Goal: Task Accomplishment & Management: Manage account settings

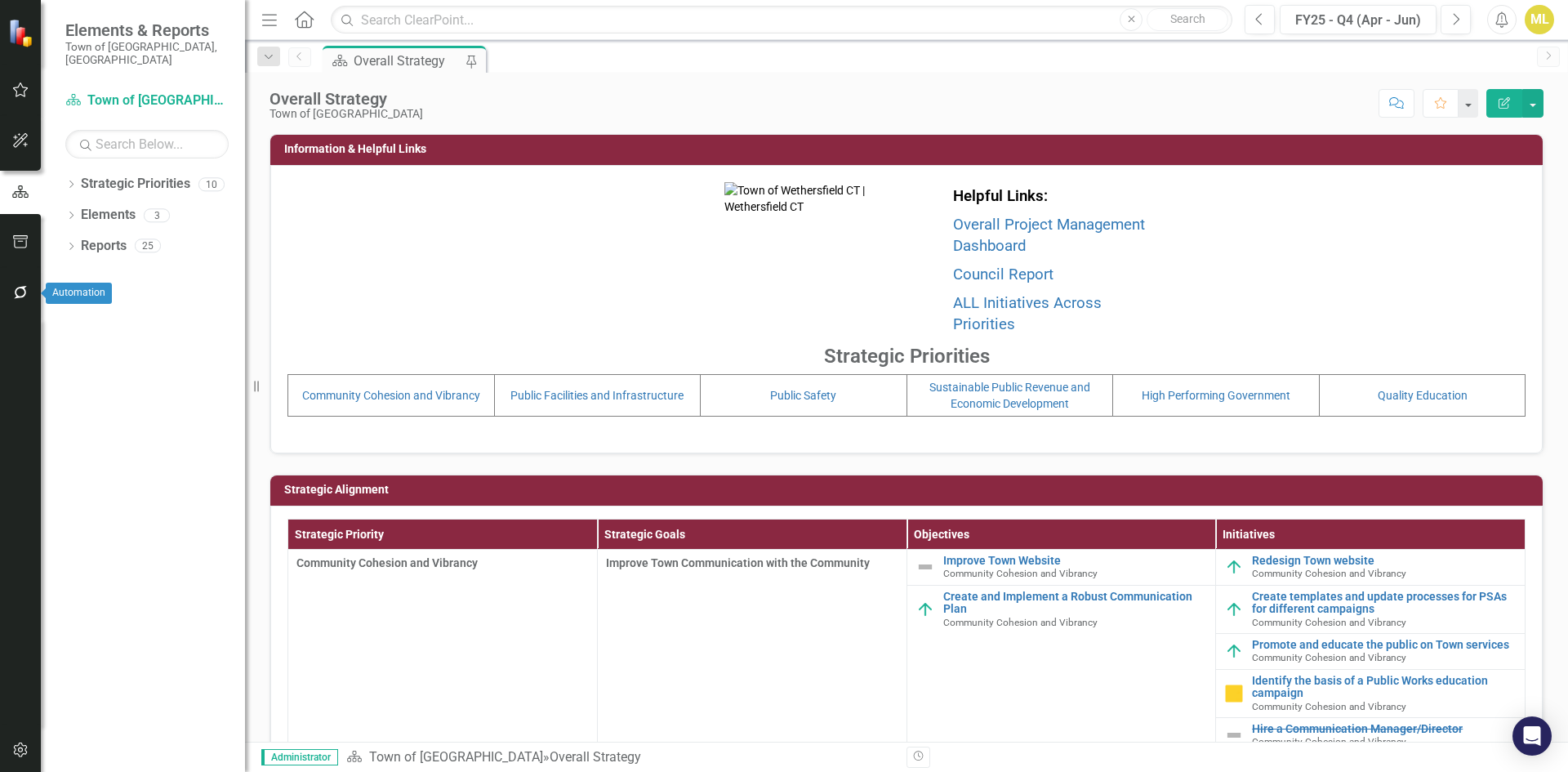
click at [25, 297] on icon "button" at bounding box center [20, 292] width 17 height 13
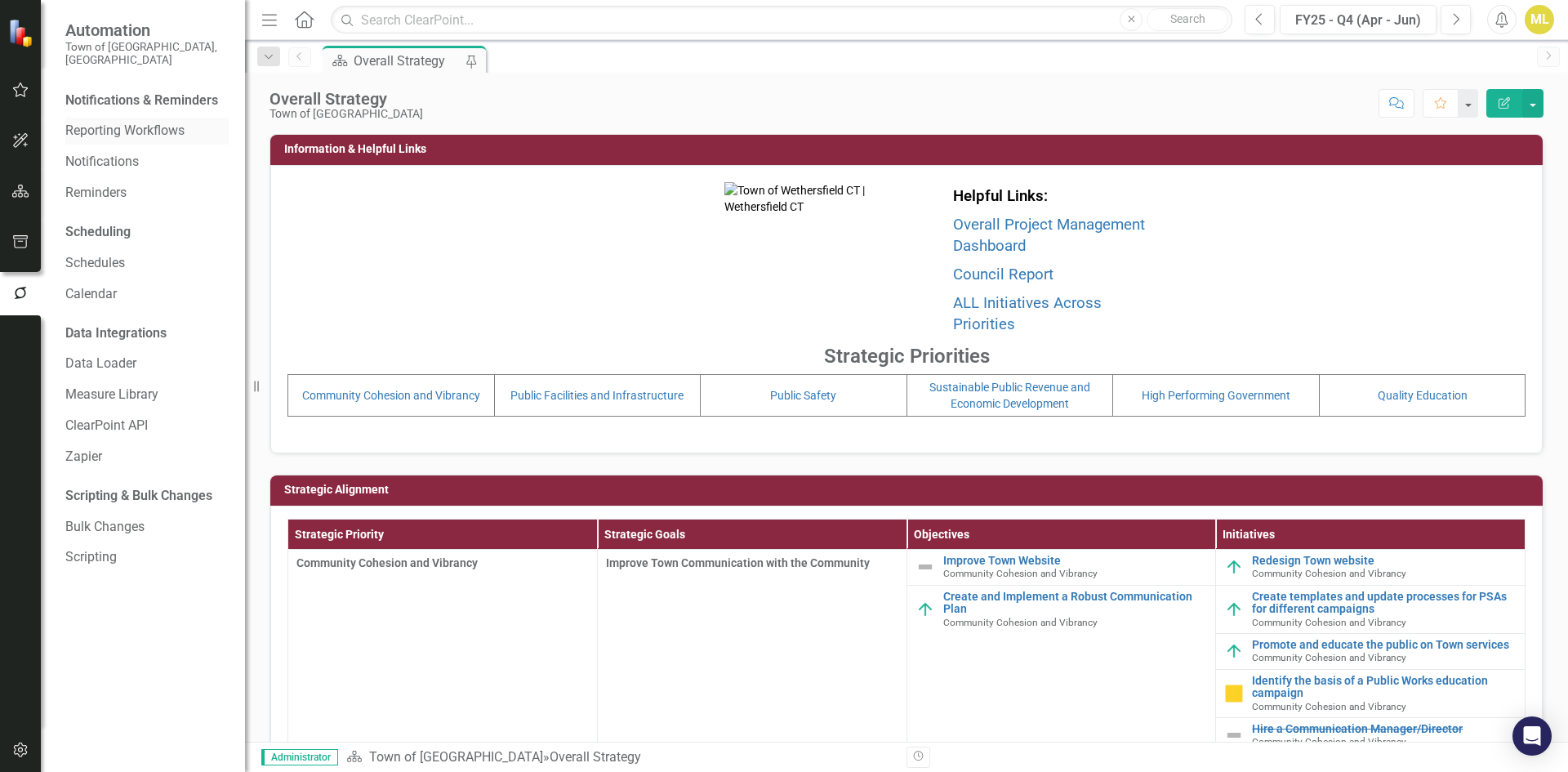
click at [138, 125] on link "Reporting Workflows" at bounding box center [147, 131] width 163 height 19
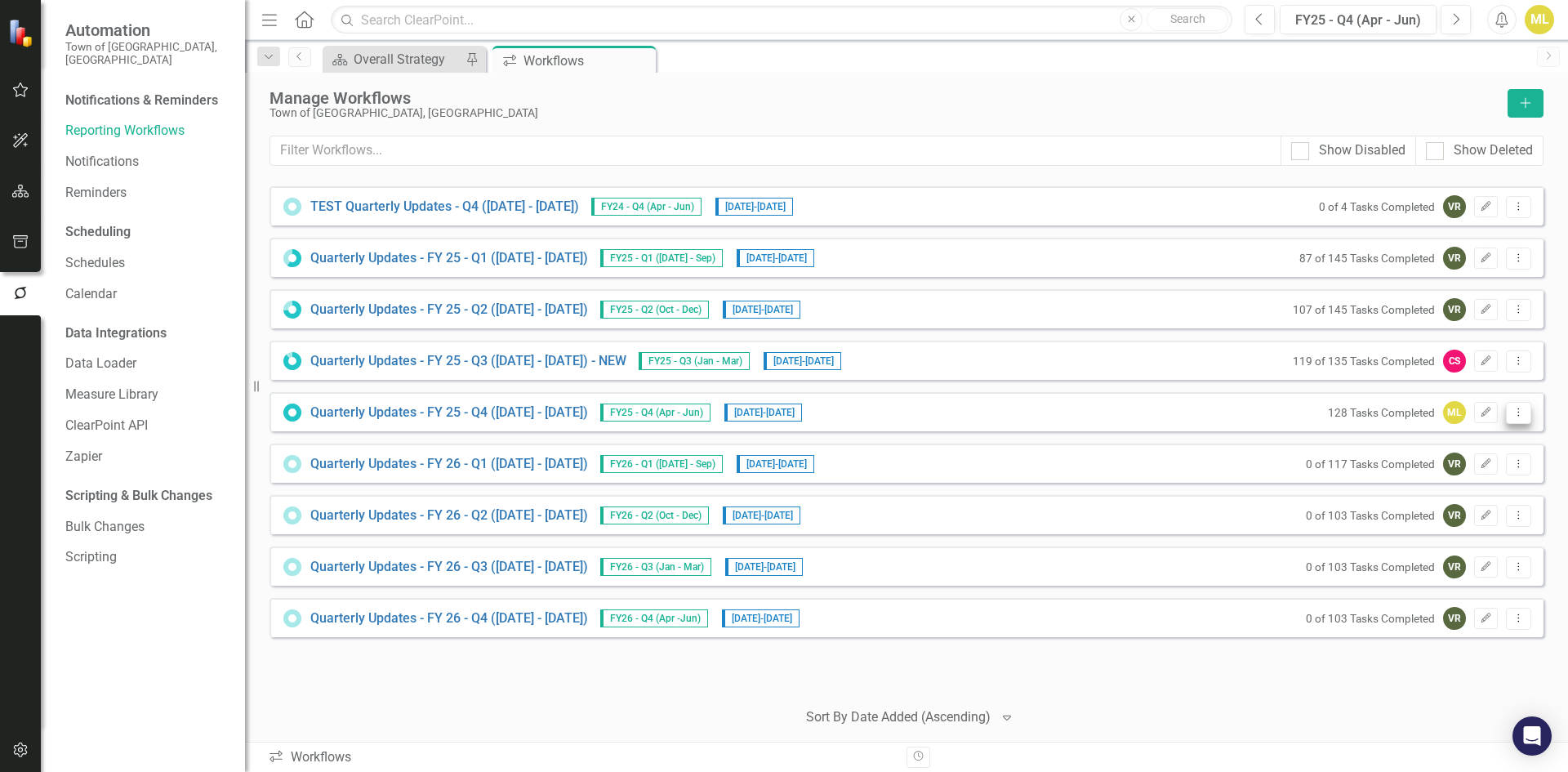
click at [1516, 414] on icon "Dropdown Menu" at bounding box center [1518, 412] width 14 height 11
click at [1522, 417] on button "Dropdown Menu" at bounding box center [1518, 413] width 25 height 22
click at [576, 408] on link "Quarterly Updates - FY 25 - Q4 (April 1, 2025 - June 30, 2025)" at bounding box center [450, 412] width 278 height 19
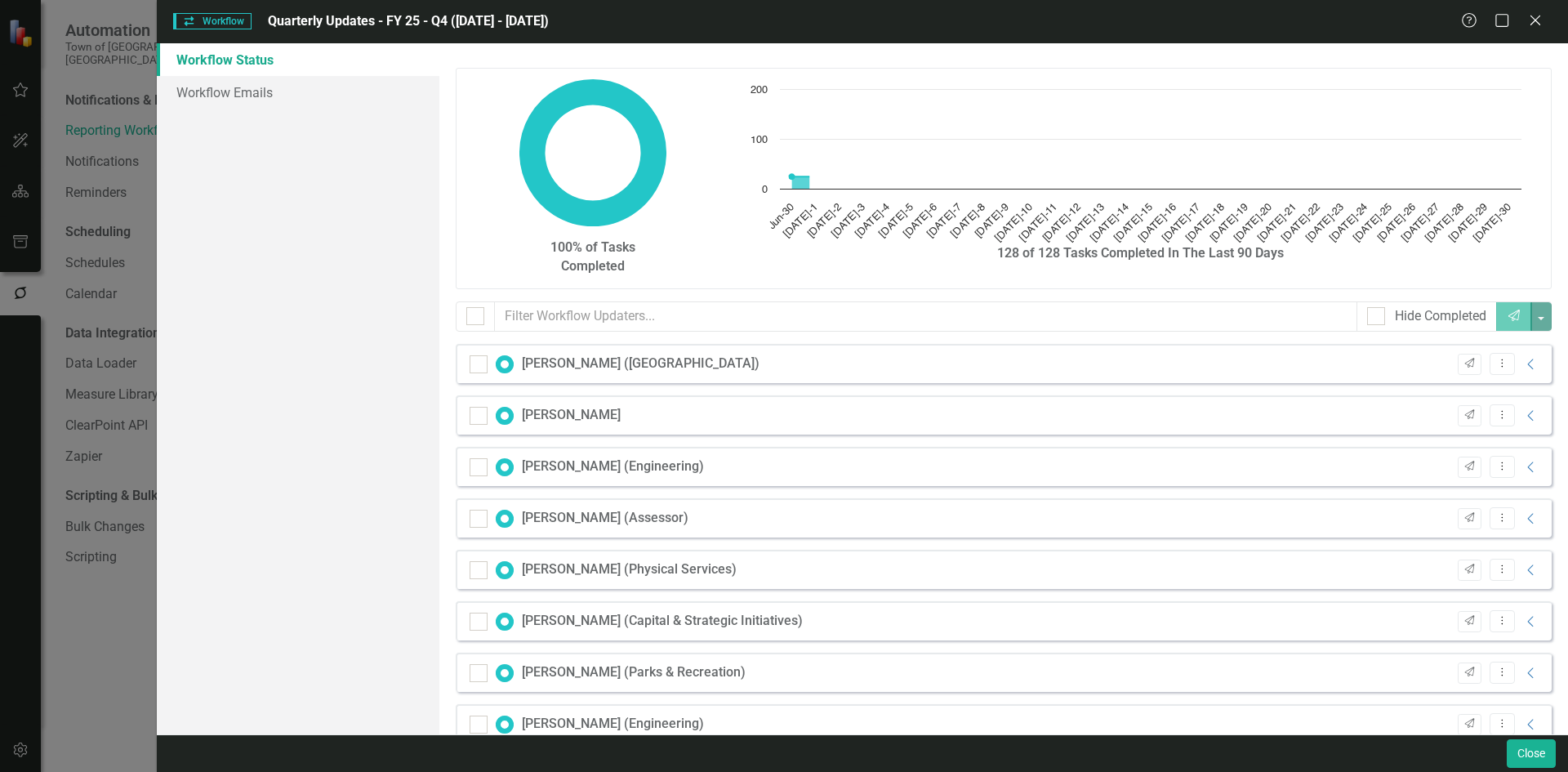
checkbox input "false"
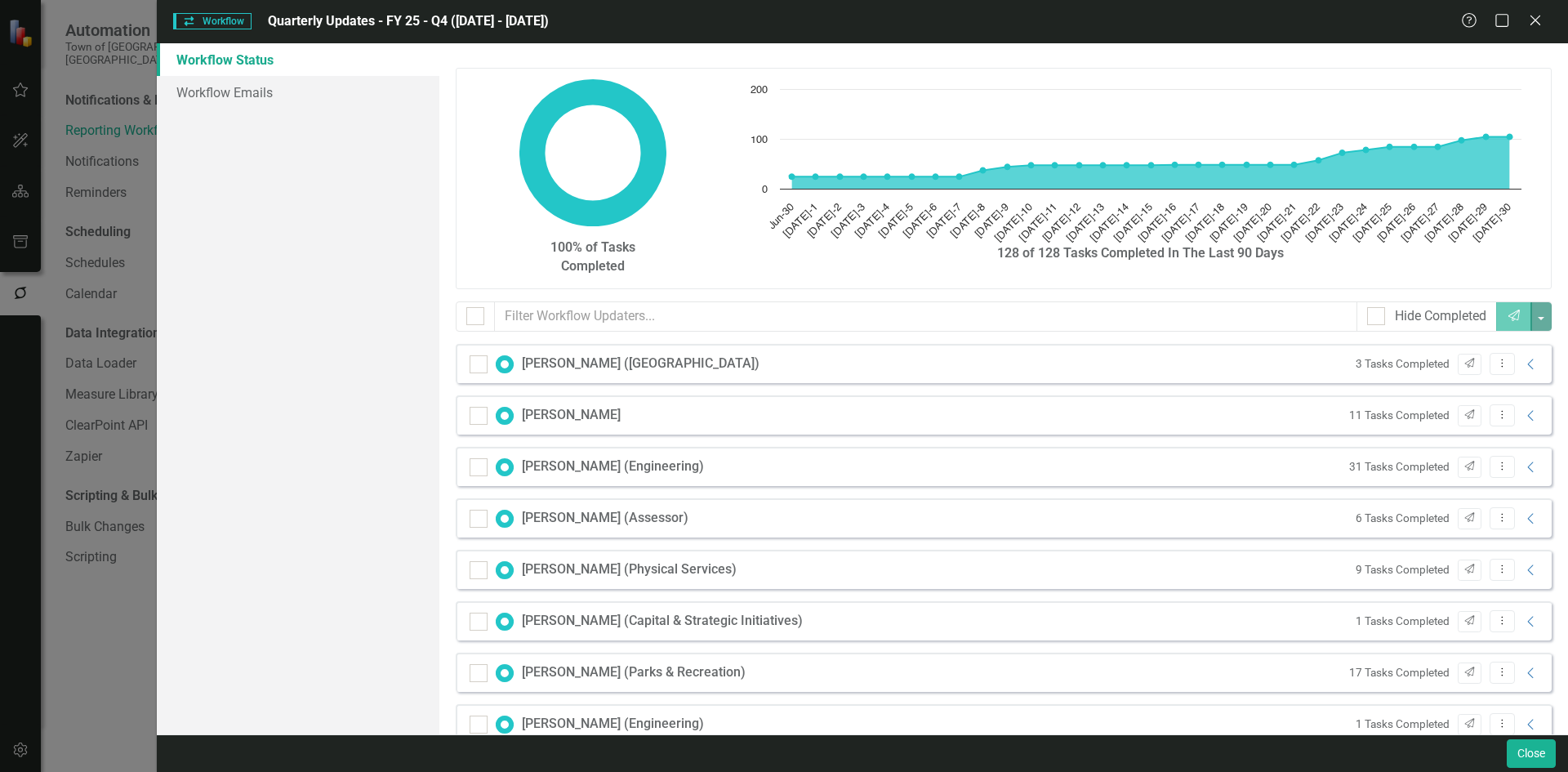
click at [1508, 368] on div "3 Tasks Completed Send Dropdown Menu Collapse" at bounding box center [1444, 364] width 193 height 22
click at [1527, 366] on icon at bounding box center [1530, 364] width 6 height 11
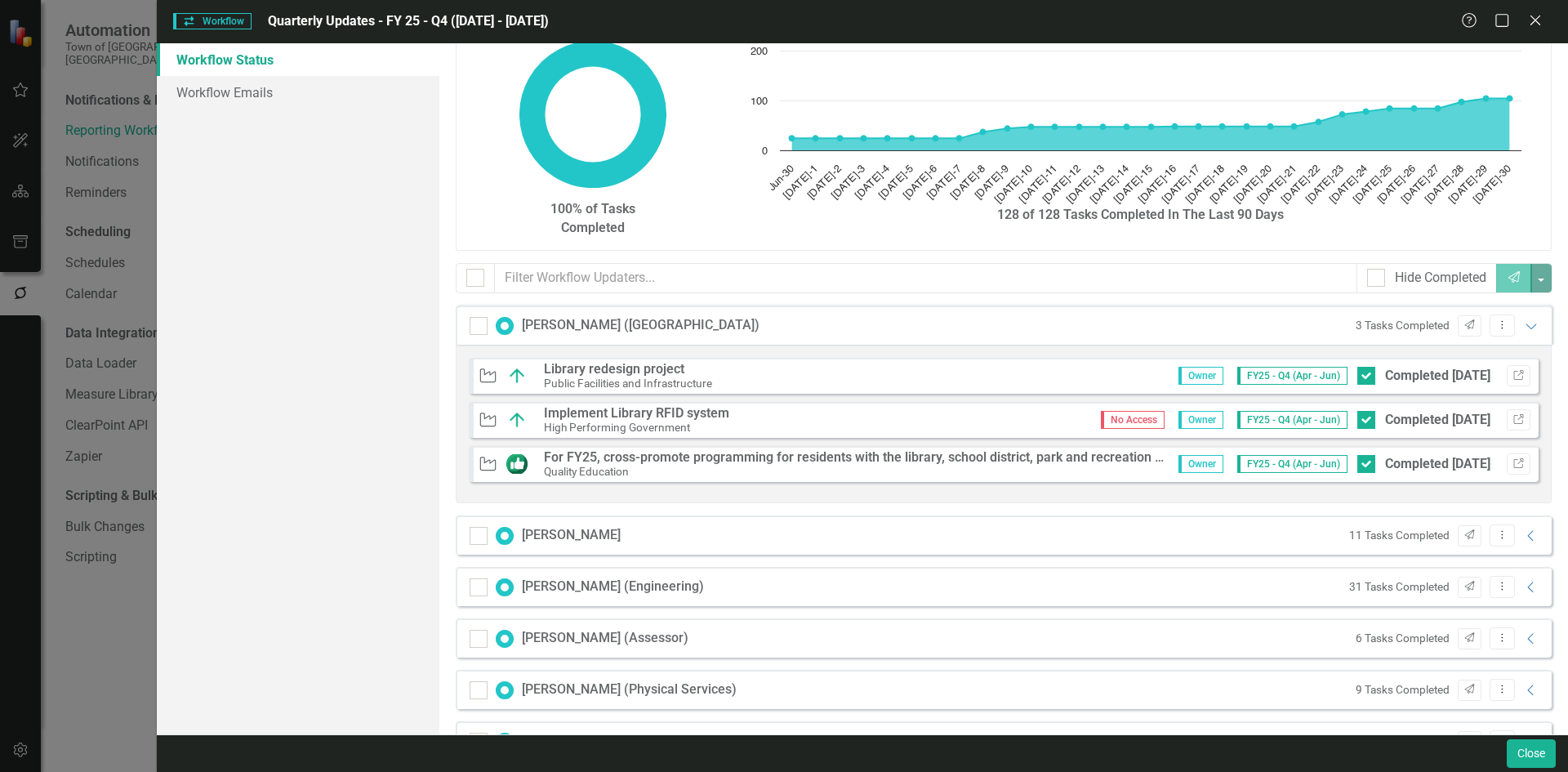
scroll to position [81, 0]
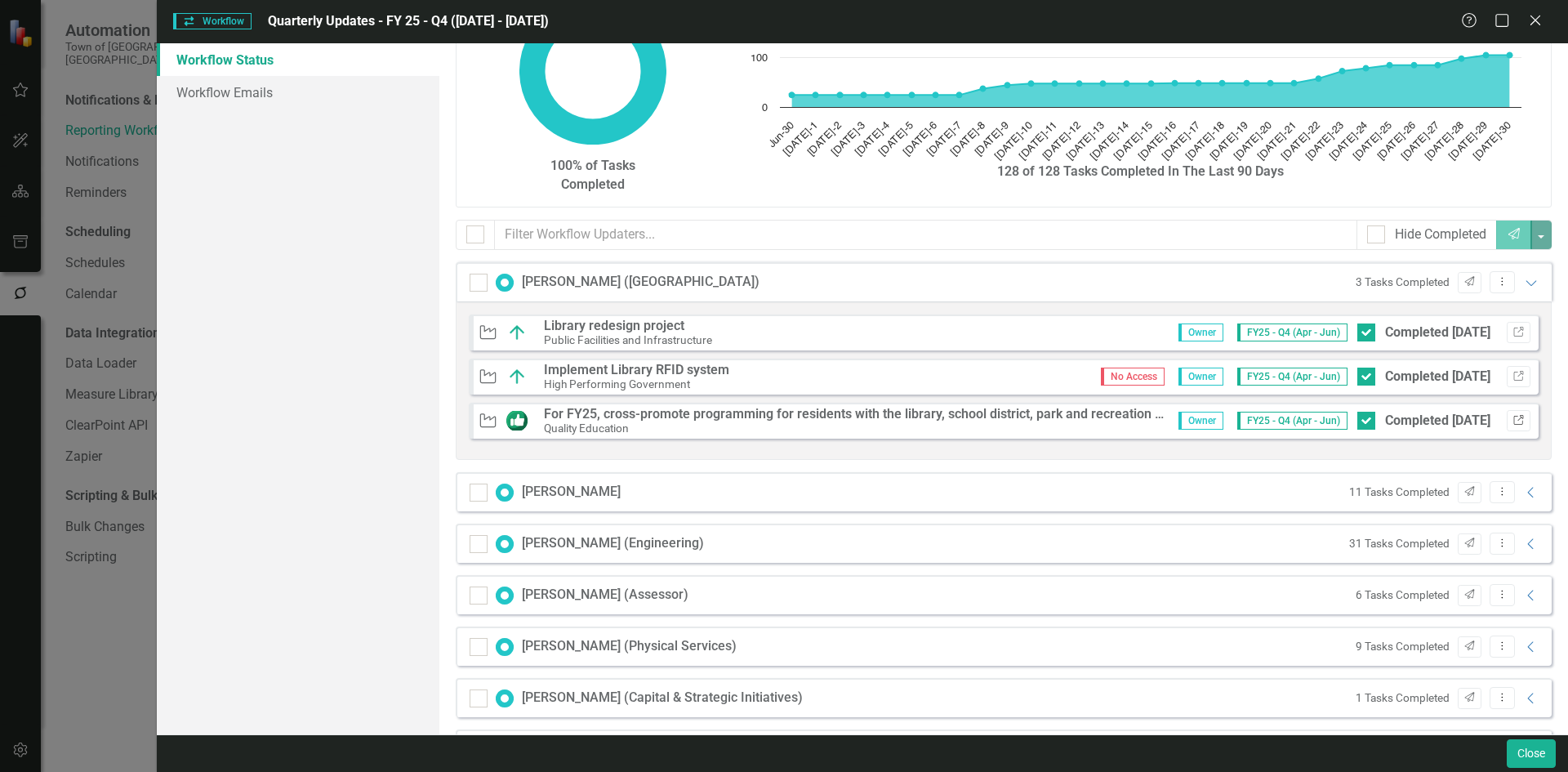
click at [1514, 419] on button "Link" at bounding box center [1518, 420] width 24 height 21
click at [1523, 283] on icon "Expanded" at bounding box center [1531, 282] width 16 height 13
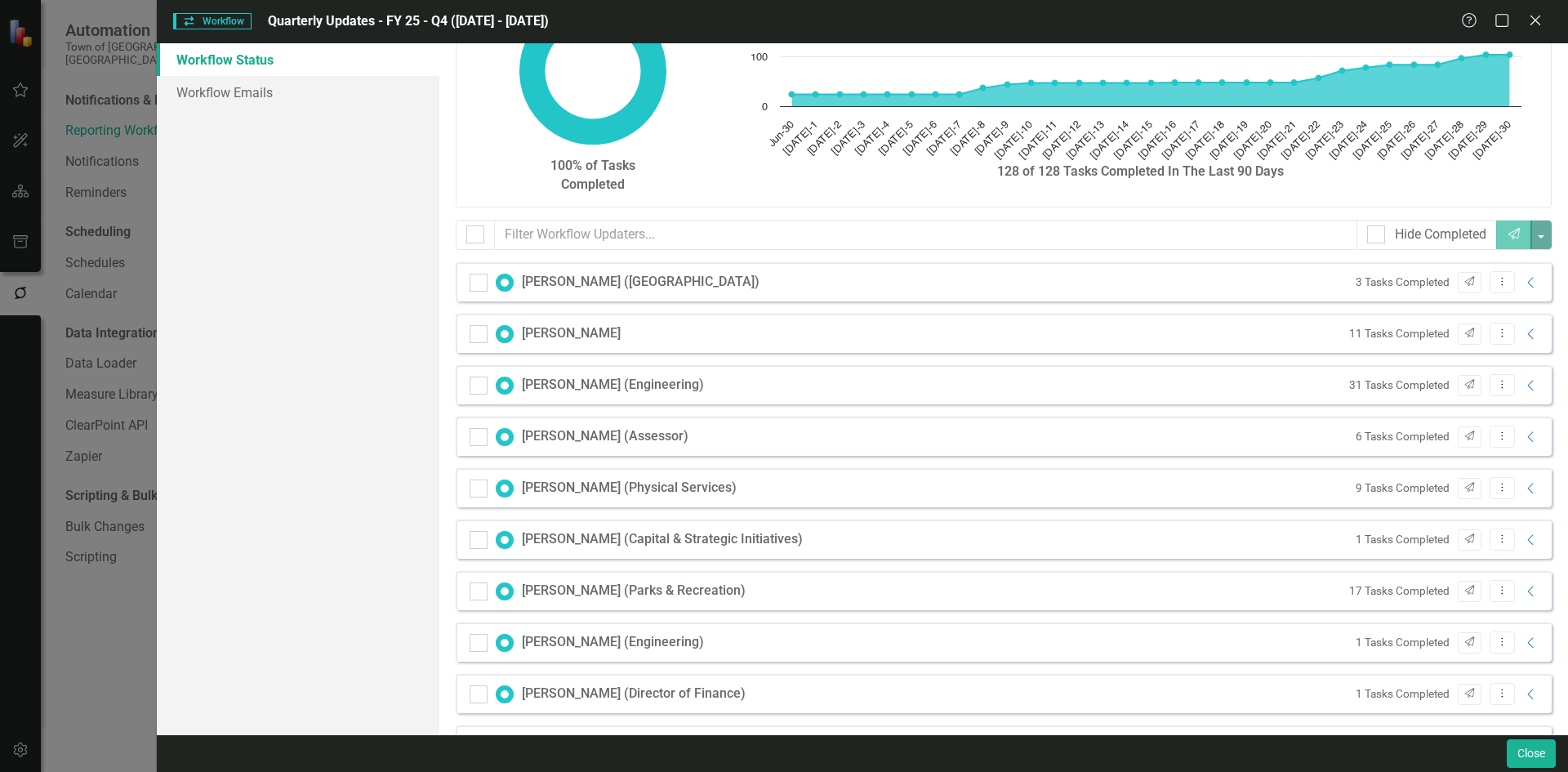
click at [1522, 341] on div "11 Tasks Completed Send Dropdown Menu Collapse" at bounding box center [1441, 334] width 200 height 22
click at [1523, 334] on icon "Collapse" at bounding box center [1531, 334] width 16 height 13
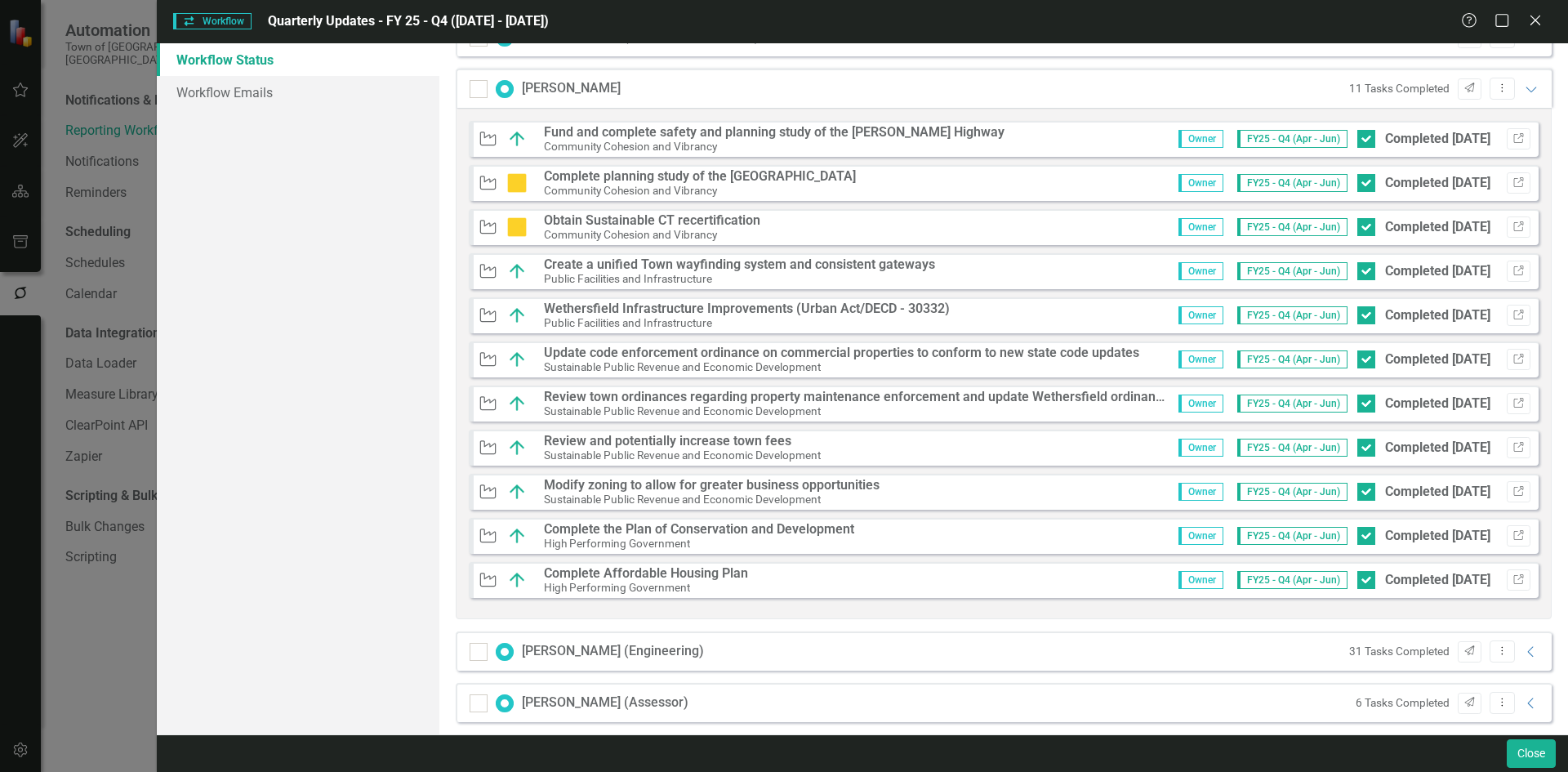
scroll to position [245, 0]
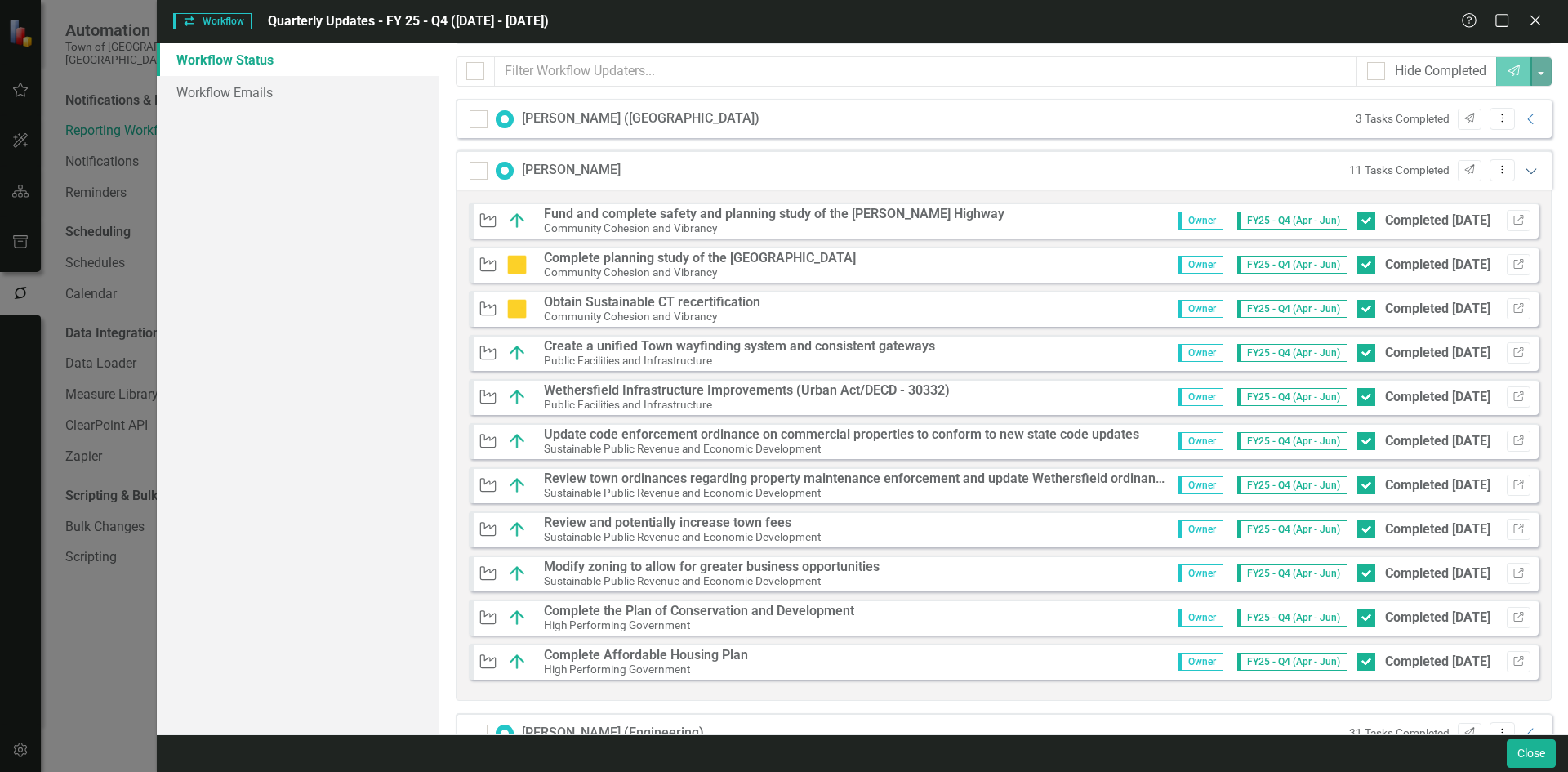
click at [1523, 174] on icon "Expanded" at bounding box center [1531, 170] width 16 height 13
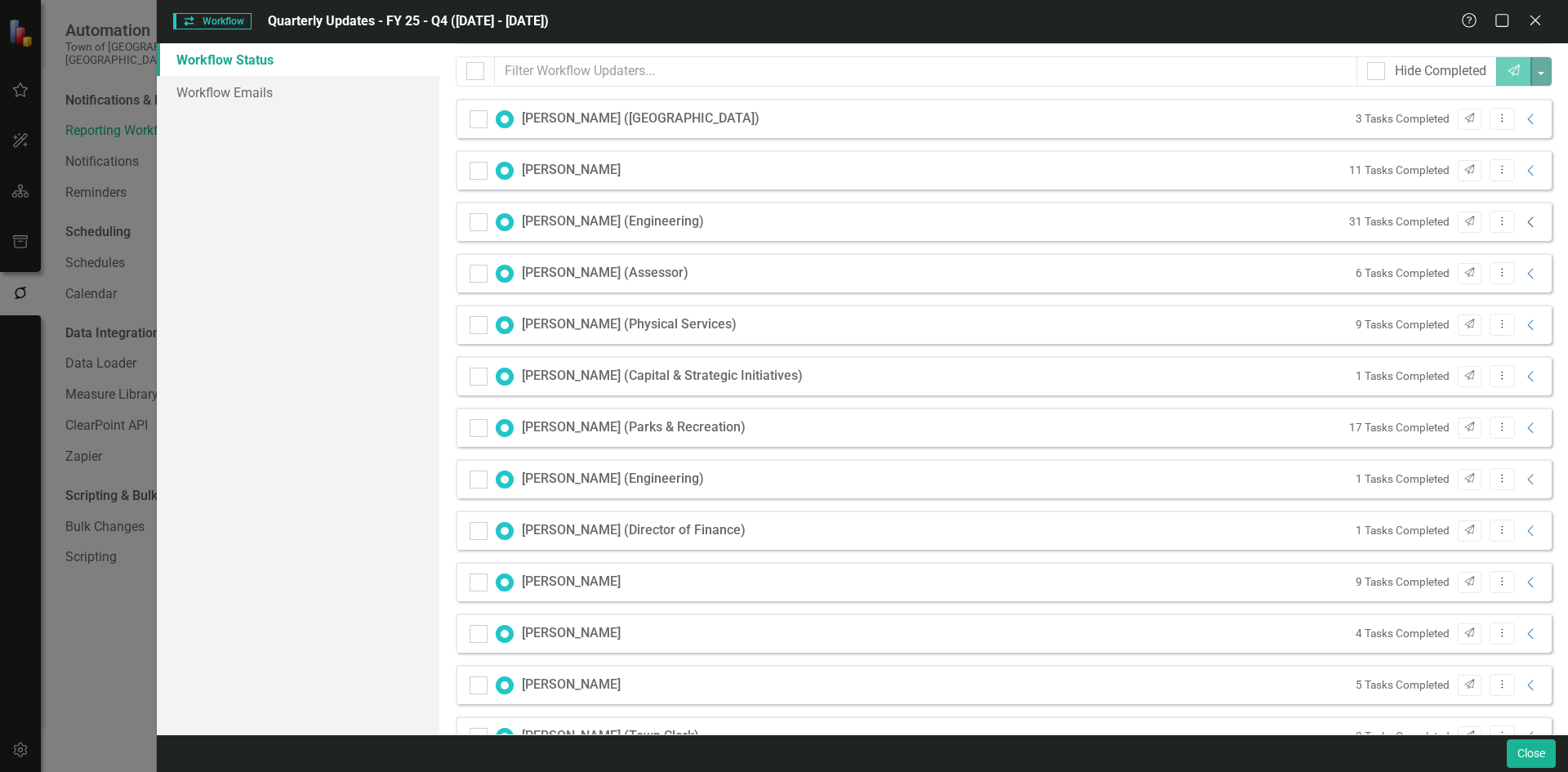
click at [1523, 225] on icon "Collapse" at bounding box center [1531, 222] width 16 height 13
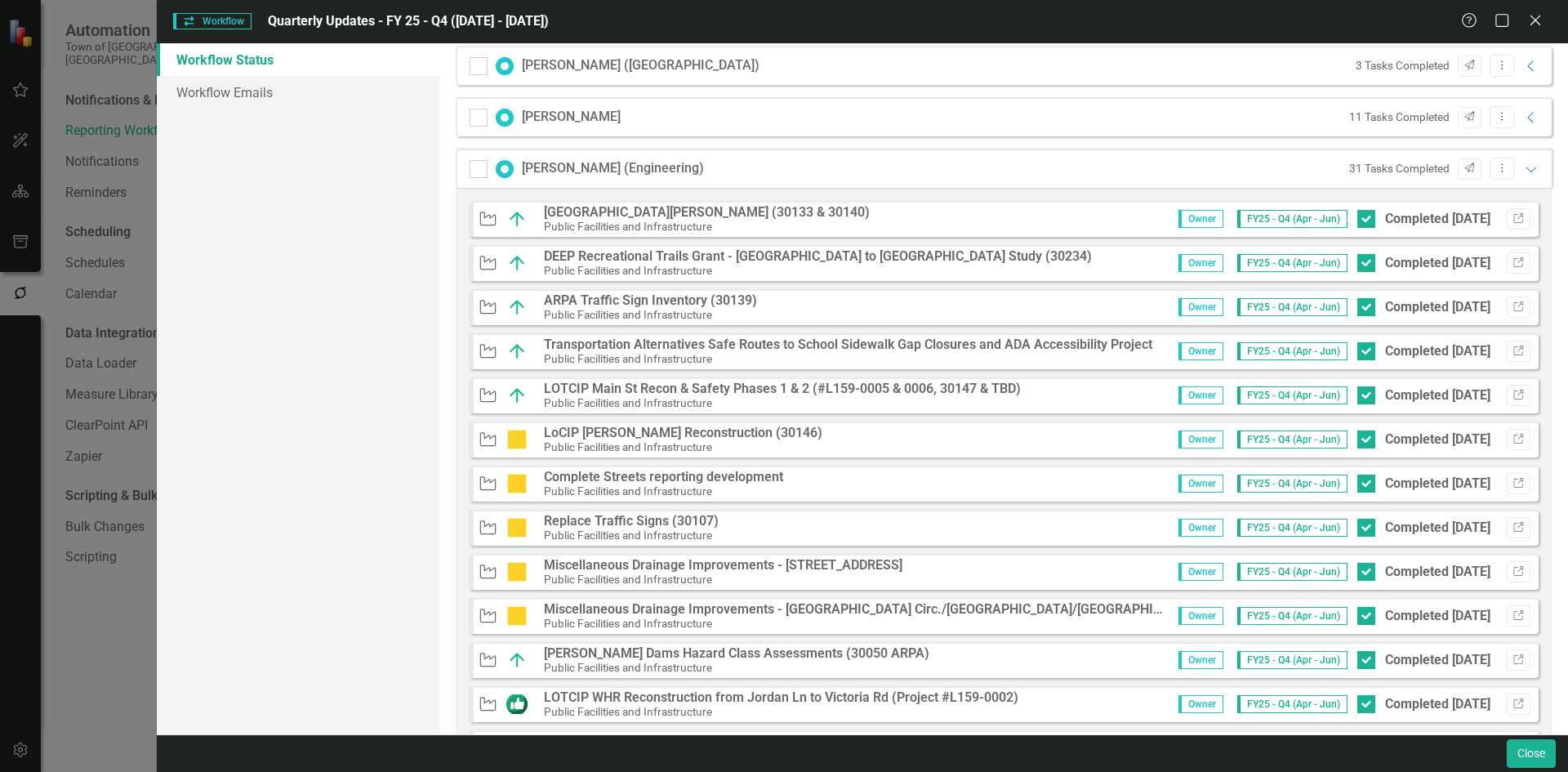
scroll to position [490, 0]
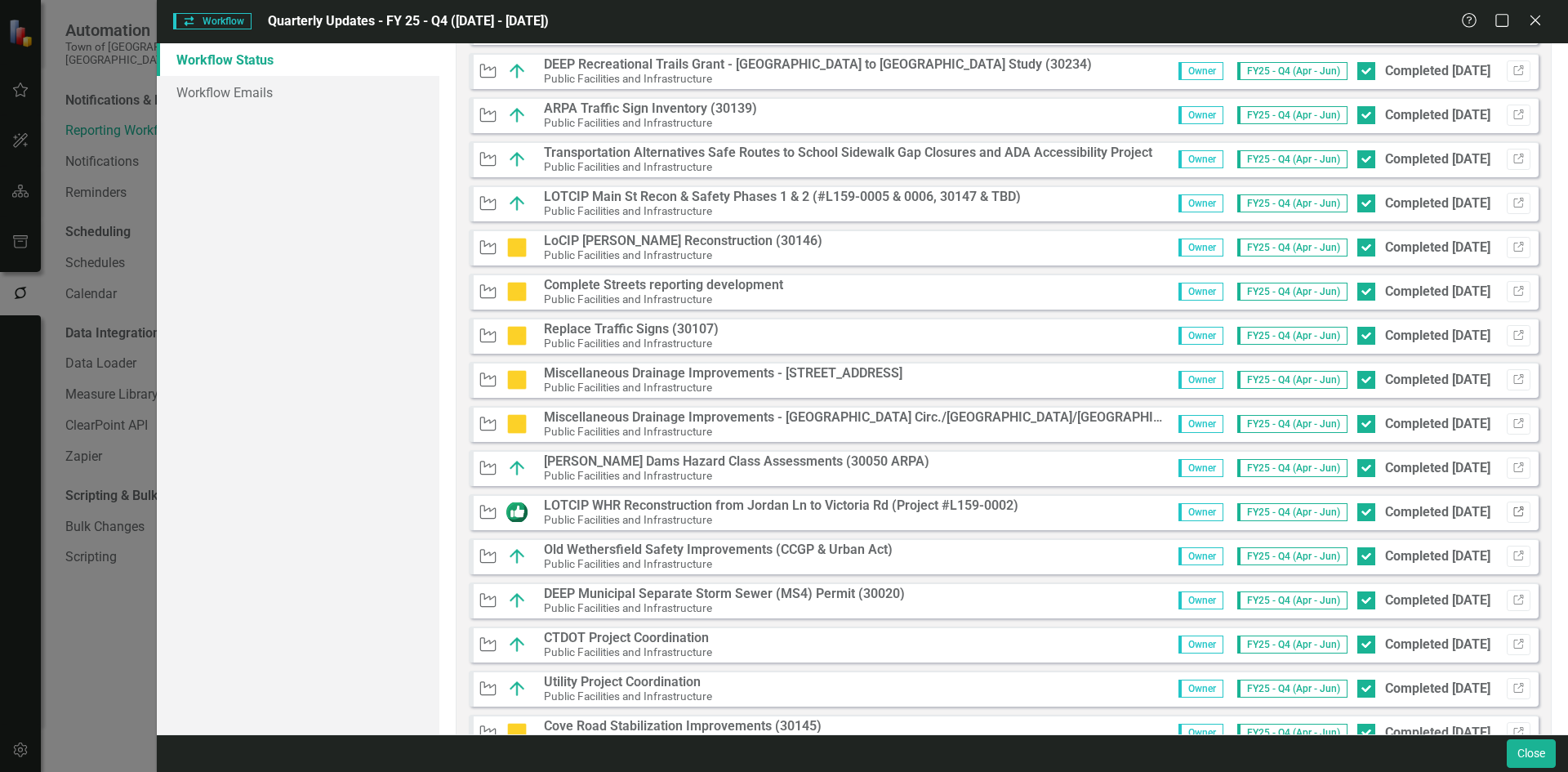
click at [1512, 511] on button "Link" at bounding box center [1518, 512] width 24 height 21
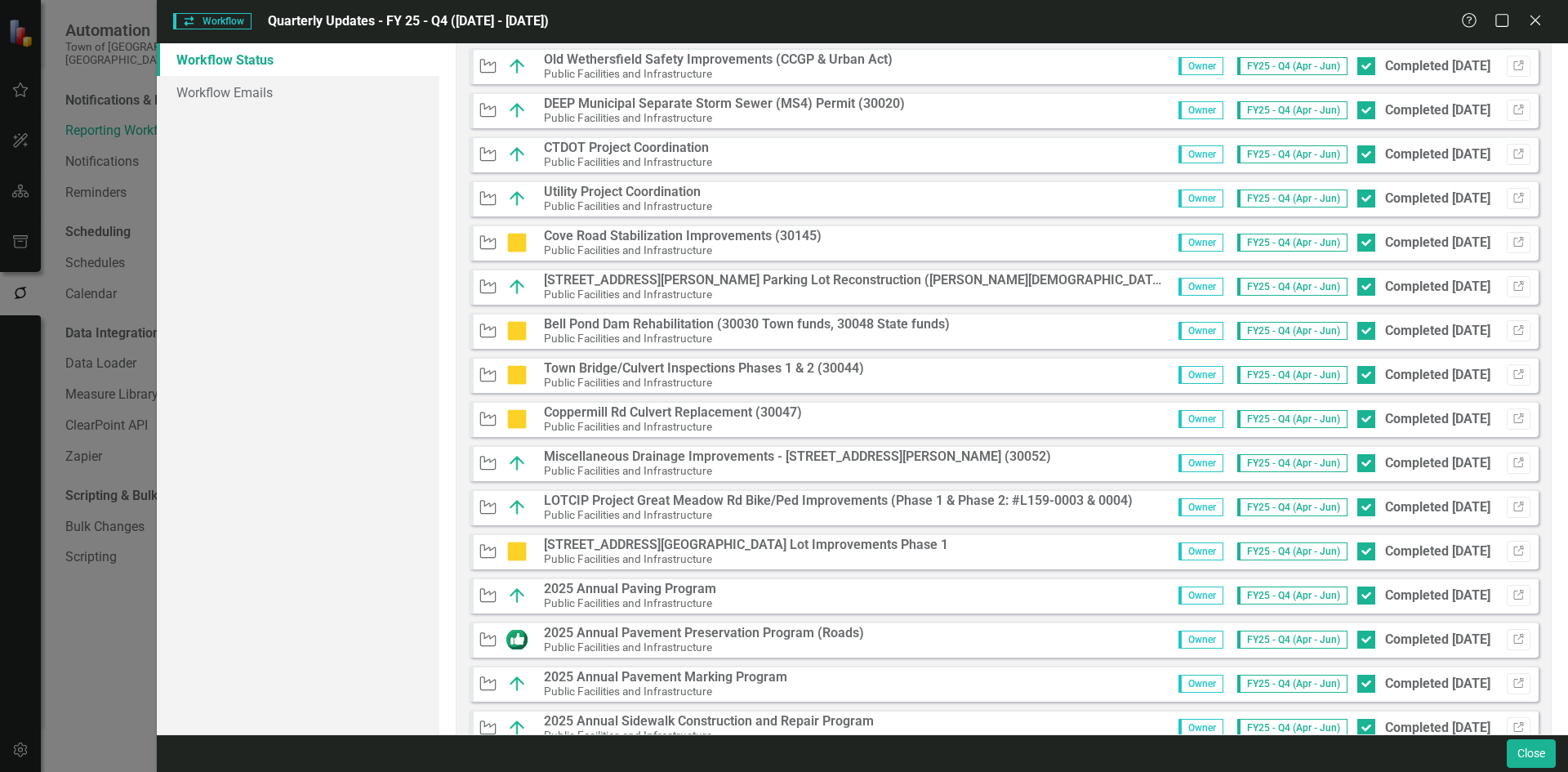
scroll to position [1144, 0]
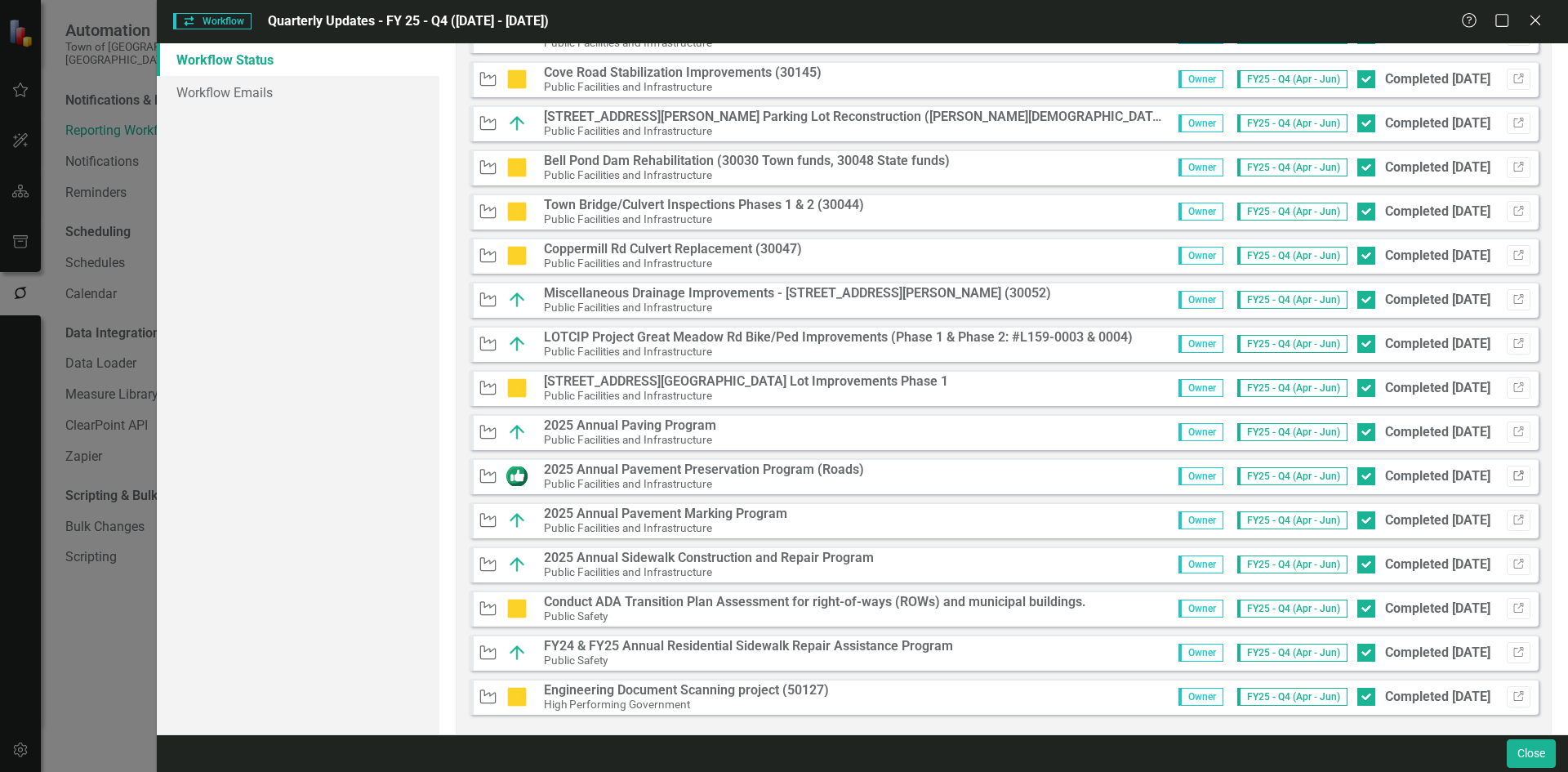
click at [1512, 477] on icon "Link" at bounding box center [1518, 477] width 12 height 10
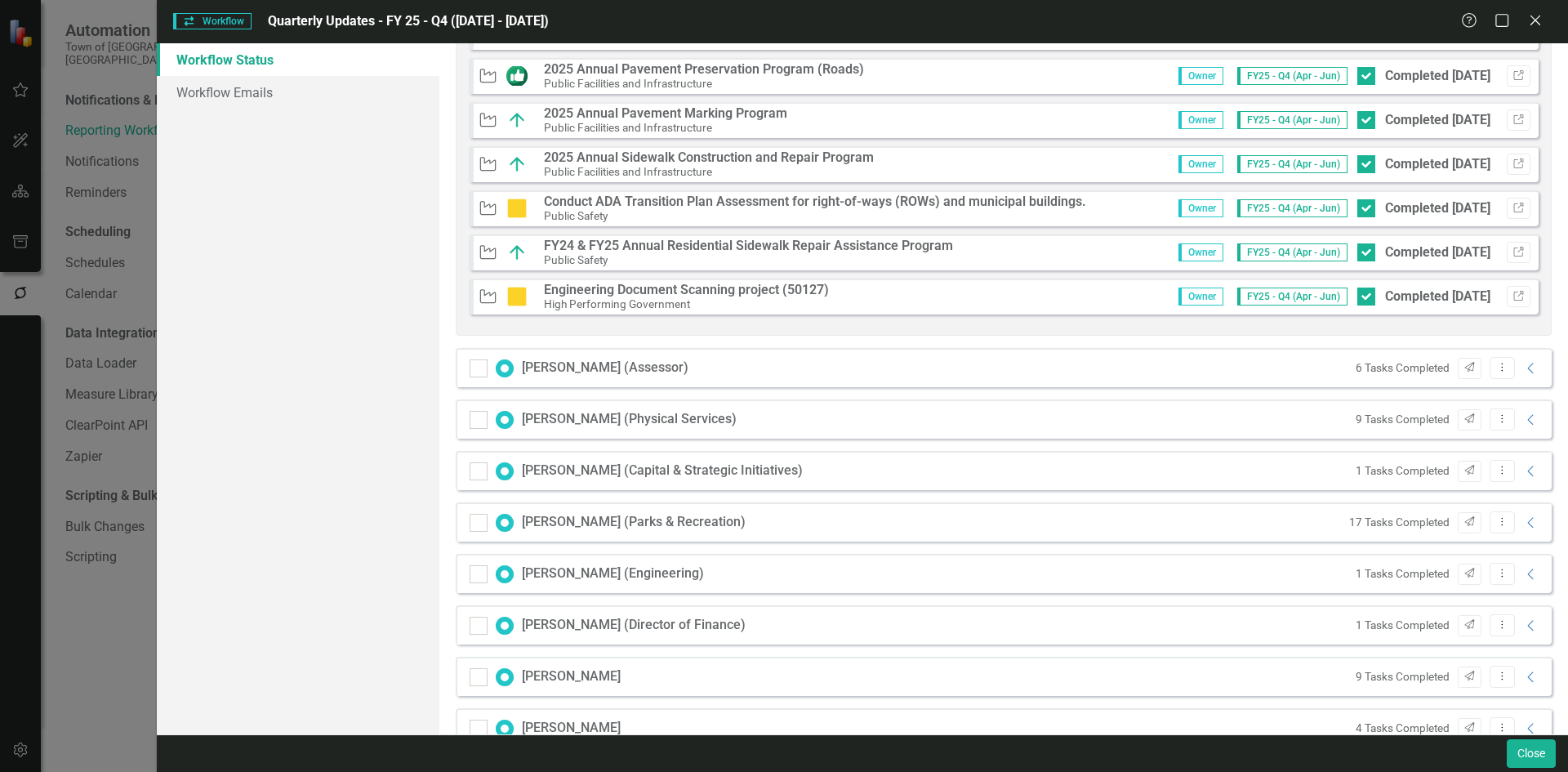
scroll to position [1553, 0]
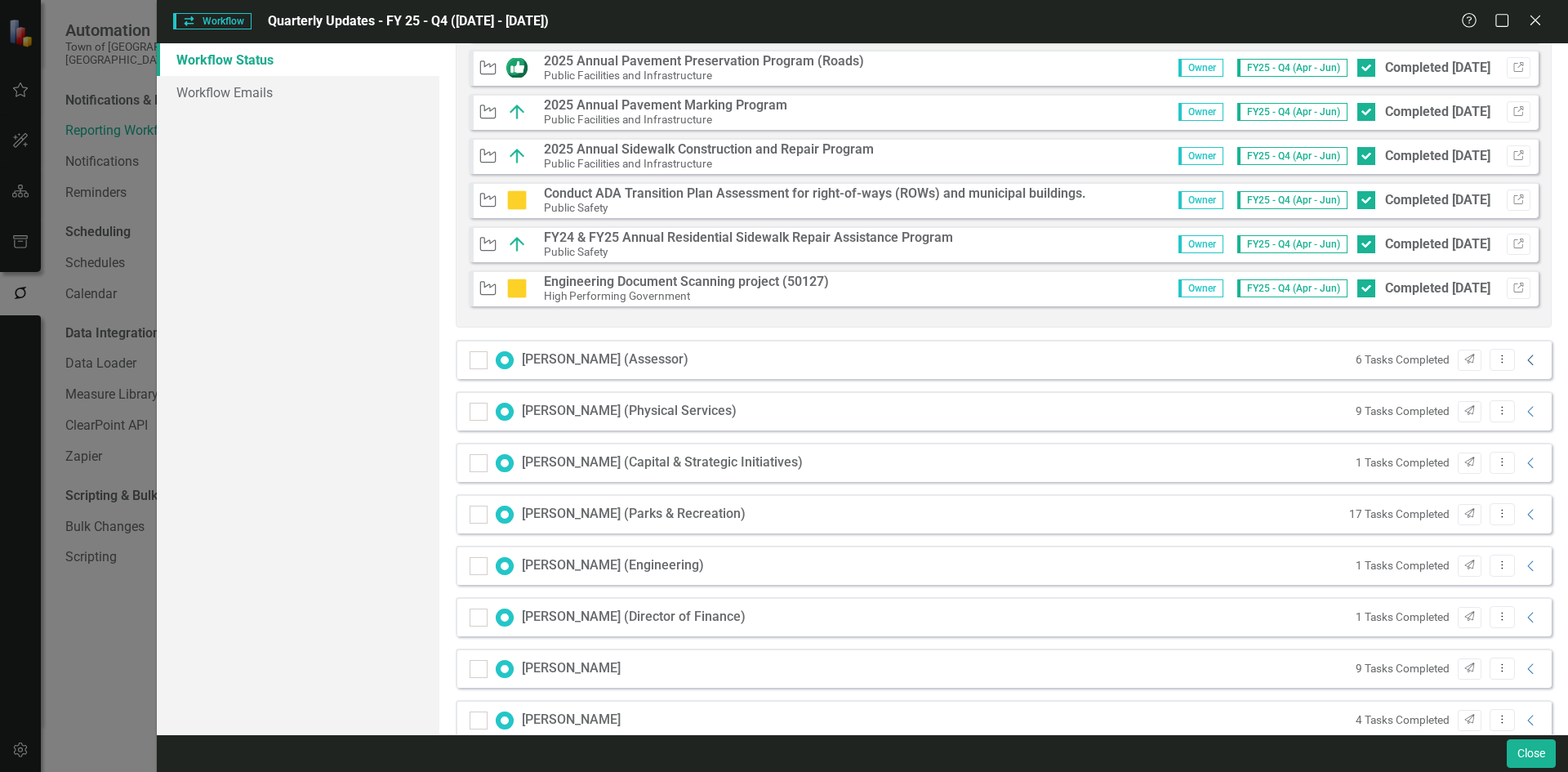
click at [1523, 362] on icon "Collapse" at bounding box center [1531, 360] width 16 height 13
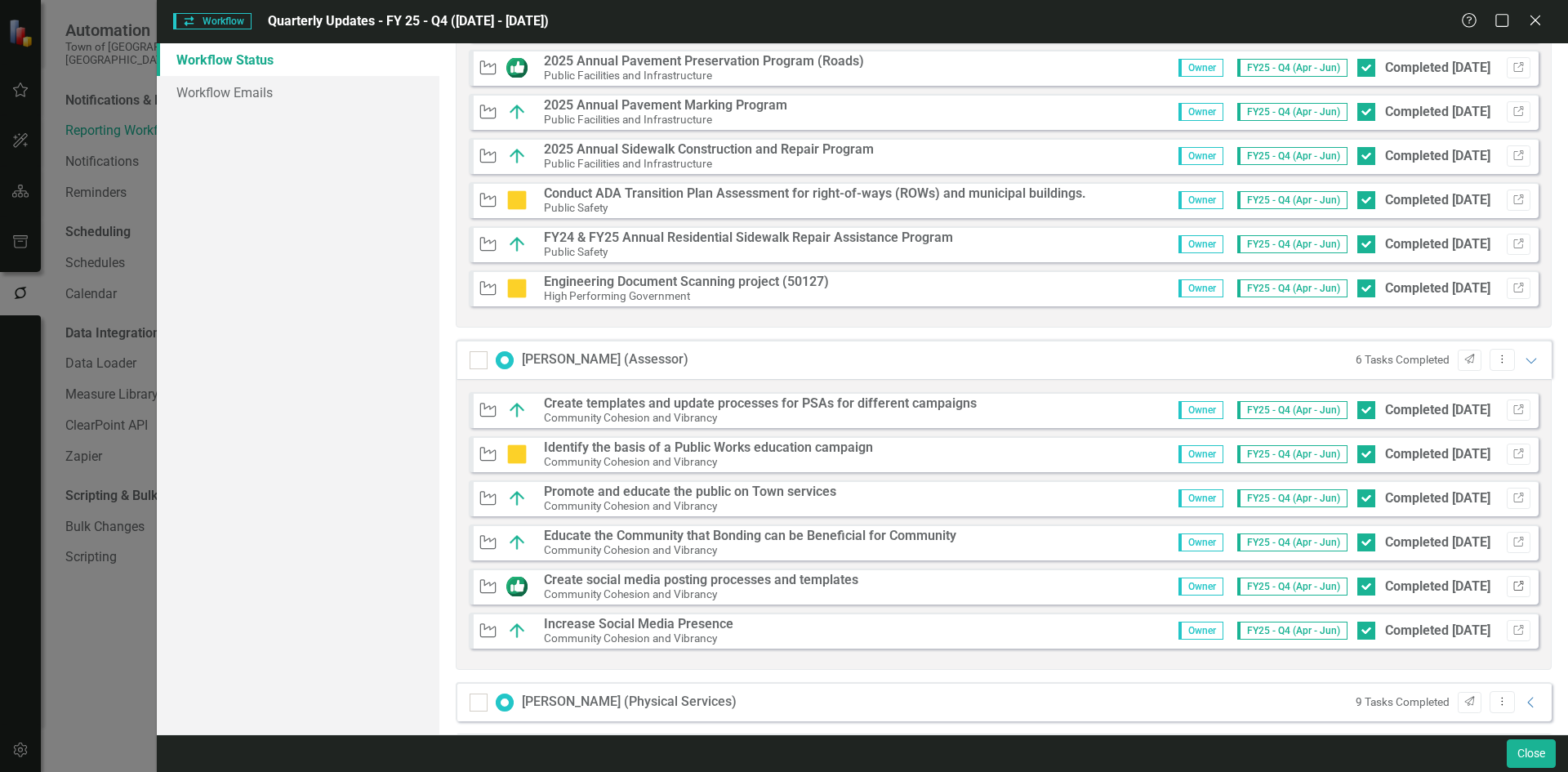
click at [1512, 582] on icon "Link" at bounding box center [1518, 587] width 12 height 10
click at [1523, 357] on icon "Expanded" at bounding box center [1531, 360] width 16 height 13
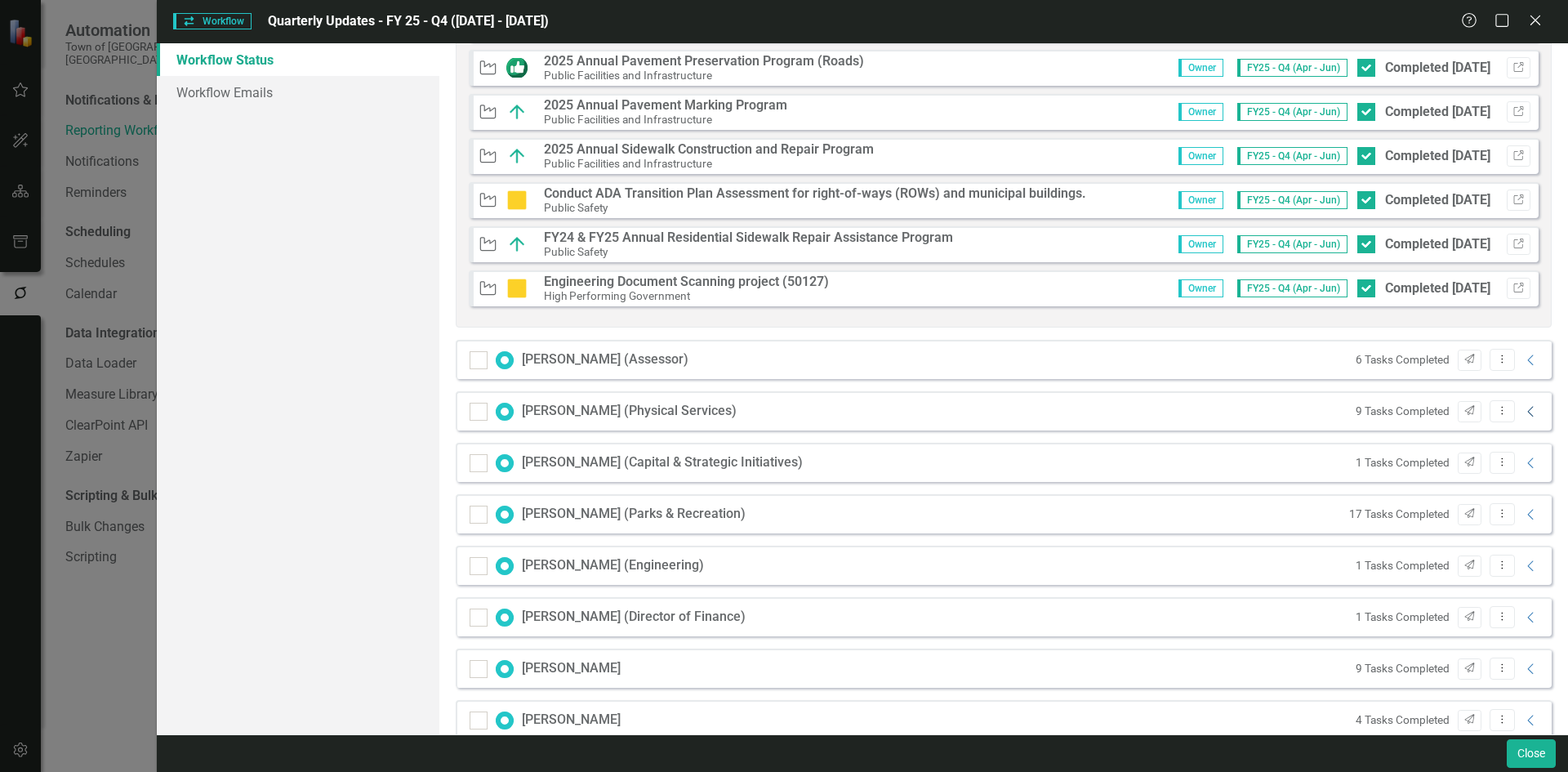
click at [1523, 410] on icon "Collapse" at bounding box center [1531, 411] width 16 height 13
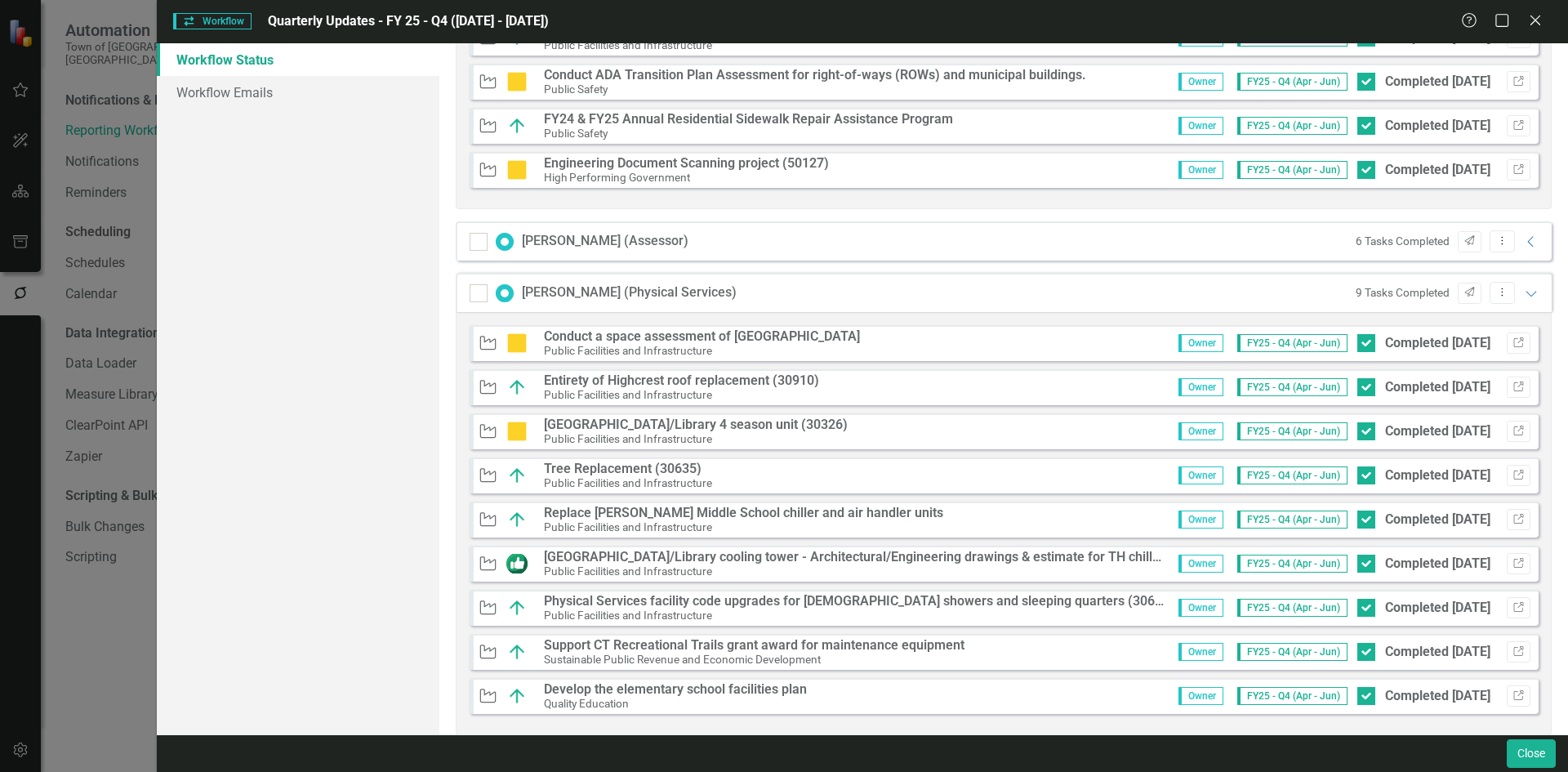
scroll to position [1716, 0]
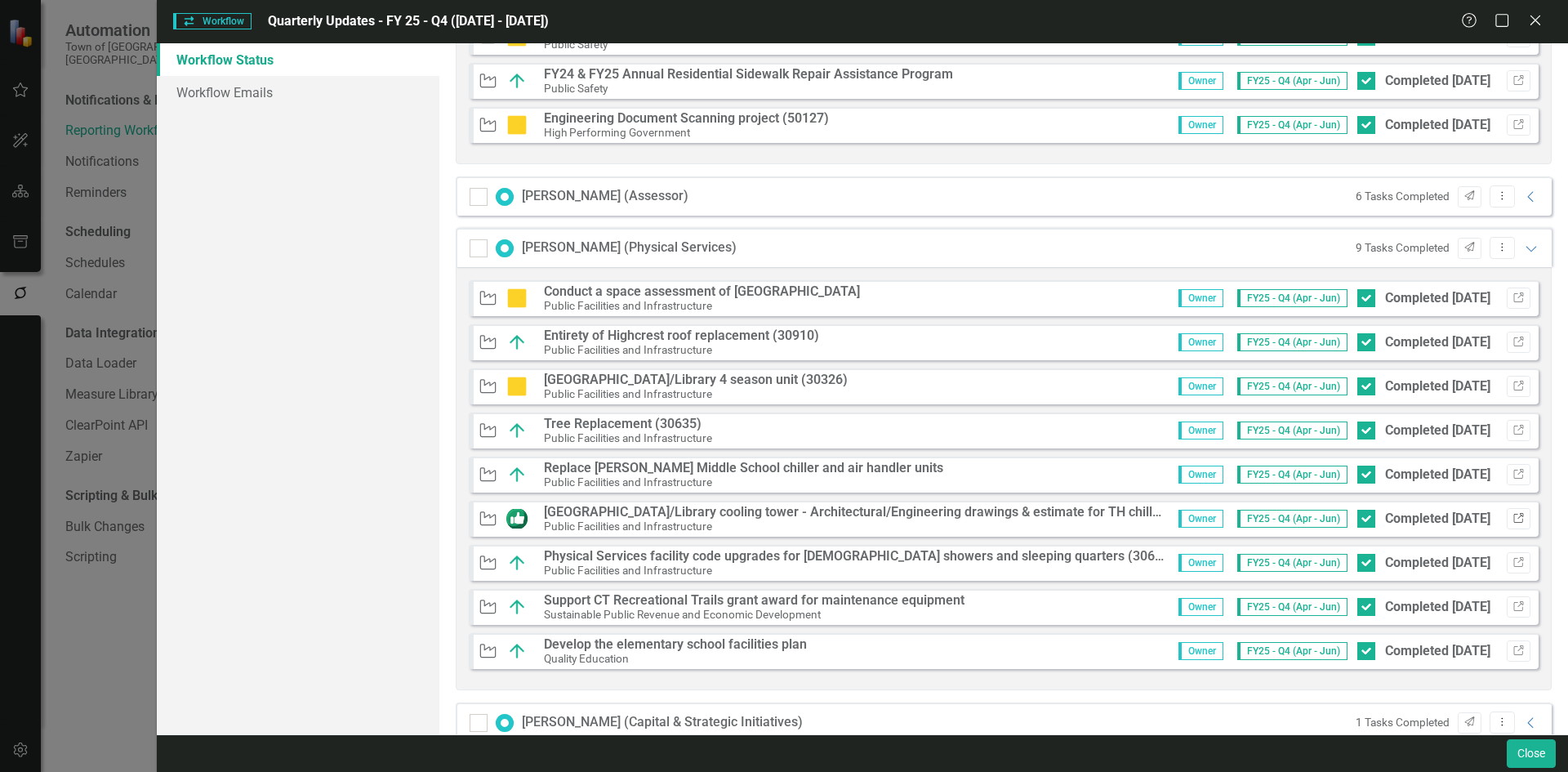
click at [1512, 518] on icon "Link" at bounding box center [1518, 519] width 12 height 10
click at [1523, 249] on icon "Expanded" at bounding box center [1531, 247] width 16 height 13
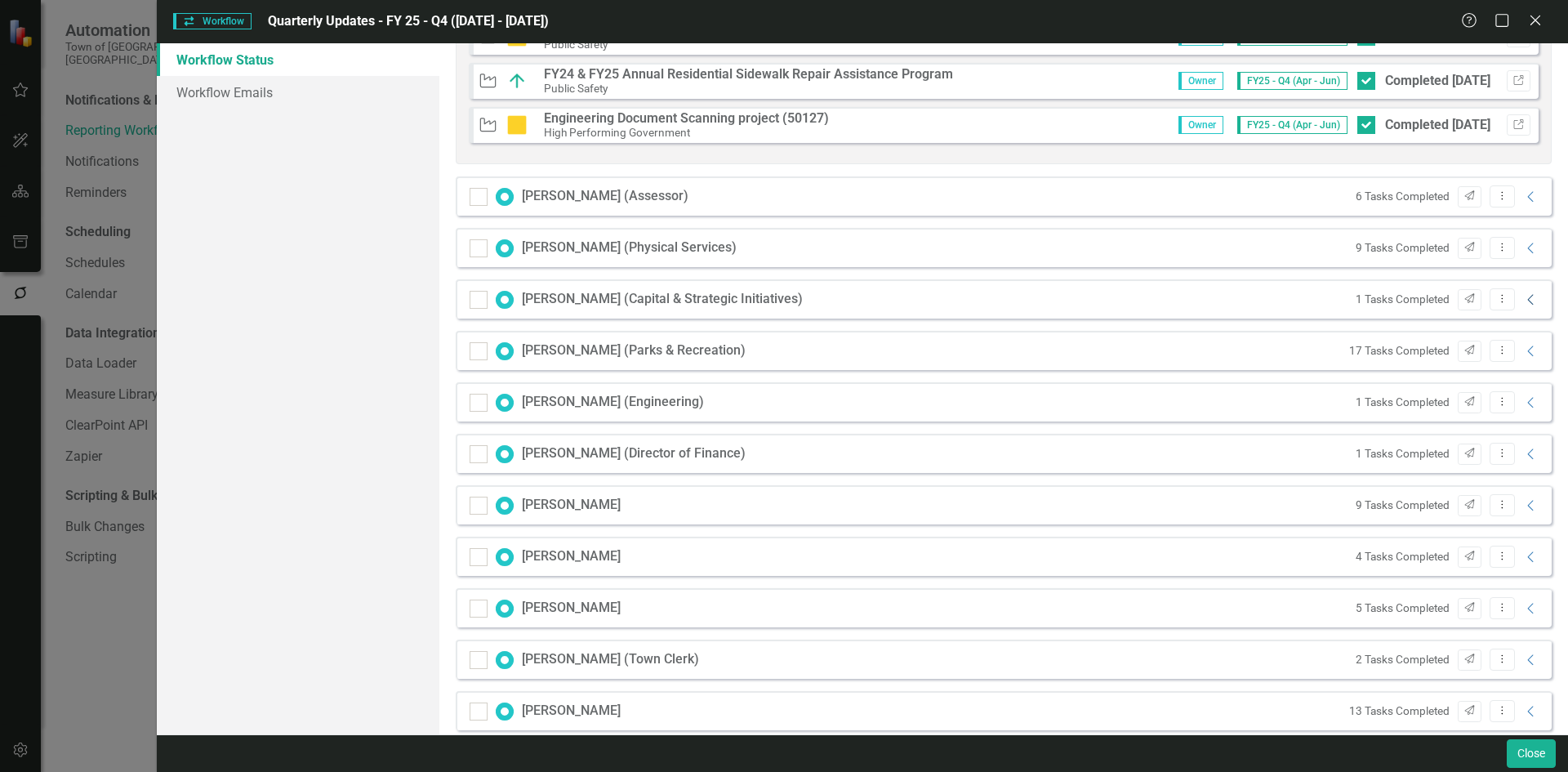
click at [1523, 297] on icon "Collapse" at bounding box center [1531, 299] width 16 height 13
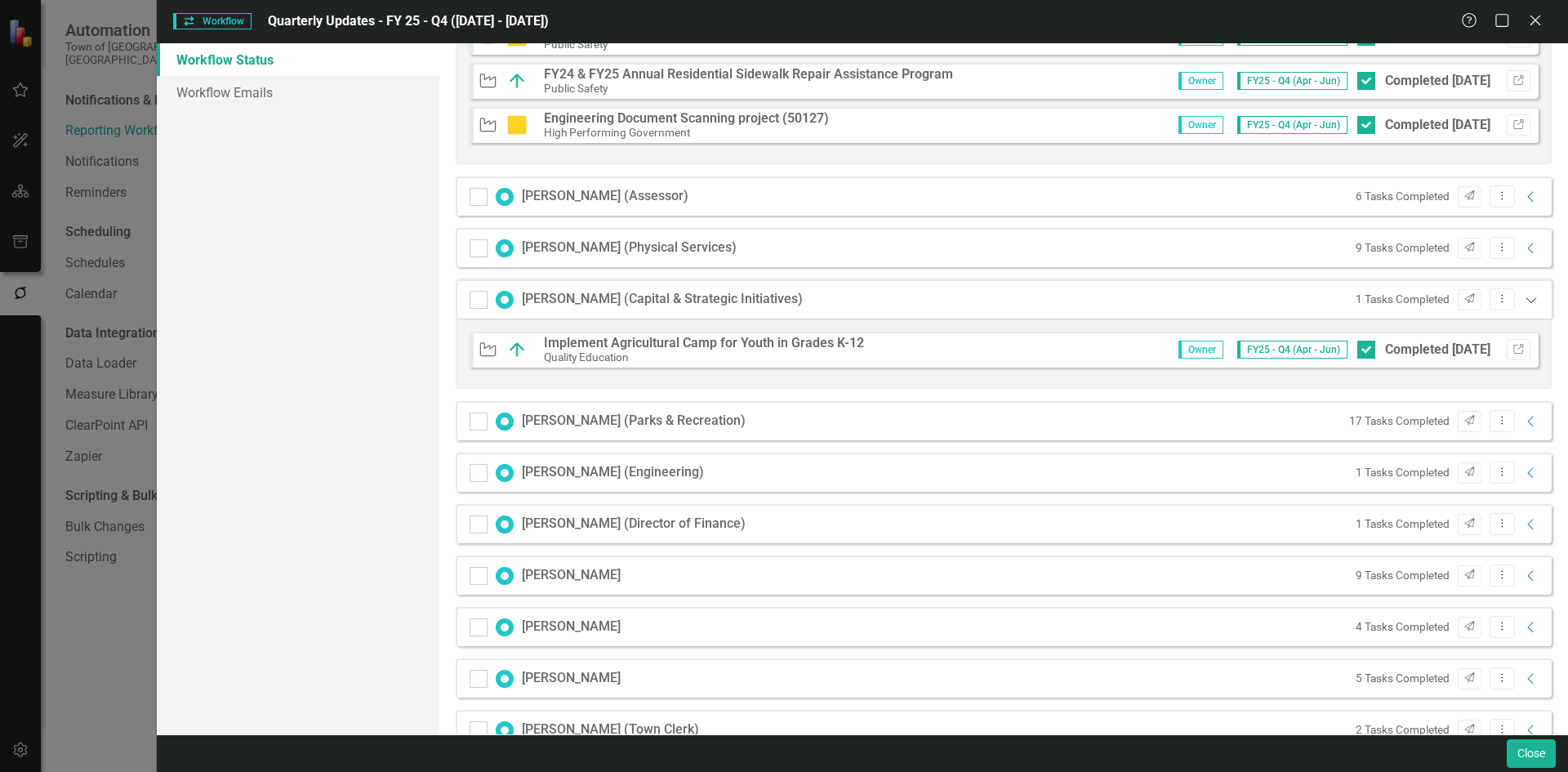
click at [1523, 297] on icon "Expanded" at bounding box center [1531, 299] width 16 height 13
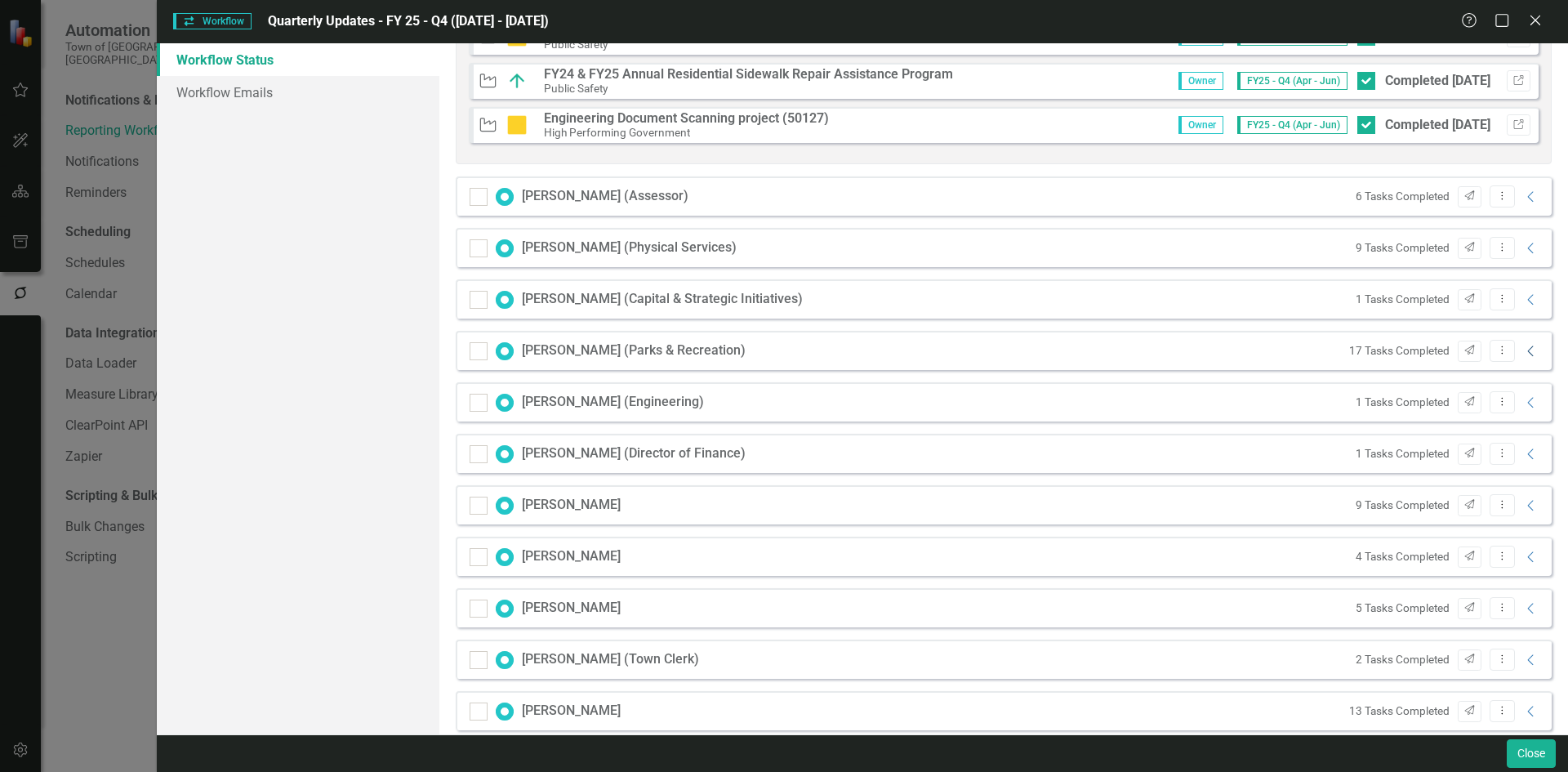
click at [1523, 349] on icon "Collapse" at bounding box center [1531, 351] width 16 height 13
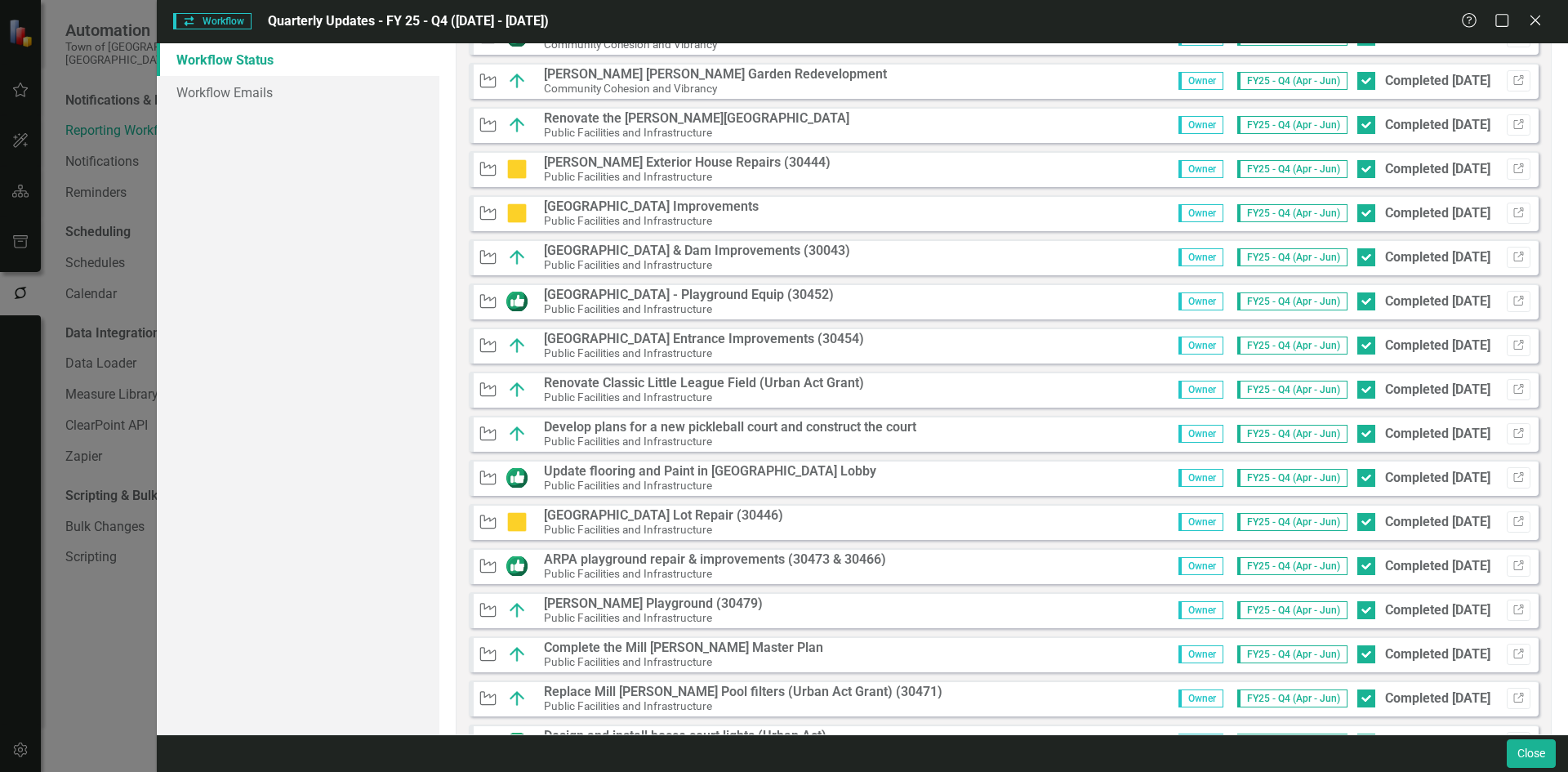
scroll to position [2124, 0]
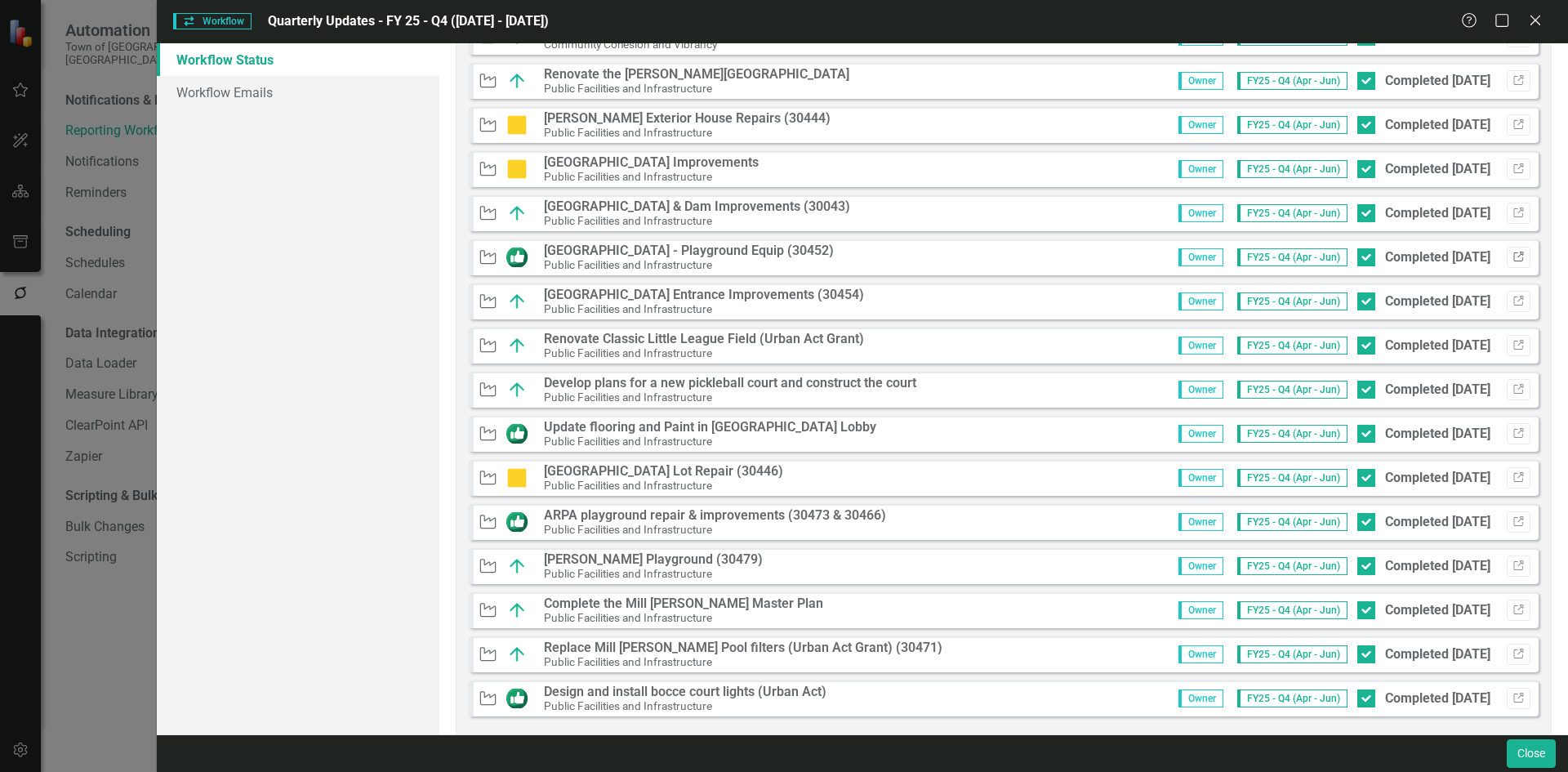
click at [1512, 260] on icon "Link" at bounding box center [1518, 257] width 12 height 10
click at [1512, 433] on icon "Link" at bounding box center [1518, 434] width 12 height 10
click at [1512, 526] on icon "Link" at bounding box center [1518, 523] width 12 height 10
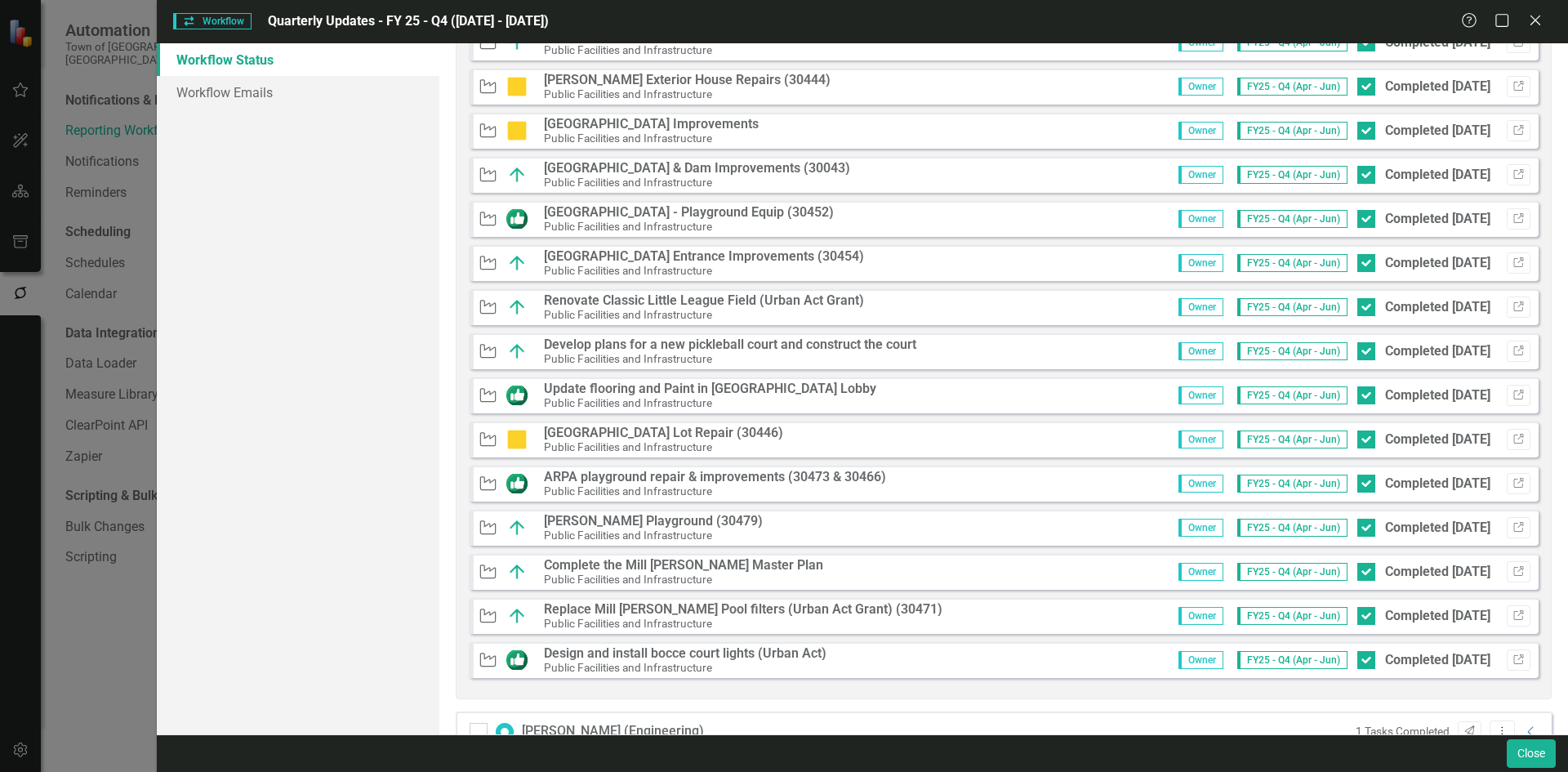
scroll to position [2207, 0]
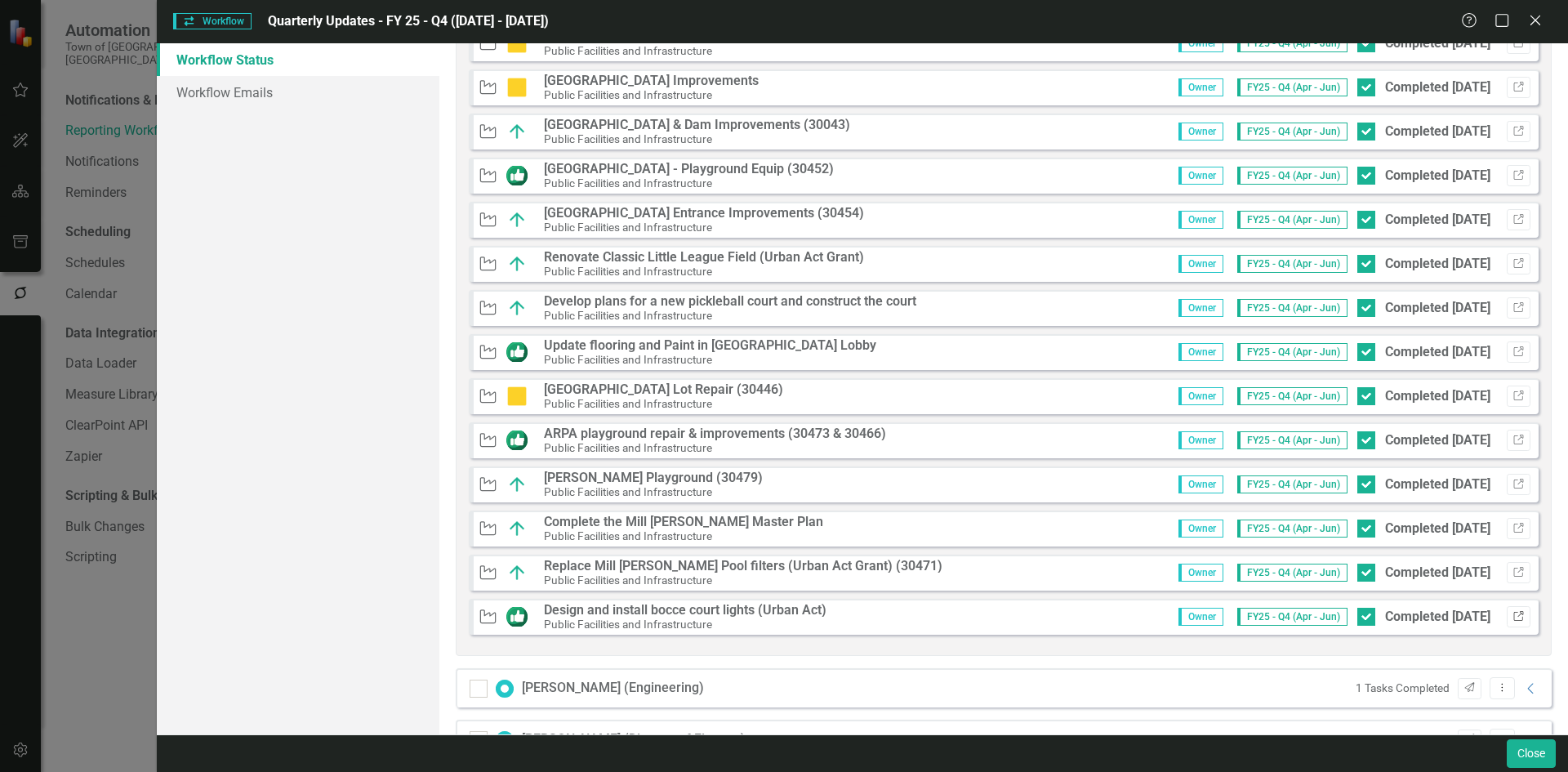
click at [1512, 617] on icon "Link" at bounding box center [1518, 617] width 12 height 10
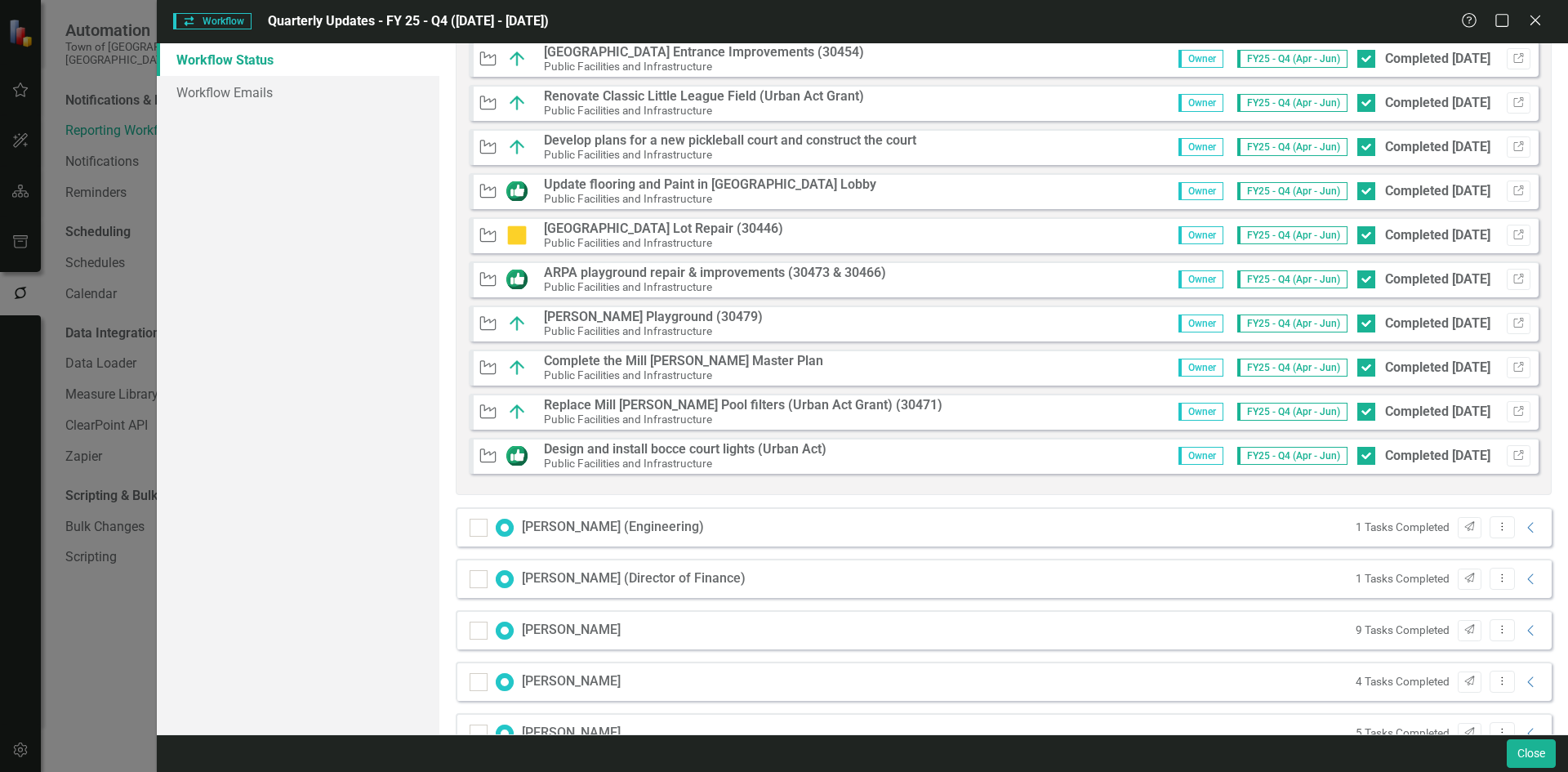
scroll to position [2370, 0]
click at [1523, 524] on icon "Collapse" at bounding box center [1531, 525] width 16 height 13
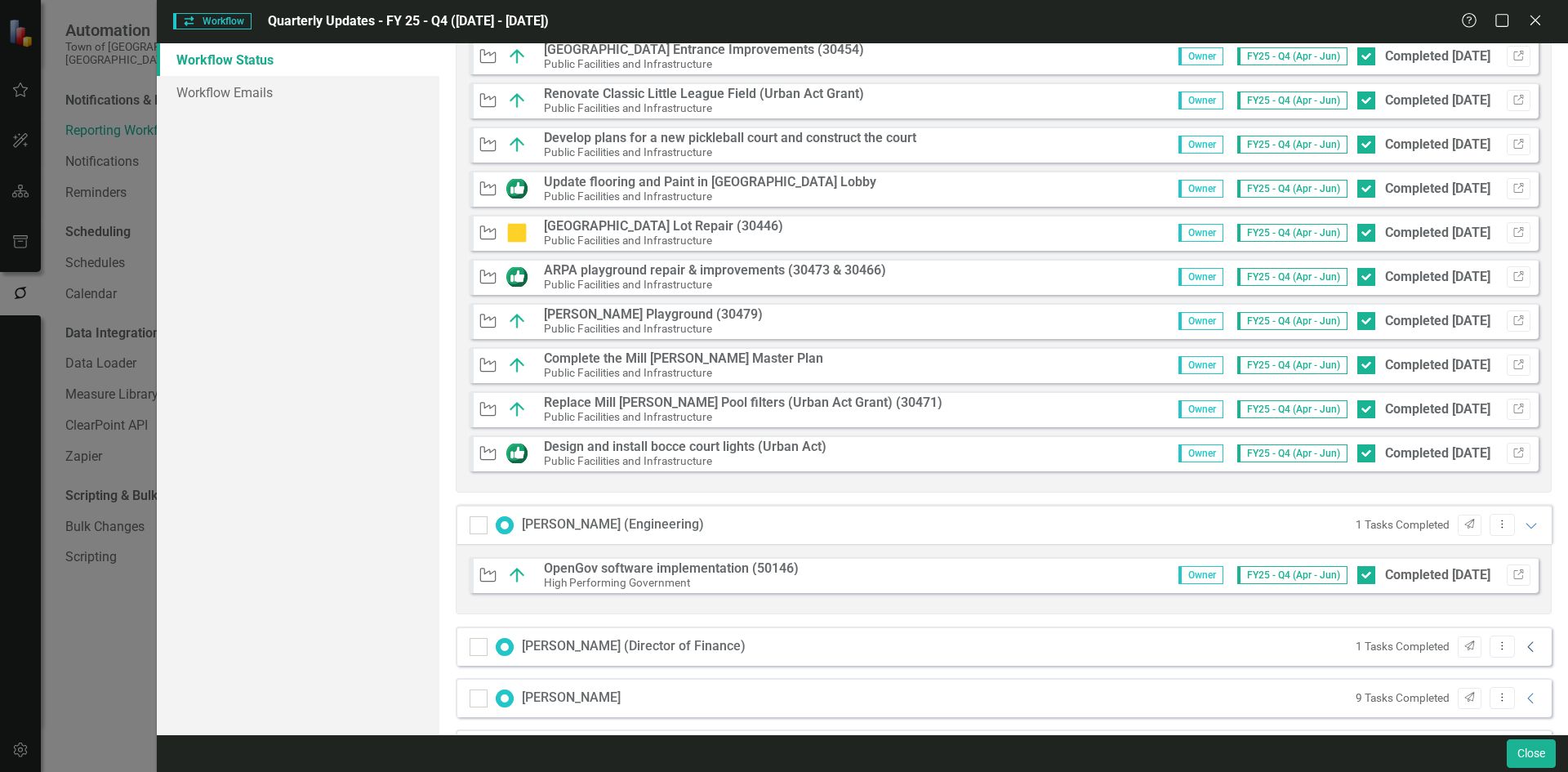
click at [1523, 650] on icon "Collapse" at bounding box center [1531, 647] width 16 height 13
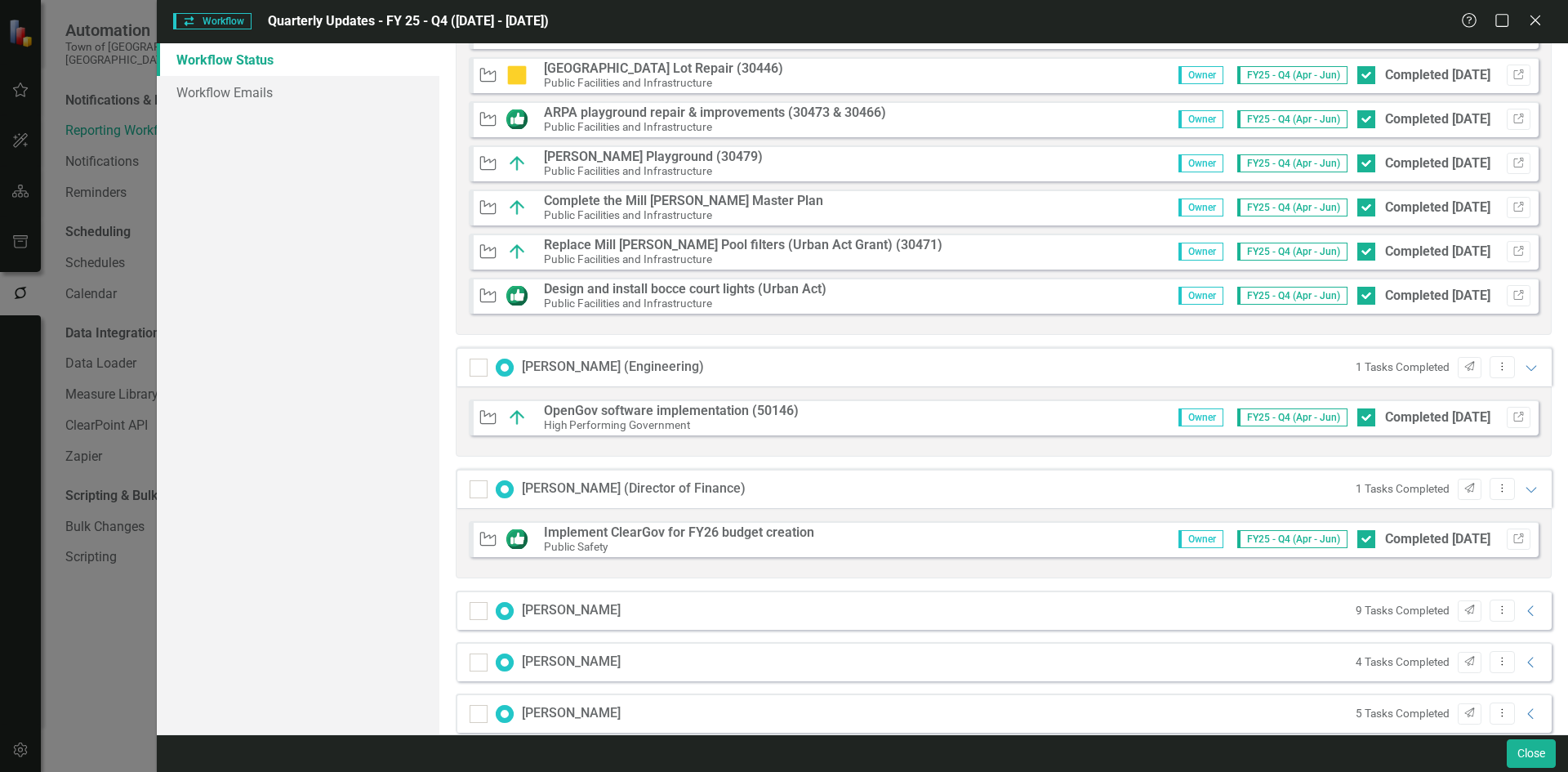
scroll to position [2534, 0]
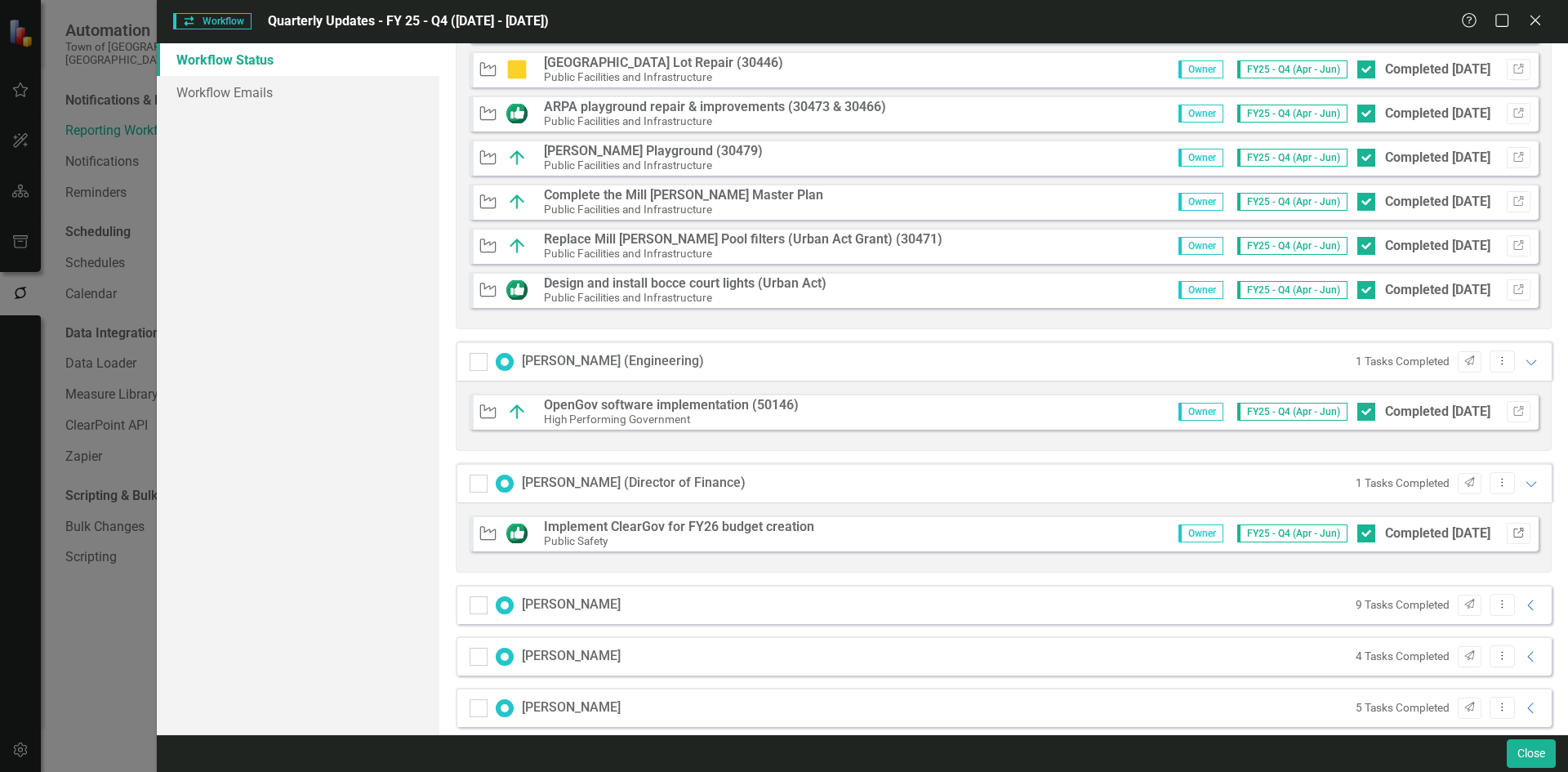
click at [1512, 533] on icon "Link" at bounding box center [1518, 534] width 12 height 10
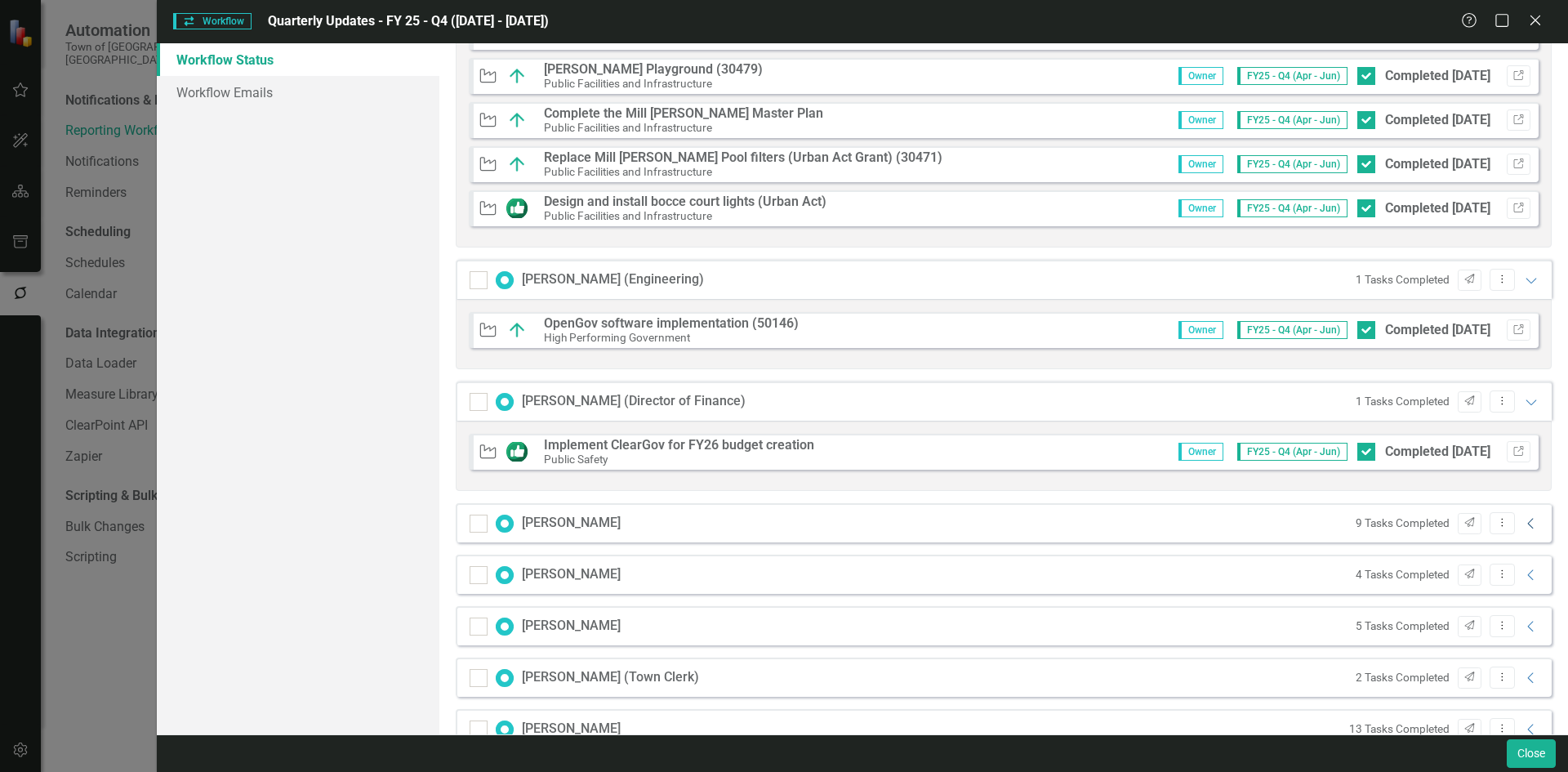
click at [1523, 526] on icon "Collapse" at bounding box center [1531, 524] width 16 height 13
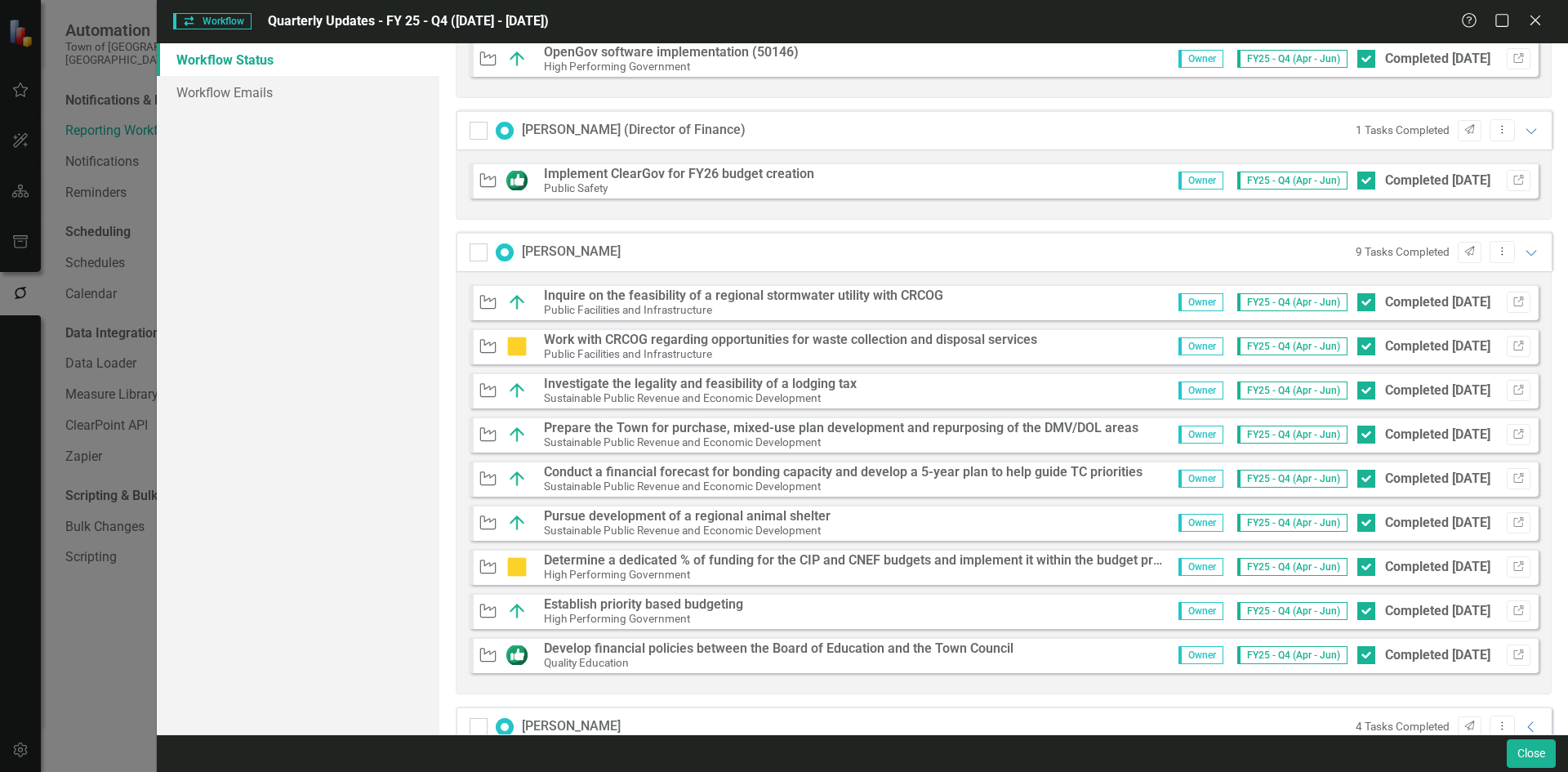
scroll to position [2942, 0]
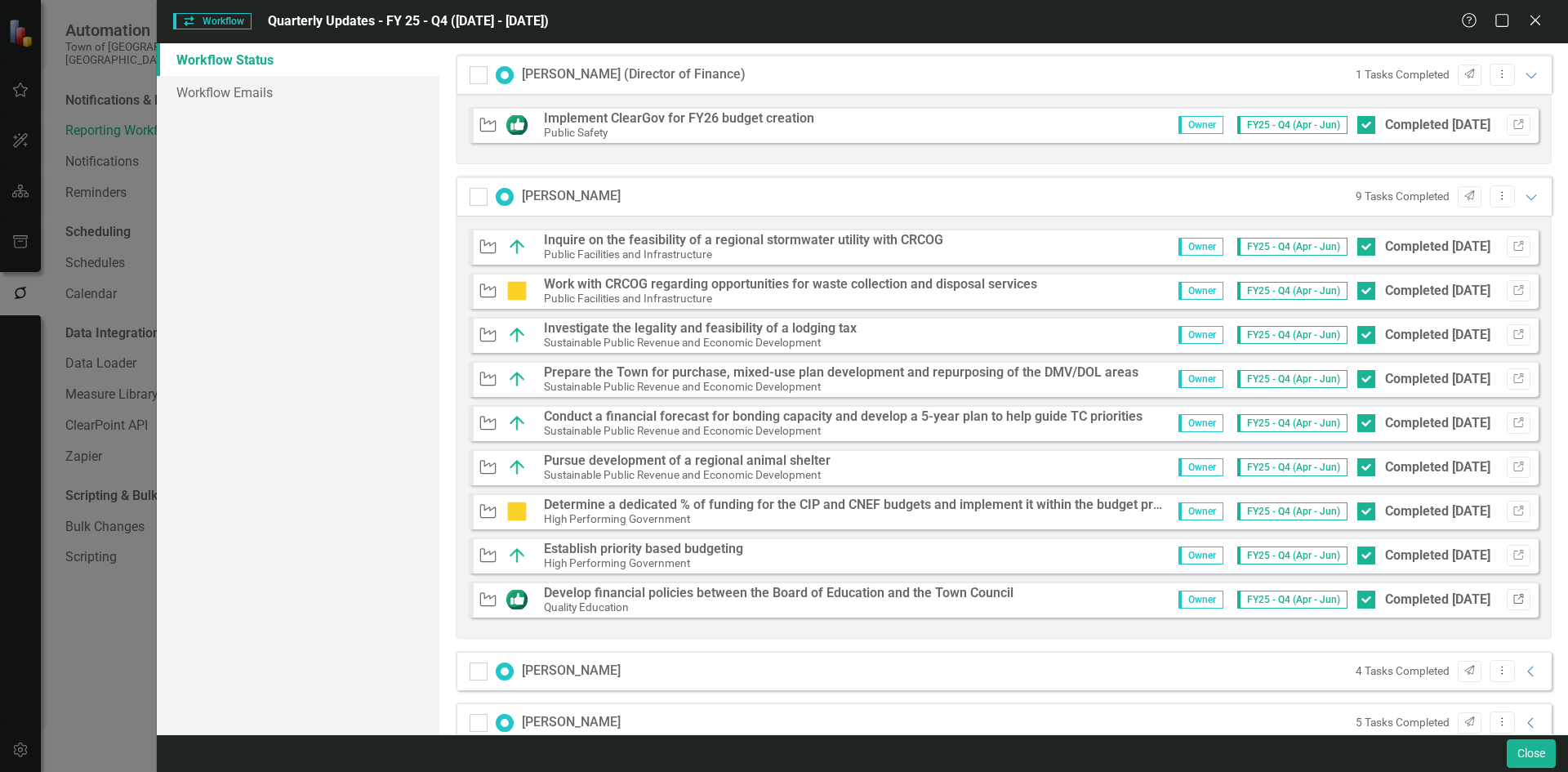
click at [1512, 601] on icon "Link" at bounding box center [1518, 600] width 12 height 10
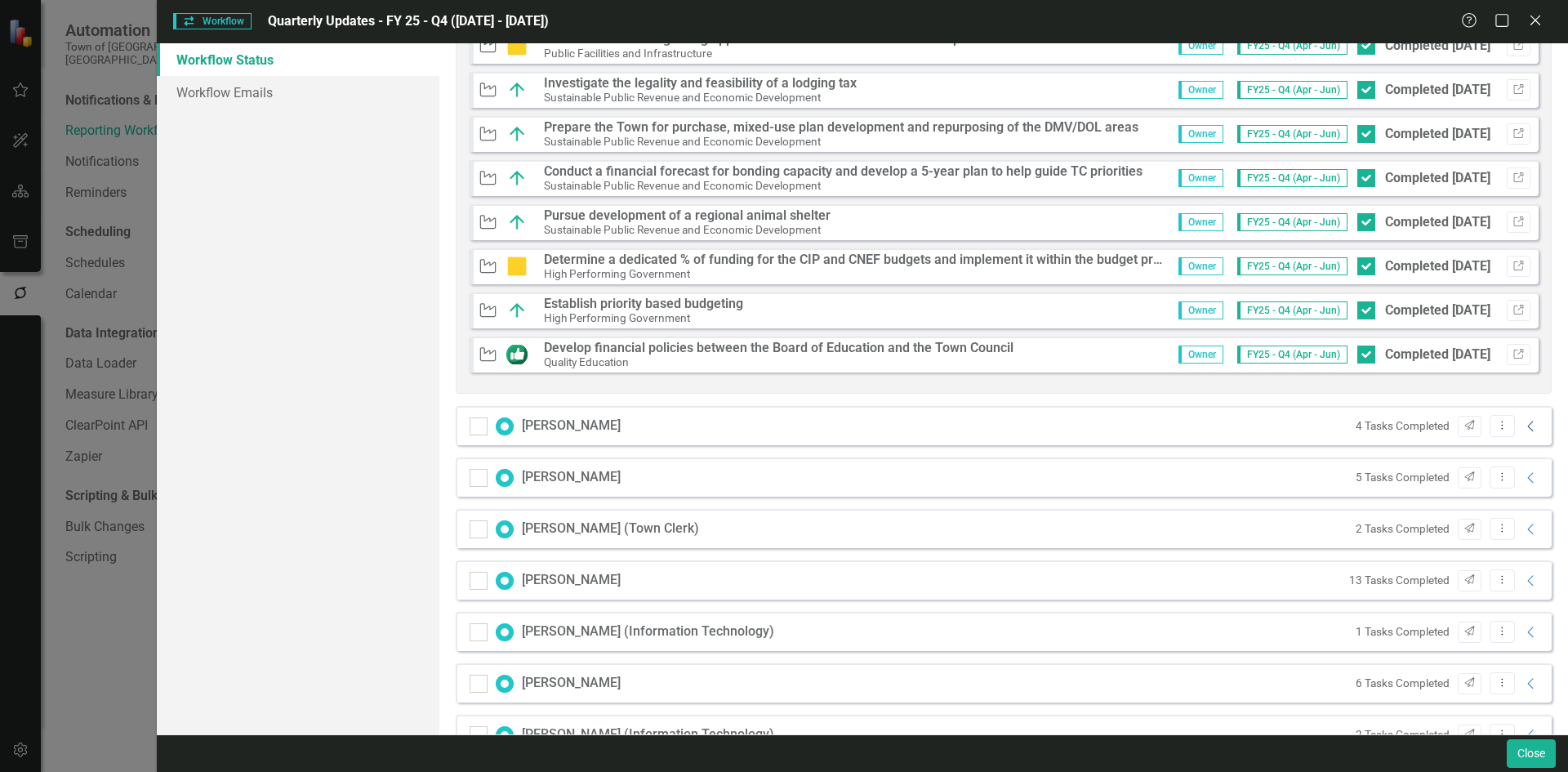
click at [1526, 423] on icon "Collapse" at bounding box center [1531, 426] width 16 height 13
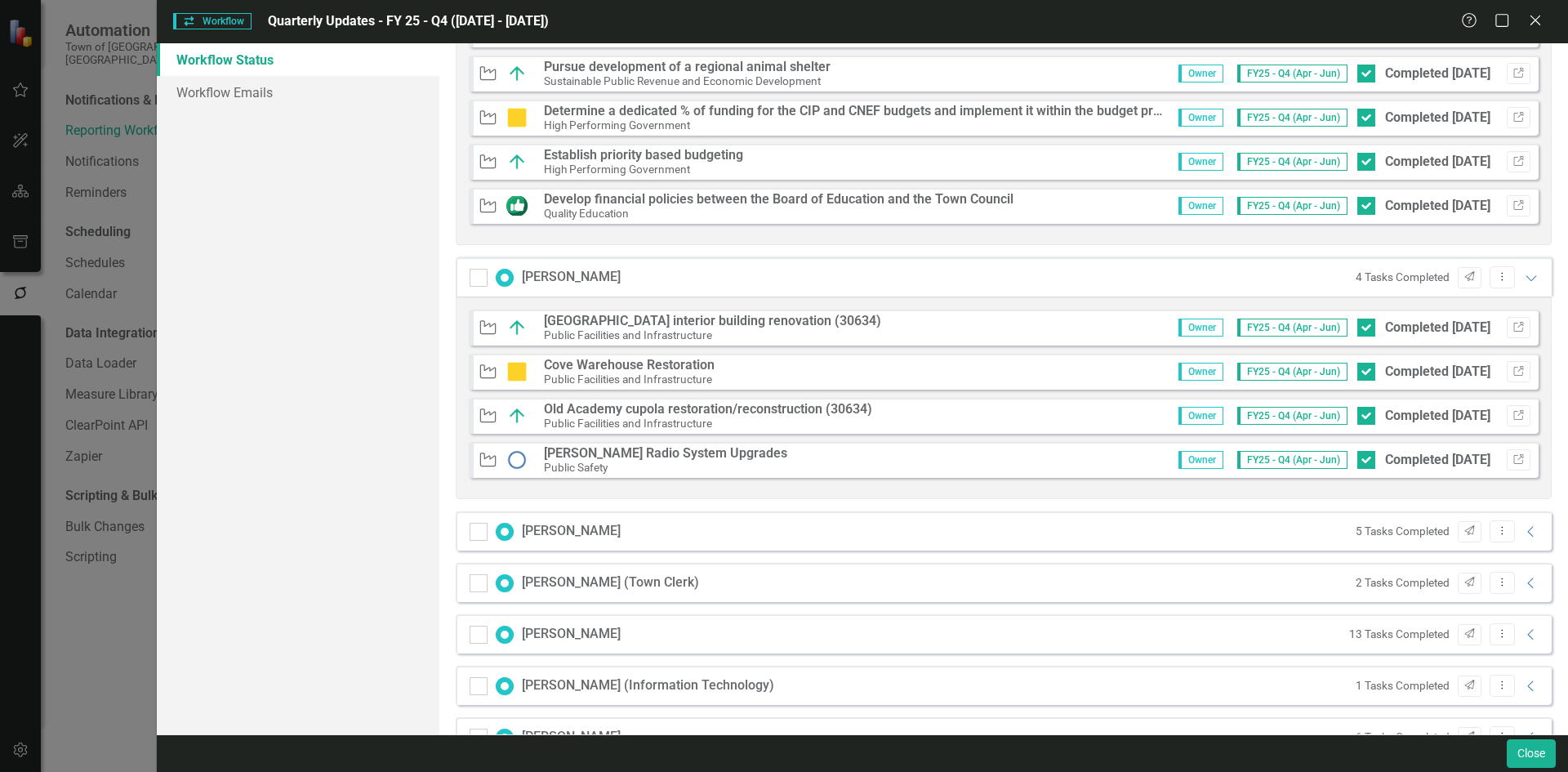
scroll to position [3350, 0]
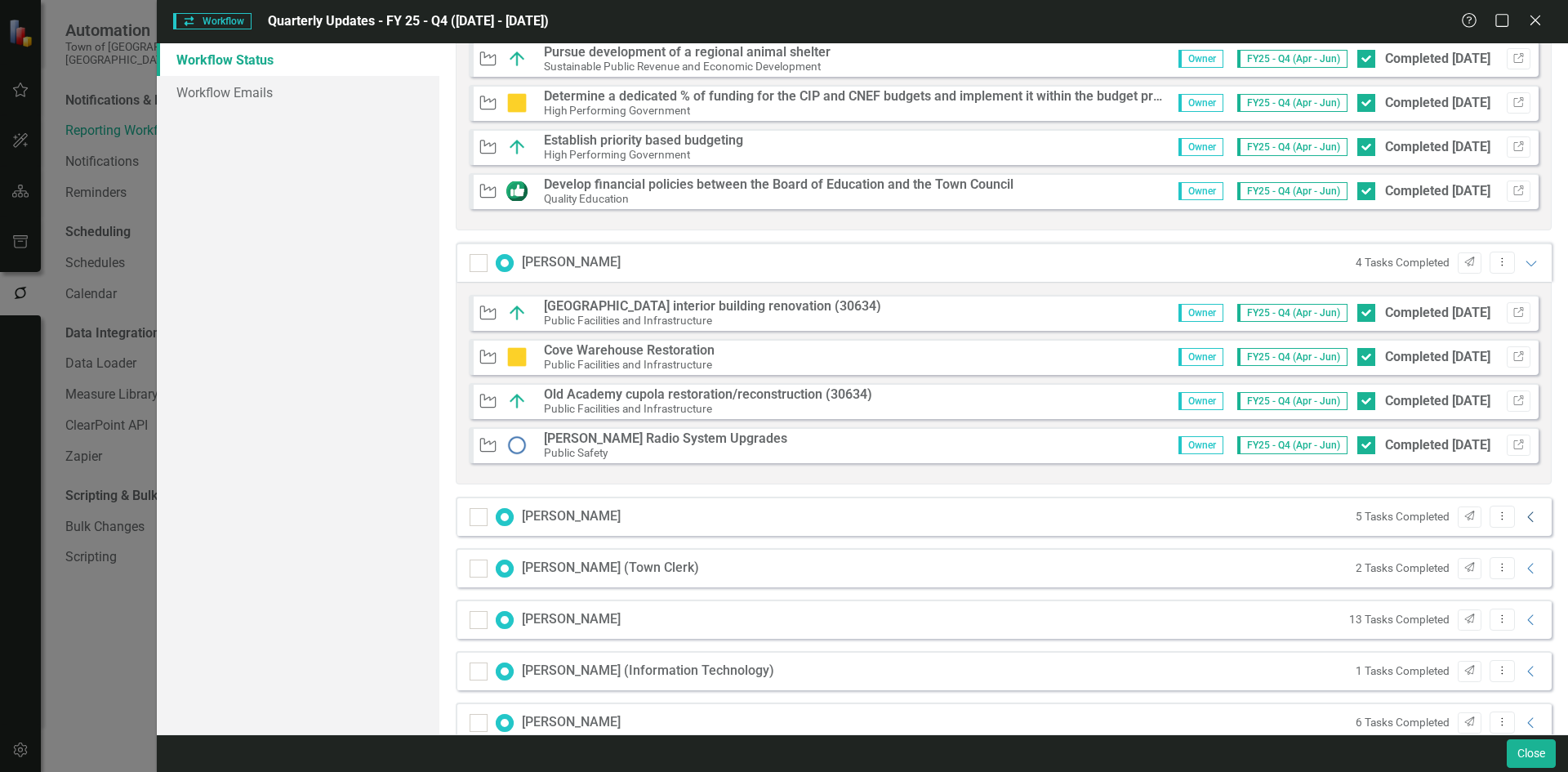
click at [1523, 511] on icon "Collapse" at bounding box center [1531, 517] width 16 height 13
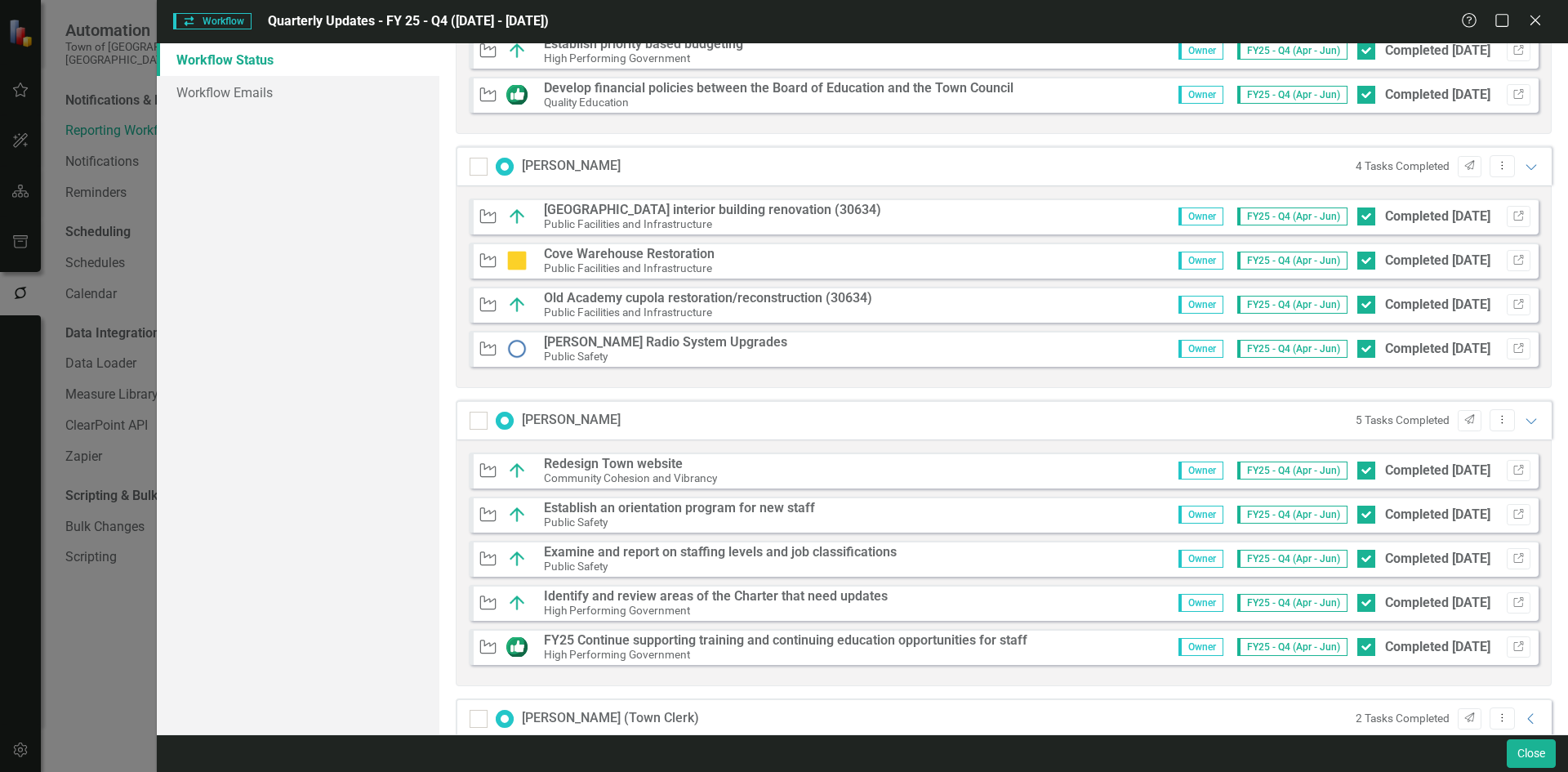
scroll to position [3596, 0]
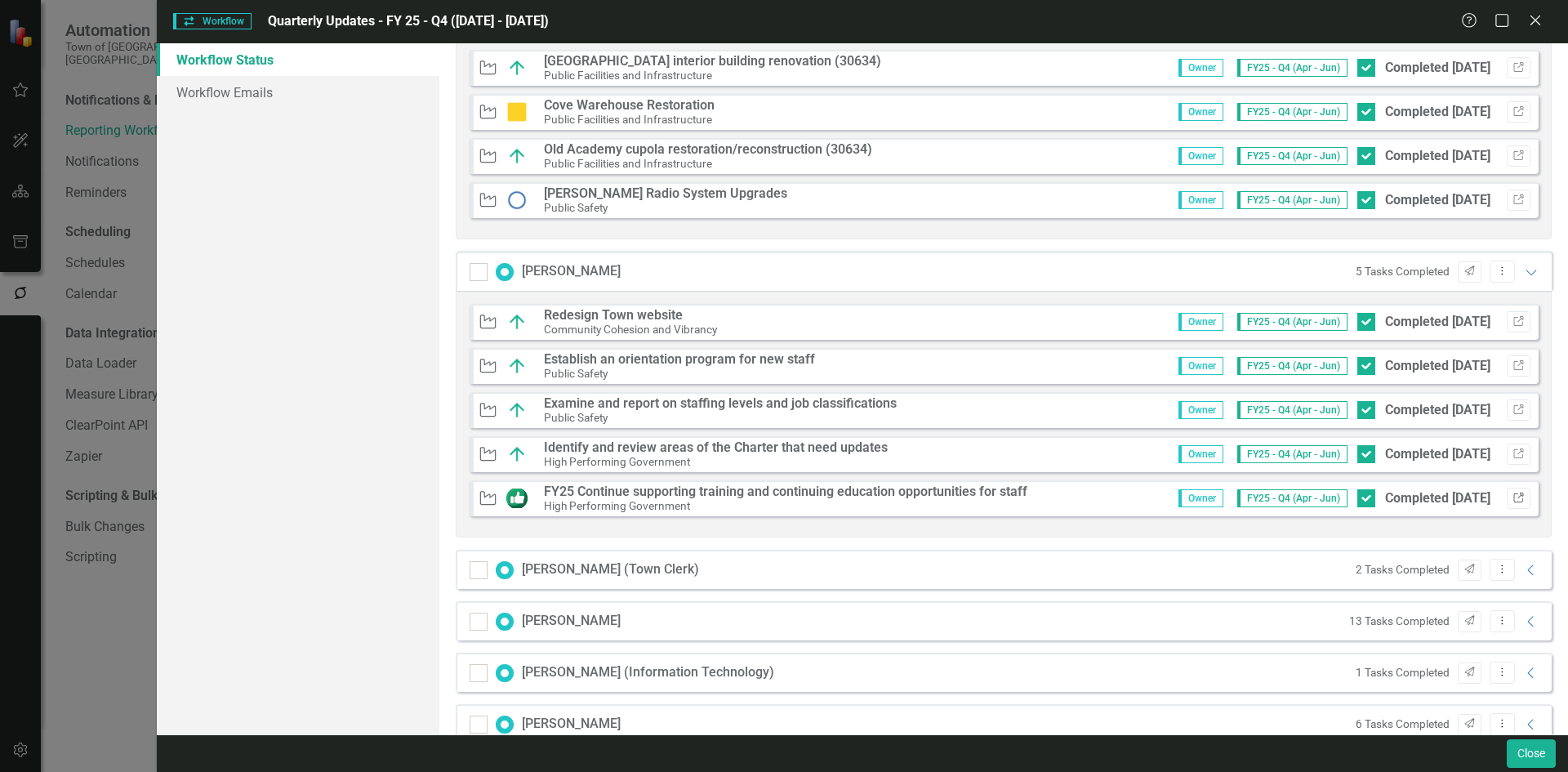
click at [1513, 496] on icon "button" at bounding box center [1518, 498] width 10 height 10
click at [1523, 575] on icon "Collapse" at bounding box center [1531, 570] width 16 height 13
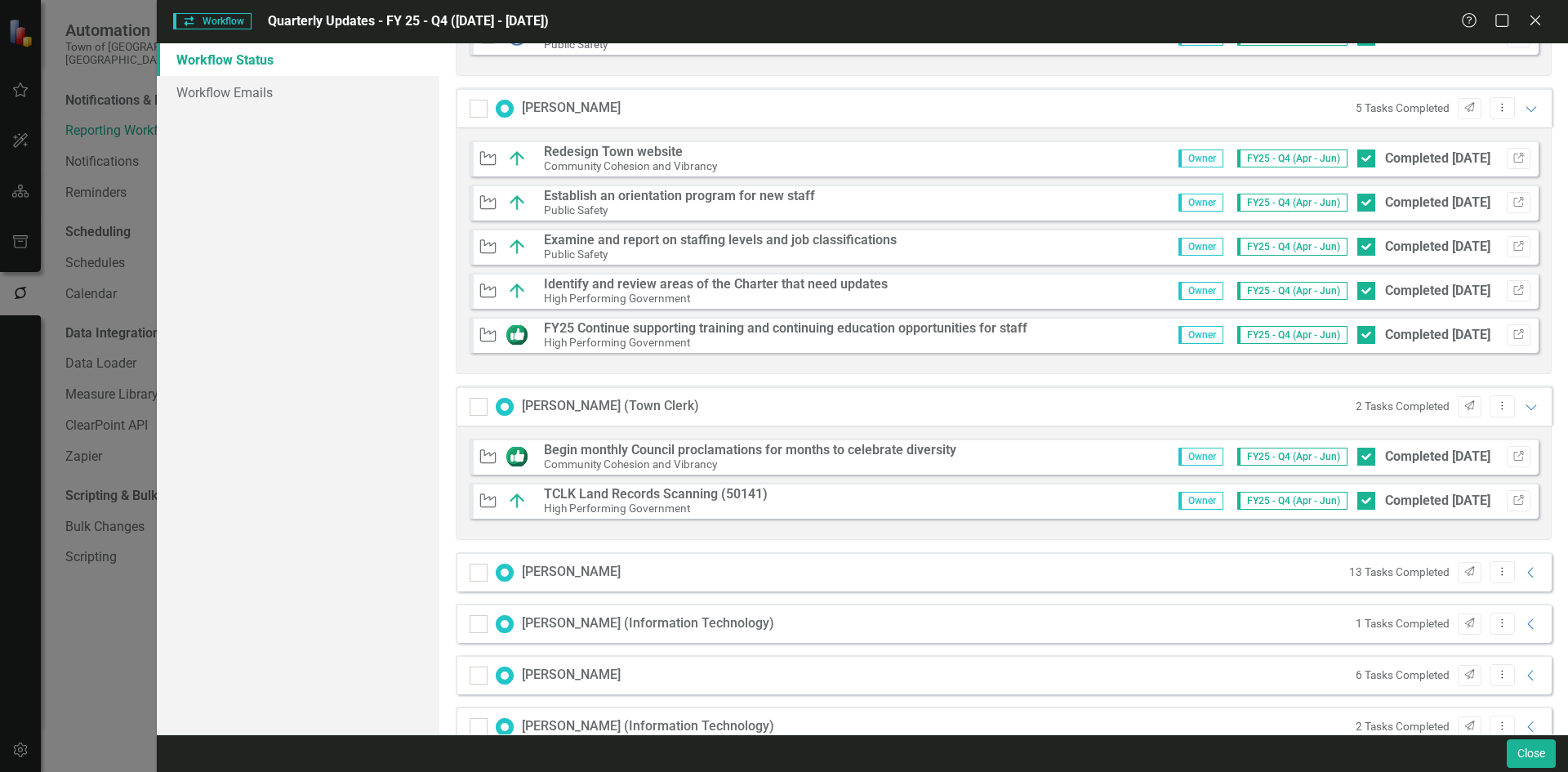
scroll to position [3841, 0]
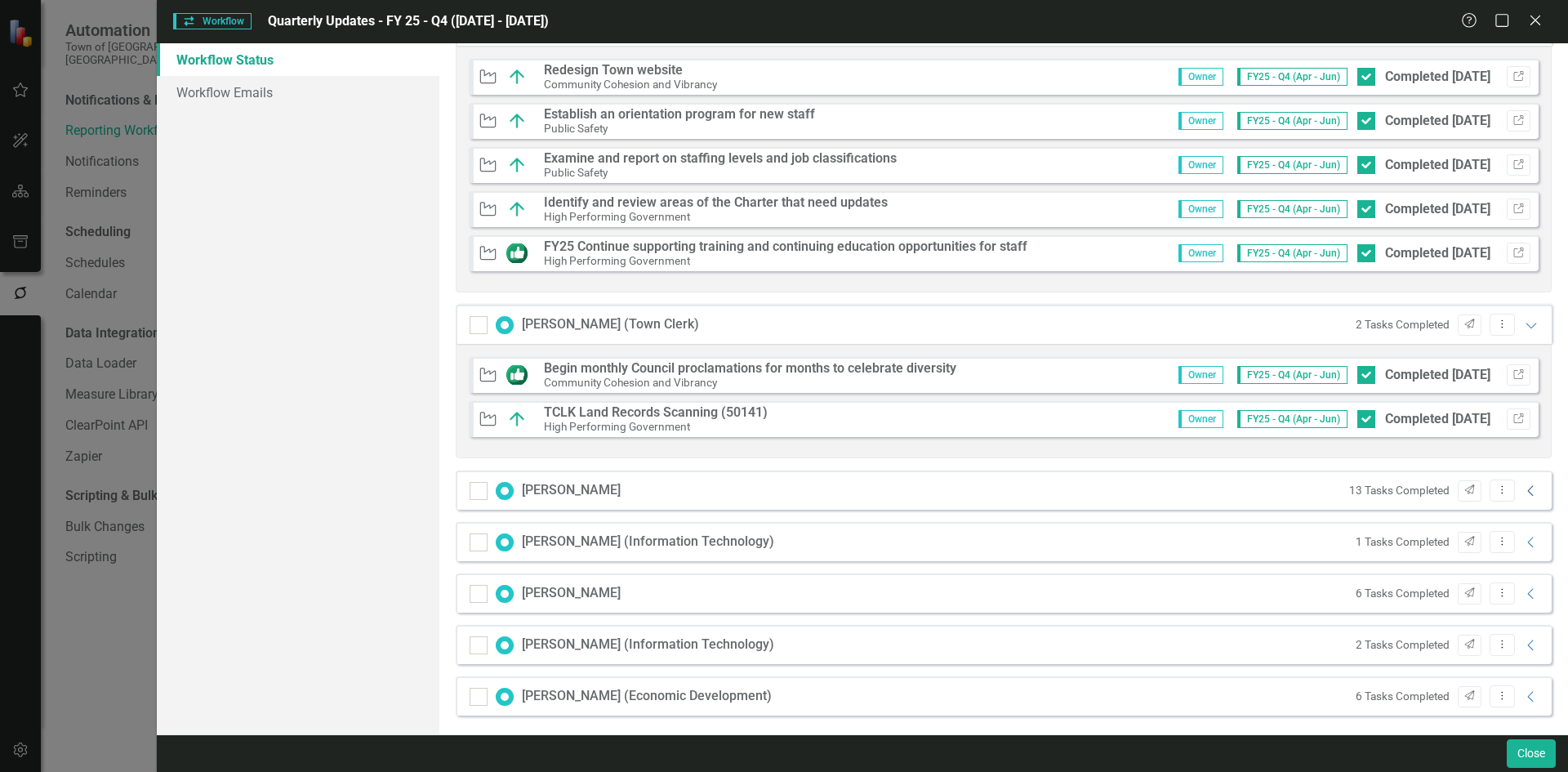
click at [1523, 488] on icon "Collapse" at bounding box center [1531, 491] width 16 height 13
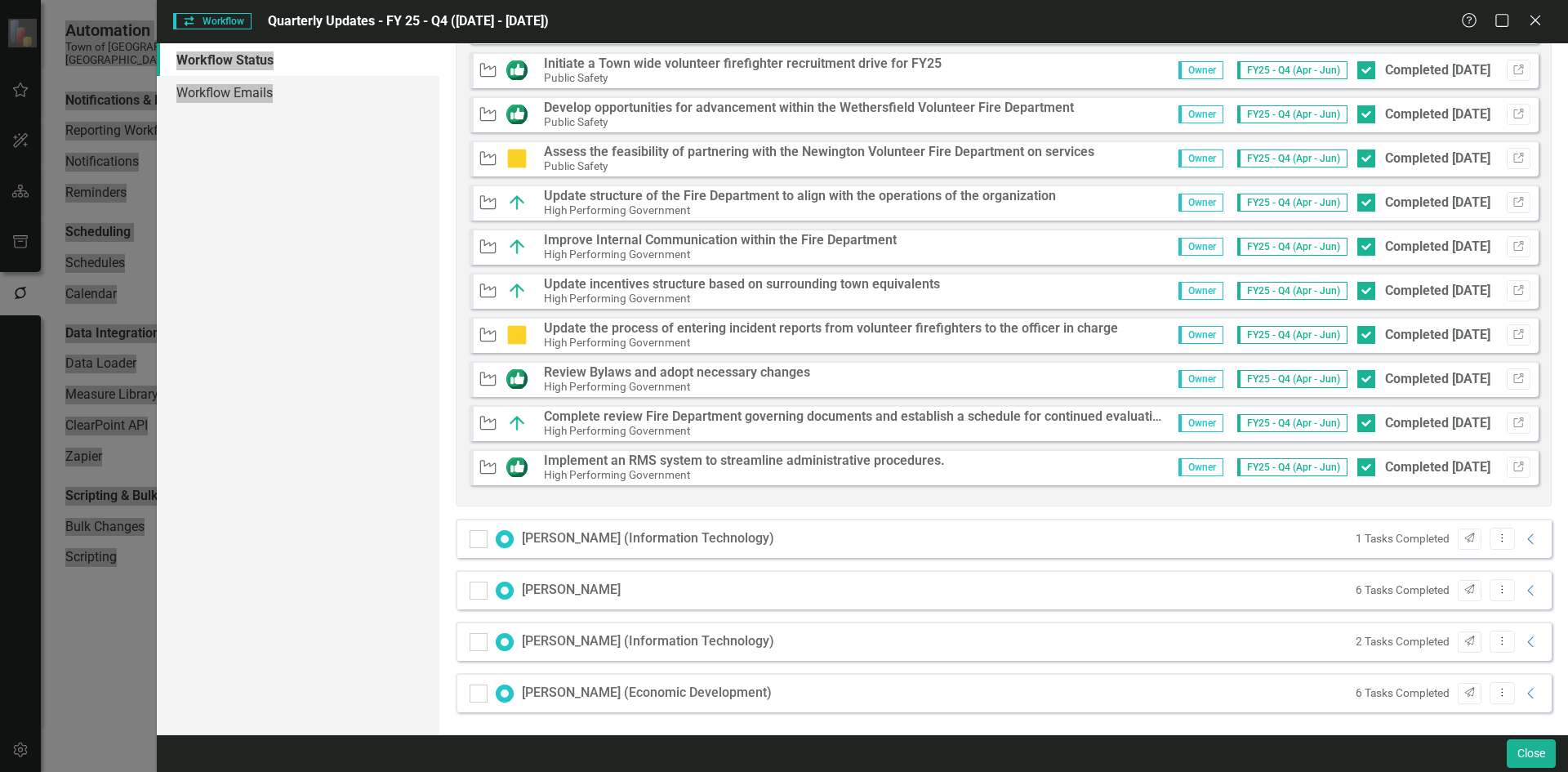
scroll to position [4446, 0]
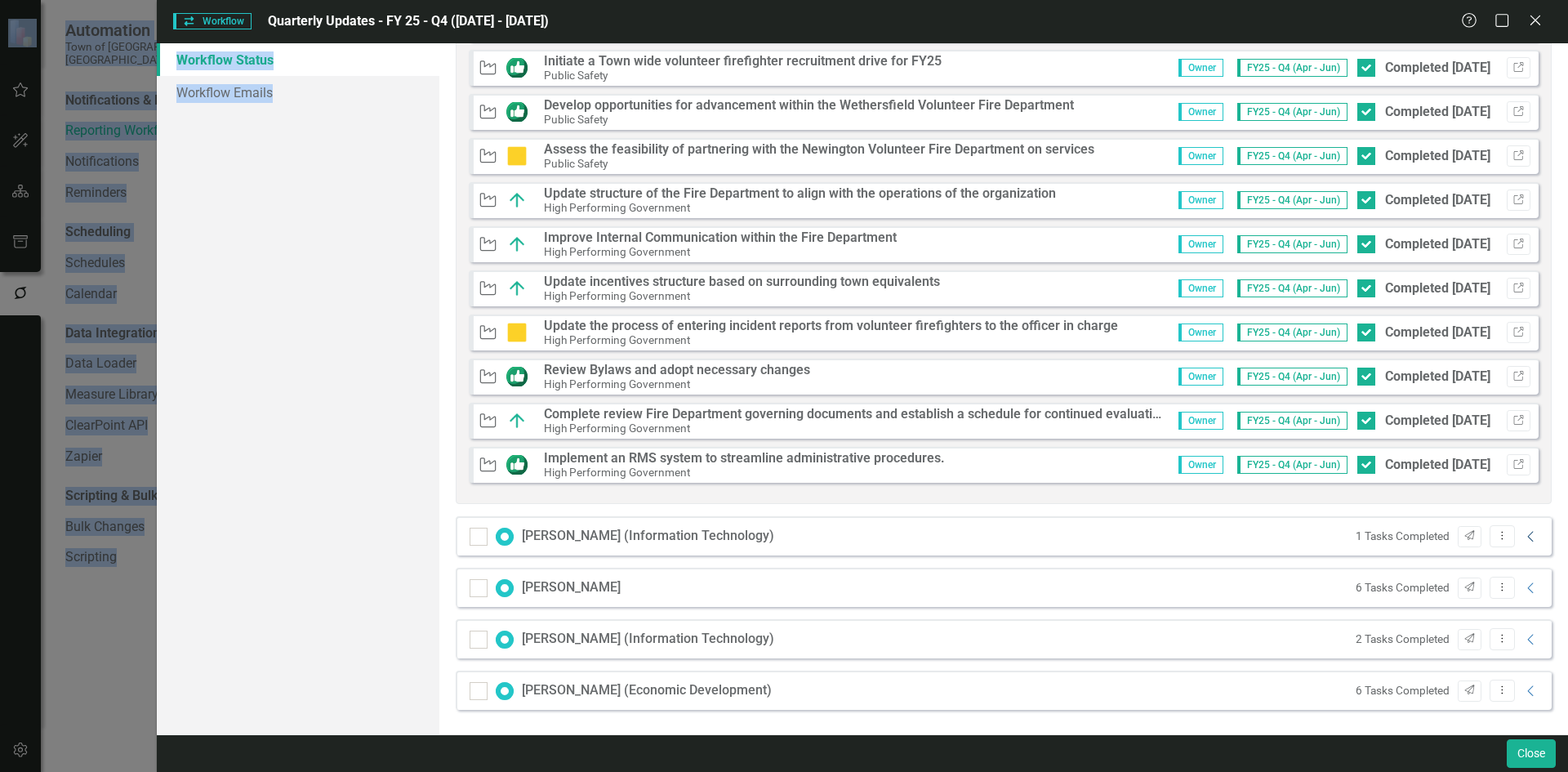
click at [1523, 542] on icon "Collapse" at bounding box center [1531, 537] width 16 height 13
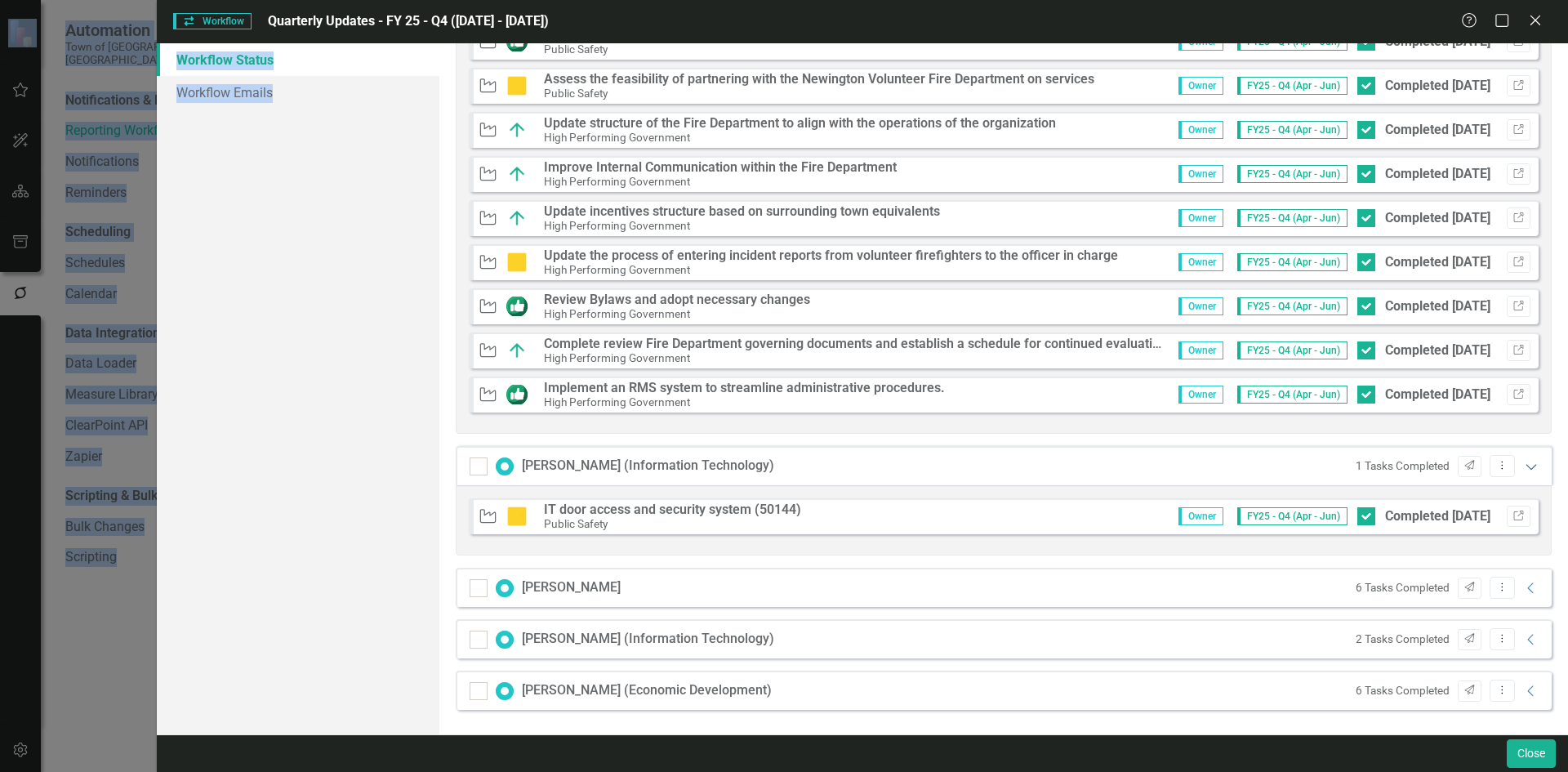
click at [1523, 472] on icon "Expanded" at bounding box center [1531, 466] width 16 height 13
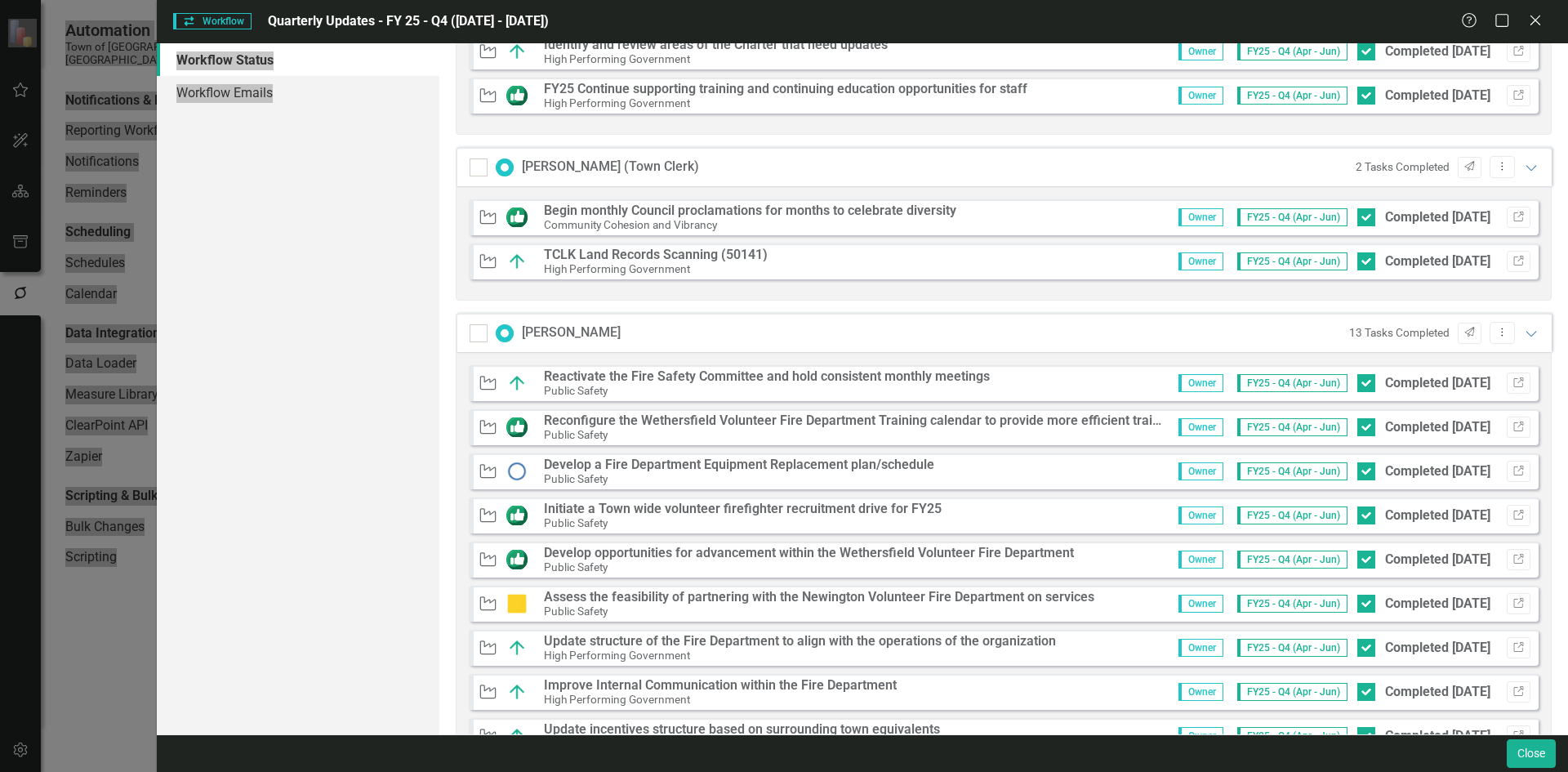
scroll to position [3956, 0]
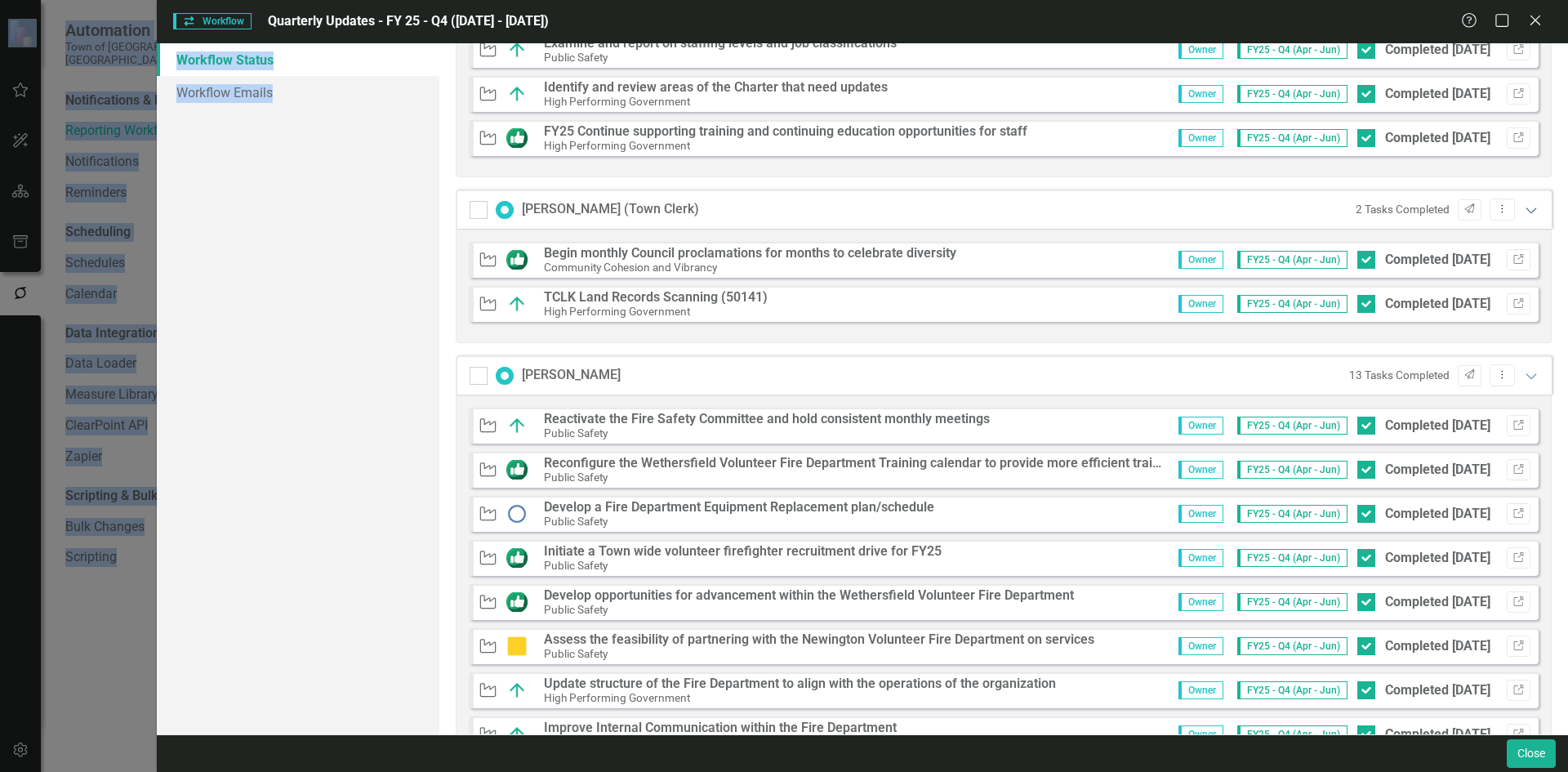
click at [1523, 211] on icon "Expanded" at bounding box center [1531, 210] width 16 height 13
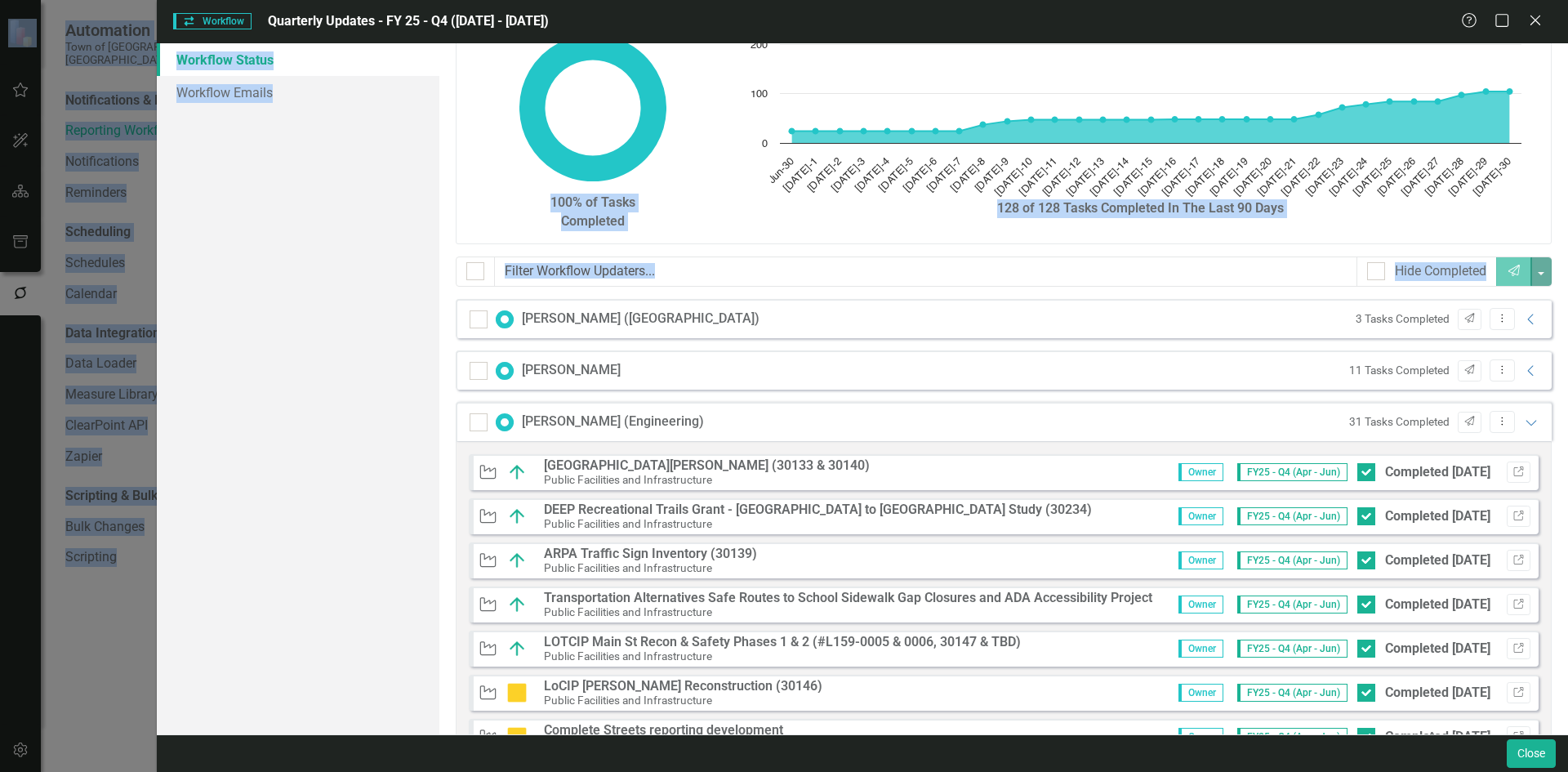
scroll to position [0, 0]
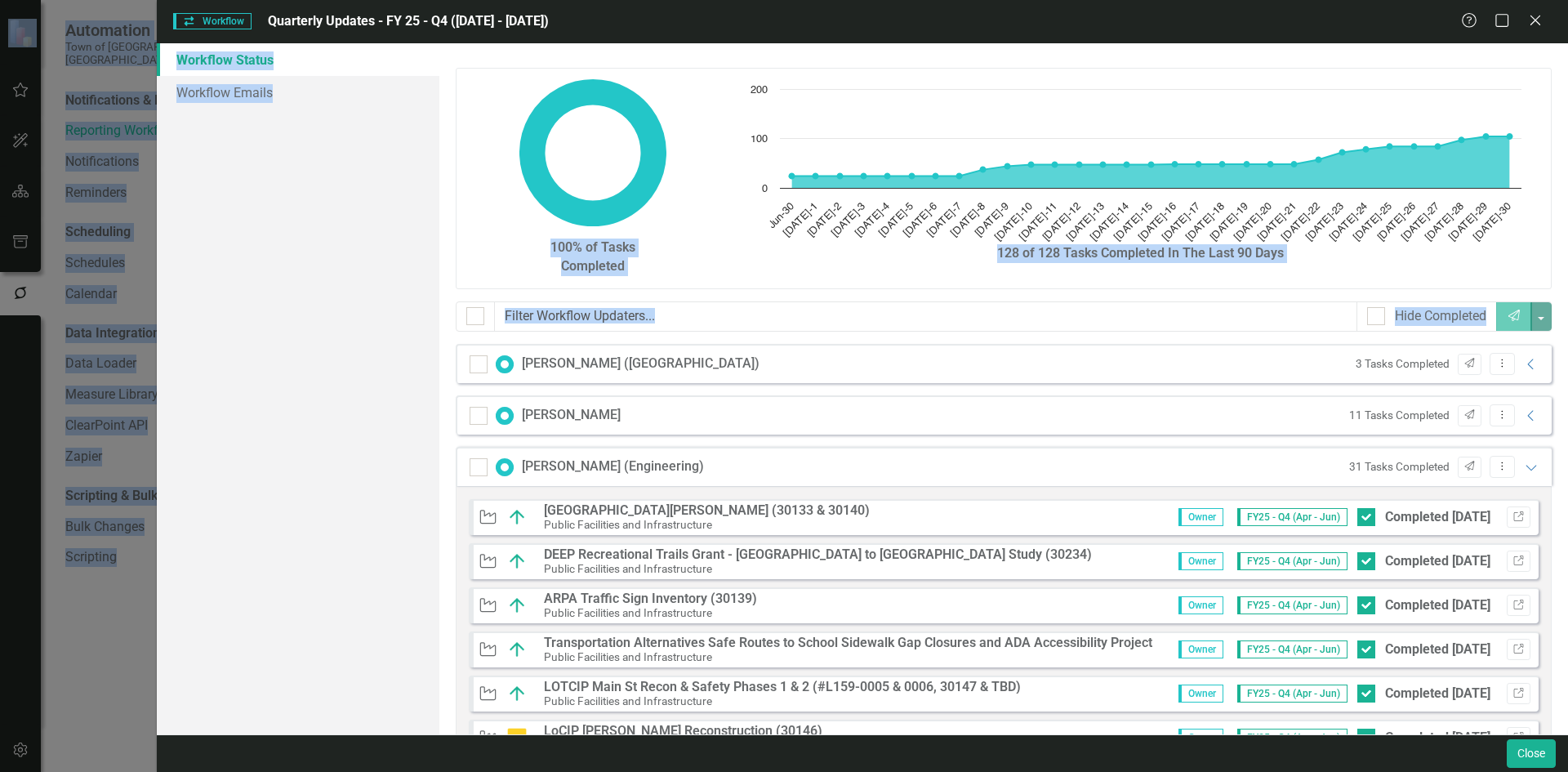
click at [1515, 475] on div "31 Tasks Completed Send Dropdown Menu Expanded" at bounding box center [1441, 467] width 200 height 22
click at [1523, 466] on icon "Expanded" at bounding box center [1531, 467] width 16 height 13
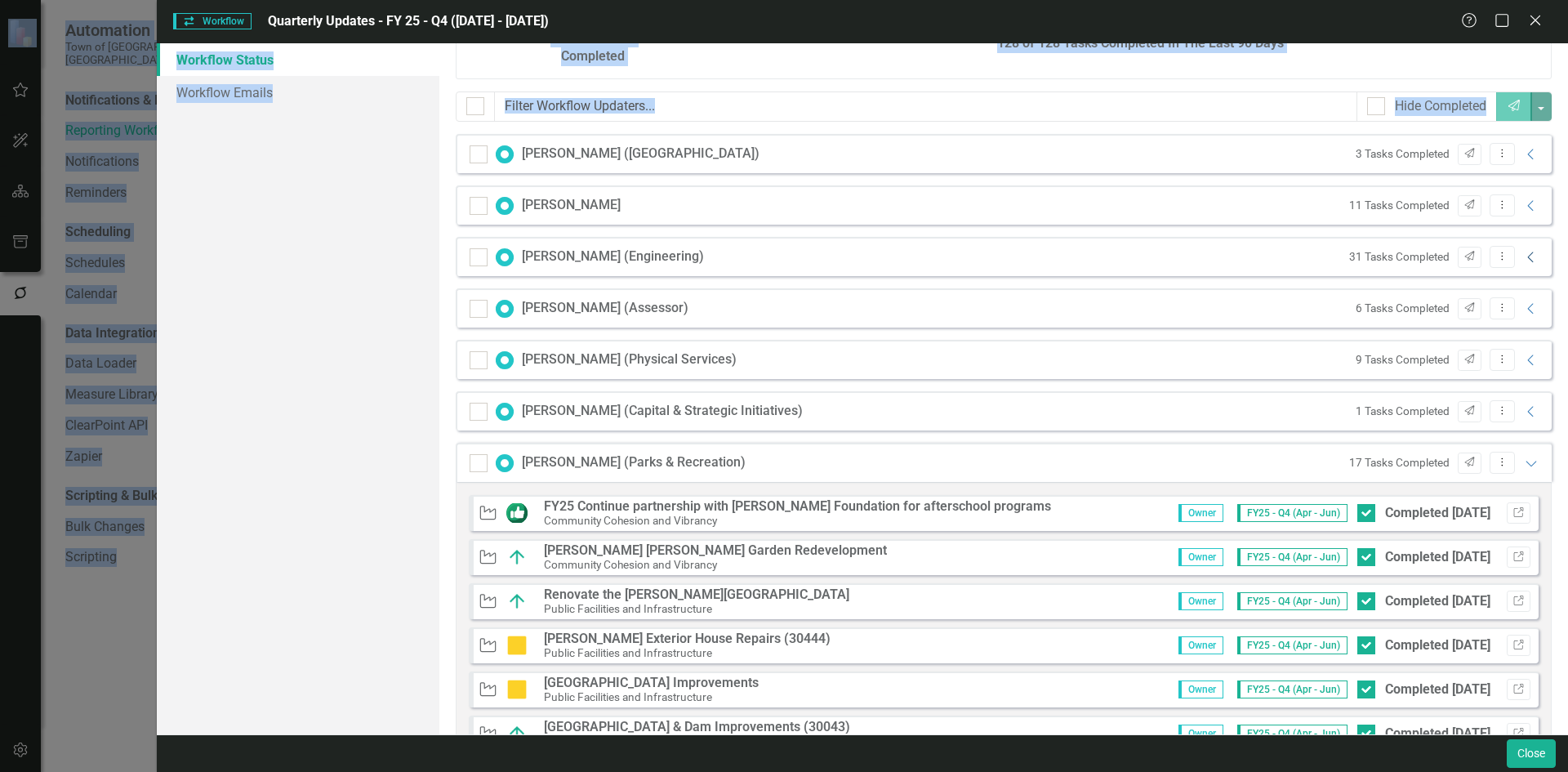
scroll to position [572, 0]
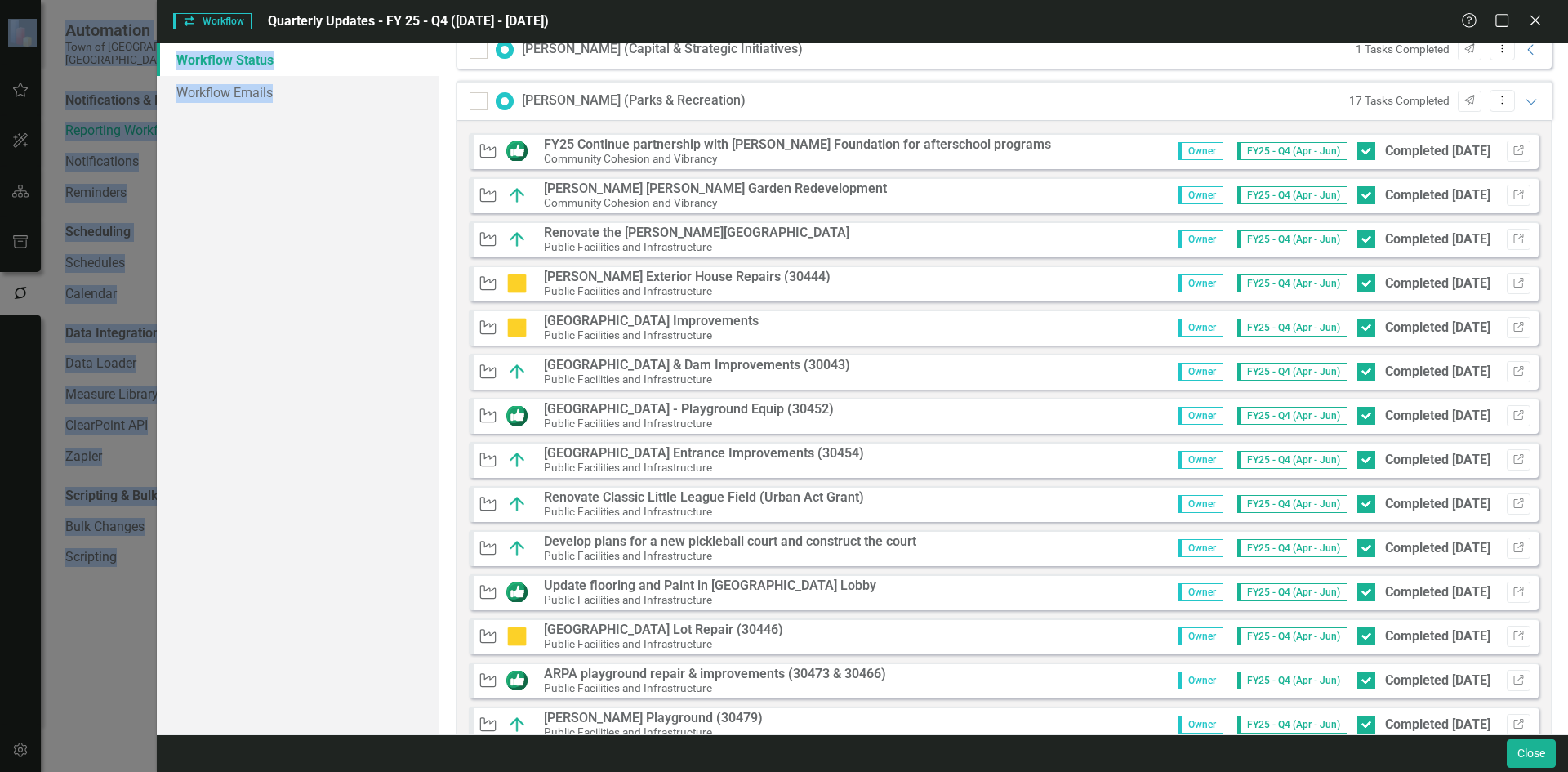
click at [1517, 108] on div "17 Tasks Completed Send Dropdown Menu Expanded" at bounding box center [1441, 100] width 200 height 22
click at [1519, 93] on div "17 Tasks Completed Send Dropdown Menu Expanded" at bounding box center [1441, 100] width 200 height 22
click at [1525, 103] on icon at bounding box center [1530, 102] width 11 height 6
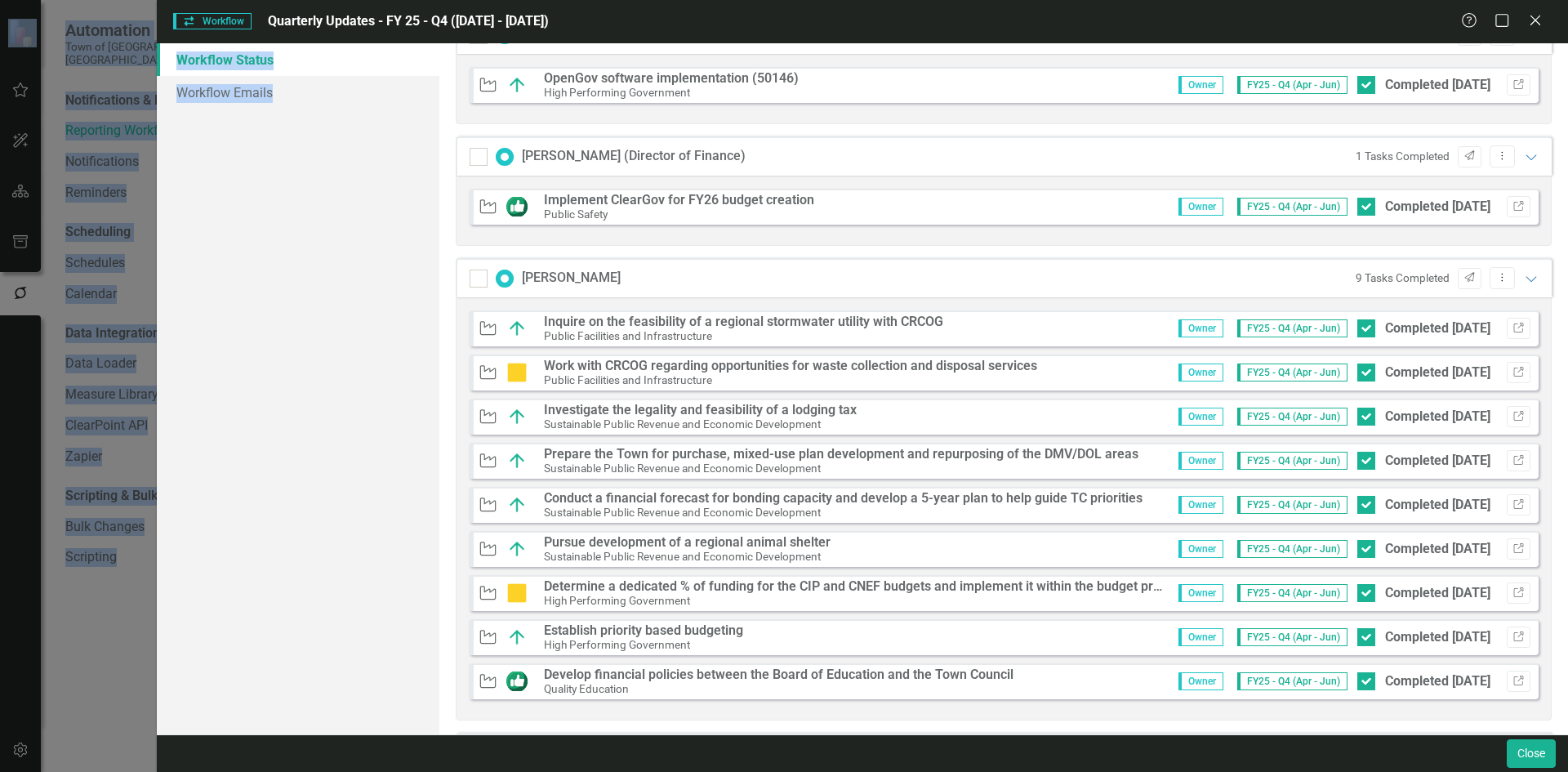
scroll to position [490, 0]
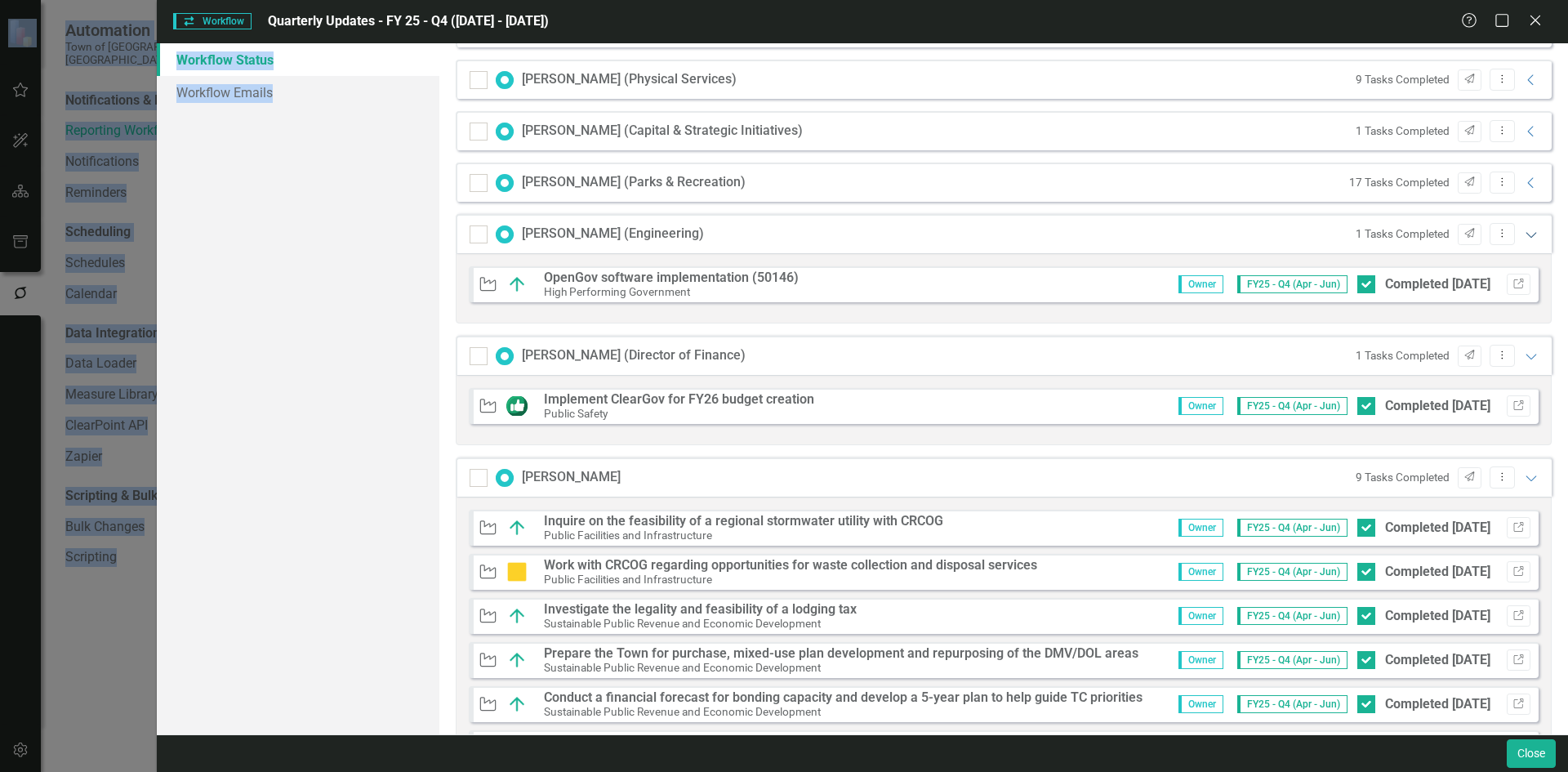
click at [1523, 238] on icon "Expanded" at bounding box center [1531, 233] width 16 height 13
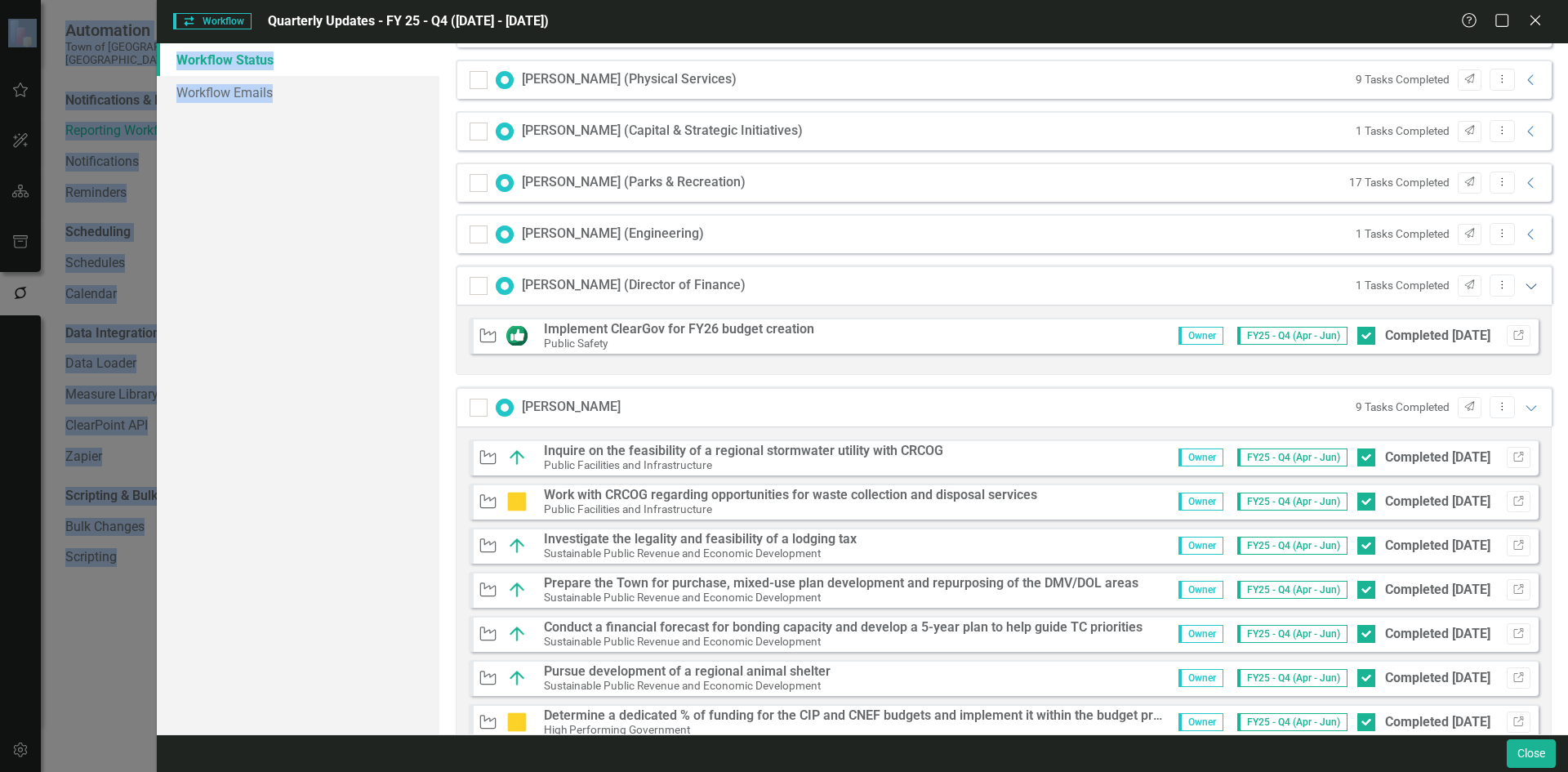
click at [1523, 292] on icon "Expanded" at bounding box center [1531, 285] width 16 height 13
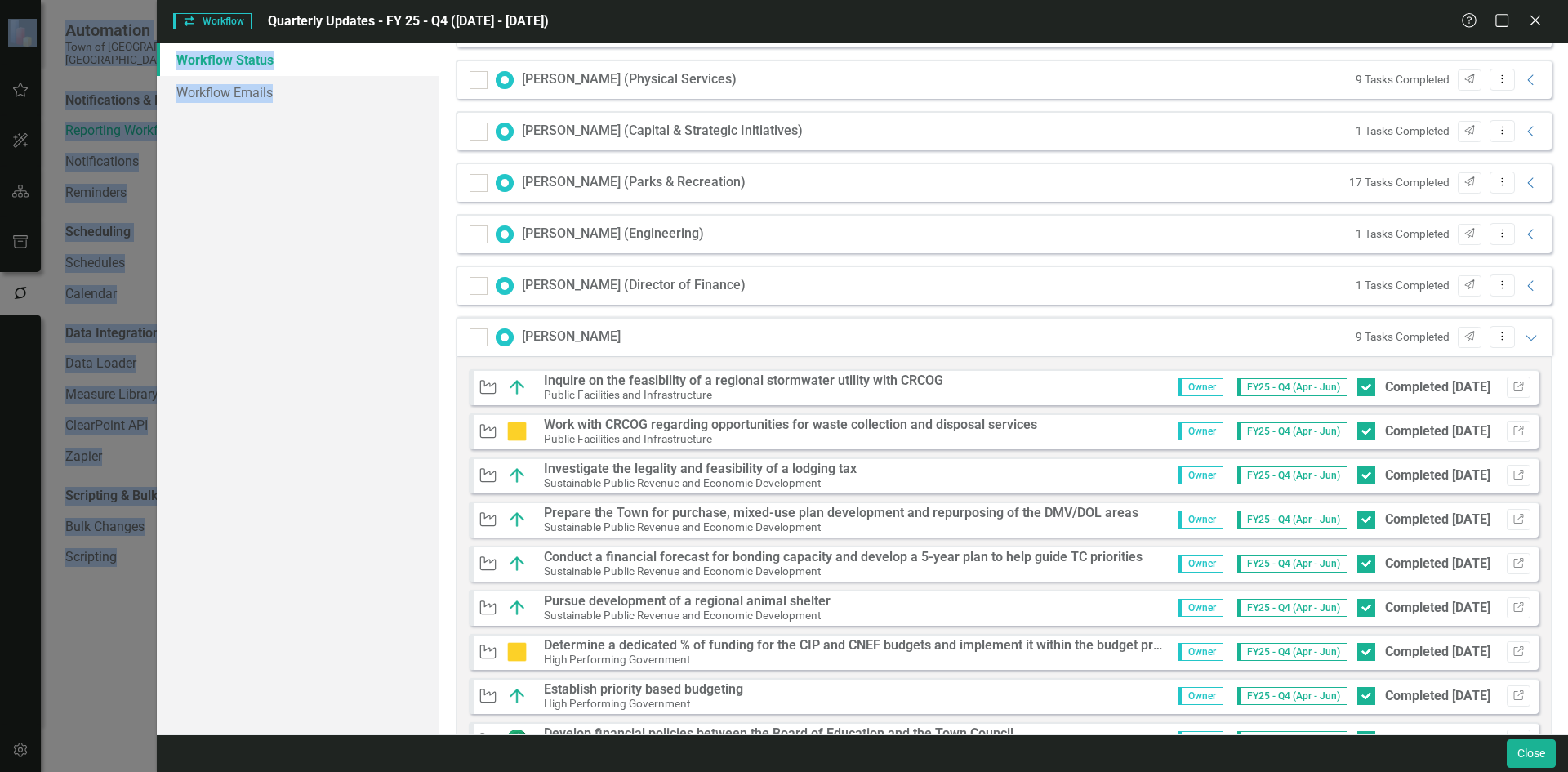
scroll to position [735, 0]
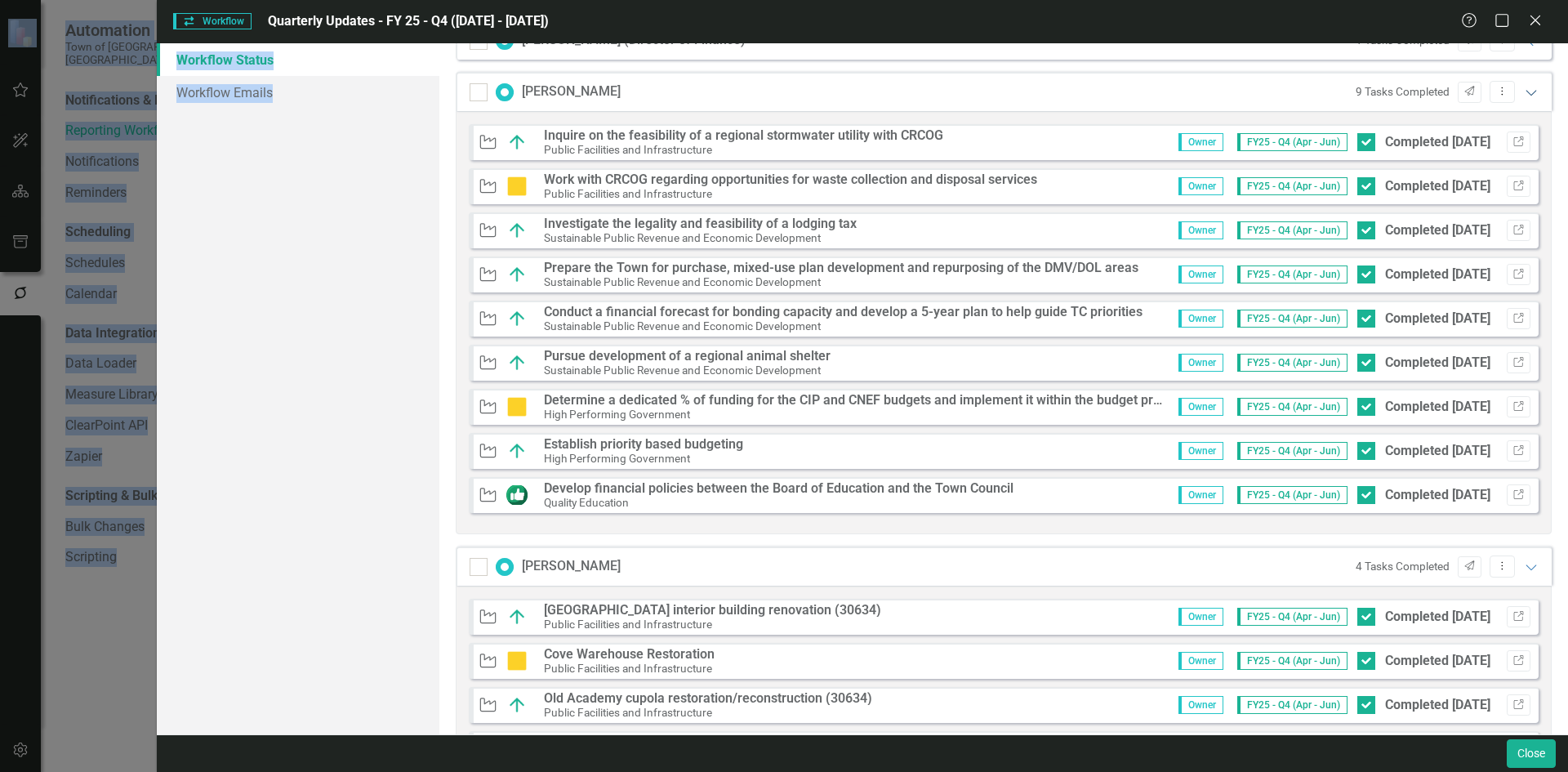
click at [1523, 92] on icon "Expanded" at bounding box center [1531, 91] width 16 height 13
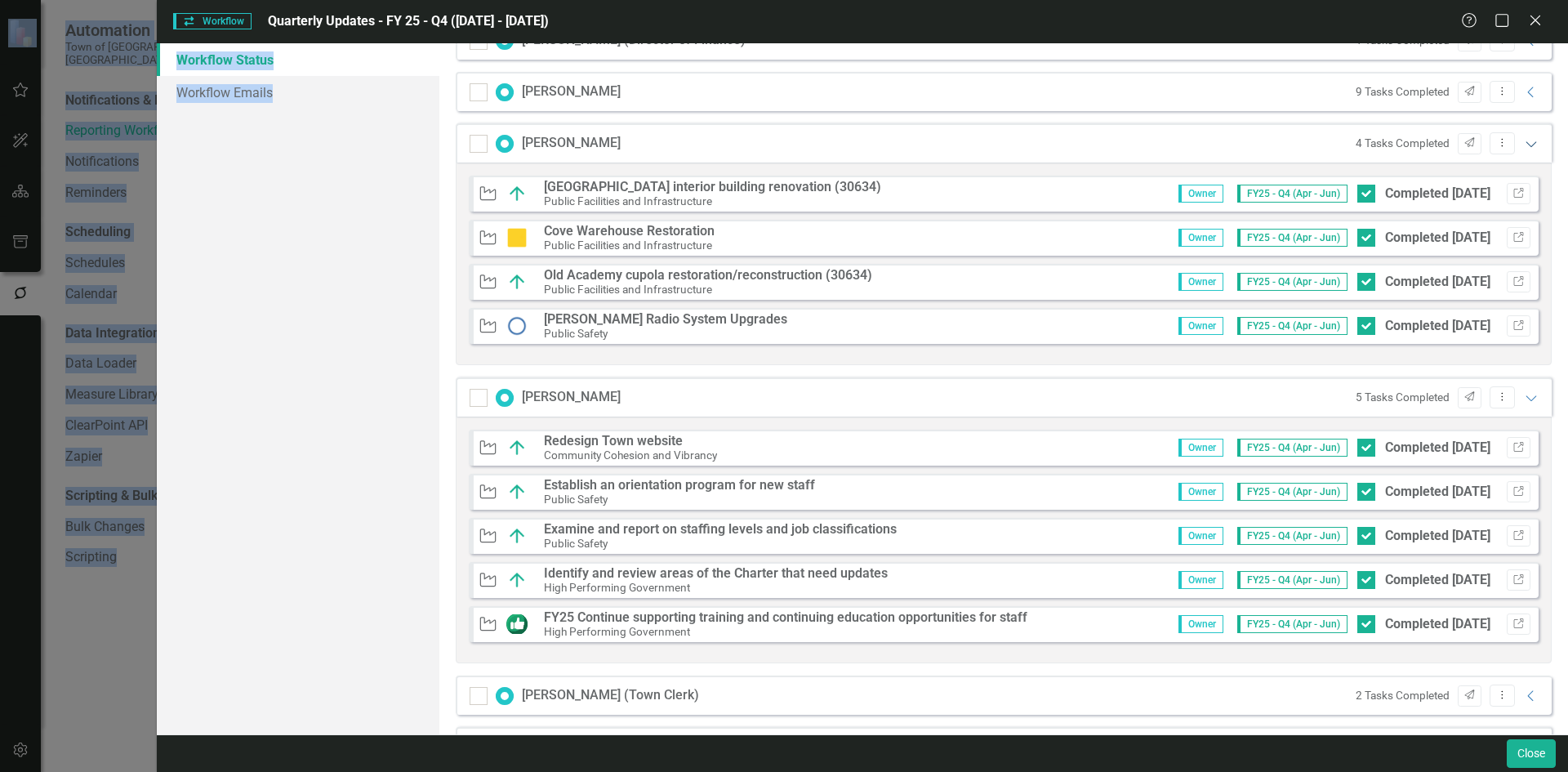
click at [1523, 139] on icon "Expanded" at bounding box center [1531, 143] width 16 height 13
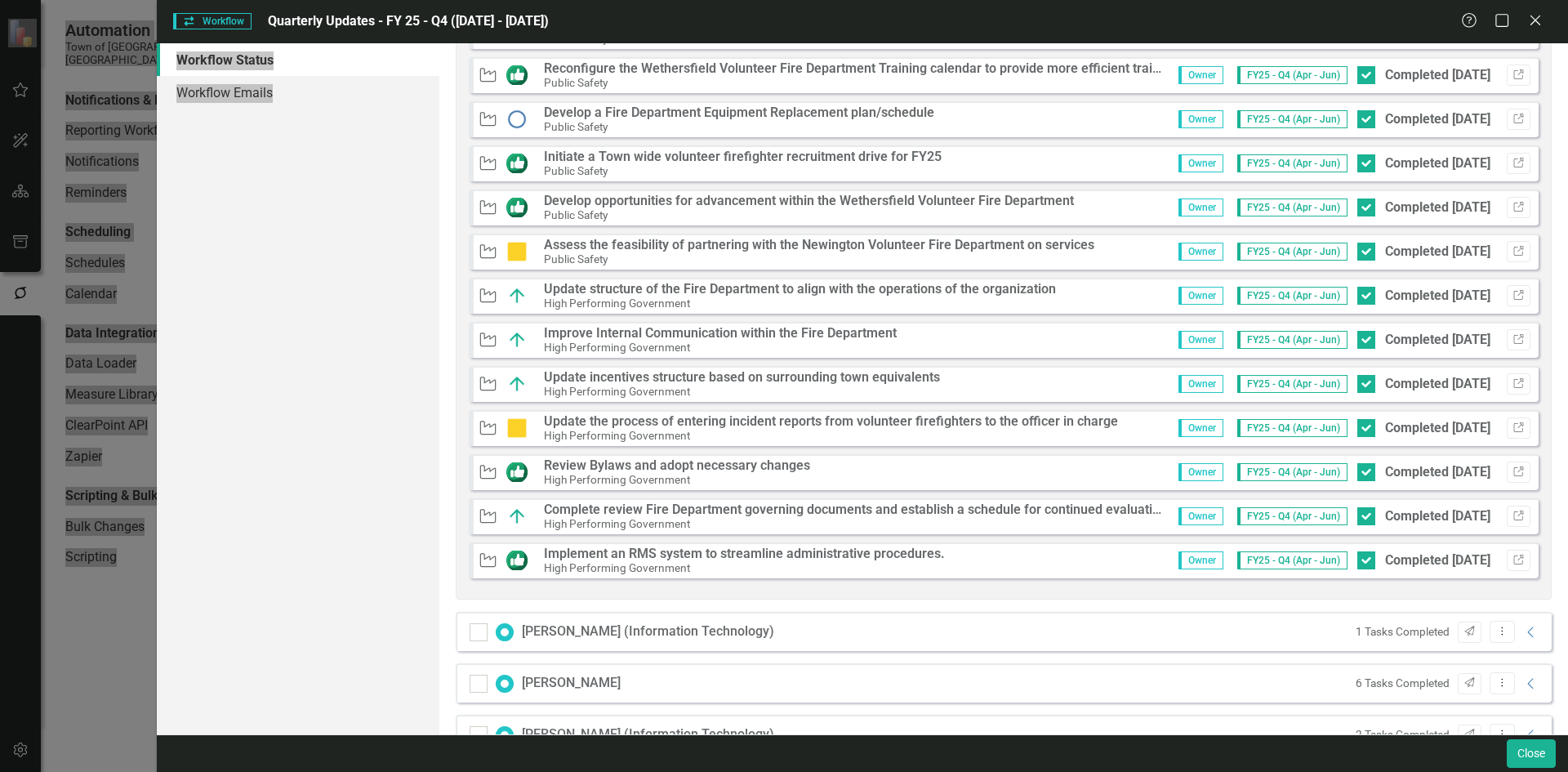
scroll to position [1308, 0]
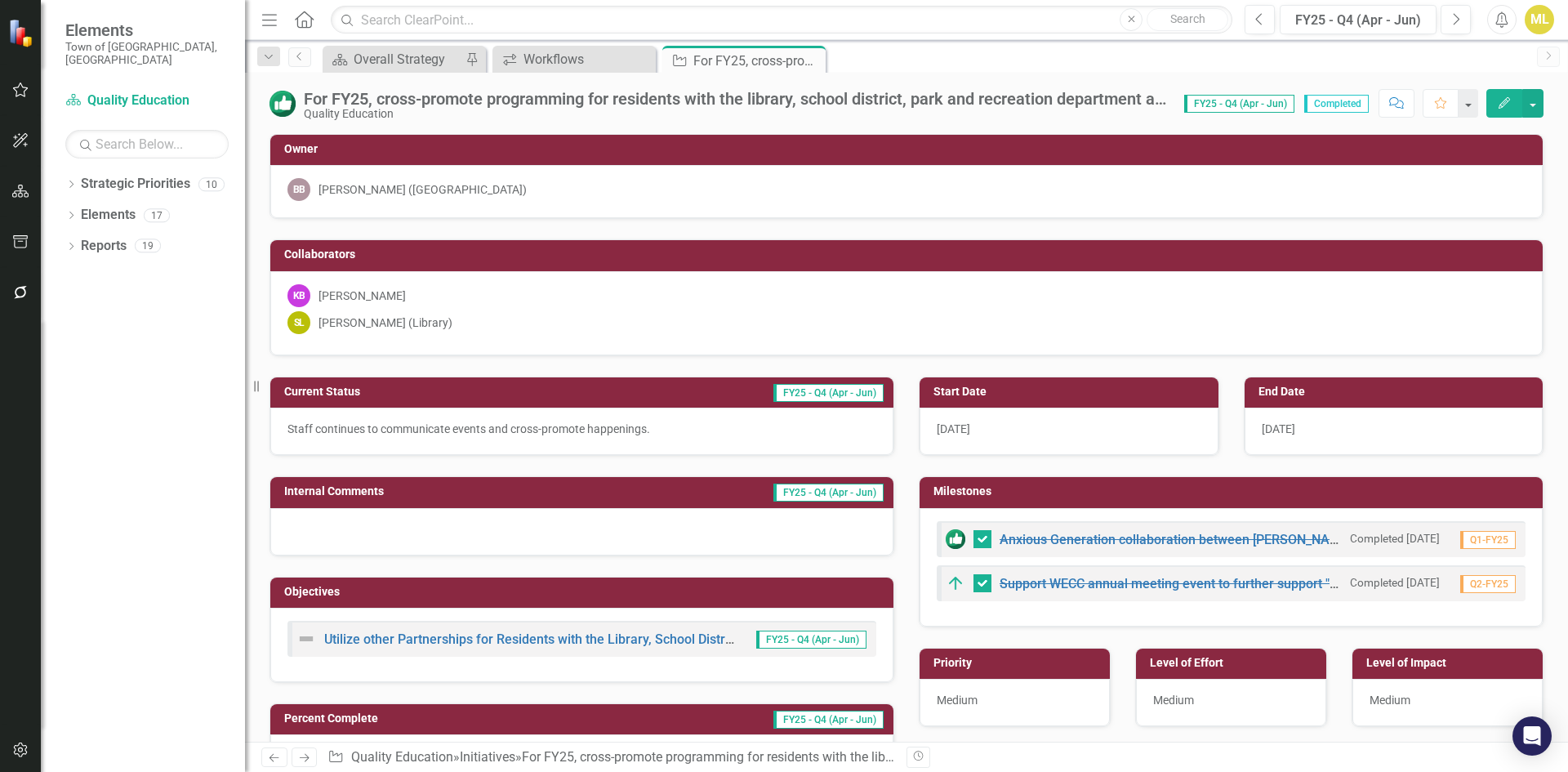
click at [790, 94] on div "For FY25, cross-promote programming for residents with the library, school dist…" at bounding box center [736, 98] width 864 height 18
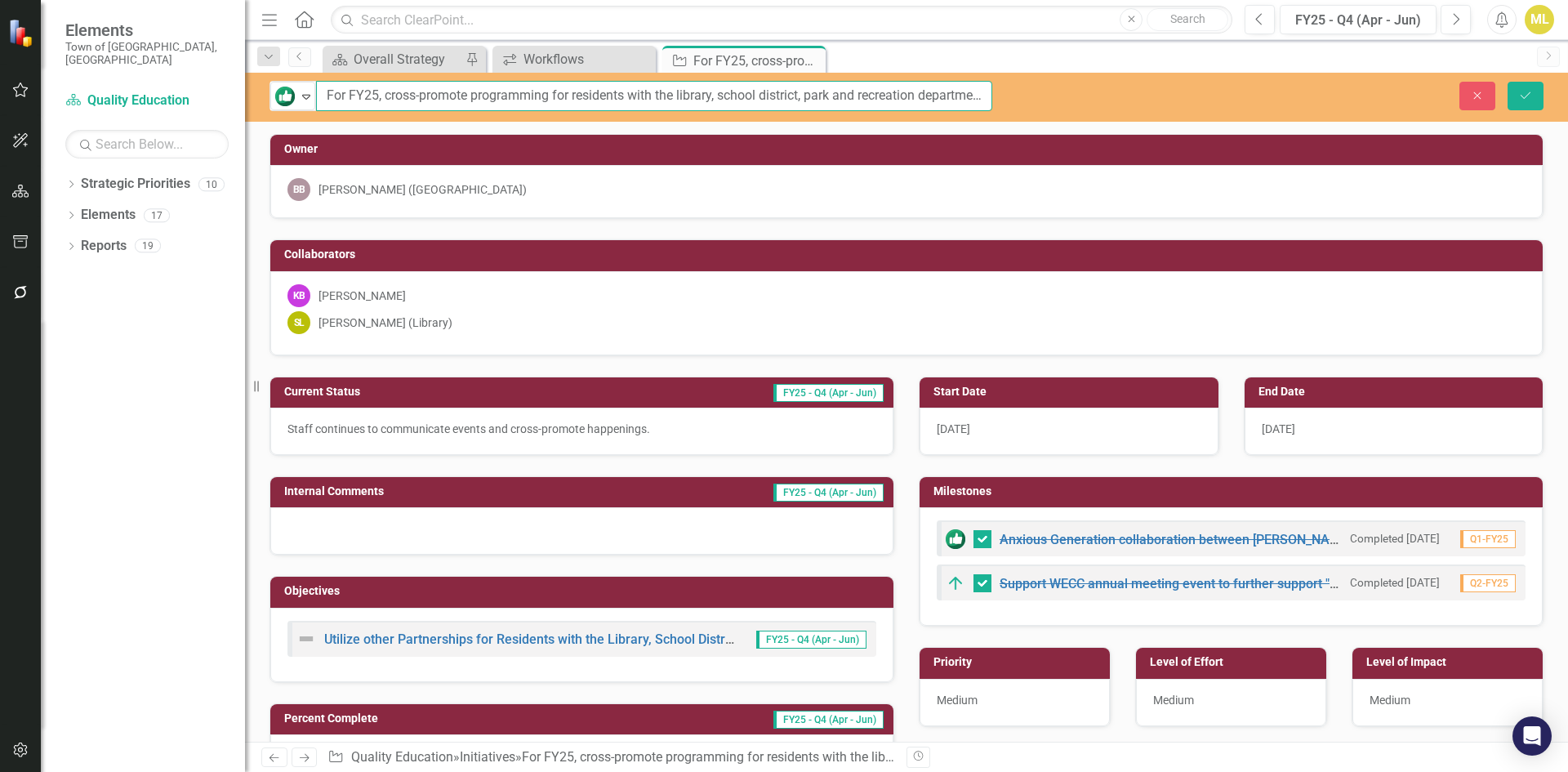
click at [969, 90] on input "For FY25, cross-promote programming for residents with the library, school dist…" at bounding box center [653, 95] width 676 height 30
click at [981, 93] on input "For FY25, cross-promote programming for residents with the library, school dist…" at bounding box center [653, 95] width 676 height 30
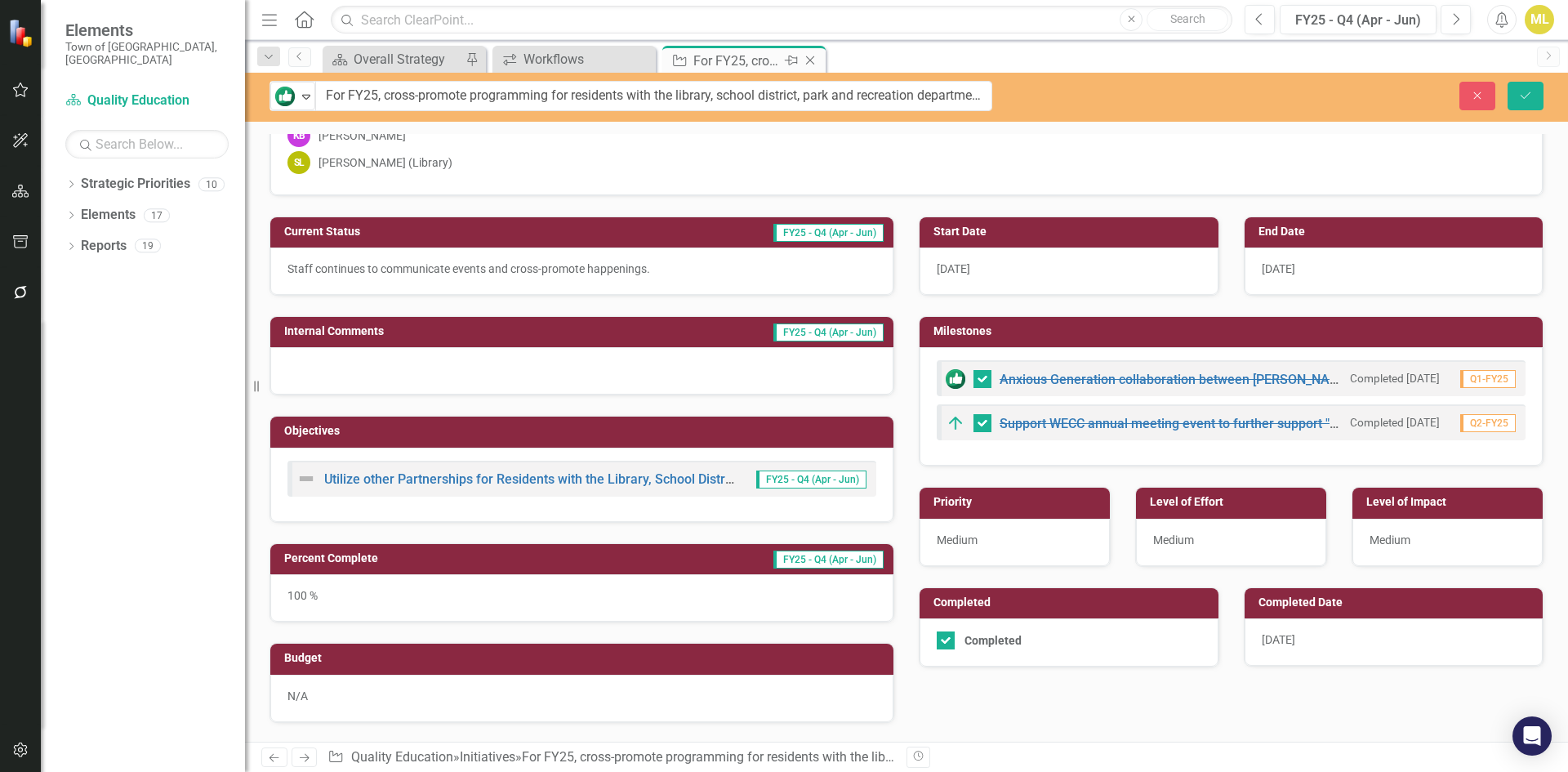
scroll to position [163, 0]
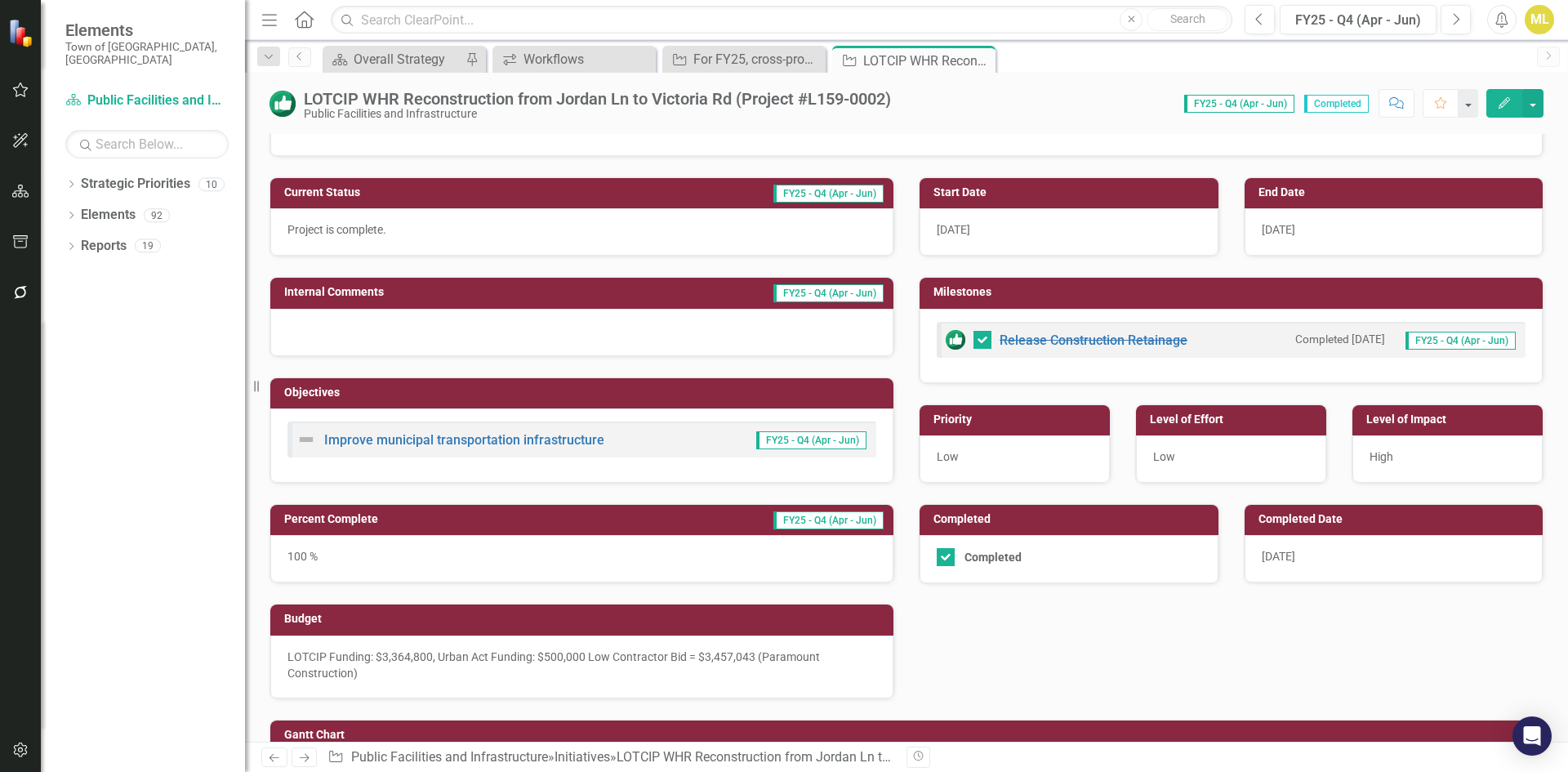
scroll to position [163, 0]
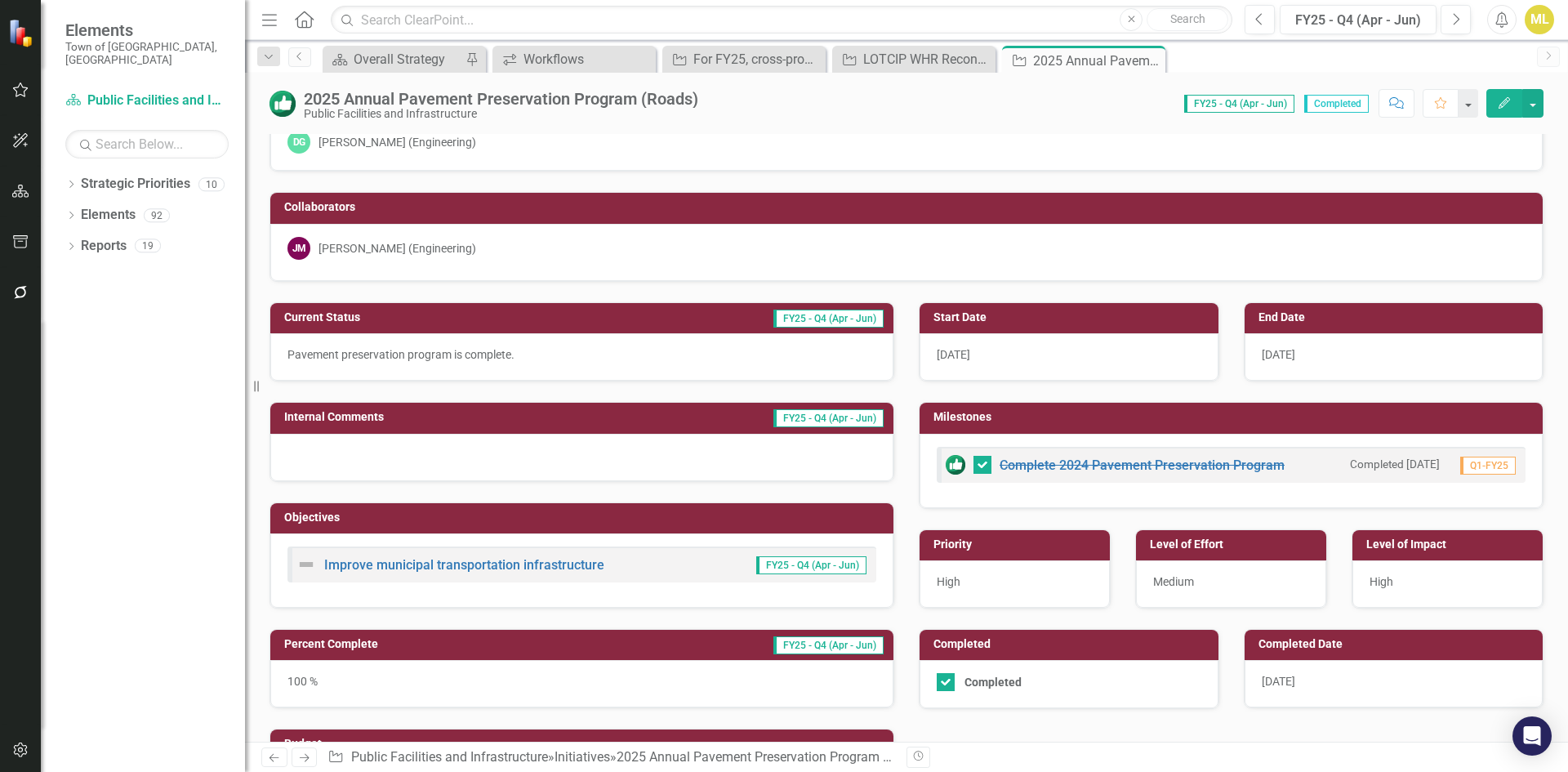
scroll to position [81, 0]
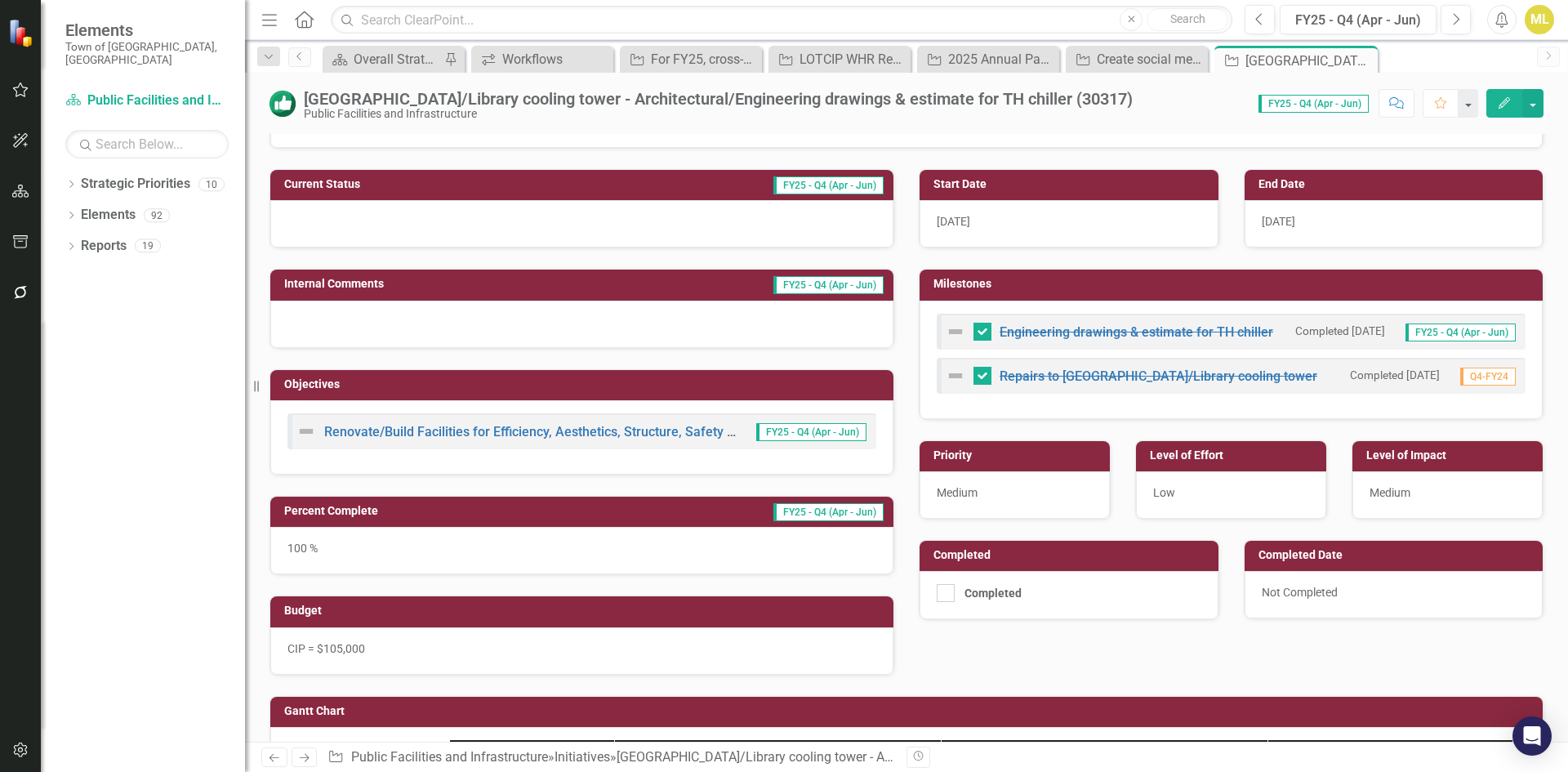
scroll to position [168, 0]
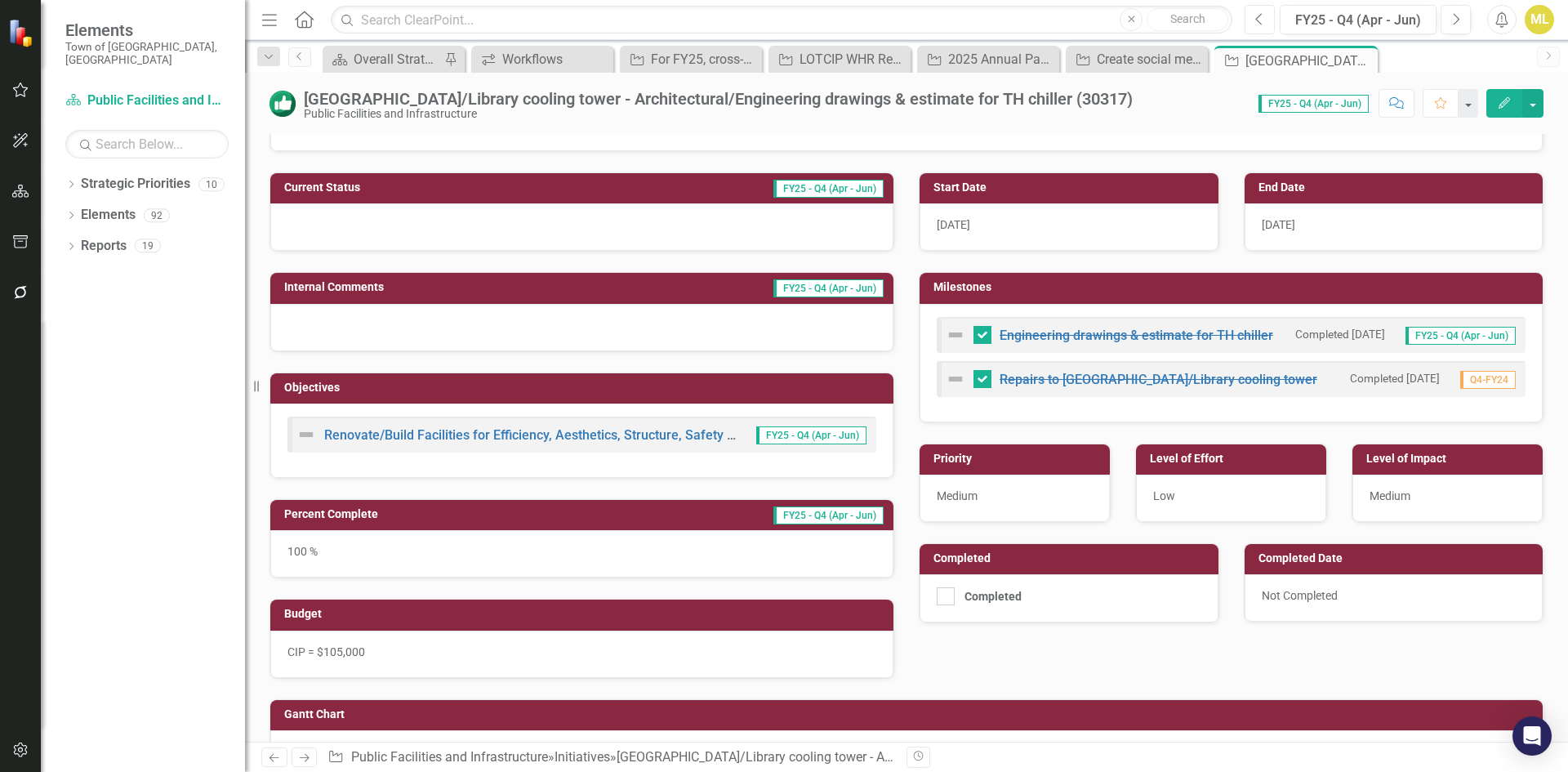
click at [1251, 21] on button "Previous" at bounding box center [1259, 20] width 30 height 30
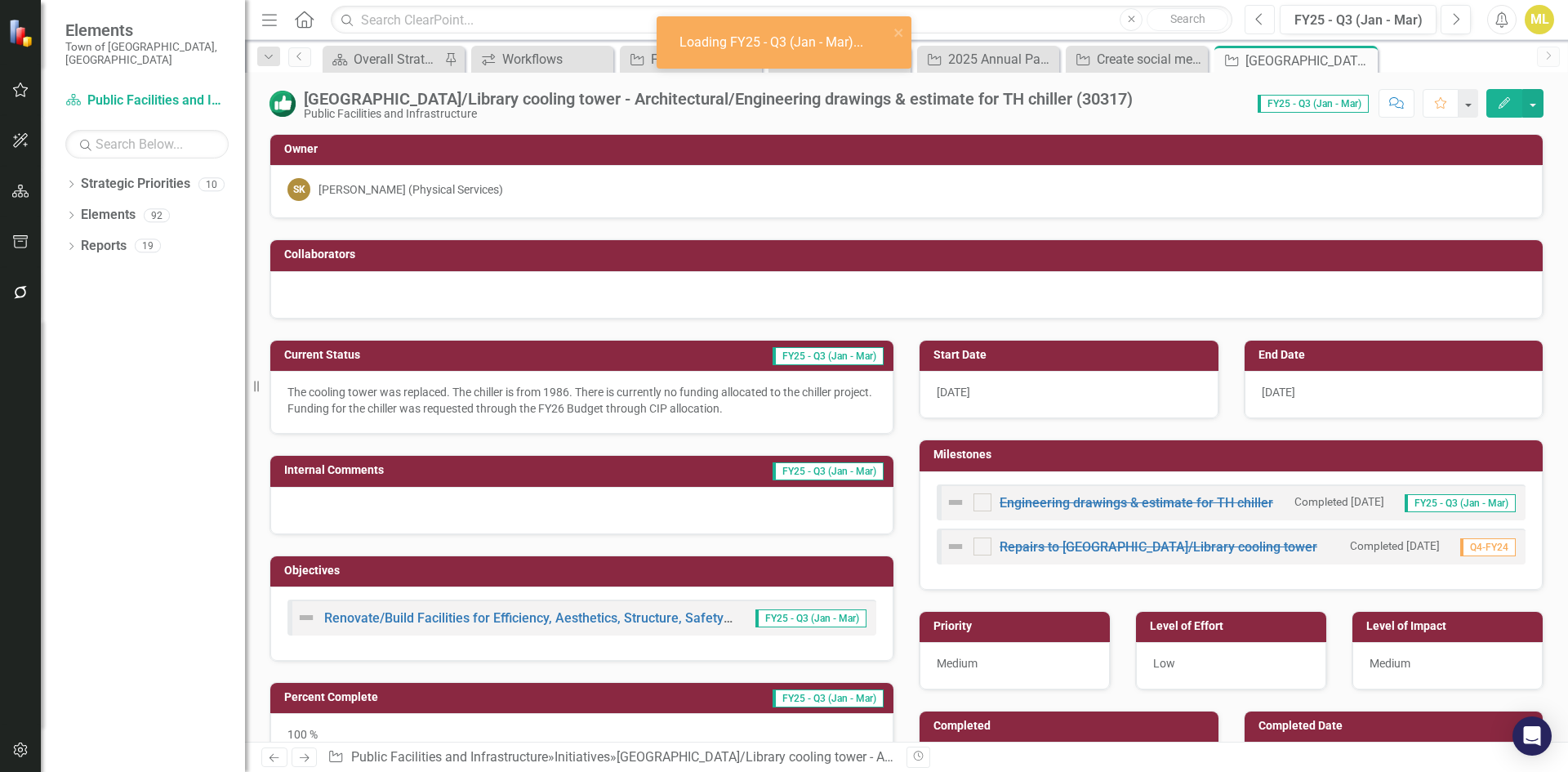
checkbox input "true"
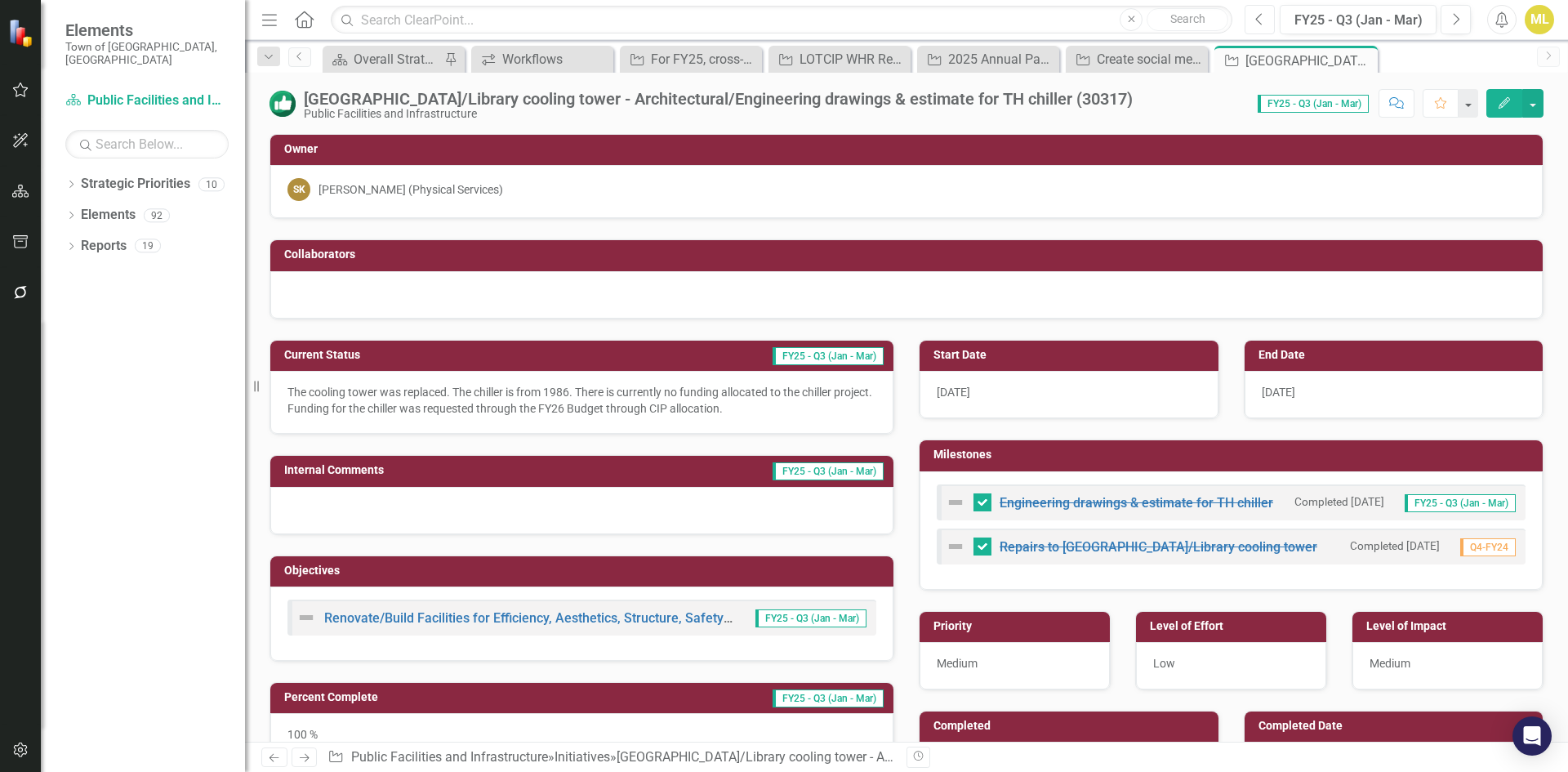
click at [1253, 24] on button "Previous" at bounding box center [1259, 20] width 30 height 30
click at [1462, 15] on button "Next" at bounding box center [1456, 20] width 30 height 30
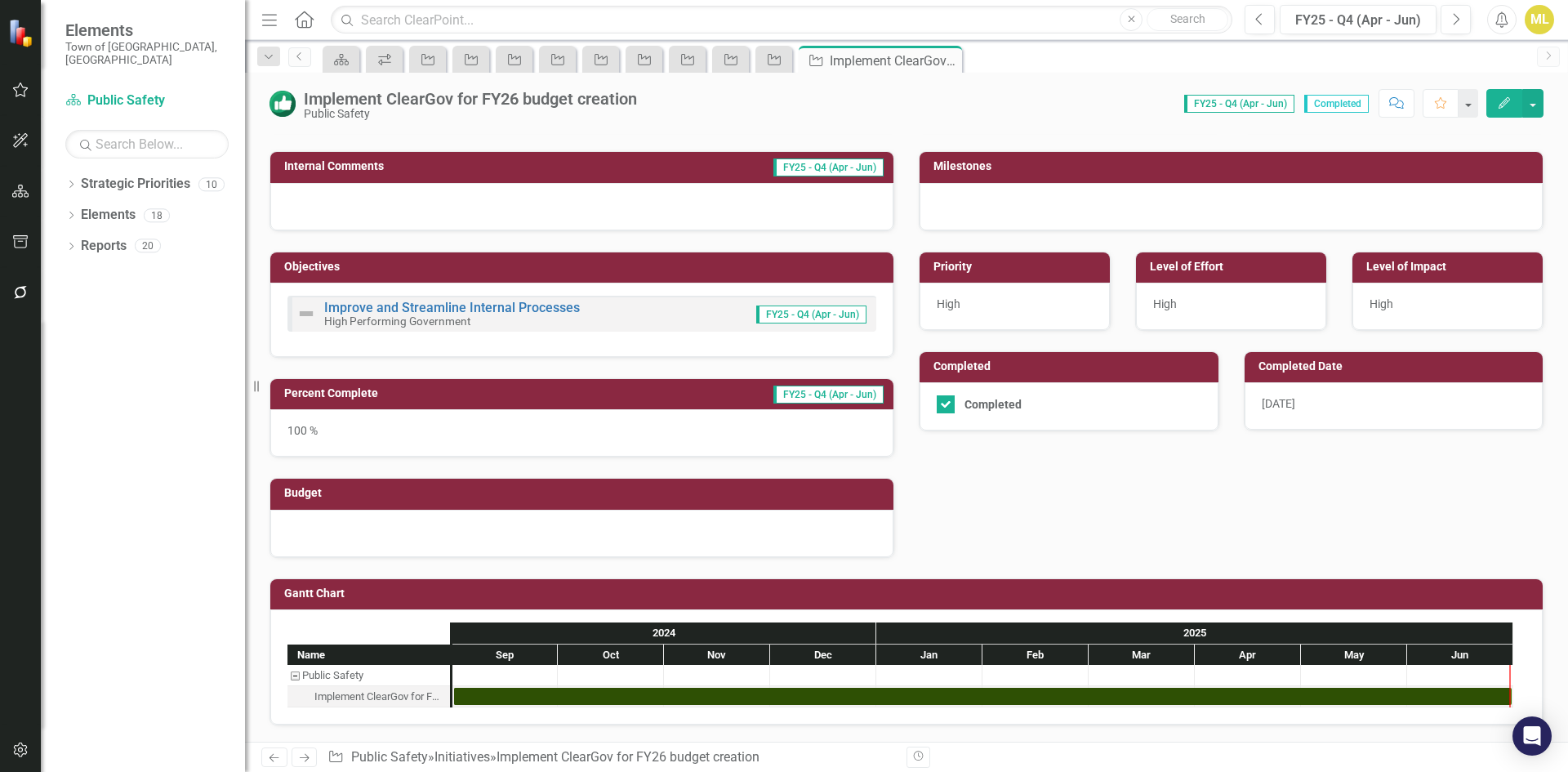
scroll to position [53, 0]
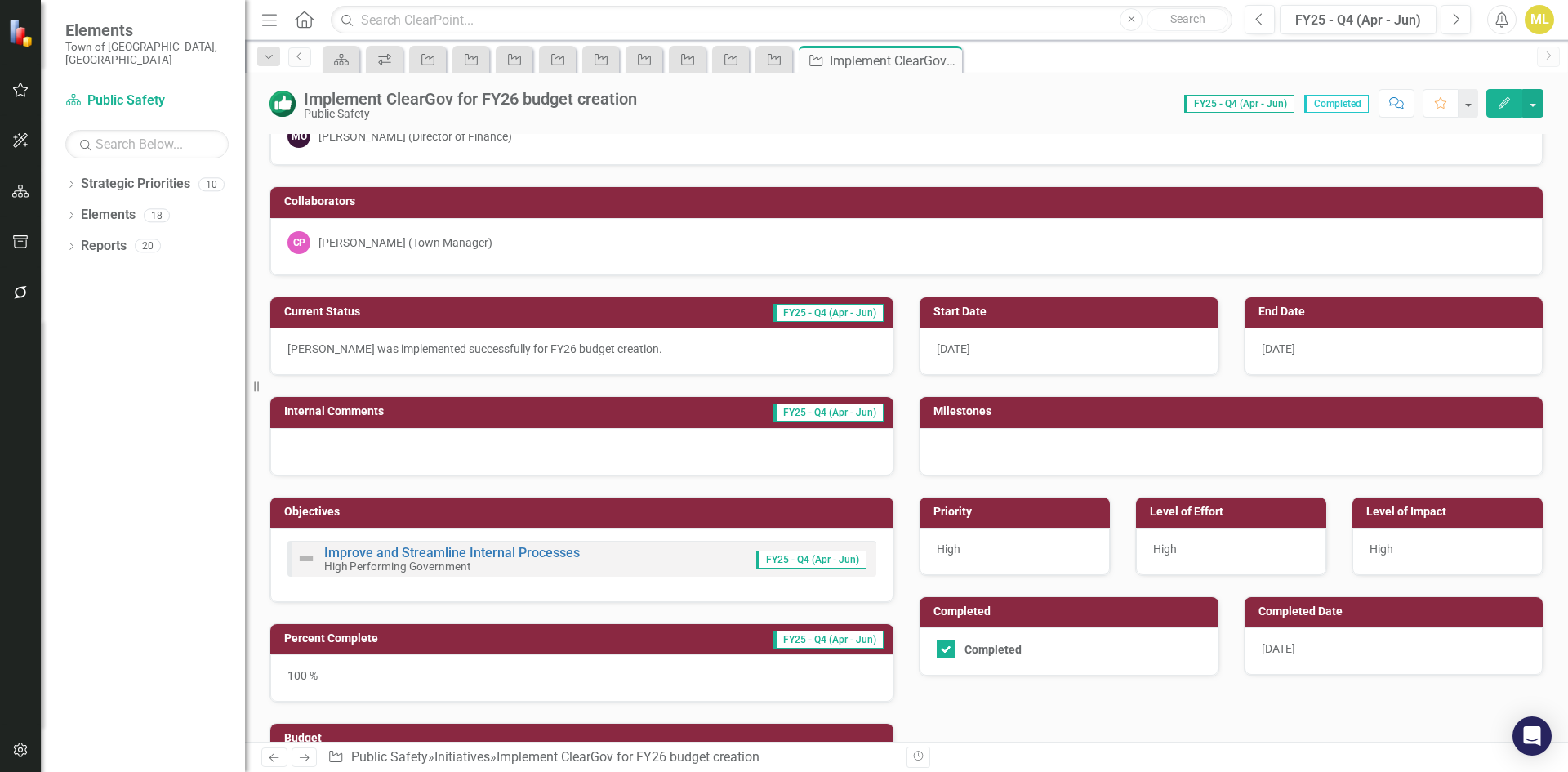
click at [1287, 640] on div "7/22/25" at bounding box center [1393, 652] width 299 height 48
click at [1288, 647] on span "7/22/25" at bounding box center [1279, 648] width 34 height 13
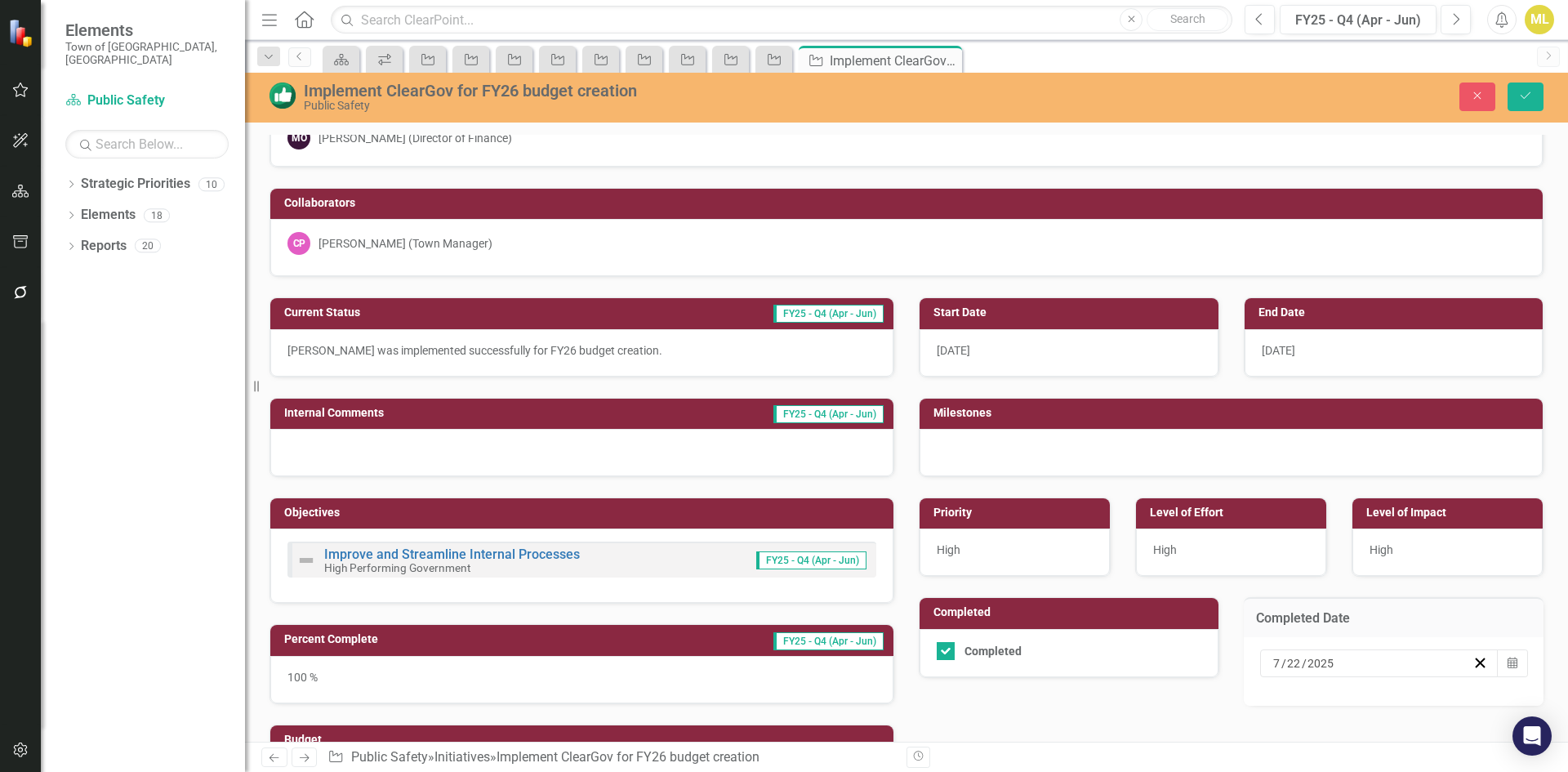
click at [1272, 661] on input "7" at bounding box center [1276, 664] width 9 height 16
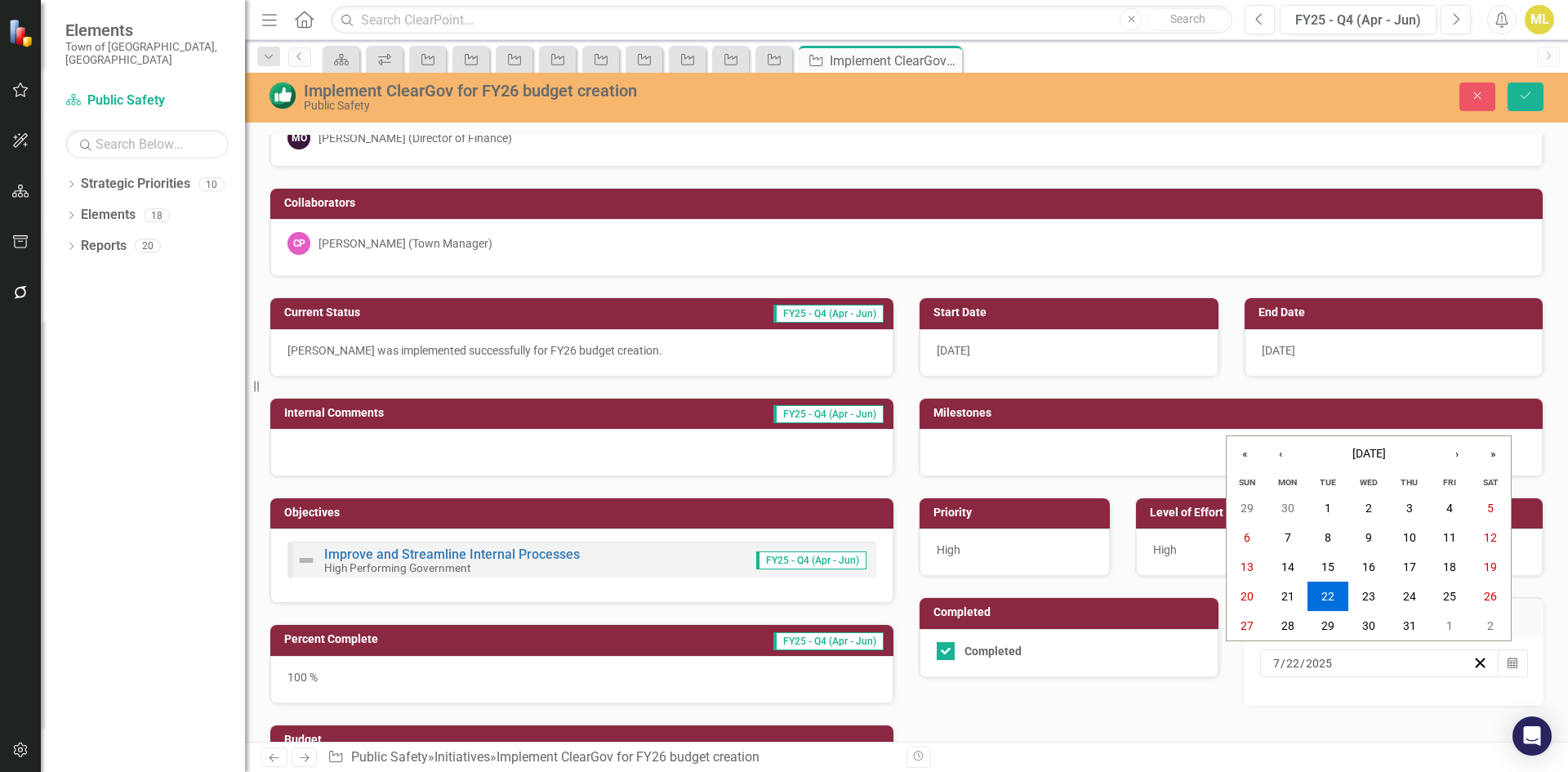
click at [1272, 660] on input "7" at bounding box center [1276, 664] width 8 height 16
type input "6"
type input "01"
click at [1428, 715] on div "Current Status FY25 - Q4 (Apr - Jun) ClearGov was implemented successfully for …" at bounding box center [907, 540] width 1299 height 528
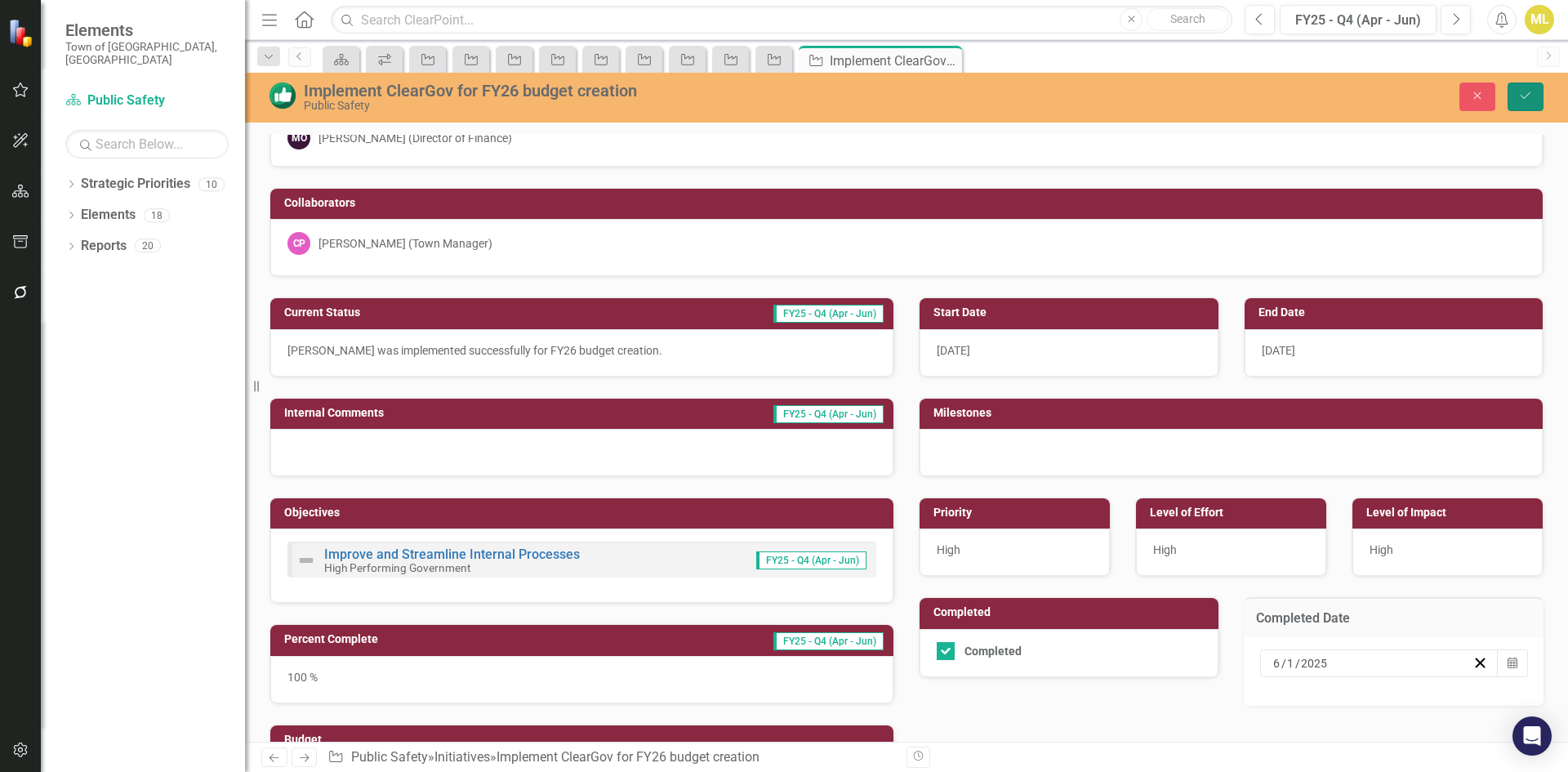
click at [1526, 96] on icon "submit" at bounding box center [1525, 95] width 10 height 7
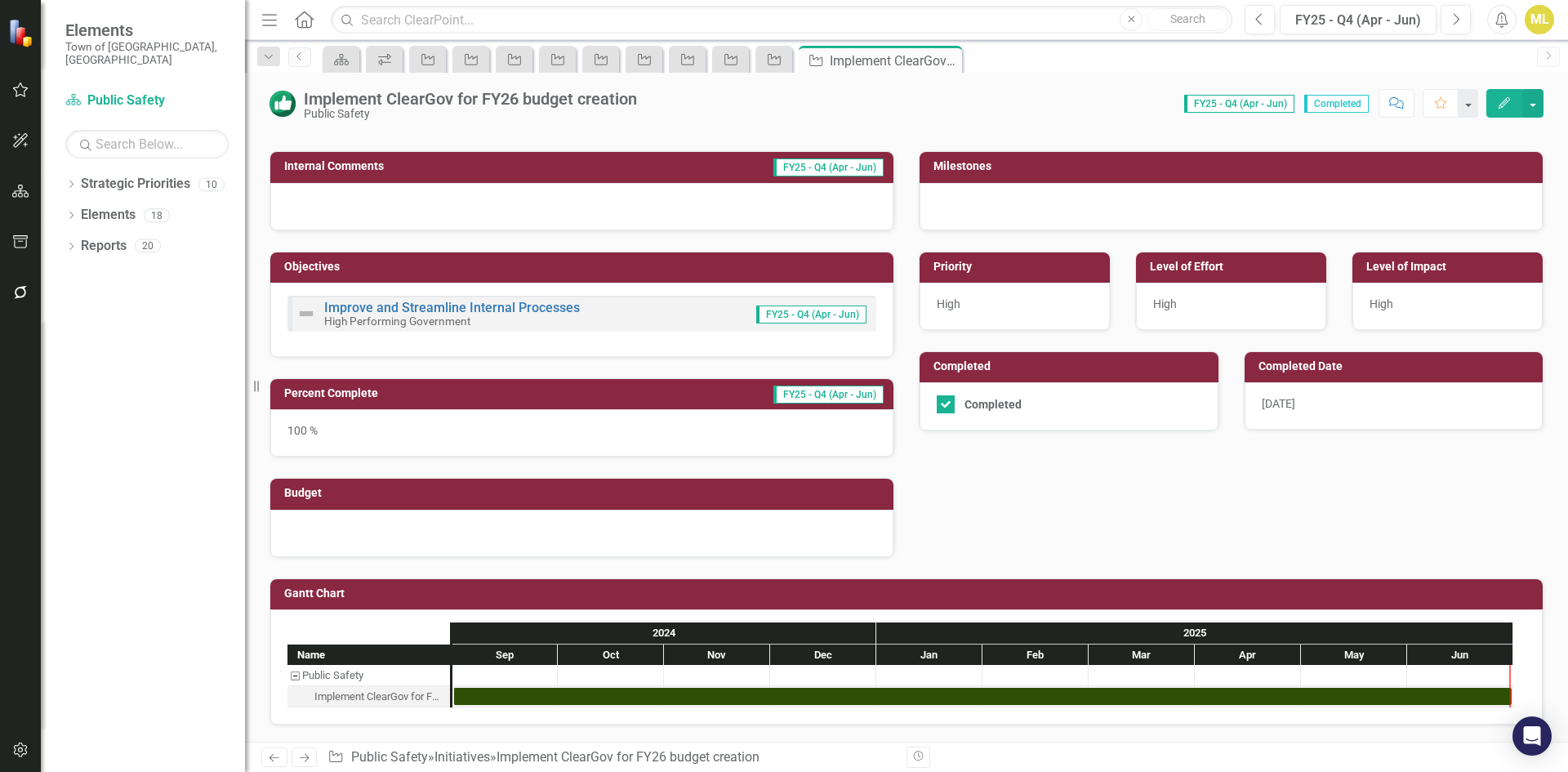
scroll to position [0, 0]
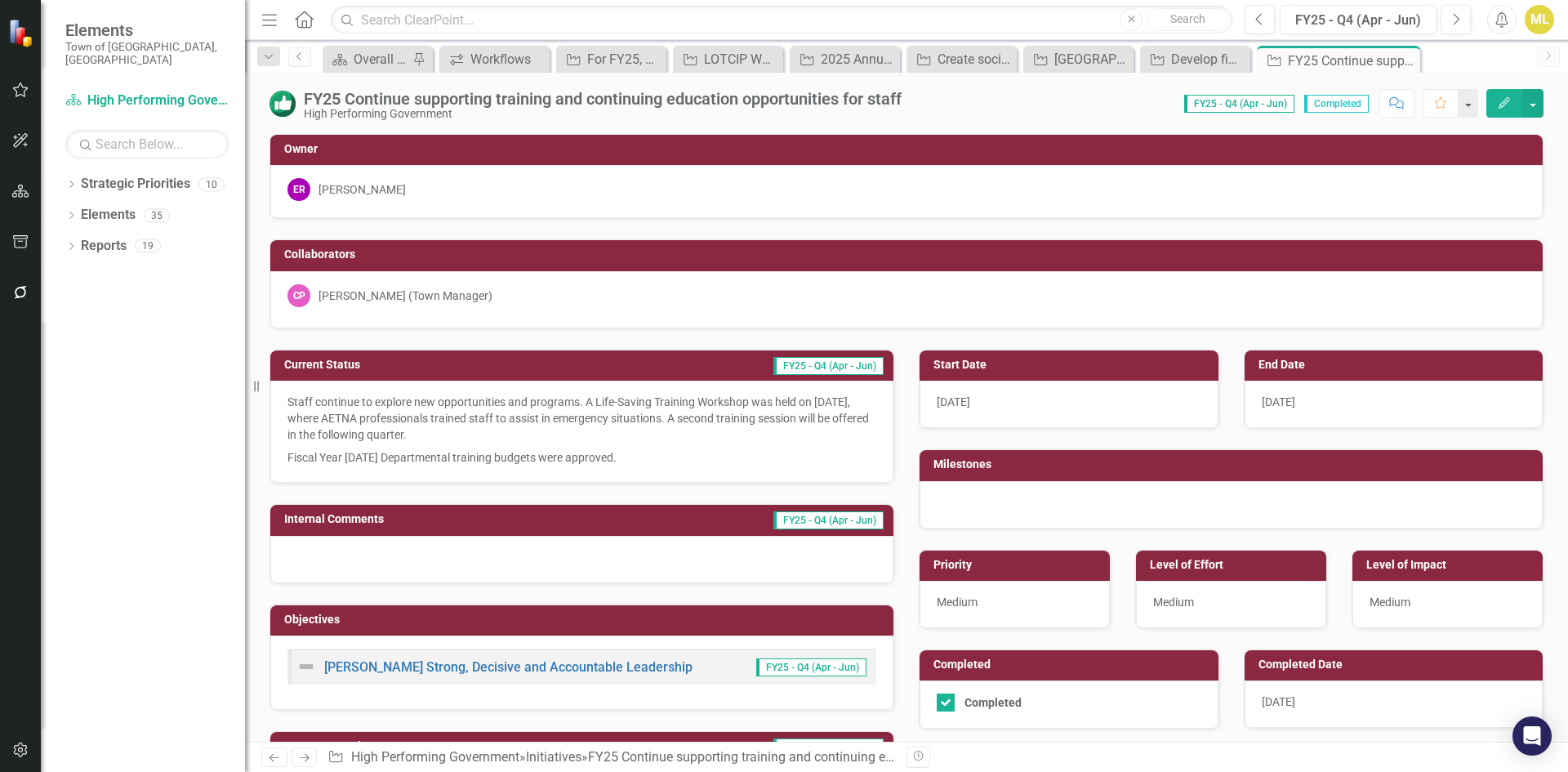
click at [1292, 707] on span "[DATE]" at bounding box center [1279, 701] width 34 height 13
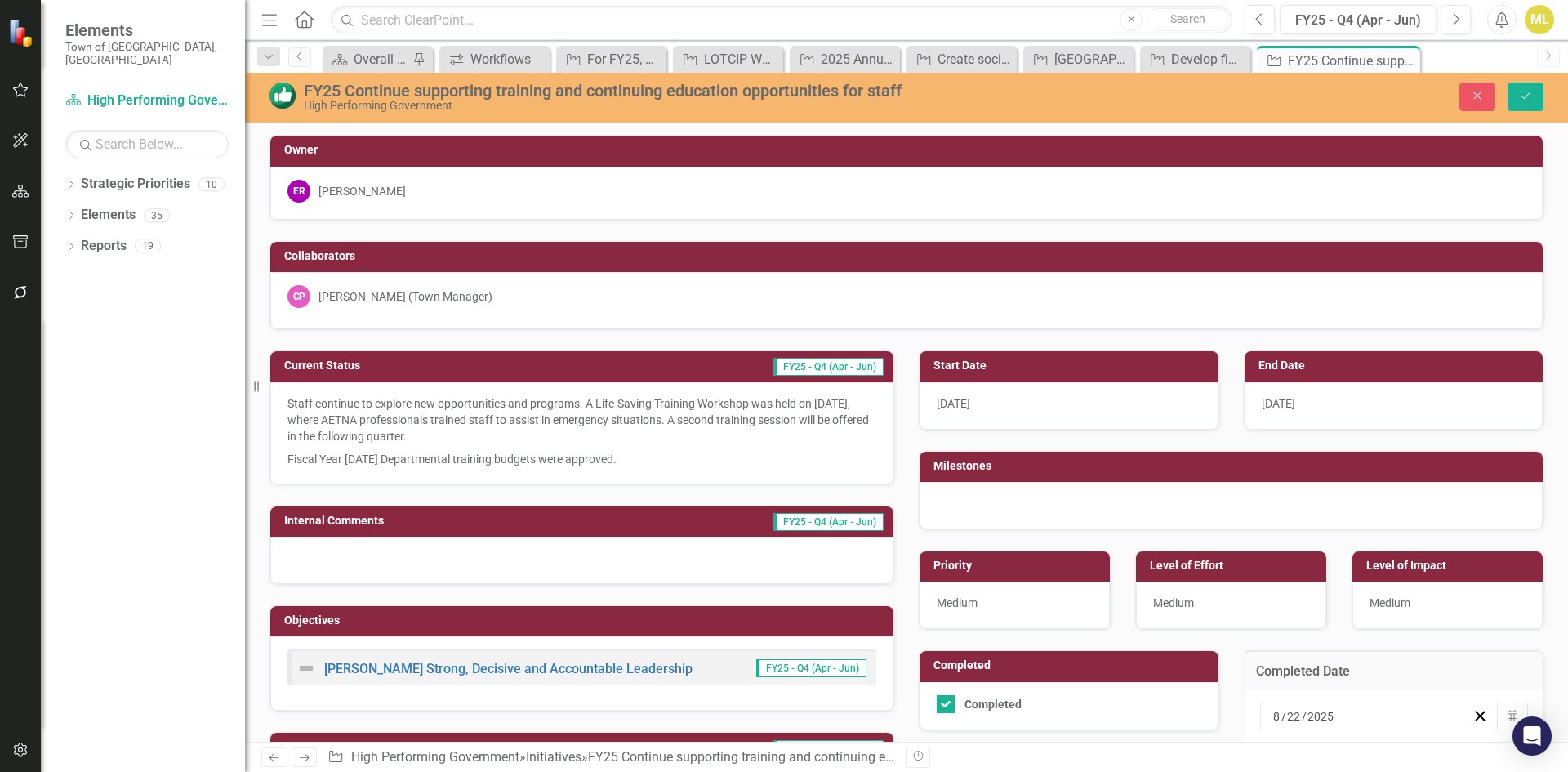
click at [1288, 716] on input "22" at bounding box center [1294, 716] width 16 height 16
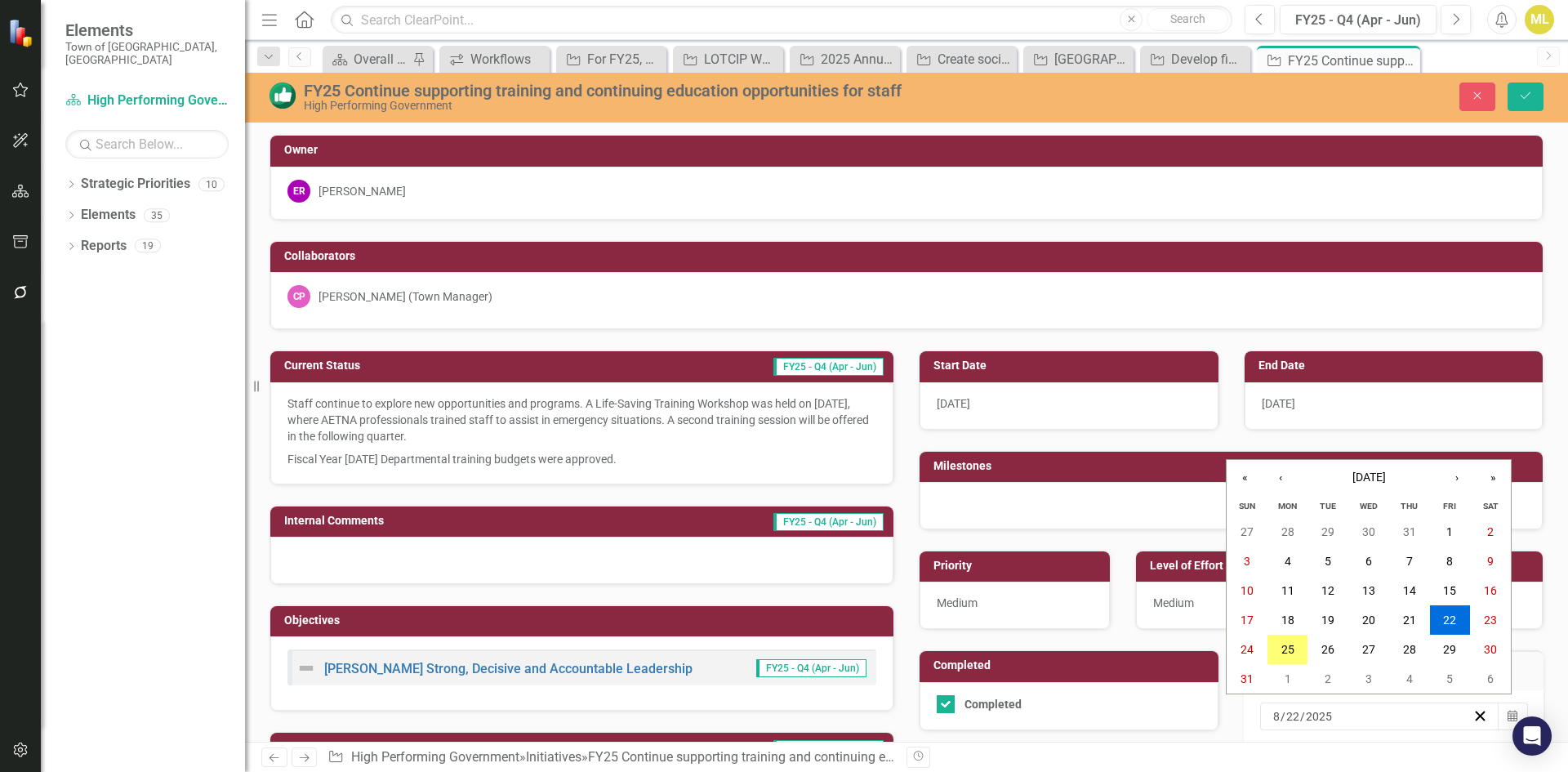
click at [1286, 713] on input "22" at bounding box center [1293, 716] width 15 height 16
click at [1286, 714] on input "22" at bounding box center [1293, 716] width 15 height 16
click at [1272, 716] on input "8" at bounding box center [1276, 716] width 8 height 16
type input "6"
type input "25"
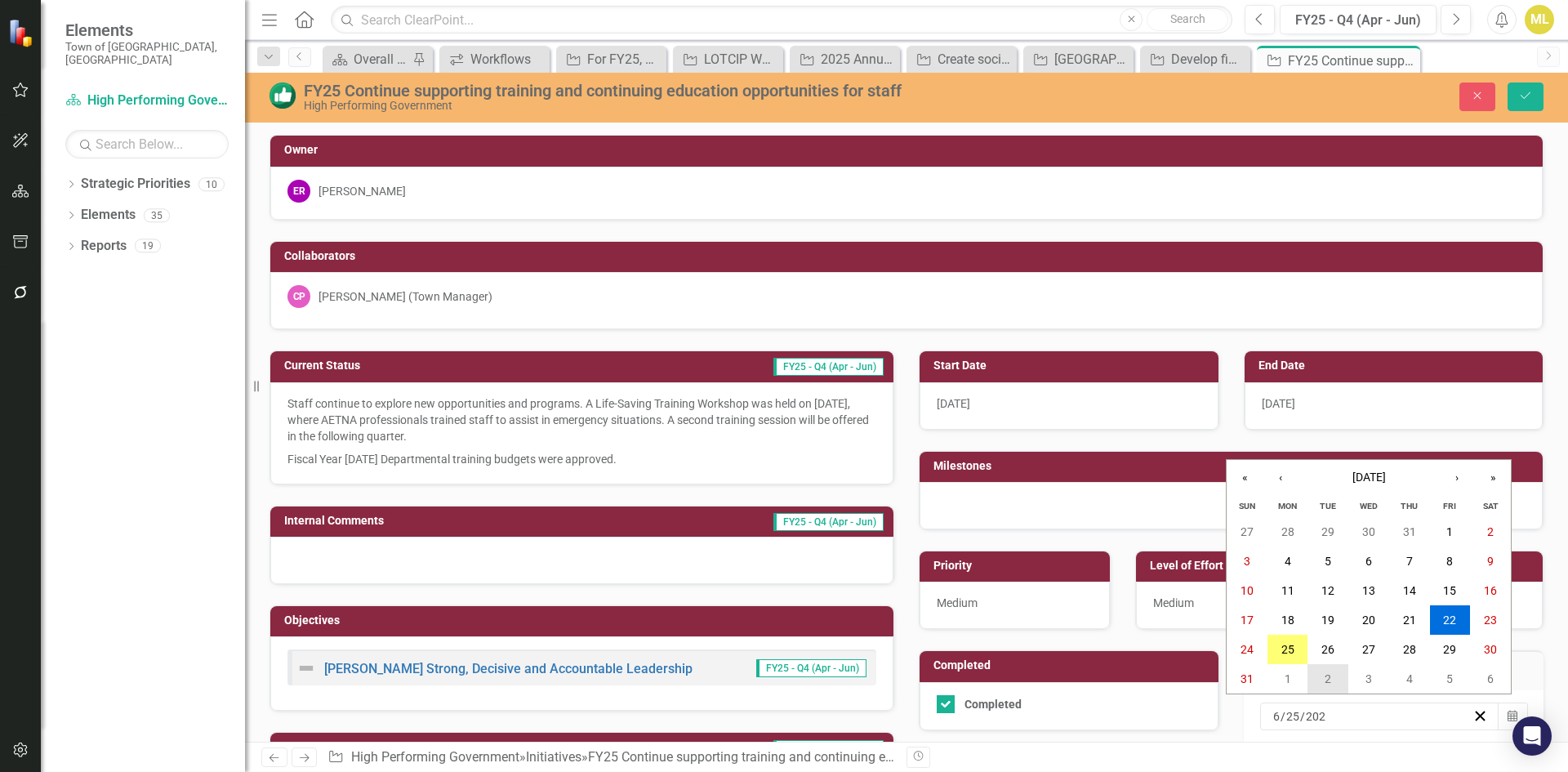
type input "2025"
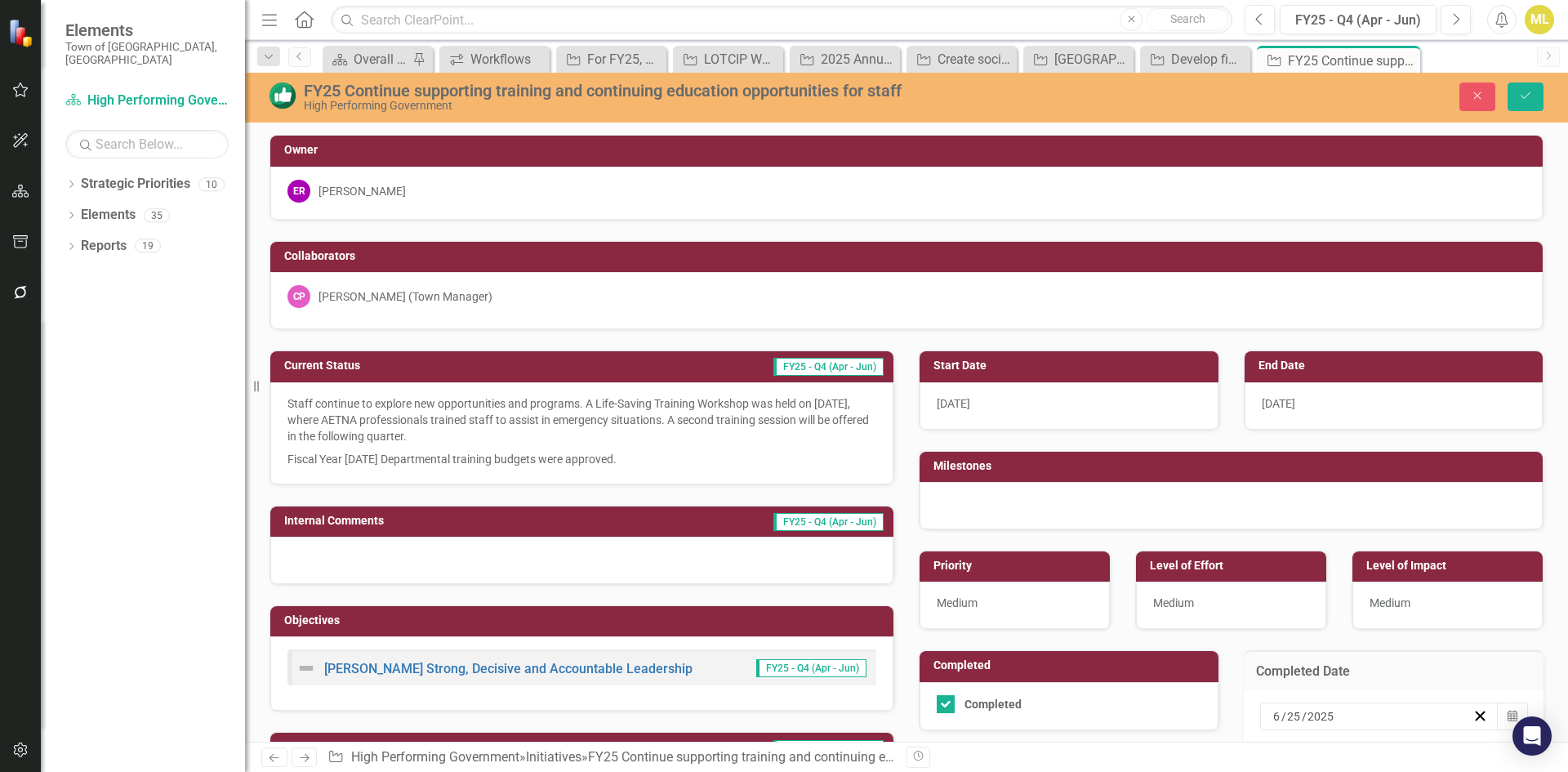
click at [1157, 743] on div "Previous Next Initiative High Performing Government » Initiatives » FY25 Contin…" at bounding box center [907, 757] width 1323 height 30
click at [1518, 100] on icon "Save" at bounding box center [1525, 95] width 15 height 12
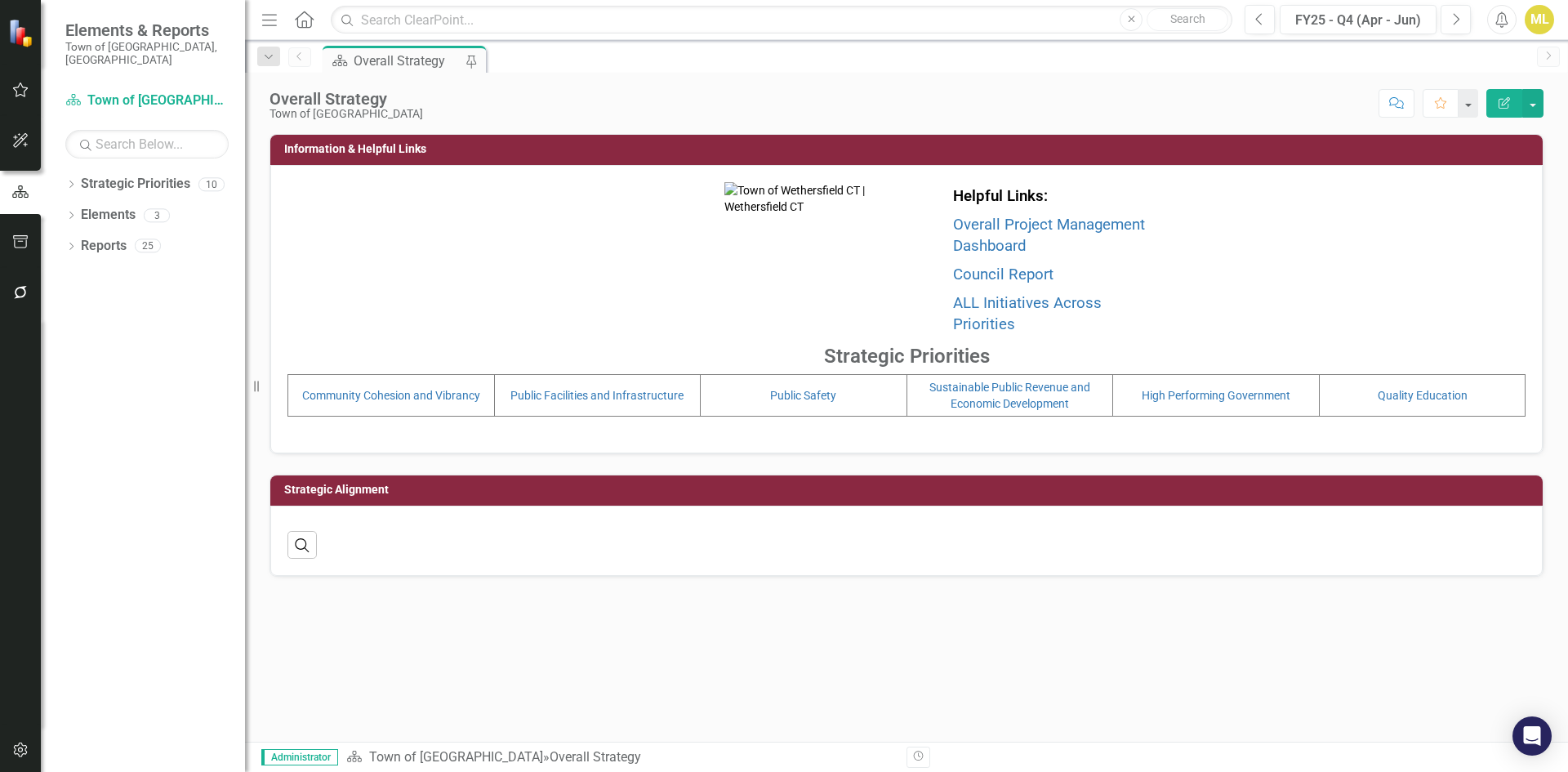
click at [17, 283] on button "button" at bounding box center [20, 293] width 37 height 35
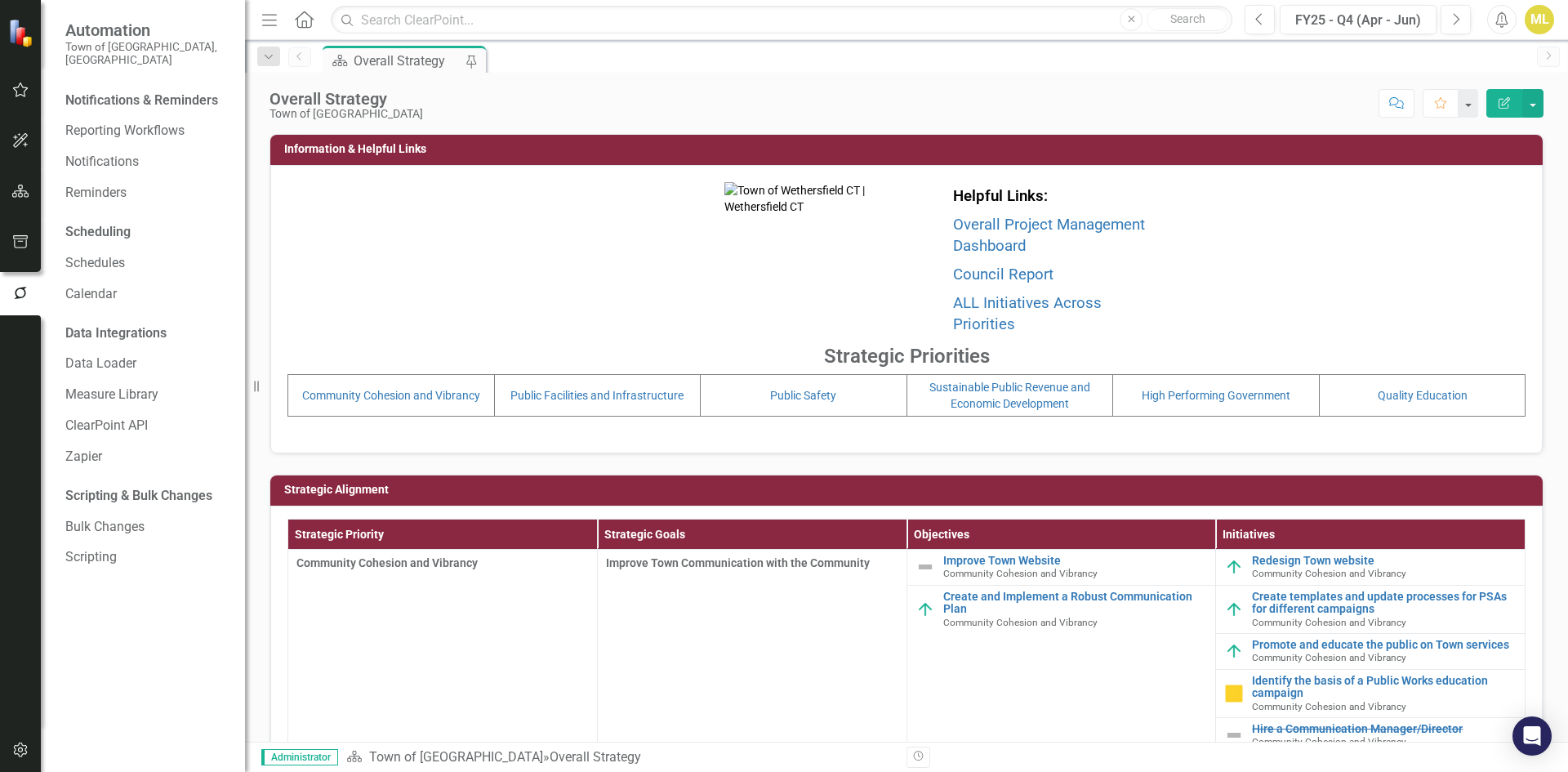
click at [117, 91] on div "Notifications & Reminders" at bounding box center [142, 100] width 153 height 19
click at [131, 122] on link "Reporting Workflows" at bounding box center [147, 131] width 163 height 19
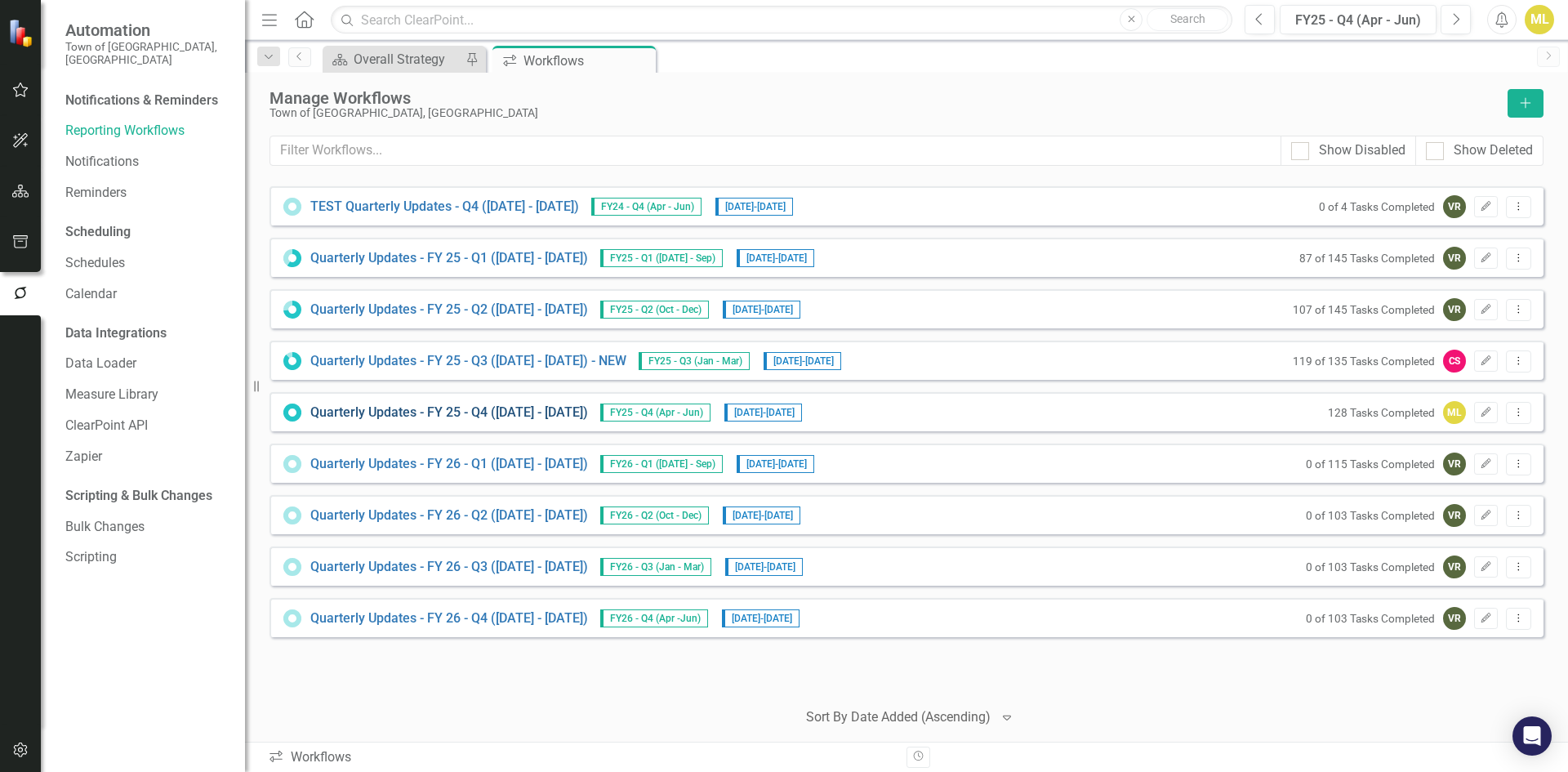
click at [498, 404] on link "Quarterly Updates - FY 25 - Q4 (April 1, 2025 - June 30, 2025)" at bounding box center [450, 412] width 278 height 19
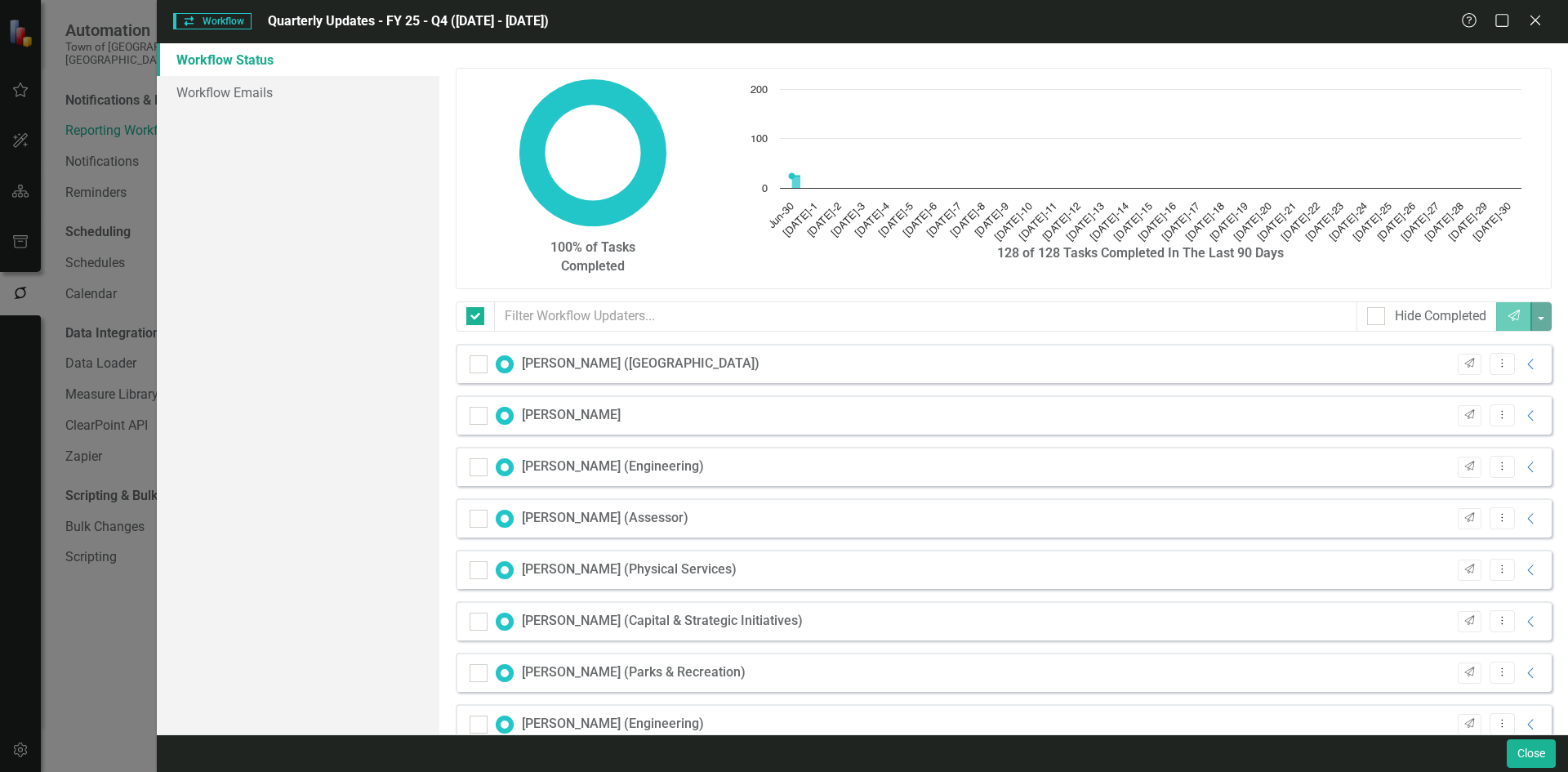
checkbox input "false"
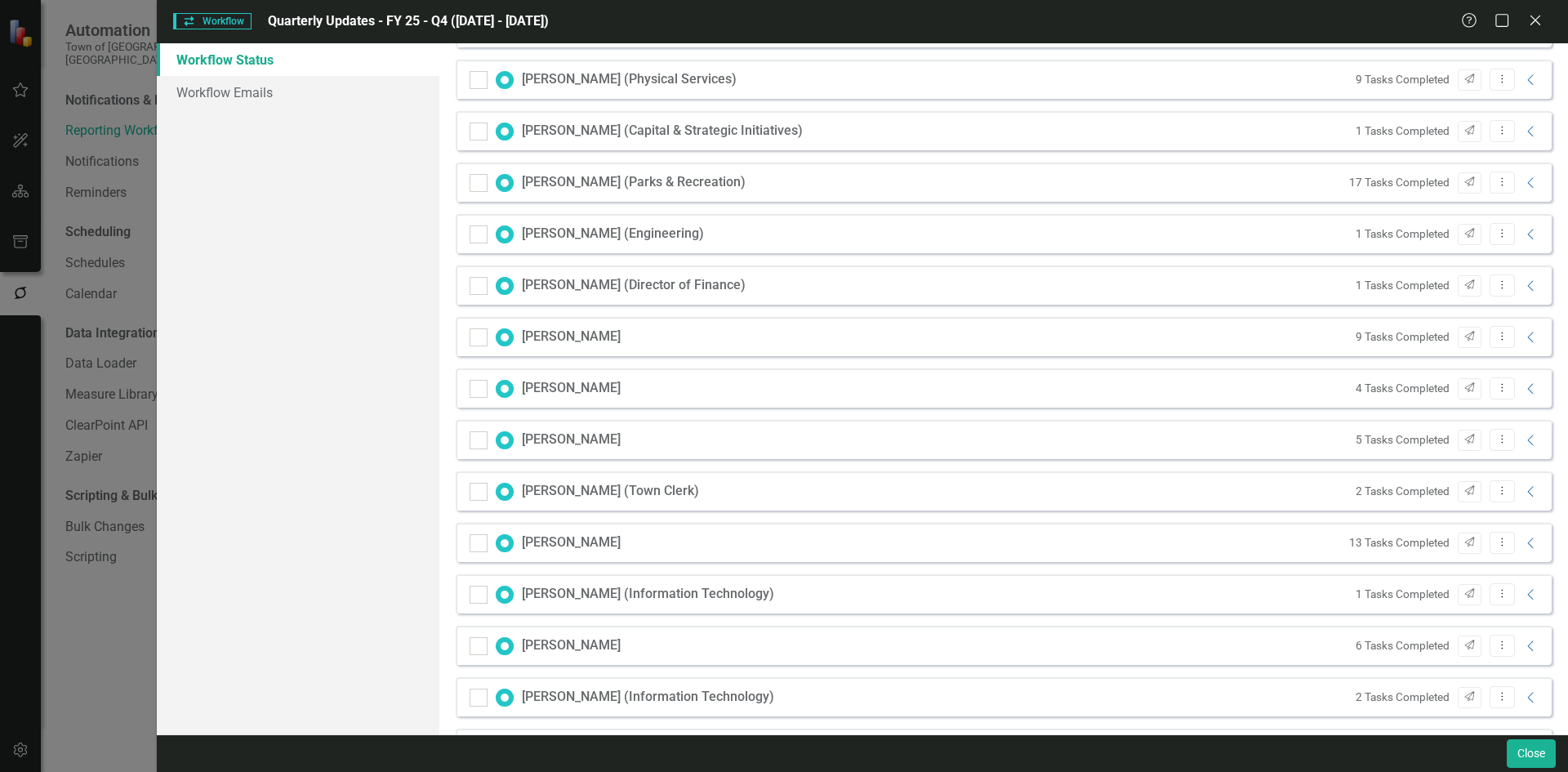
scroll to position [548, 0]
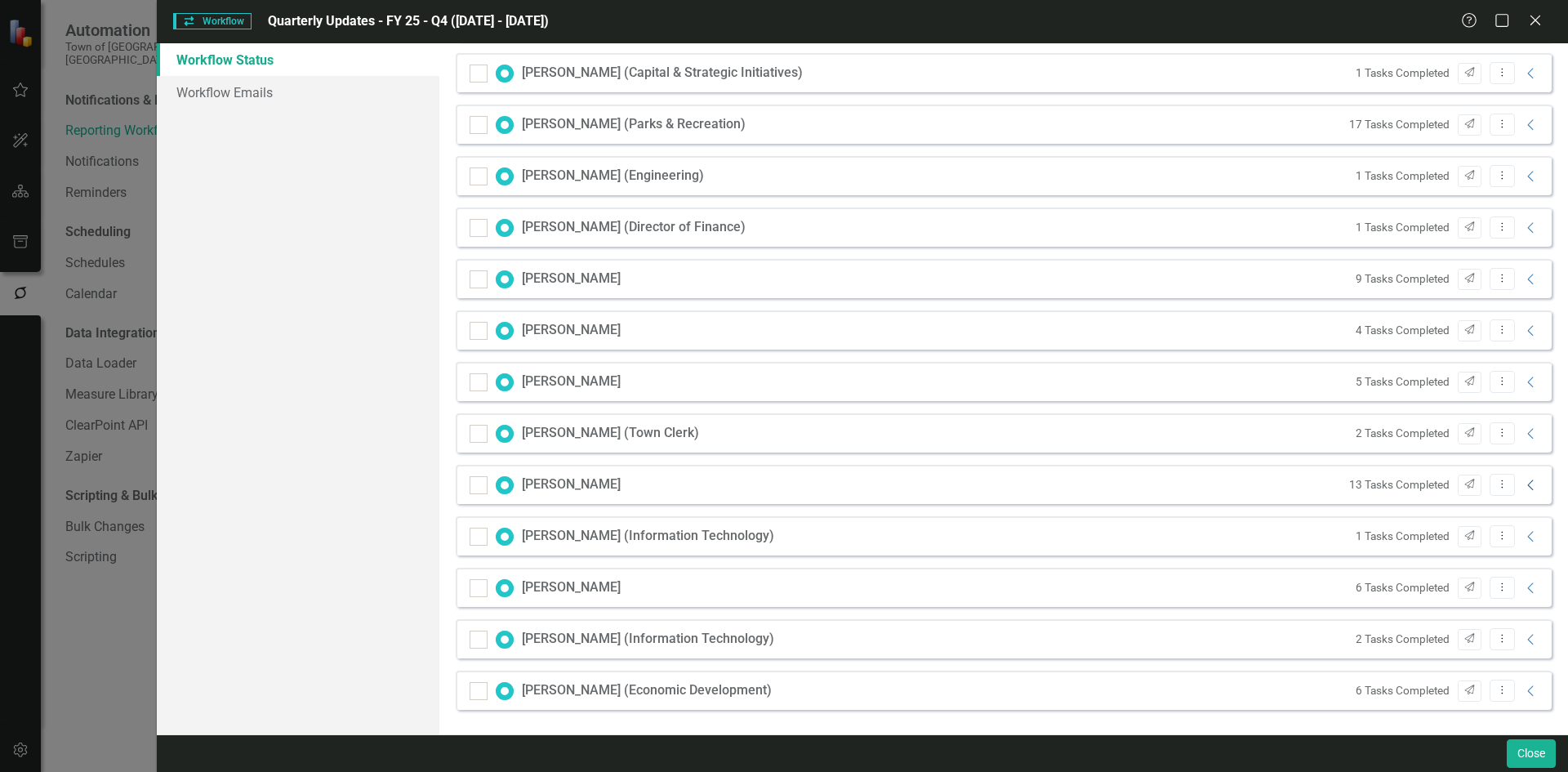
click at [1527, 484] on icon at bounding box center [1530, 485] width 6 height 11
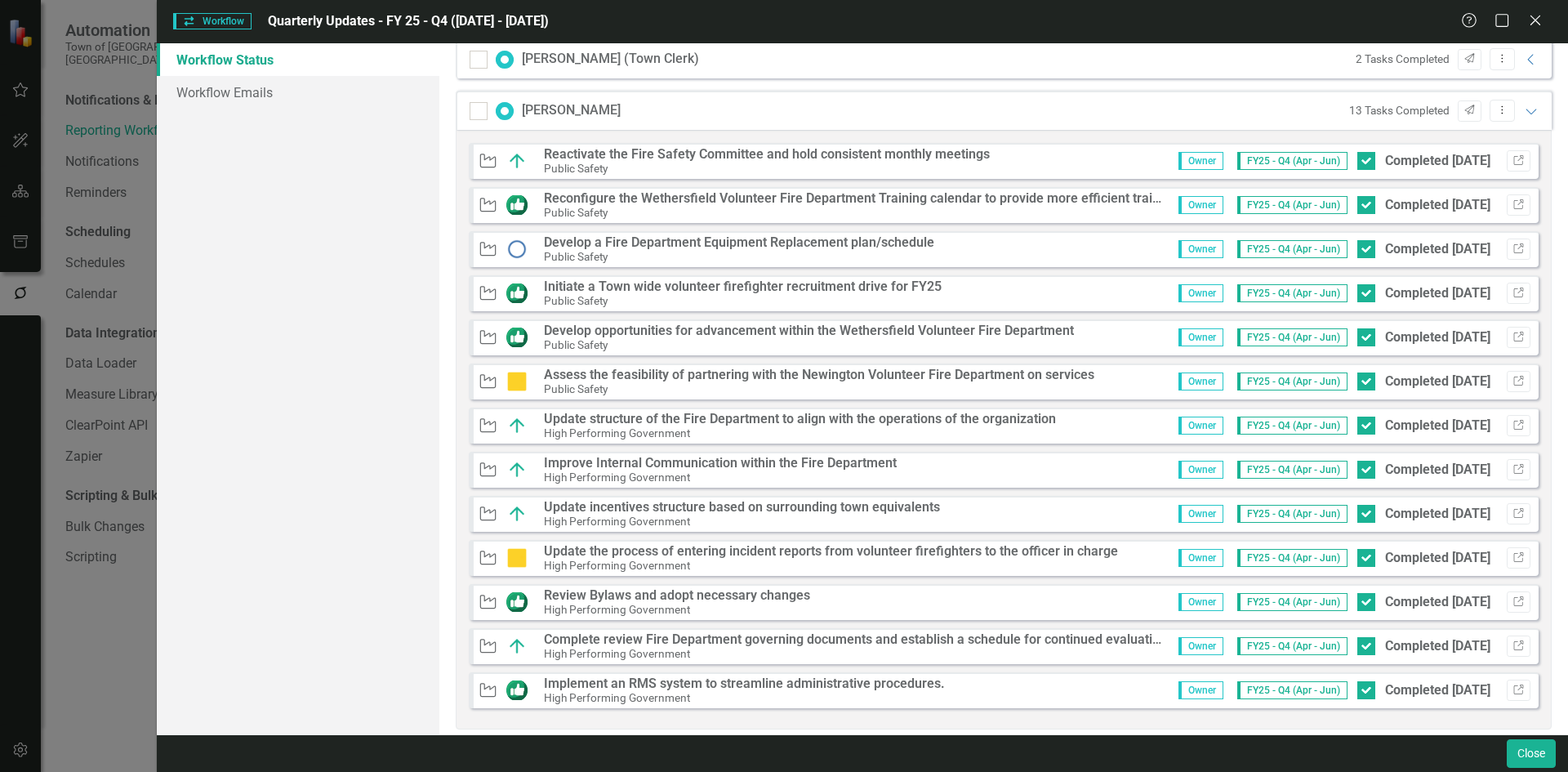
scroll to position [1038, 0]
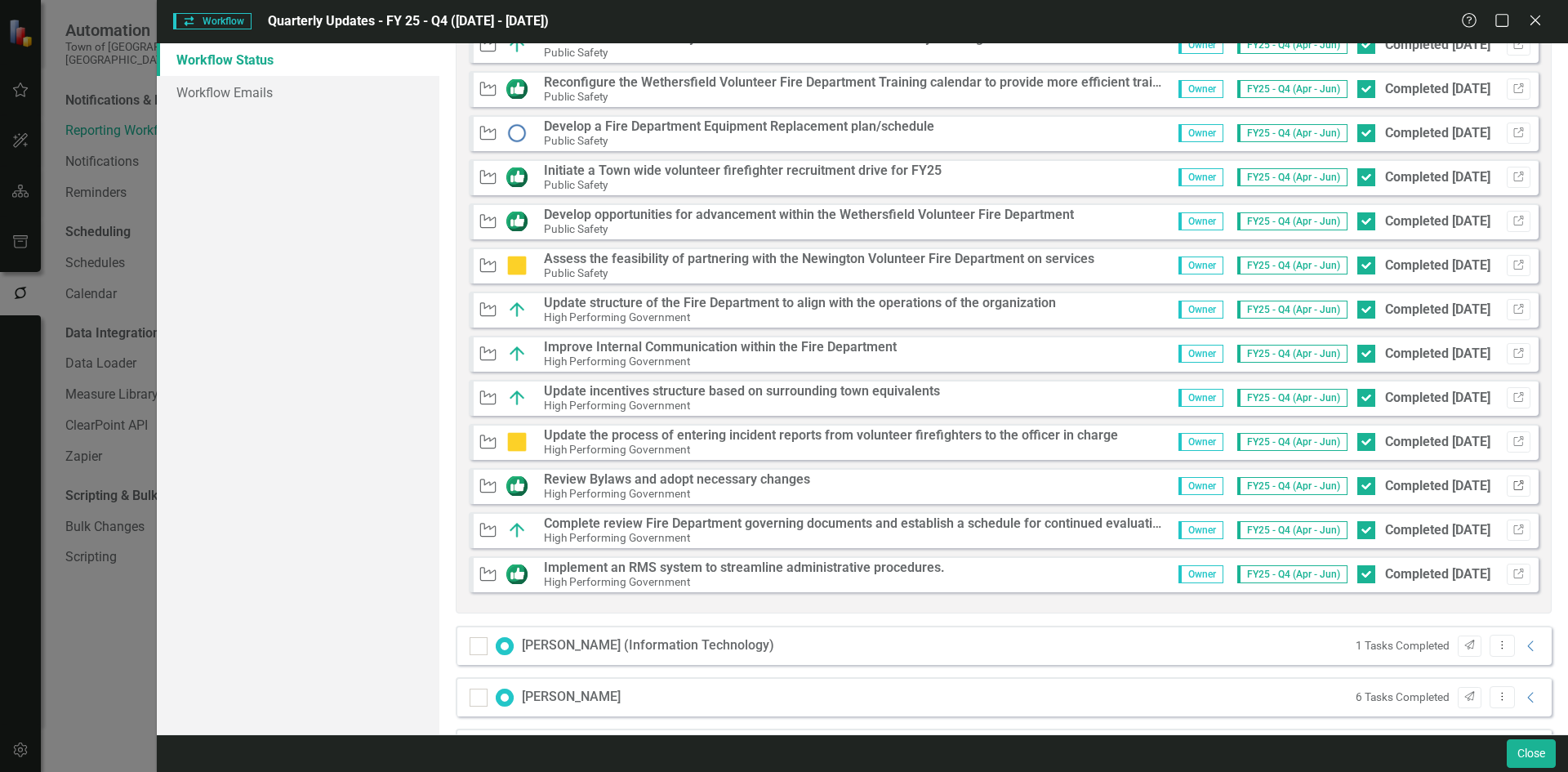
click at [1512, 484] on icon "Link" at bounding box center [1518, 486] width 12 height 10
click at [1513, 576] on icon "button" at bounding box center [1518, 573] width 10 height 10
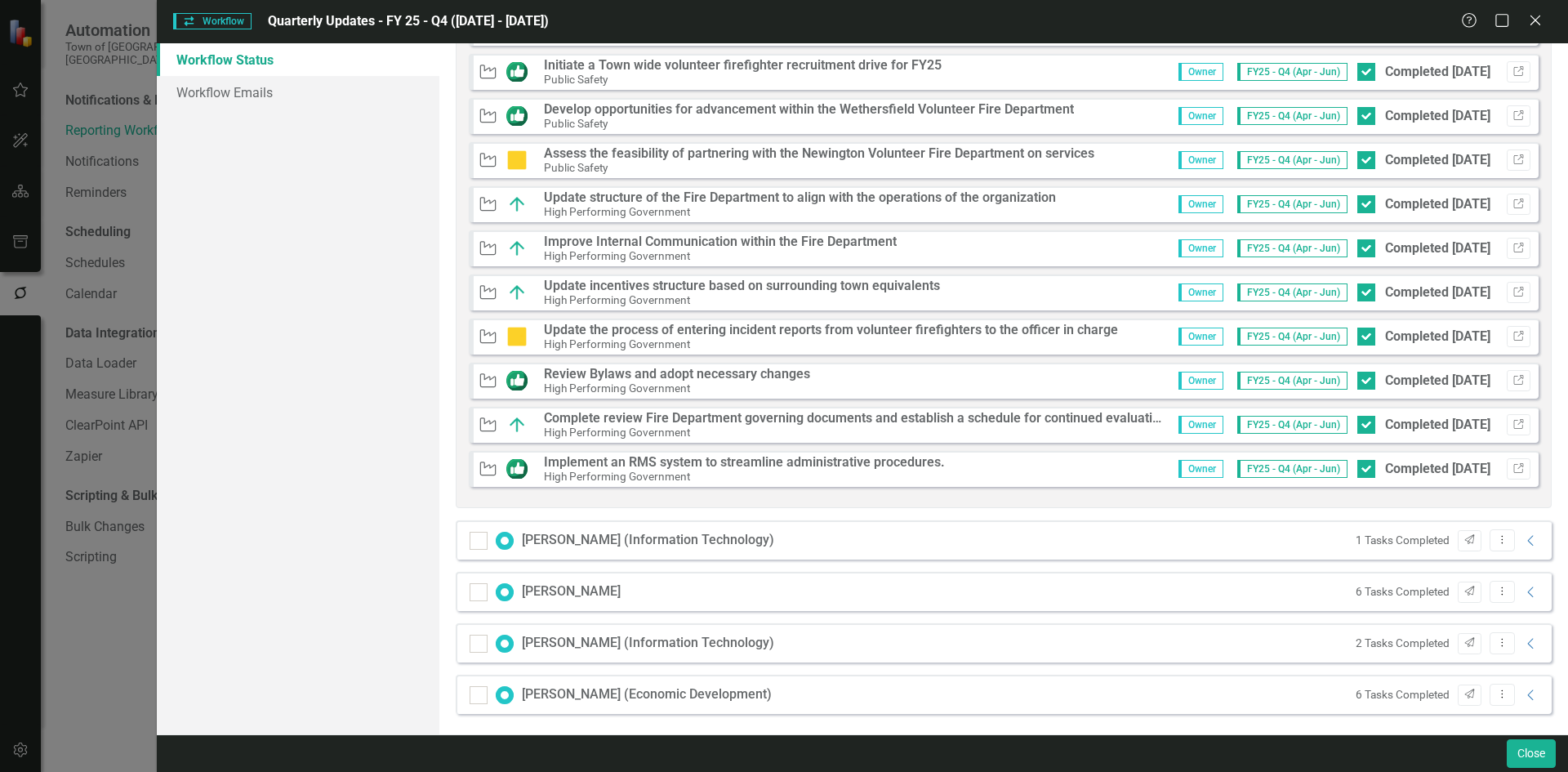
scroll to position [1149, 0]
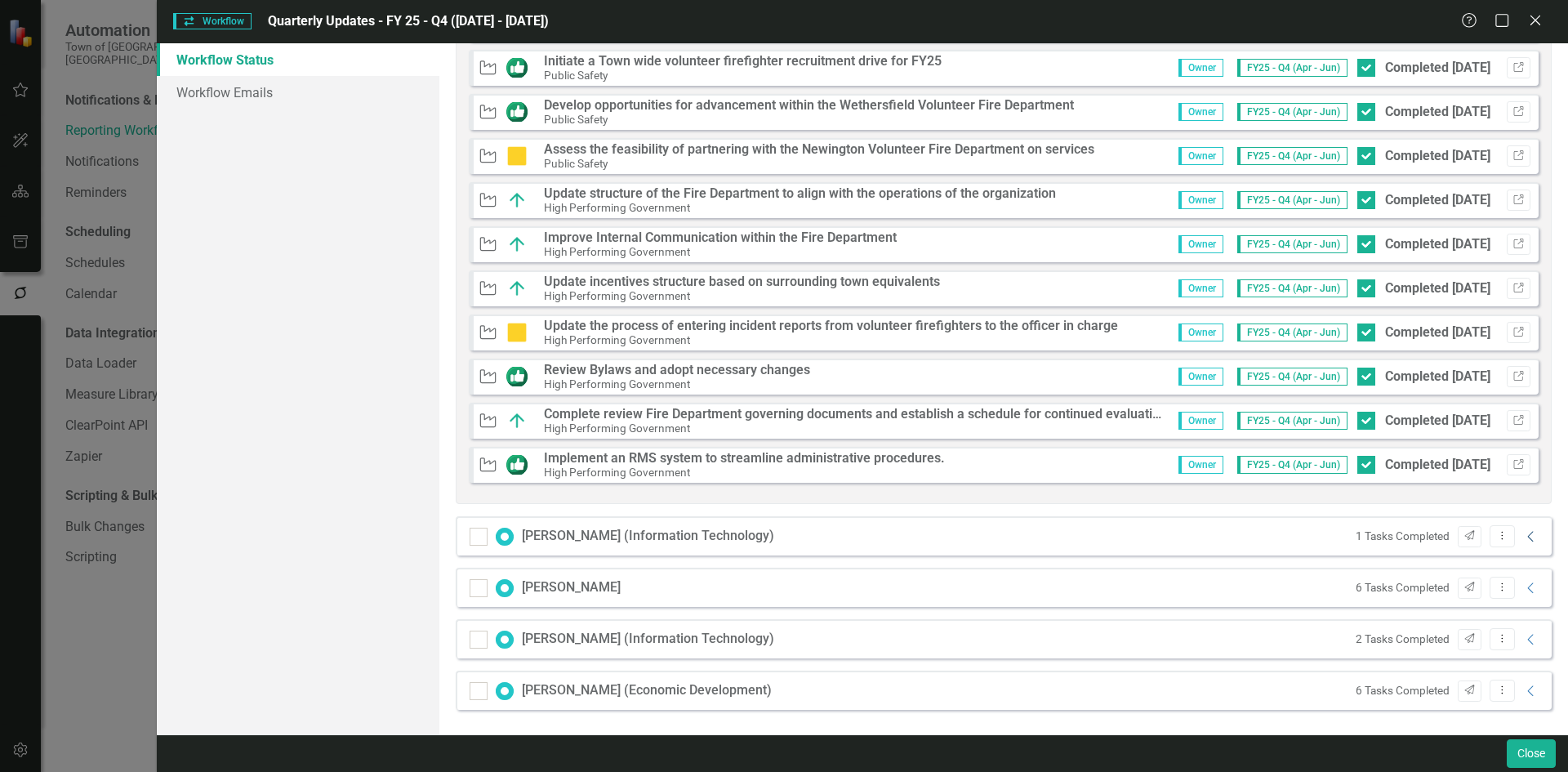
click at [1523, 540] on icon "Collapse" at bounding box center [1531, 537] width 16 height 13
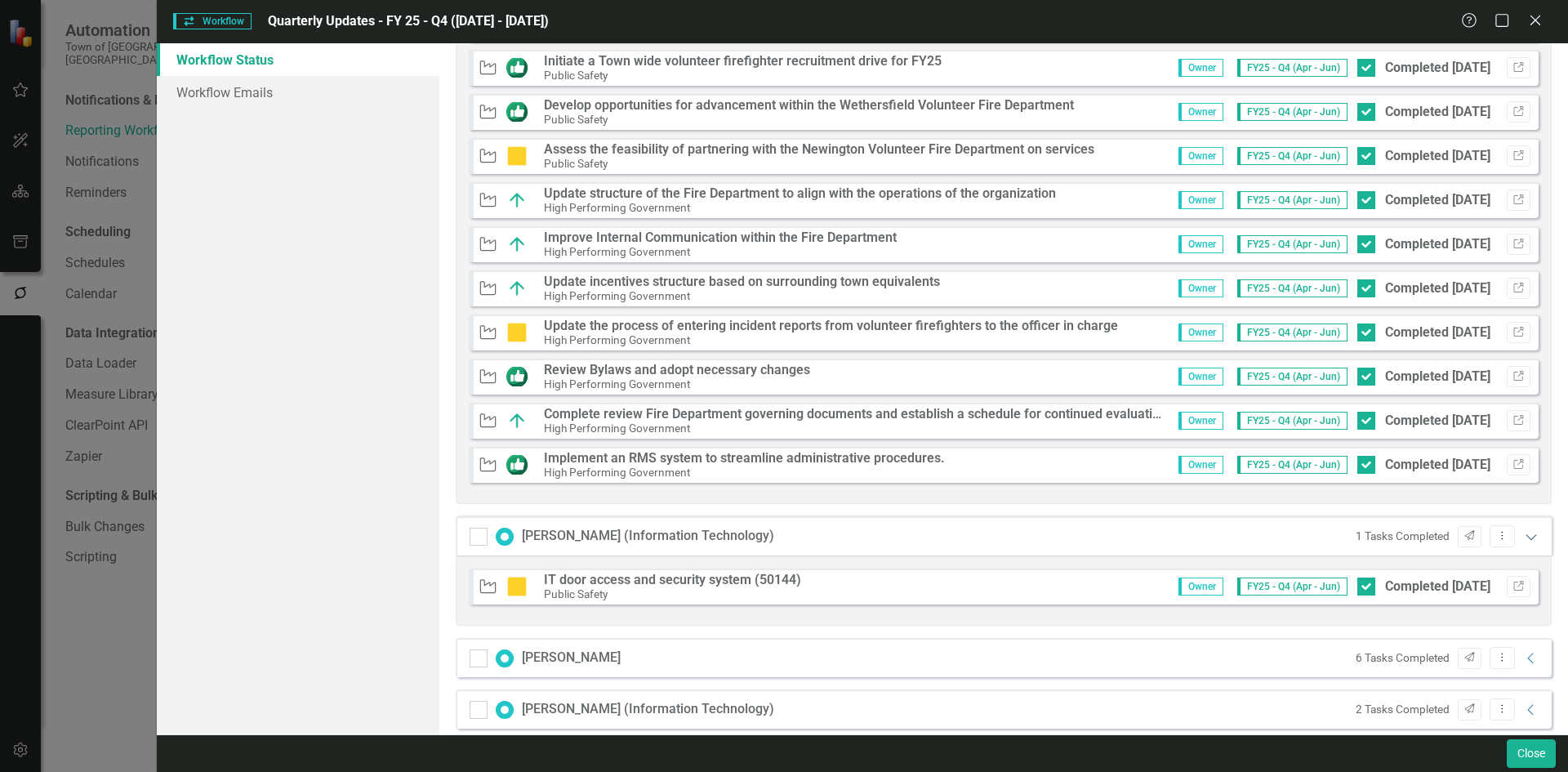
click at [1524, 532] on icon "Expanded" at bounding box center [1531, 537] width 16 height 13
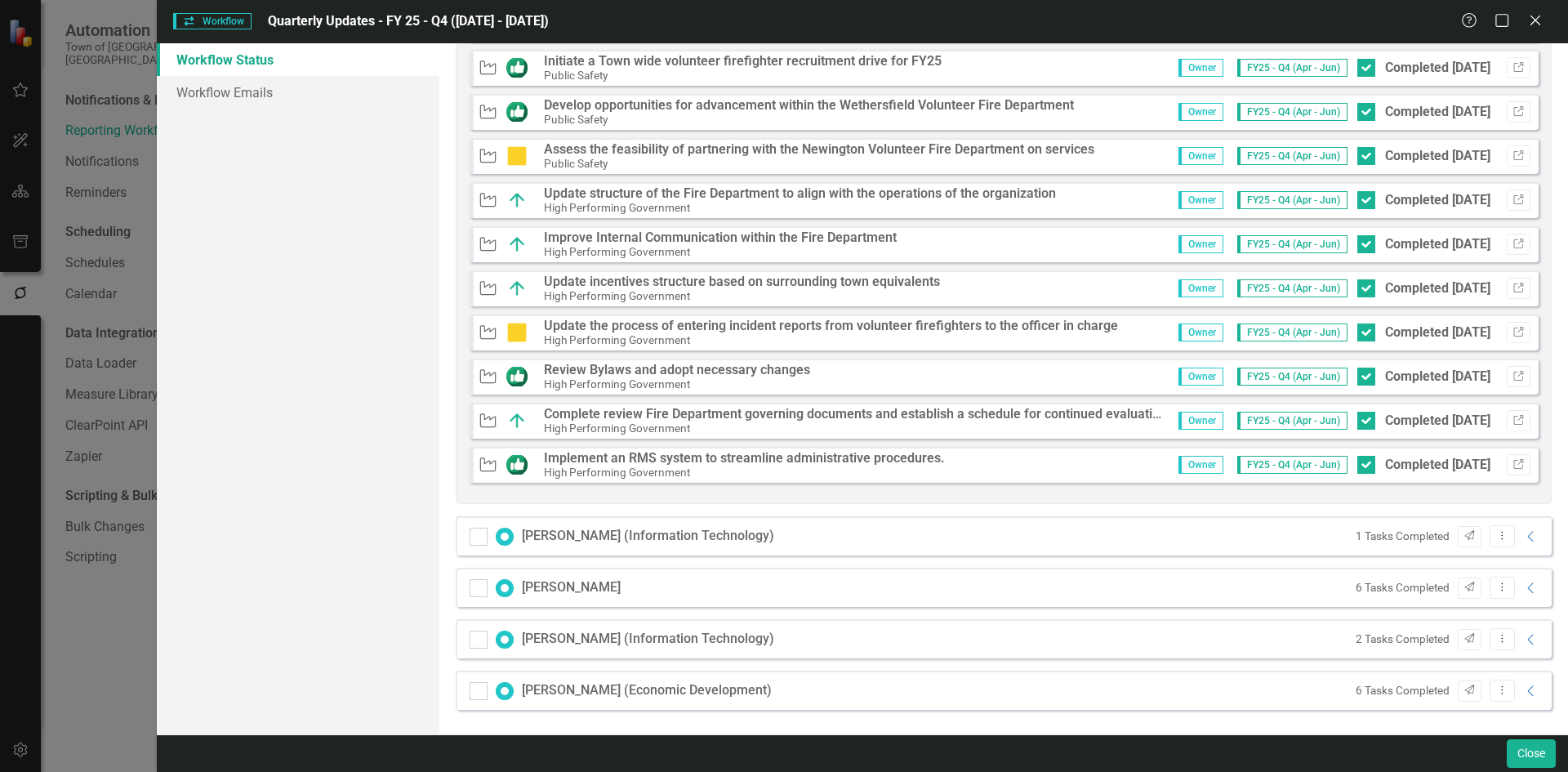
click at [1509, 588] on div "6 Tasks Completed Send Dropdown Menu Collapse" at bounding box center [1444, 588] width 193 height 22
click at [1523, 587] on icon "Collapse" at bounding box center [1531, 588] width 16 height 13
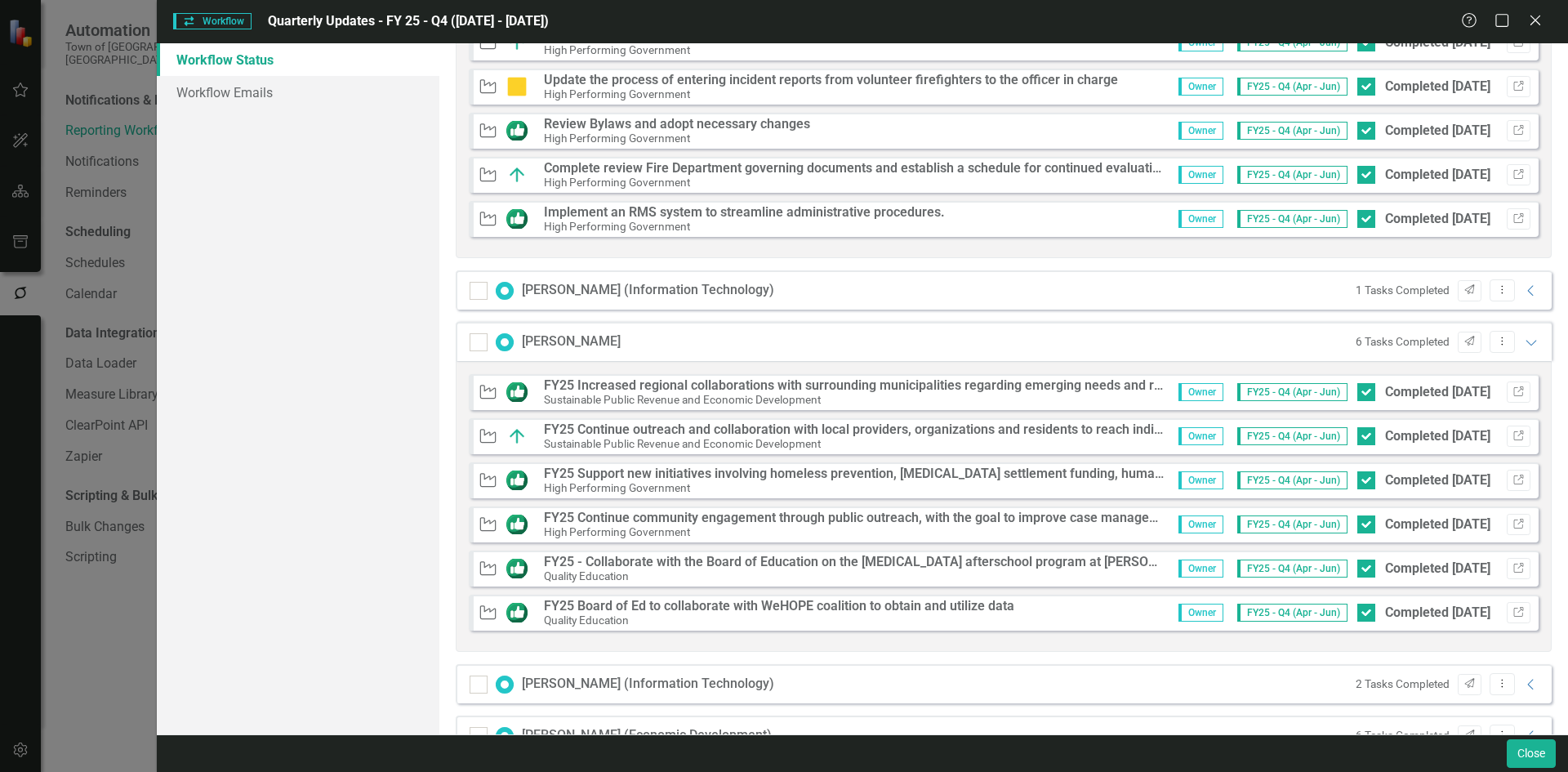
scroll to position [1439, 0]
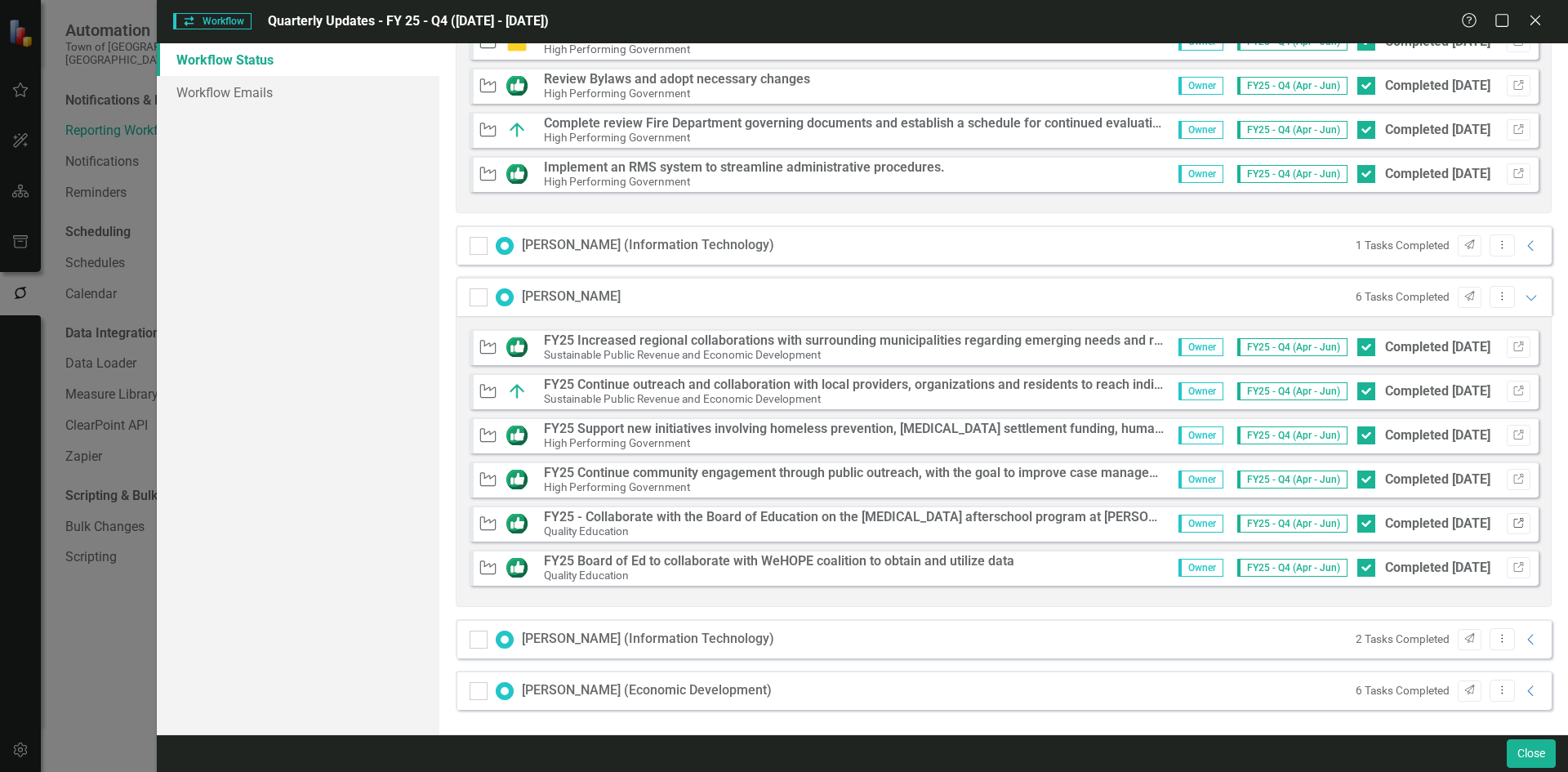
click at [1512, 526] on icon "Link" at bounding box center [1518, 524] width 12 height 10
click at [1512, 390] on icon "Link" at bounding box center [1518, 391] width 12 height 10
click at [1523, 637] on icon "Collapse" at bounding box center [1531, 639] width 16 height 13
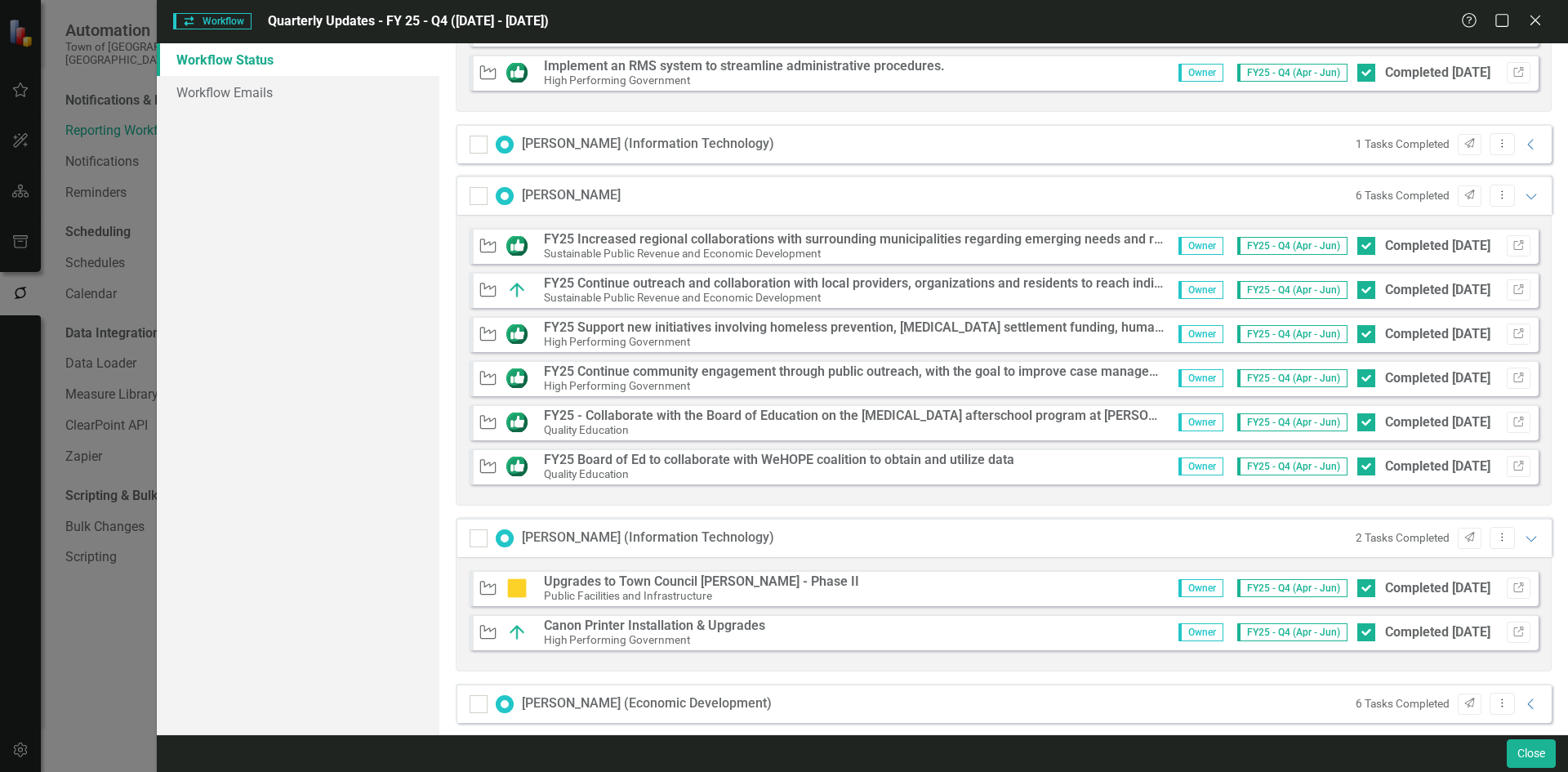
scroll to position [1554, 0]
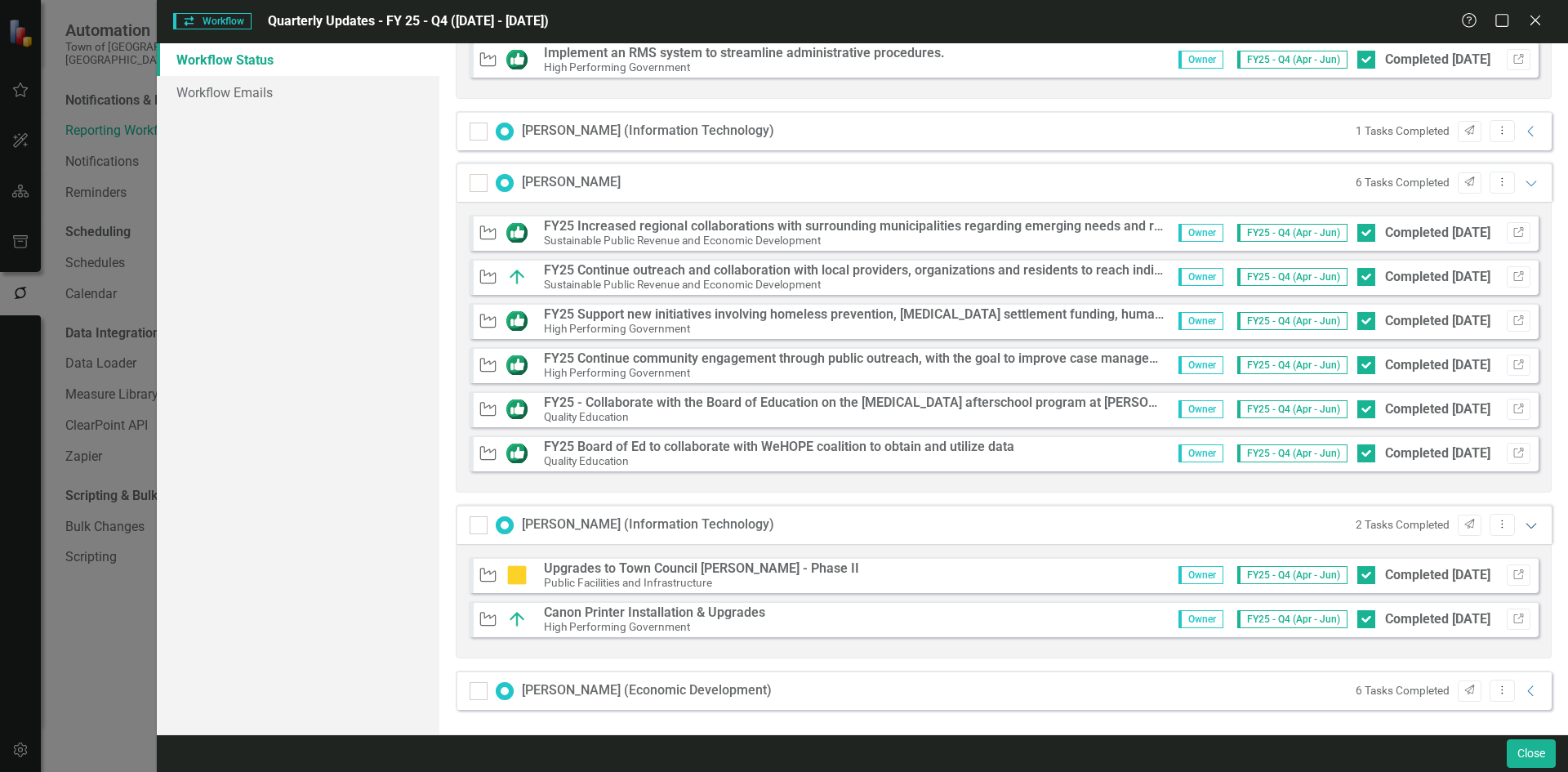
click at [1523, 526] on icon "Expanded" at bounding box center [1531, 525] width 16 height 13
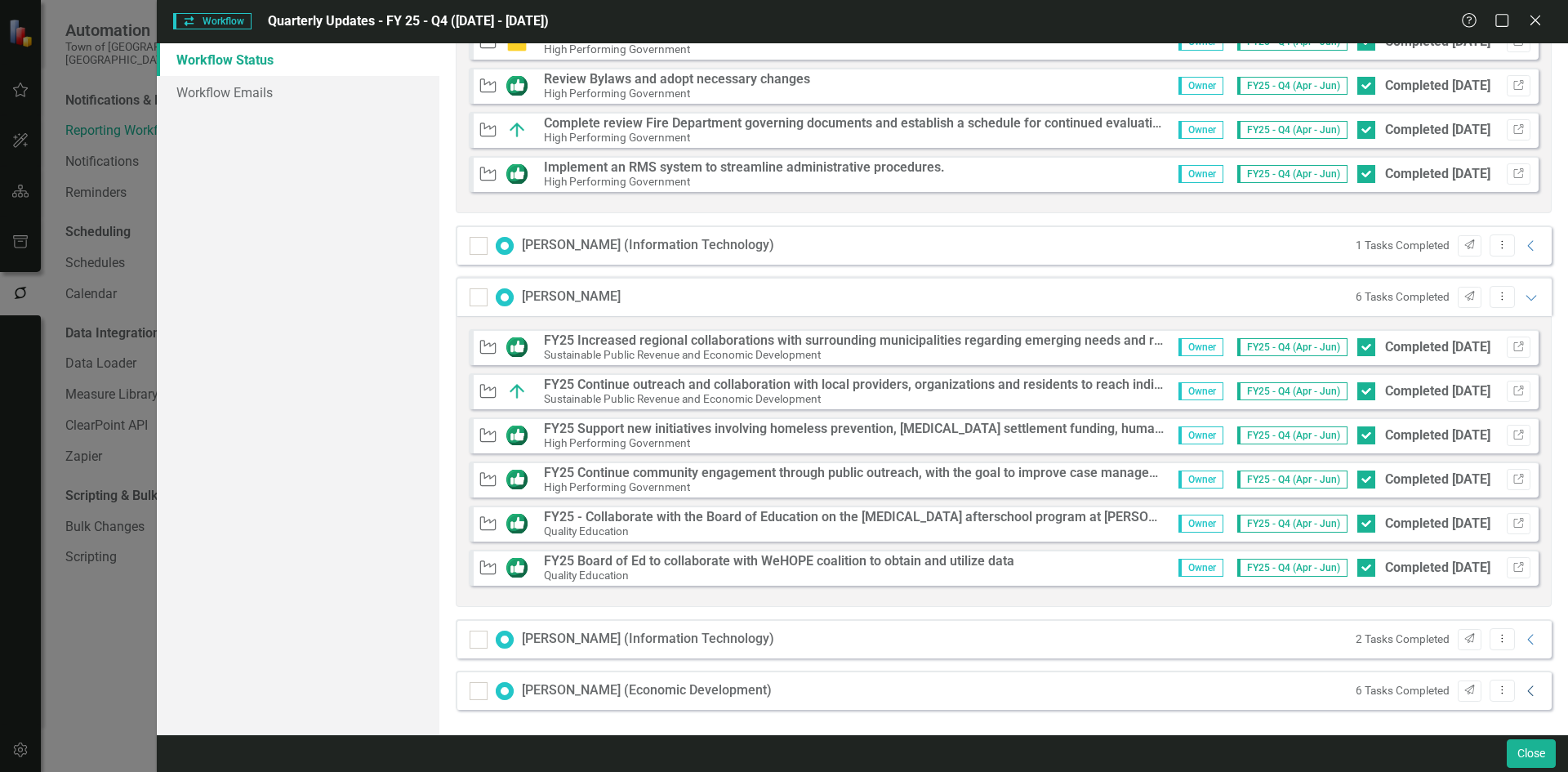
click at [1523, 692] on icon "Collapse" at bounding box center [1531, 691] width 16 height 13
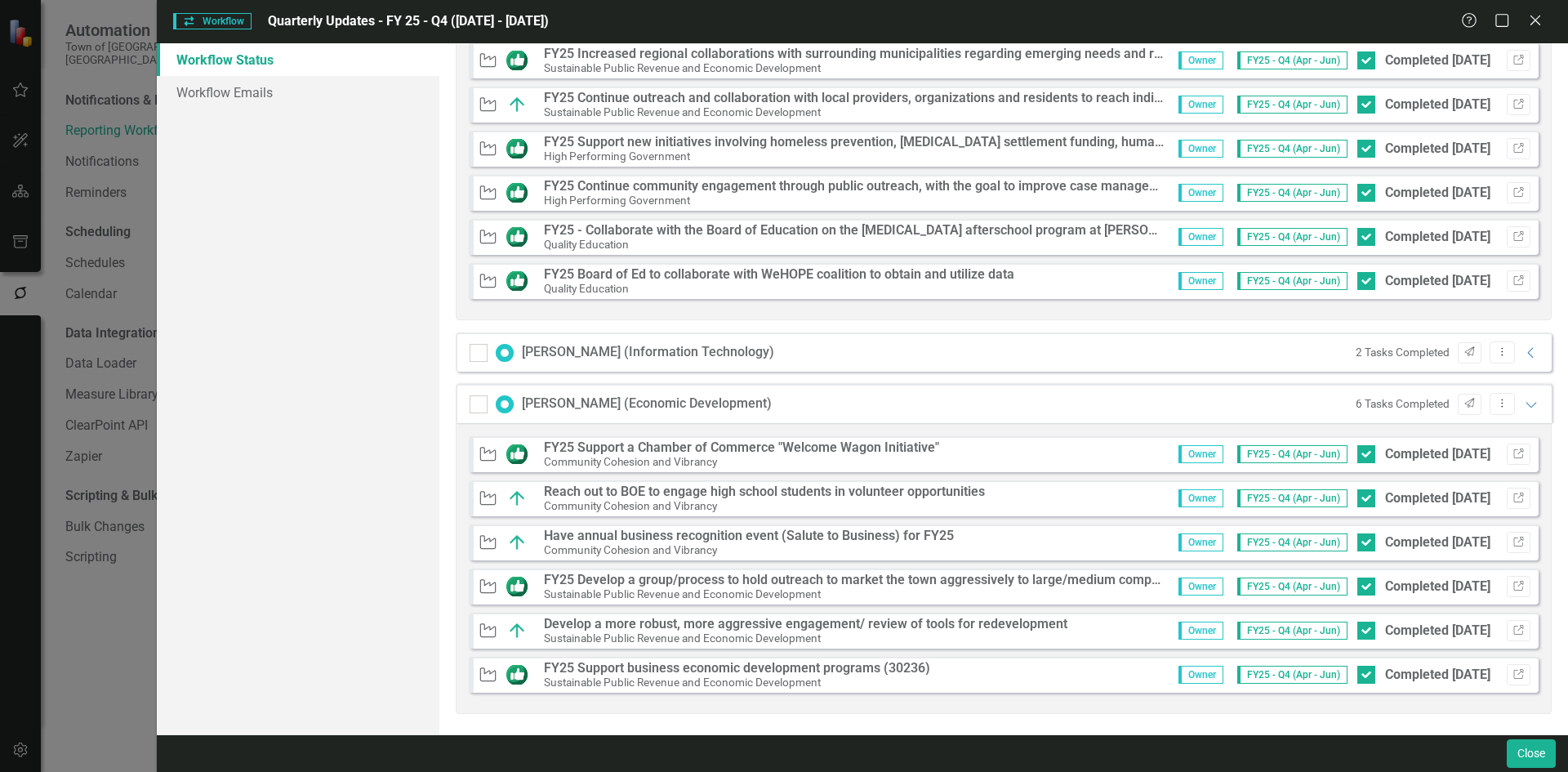
scroll to position [1730, 0]
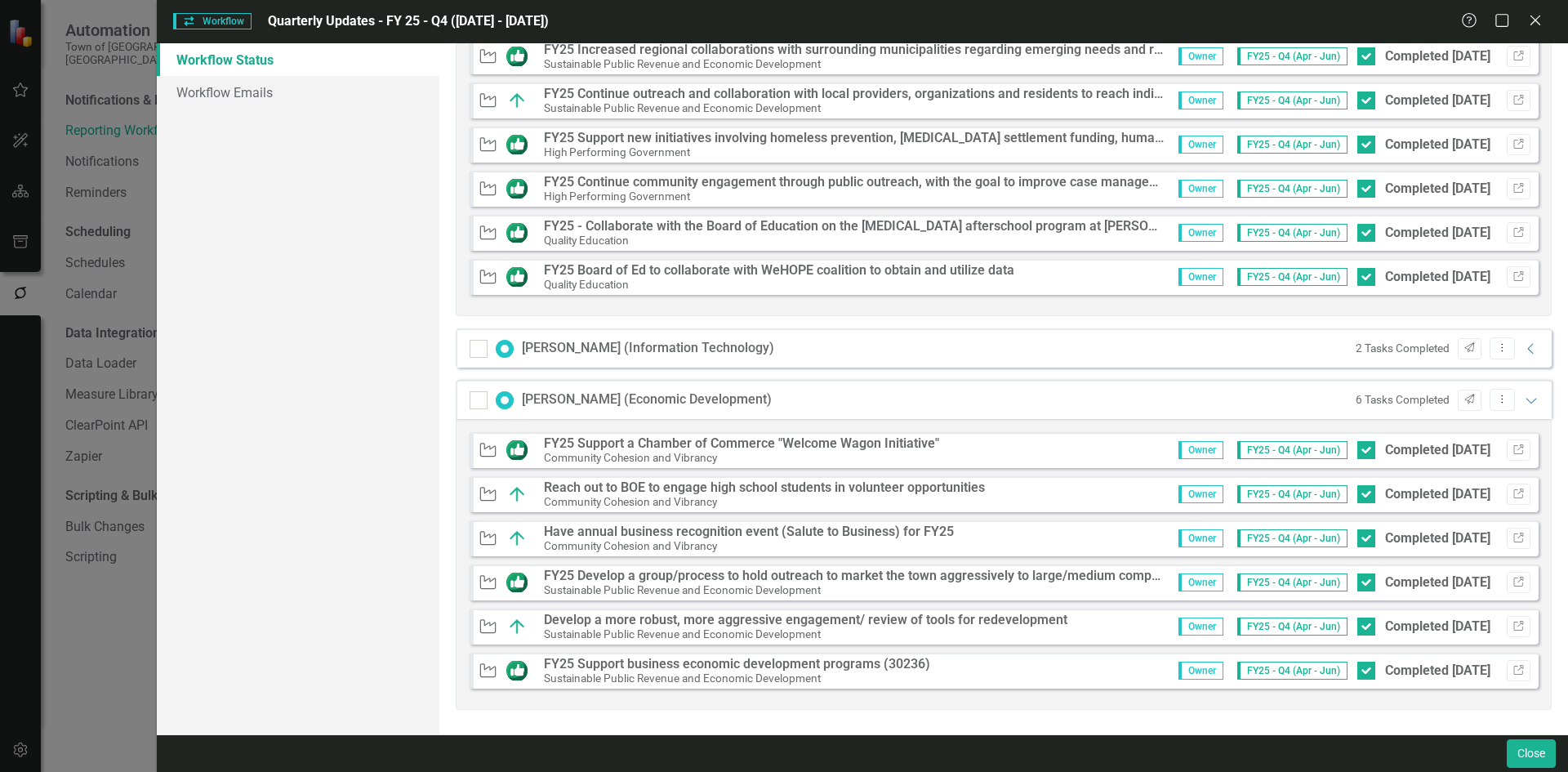
click at [873, 584] on div "Sustainable Public Revenue and Economic Development" at bounding box center [855, 589] width 623 height 15
click at [1512, 579] on icon "Link" at bounding box center [1518, 583] width 12 height 10
click at [1513, 666] on icon "button" at bounding box center [1518, 671] width 10 height 10
click at [1523, 404] on icon "Expanded" at bounding box center [1531, 399] width 16 height 13
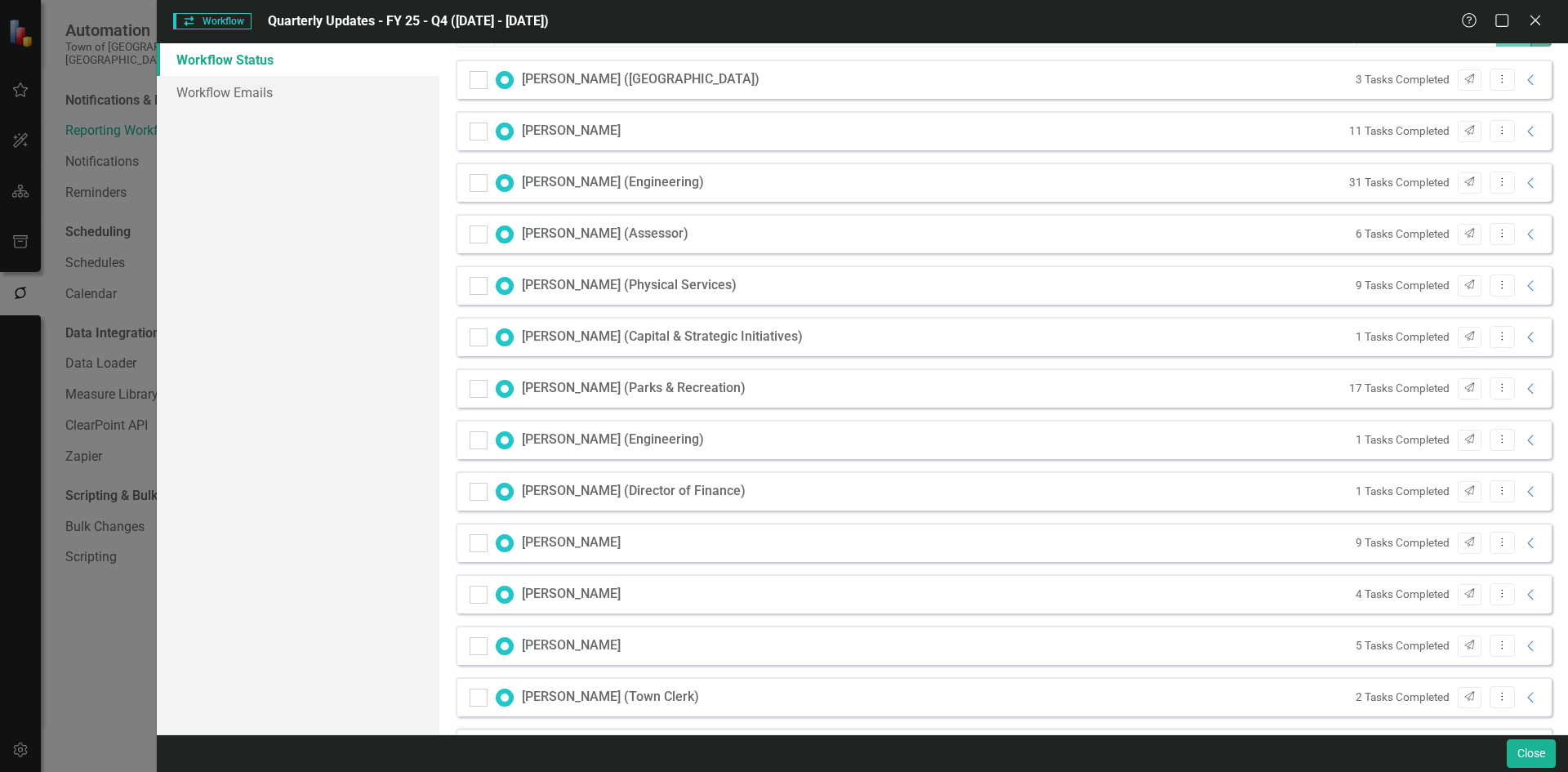
scroll to position [0, 0]
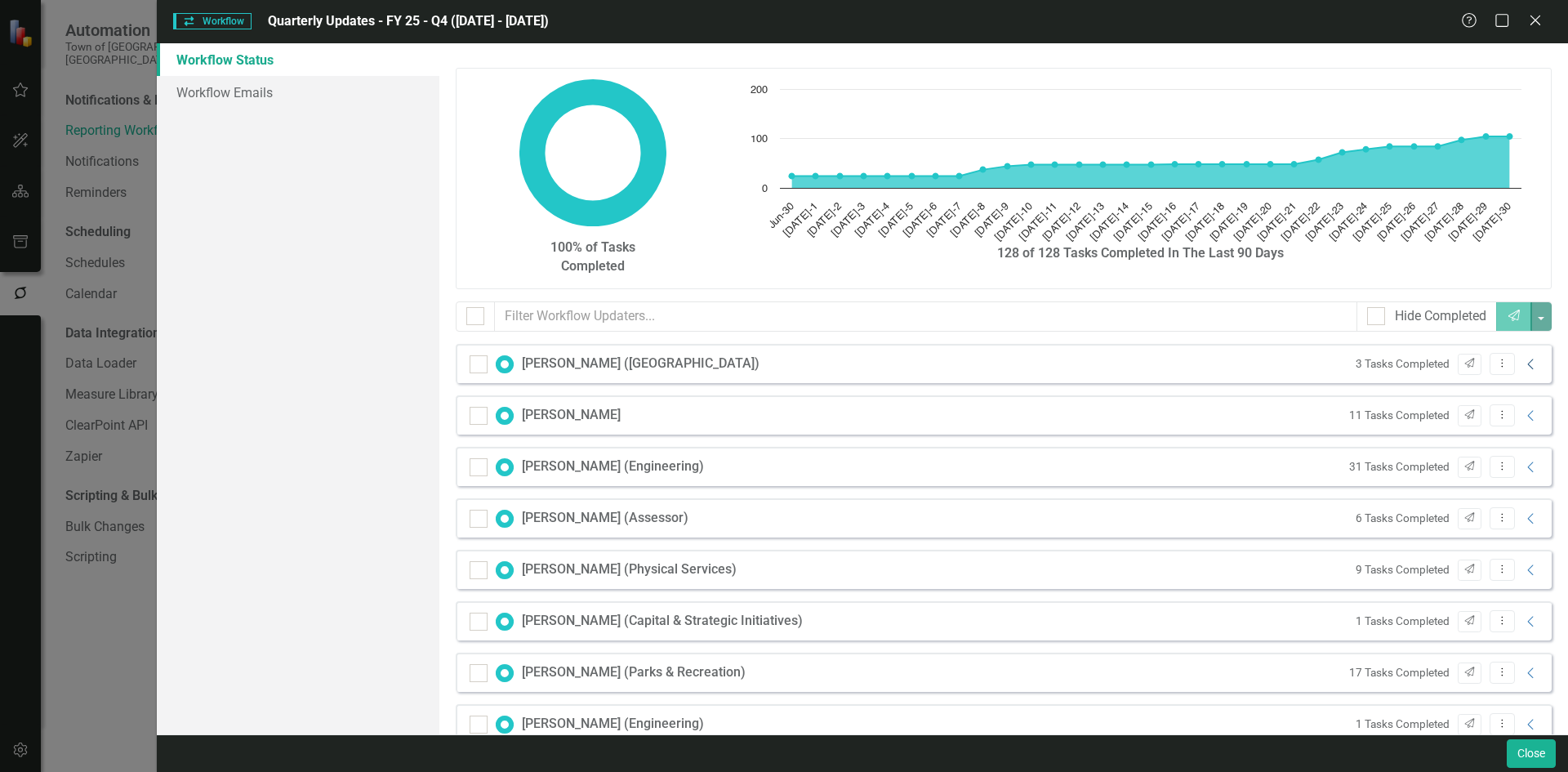
click at [1523, 366] on icon "Collapse" at bounding box center [1531, 364] width 16 height 13
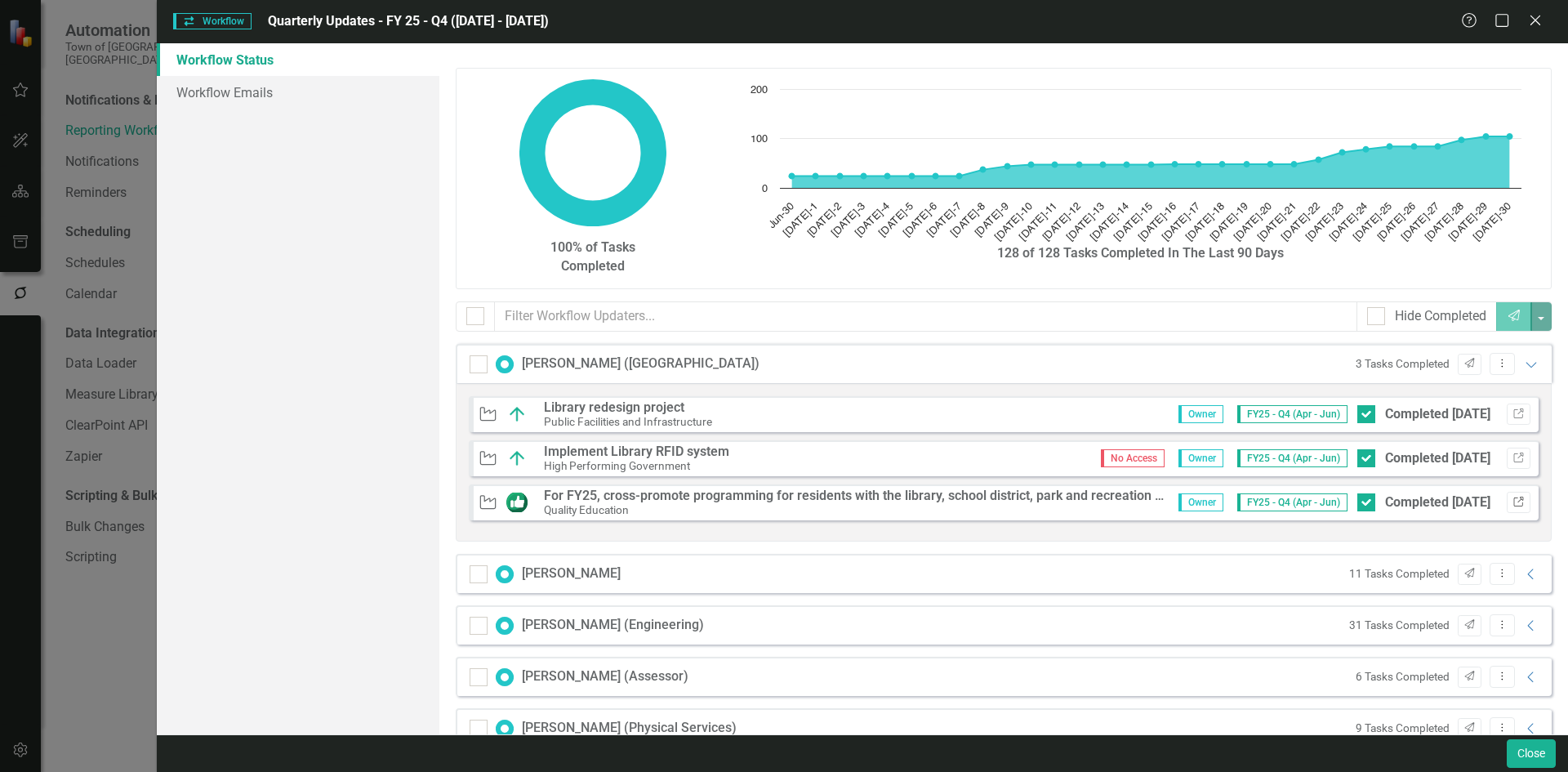
click at [1512, 502] on icon "Link" at bounding box center [1518, 503] width 12 height 10
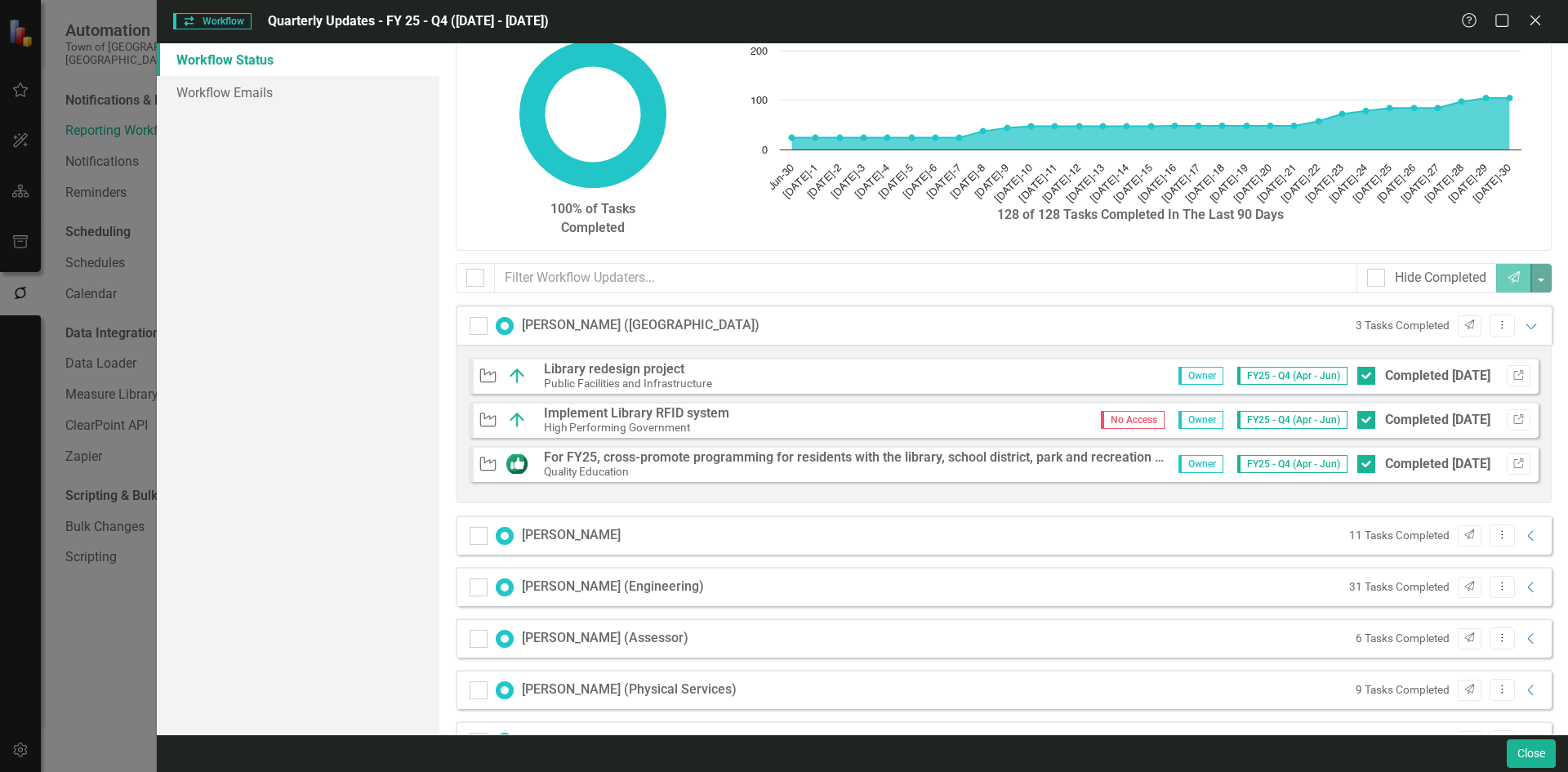
scroll to position [81, 0]
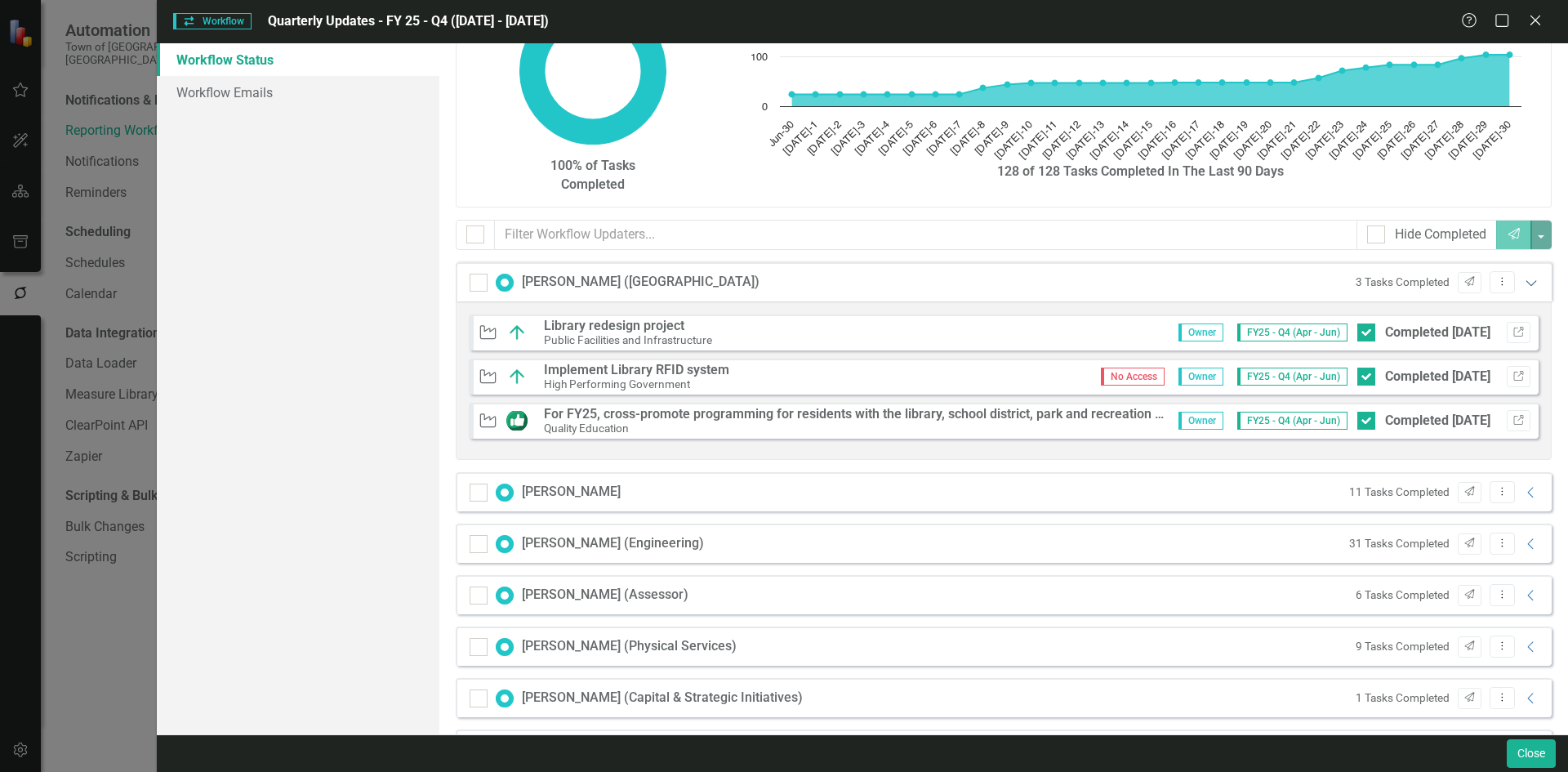
click at [1523, 282] on icon "Expanded" at bounding box center [1531, 282] width 16 height 13
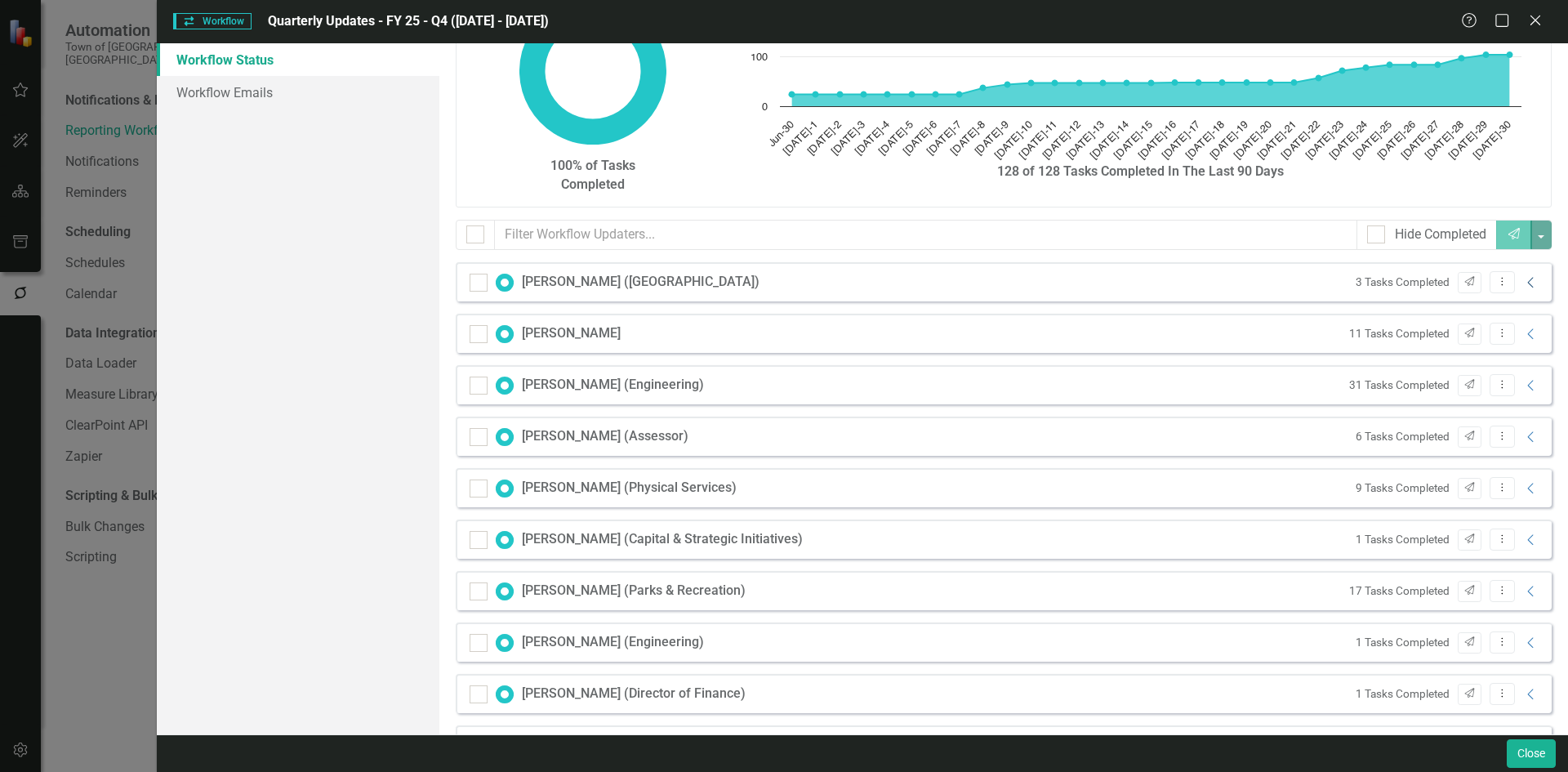
click at [1523, 280] on icon "Collapse" at bounding box center [1531, 282] width 16 height 13
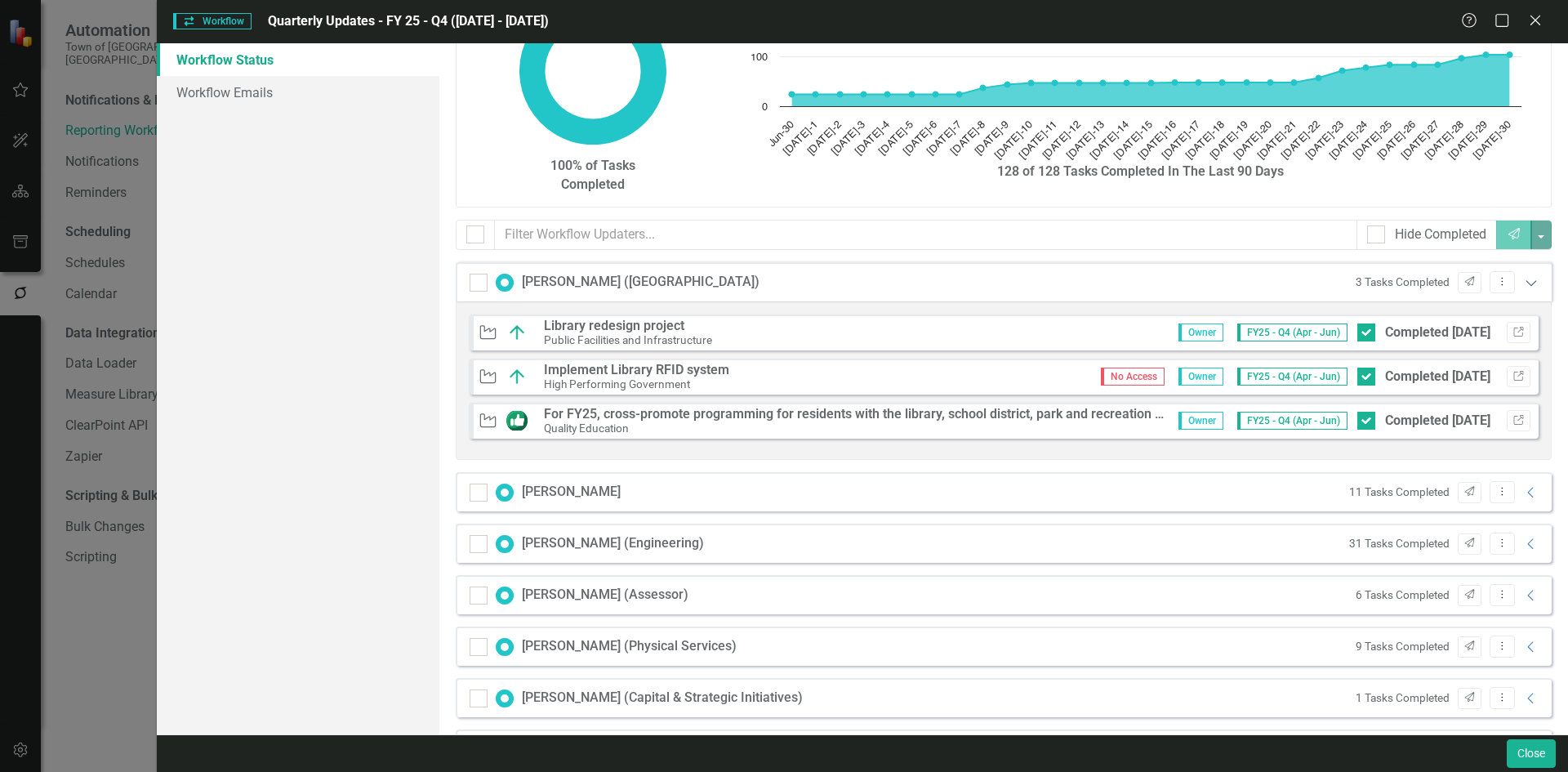
click at [1523, 280] on icon "Expanded" at bounding box center [1531, 282] width 16 height 13
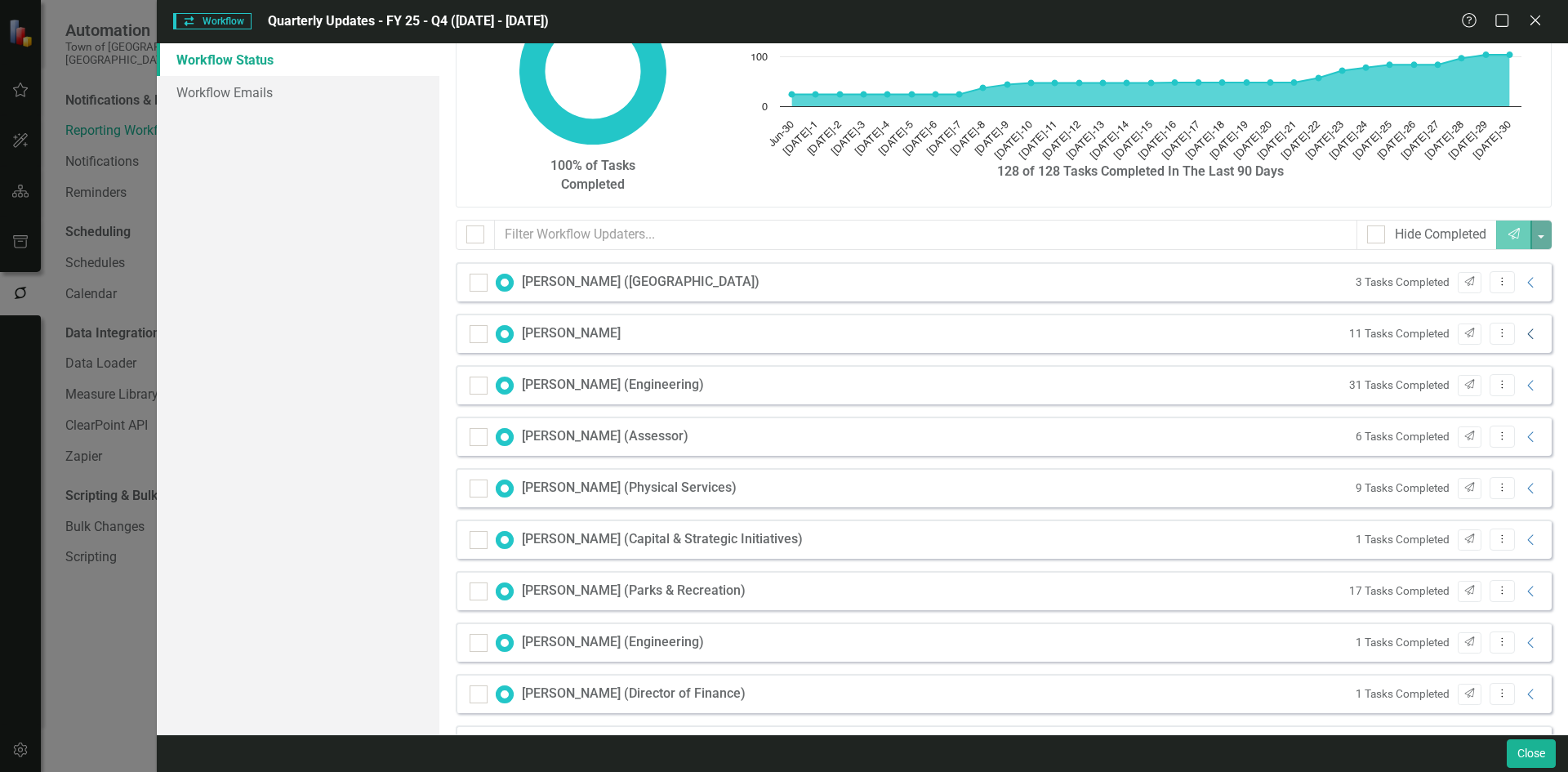
click at [1523, 336] on icon "Collapse" at bounding box center [1531, 334] width 16 height 13
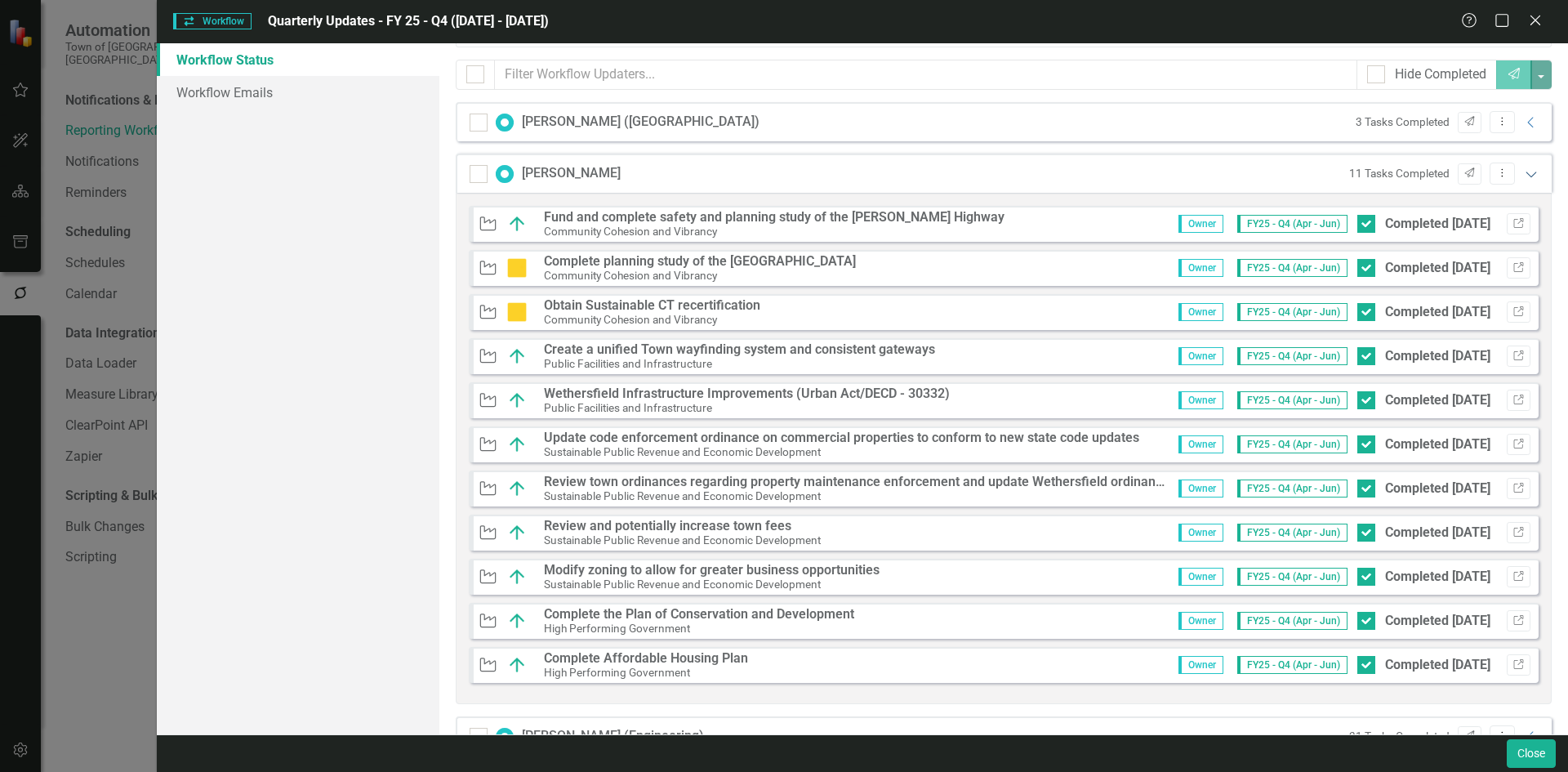
scroll to position [245, 0]
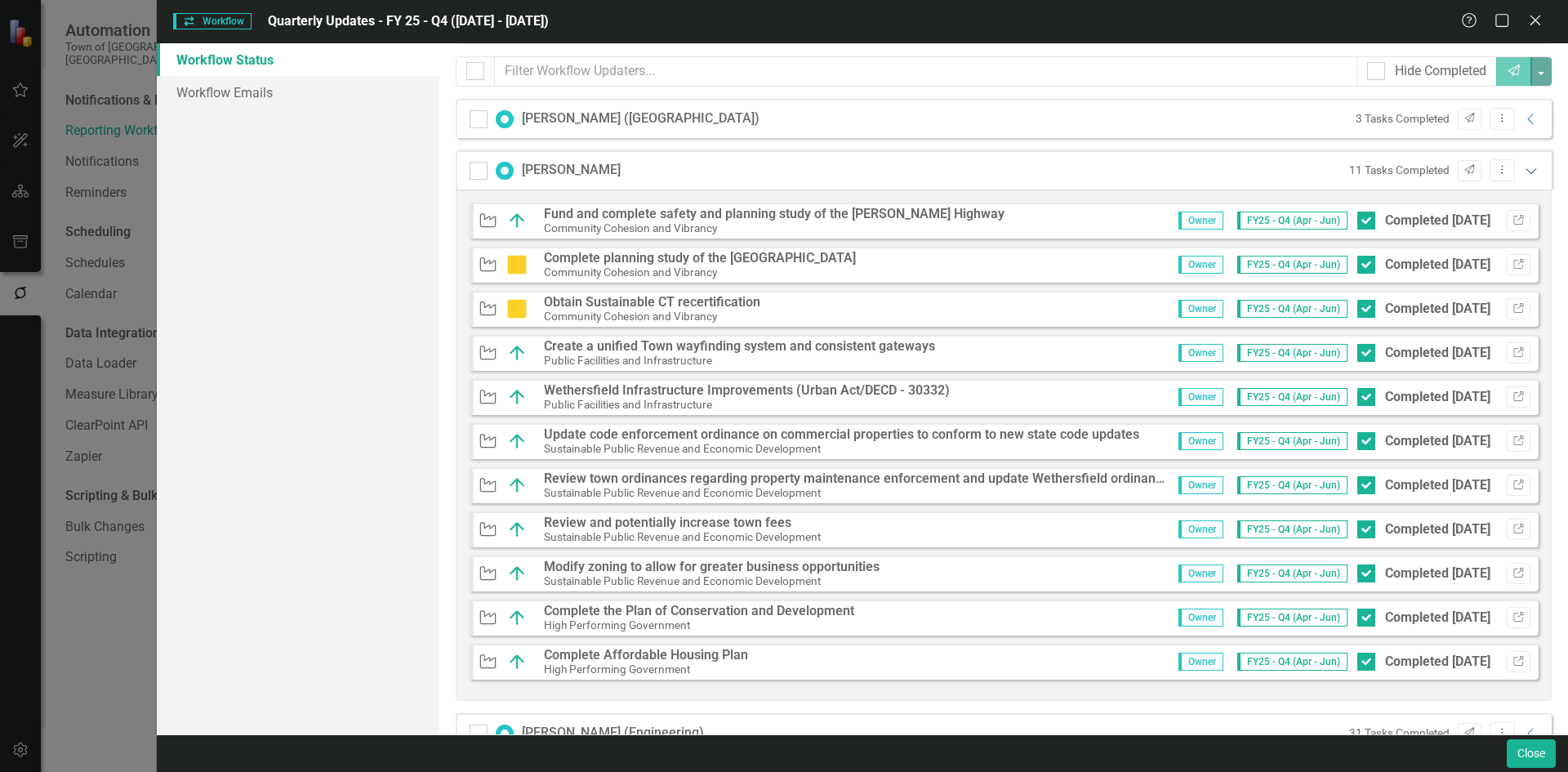
click at [1525, 171] on icon at bounding box center [1530, 171] width 11 height 6
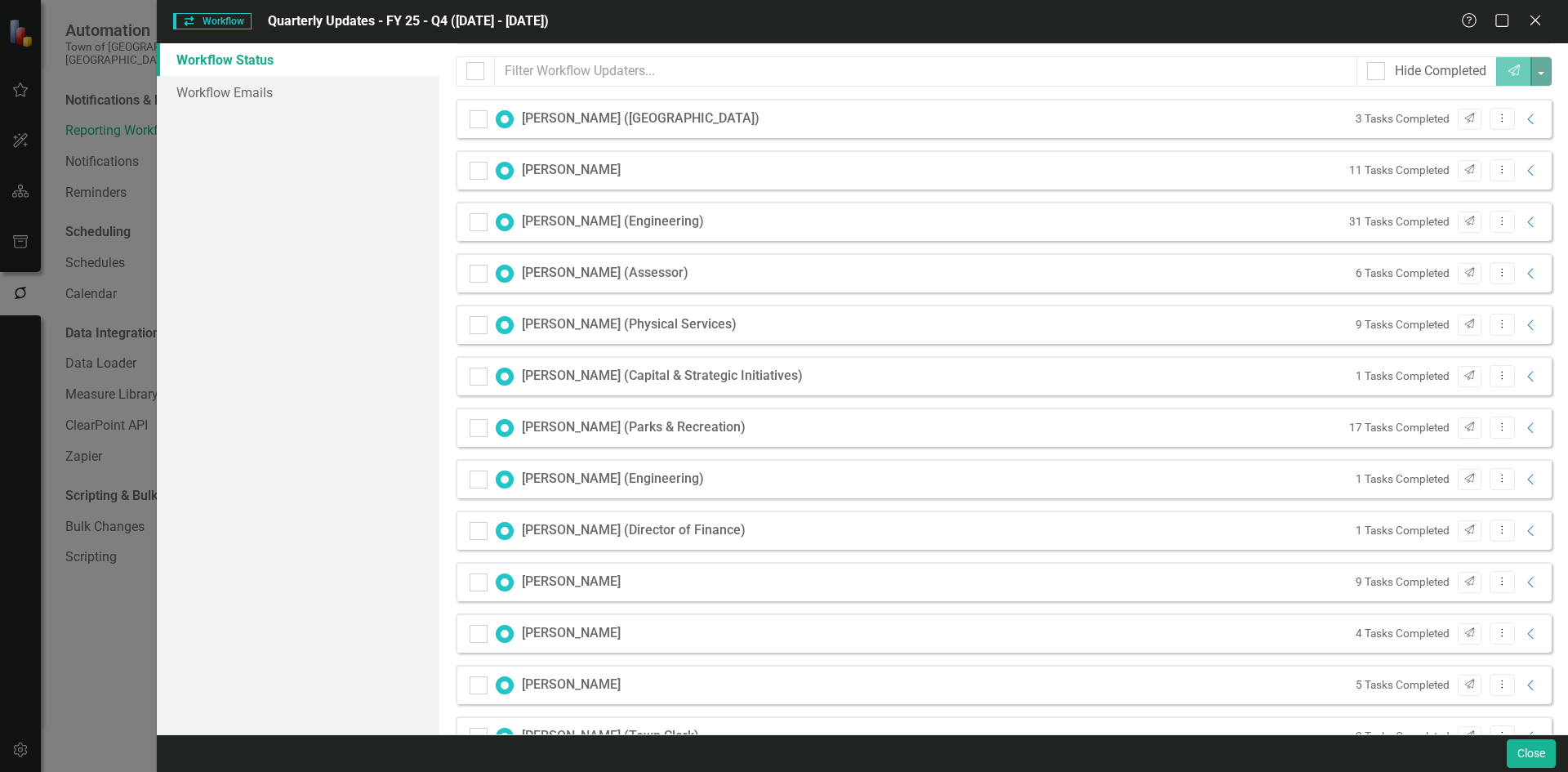
click at [1512, 229] on div "31 Tasks Completed Send Dropdown Menu Collapse" at bounding box center [1441, 222] width 200 height 22
click at [1523, 228] on icon "Collapse" at bounding box center [1531, 222] width 16 height 13
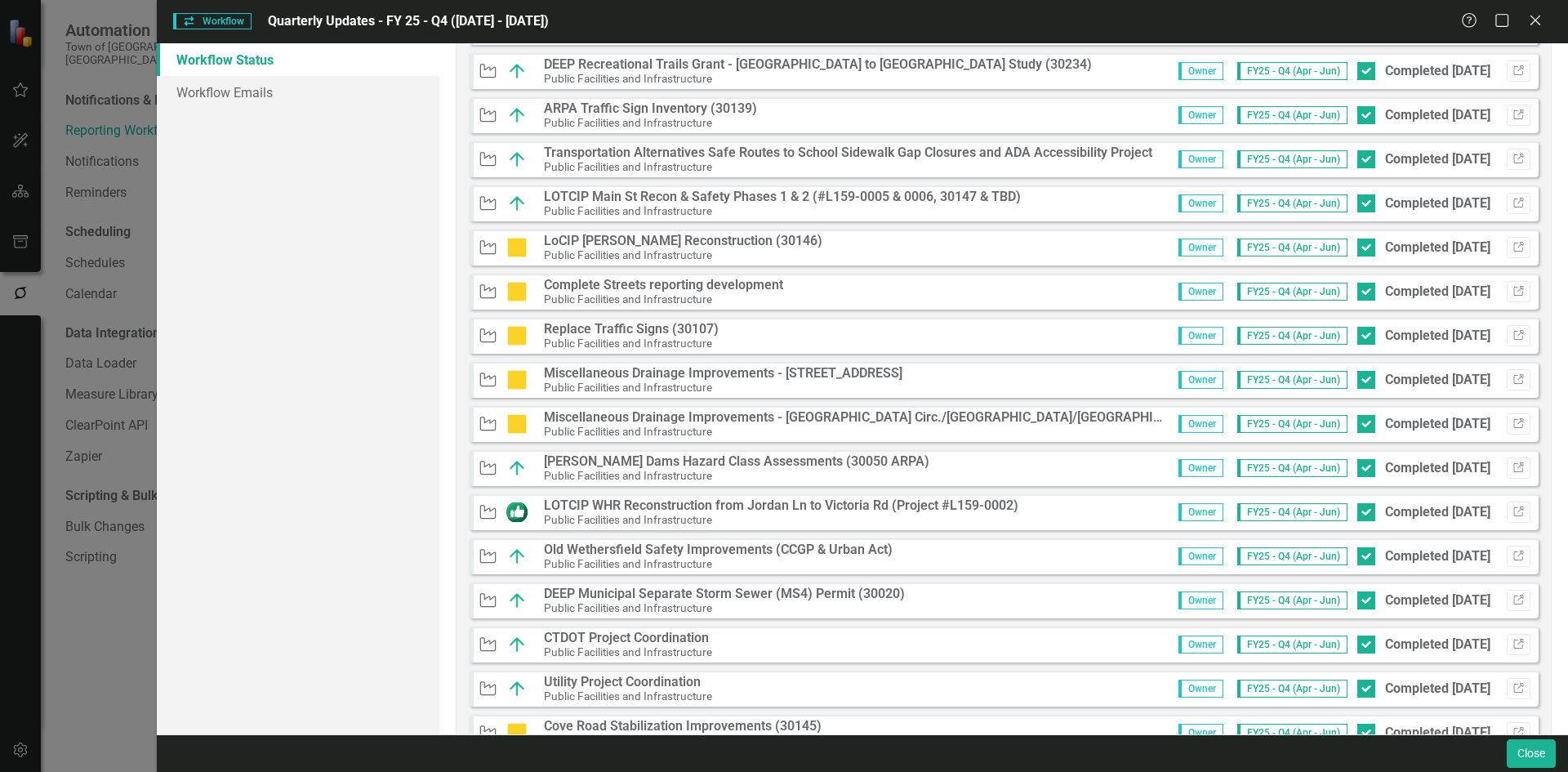
scroll to position [572, 0]
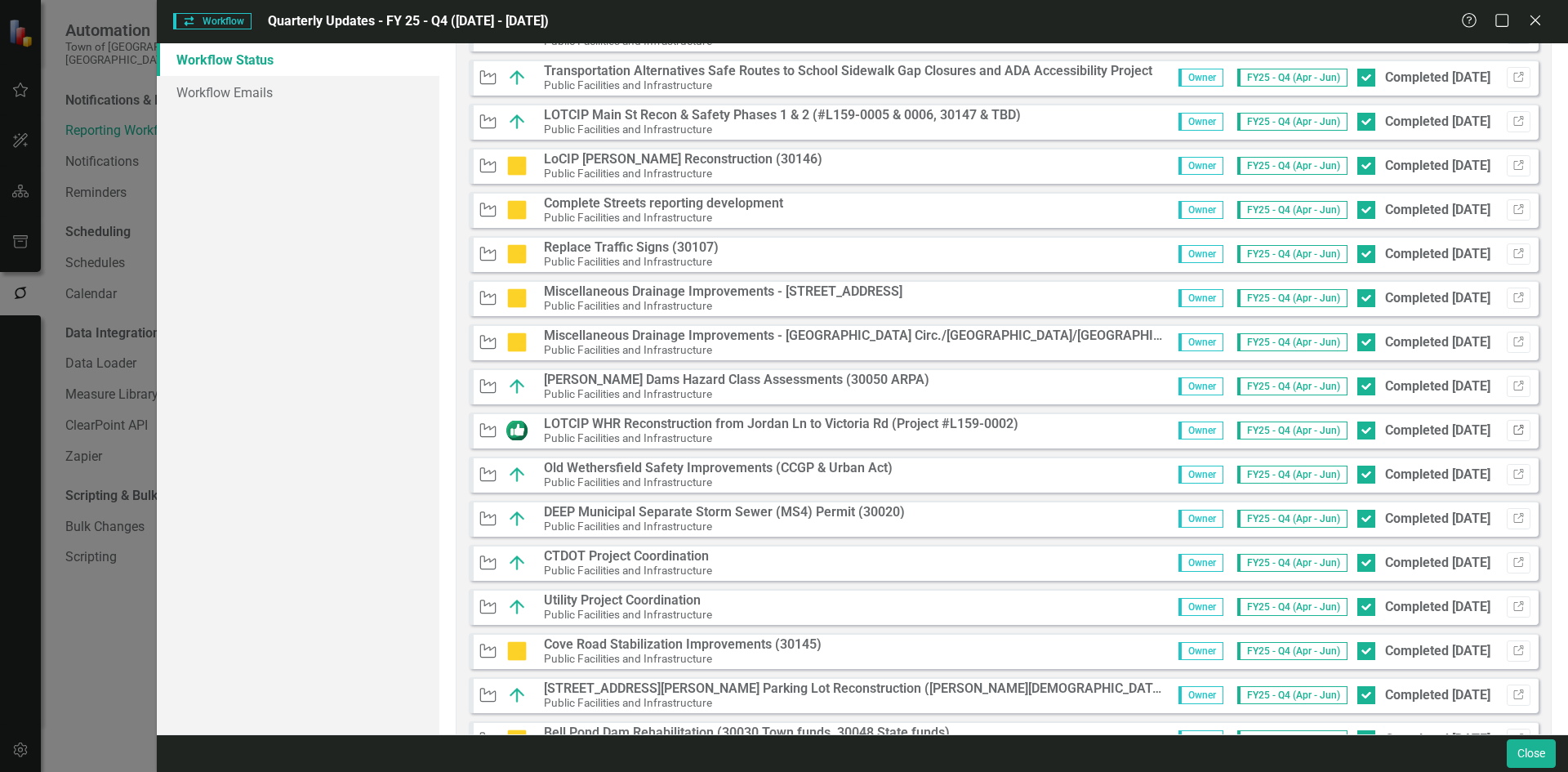
click at [1512, 431] on icon "Link" at bounding box center [1518, 431] width 12 height 10
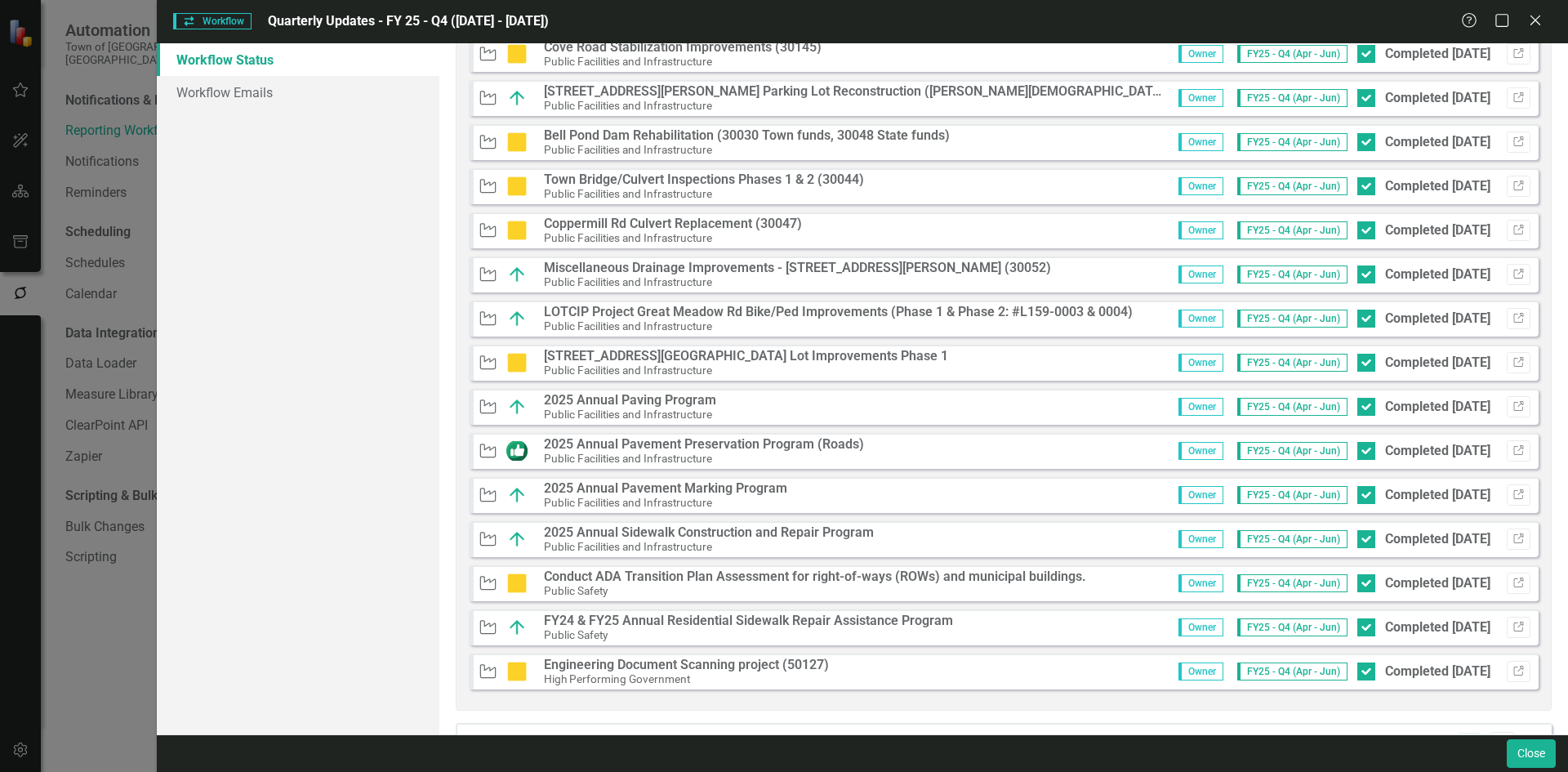
scroll to position [1226, 0]
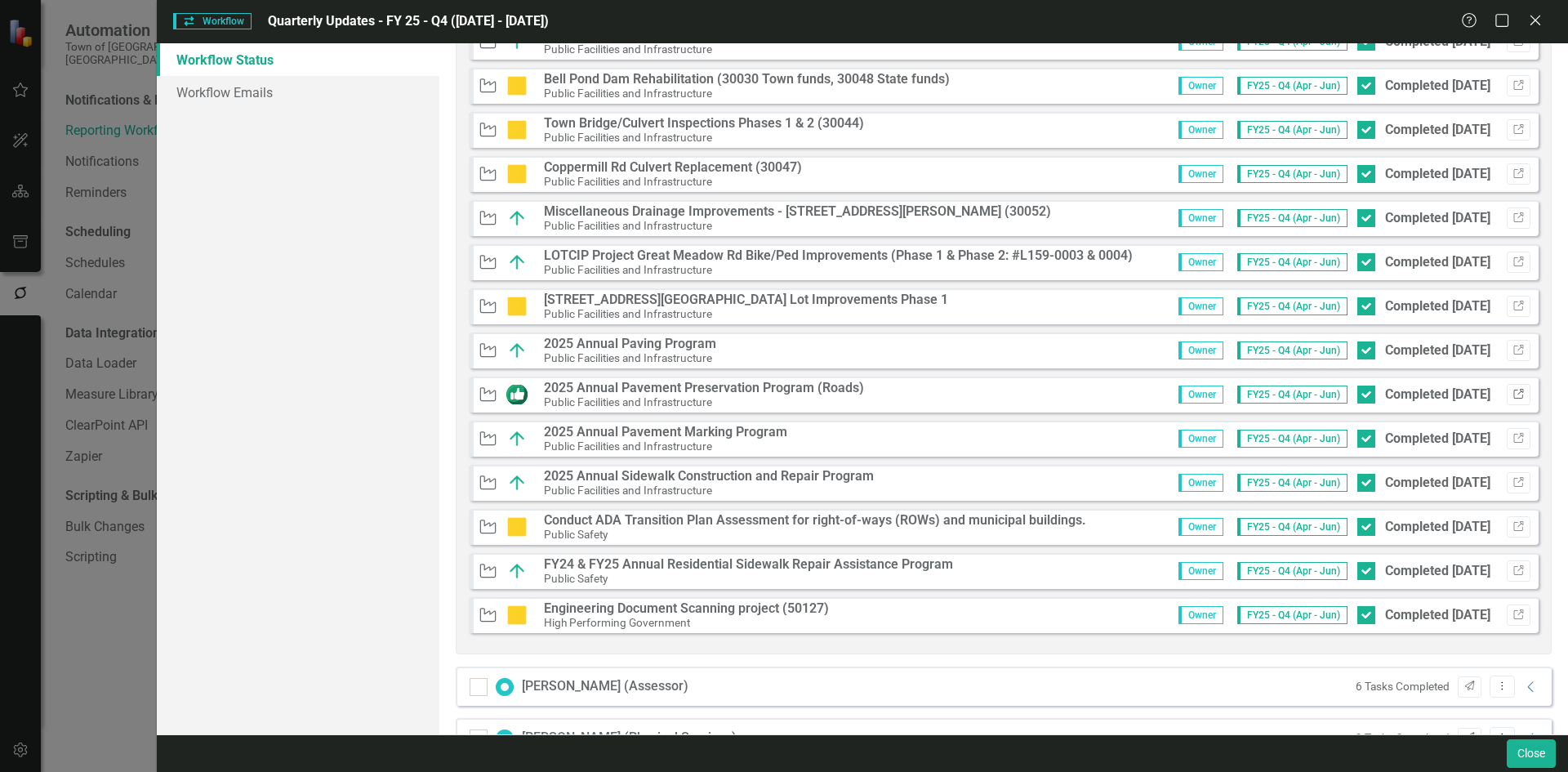
click at [1512, 396] on icon "Link" at bounding box center [1518, 394] width 12 height 10
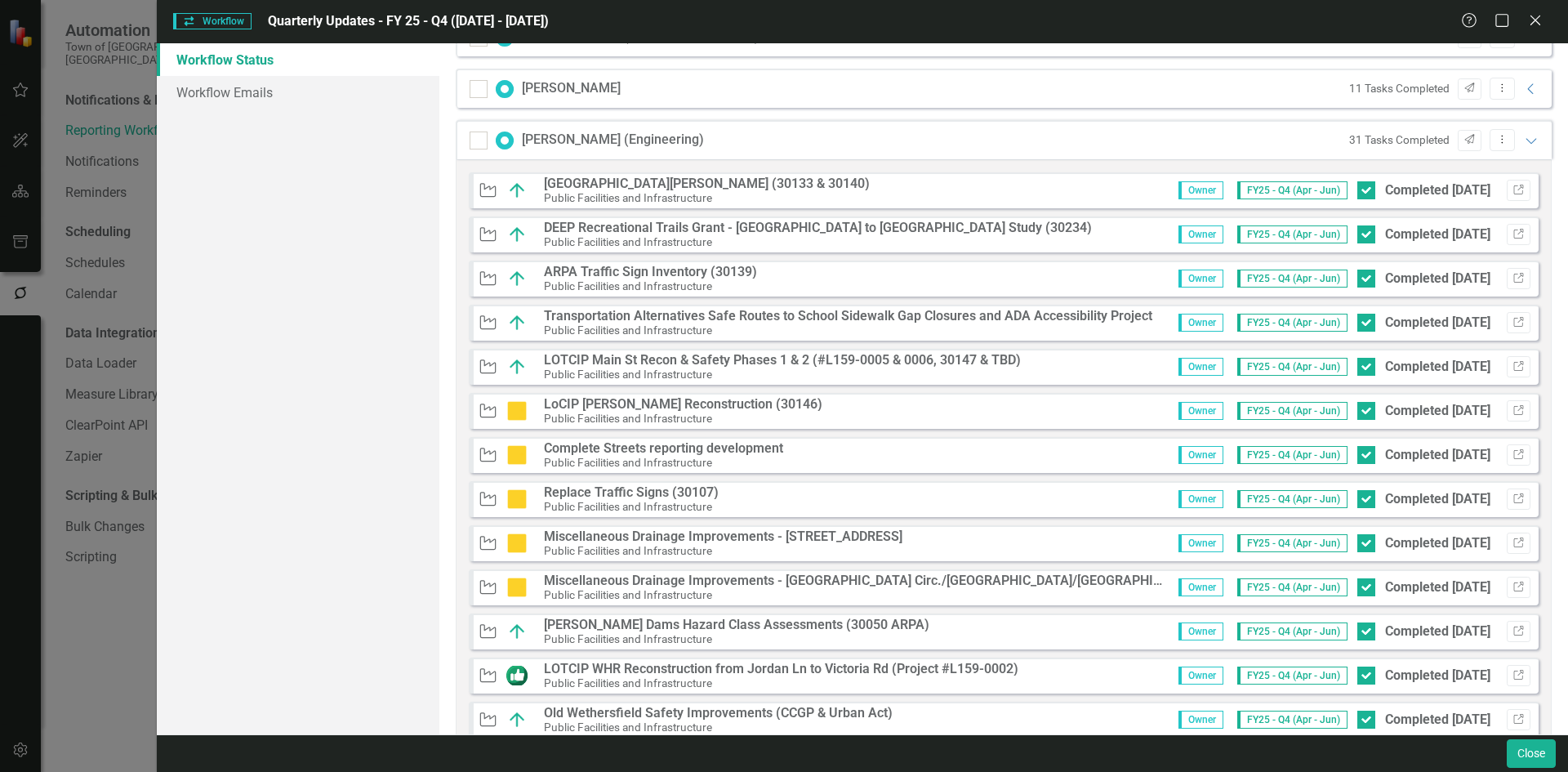
scroll to position [245, 0]
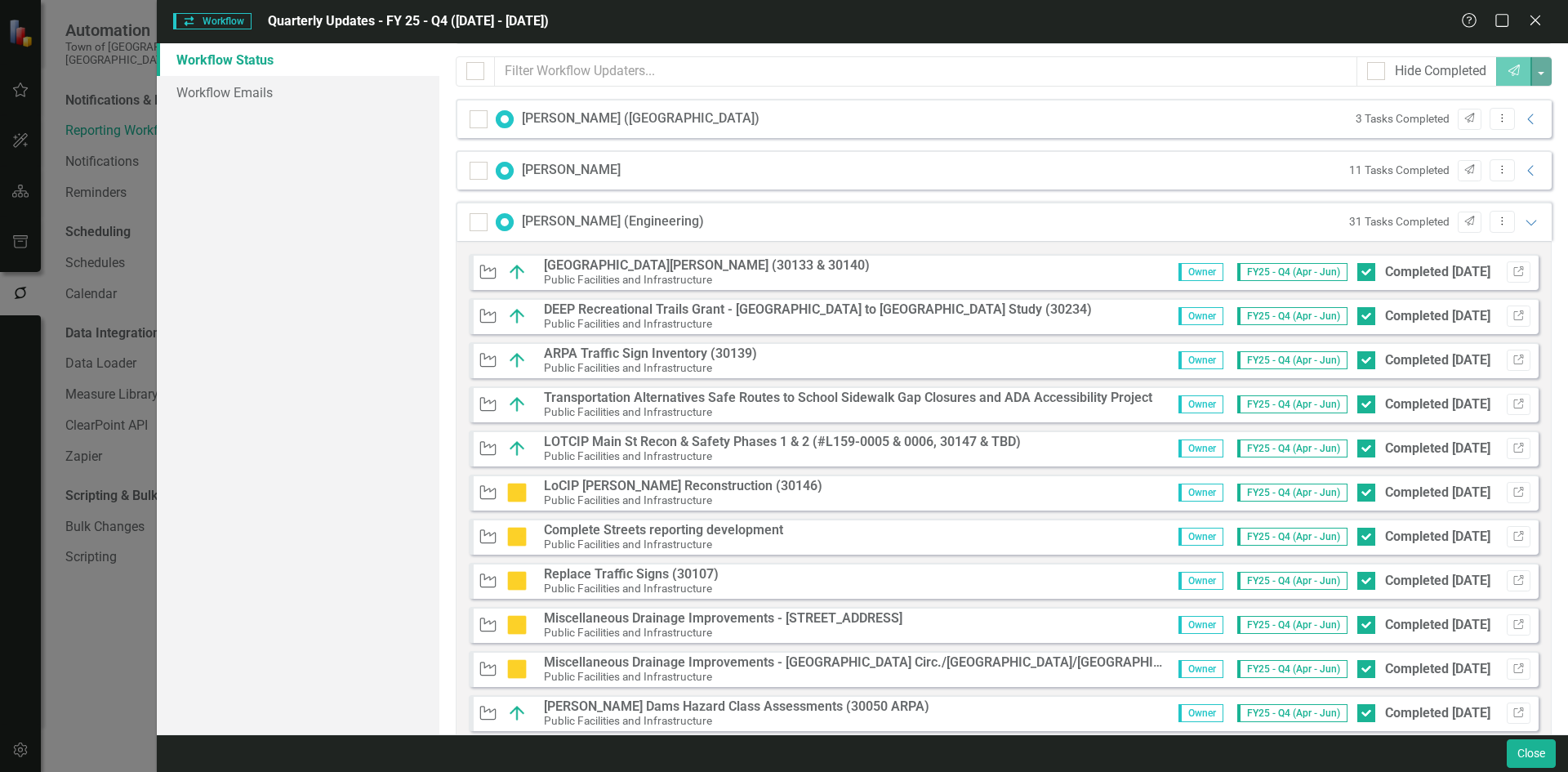
click at [1511, 232] on div "31 Tasks Completed Send Dropdown Menu Expanded" at bounding box center [1441, 222] width 200 height 22
click at [1523, 224] on icon "Expanded" at bounding box center [1531, 222] width 16 height 13
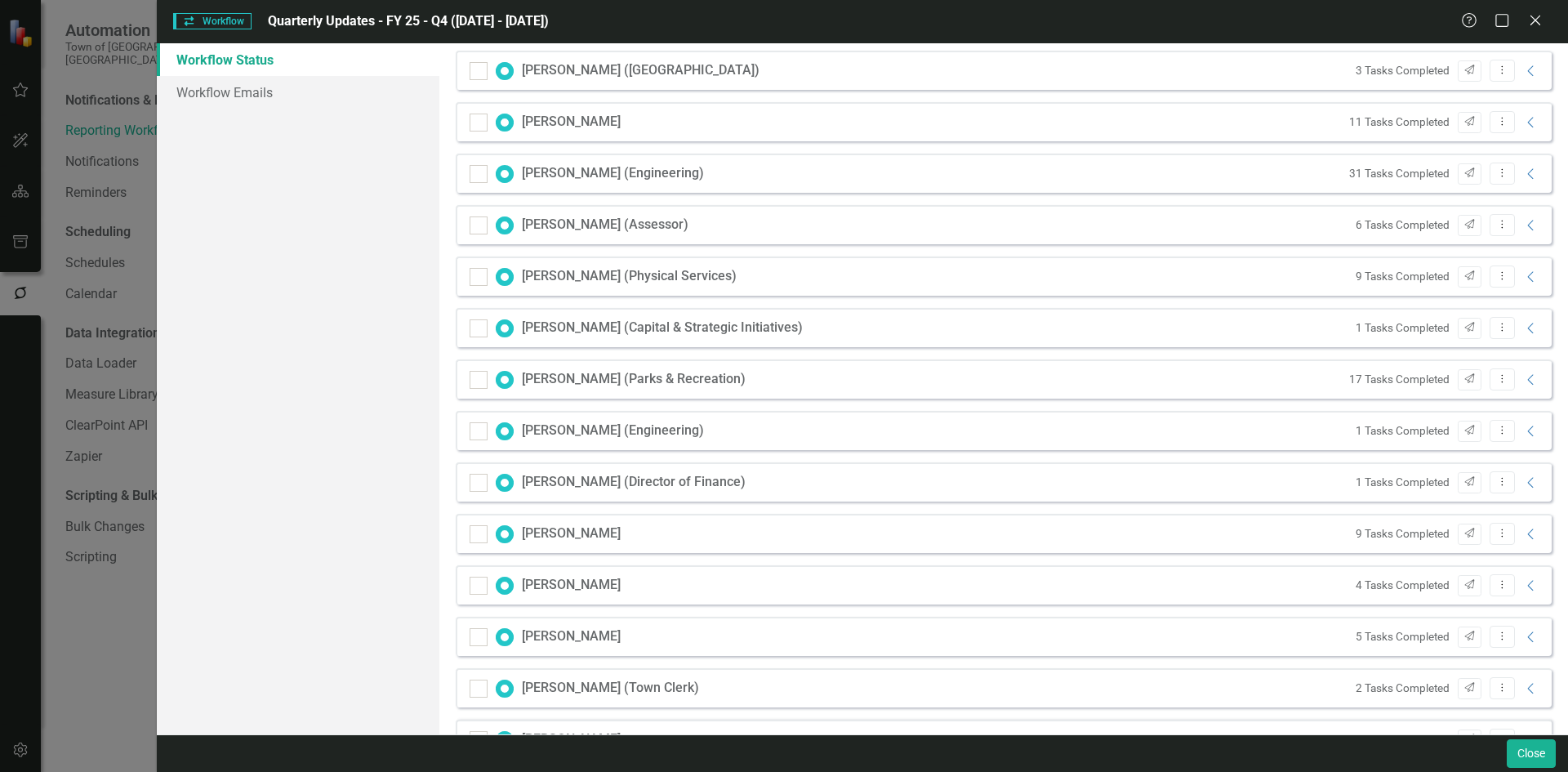
scroll to position [327, 0]
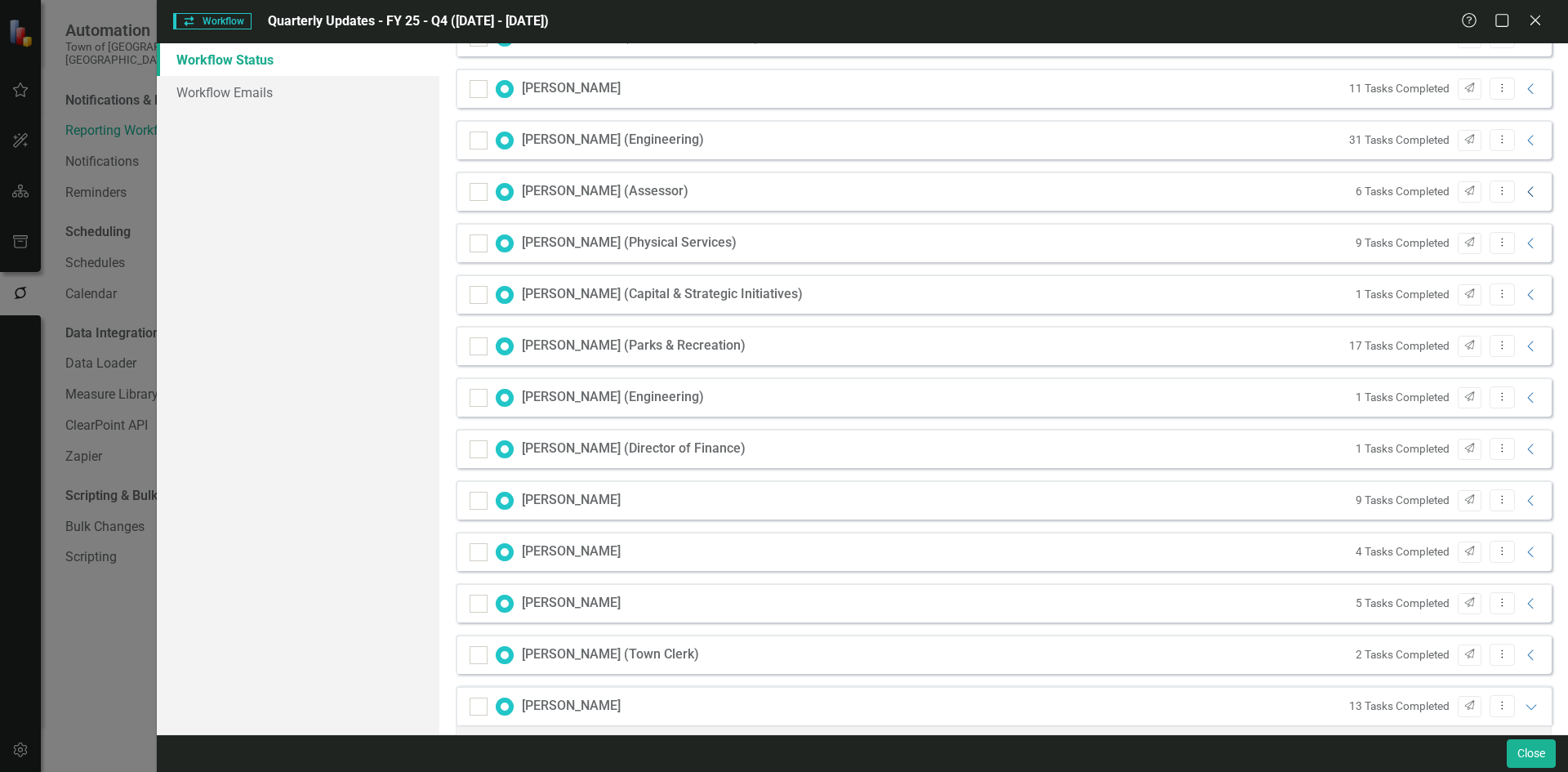
click at [1523, 196] on icon "Collapse" at bounding box center [1531, 192] width 16 height 13
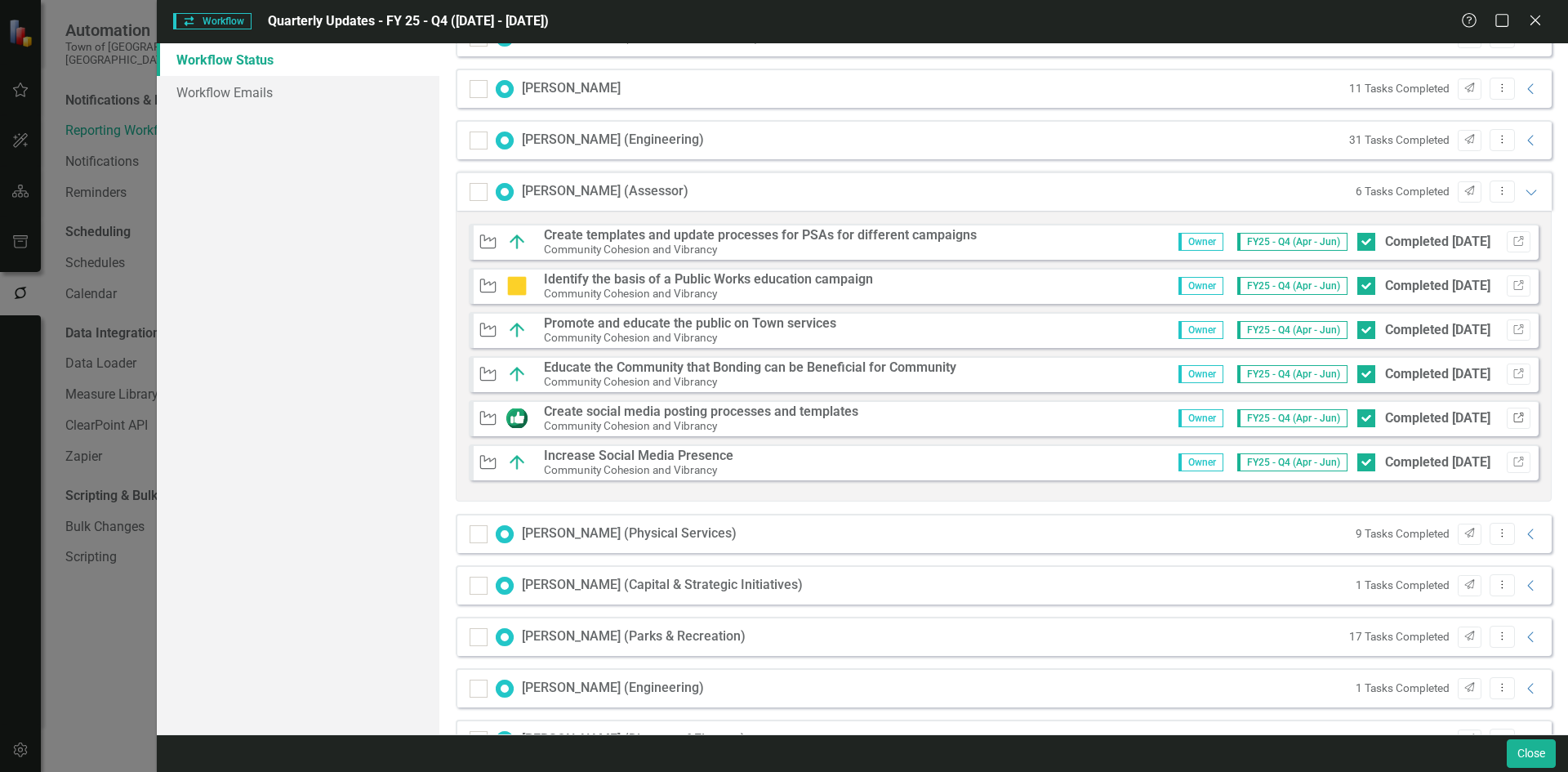
click at [1514, 413] on button "Link" at bounding box center [1518, 417] width 24 height 21
click at [1523, 190] on icon "Expanded" at bounding box center [1531, 192] width 16 height 13
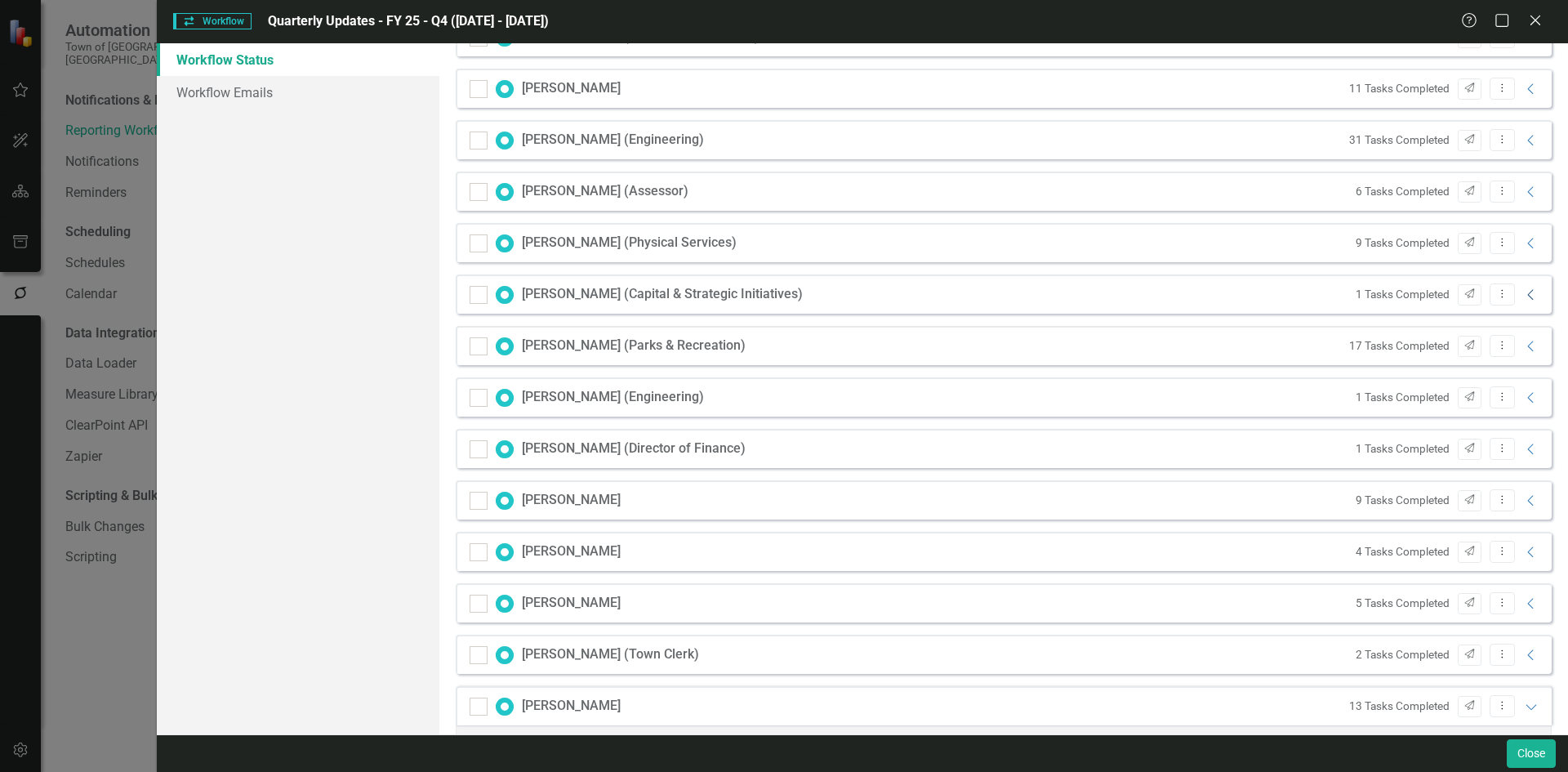
click at [1523, 298] on icon "Collapse" at bounding box center [1531, 294] width 16 height 13
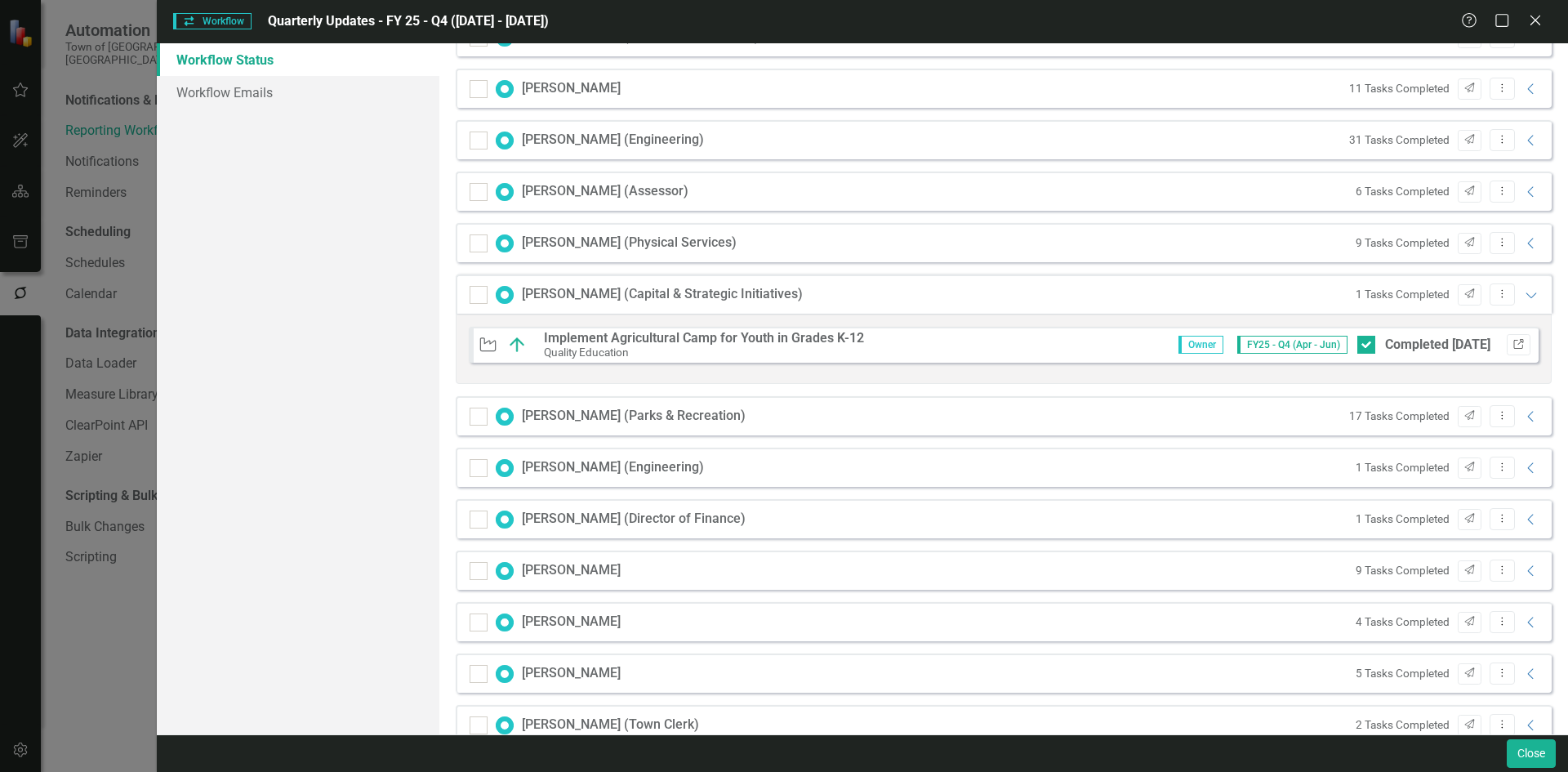
click at [1512, 344] on icon "Link" at bounding box center [1518, 345] width 12 height 10
click at [1523, 290] on icon "Expanded" at bounding box center [1531, 294] width 16 height 13
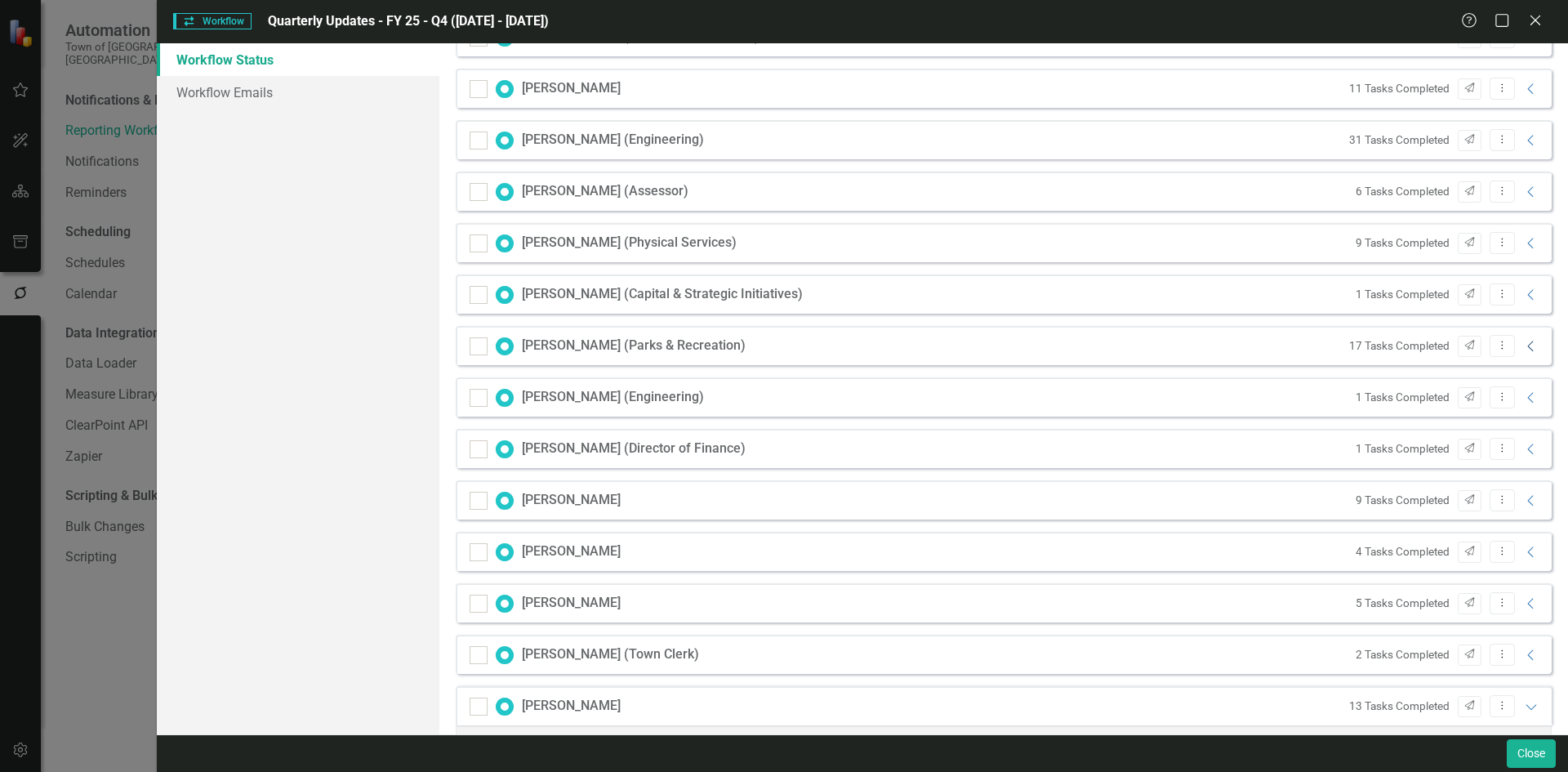
click at [1523, 348] on icon "Collapse" at bounding box center [1531, 346] width 16 height 13
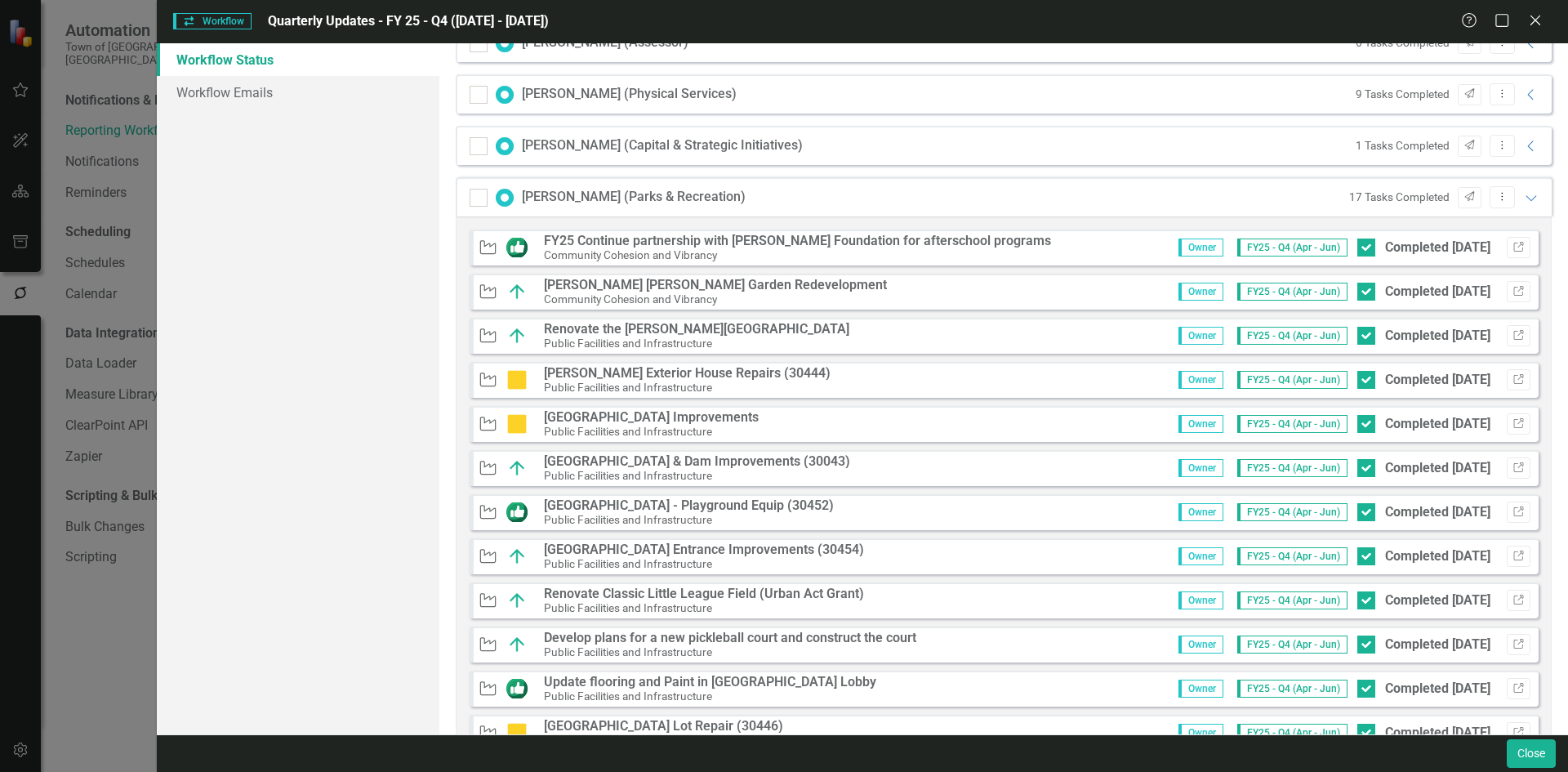
scroll to position [490, 0]
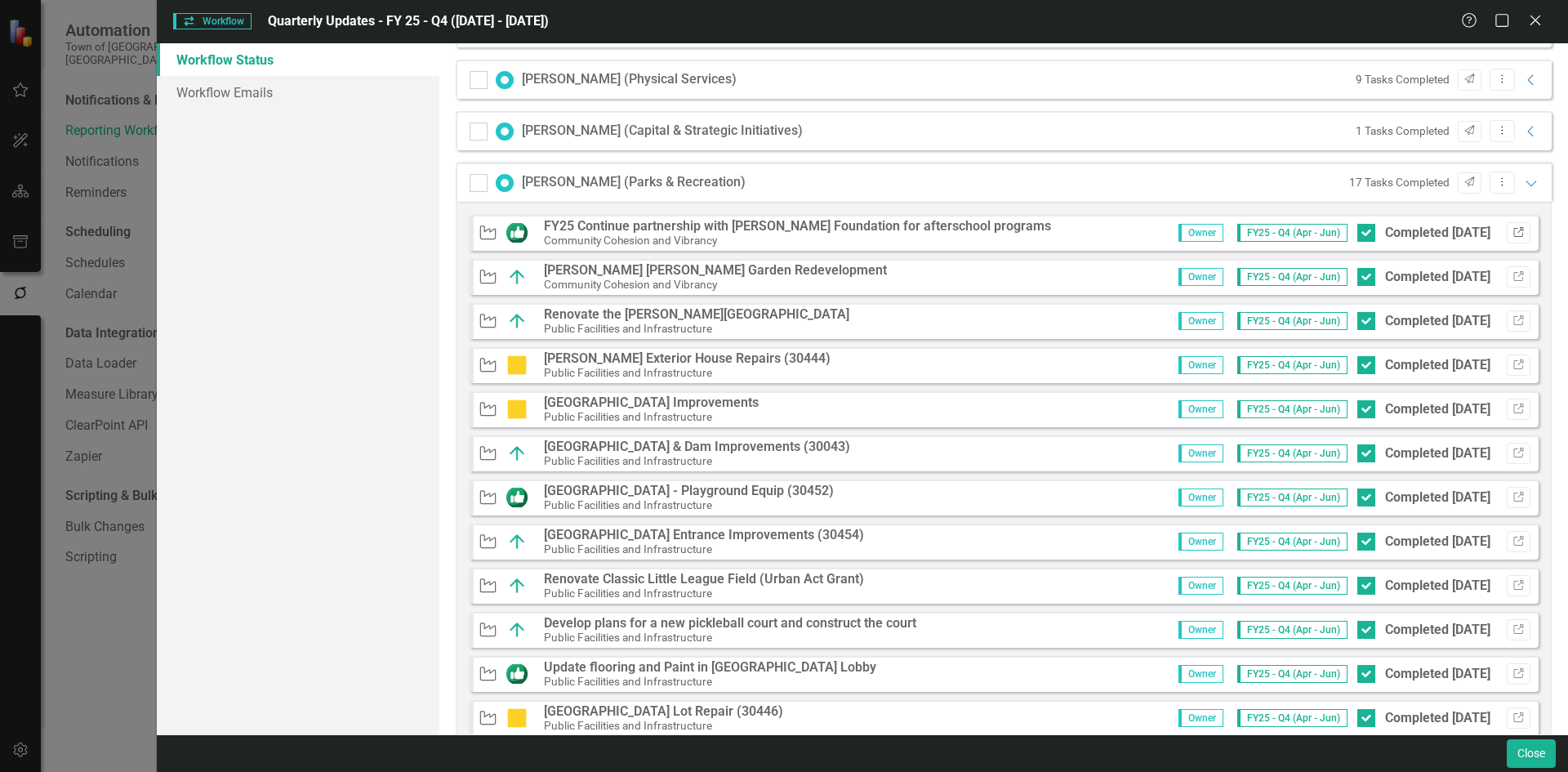
click at [1506, 234] on button "Link" at bounding box center [1518, 232] width 24 height 21
click at [1506, 491] on button "Link" at bounding box center [1518, 497] width 24 height 21
click at [1513, 501] on icon "button" at bounding box center [1518, 497] width 10 height 10
click at [1512, 672] on icon "Link" at bounding box center [1518, 675] width 12 height 10
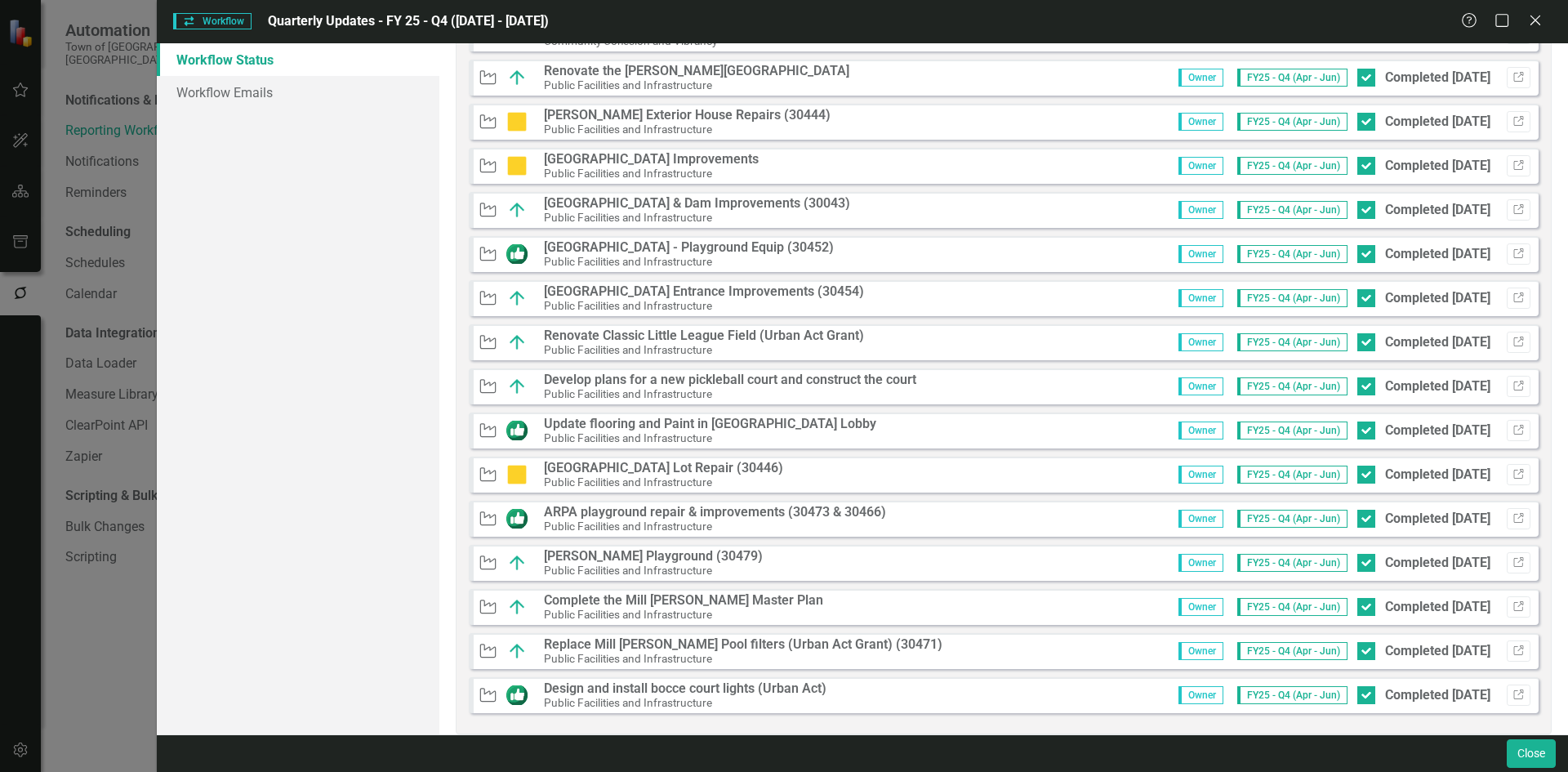
scroll to position [735, 0]
click at [1512, 513] on icon "Link" at bounding box center [1518, 518] width 12 height 10
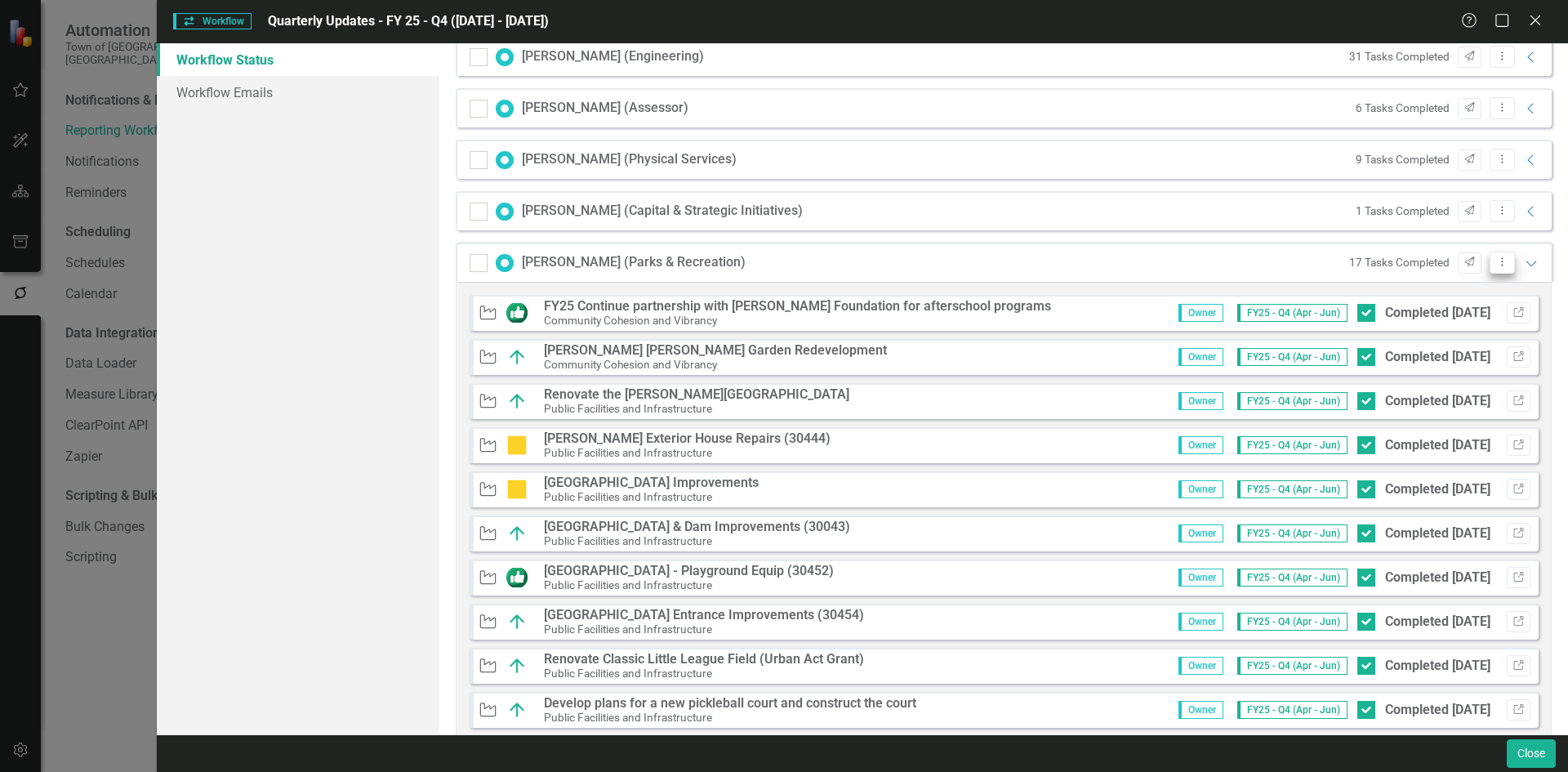
scroll to position [408, 0]
click at [1523, 260] on icon "Expanded" at bounding box center [1531, 264] width 16 height 13
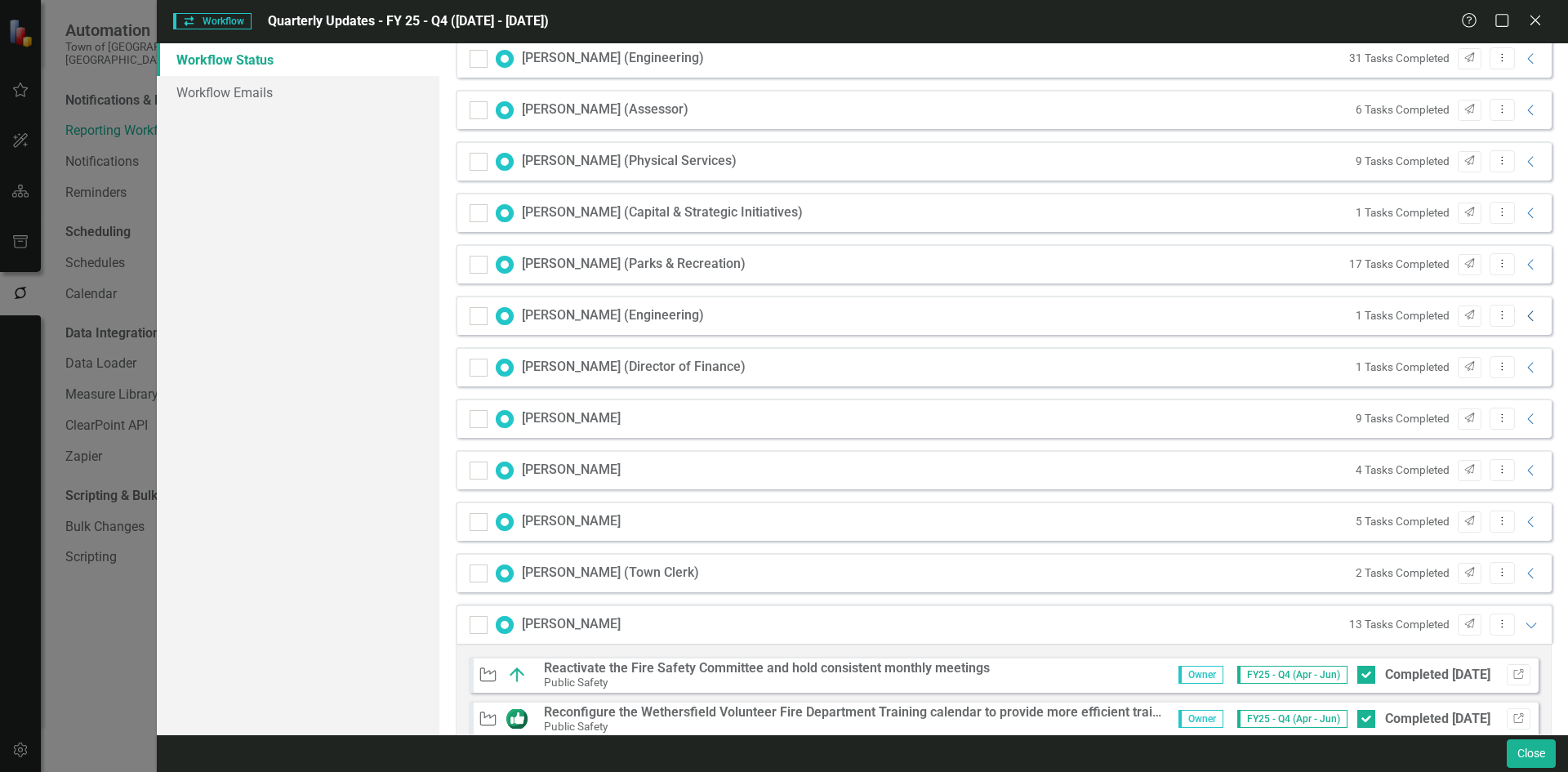
click at [1523, 313] on icon "Collapse" at bounding box center [1531, 316] width 16 height 13
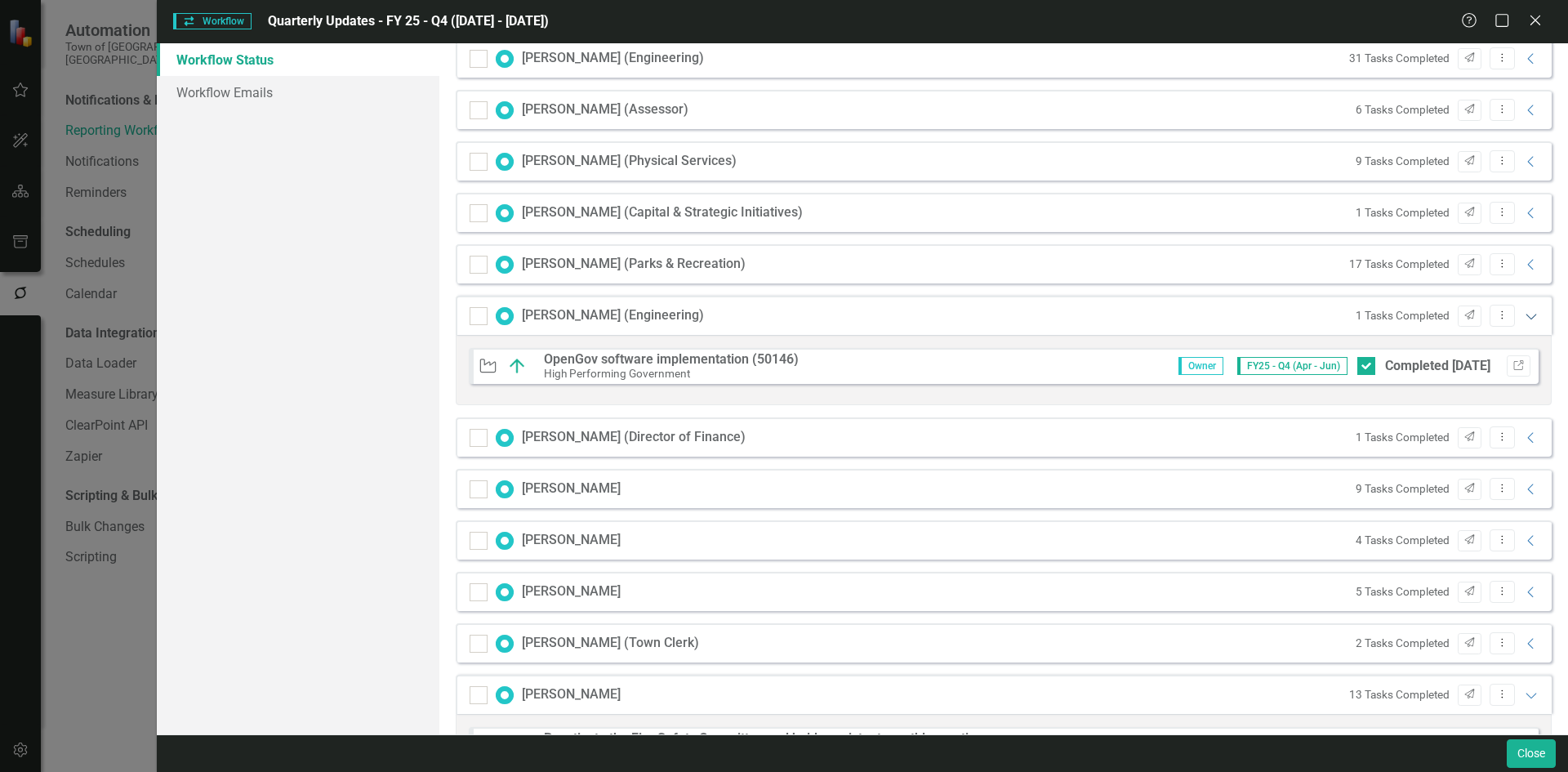
click at [1523, 313] on icon "Expanded" at bounding box center [1531, 316] width 16 height 13
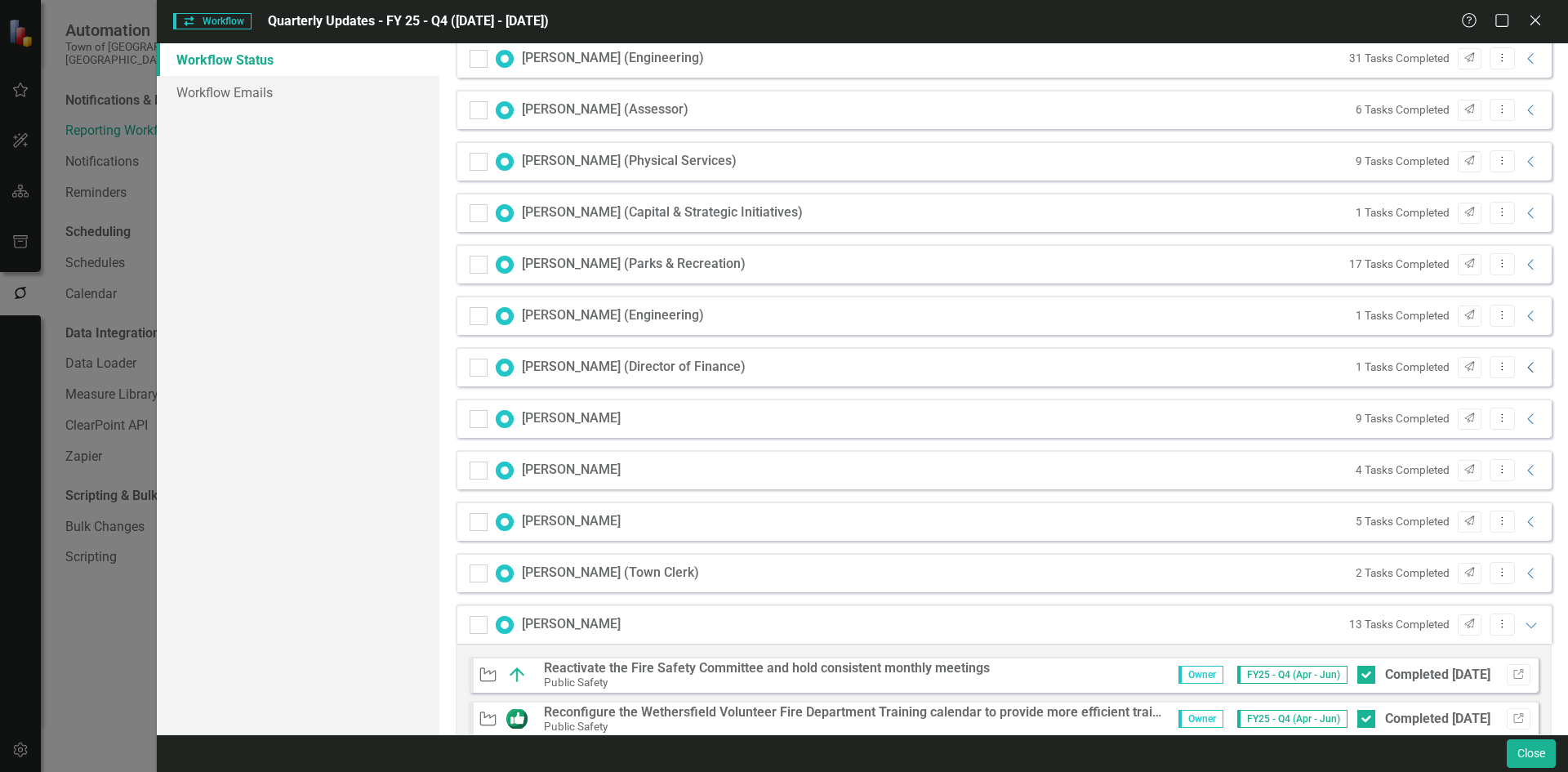
click at [1523, 371] on icon "Collapse" at bounding box center [1531, 368] width 16 height 13
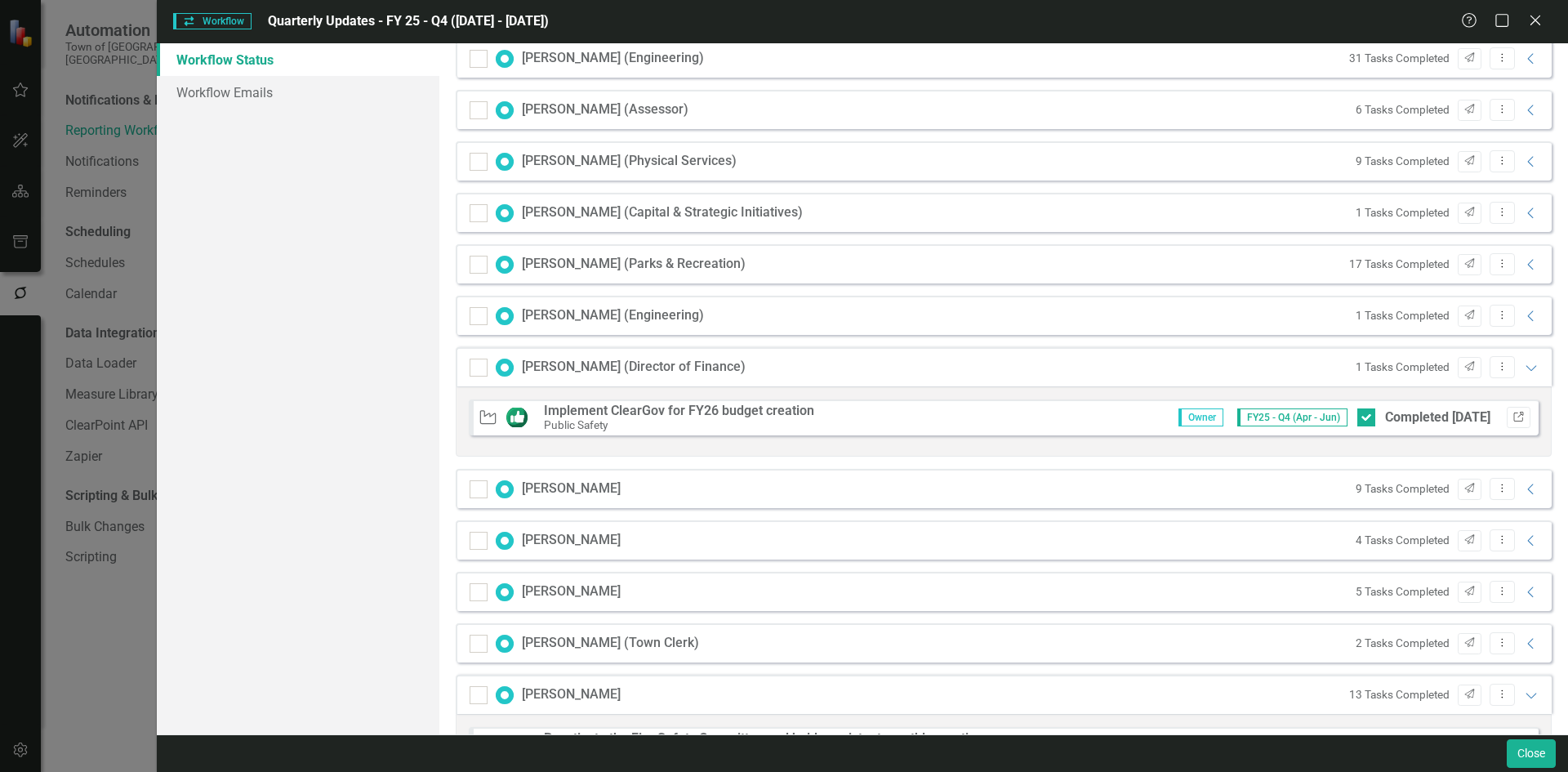
click at [1512, 418] on button "Link" at bounding box center [1518, 417] width 24 height 21
click at [1523, 370] on icon "Expanded" at bounding box center [1531, 368] width 16 height 13
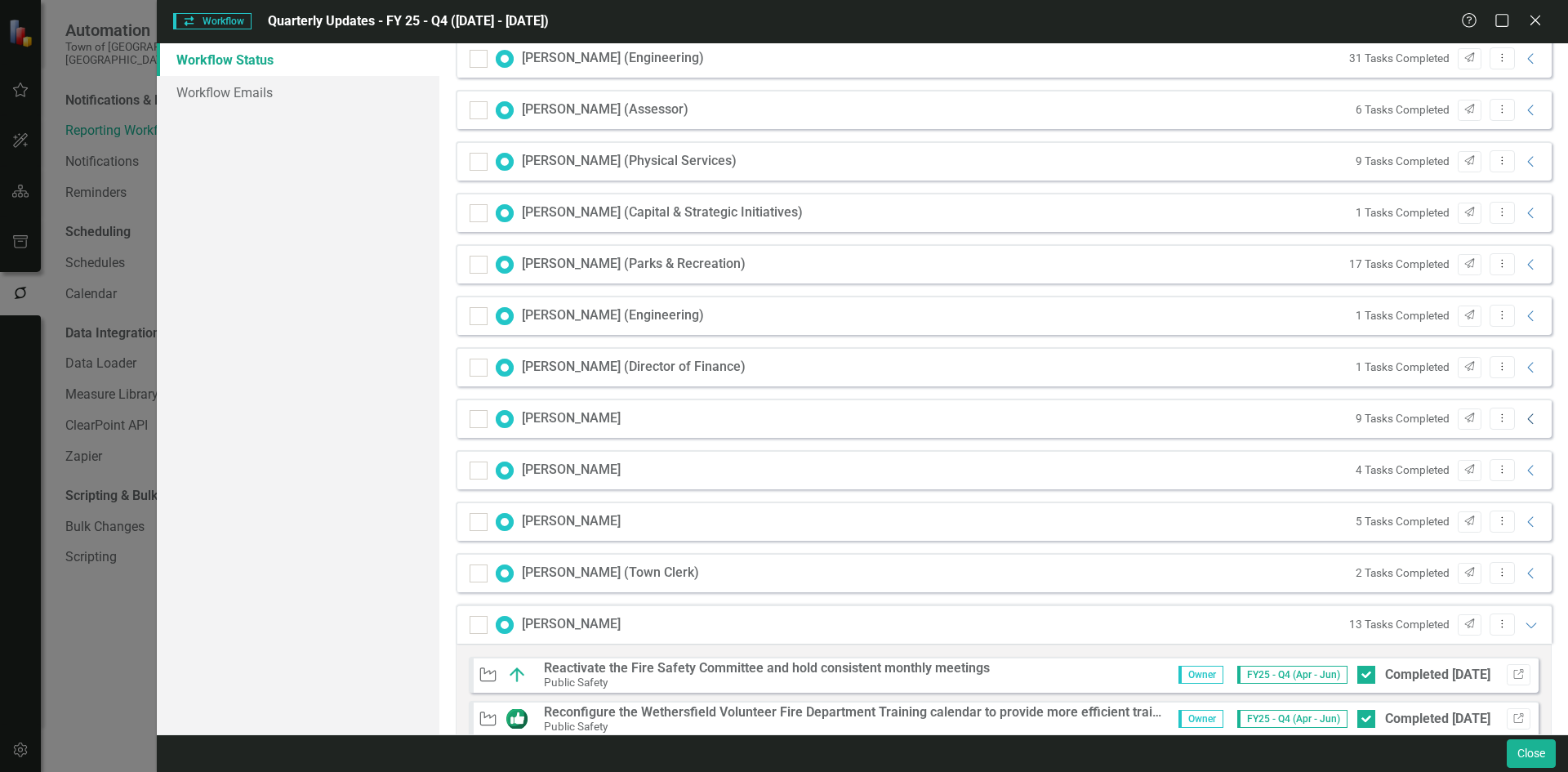
click at [1523, 420] on icon "Collapse" at bounding box center [1531, 418] width 16 height 13
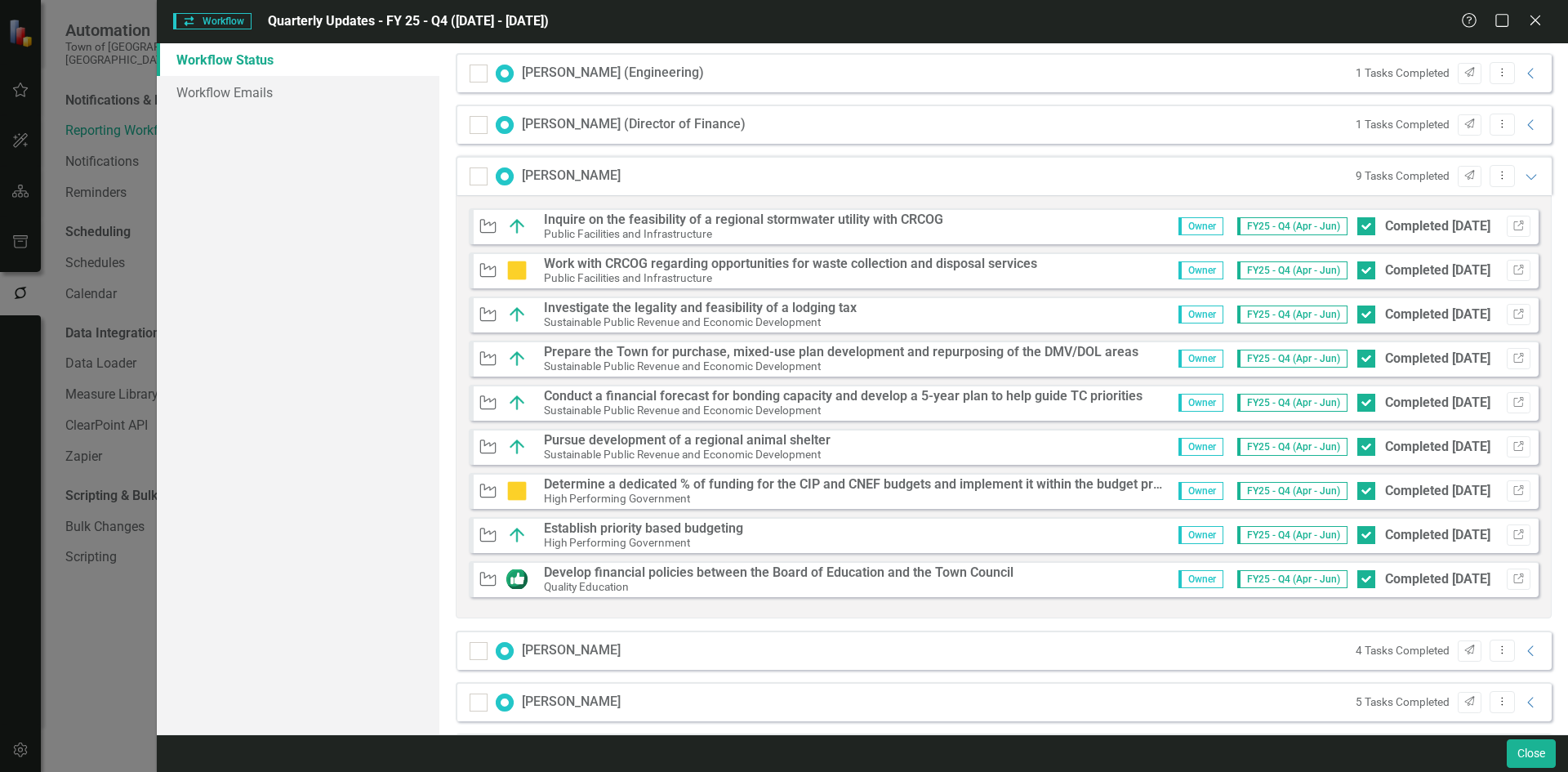
scroll to position [654, 0]
click at [1514, 578] on button "Link" at bounding box center [1518, 576] width 24 height 21
click at [1523, 171] on icon "Expanded" at bounding box center [1531, 174] width 16 height 13
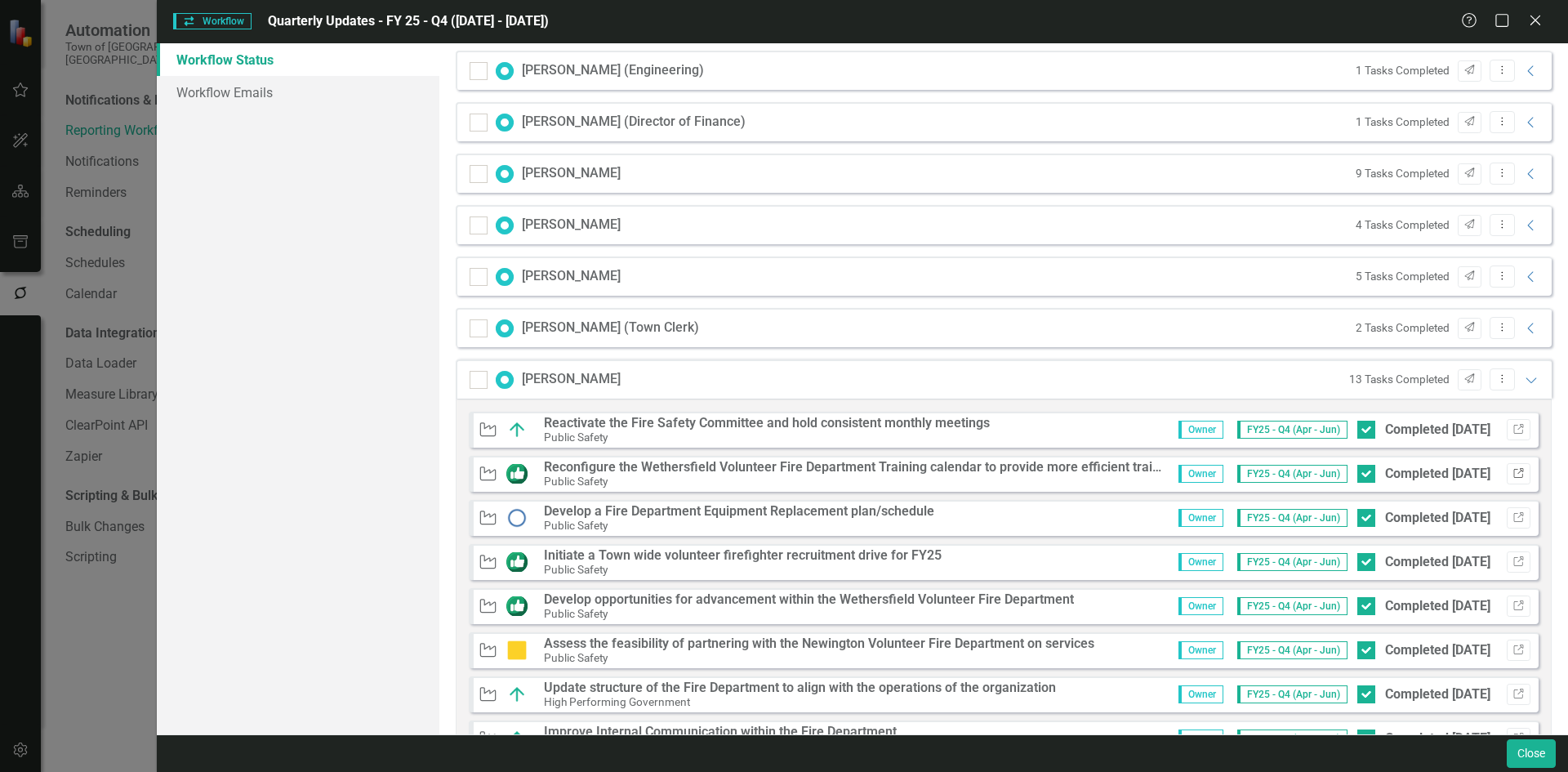
click at [1513, 470] on icon "button" at bounding box center [1518, 473] width 10 height 10
click at [1512, 471] on icon "Link" at bounding box center [1518, 474] width 12 height 10
click at [1512, 562] on icon "Link" at bounding box center [1518, 562] width 12 height 10
click at [1512, 605] on icon "Link" at bounding box center [1518, 606] width 12 height 10
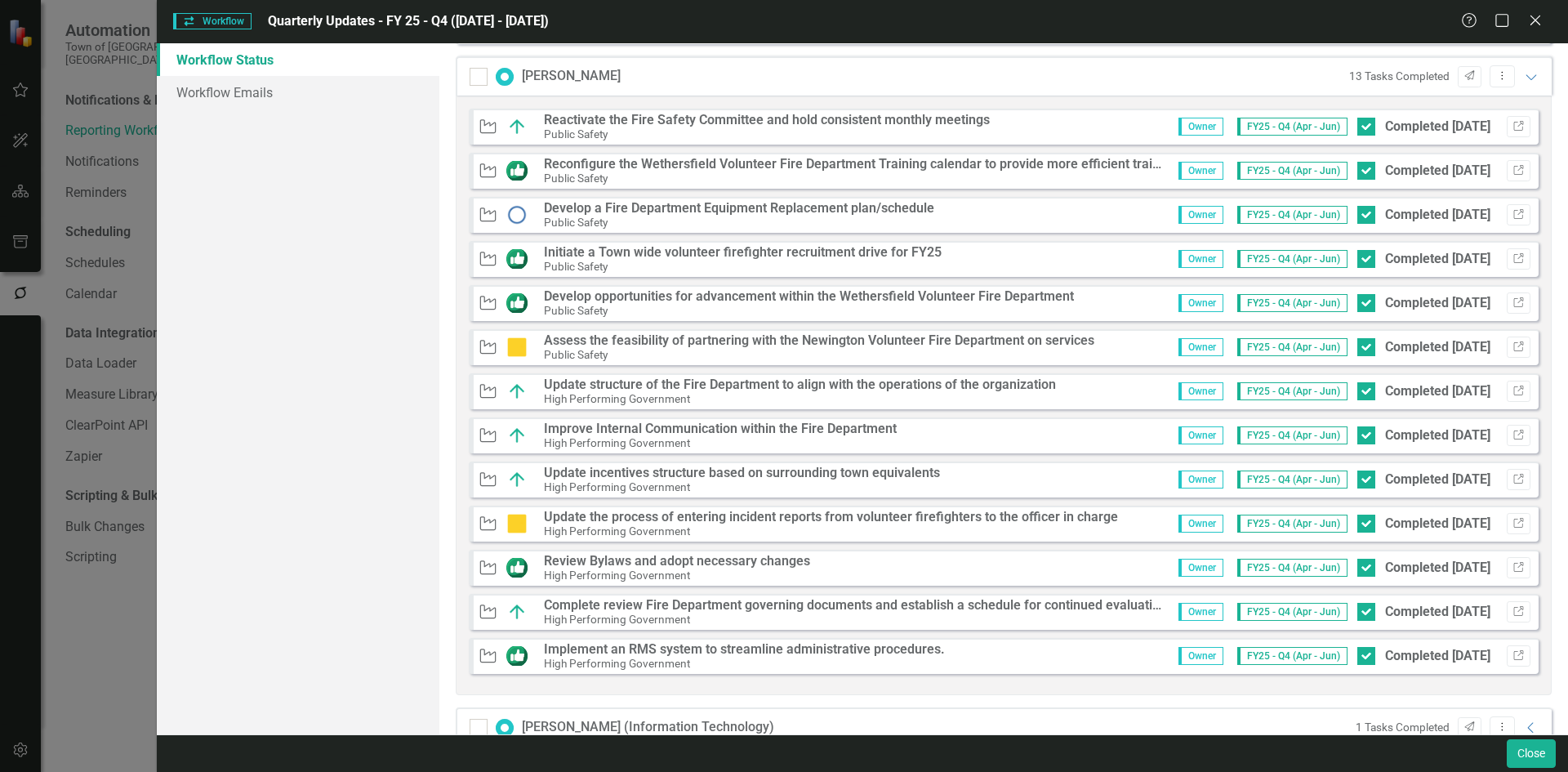
scroll to position [981, 0]
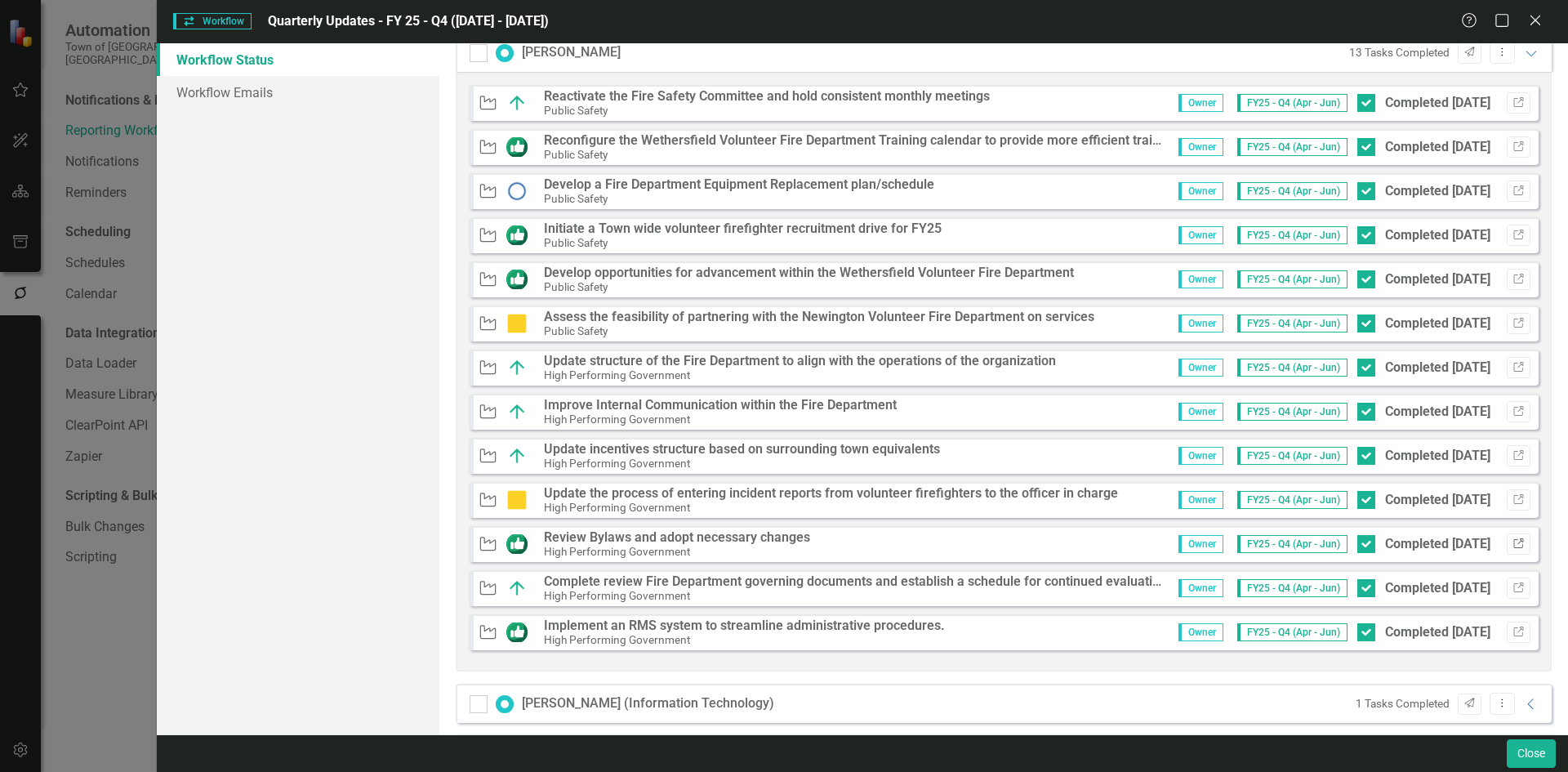
click at [1506, 538] on button "Link" at bounding box center [1518, 543] width 24 height 21
click at [1512, 634] on icon "Link" at bounding box center [1518, 633] width 12 height 10
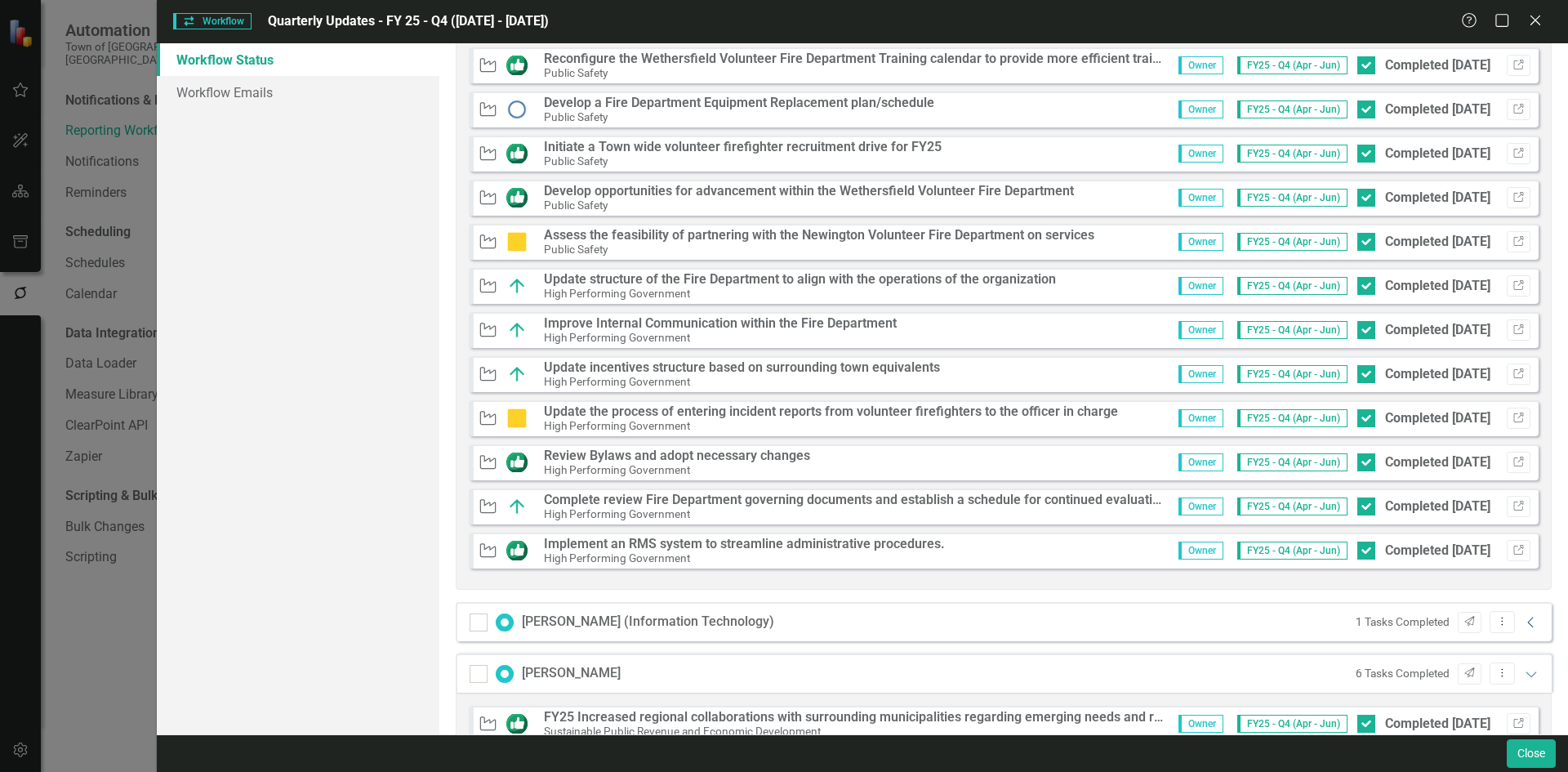
click at [1523, 621] on icon "Collapse" at bounding box center [1531, 622] width 16 height 13
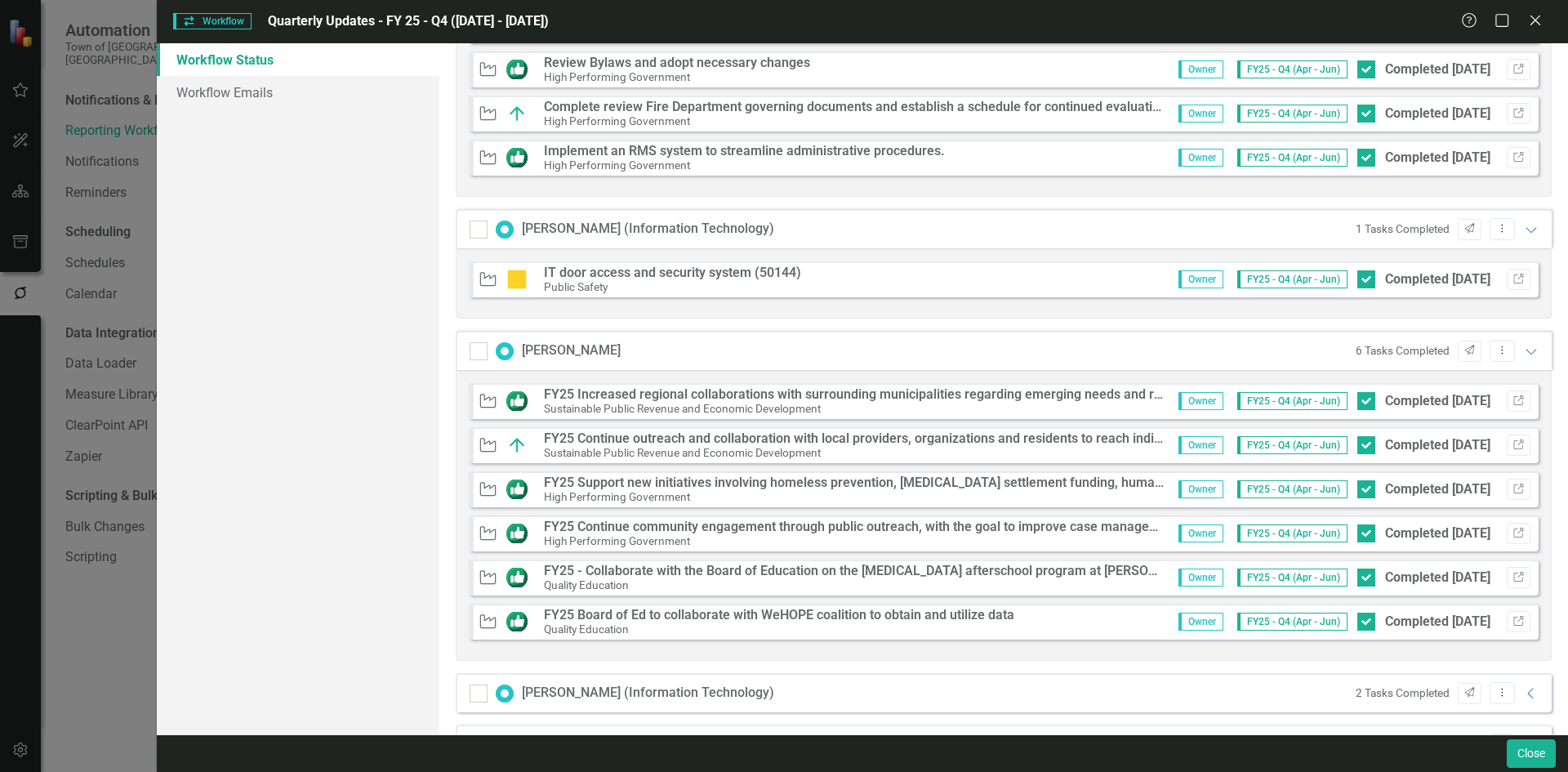
scroll to position [1470, 0]
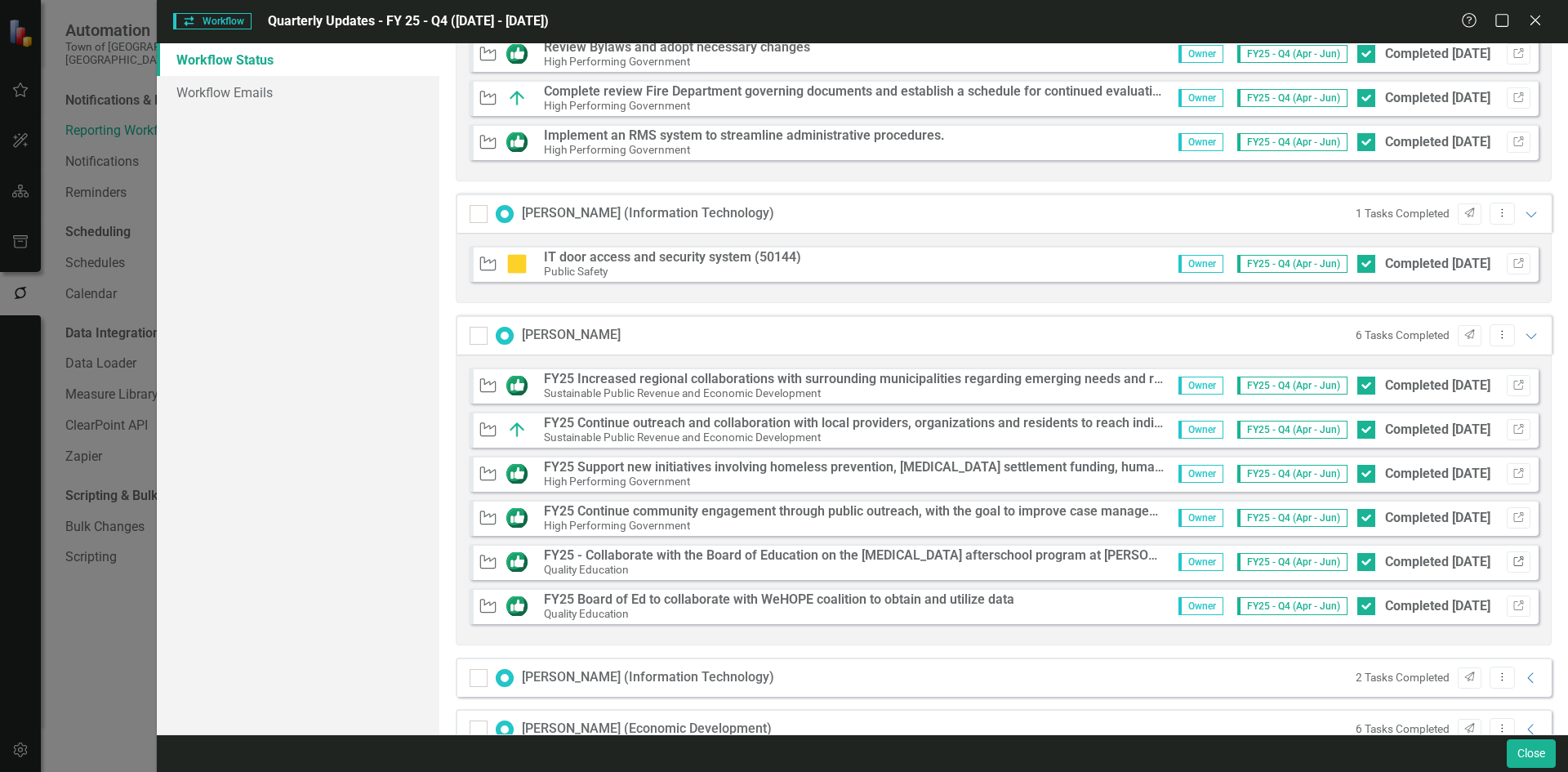
click at [1512, 562] on icon "Link" at bounding box center [1518, 562] width 12 height 10
click at [1513, 607] on icon "button" at bounding box center [1518, 606] width 10 height 10
click at [1512, 470] on icon "Link" at bounding box center [1518, 474] width 12 height 10
click at [1512, 515] on icon "Link" at bounding box center [1518, 519] width 12 height 10
click at [1523, 331] on icon "Expanded" at bounding box center [1531, 335] width 16 height 13
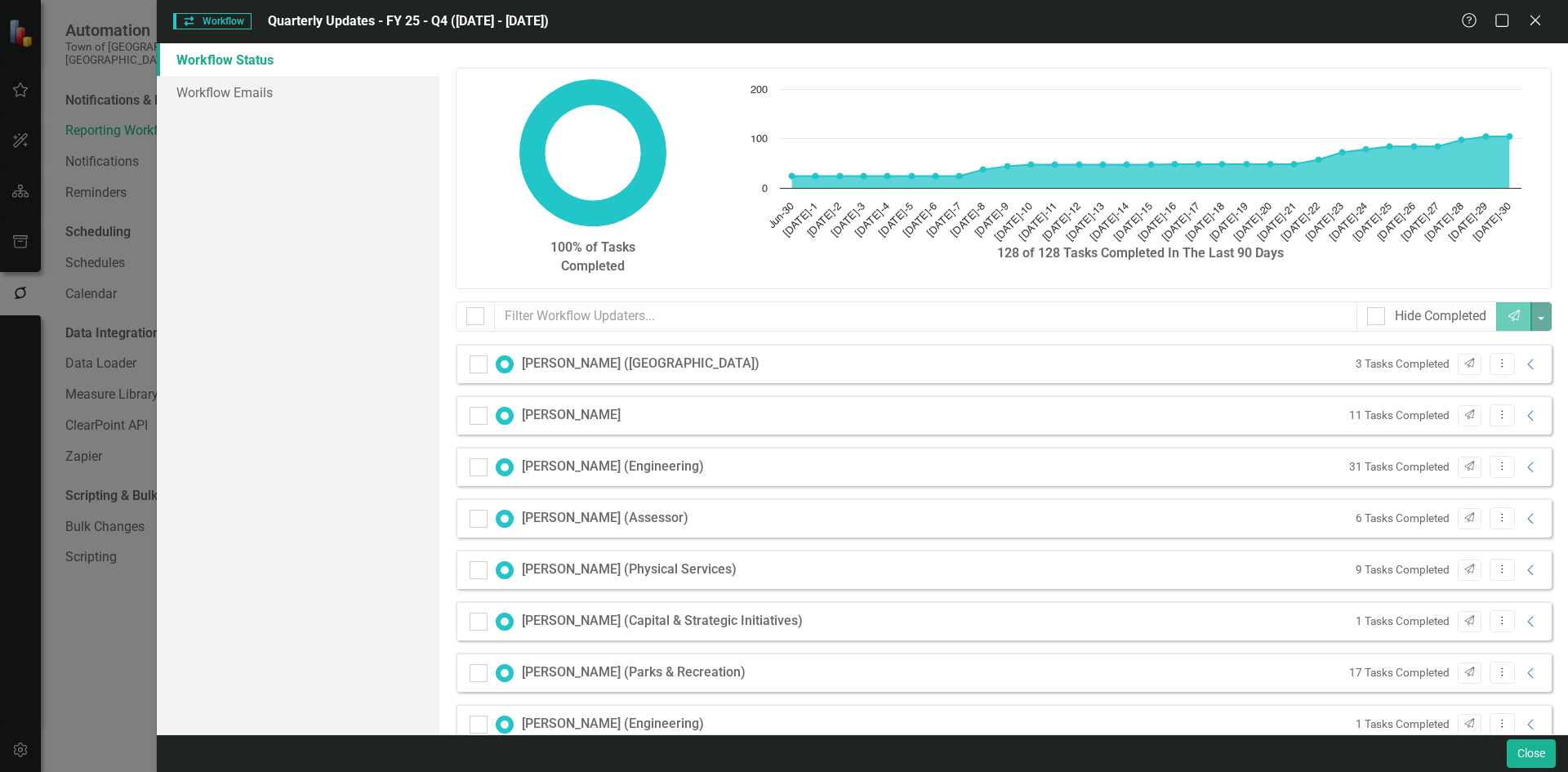
scroll to position [572, 0]
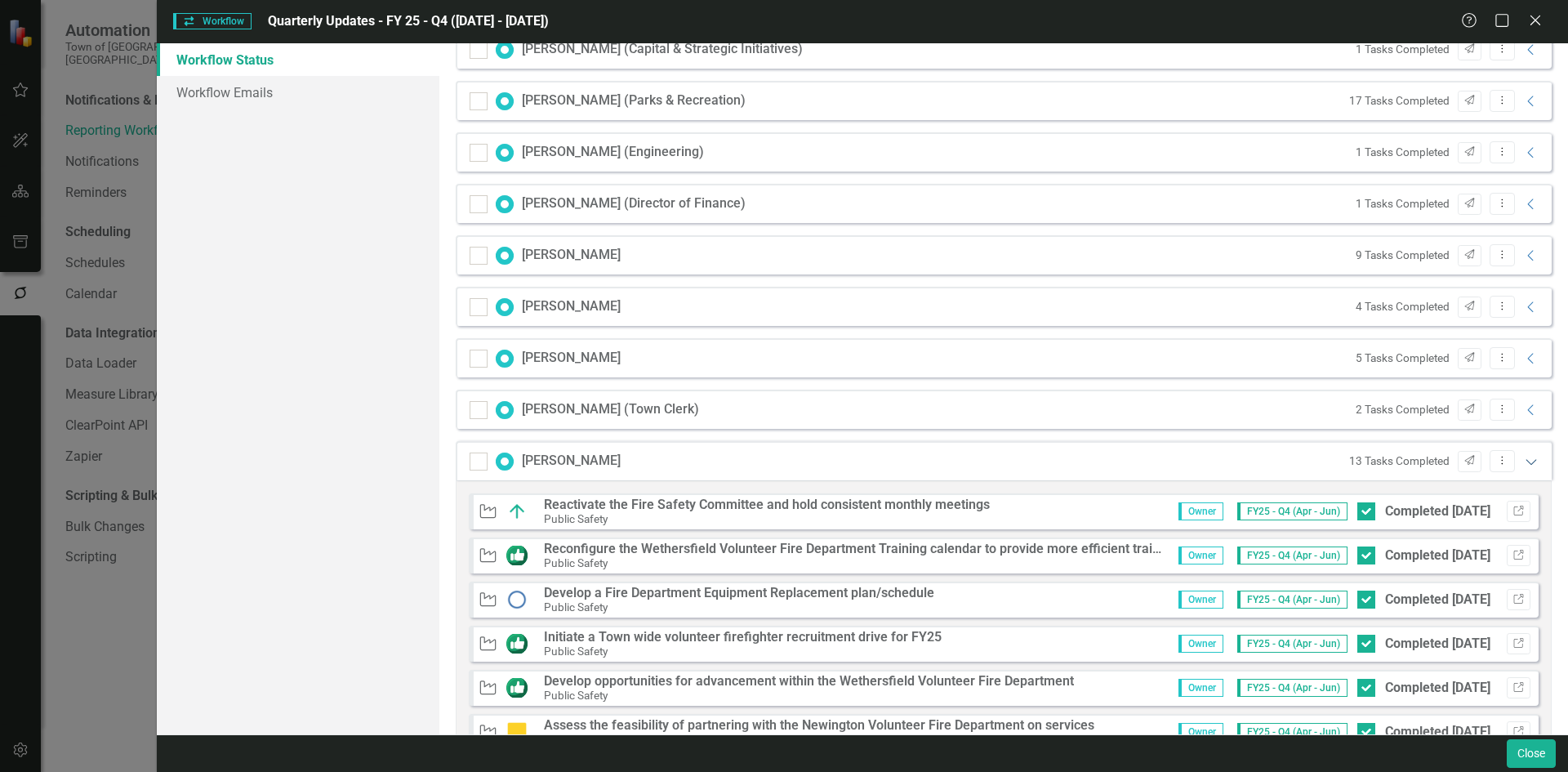
click at [1523, 463] on icon "Expanded" at bounding box center [1531, 461] width 16 height 13
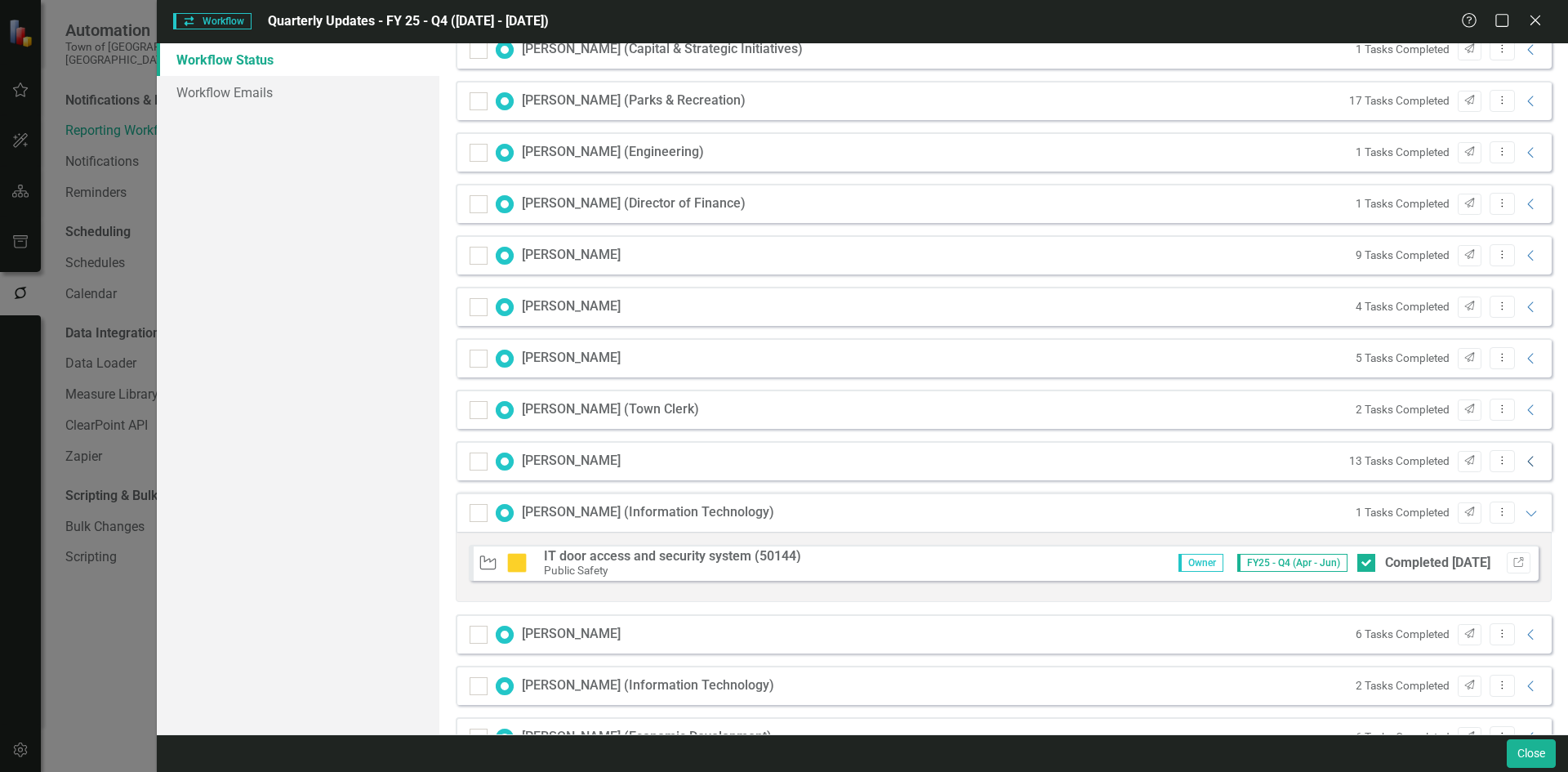
click at [1527, 458] on icon at bounding box center [1530, 461] width 6 height 11
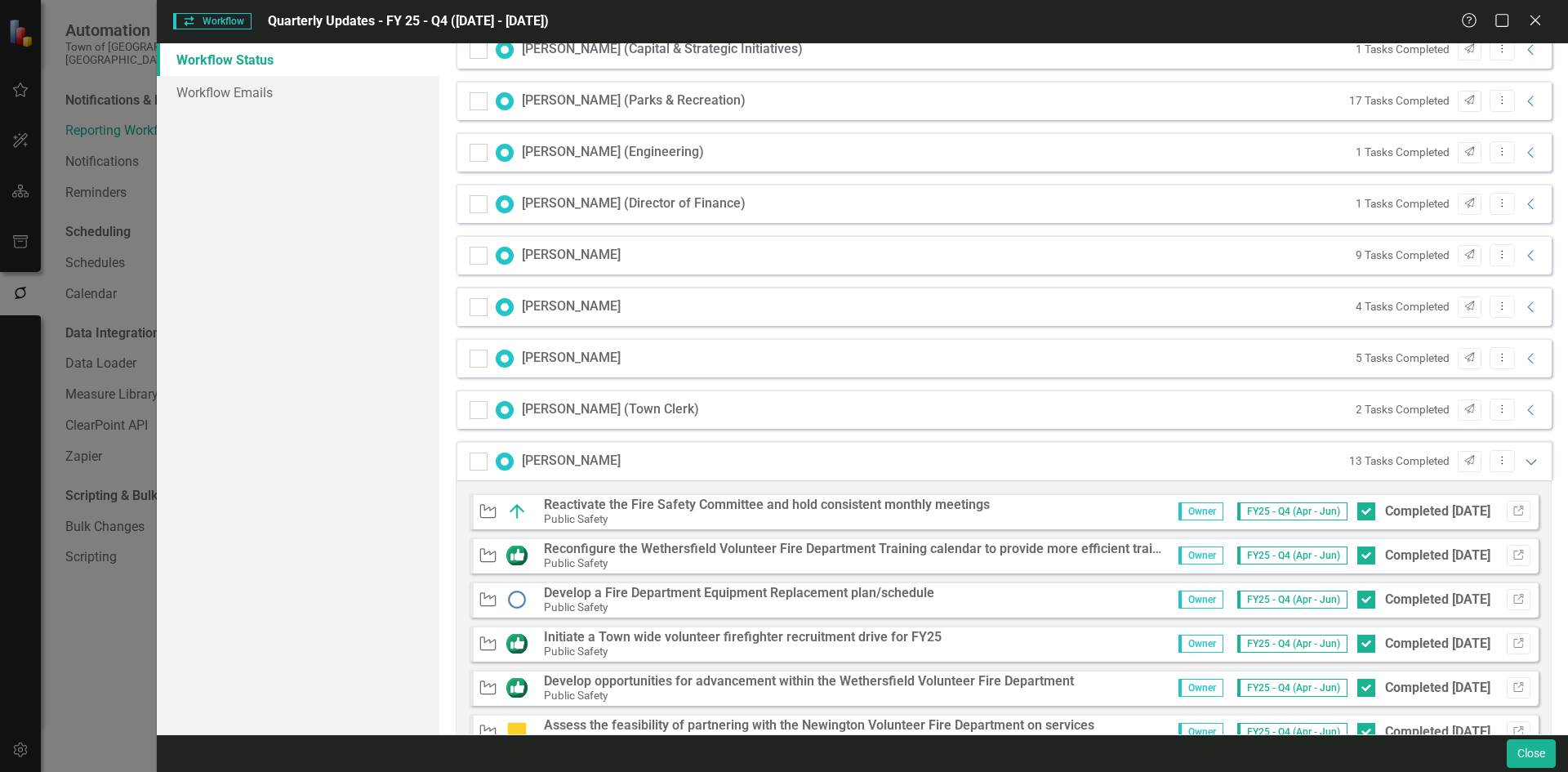
click at [1525, 457] on icon "Expanded" at bounding box center [1531, 461] width 16 height 13
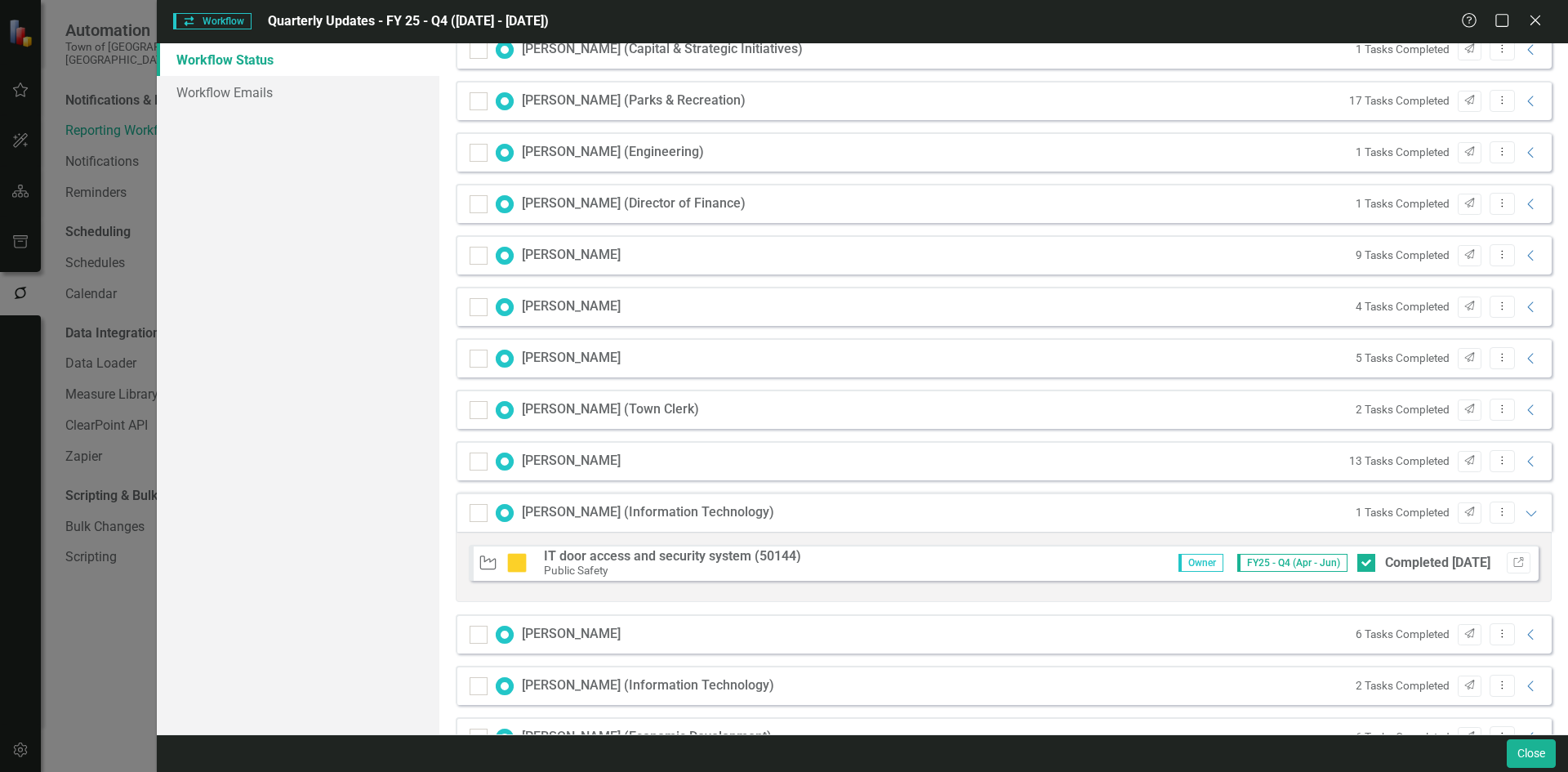
click at [1517, 520] on div "1 Tasks Completed Send Dropdown Menu Expanded" at bounding box center [1444, 513] width 193 height 22
click at [1523, 517] on icon "Expanded" at bounding box center [1531, 513] width 16 height 13
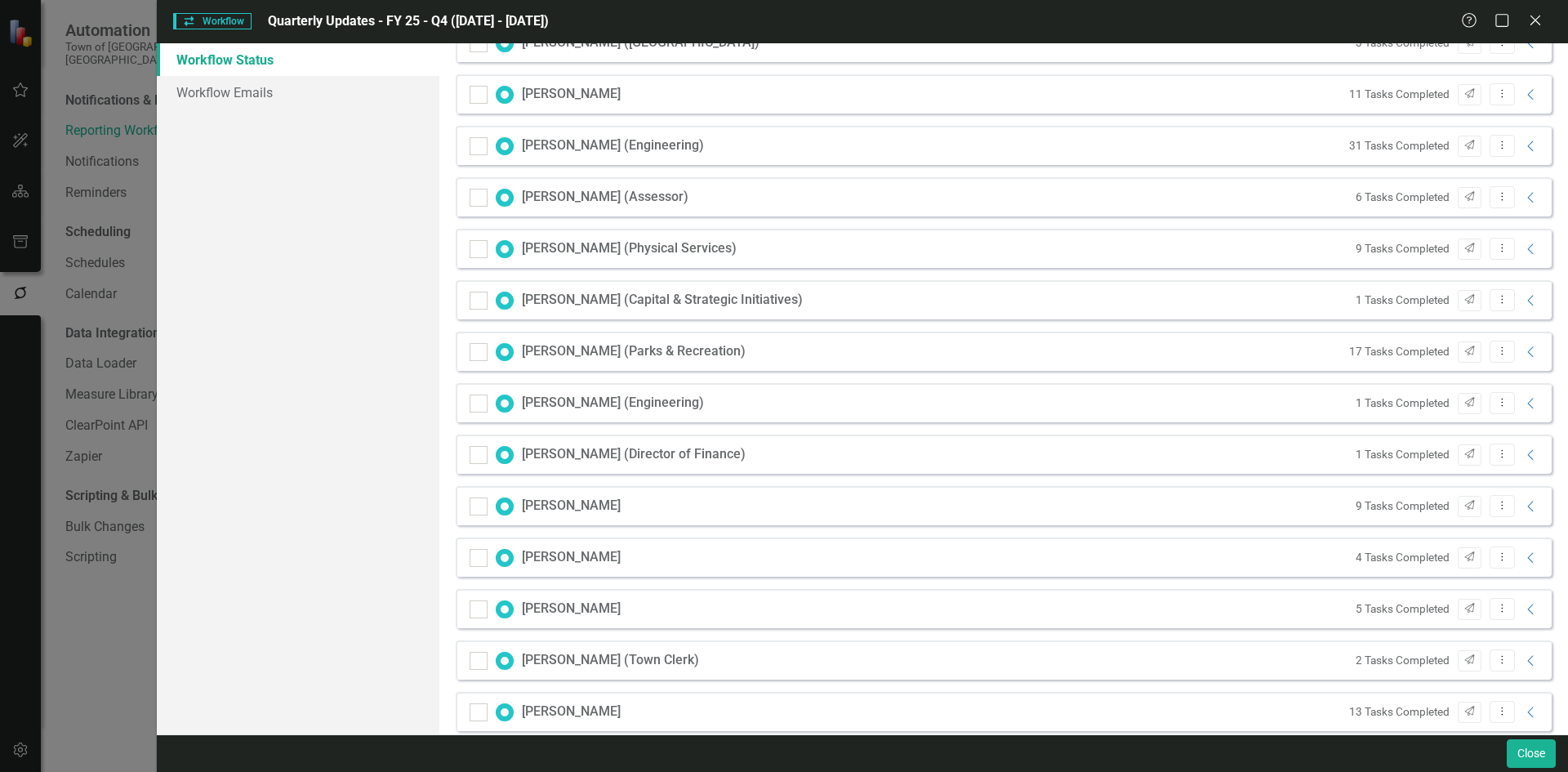
scroll to position [327, 0]
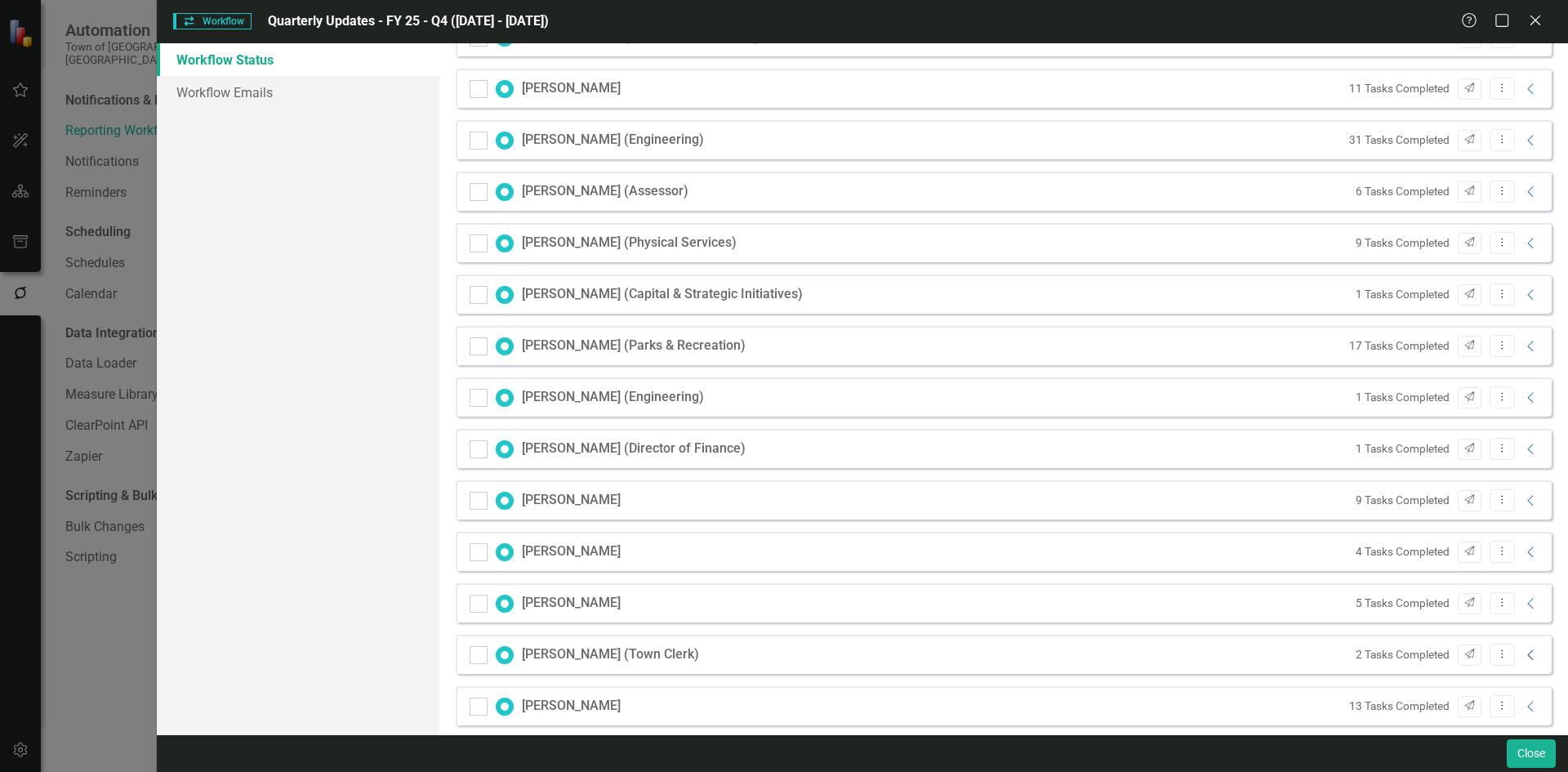
click at [1523, 656] on icon "Collapse" at bounding box center [1531, 655] width 16 height 13
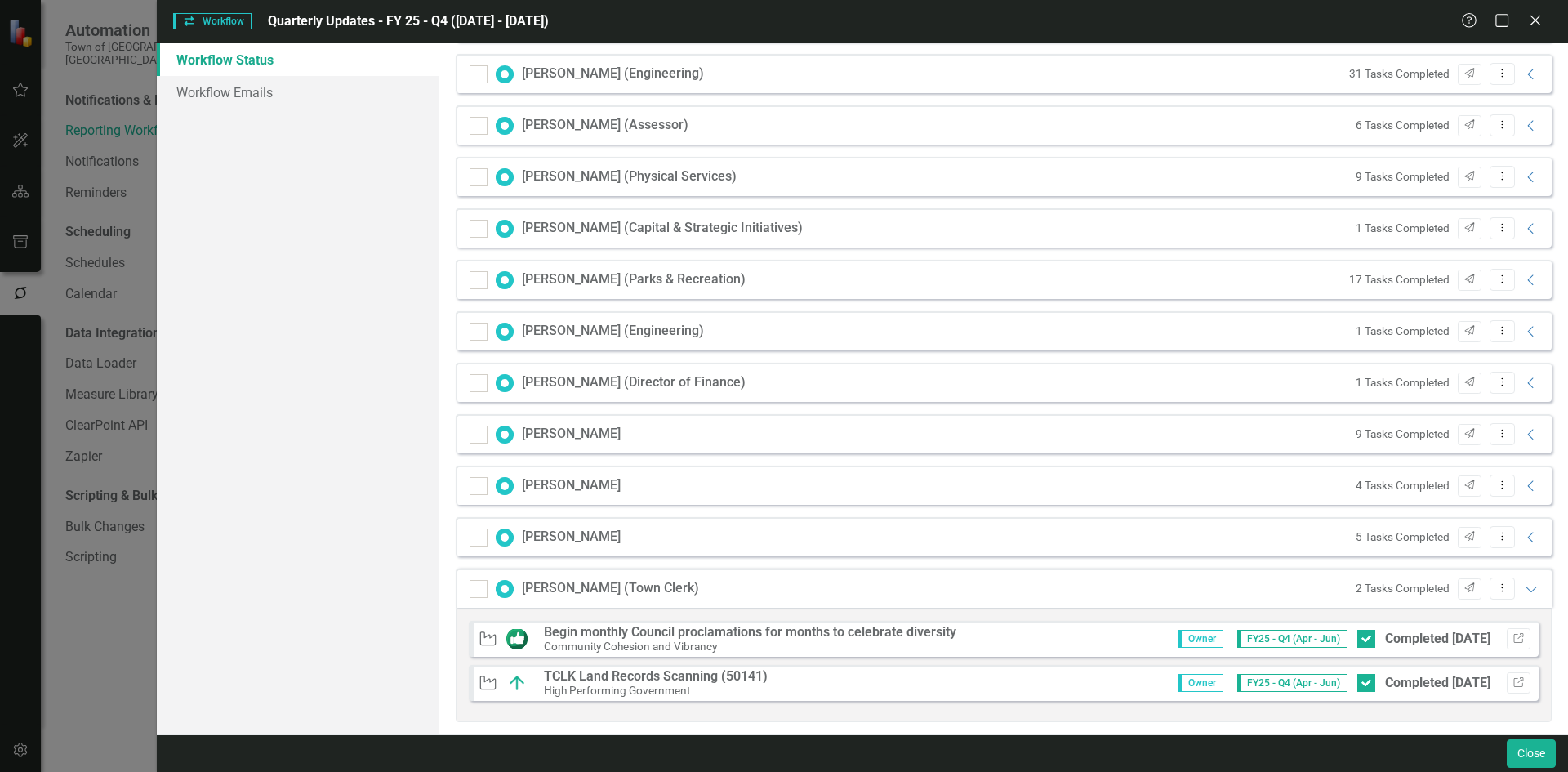
scroll to position [654, 0]
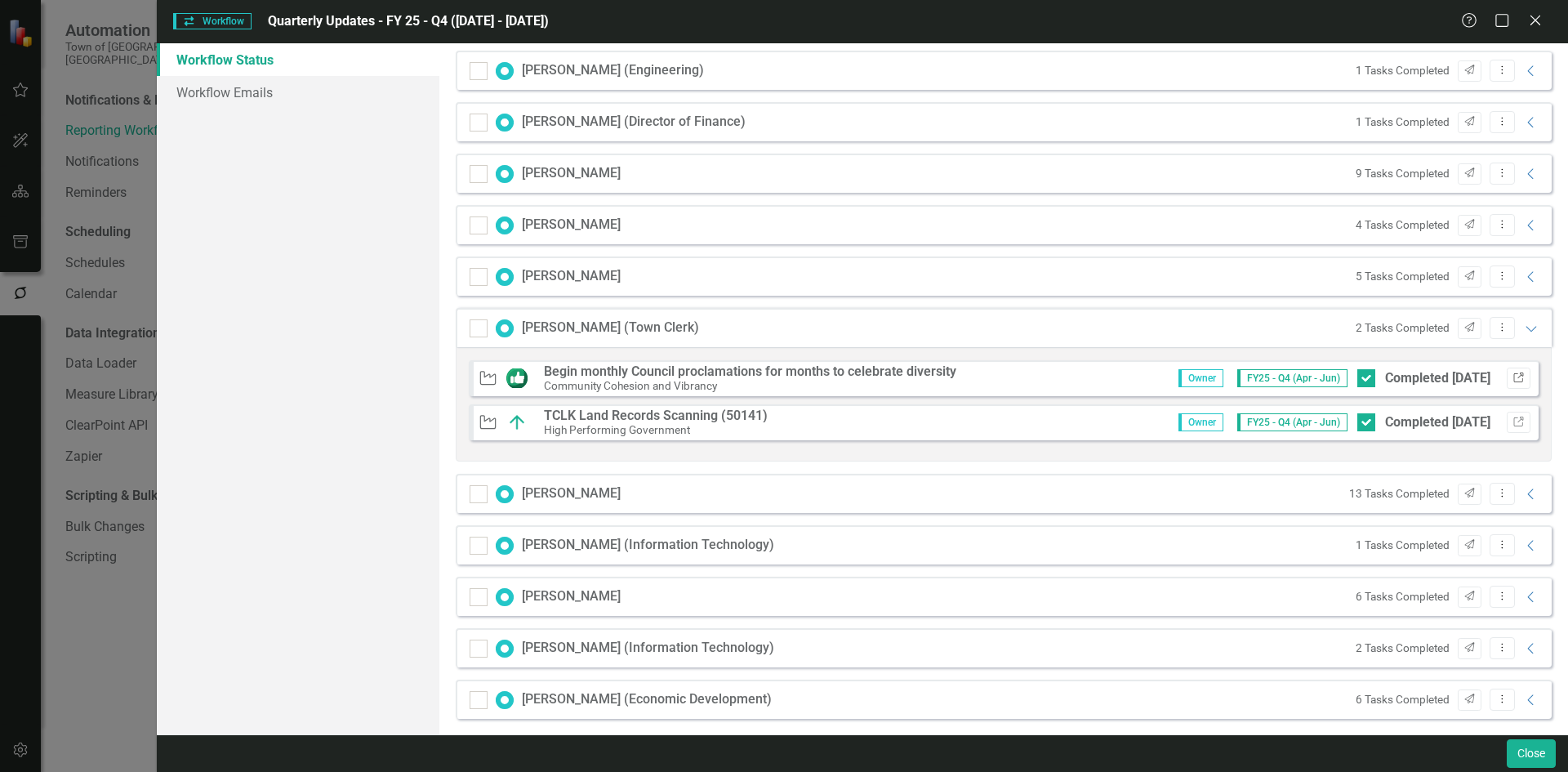
click at [1509, 370] on button "Link" at bounding box center [1518, 378] width 24 height 21
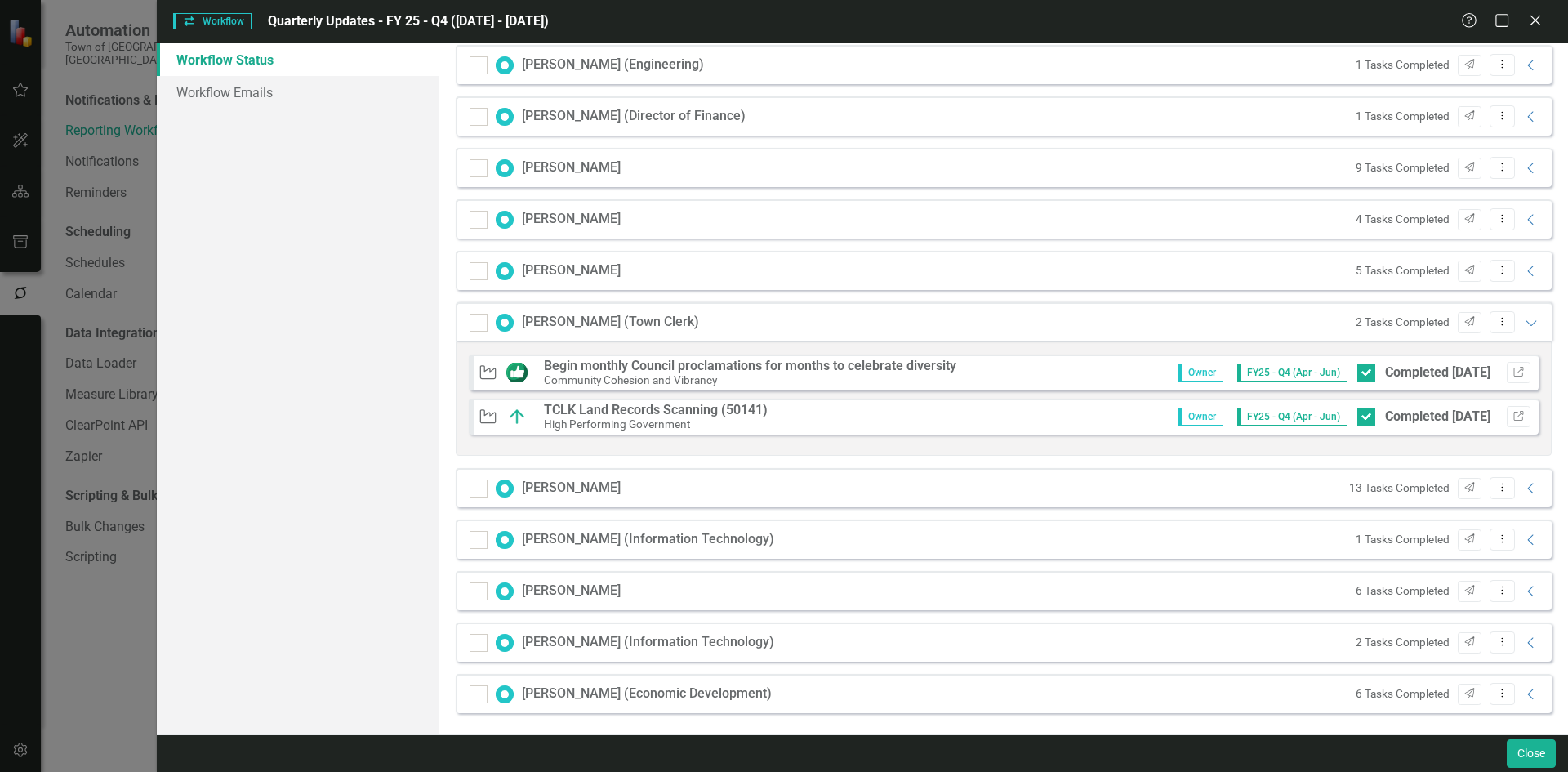
scroll to position [663, 0]
click at [1524, 315] on icon "Expanded" at bounding box center [1531, 319] width 16 height 13
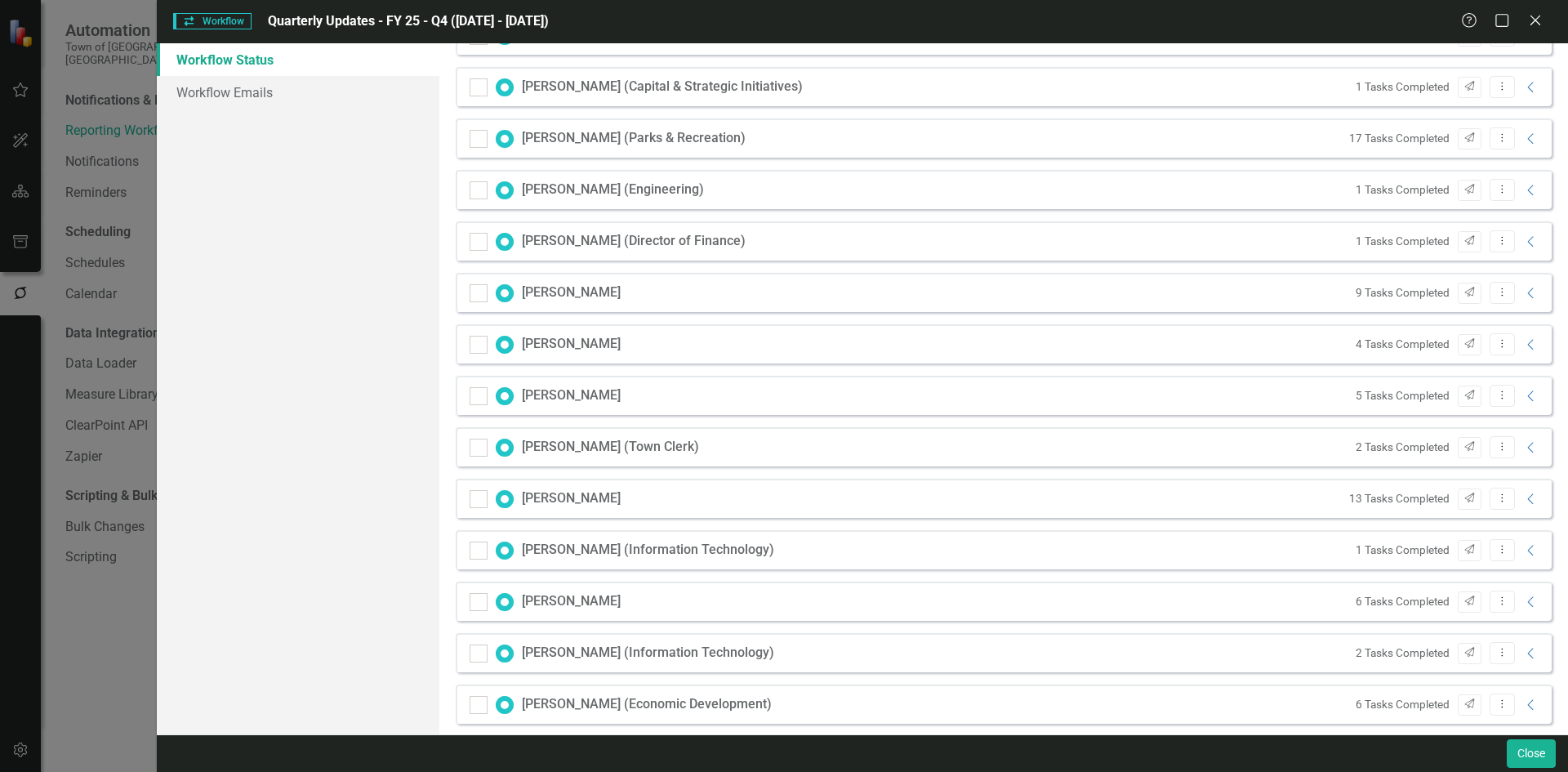
scroll to position [548, 0]
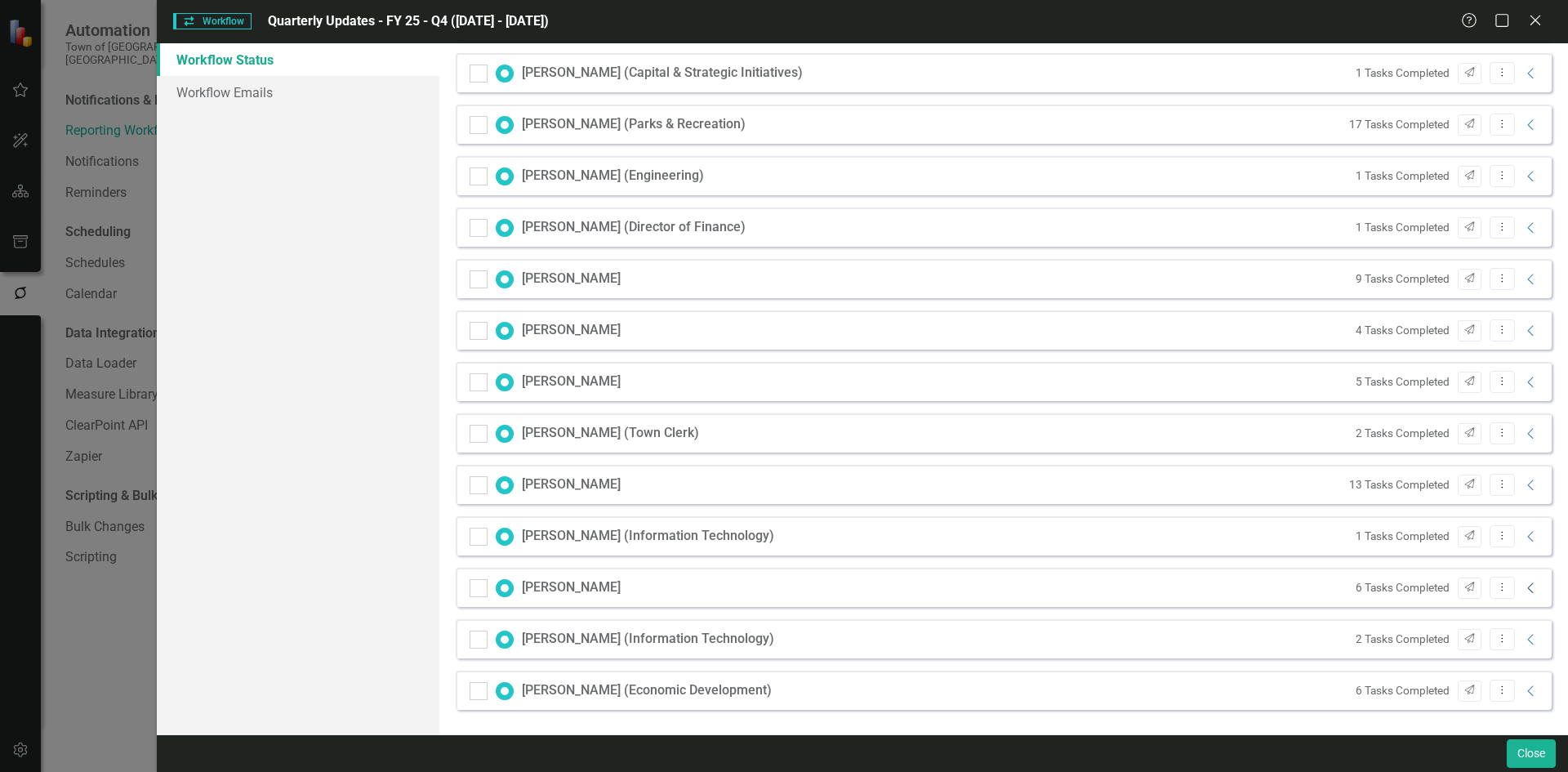
click at [1523, 587] on icon "Collapse" at bounding box center [1531, 588] width 16 height 13
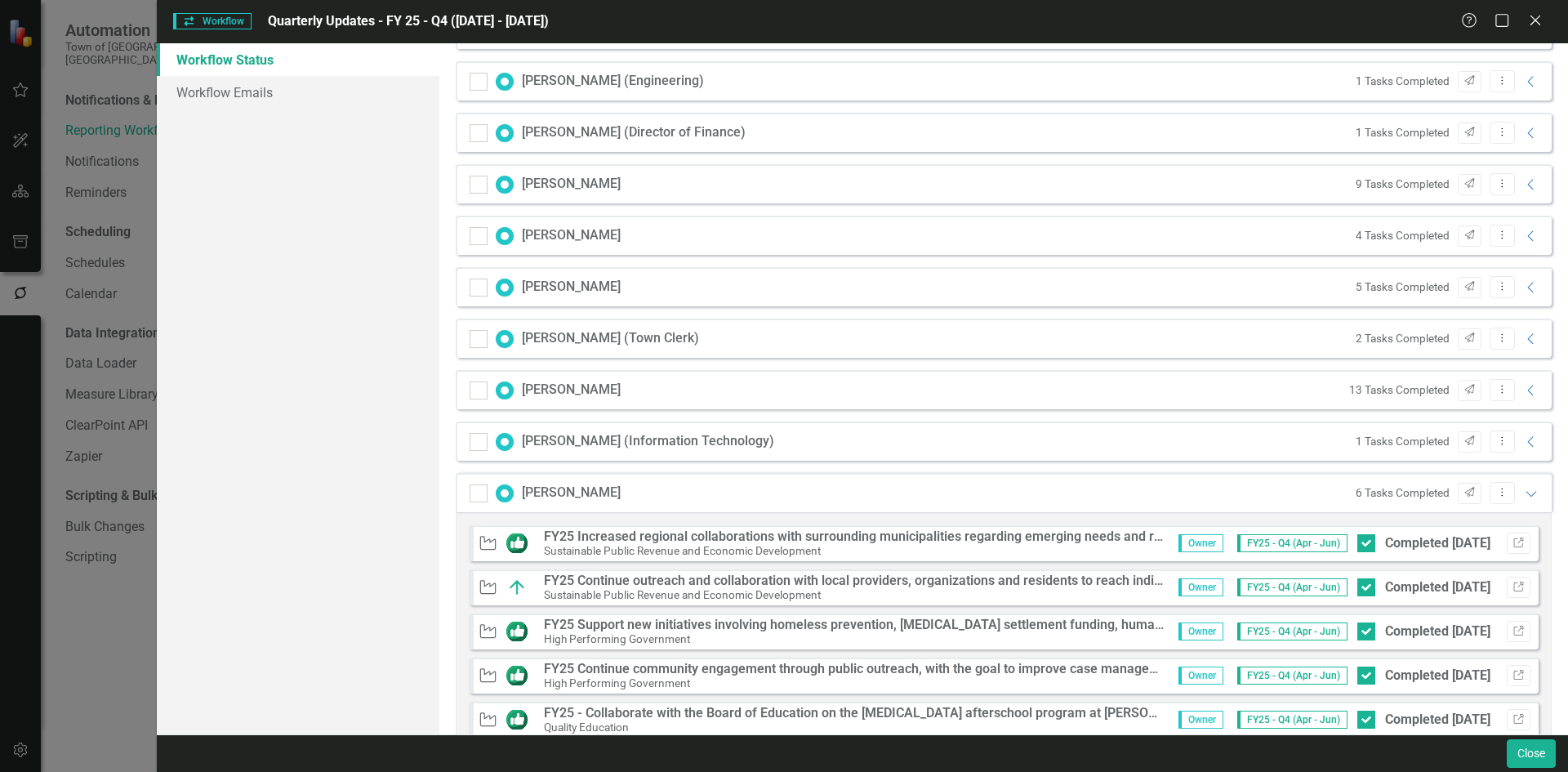
scroll to position [794, 0]
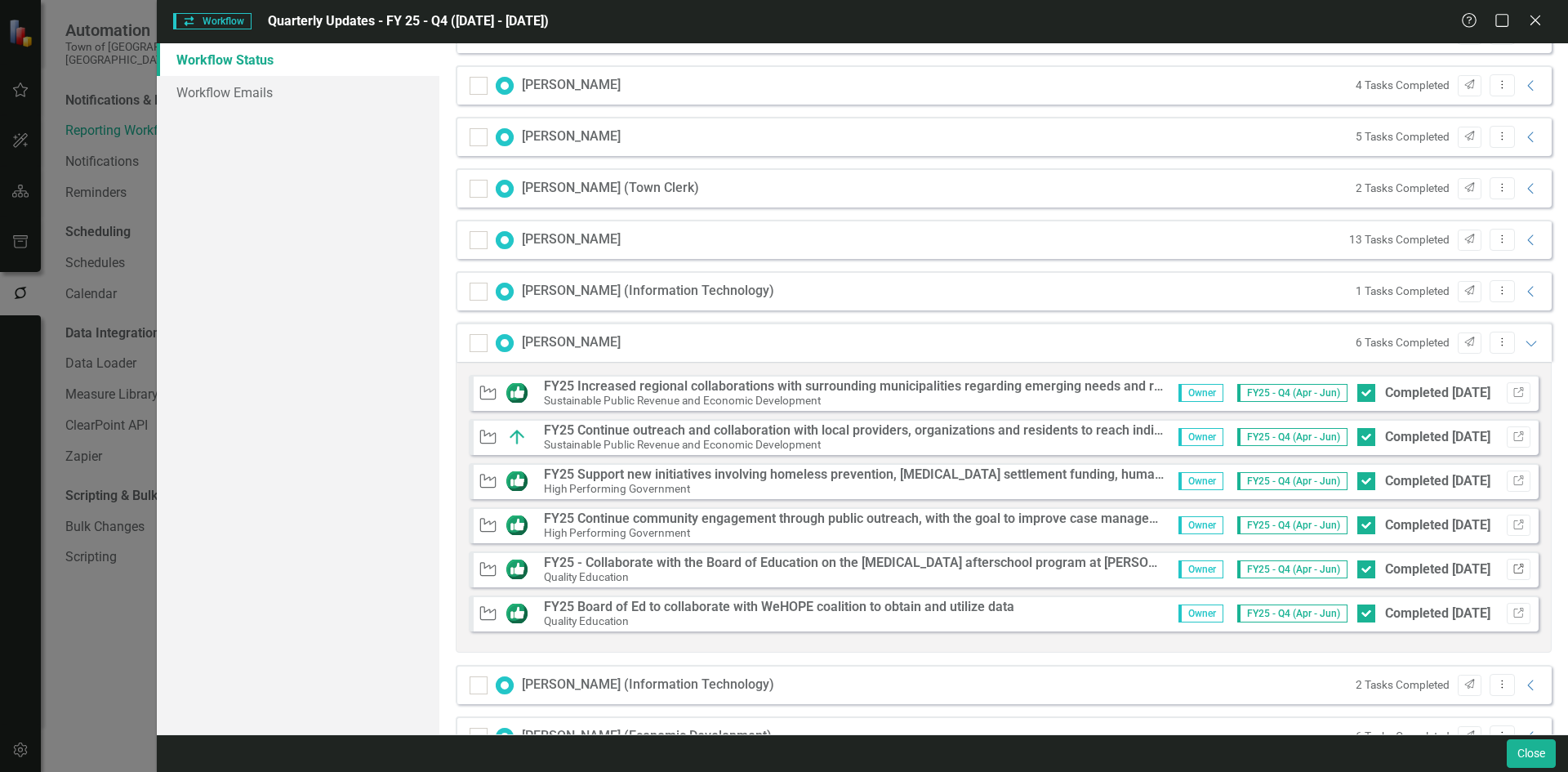
click at [1512, 570] on icon "Link" at bounding box center [1518, 569] width 12 height 10
click at [1519, 612] on div "Initiative FY25 Board of Ed to collaborate with WeHOPE coalition to obtain and …" at bounding box center [1003, 614] width 1069 height 36
click at [1506, 604] on button "Link" at bounding box center [1518, 613] width 24 height 21
click at [1523, 345] on icon "Expanded" at bounding box center [1531, 343] width 16 height 13
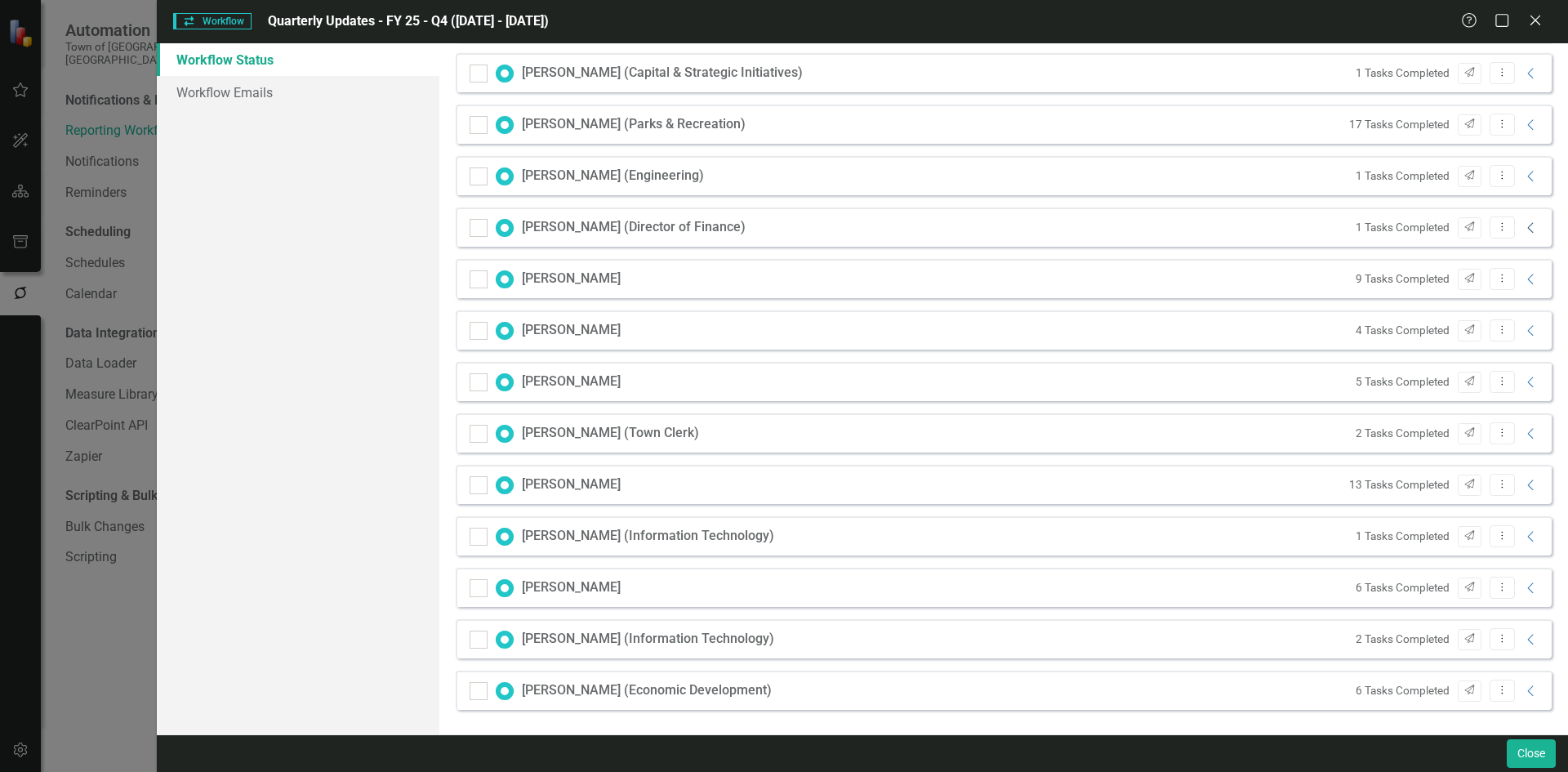
click at [1523, 233] on icon "Collapse" at bounding box center [1531, 228] width 16 height 13
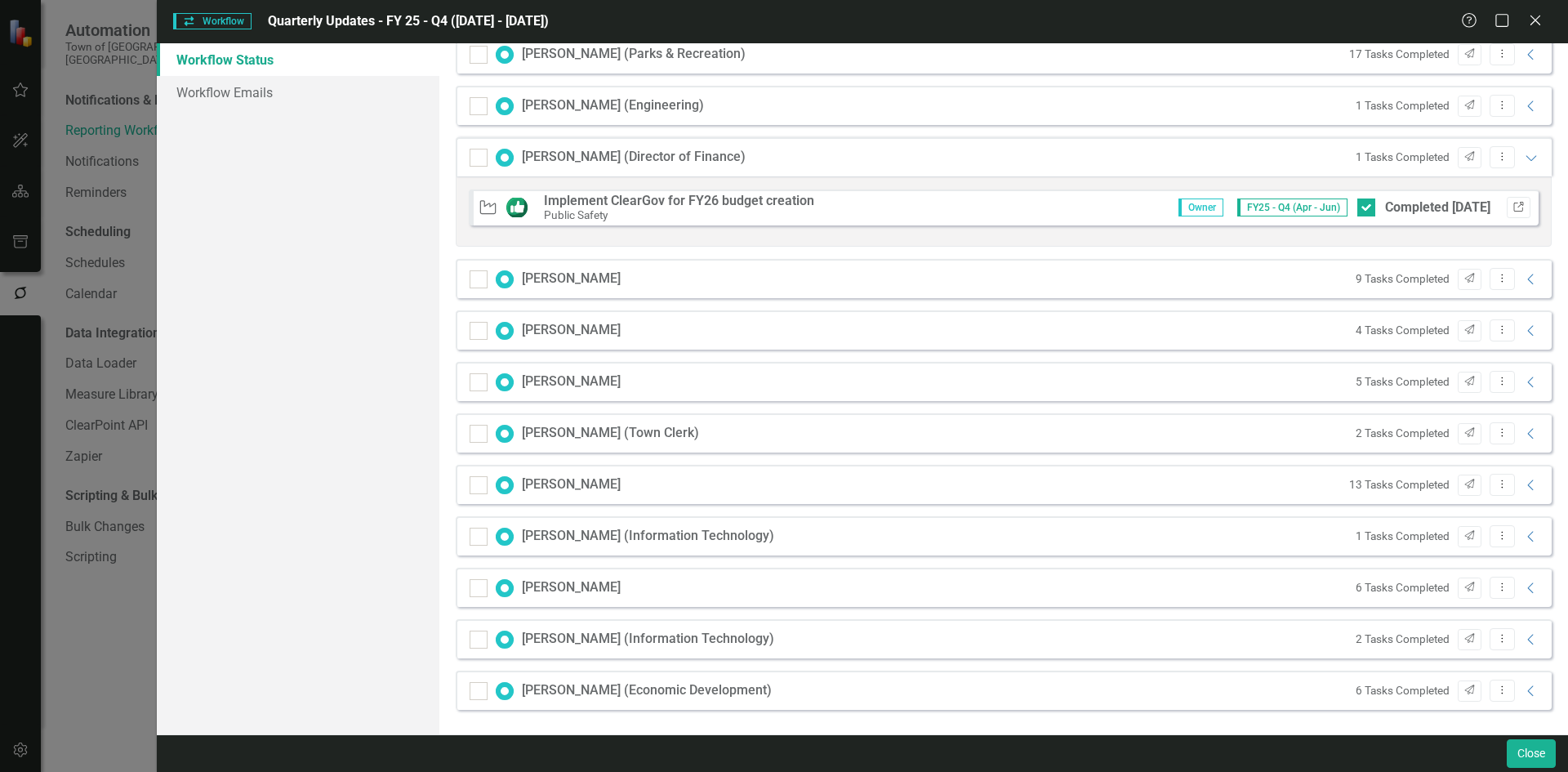
click at [1513, 209] on icon "button" at bounding box center [1518, 207] width 10 height 10
click at [1523, 589] on icon "Collapse" at bounding box center [1531, 588] width 16 height 13
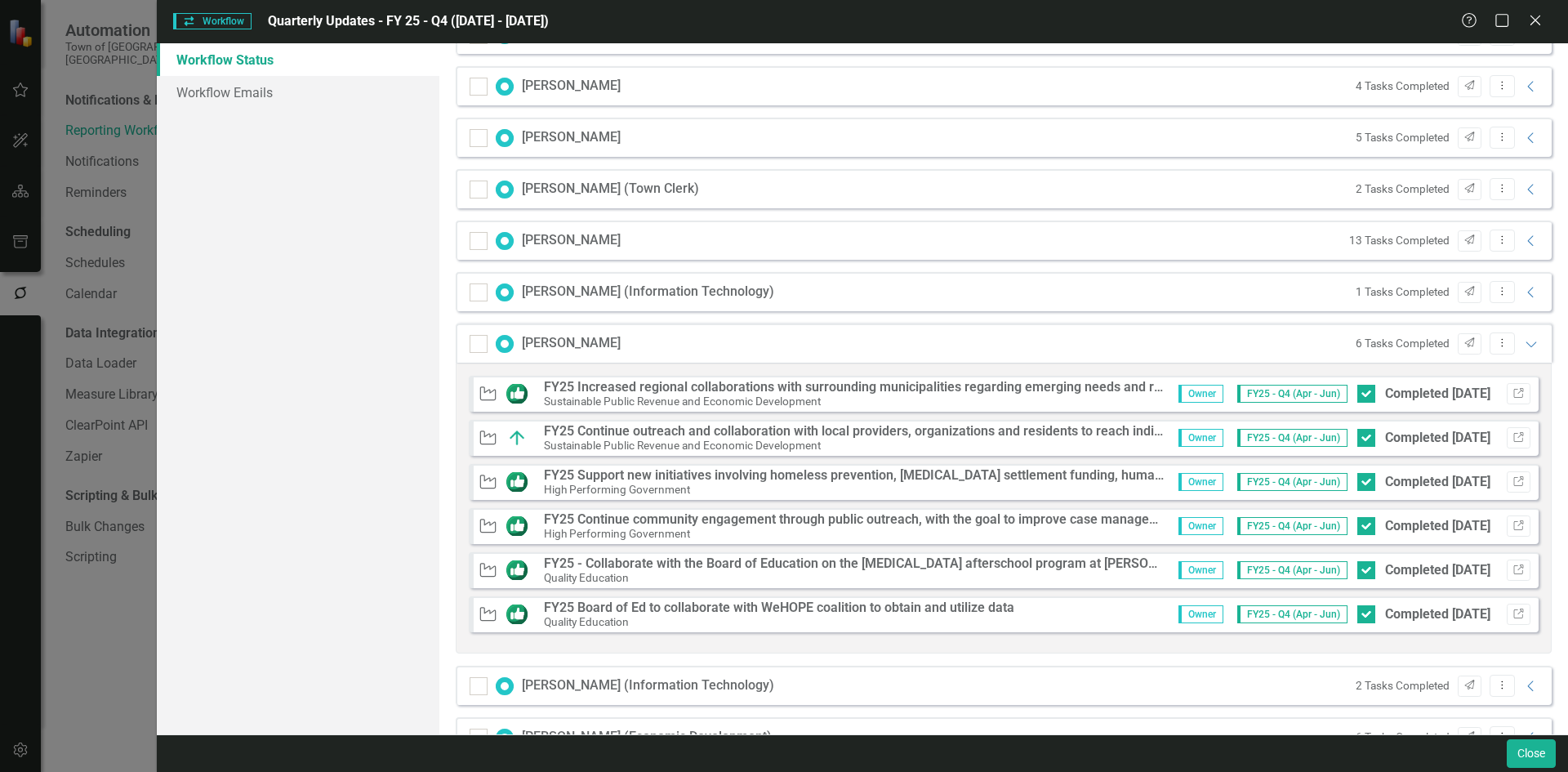
scroll to position [863, 0]
click at [1509, 563] on button "Link" at bounding box center [1518, 569] width 24 height 21
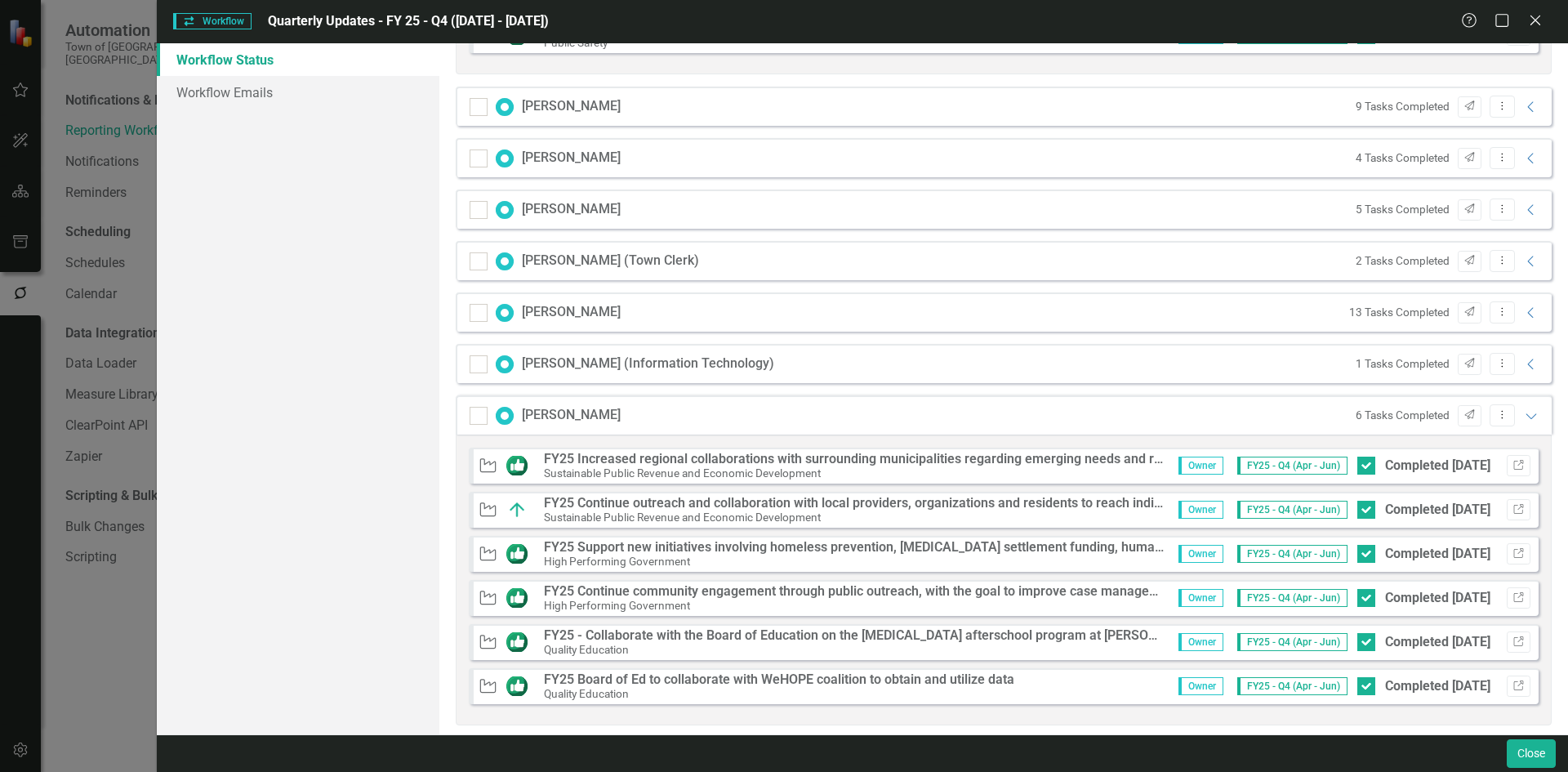
scroll to position [746, 0]
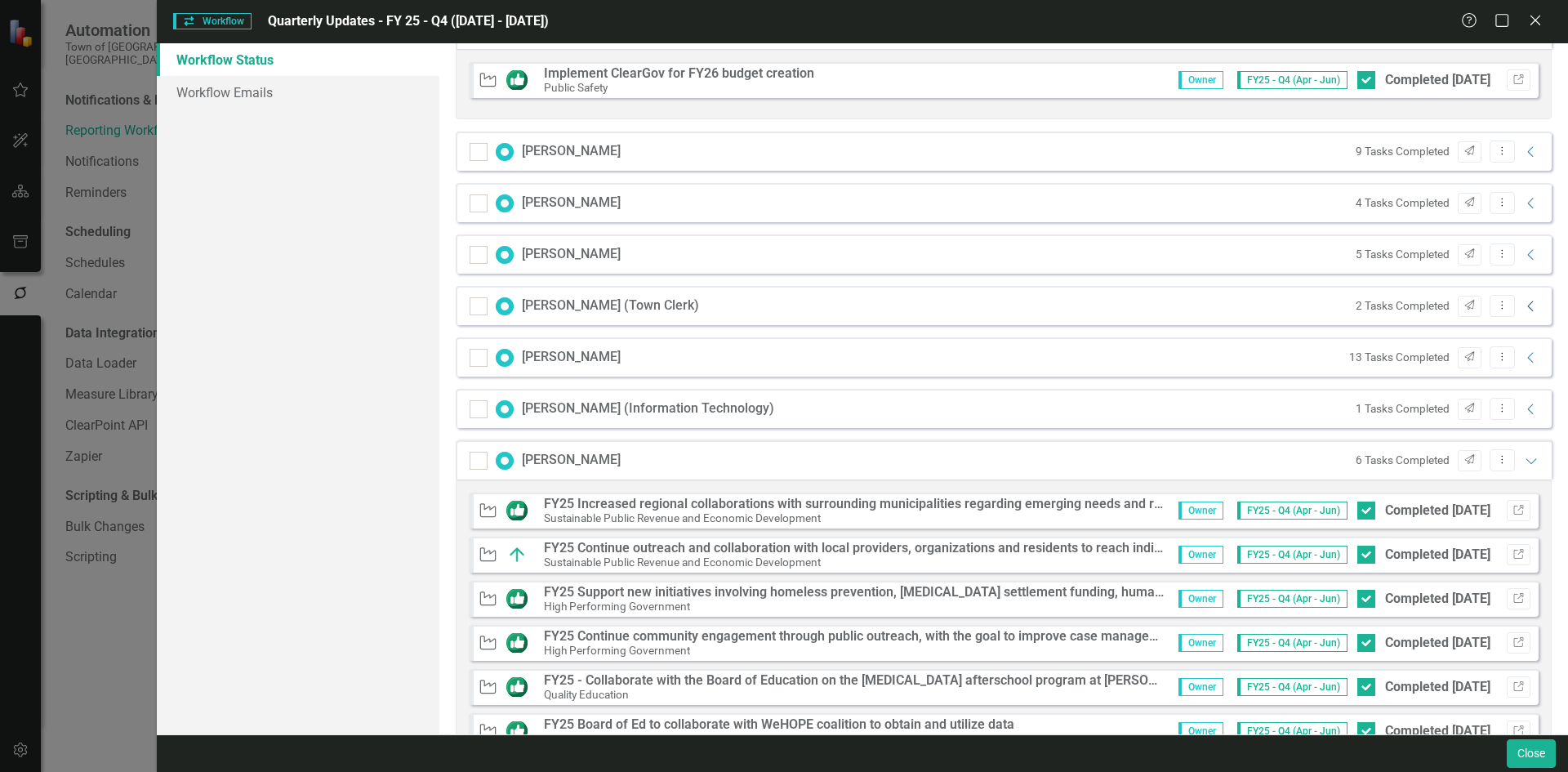
click at [1527, 301] on icon at bounding box center [1530, 306] width 6 height 11
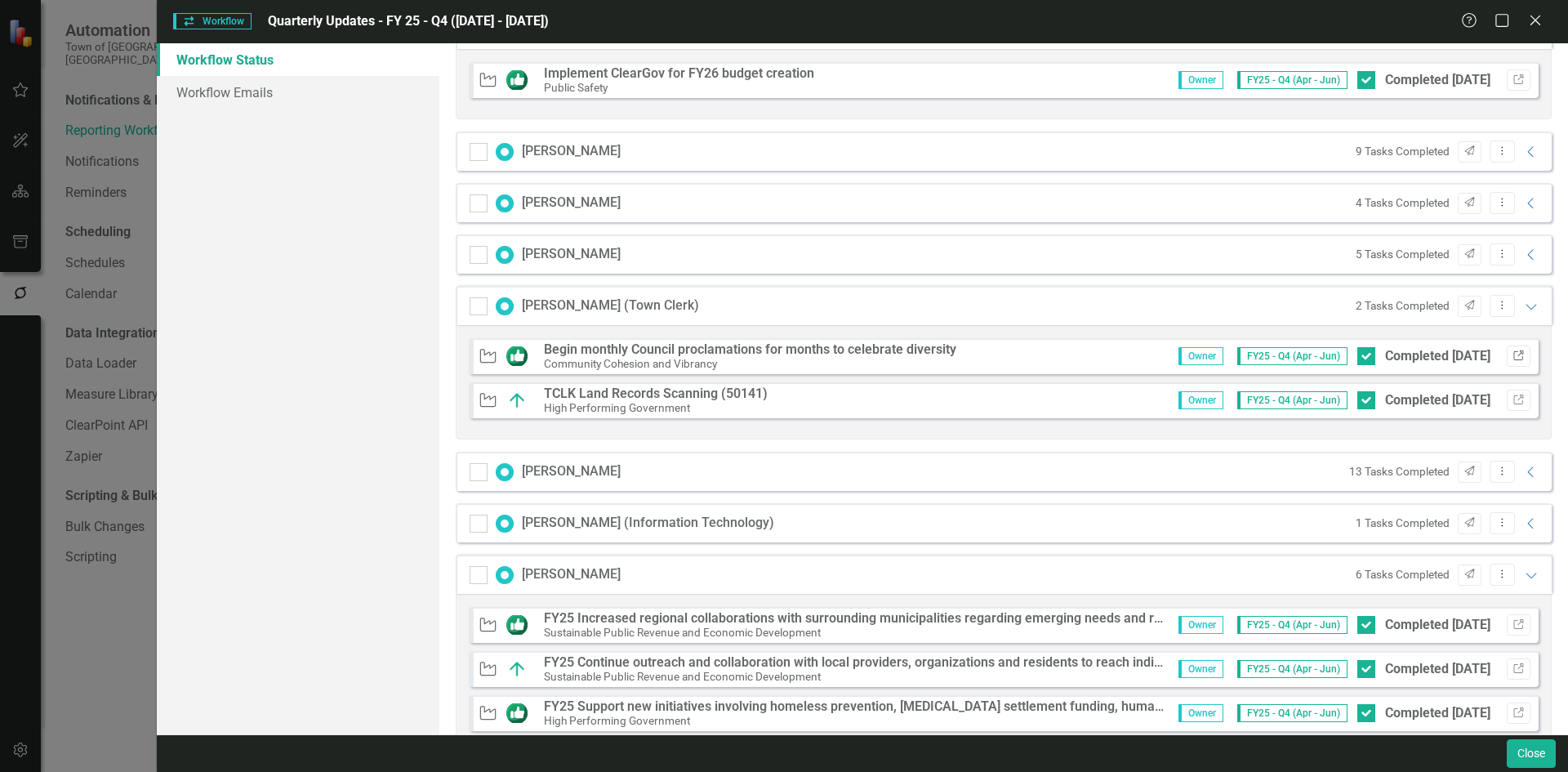
click at [1506, 349] on button "Link" at bounding box center [1518, 356] width 24 height 21
click at [1525, 306] on icon at bounding box center [1530, 307] width 11 height 6
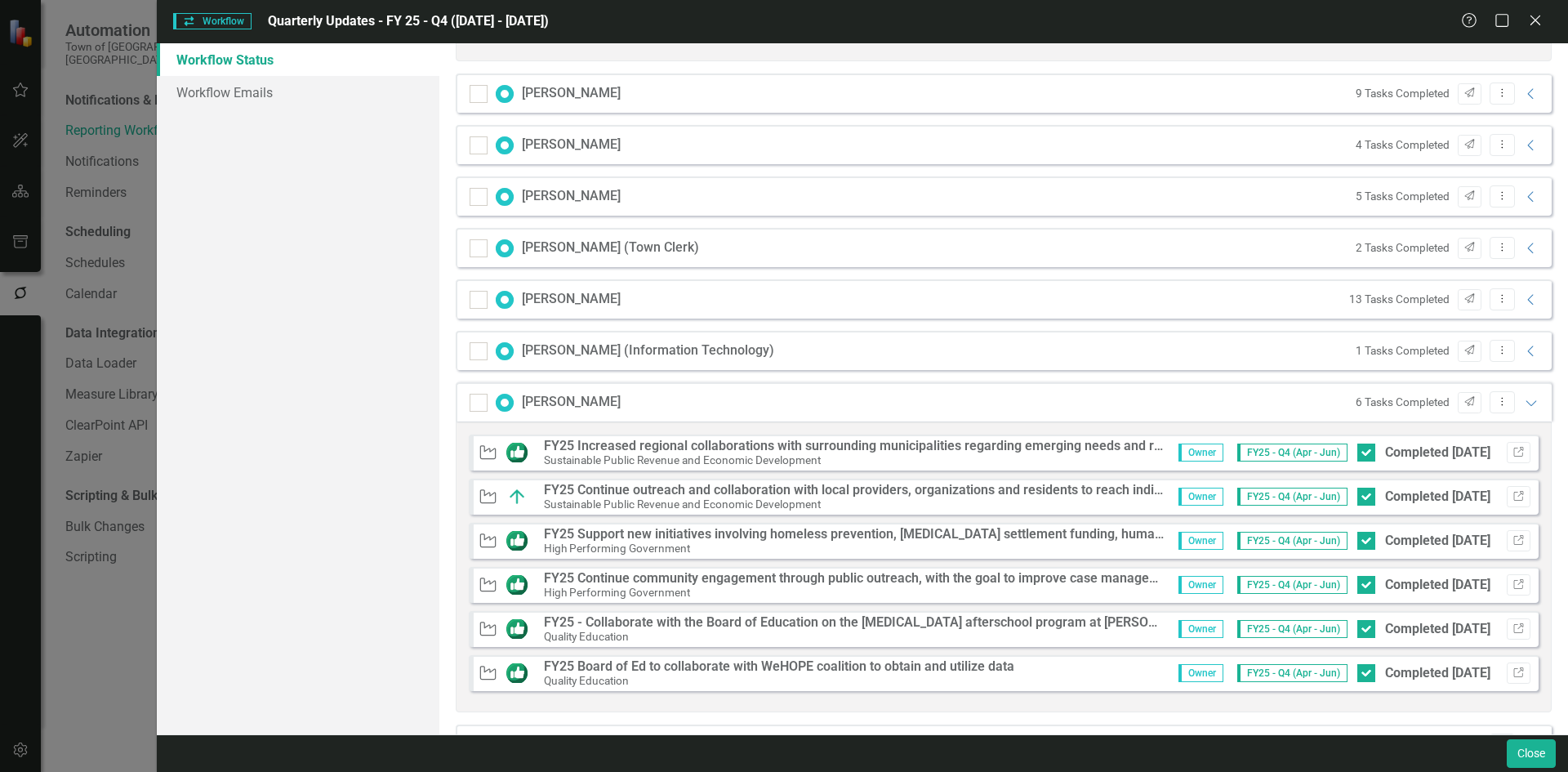
scroll to position [909, 0]
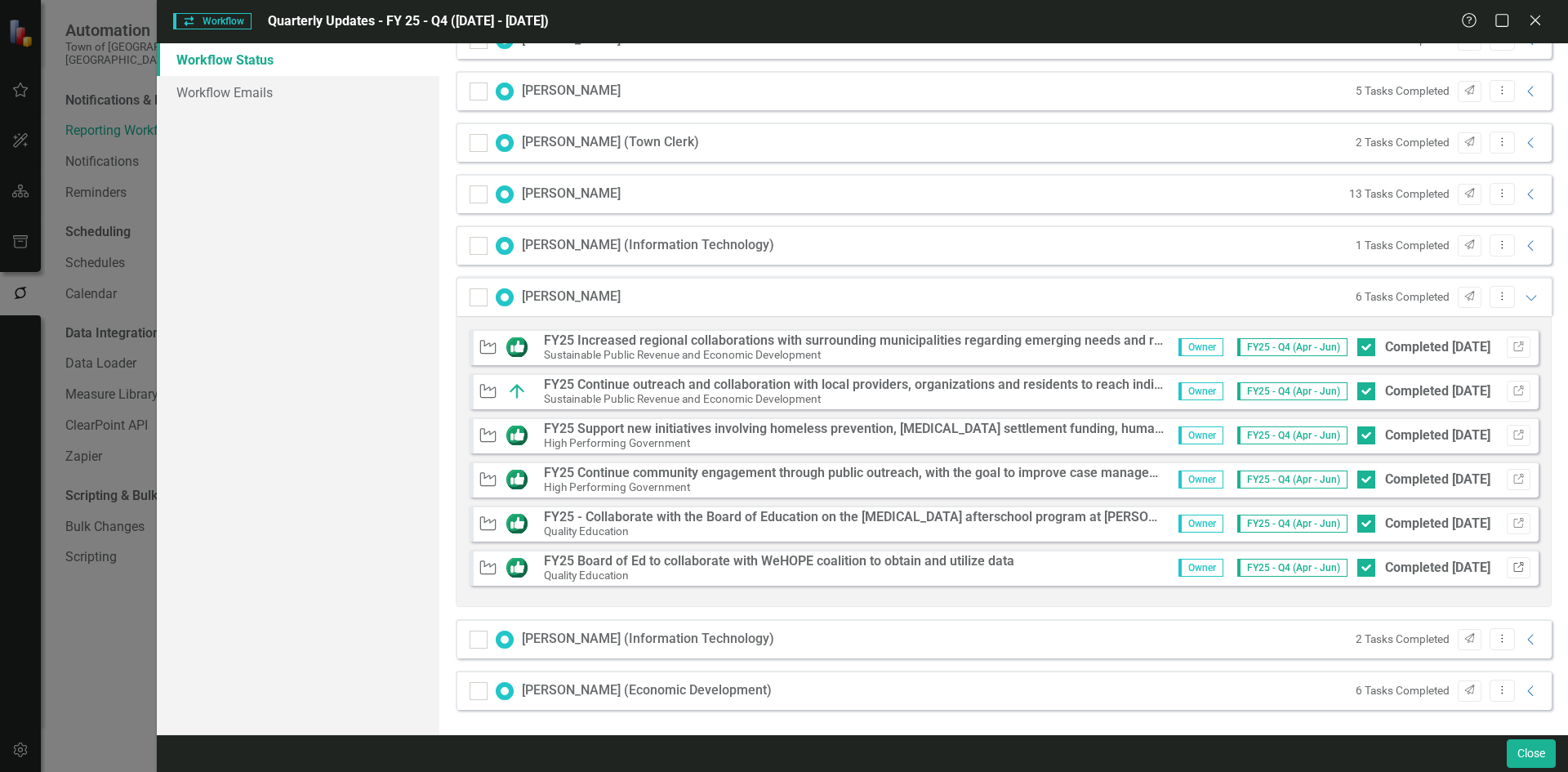
click at [1512, 569] on icon "Link" at bounding box center [1518, 568] width 12 height 10
click at [1513, 430] on icon "button" at bounding box center [1518, 435] width 10 height 10
click at [1525, 298] on icon at bounding box center [1530, 298] width 11 height 6
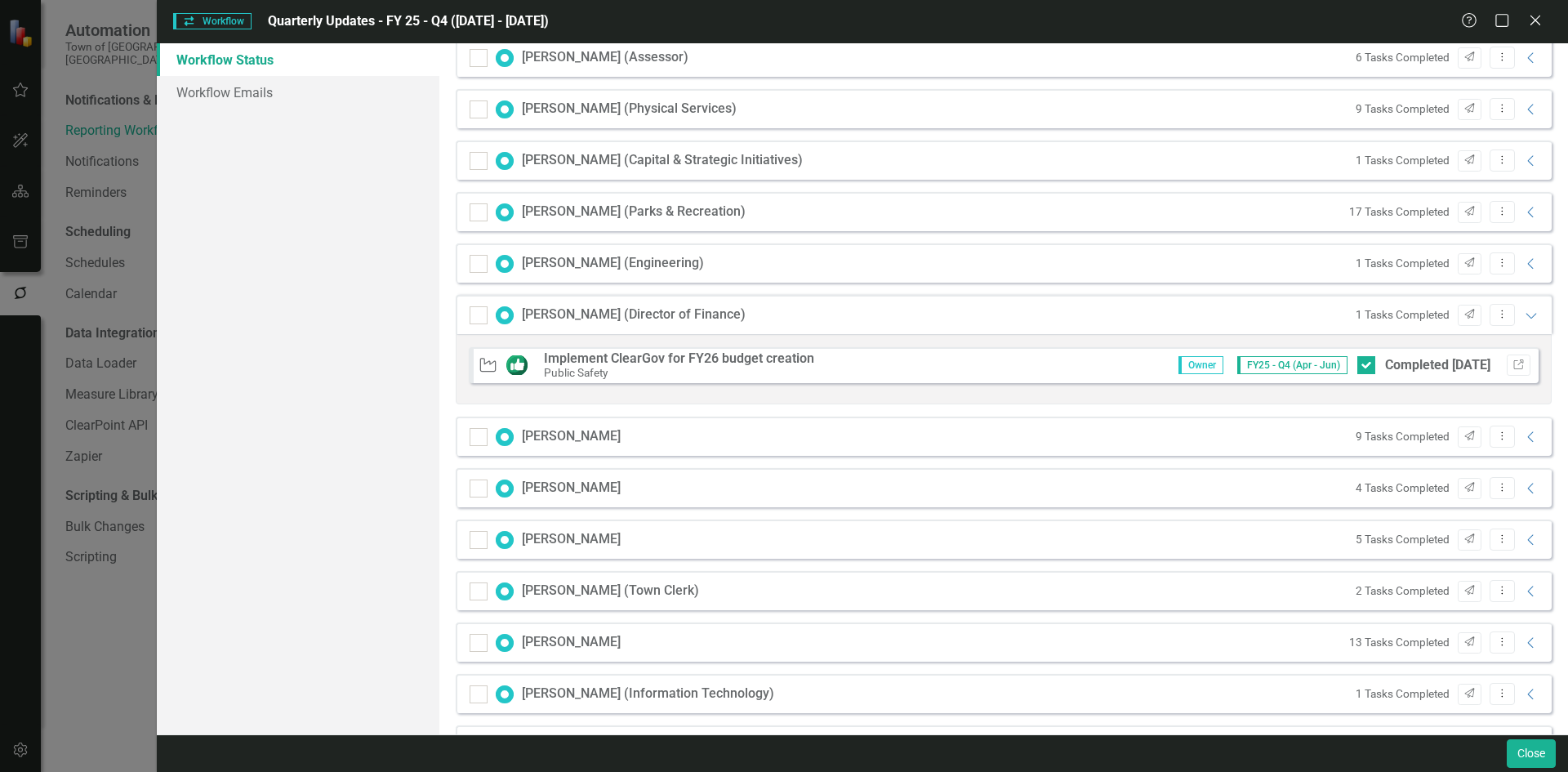
scroll to position [455, 0]
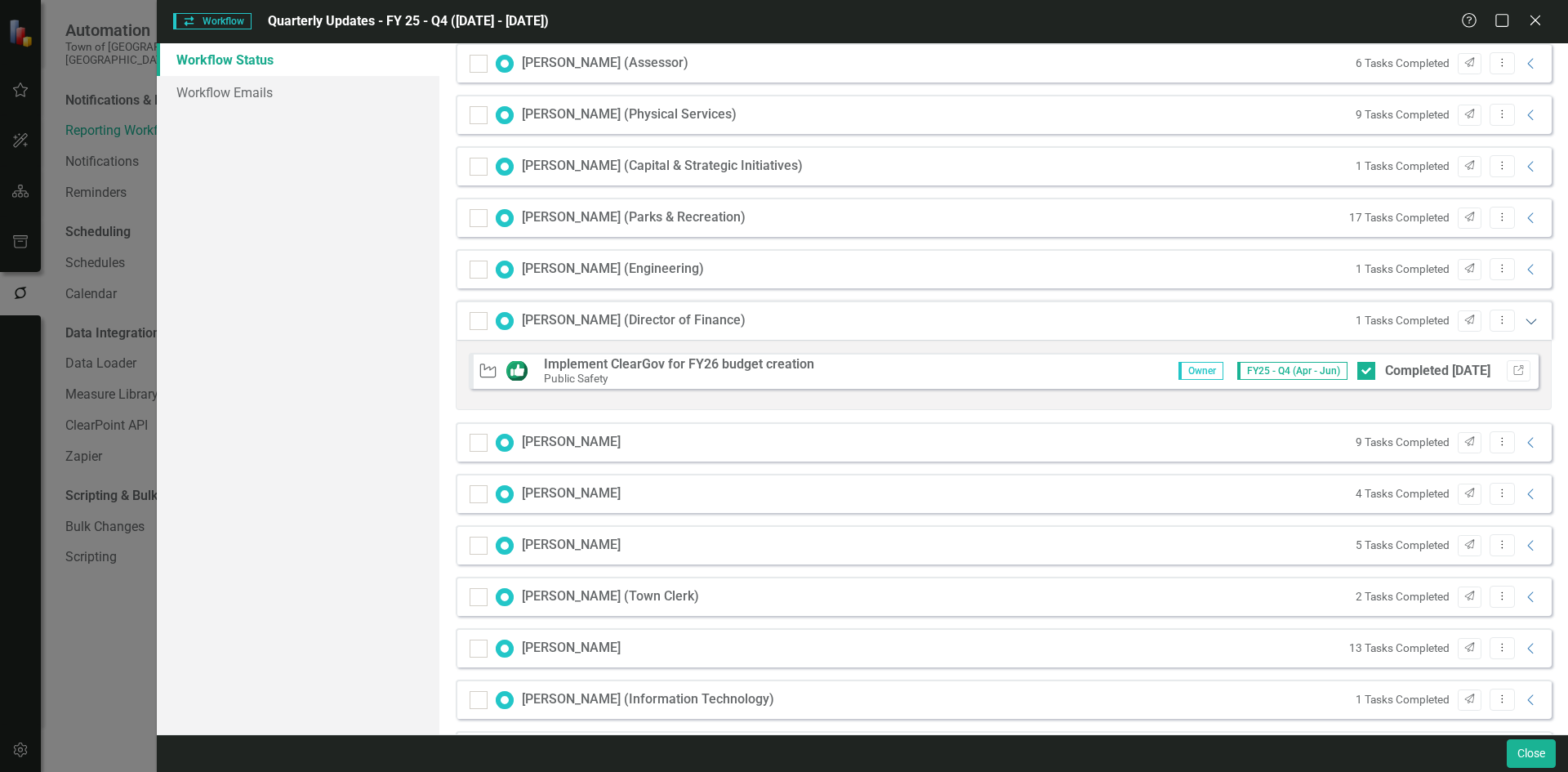
click at [1523, 315] on icon "Expanded" at bounding box center [1531, 321] width 16 height 13
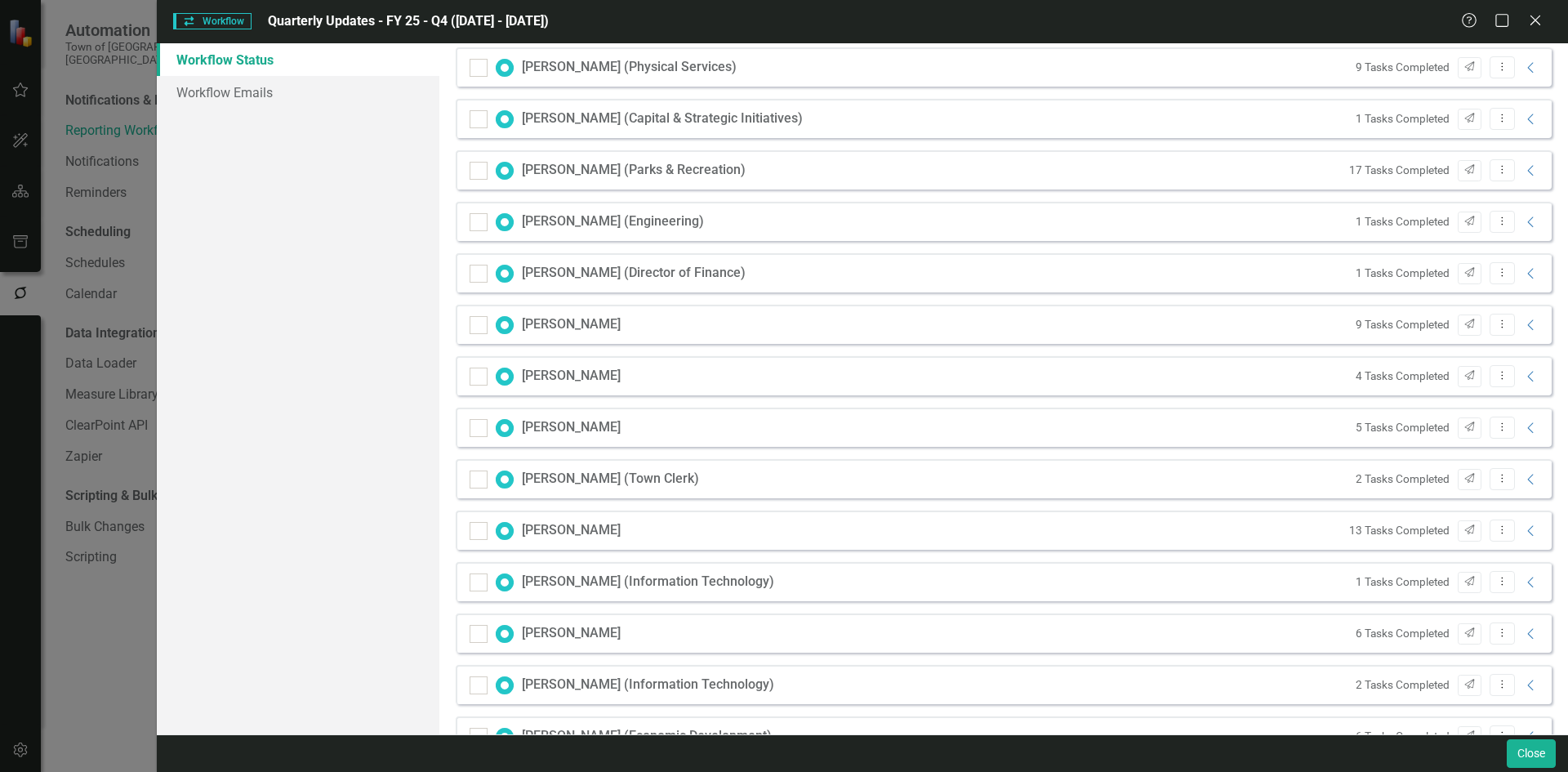
scroll to position [537, 0]
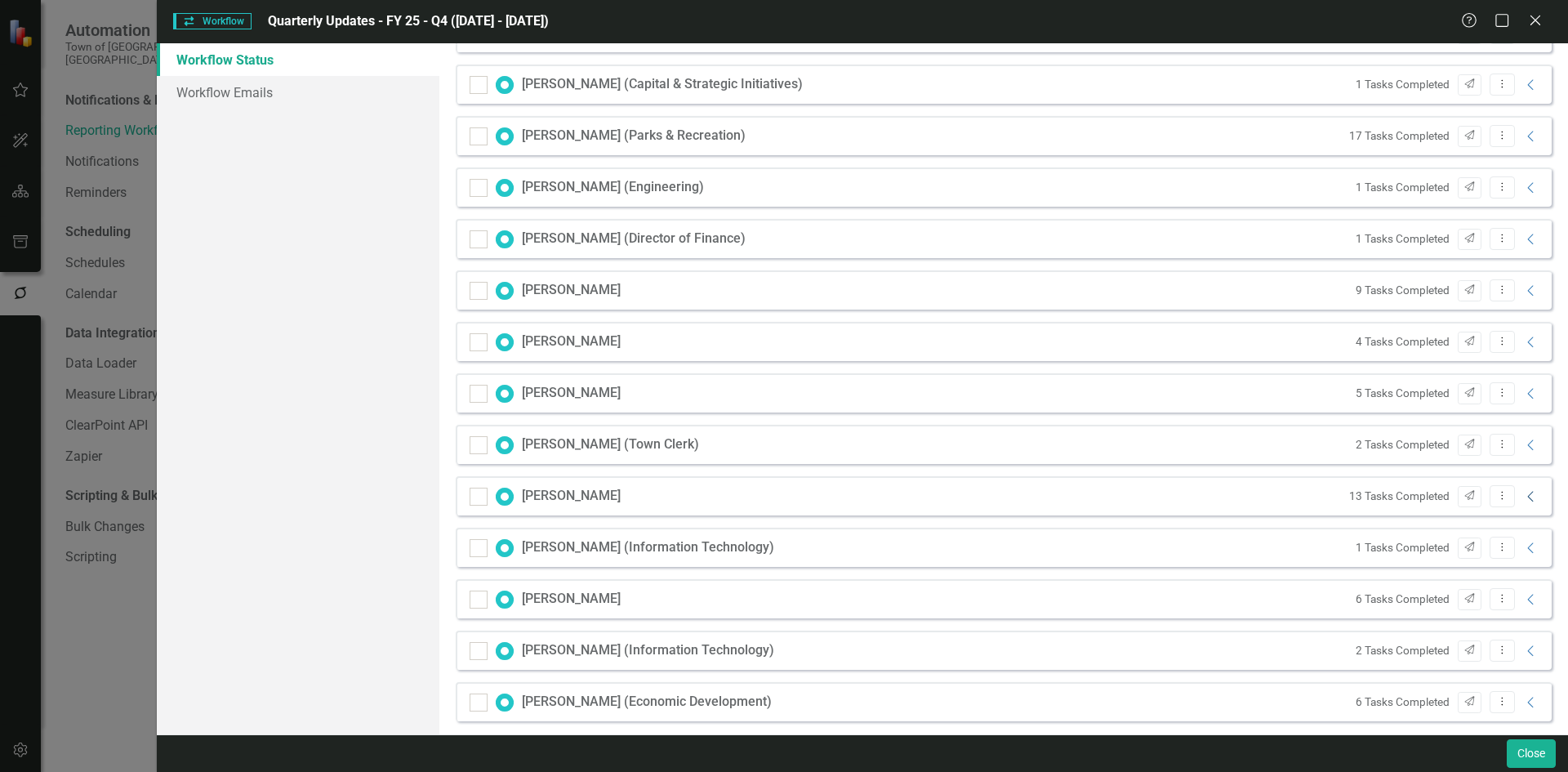
click at [1527, 494] on icon at bounding box center [1530, 496] width 6 height 11
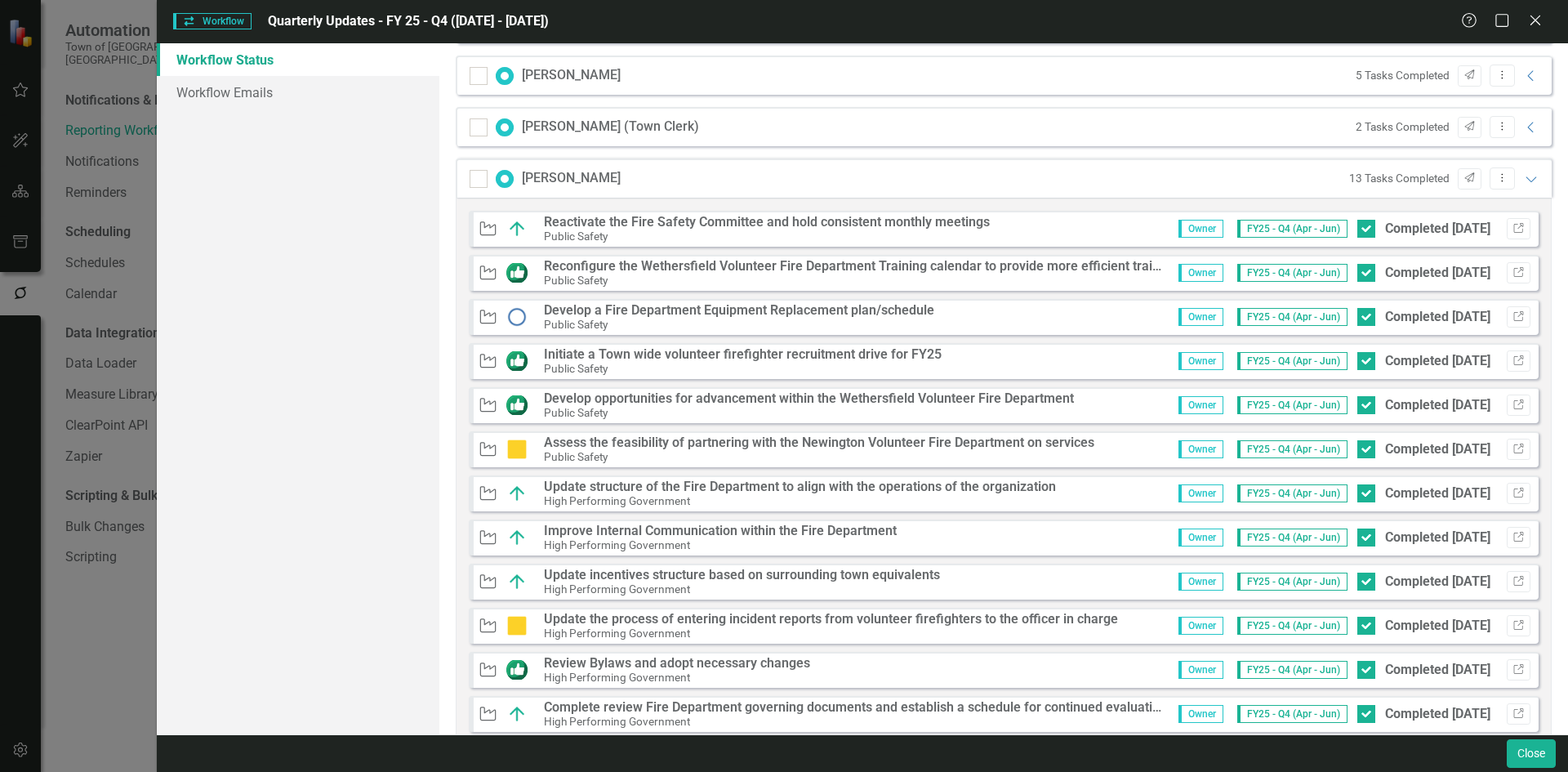
scroll to position [863, 0]
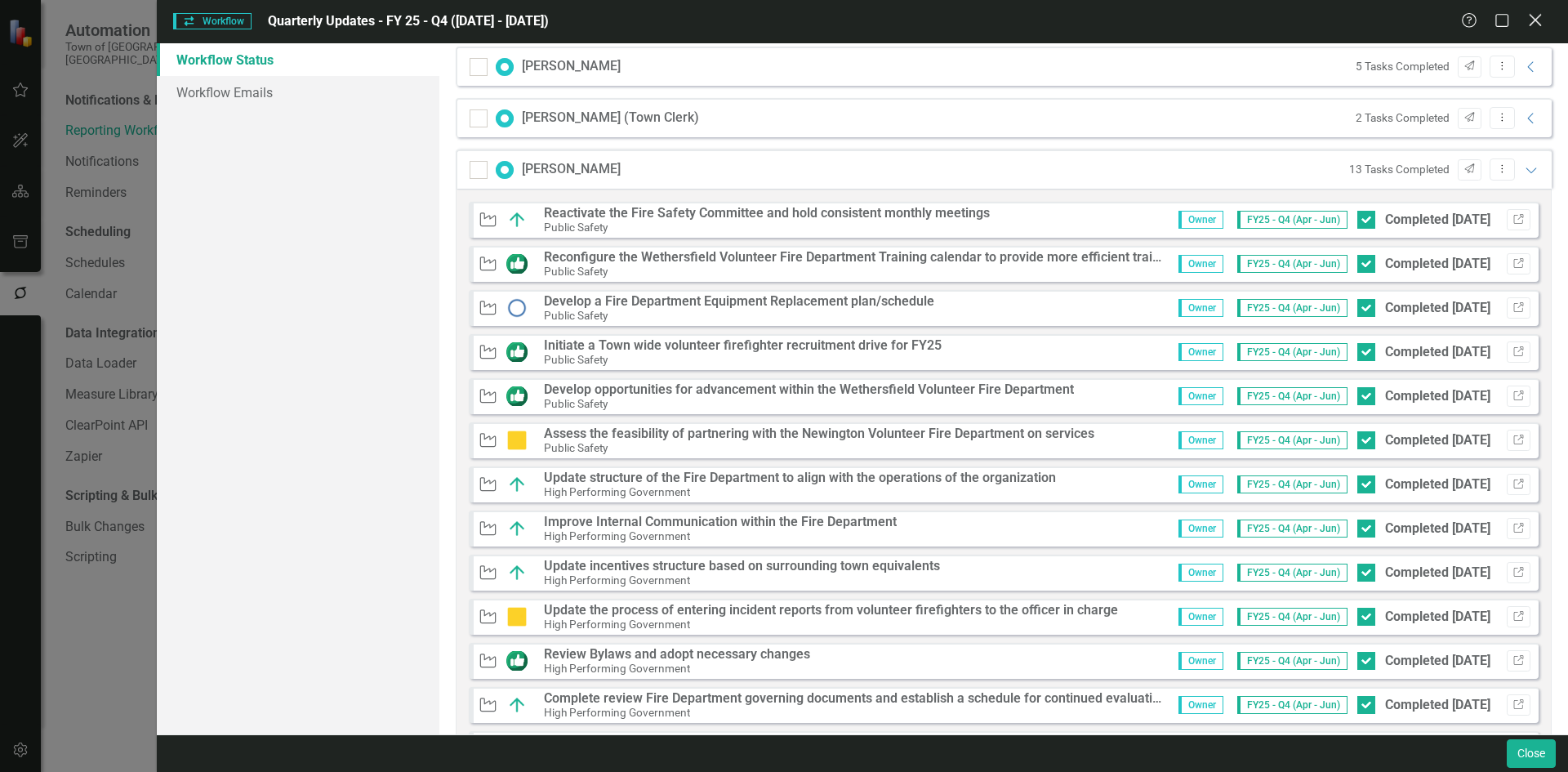
click at [1537, 16] on icon "Close" at bounding box center [1535, 20] width 21 height 16
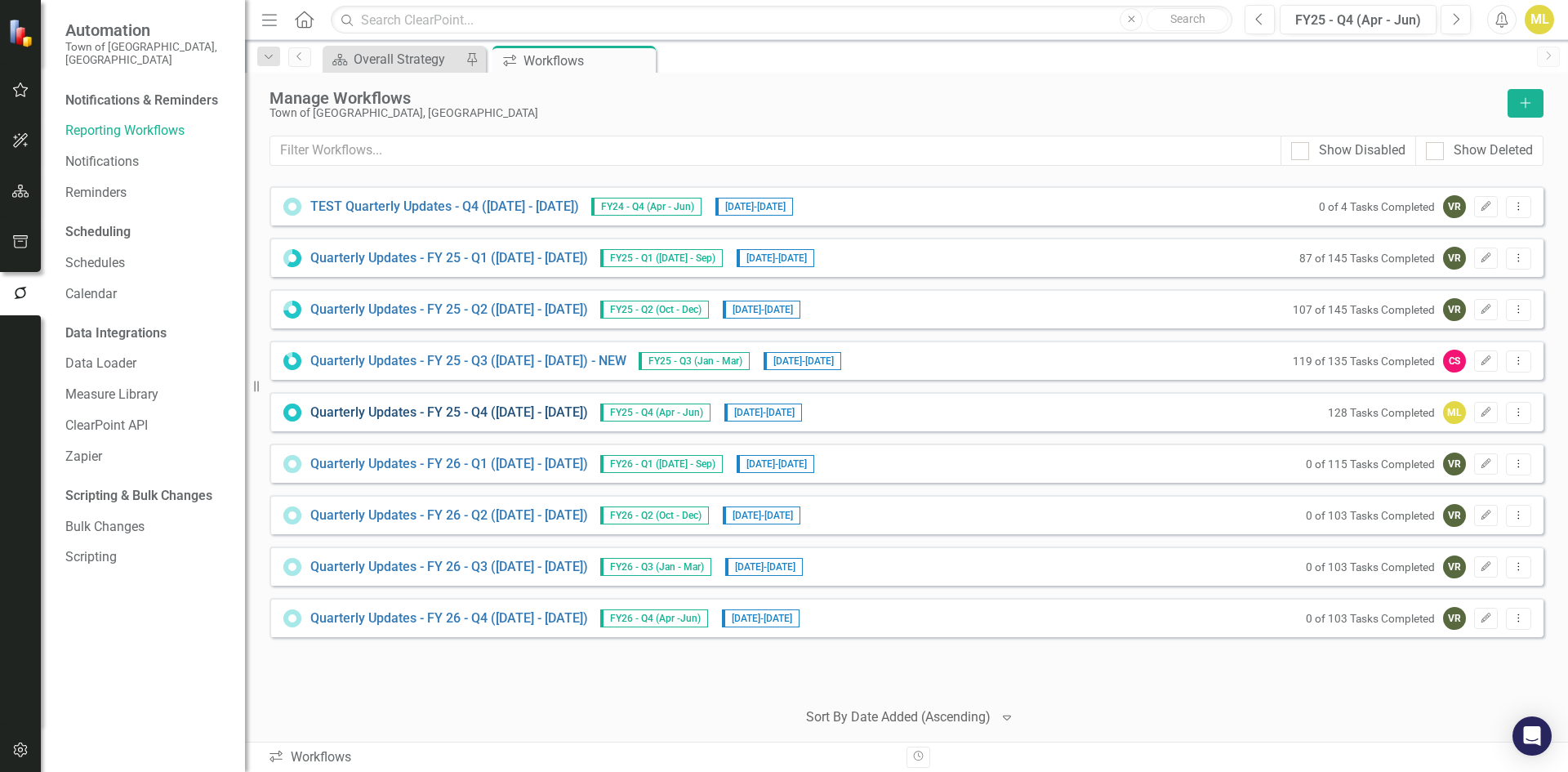
click at [490, 414] on link "Quarterly Updates - FY 25 - Q4 (April 1, 2025 - June 30, 2025)" at bounding box center [450, 412] width 278 height 19
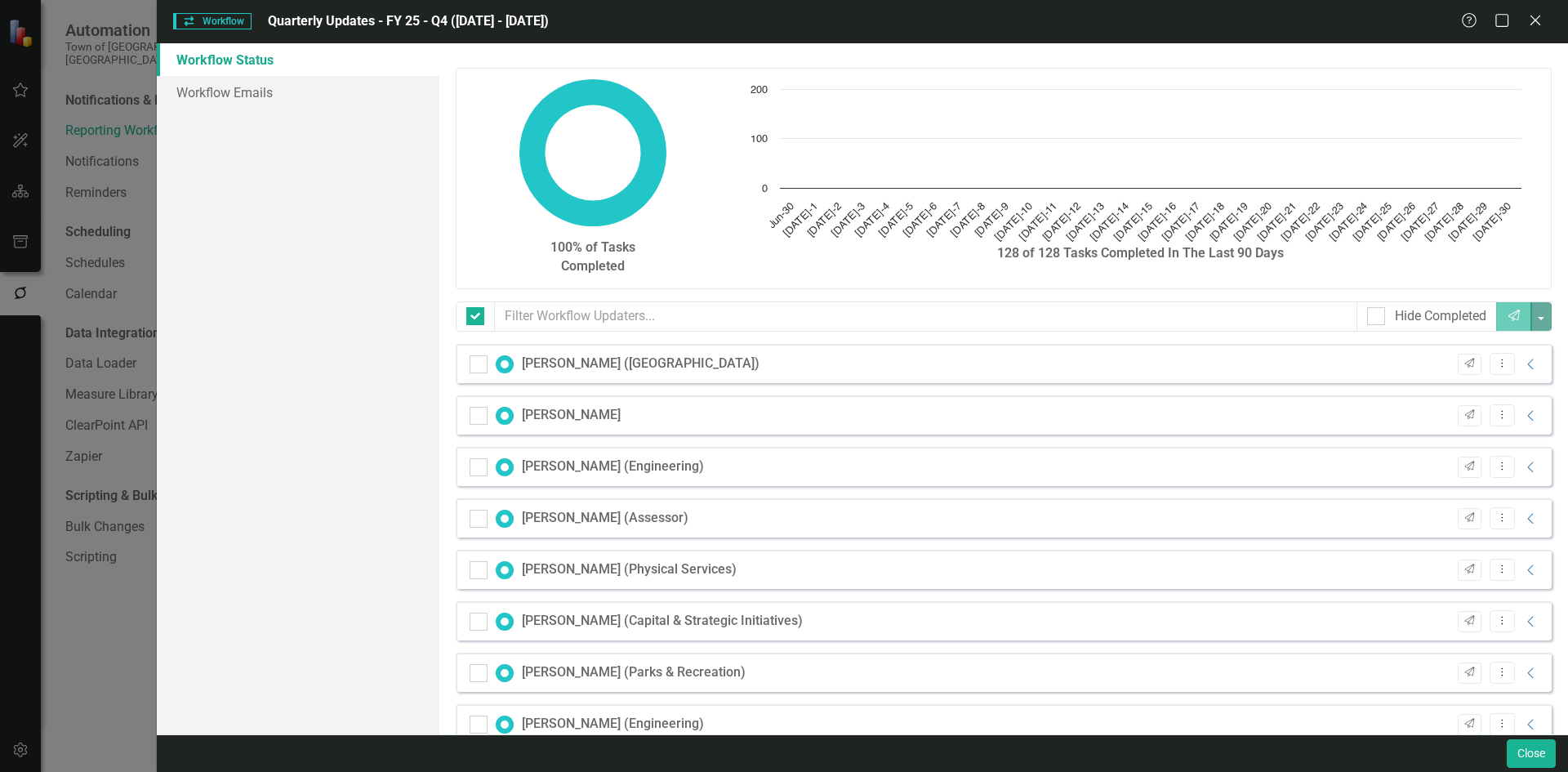
checkbox input "false"
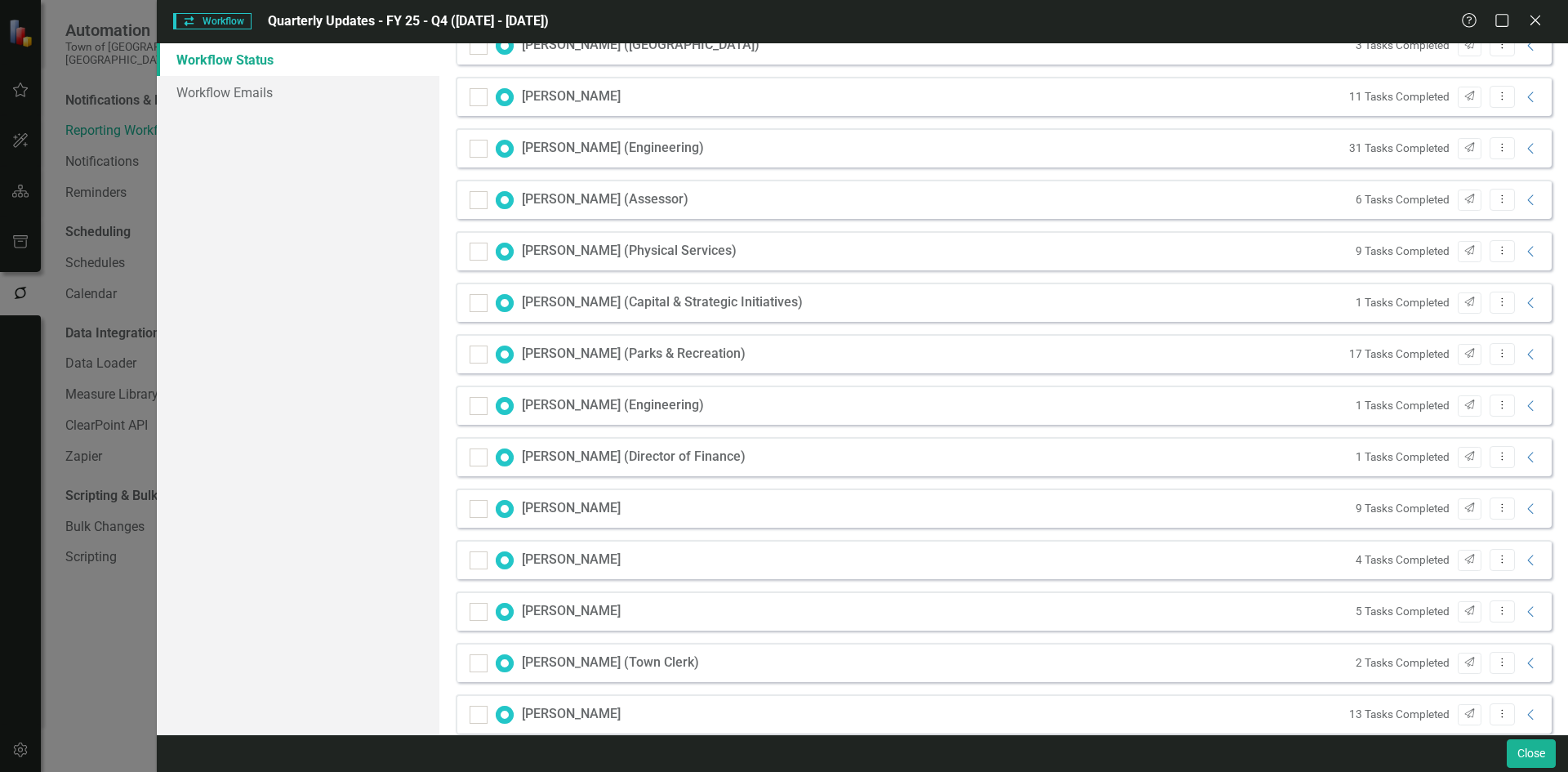
scroll to position [548, 0]
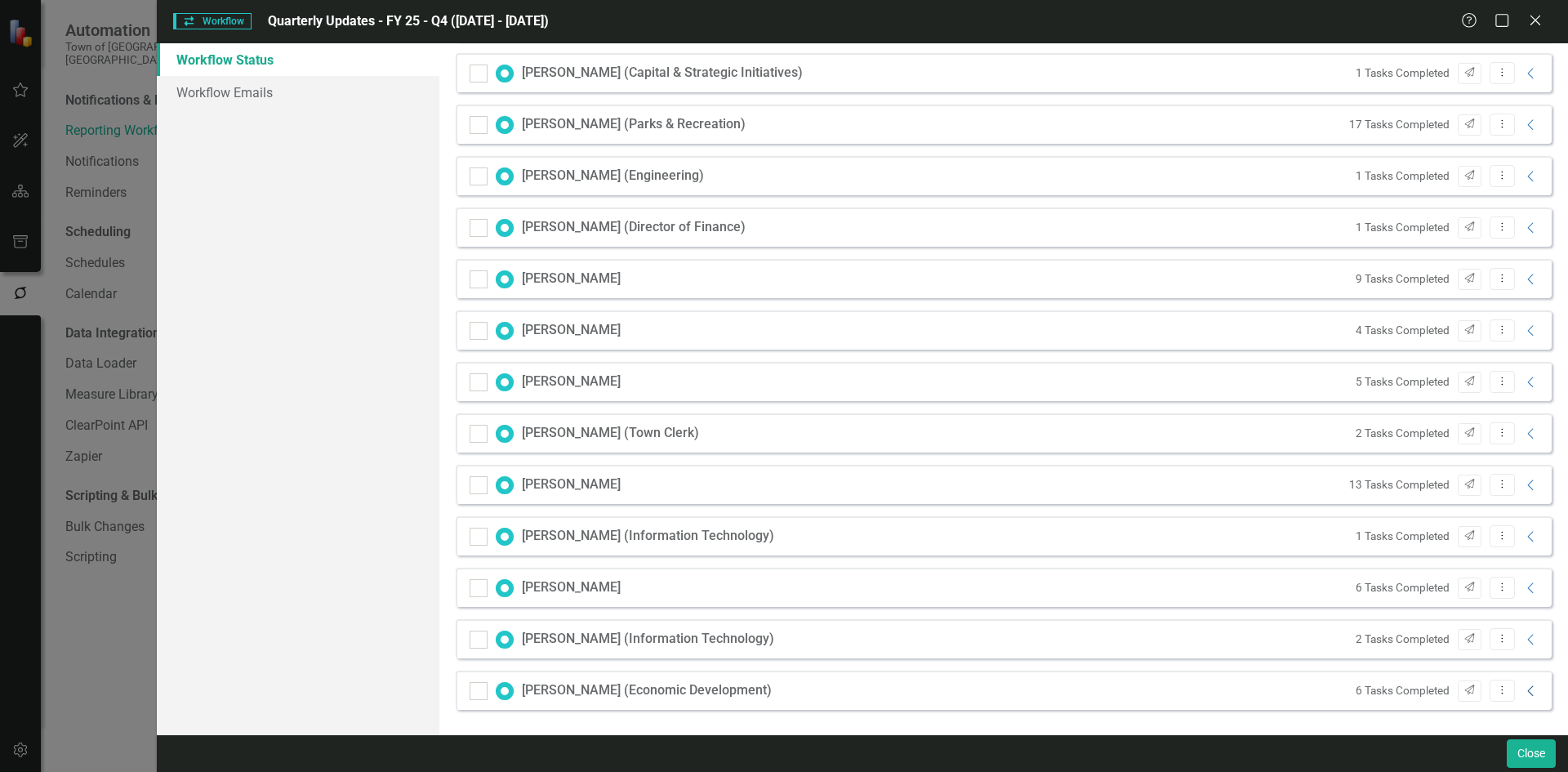
click at [1523, 693] on icon "Collapse" at bounding box center [1531, 691] width 16 height 13
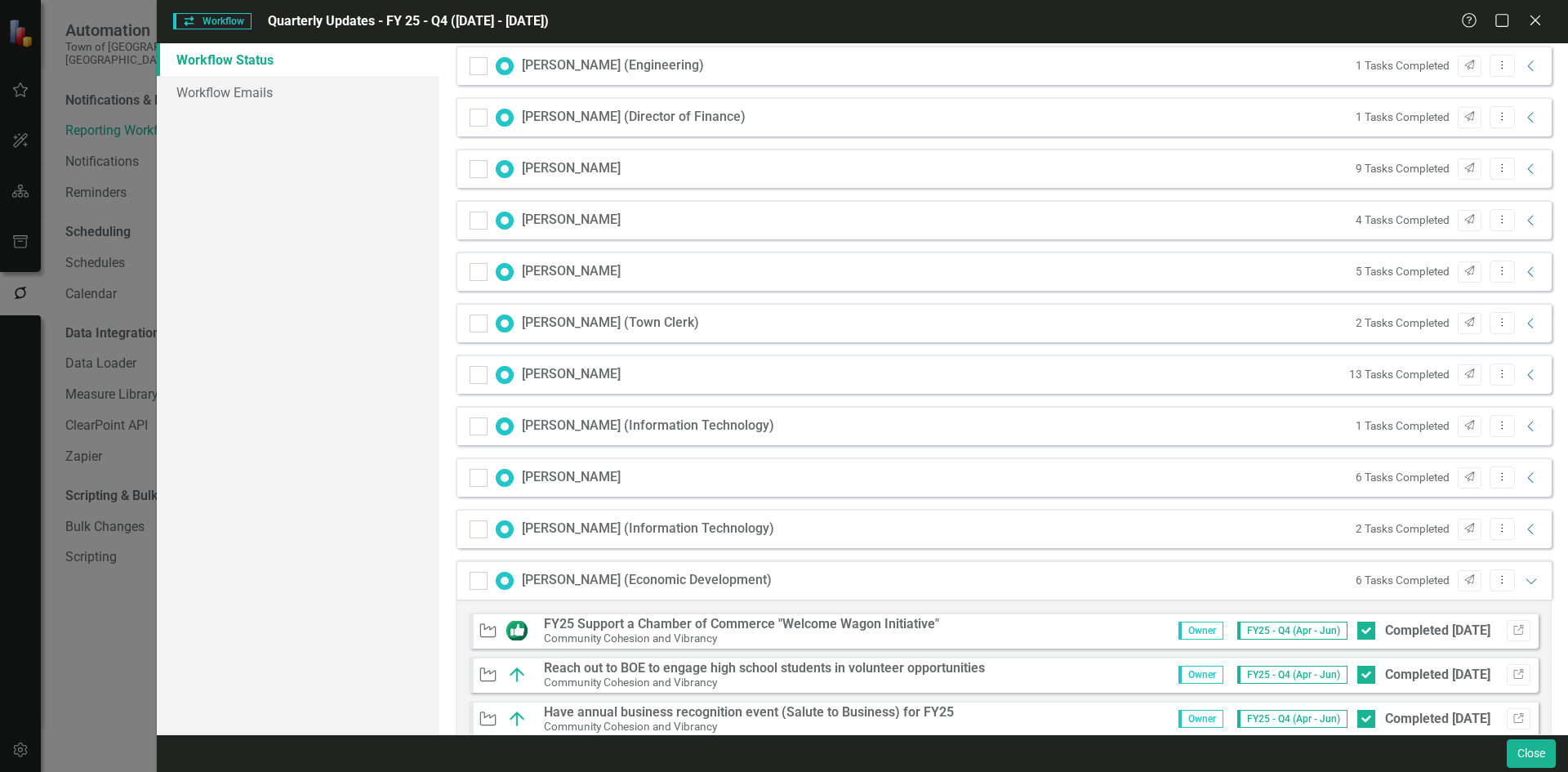
scroll to position [840, 0]
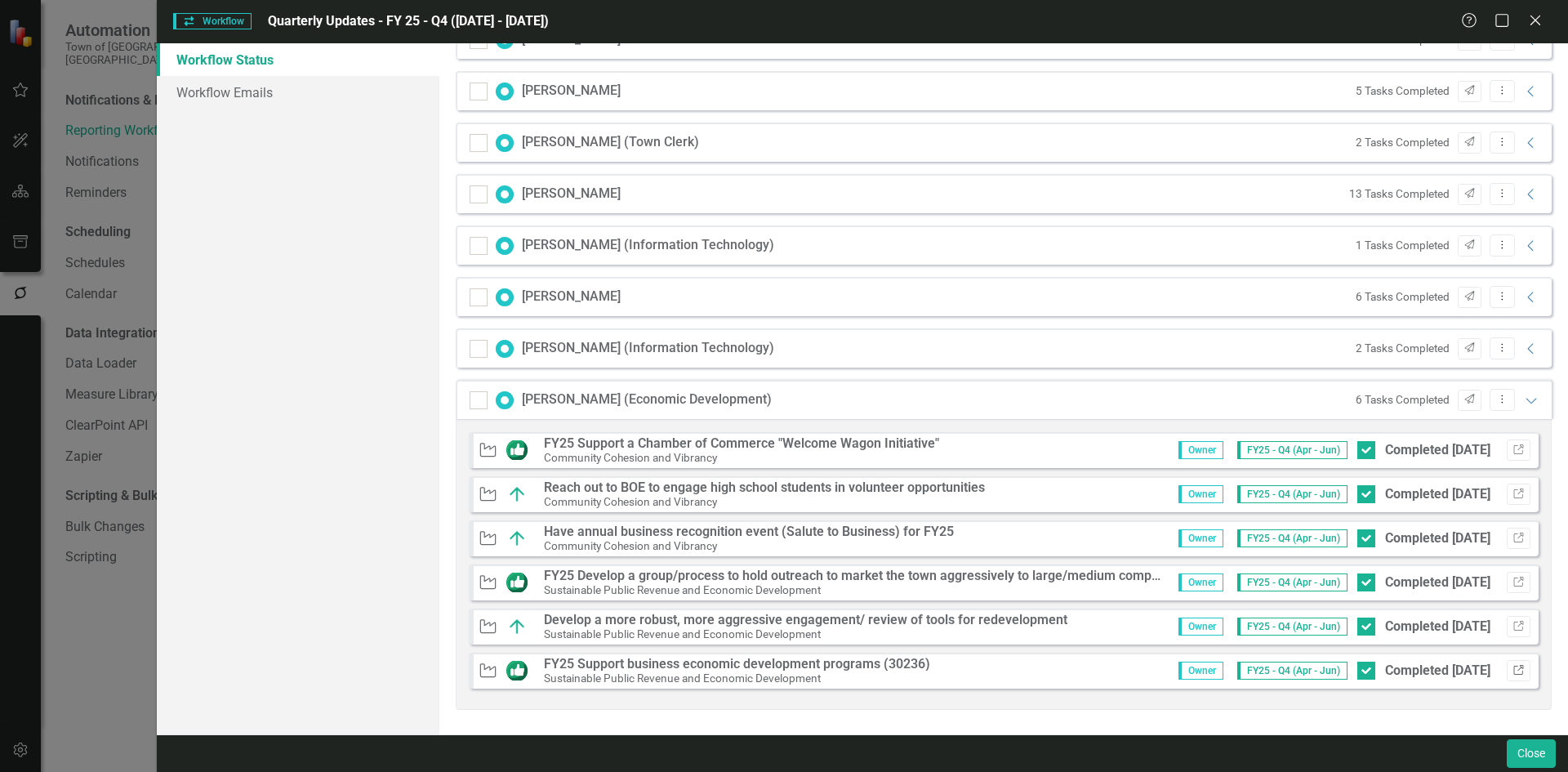
click at [1507, 663] on button "Link" at bounding box center [1518, 671] width 24 height 21
click at [1512, 582] on icon "Link" at bounding box center [1518, 583] width 12 height 10
click at [1523, 400] on icon "Expanded" at bounding box center [1531, 399] width 16 height 13
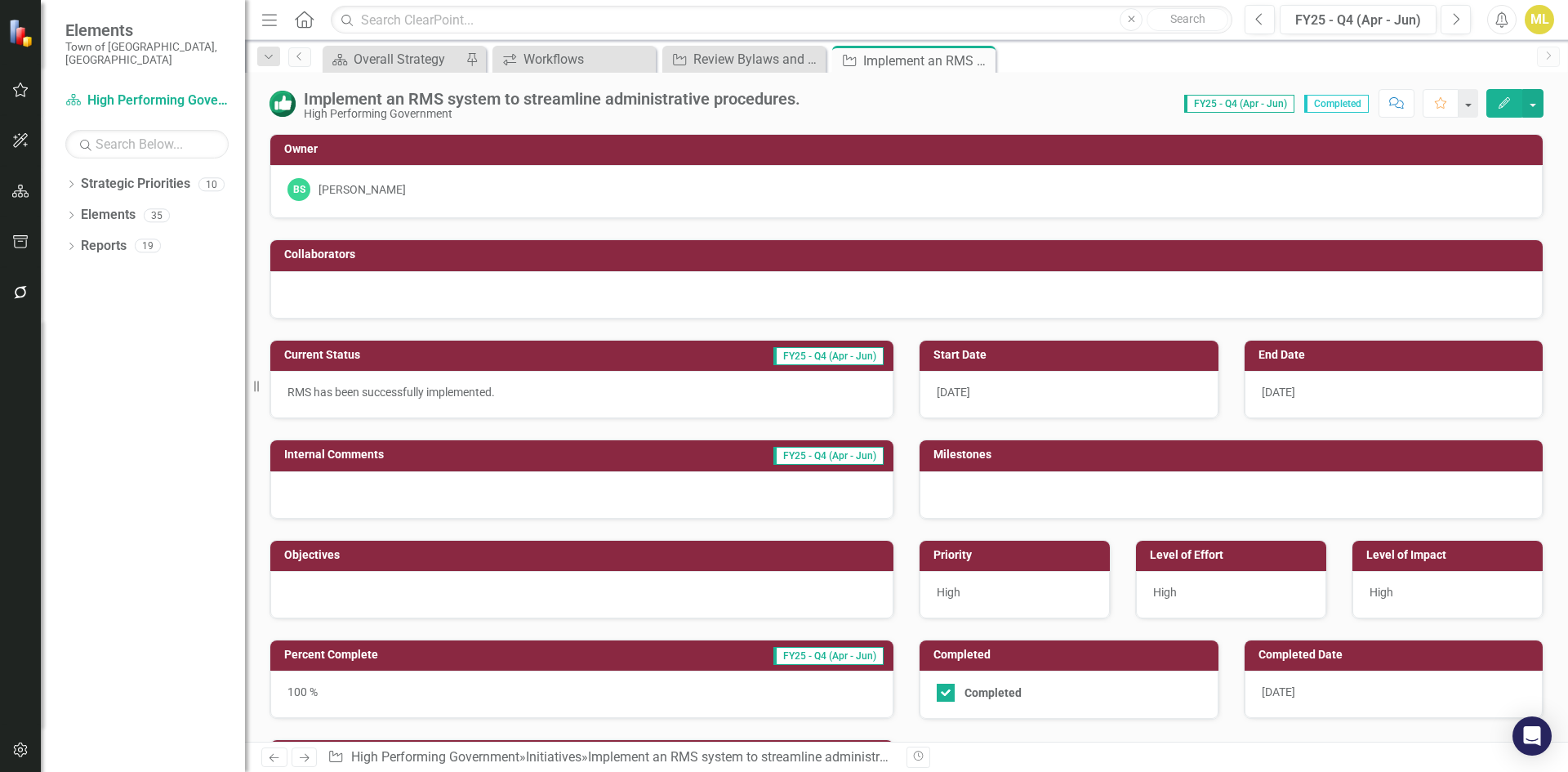
click at [1327, 700] on div "[DATE]" at bounding box center [1393, 695] width 299 height 48
click at [1285, 690] on span "8/8/25" at bounding box center [1279, 692] width 34 height 13
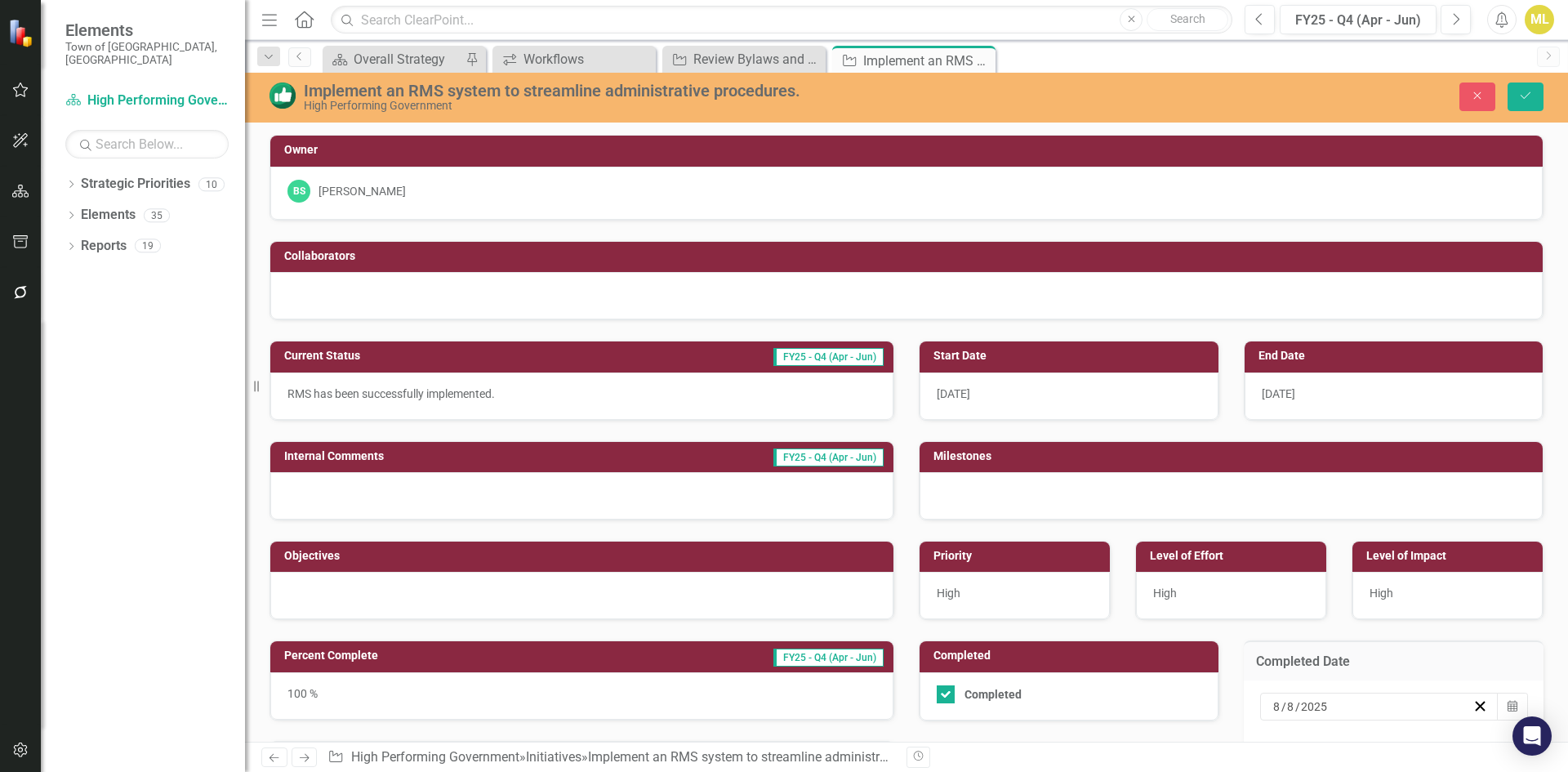
click at [1272, 705] on input "8" at bounding box center [1276, 706] width 9 height 16
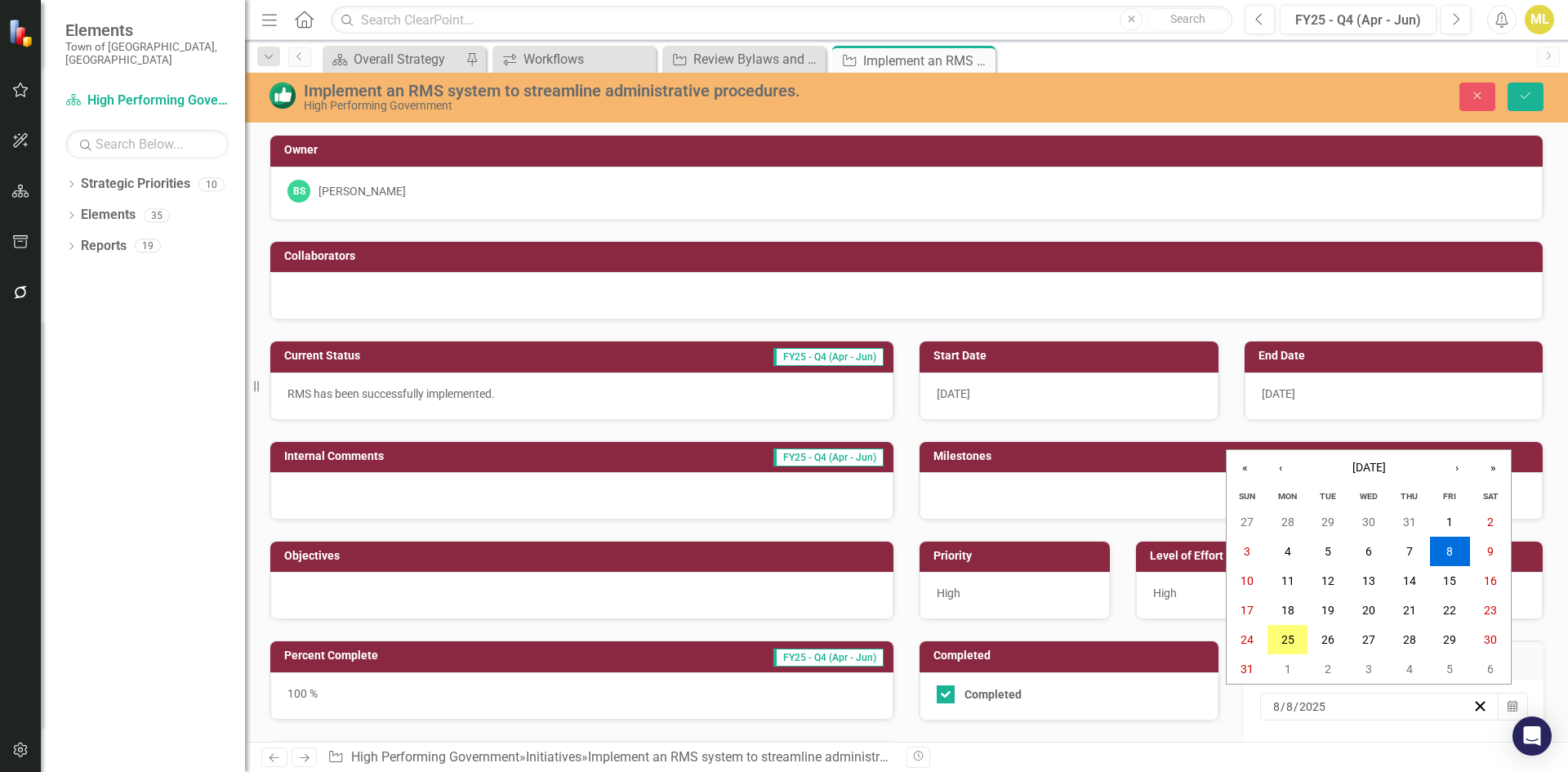
click at [1272, 712] on input "8" at bounding box center [1276, 706] width 8 height 16
click at [1272, 711] on input "8" at bounding box center [1276, 706] width 8 height 16
type input "6"
type input "15"
type input "2025"
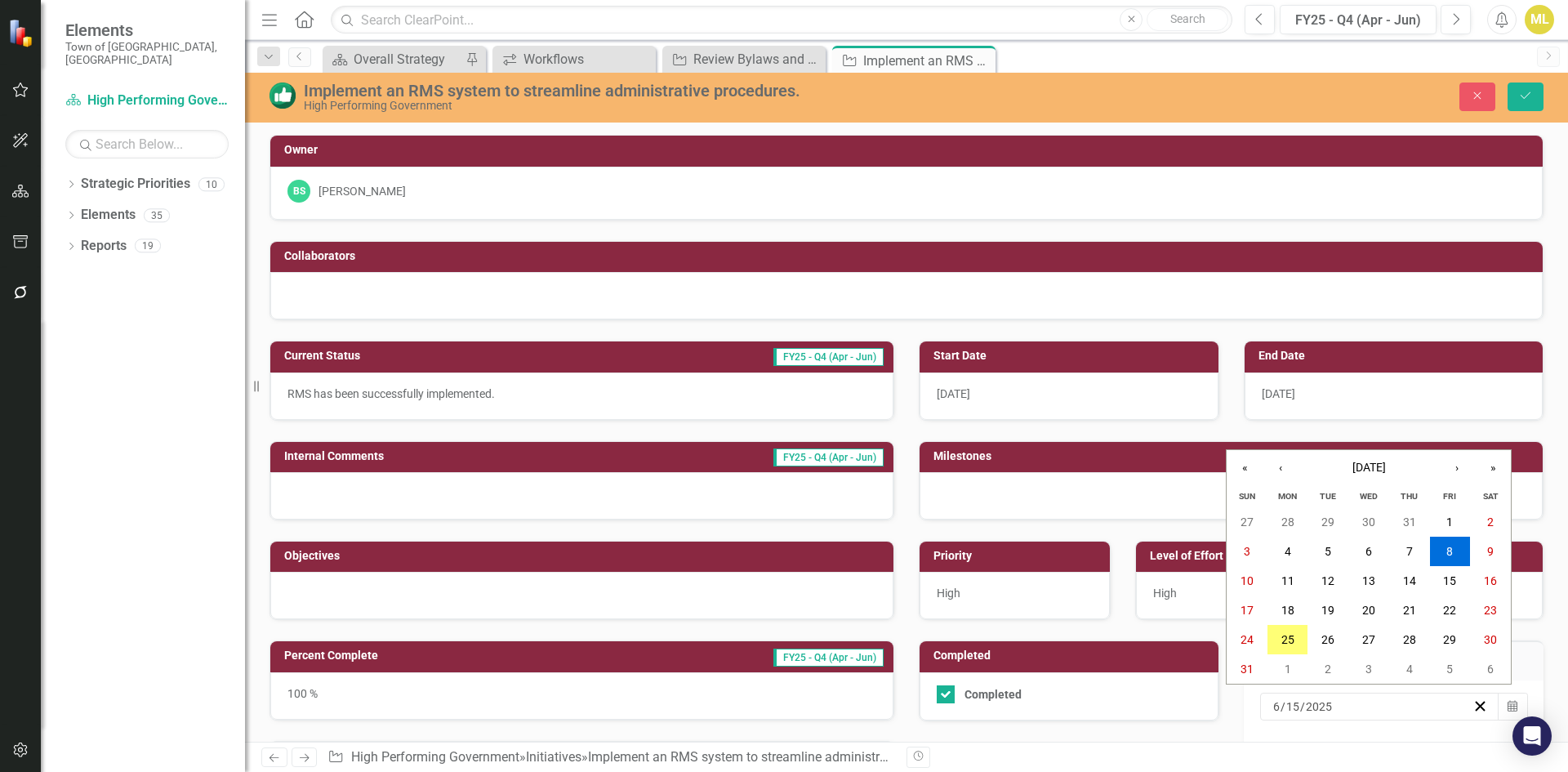
click at [1367, 702] on div "2025-08-08 6 / 15 / 2025" at bounding box center [1371, 706] width 202 height 16
click at [1516, 89] on button "Save" at bounding box center [1525, 96] width 36 height 29
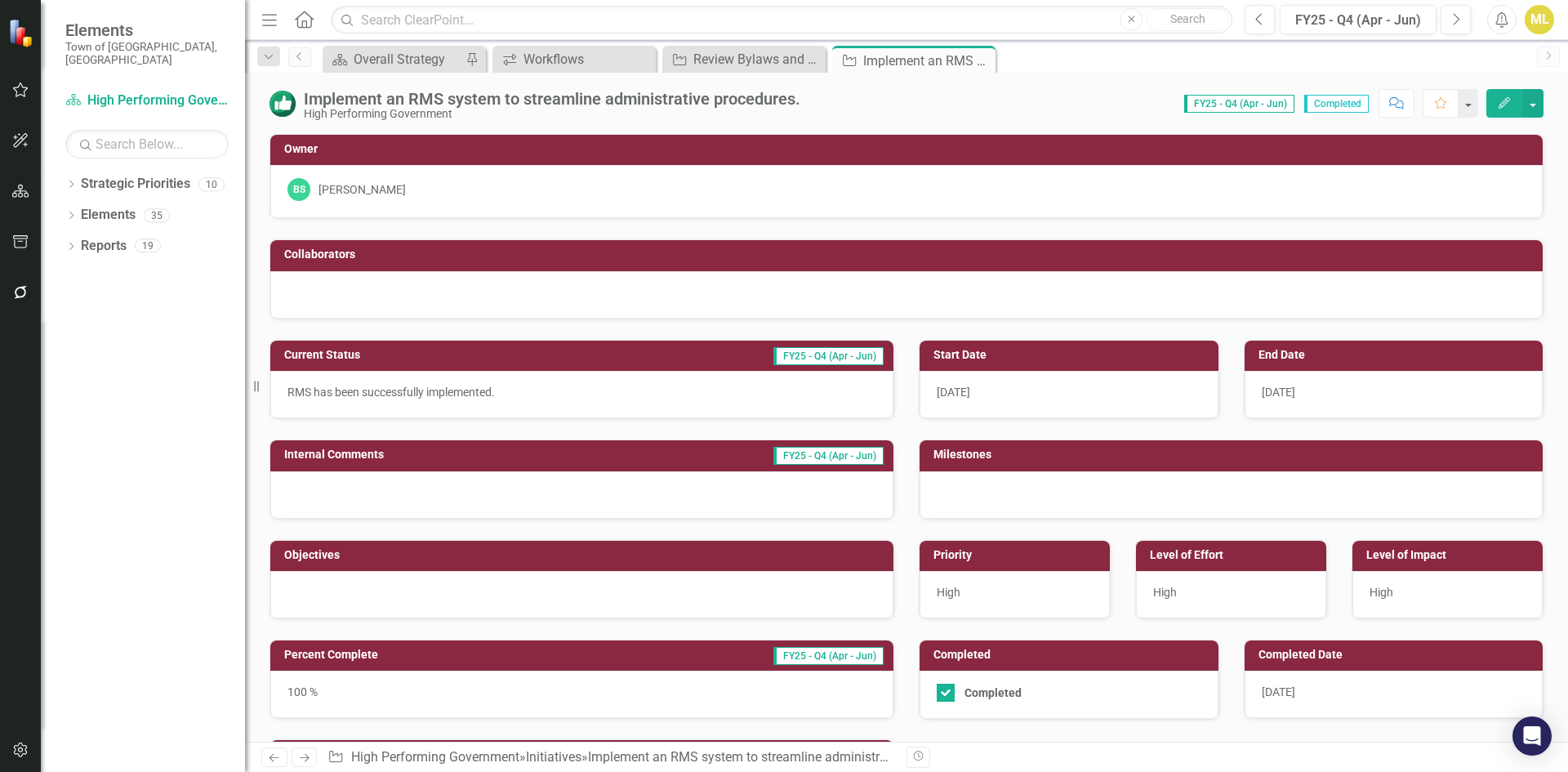
click at [1288, 693] on span "6/15/25" at bounding box center [1279, 692] width 34 height 13
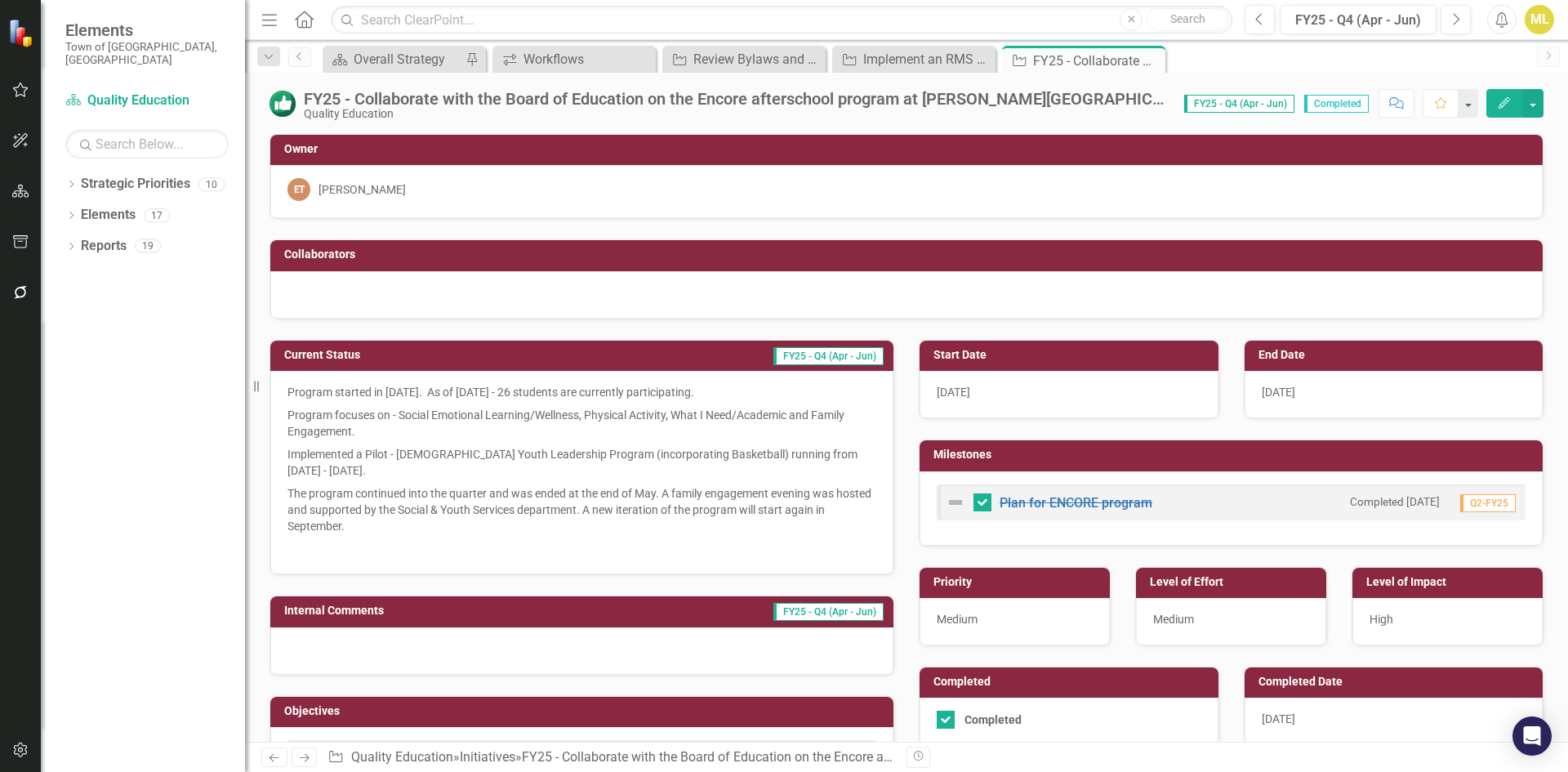
click at [442, 508] on p "The program continued into the quarter and was ended at the end of May. A famil…" at bounding box center [582, 510] width 589 height 56
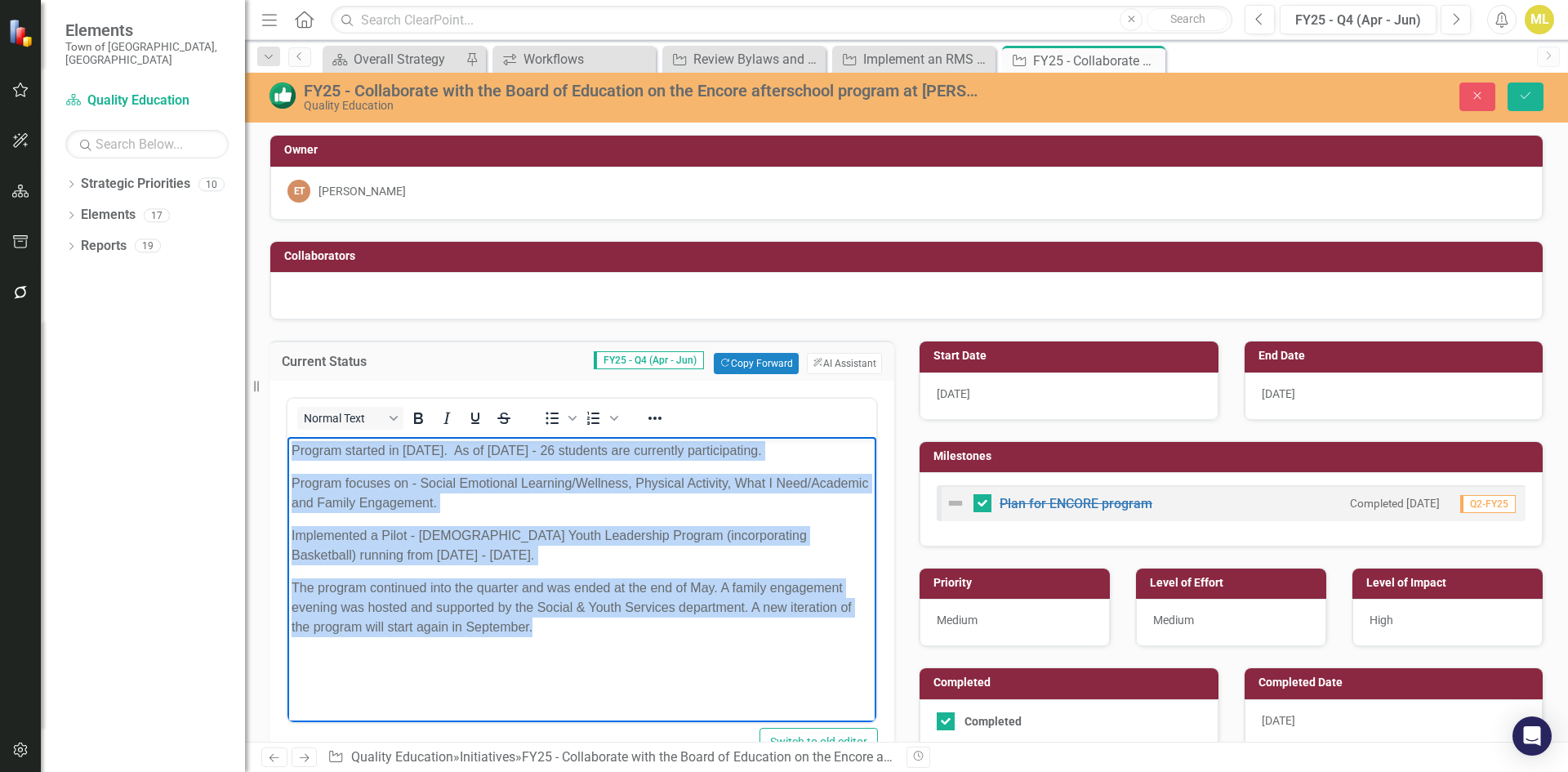
drag, startPoint x: 542, startPoint y: 634, endPoint x: 234, endPoint y: 407, distance: 382.6
click at [288, 437] on html "Program started in [DATE]. As of [DATE] - 26 students are currently participati…" at bounding box center [582, 562] width 589 height 250
copy body "Program started in [DATE]. As of [DATE] - 26 students are currently participati…"
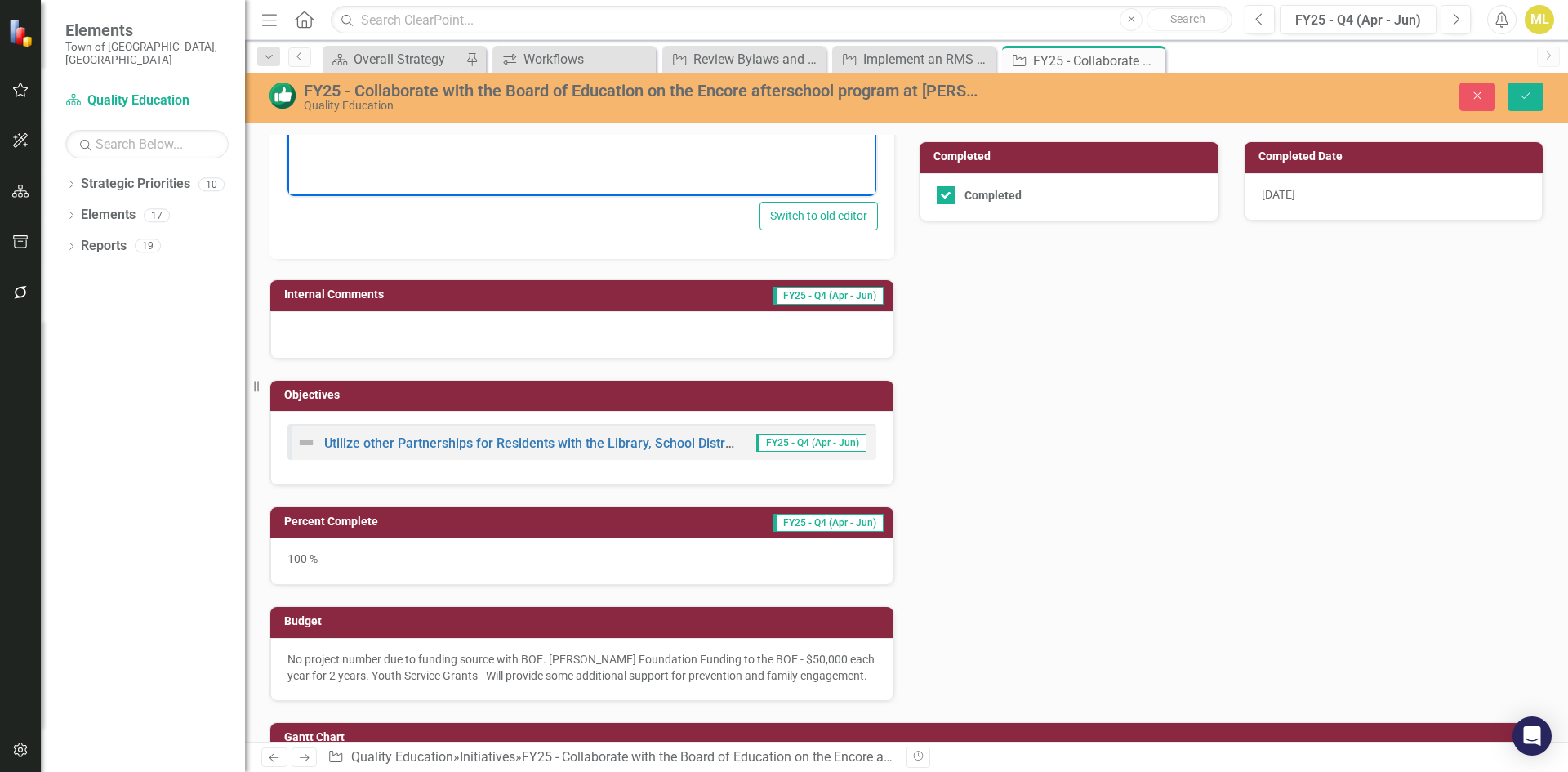
scroll to position [365, 0]
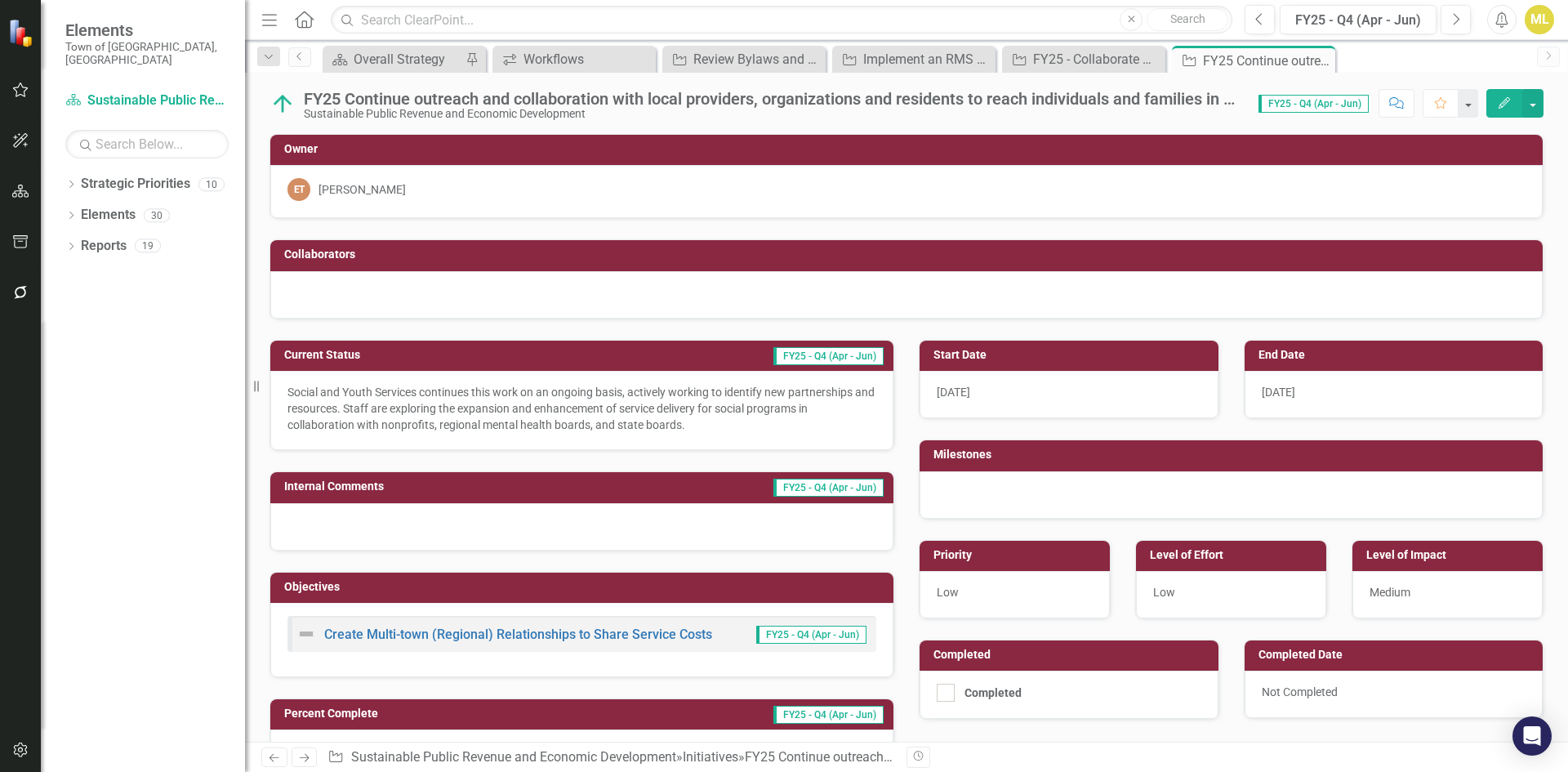
scroll to position [81, 0]
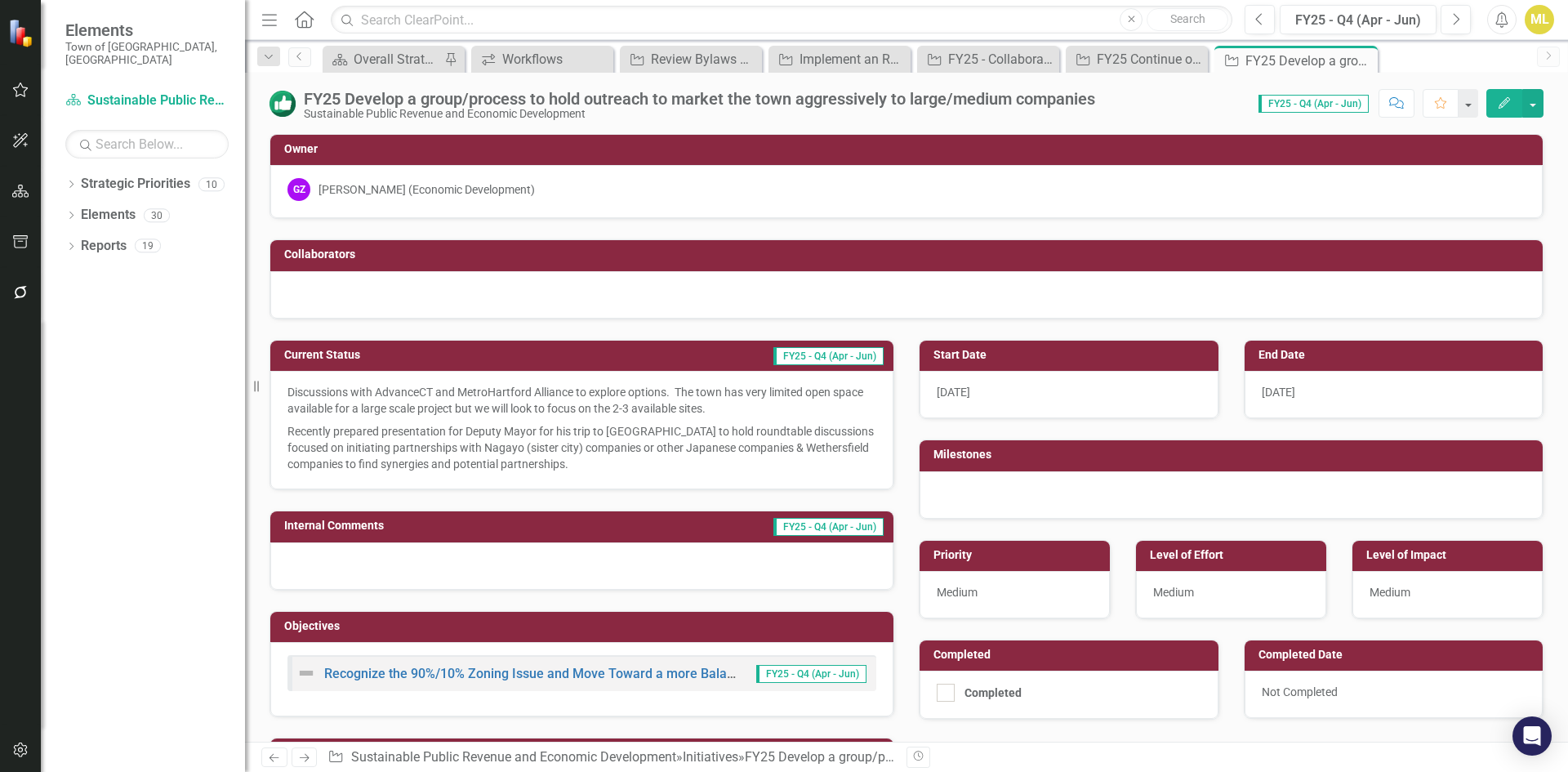
click at [936, 689] on input "Completed" at bounding box center [941, 689] width 11 height 11
checkbox input "true"
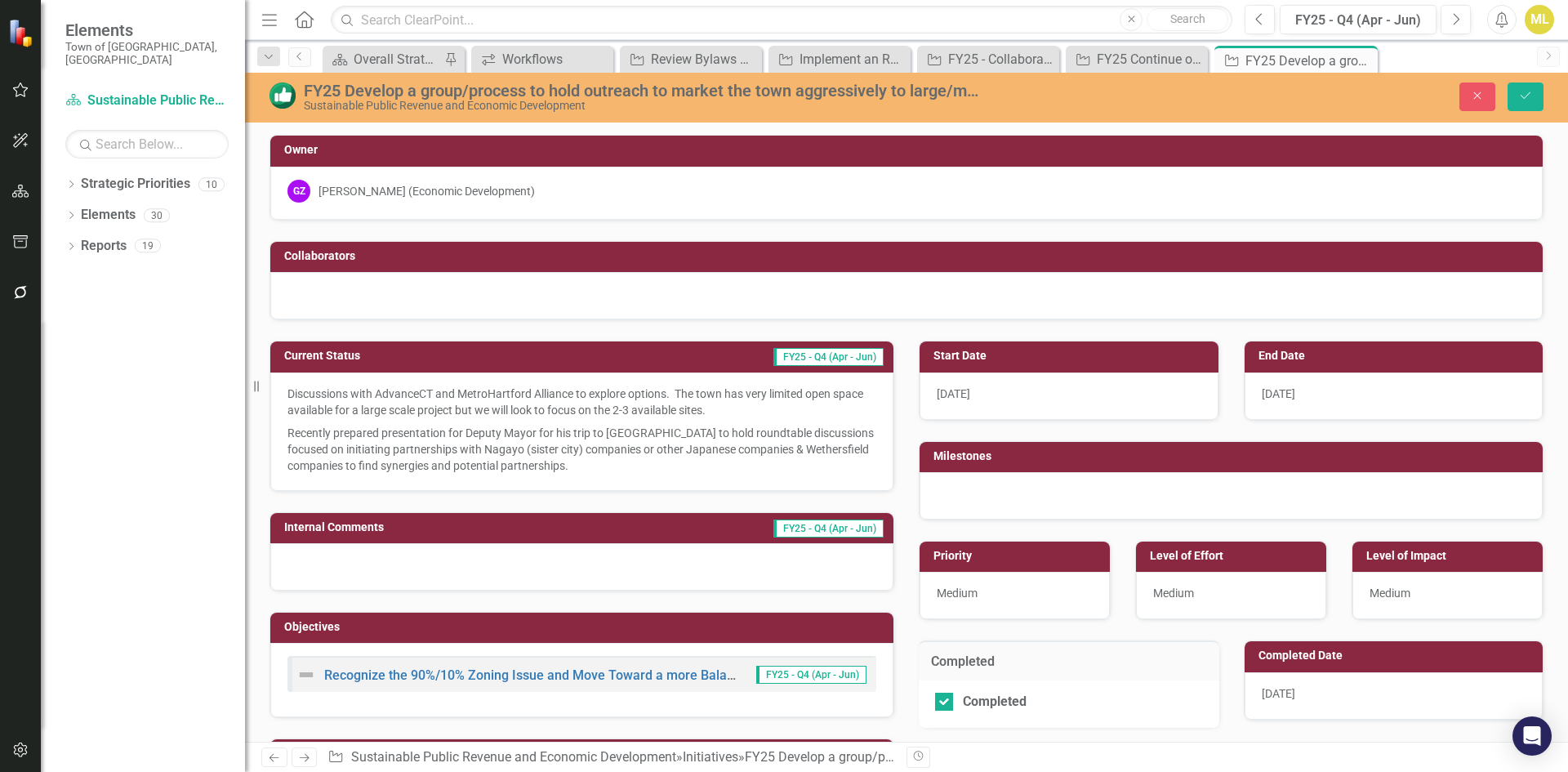
click at [1274, 689] on span "8/25/25" at bounding box center [1279, 694] width 34 height 13
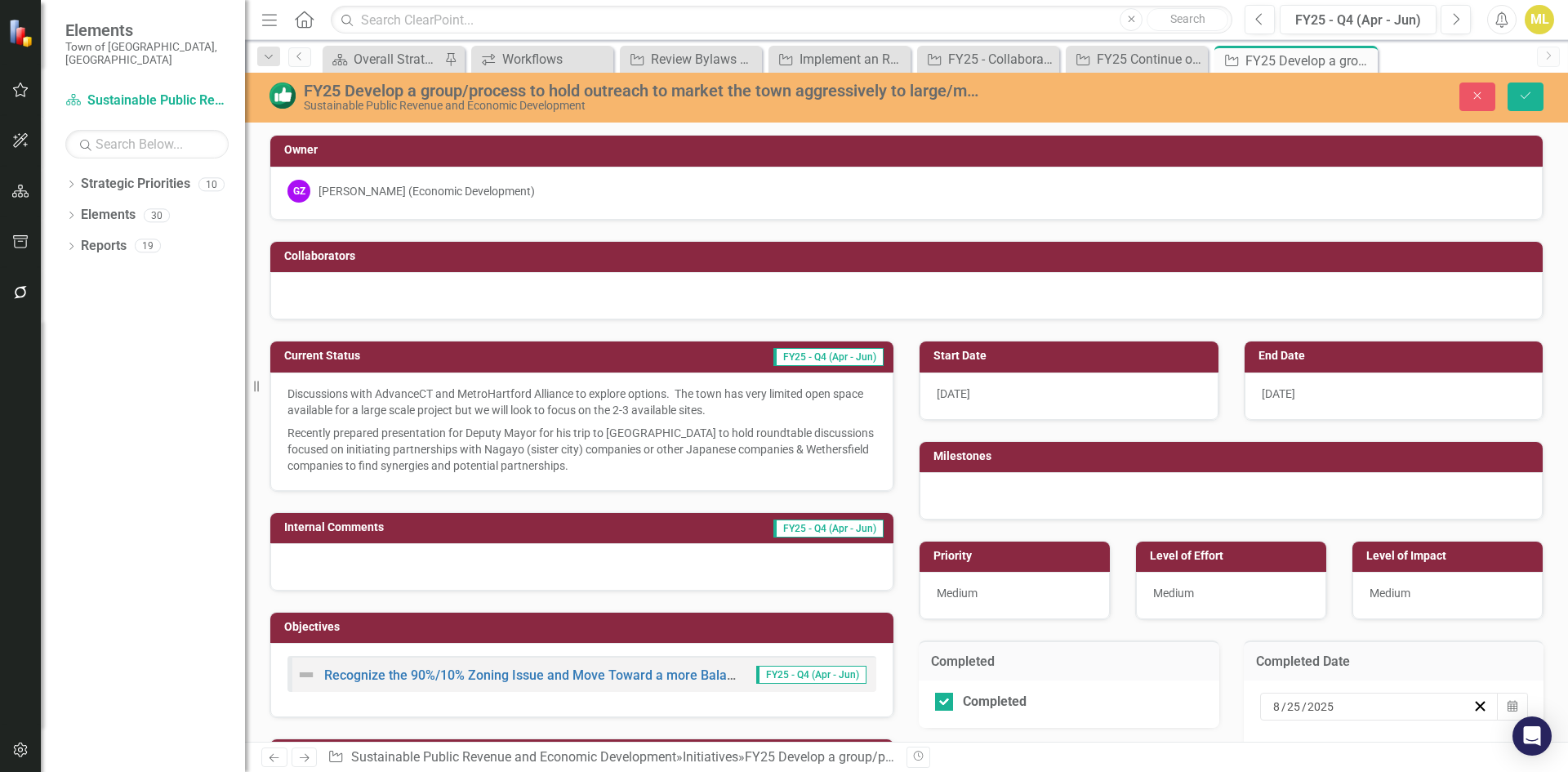
click at [1281, 707] on span "/" at bounding box center [1283, 706] width 5 height 15
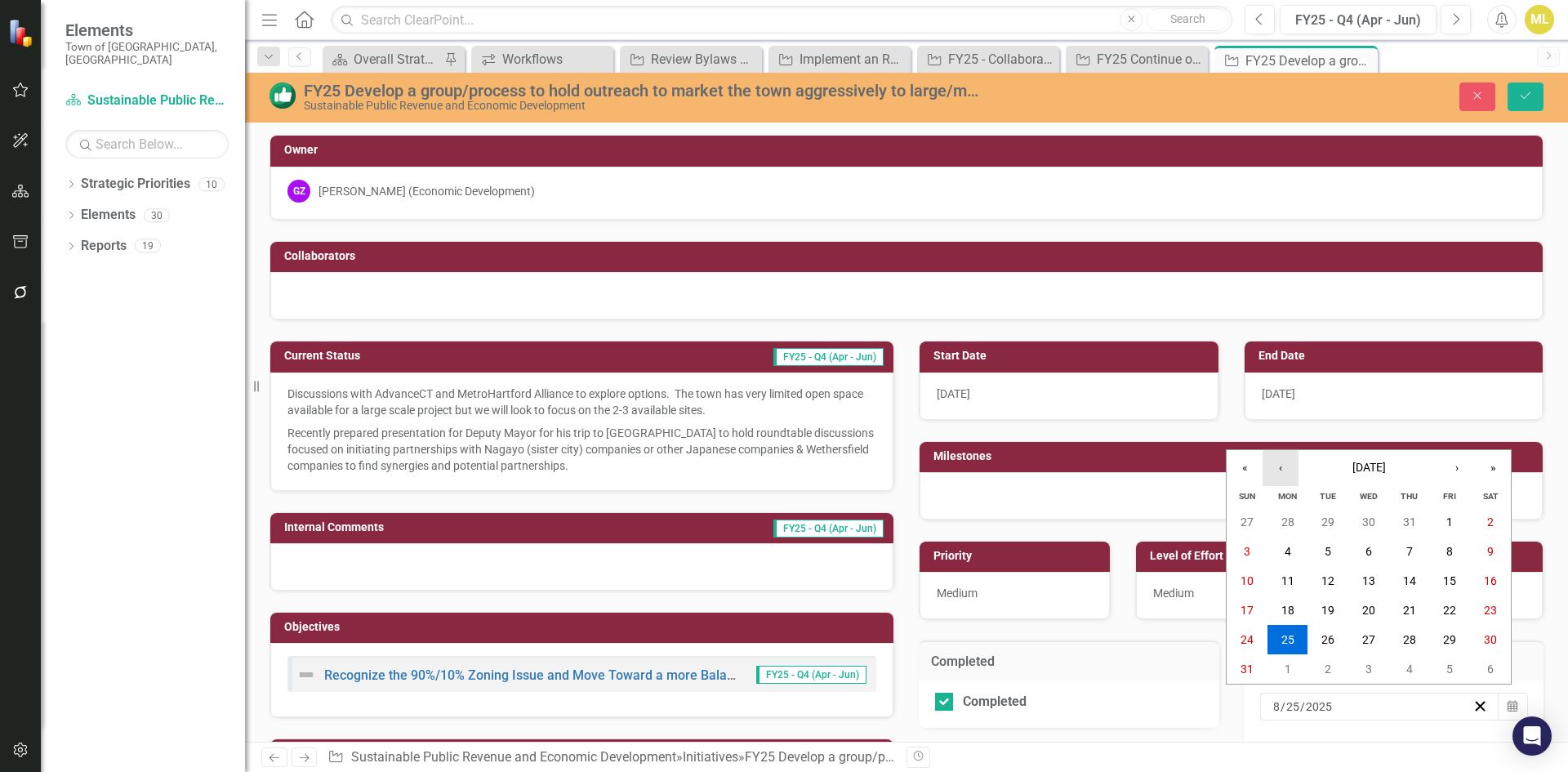
click at [1277, 475] on button "‹" at bounding box center [1281, 468] width 36 height 36
click at [1277, 463] on button "‹" at bounding box center [1281, 468] width 36 height 36
click at [1459, 463] on button "›" at bounding box center [1457, 468] width 36 height 36
click at [1295, 579] on button "16" at bounding box center [1288, 581] width 41 height 30
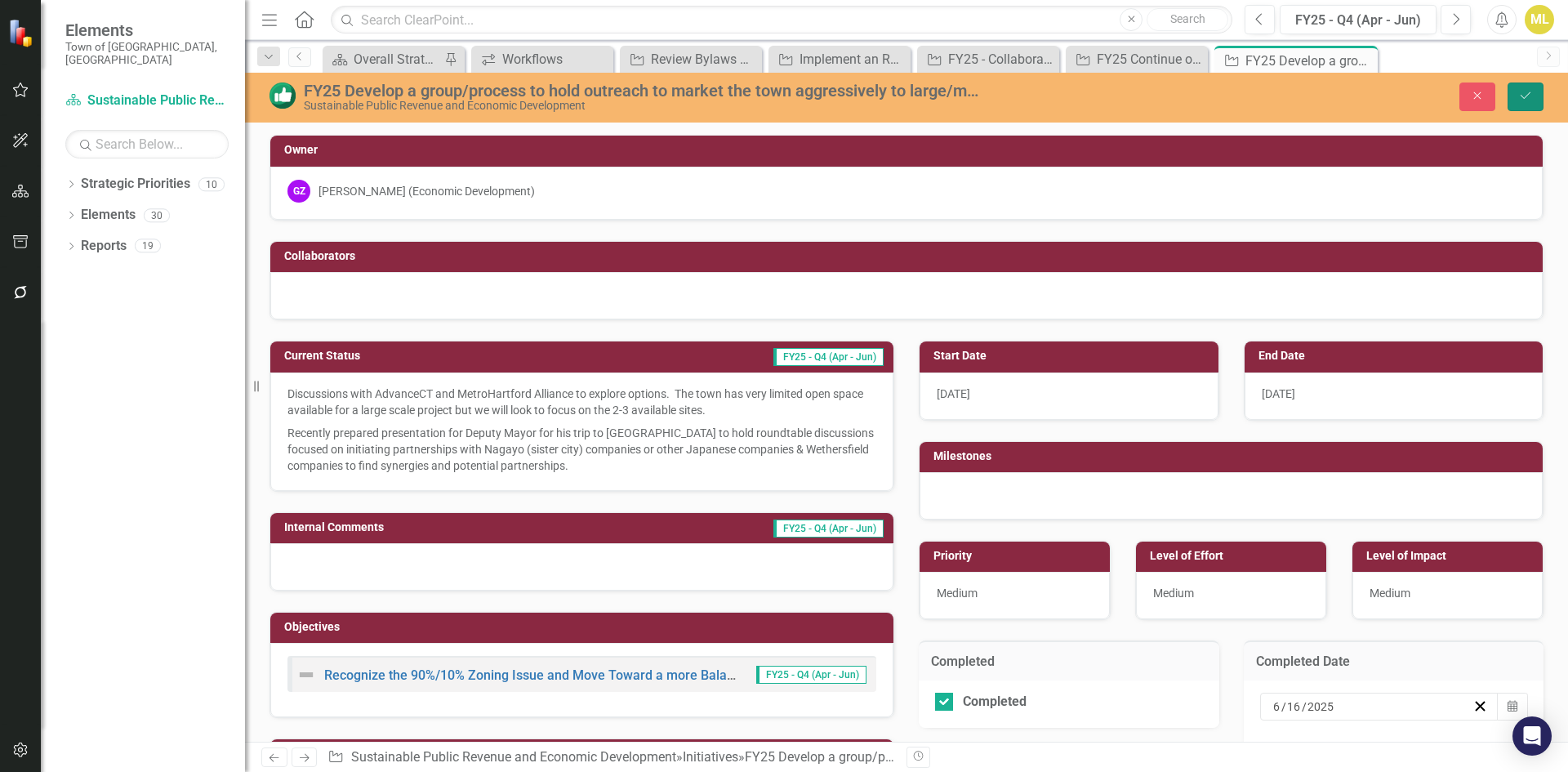
click at [1520, 91] on icon "Save" at bounding box center [1525, 95] width 15 height 12
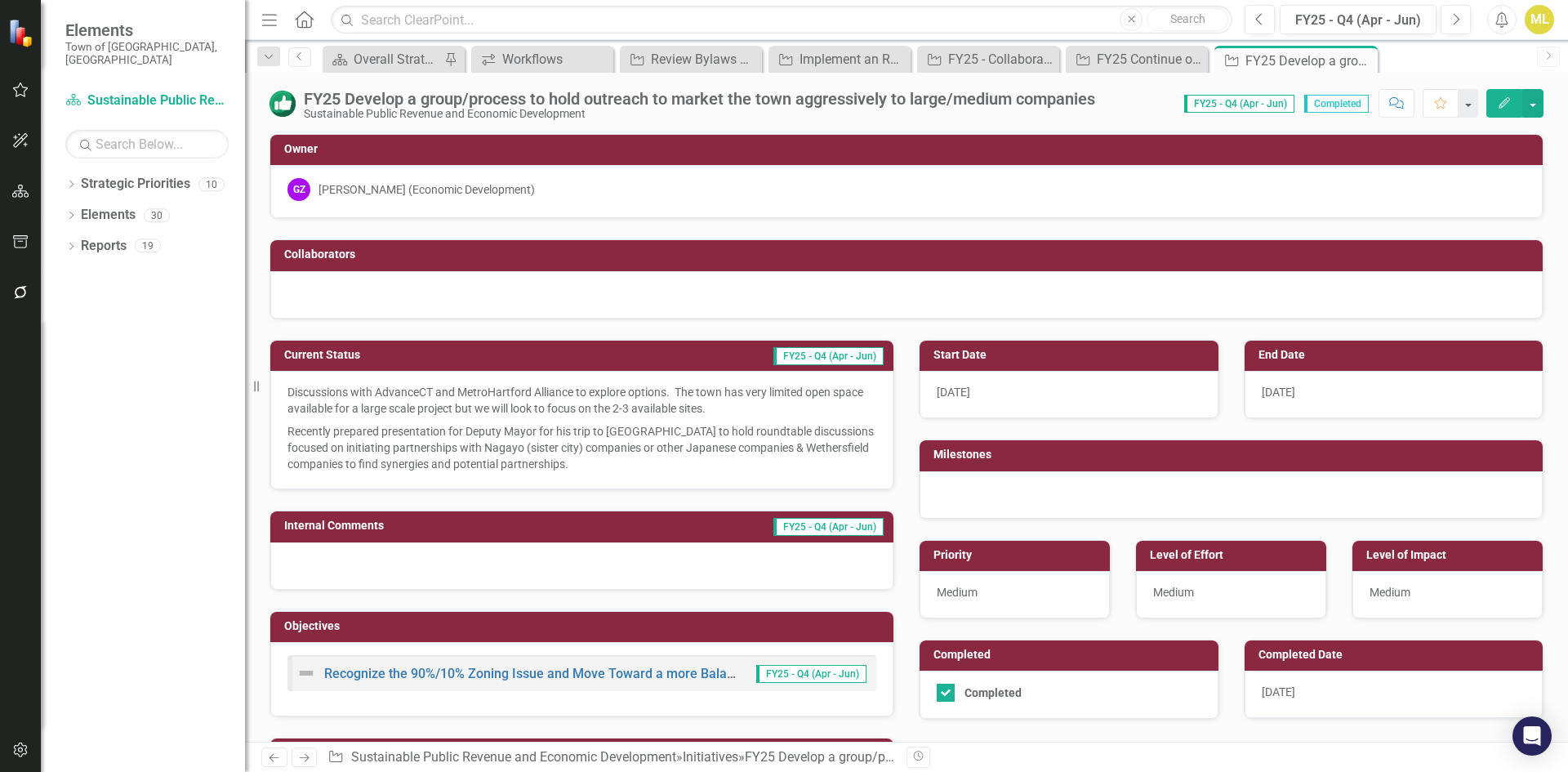
click at [1275, 689] on span "8/25/25" at bounding box center [1279, 692] width 34 height 13
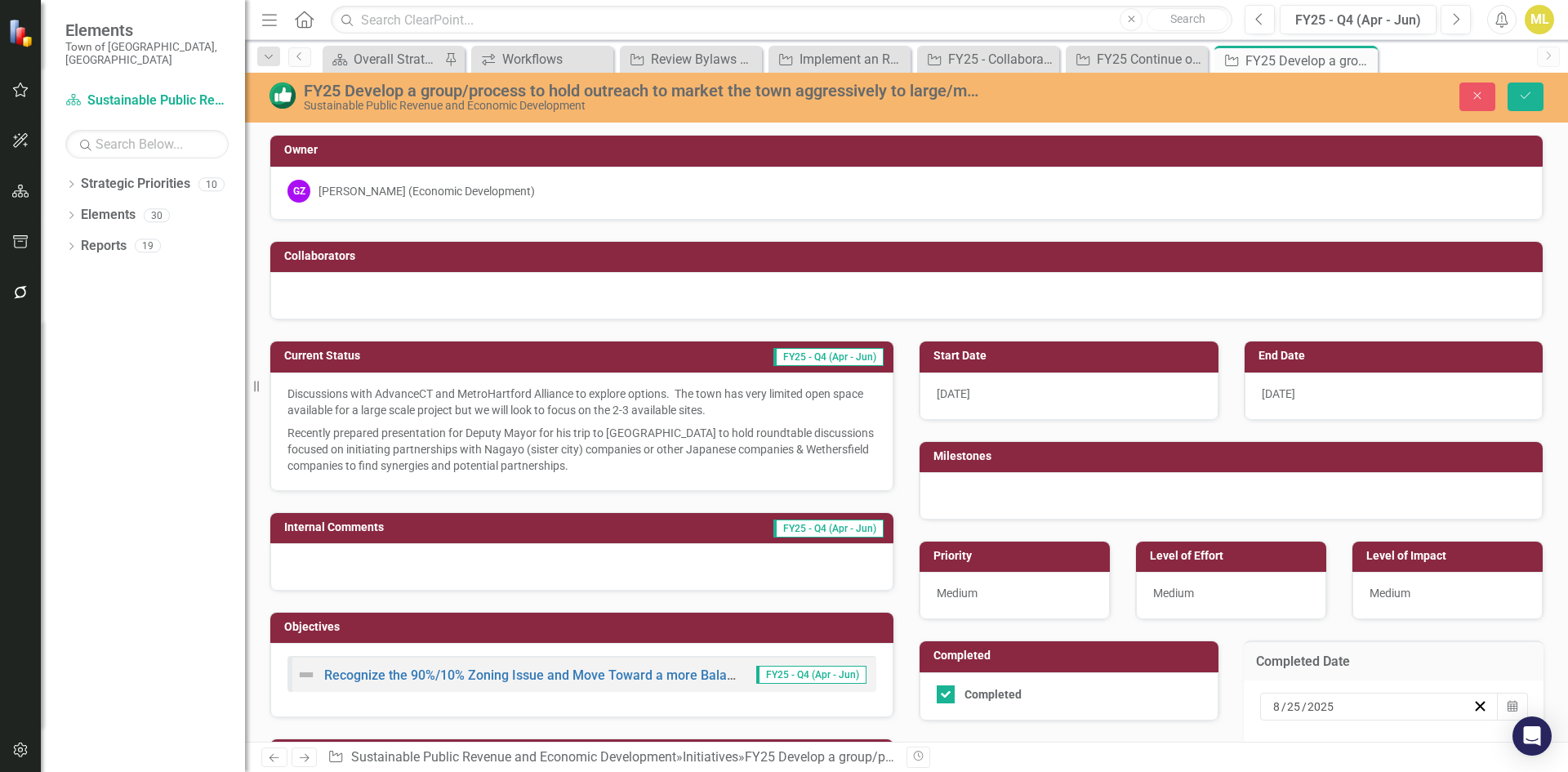
click at [1290, 711] on input "25" at bounding box center [1294, 706] width 16 height 16
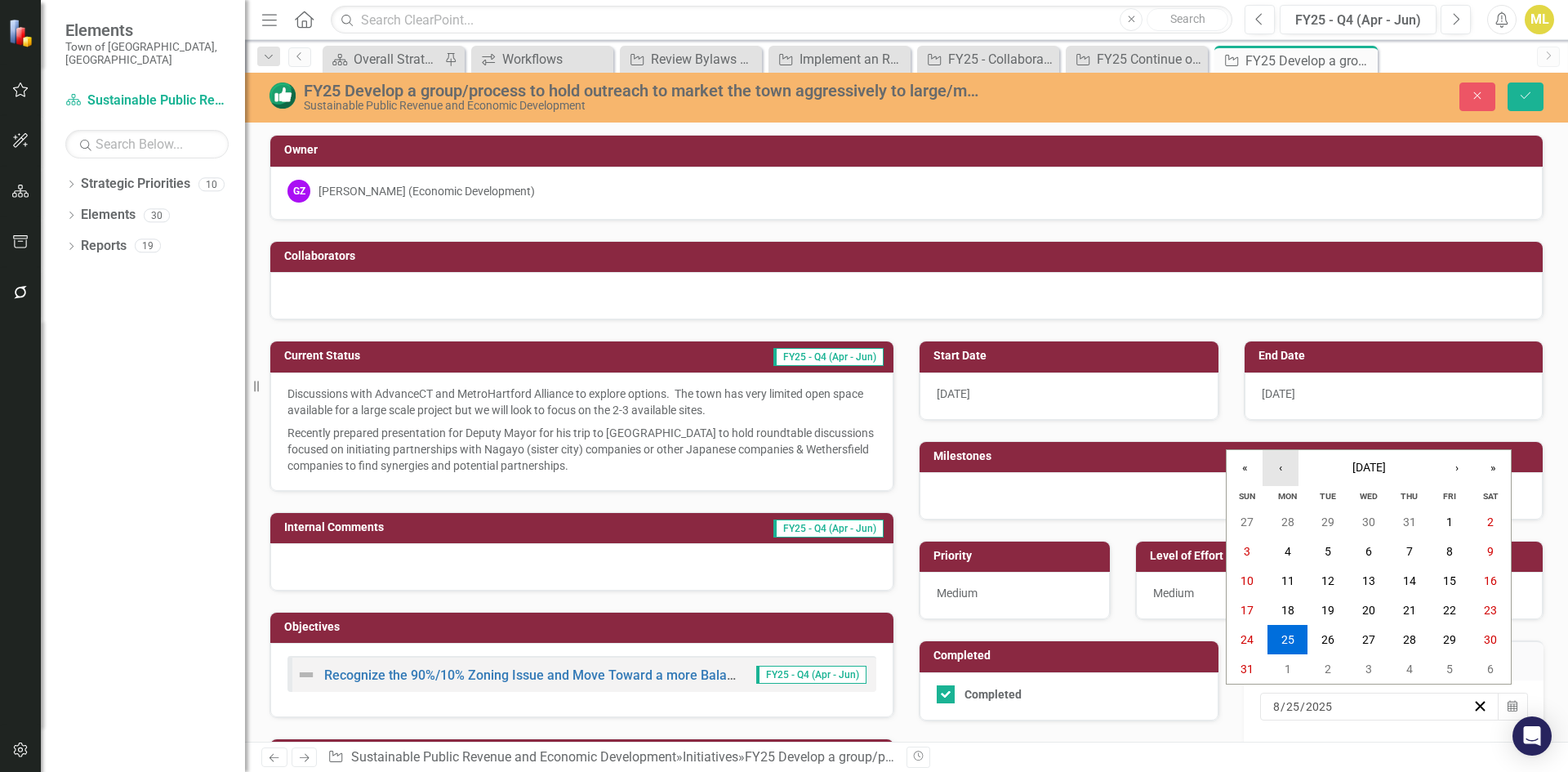
click at [1286, 462] on button "‹" at bounding box center [1281, 468] width 36 height 36
click at [1295, 530] on button "2" at bounding box center [1288, 523] width 41 height 30
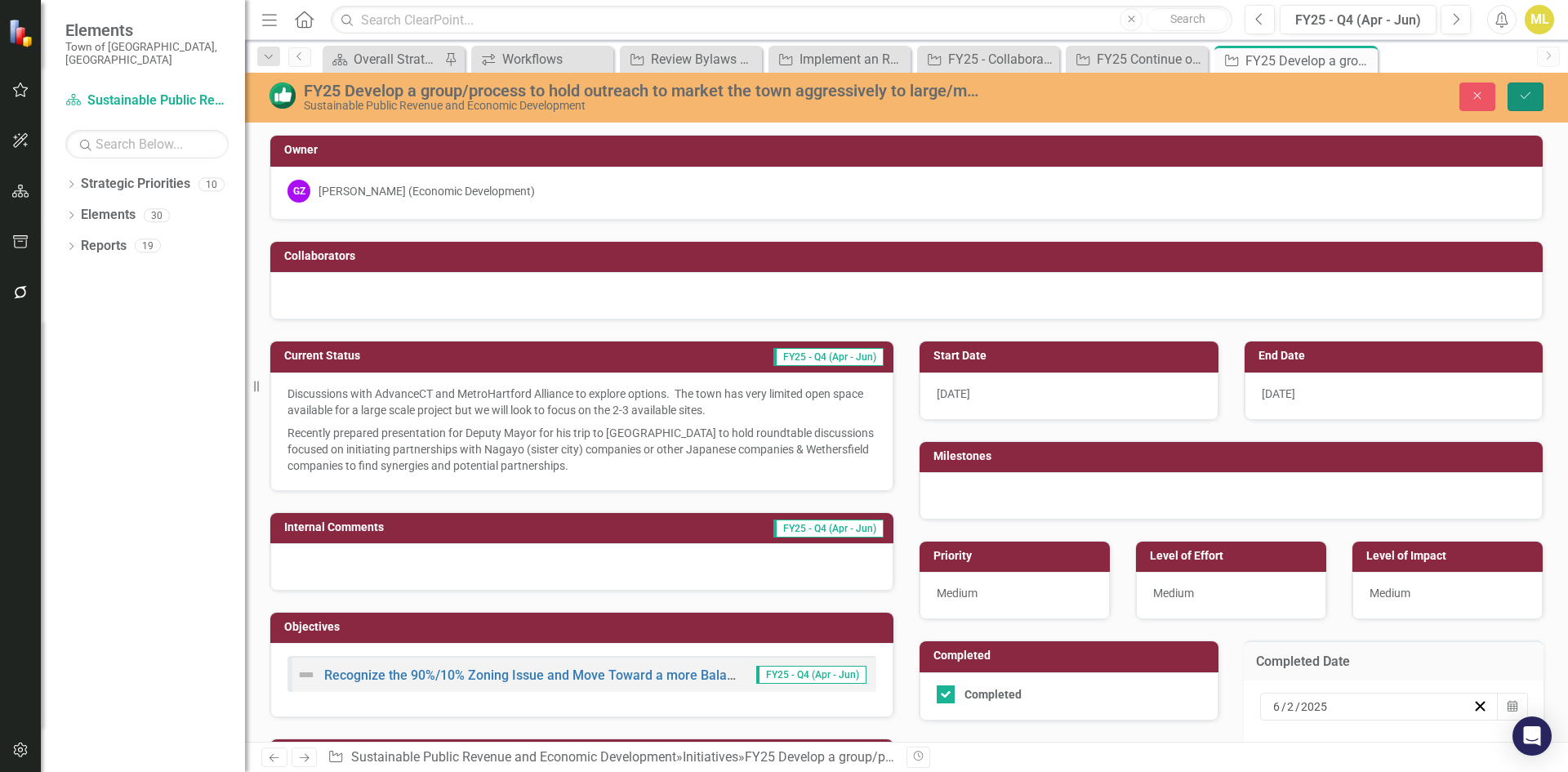
click at [1525, 87] on button "Save" at bounding box center [1525, 96] width 36 height 29
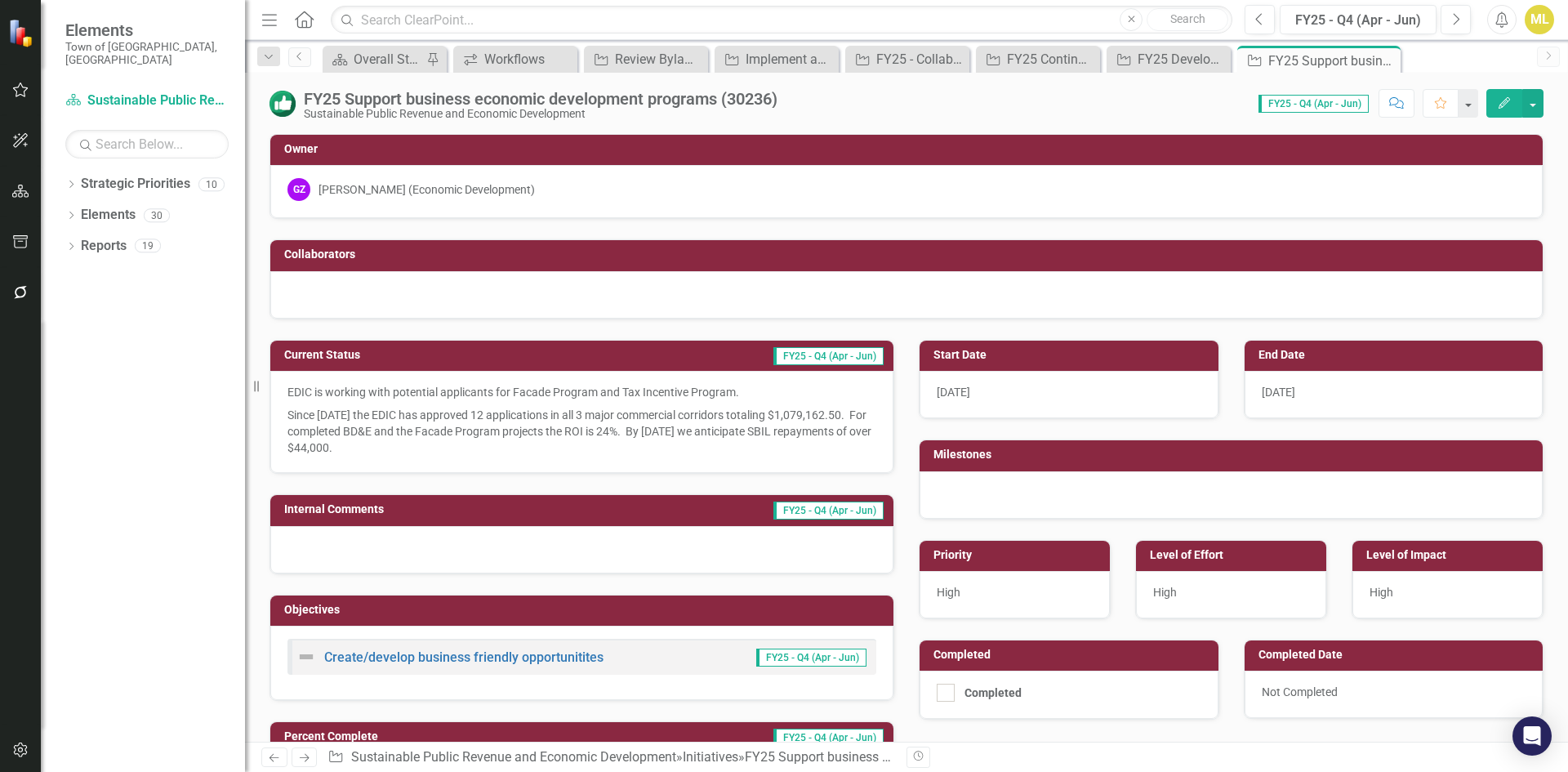
click at [433, 446] on p "Since [DATE] the EDIC has approved 12 applications in all 3 major commercial co…" at bounding box center [582, 429] width 589 height 53
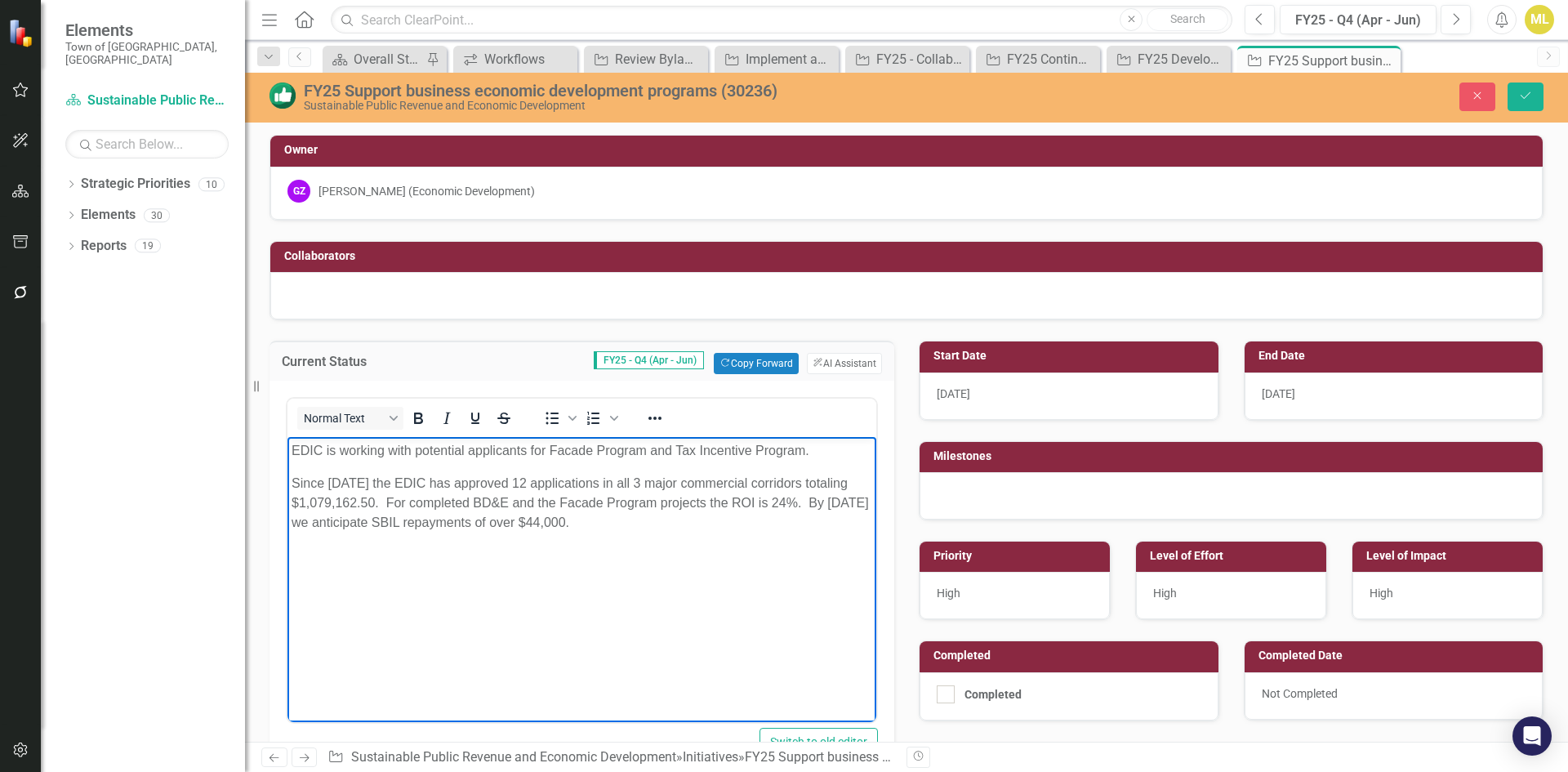
drag, startPoint x: 630, startPoint y: 523, endPoint x: 241, endPoint y: 435, distance: 398.8
click at [288, 437] on html "EDIC is working with potential applicants for Facade Program and Tax Incentive …" at bounding box center [582, 559] width 589 height 245
copy body "EDIC is working with potential applicants for Facade Program and Tax Incentive …"
click at [600, 565] on body "EDIC is working with potential applicants for Facade Program and Tax Incentive …" at bounding box center [582, 559] width 589 height 245
drag, startPoint x: 628, startPoint y: 525, endPoint x: 247, endPoint y: 419, distance: 395.5
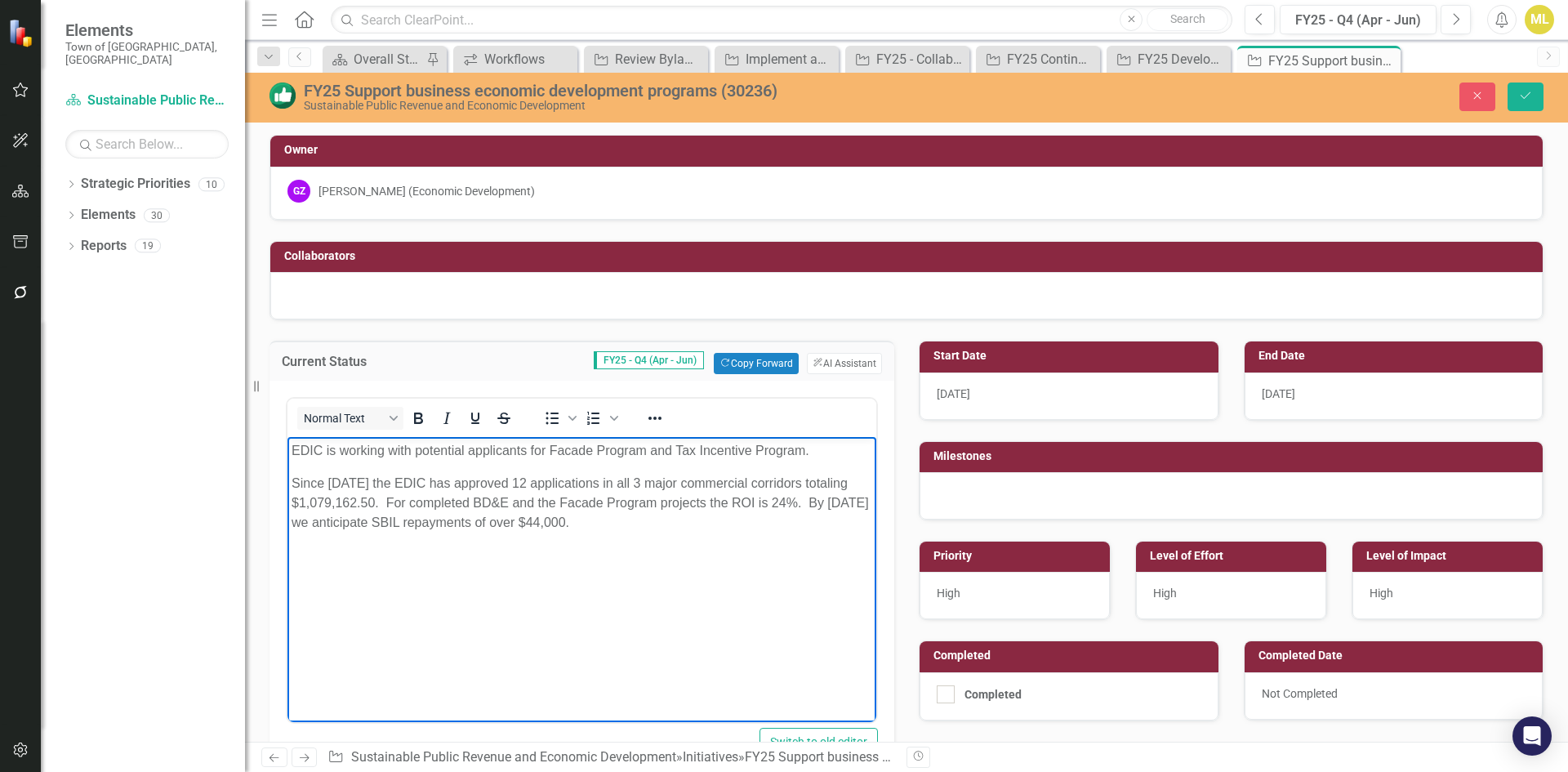
click at [288, 437] on html "EDIC is working with potential applicants for Facade Program and Tax Incentive …" at bounding box center [582, 559] width 589 height 245
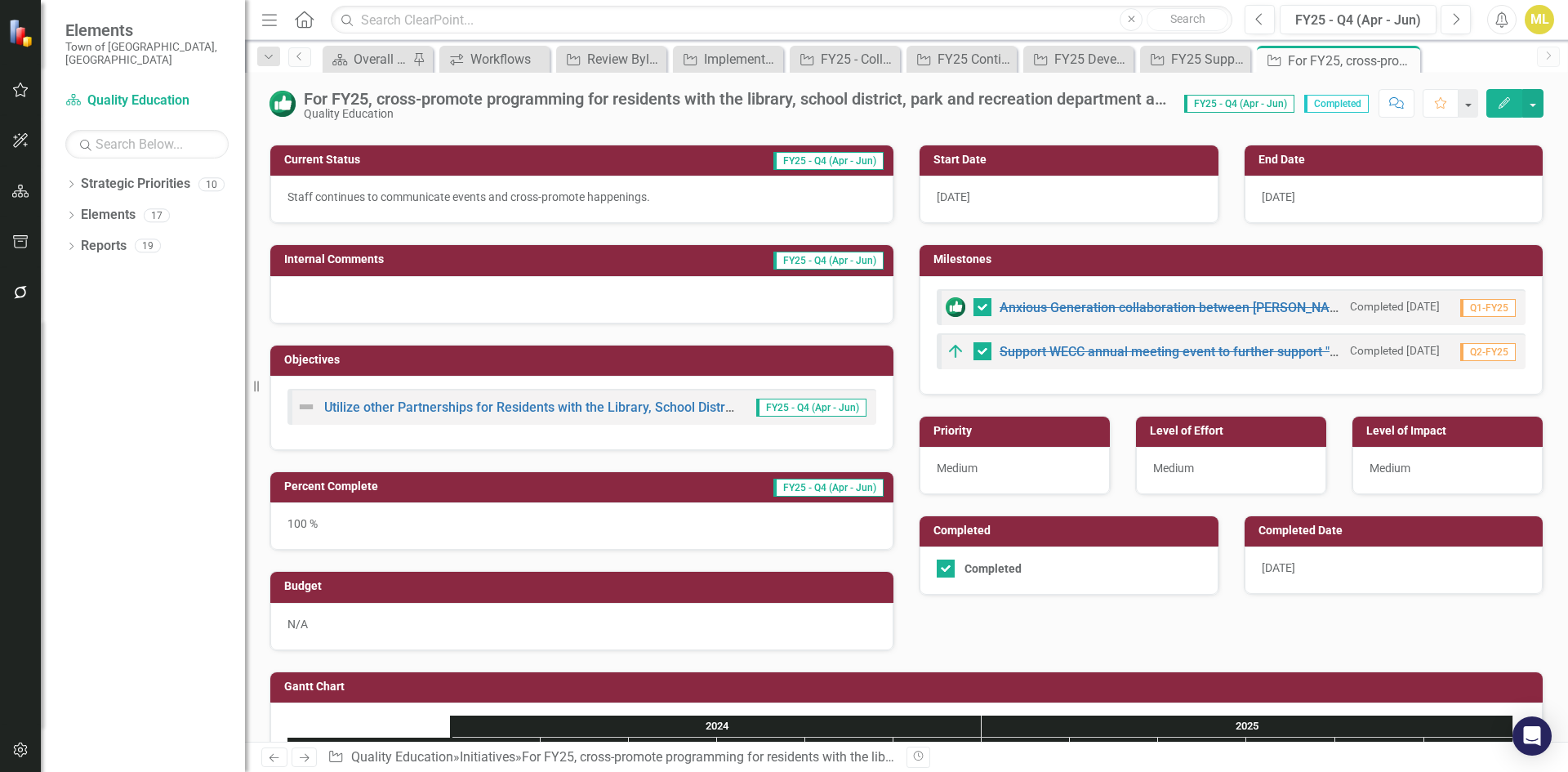
scroll to position [245, 0]
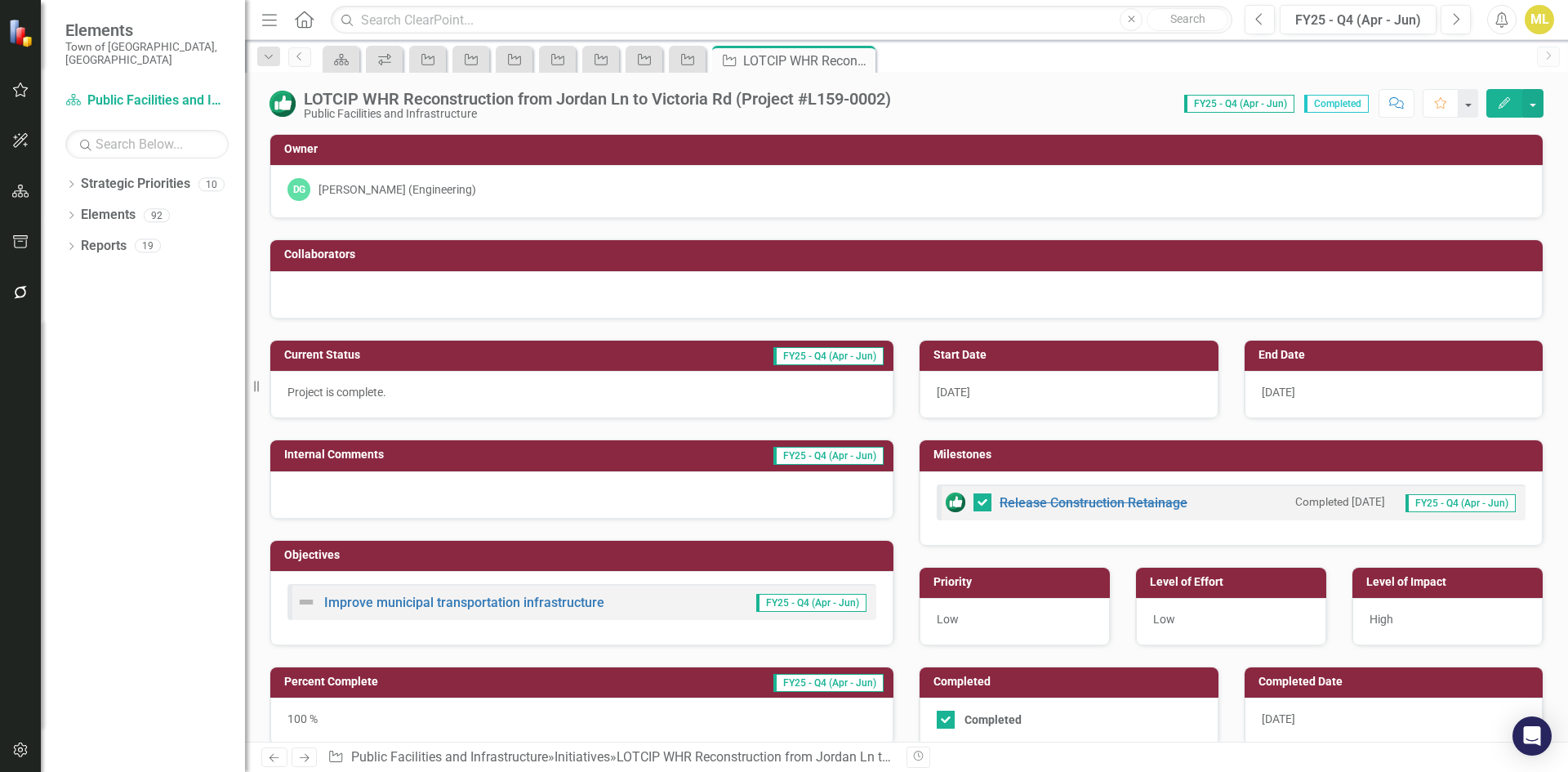
scroll to position [81, 0]
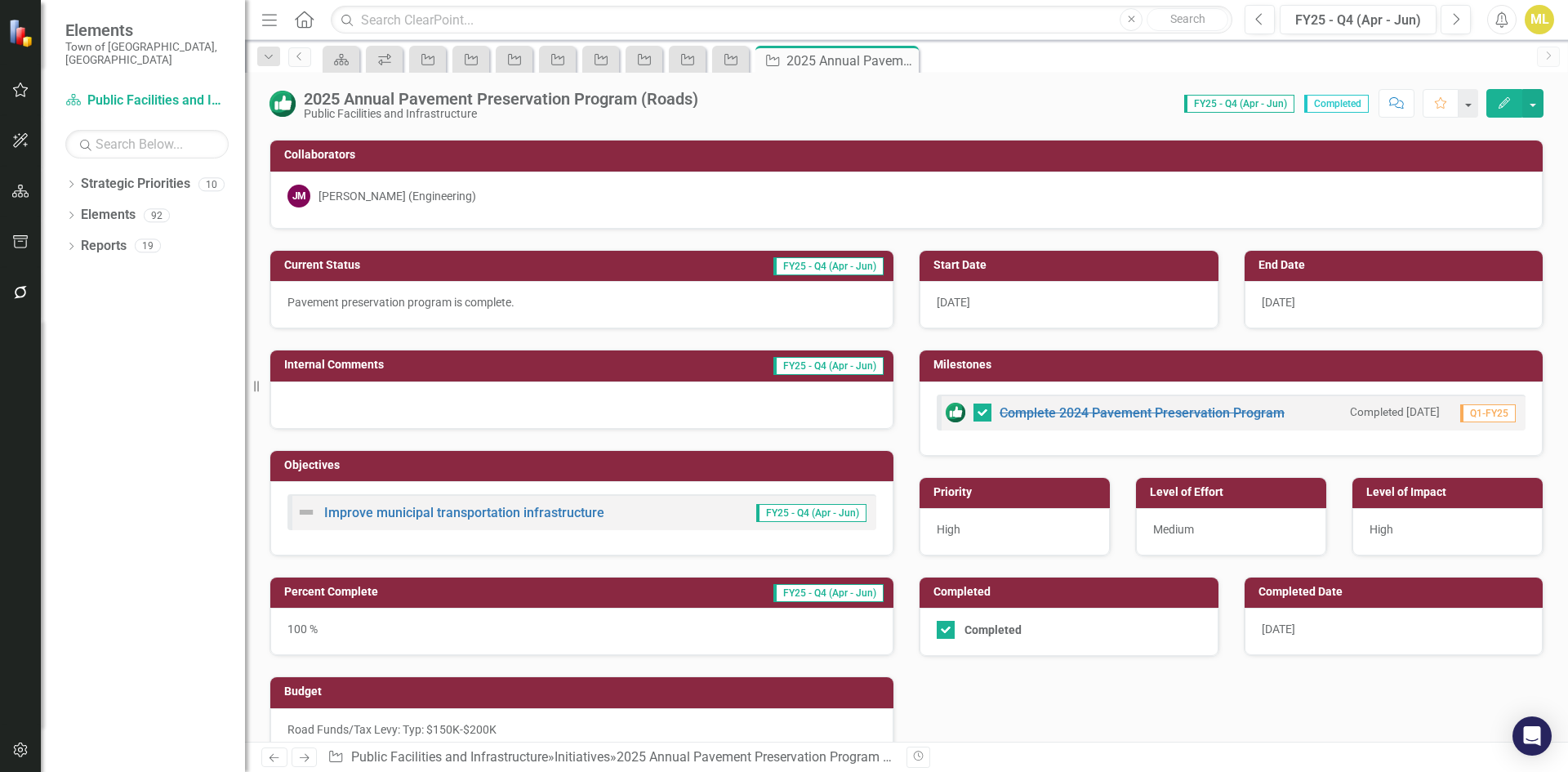
scroll to position [320, 0]
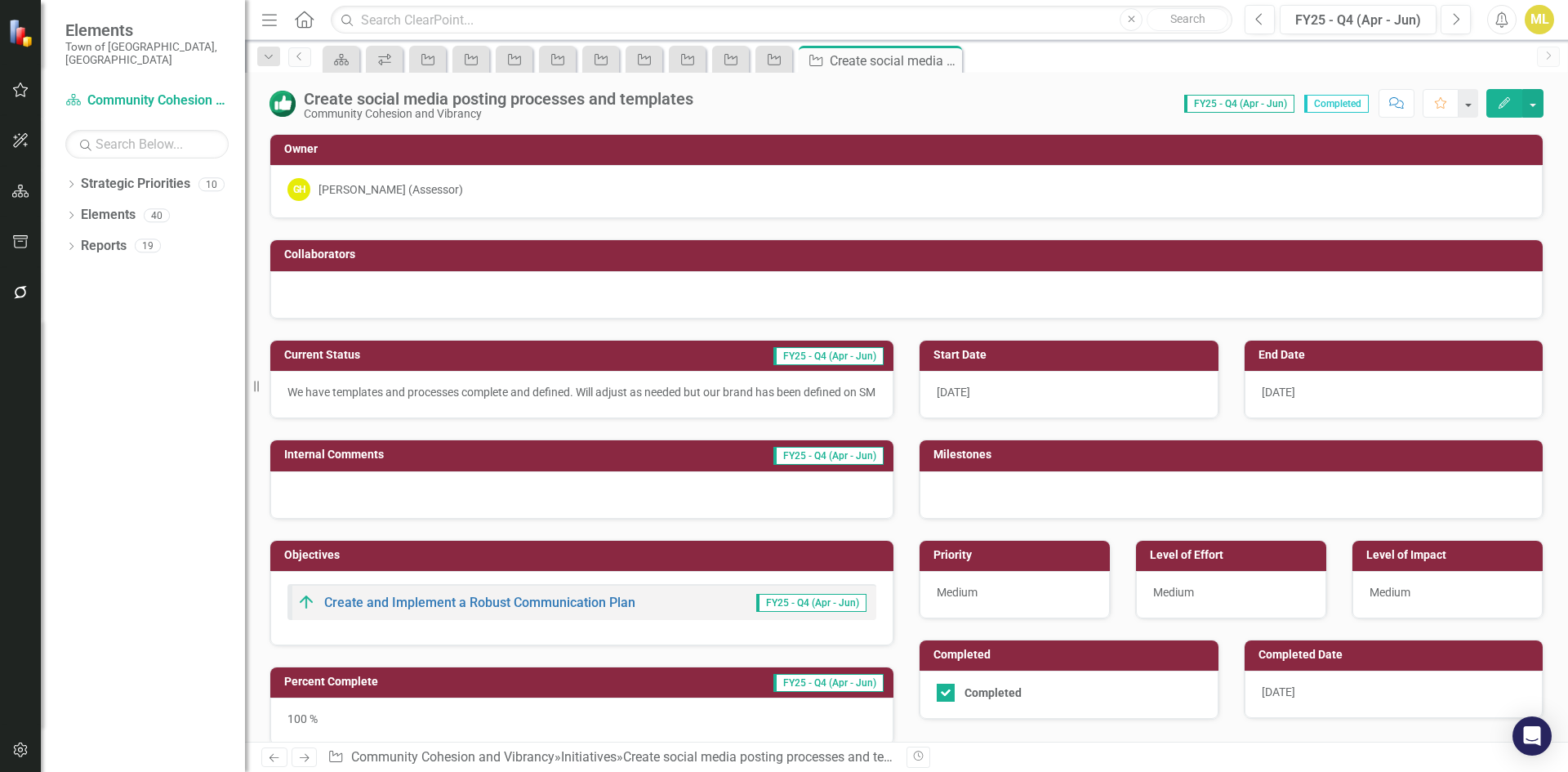
click at [1300, 687] on div "[DATE]" at bounding box center [1393, 695] width 299 height 48
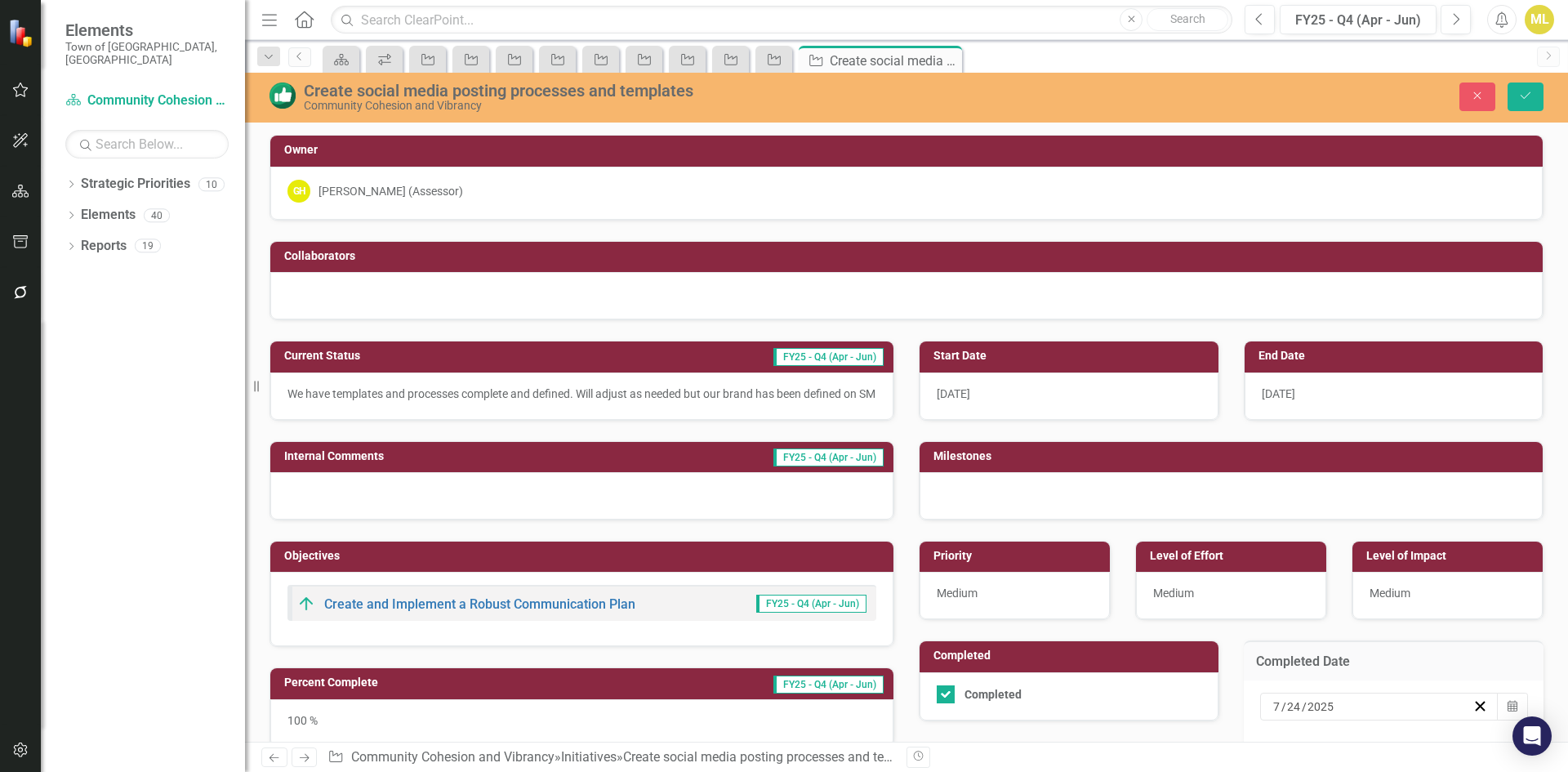
click at [1272, 702] on input "7" at bounding box center [1276, 706] width 9 height 16
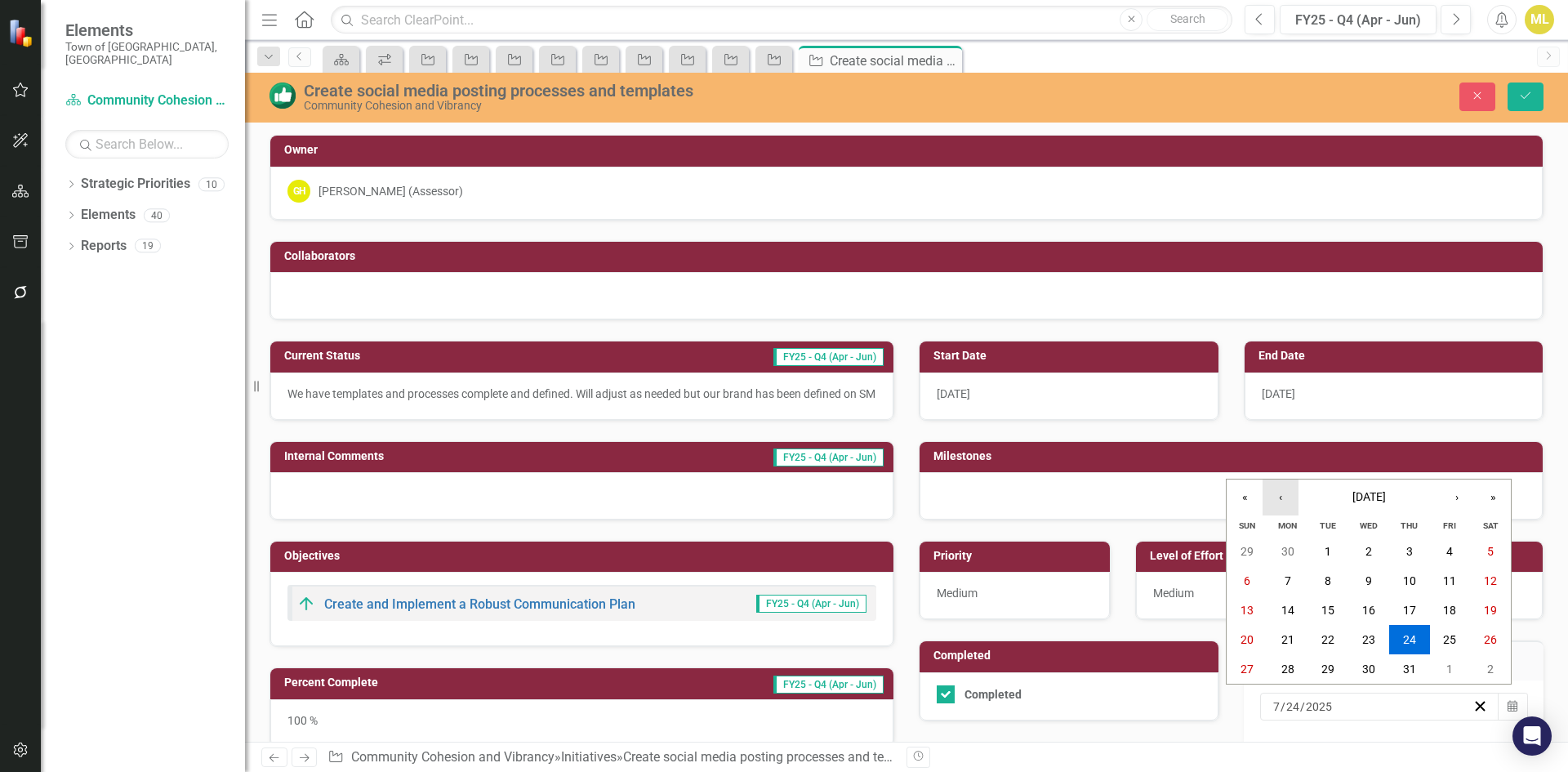
click at [1289, 503] on button "‹" at bounding box center [1281, 498] width 36 height 36
click at [1294, 605] on abbr "16" at bounding box center [1287, 610] width 13 height 13
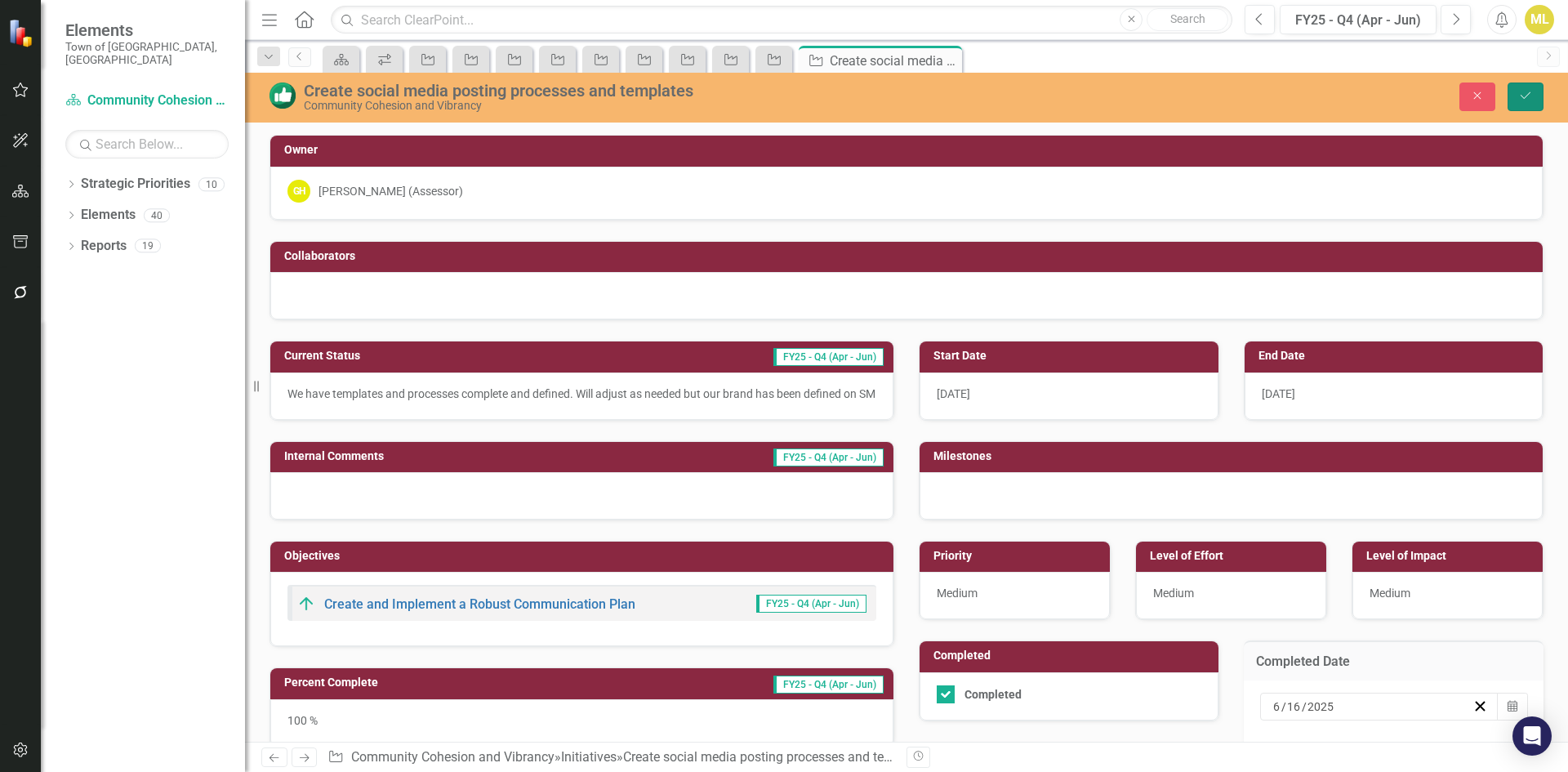
click at [1533, 98] on button "Save" at bounding box center [1525, 96] width 36 height 29
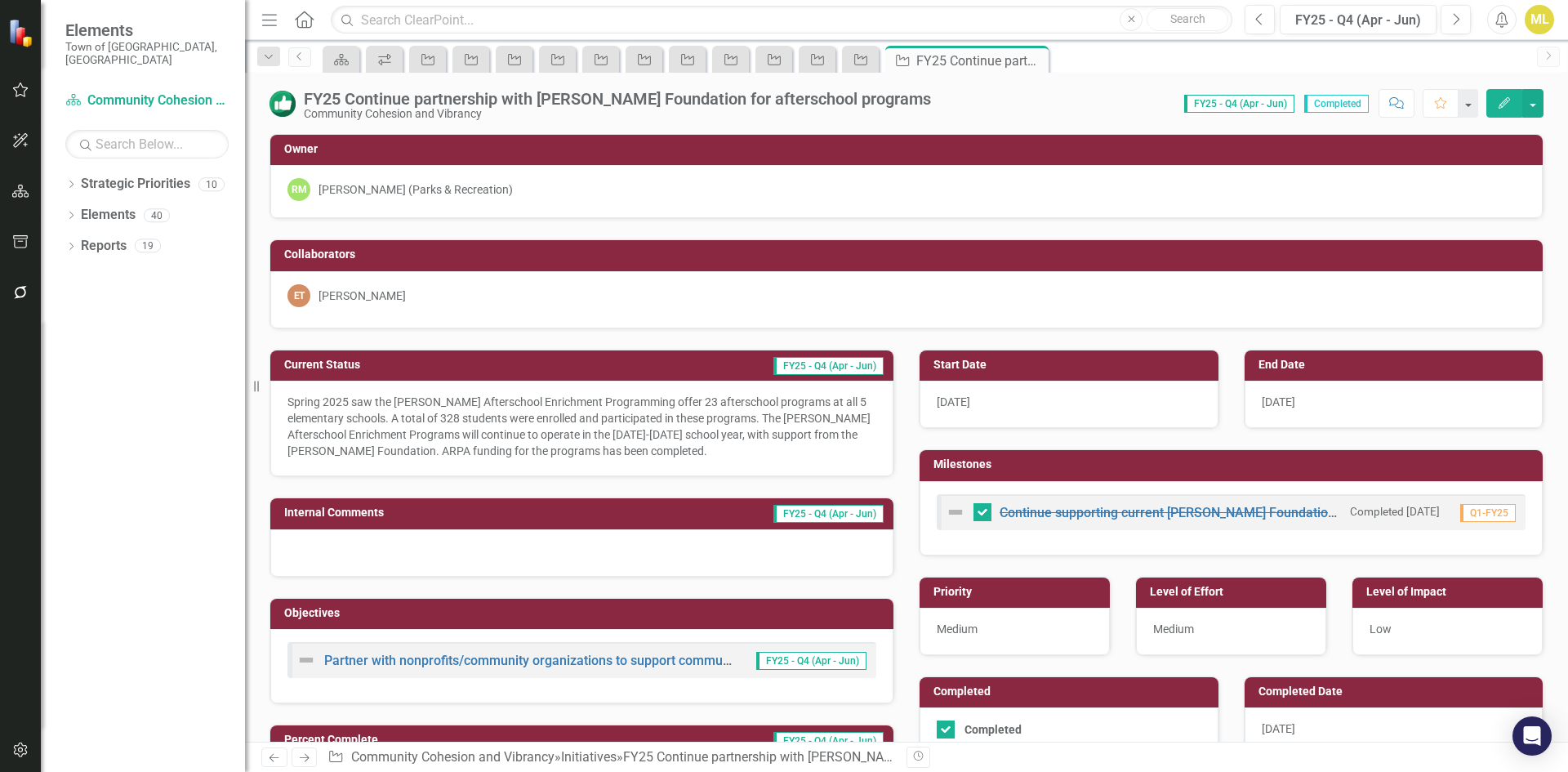
click at [1361, 720] on div "[DATE]" at bounding box center [1393, 731] width 299 height 48
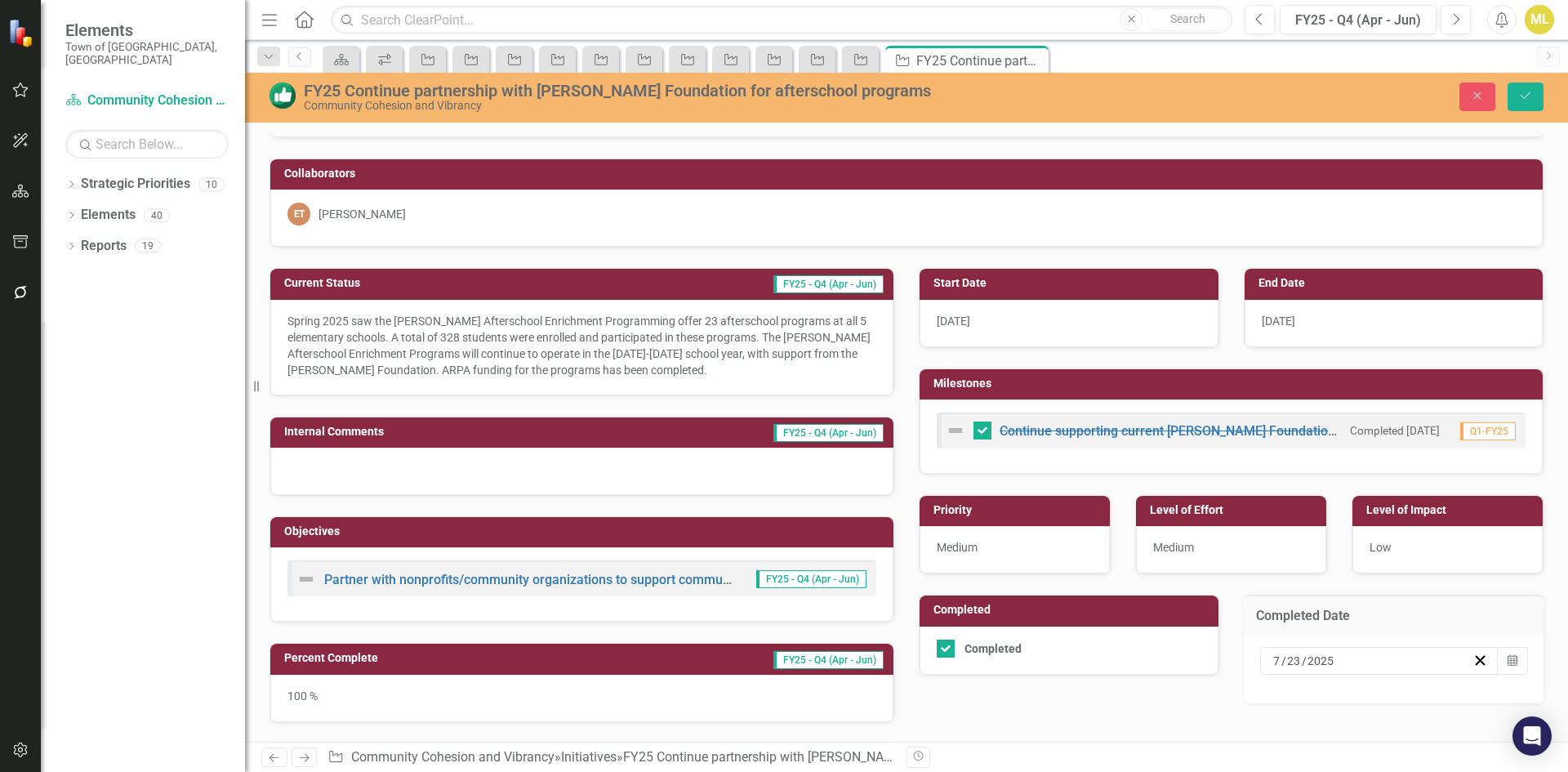
scroll to position [245, 0]
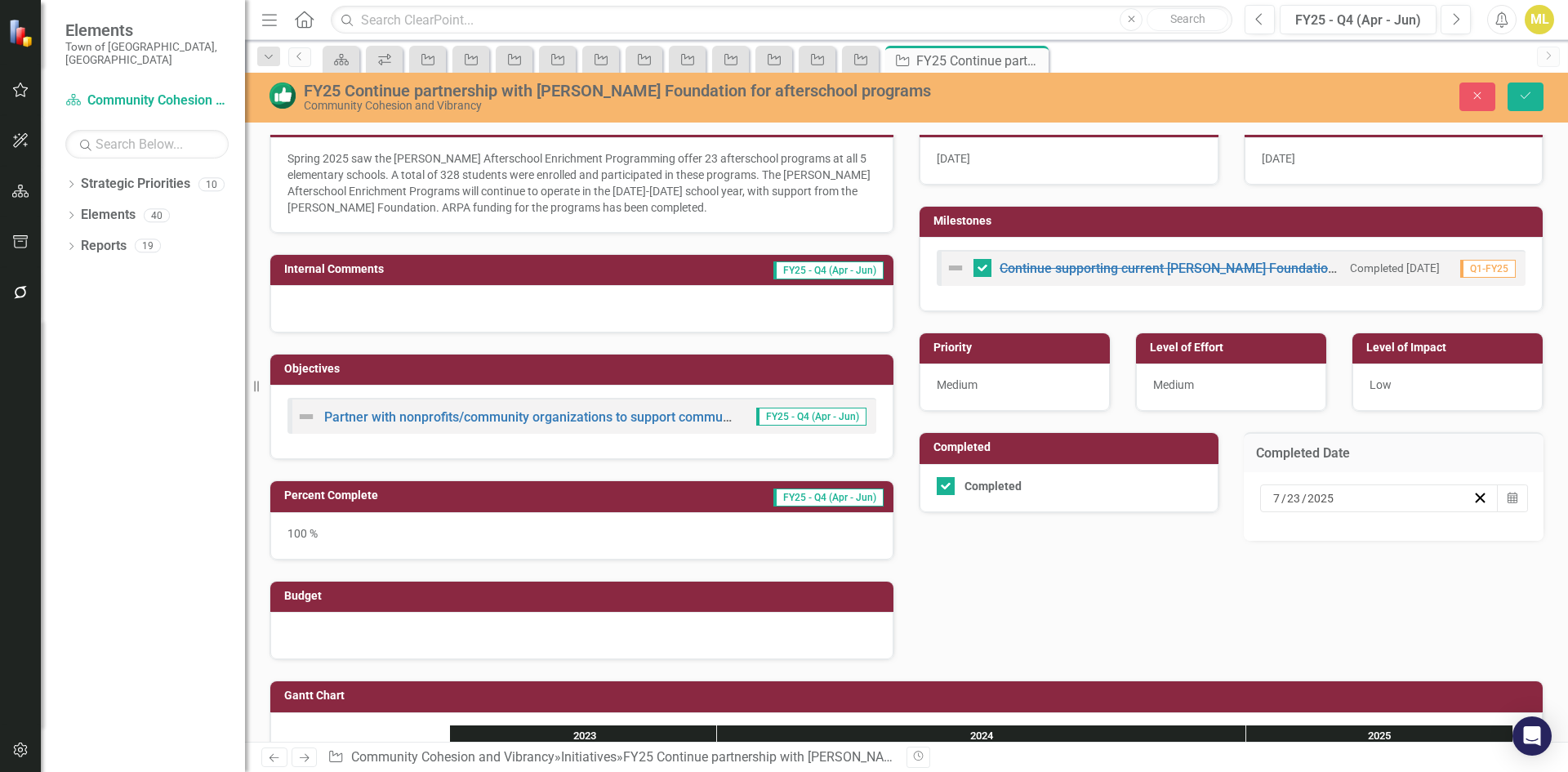
click at [1272, 497] on input "7" at bounding box center [1276, 498] width 9 height 16
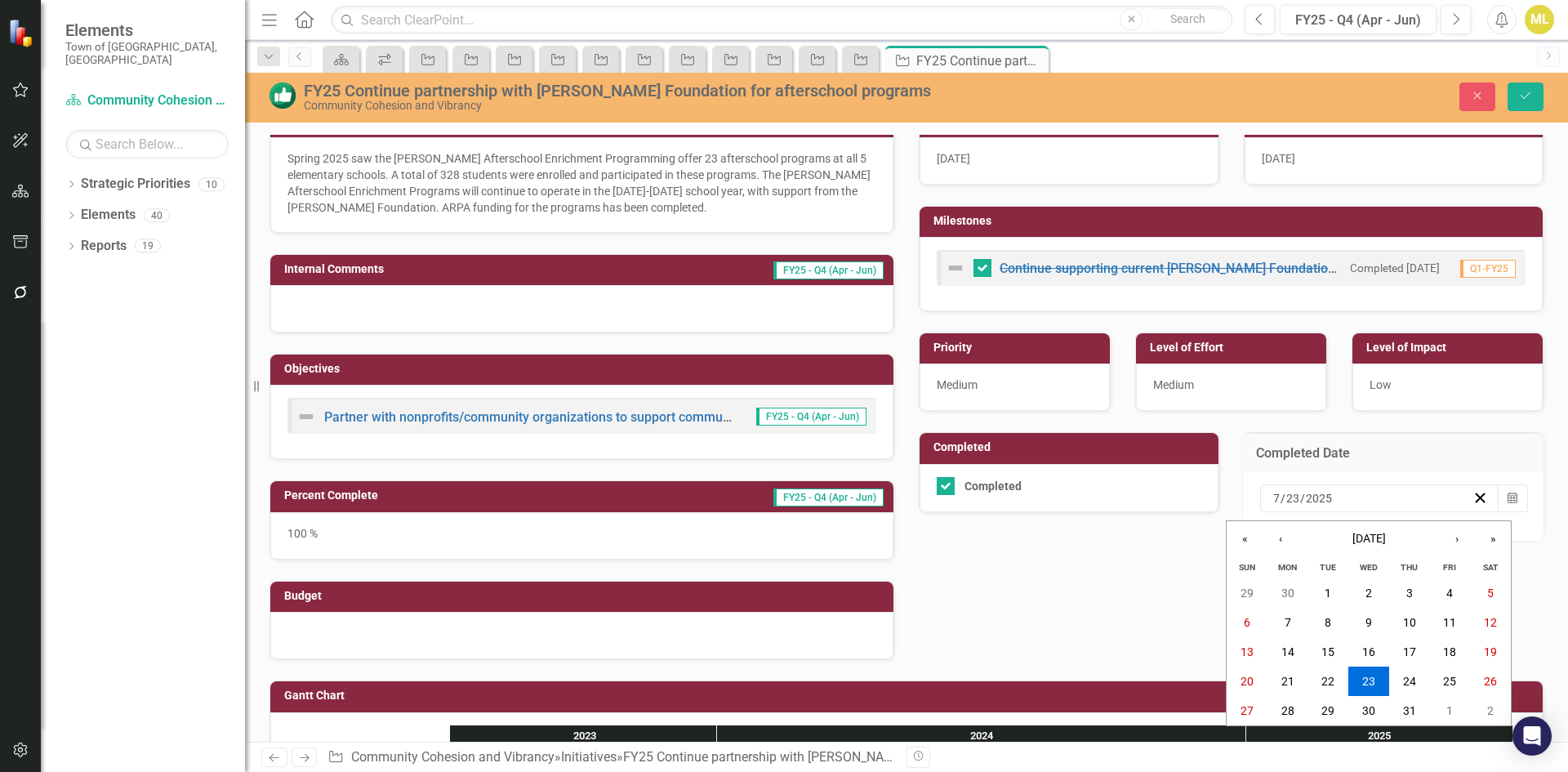
click at [1272, 494] on input "7" at bounding box center [1276, 498] width 8 height 16
type input "6"
type input "30"
type input "2025"
click at [1529, 96] on icon "Save" at bounding box center [1525, 95] width 15 height 12
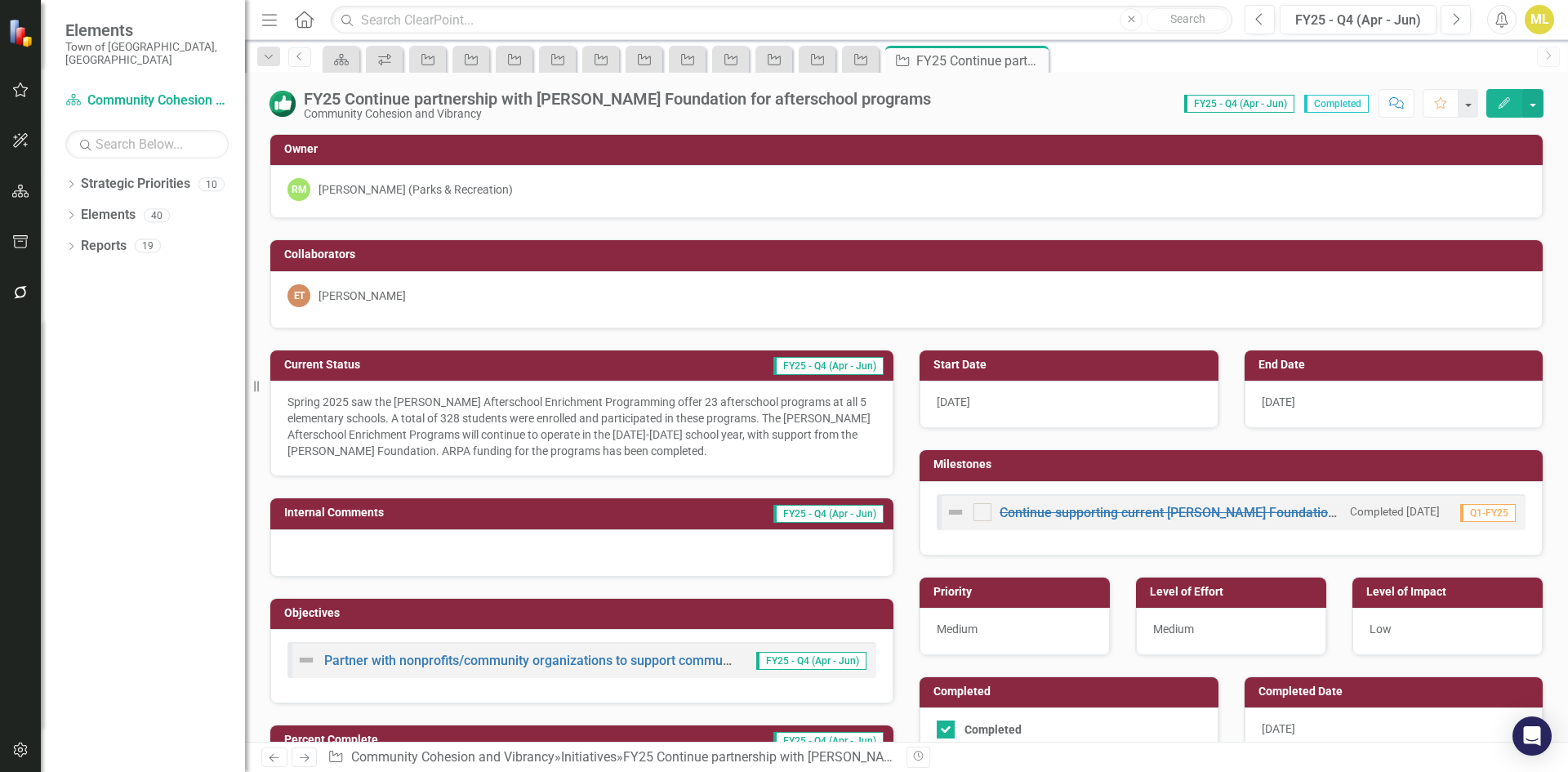
checkbox input "true"
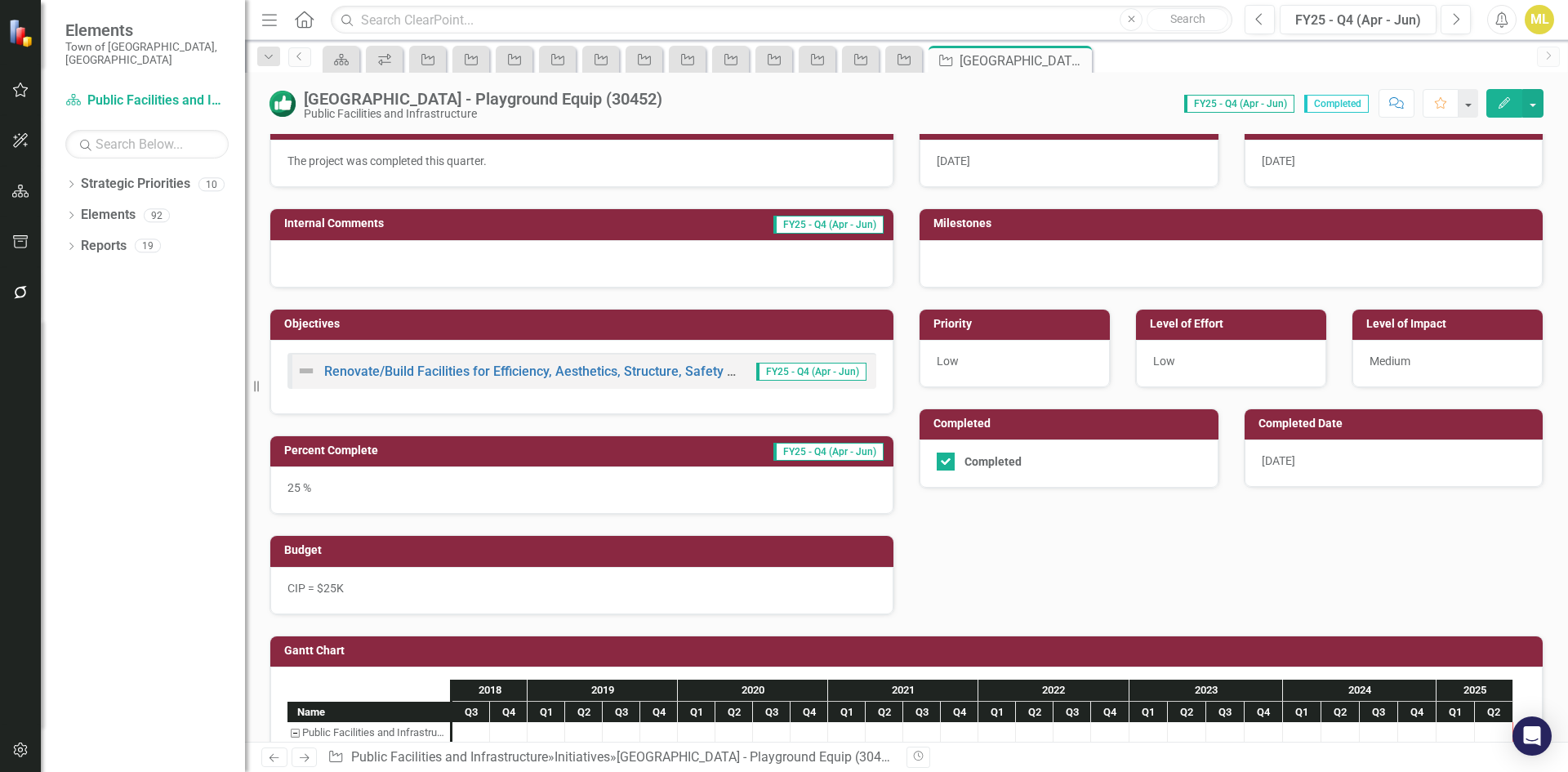
scroll to position [245, 0]
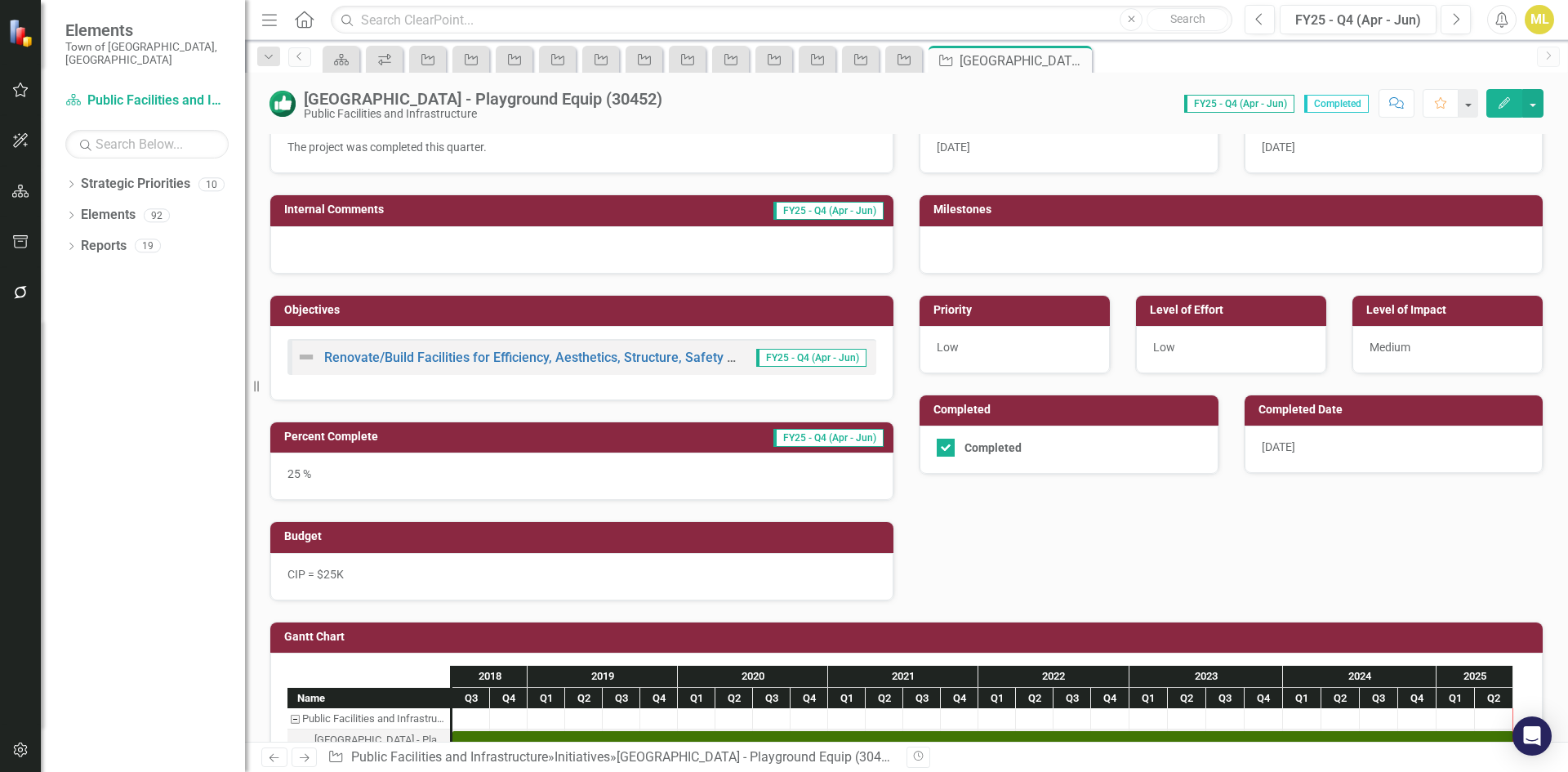
click at [332, 476] on div "25 %" at bounding box center [582, 477] width 624 height 48
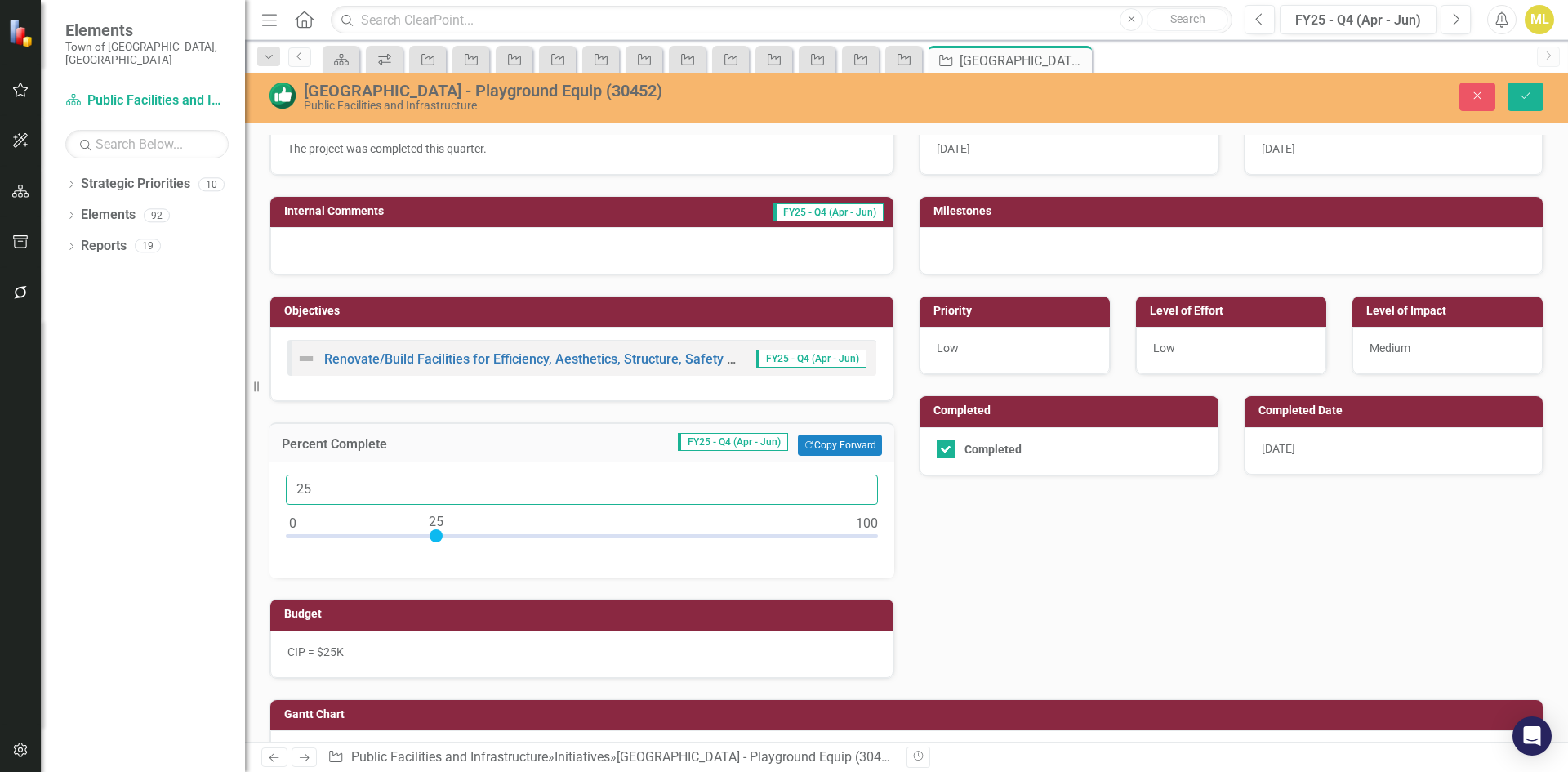
click at [332, 476] on input "25" at bounding box center [582, 490] width 592 height 30
type input "100"
drag, startPoint x: 434, startPoint y: 537, endPoint x: 1015, endPoint y: 550, distance: 581.1
click at [1015, 550] on div "Current Status FY25 - Q4 (Apr - Jun) The project was completed this quarter. In…" at bounding box center [907, 377] width 1299 height 603
click at [915, 549] on div "Current Status FY25 - Q4 (Apr - Jun) The project was completed this quarter. In…" at bounding box center [907, 377] width 1299 height 603
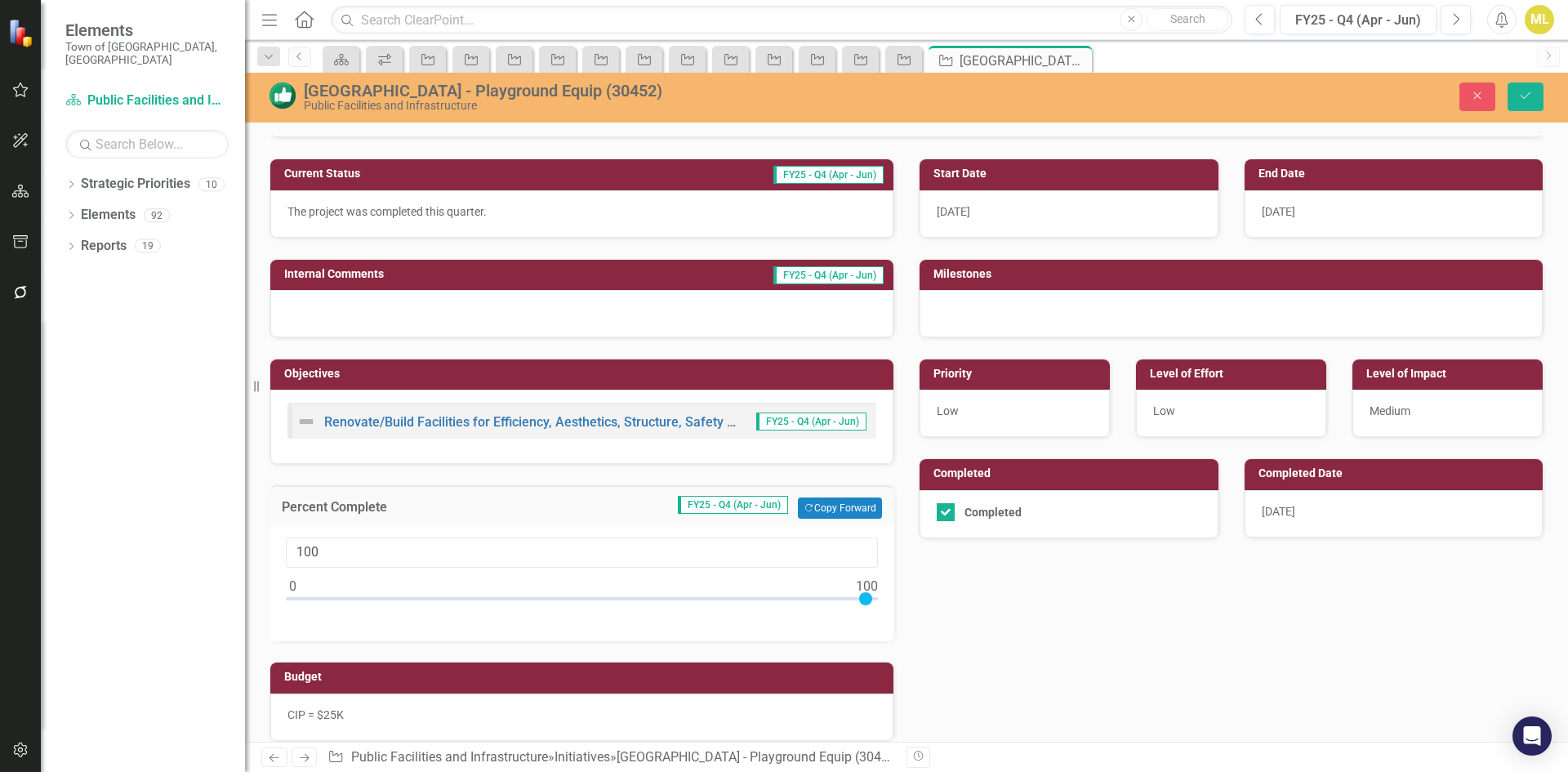
scroll to position [0, 0]
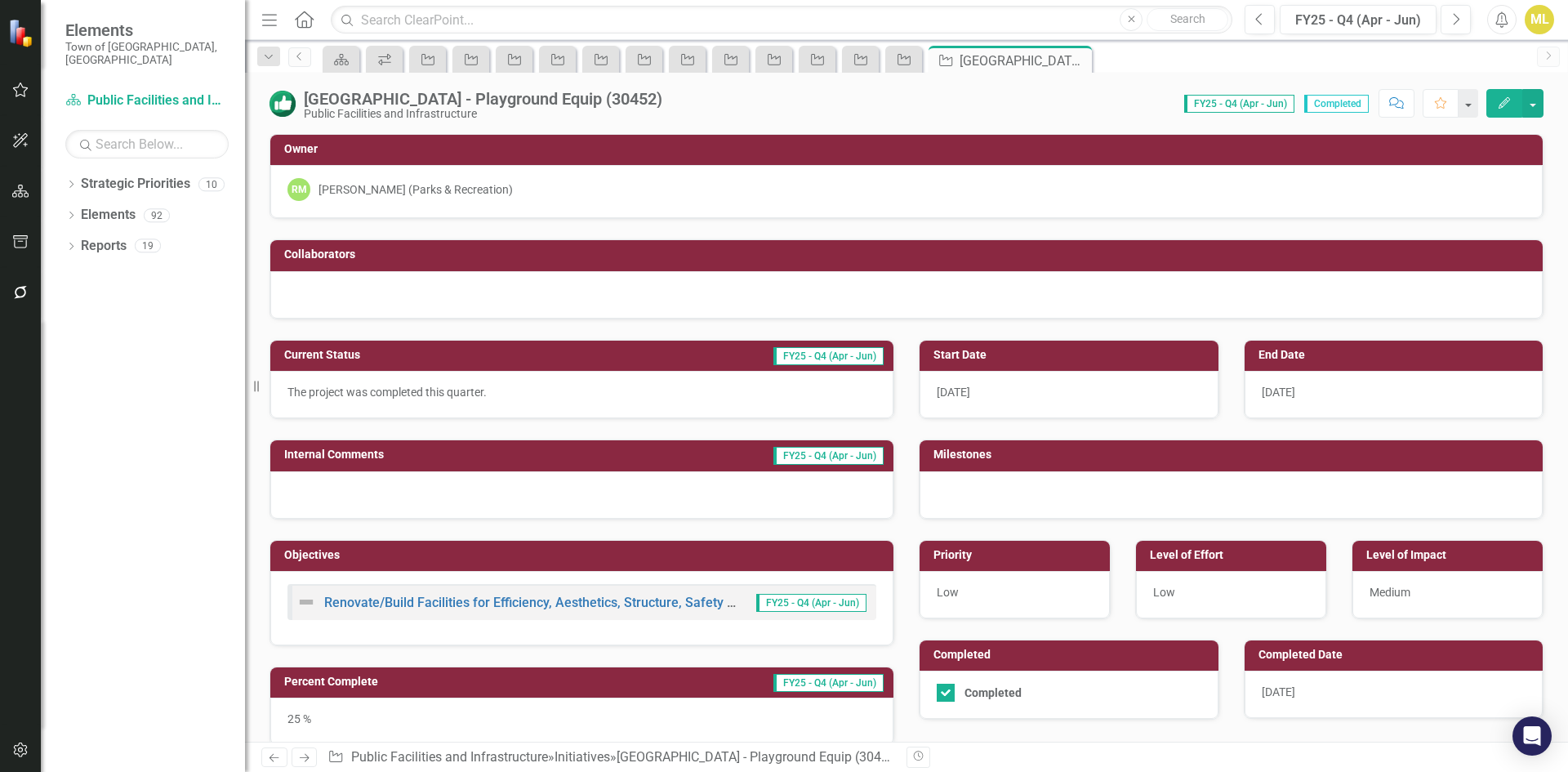
click at [1303, 682] on div "[DATE]" at bounding box center [1393, 695] width 299 height 48
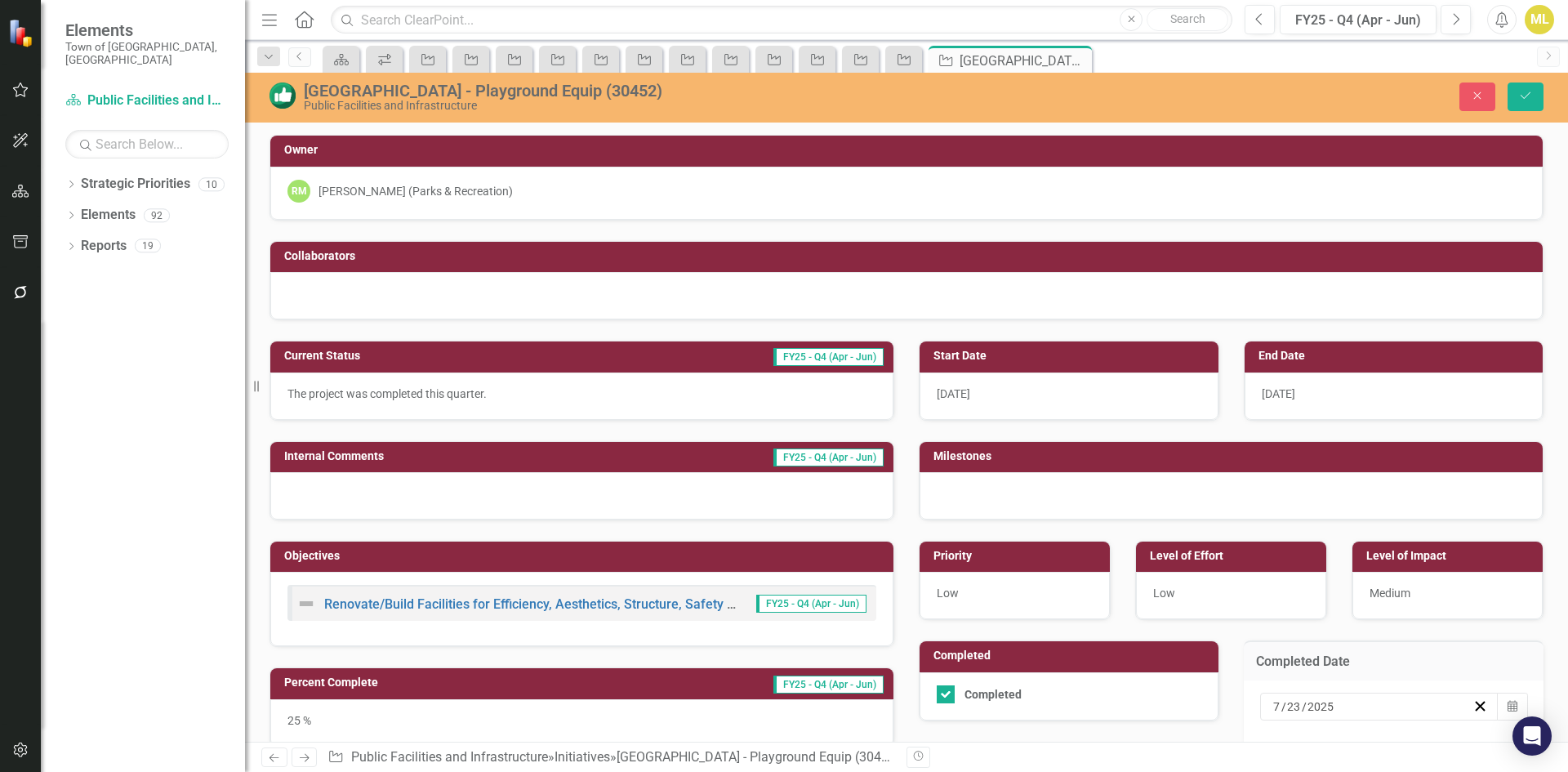
click at [1272, 702] on input "7" at bounding box center [1276, 706] width 9 height 16
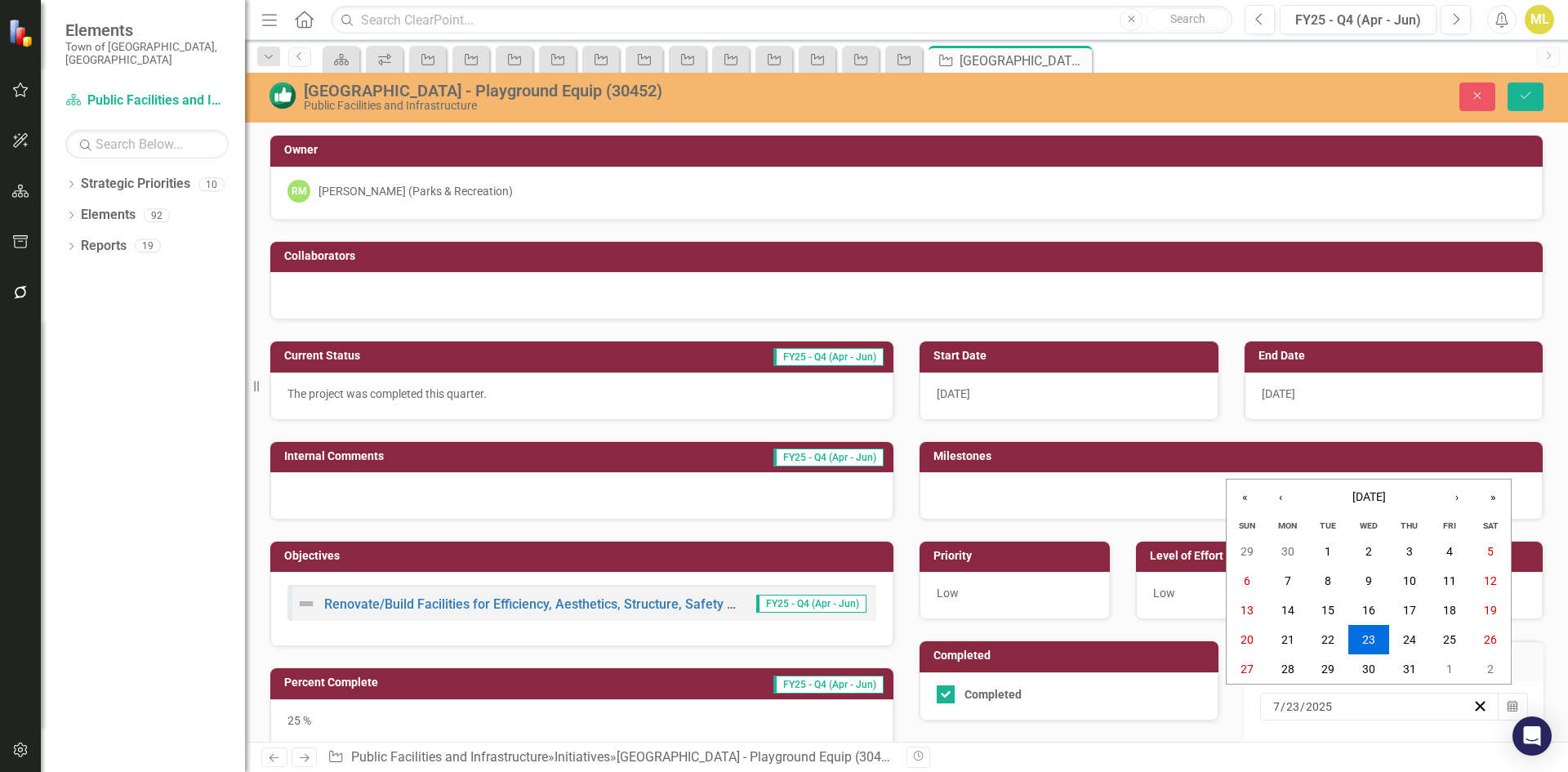
click at [1272, 702] on input "7" at bounding box center [1276, 706] width 8 height 16
type input "5"
type input "30"
click at [1528, 92] on icon "Save" at bounding box center [1525, 95] width 15 height 12
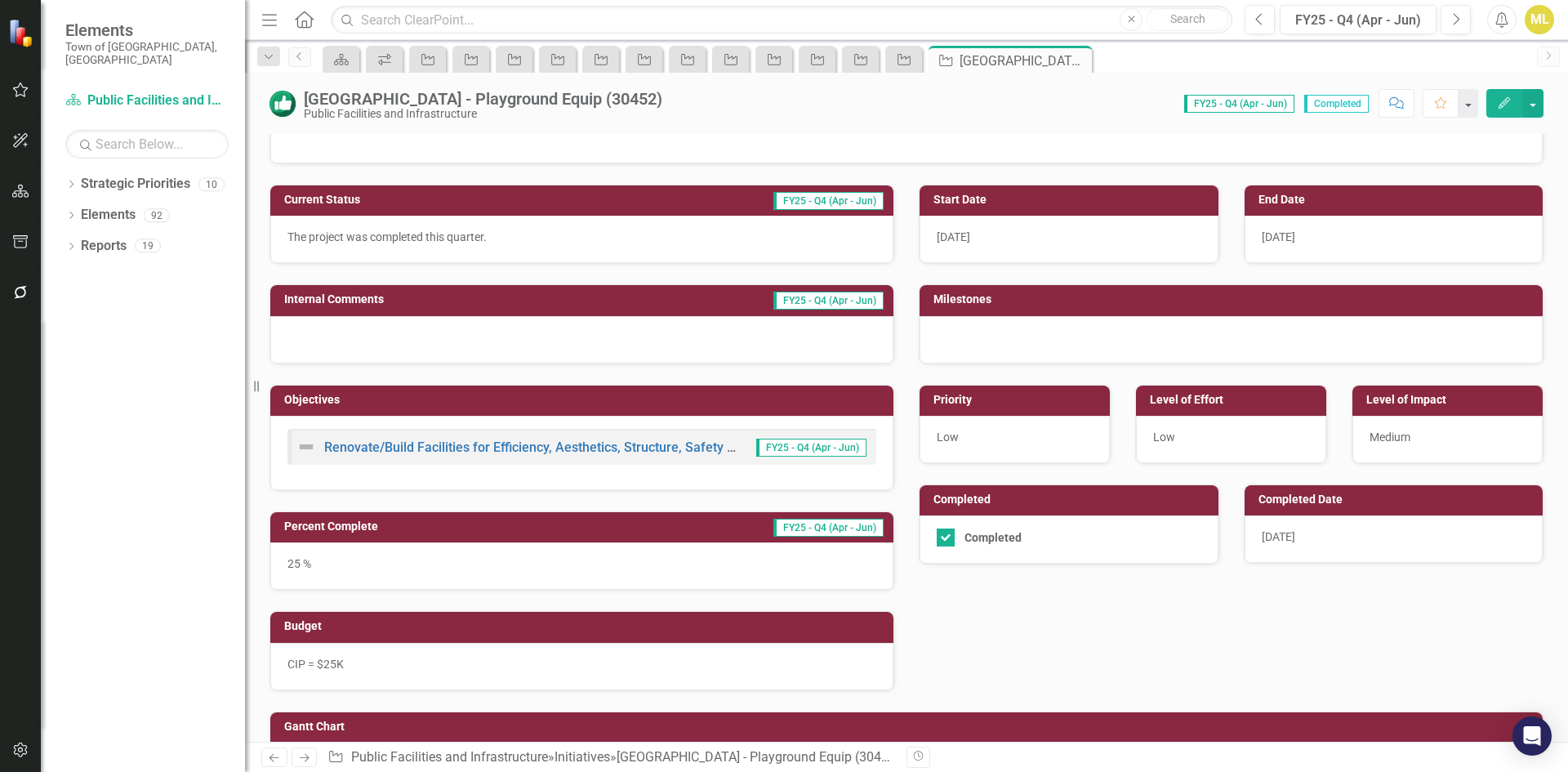
scroll to position [163, 0]
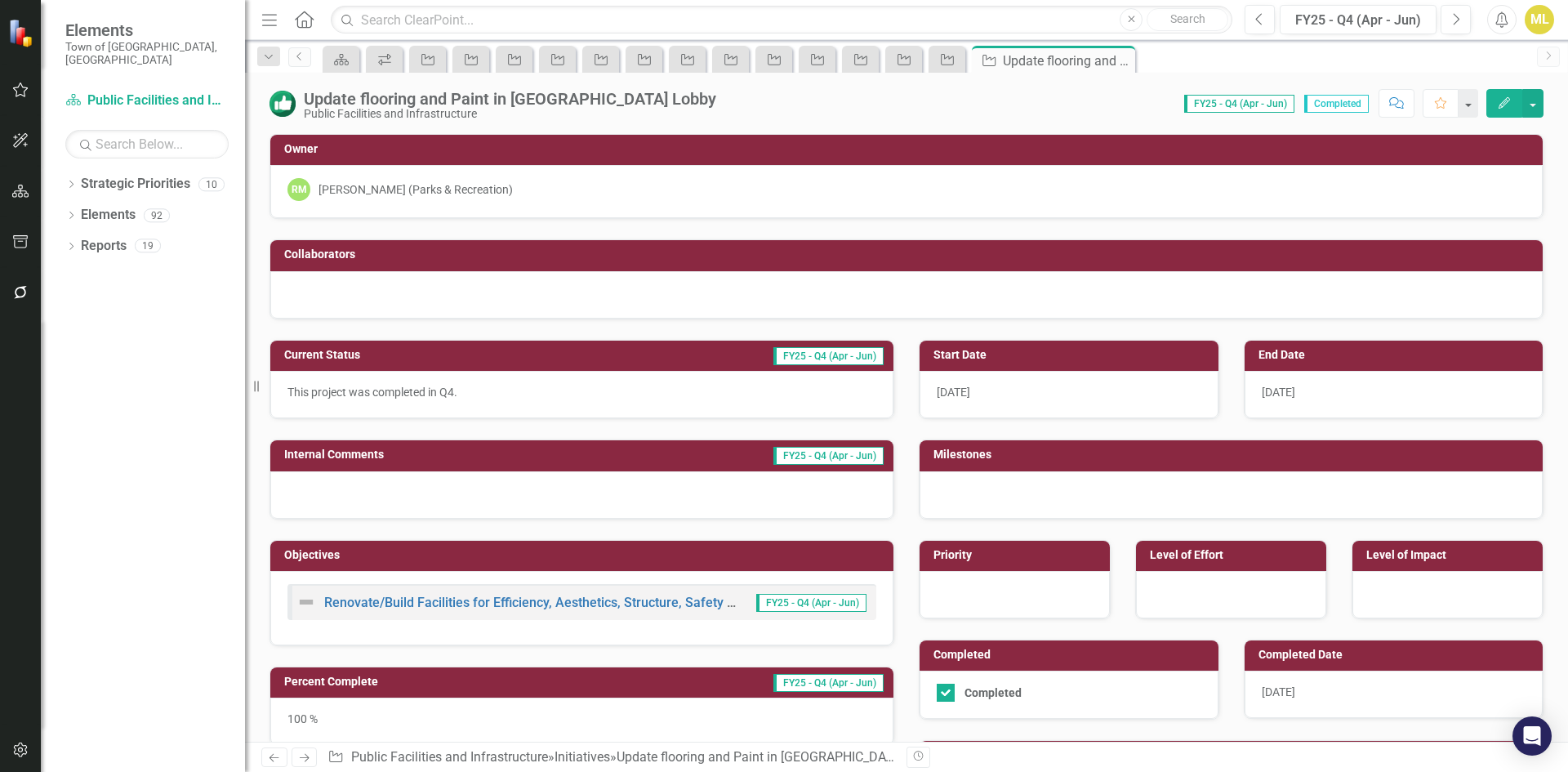
scroll to position [195, 0]
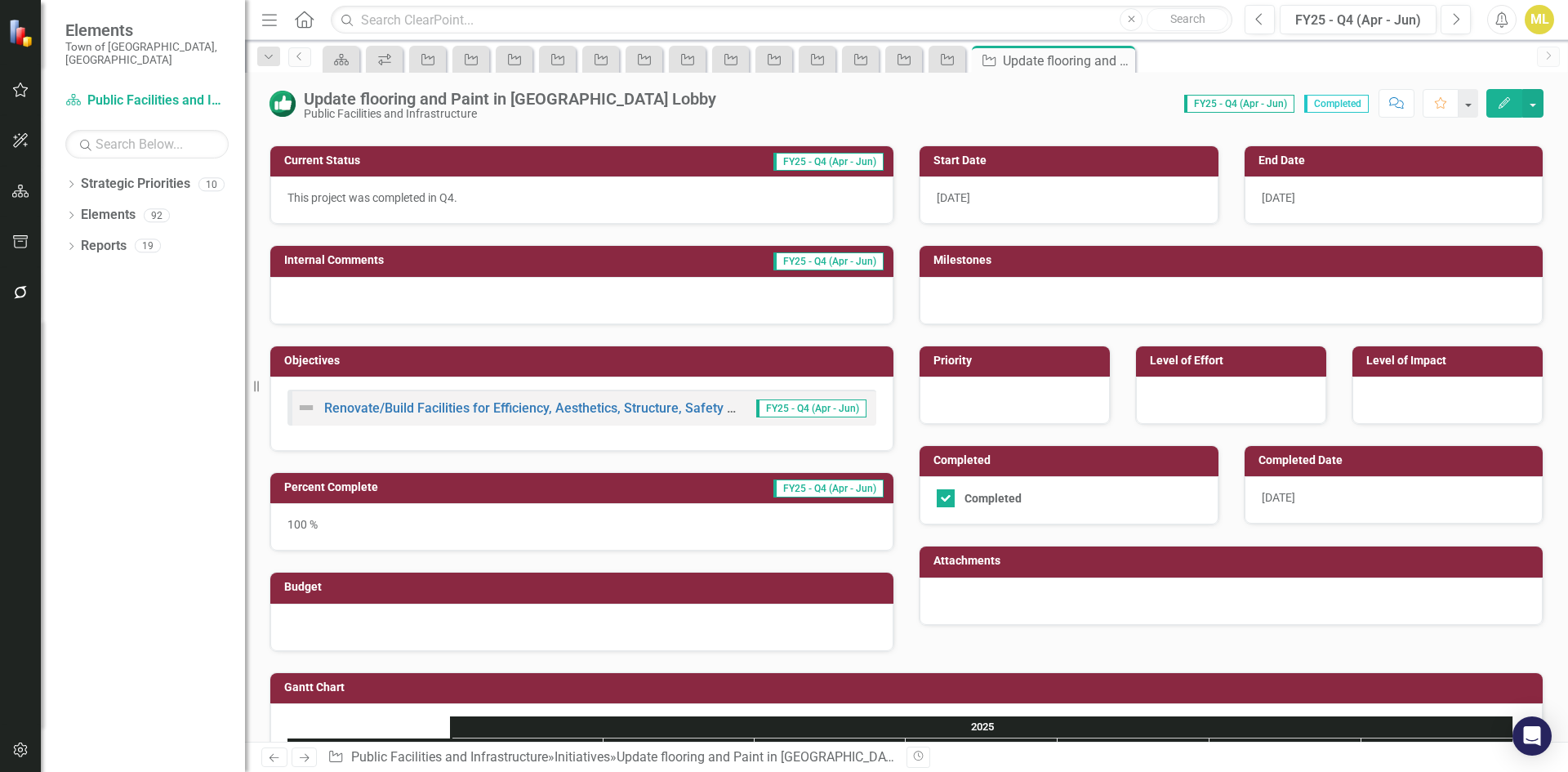
click at [962, 388] on div at bounding box center [1015, 400] width 191 height 48
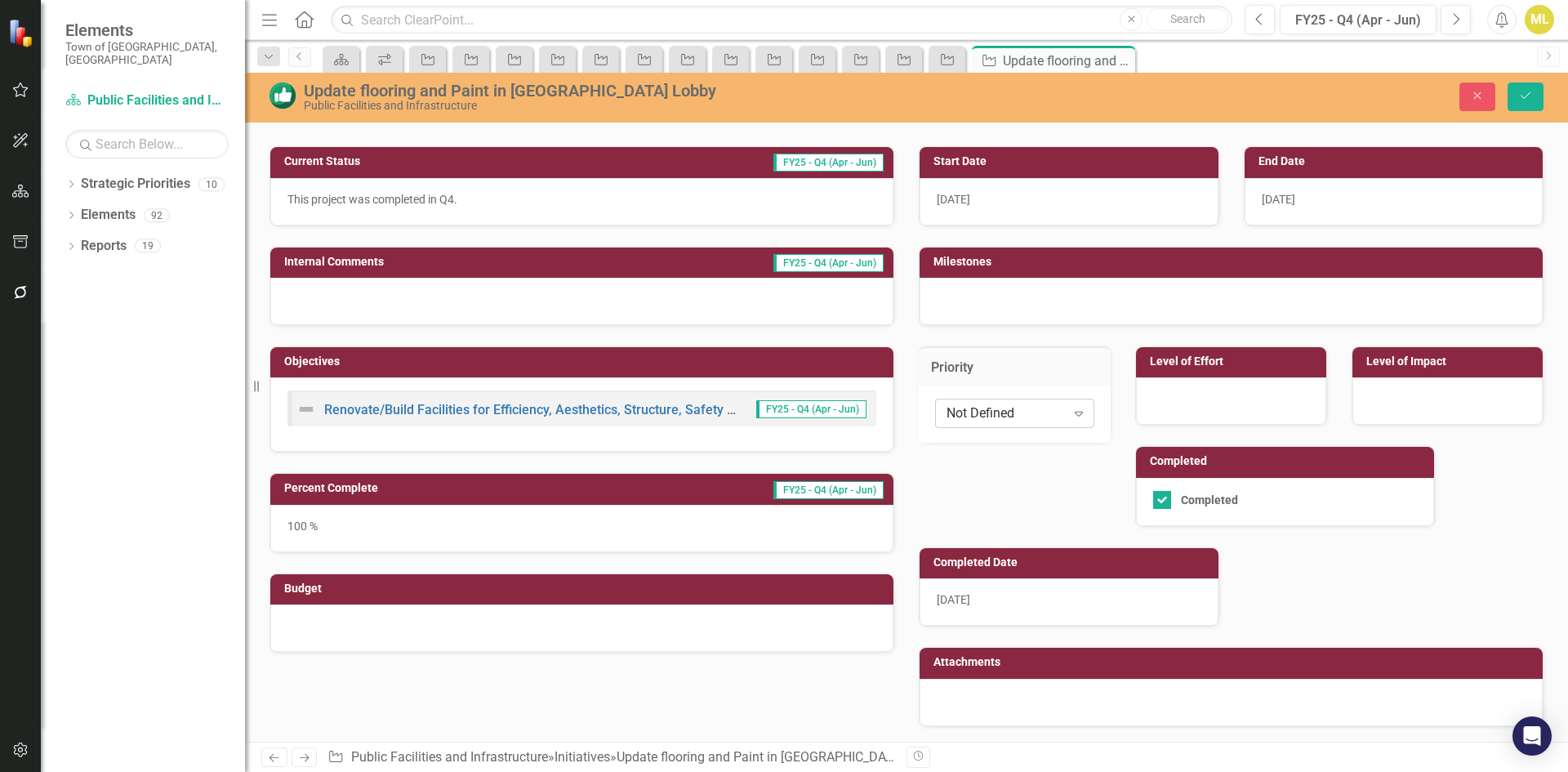
click at [1002, 419] on div "Not Defined" at bounding box center [1006, 412] width 119 height 19
click at [991, 491] on div "Medium" at bounding box center [1011, 495] width 131 height 19
click at [1289, 378] on div at bounding box center [1231, 401] width 191 height 48
click at [1277, 386] on div at bounding box center [1231, 401] width 191 height 48
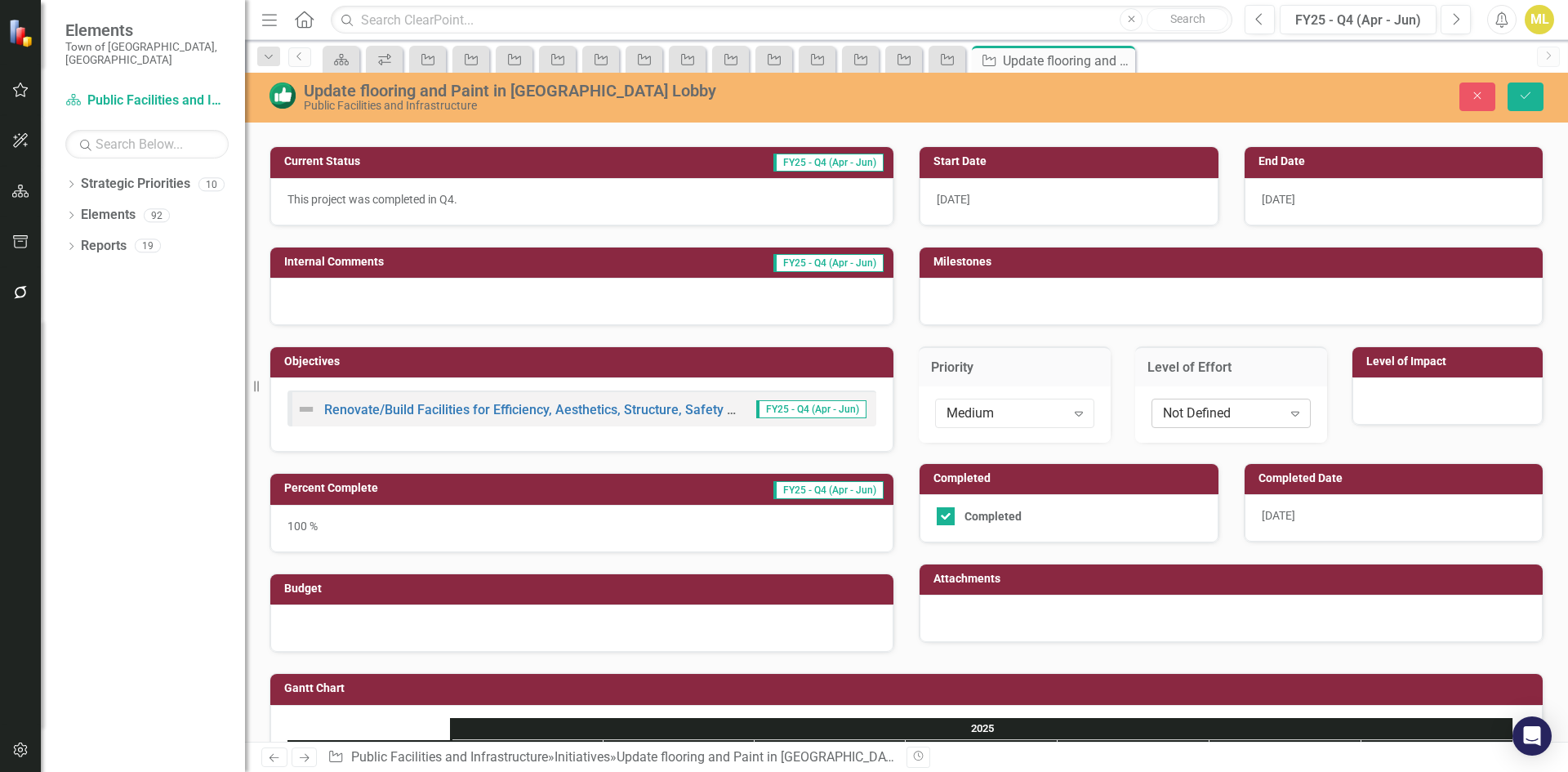
click at [1238, 421] on div "Not Defined" at bounding box center [1222, 412] width 119 height 19
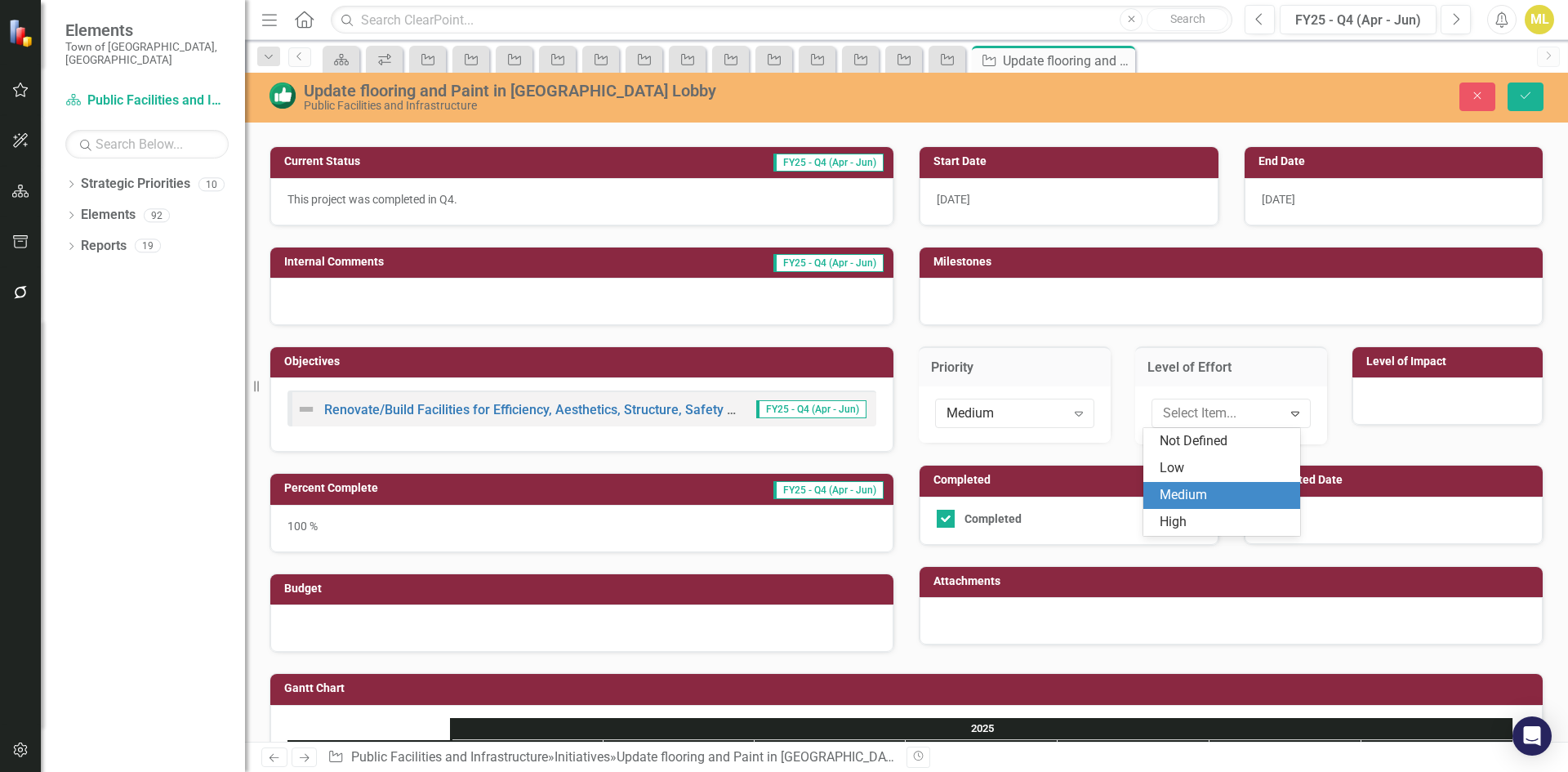
click at [1197, 483] on div "Medium" at bounding box center [1221, 495] width 157 height 27
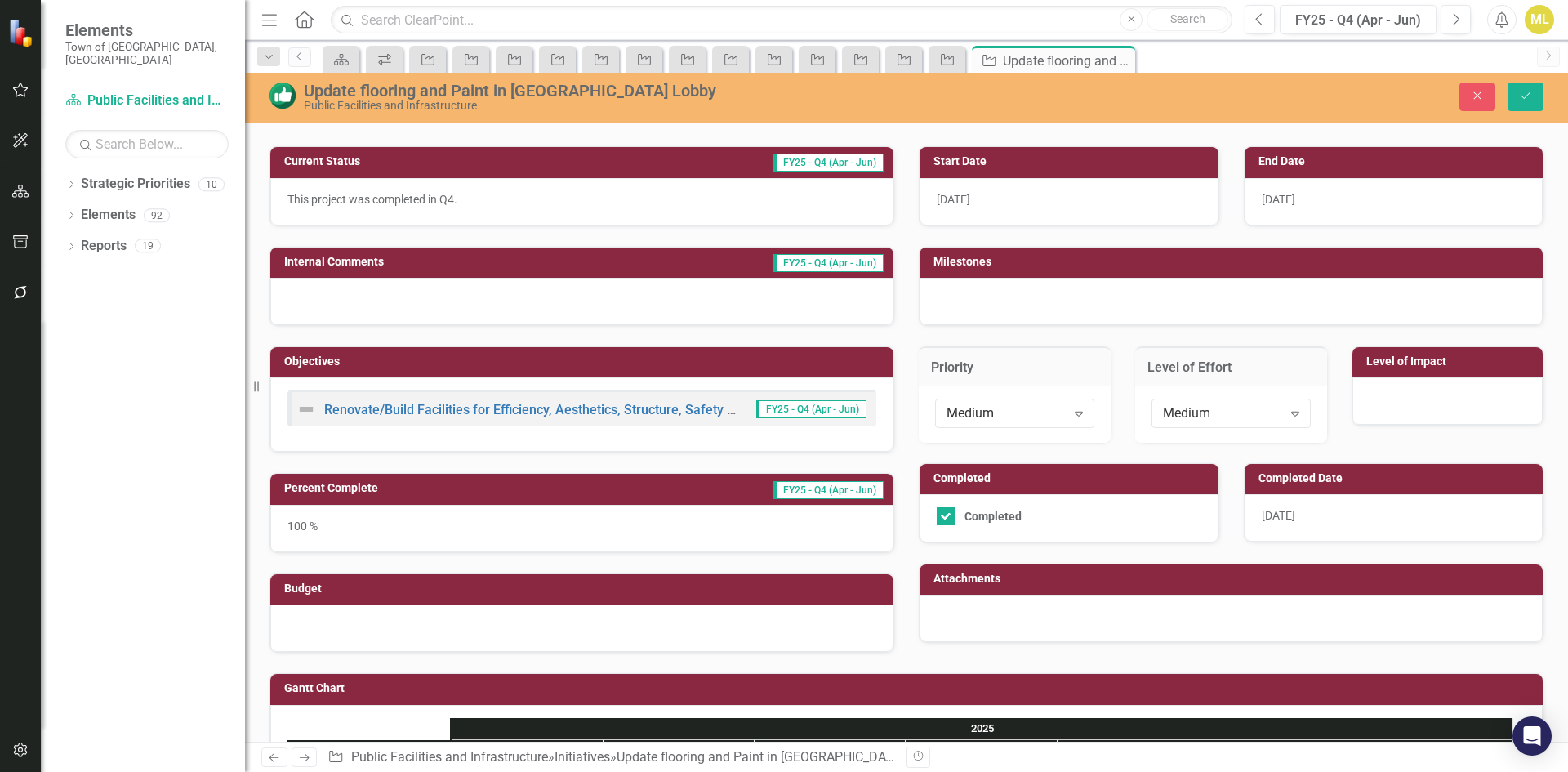
click at [1432, 407] on div at bounding box center [1448, 401] width 191 height 48
click at [1419, 421] on div "Not Defined" at bounding box center [1439, 412] width 119 height 19
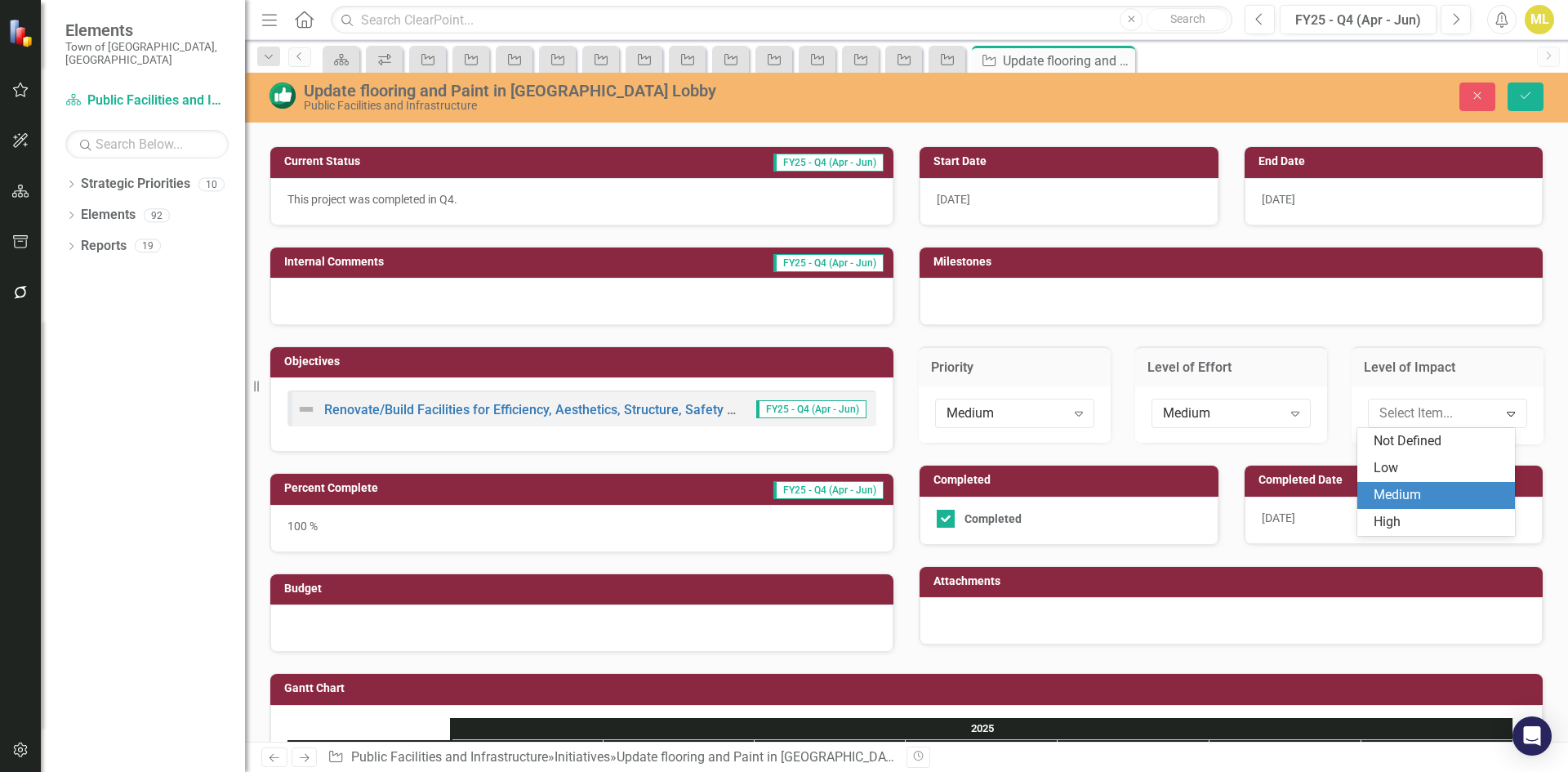
click at [1398, 493] on div "Medium" at bounding box center [1439, 495] width 131 height 19
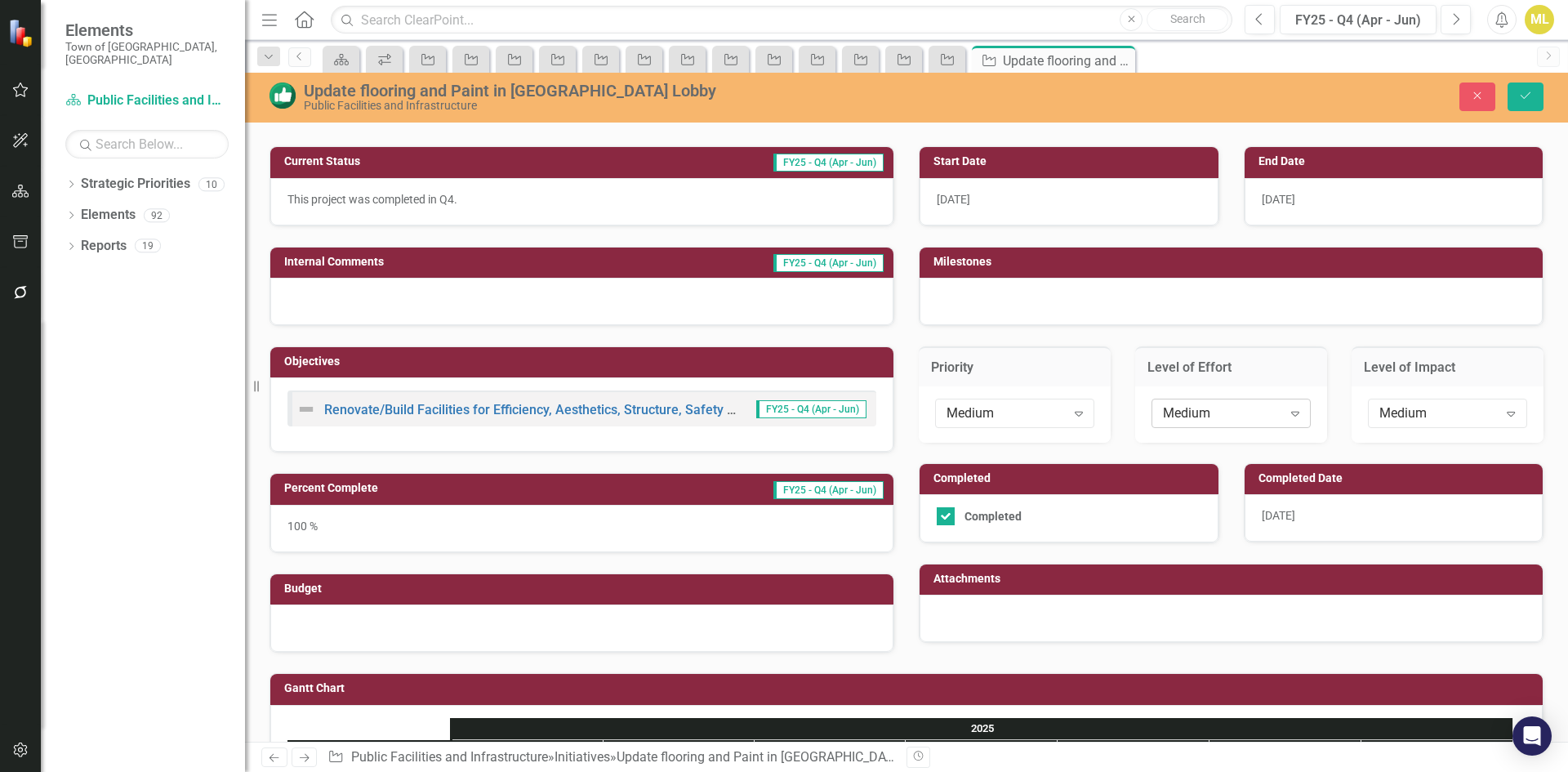
click at [1291, 411] on icon "Expand" at bounding box center [1295, 413] width 16 height 13
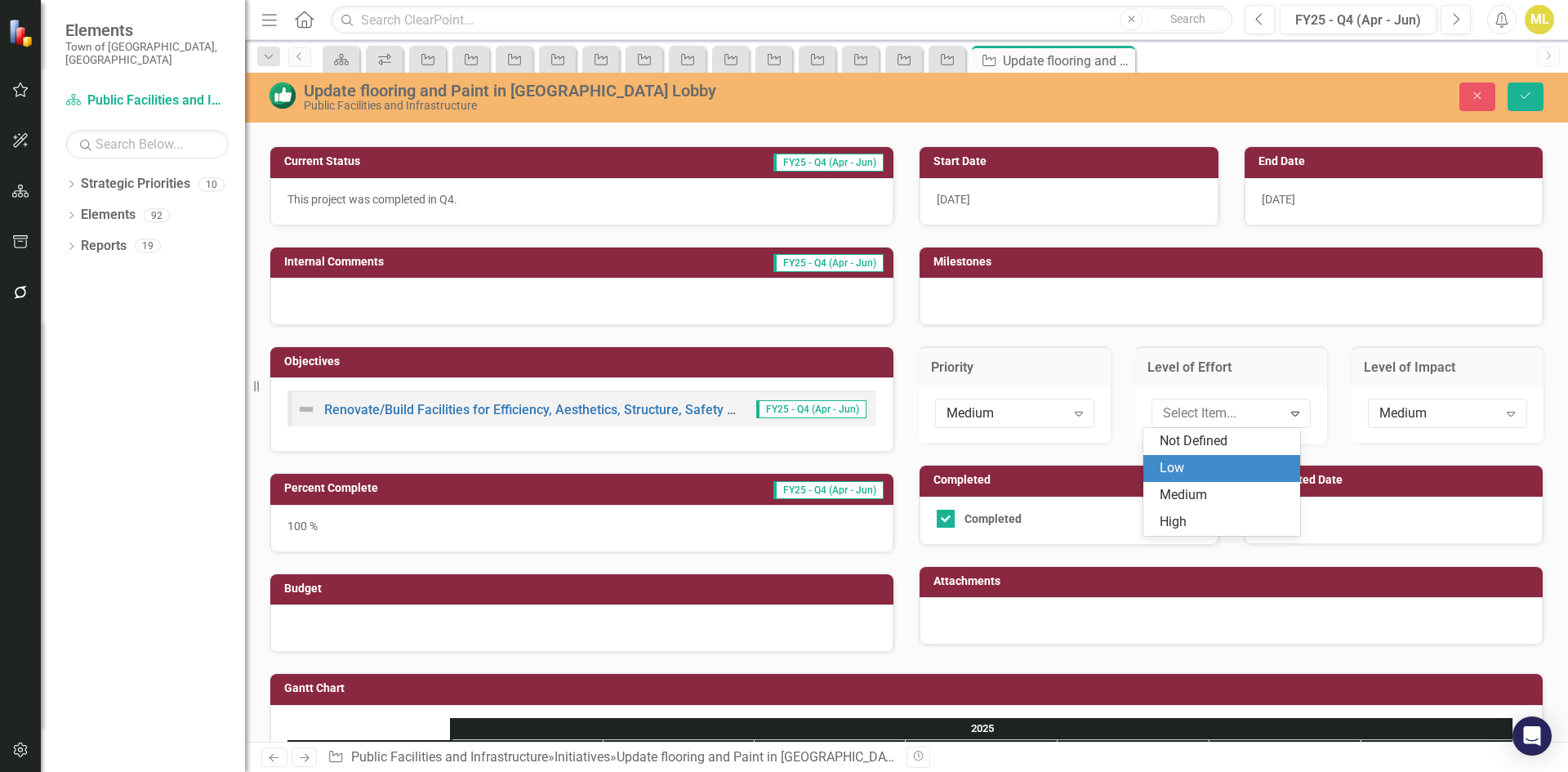
click at [1231, 455] on div "Low" at bounding box center [1221, 468] width 157 height 27
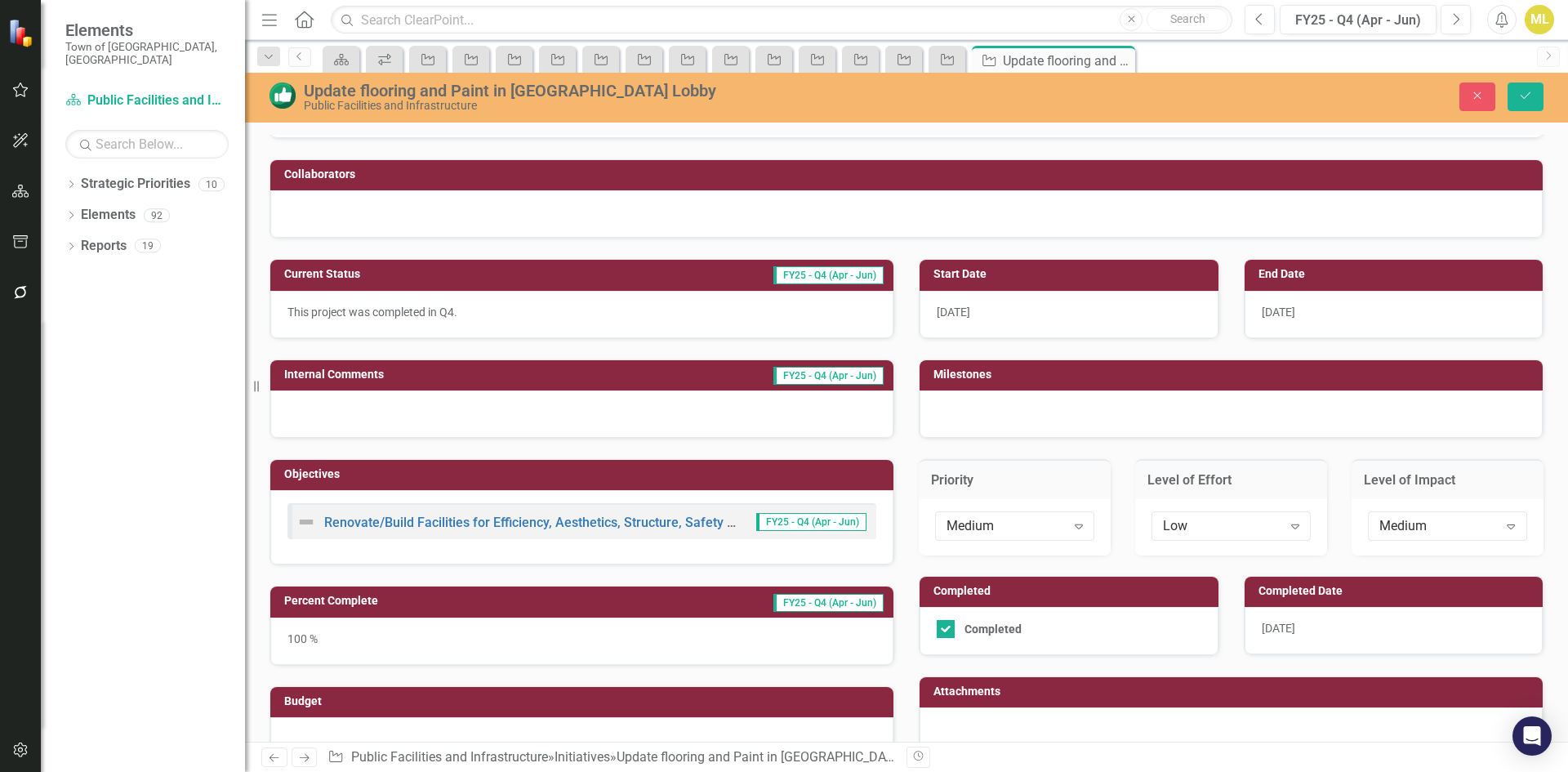
scroll to position [126, 0]
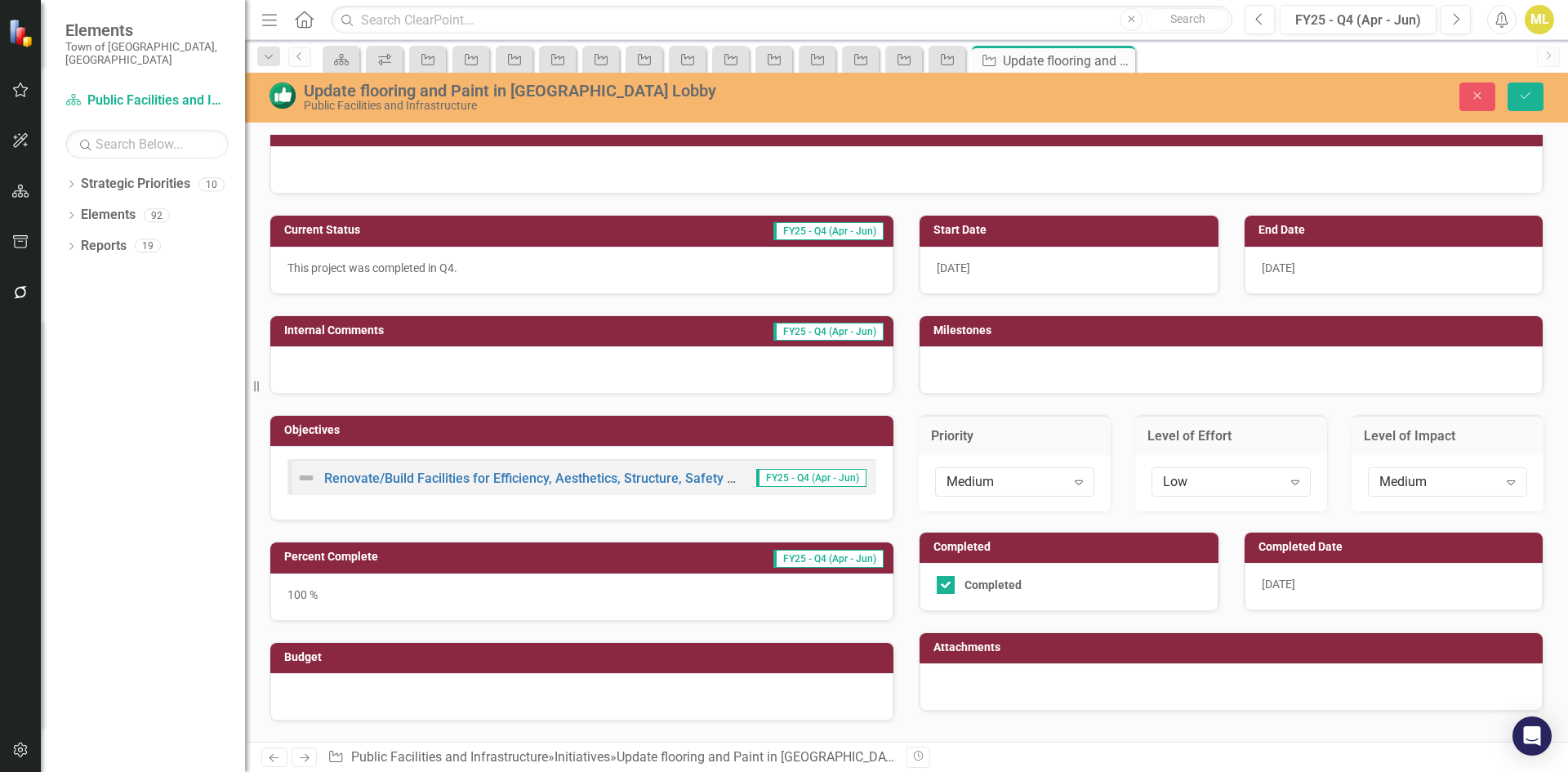
click at [1262, 580] on span "[DATE]" at bounding box center [1279, 584] width 34 height 13
click at [1262, 586] on span "[DATE]" at bounding box center [1279, 584] width 34 height 13
click at [1263, 583] on span "[DATE]" at bounding box center [1279, 584] width 34 height 13
click at [1264, 583] on span "[DATE]" at bounding box center [1279, 584] width 34 height 13
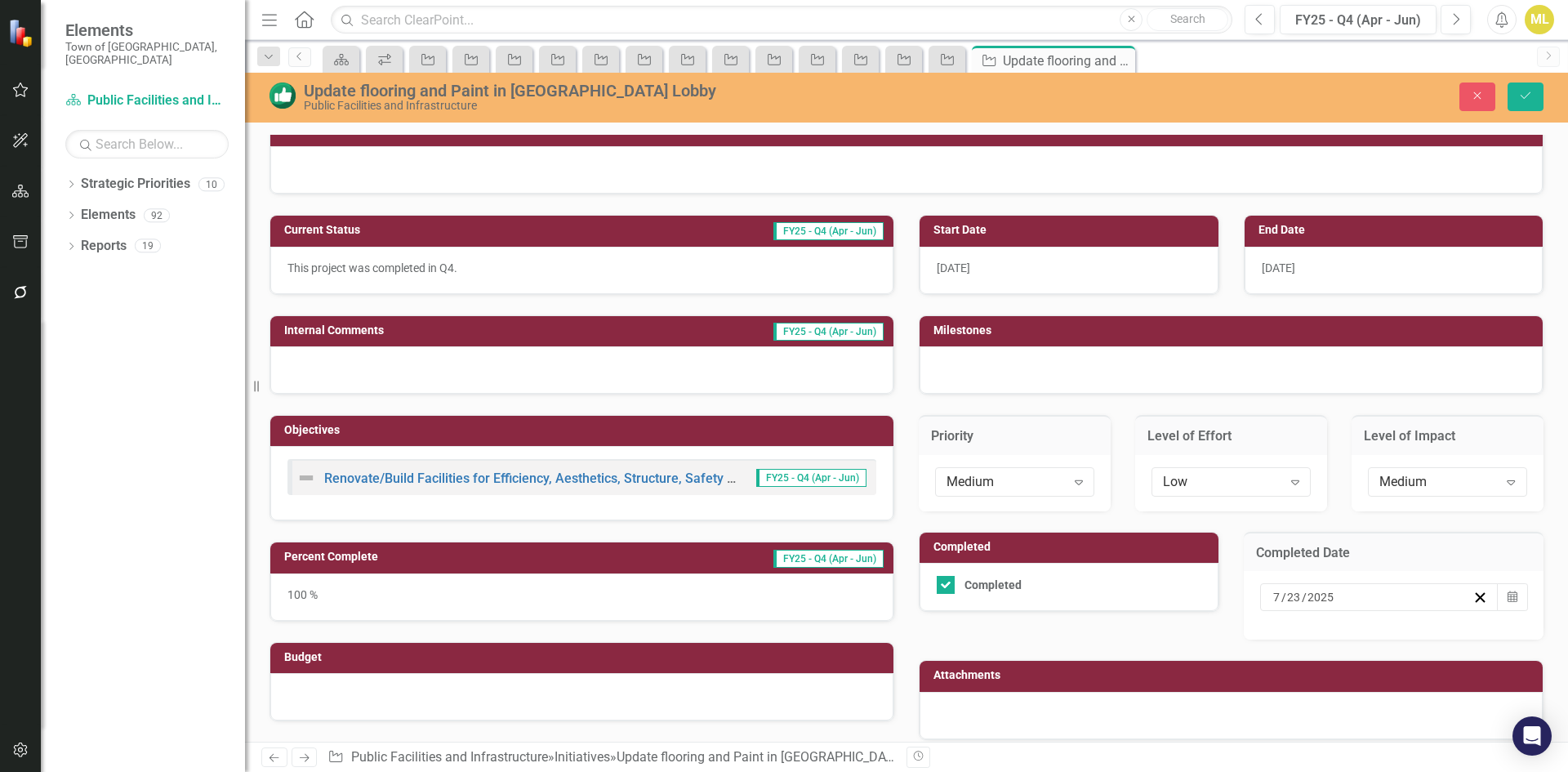
click at [1272, 591] on input "7" at bounding box center [1276, 597] width 9 height 16
click at [1272, 595] on input "7" at bounding box center [1276, 597] width 8 height 16
type input "6"
type input "2"
type input "2025"
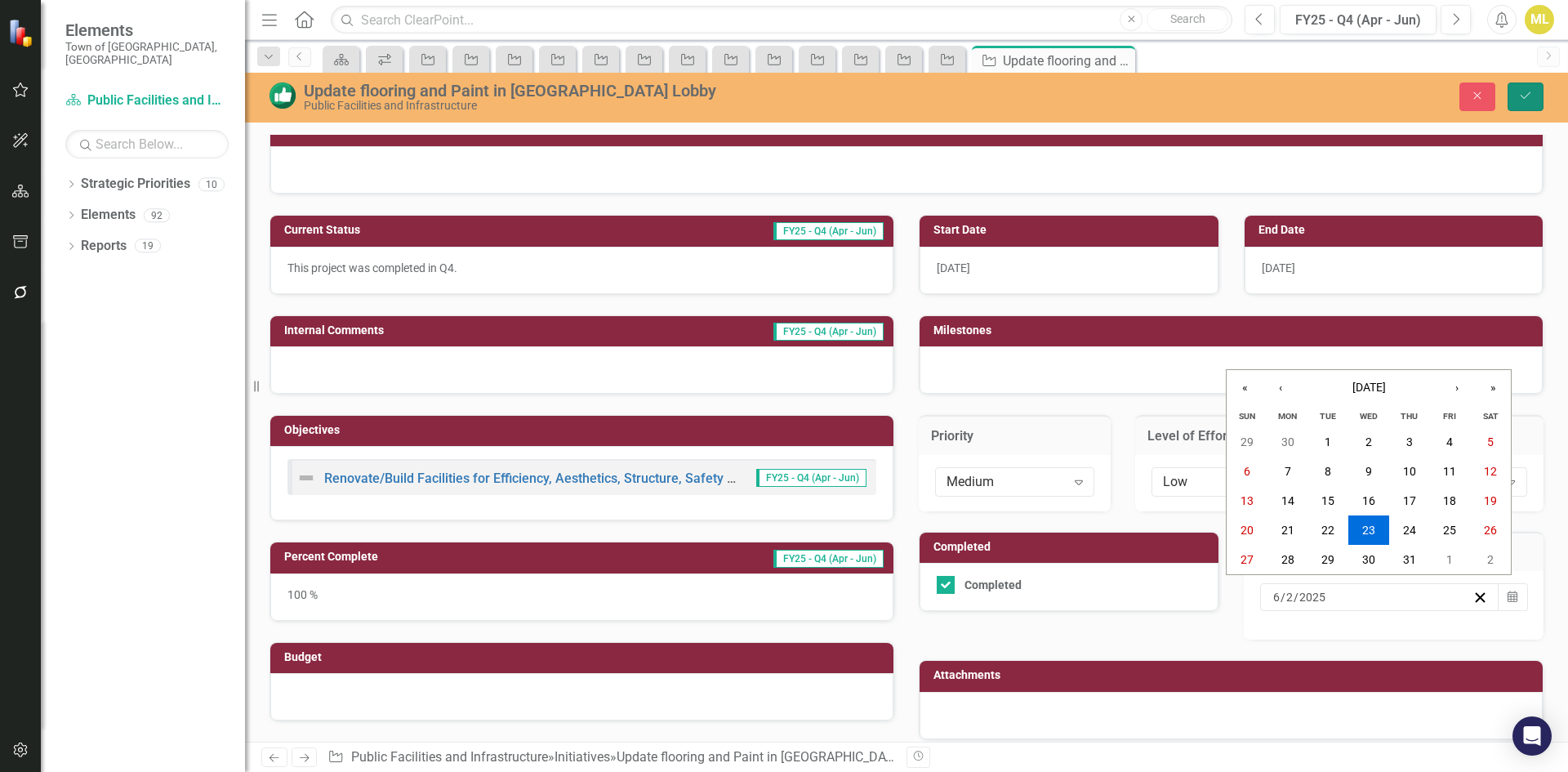
click at [1521, 100] on icon "Save" at bounding box center [1525, 95] width 15 height 12
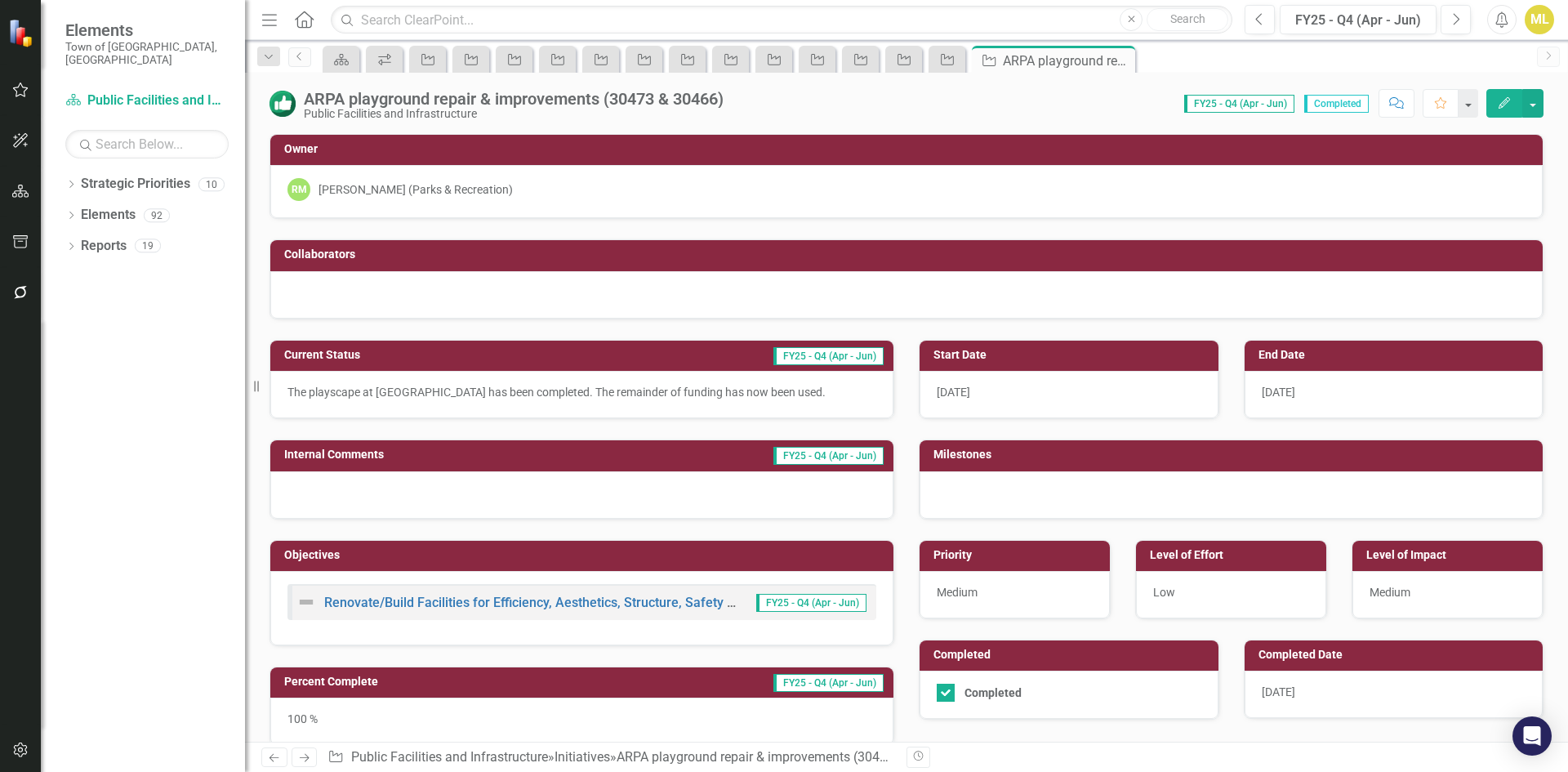
click at [1287, 684] on div "[DATE]" at bounding box center [1393, 695] width 299 height 48
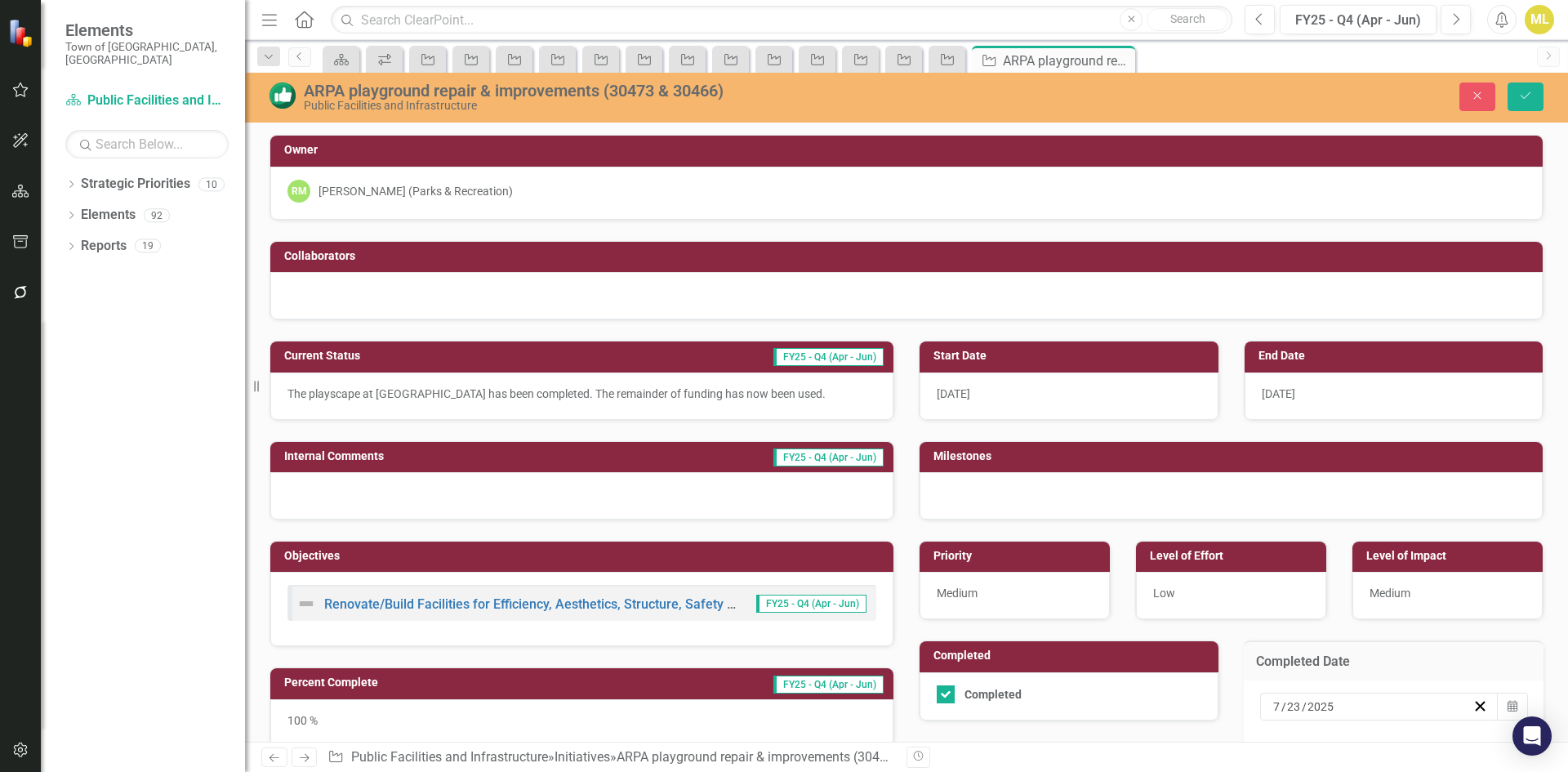
click at [1272, 701] on input "7" at bounding box center [1276, 706] width 9 height 16
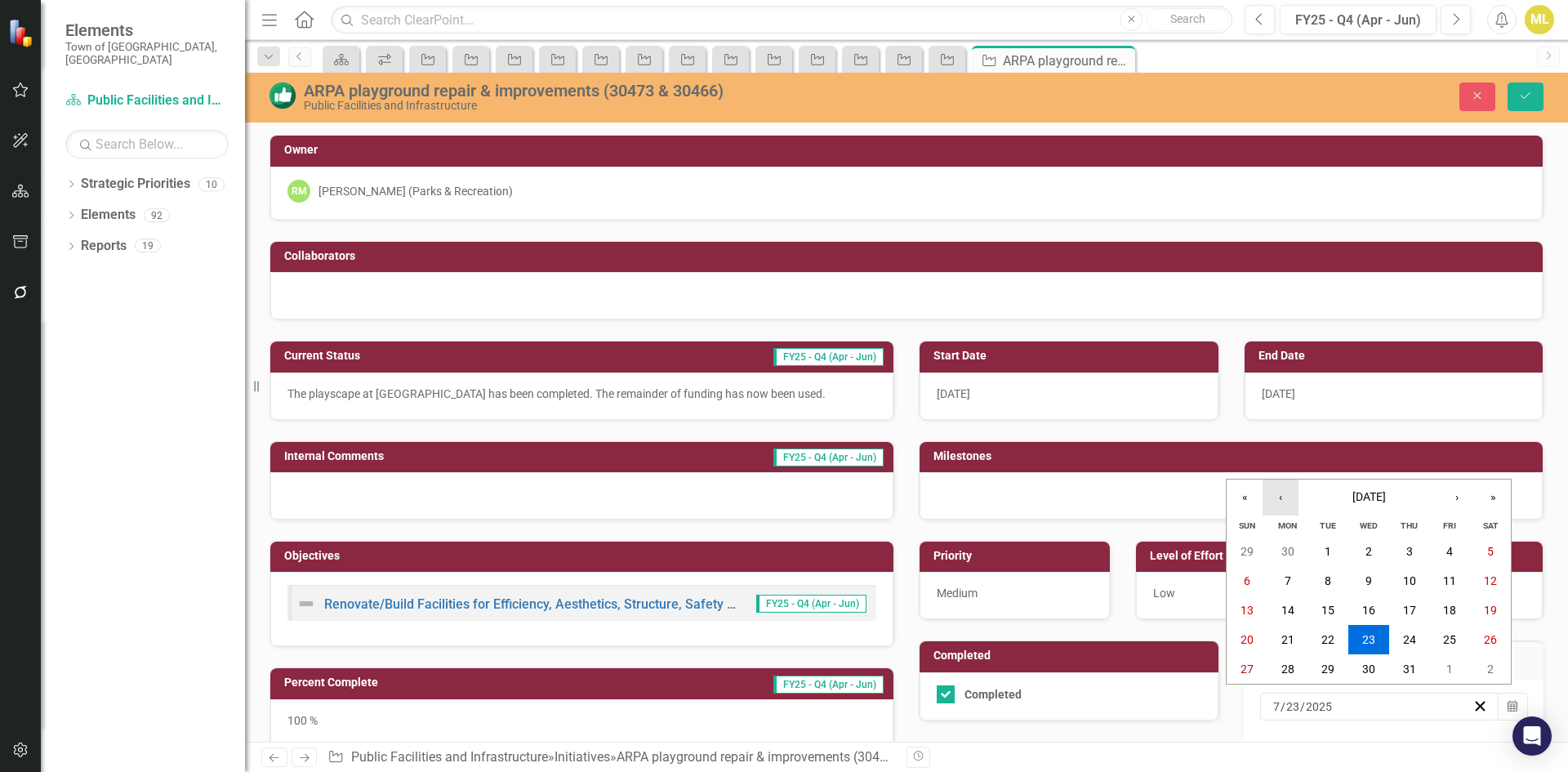
click at [1275, 490] on button "‹" at bounding box center [1281, 498] width 36 height 36
click at [1458, 600] on button "20" at bounding box center [1450, 611] width 41 height 30
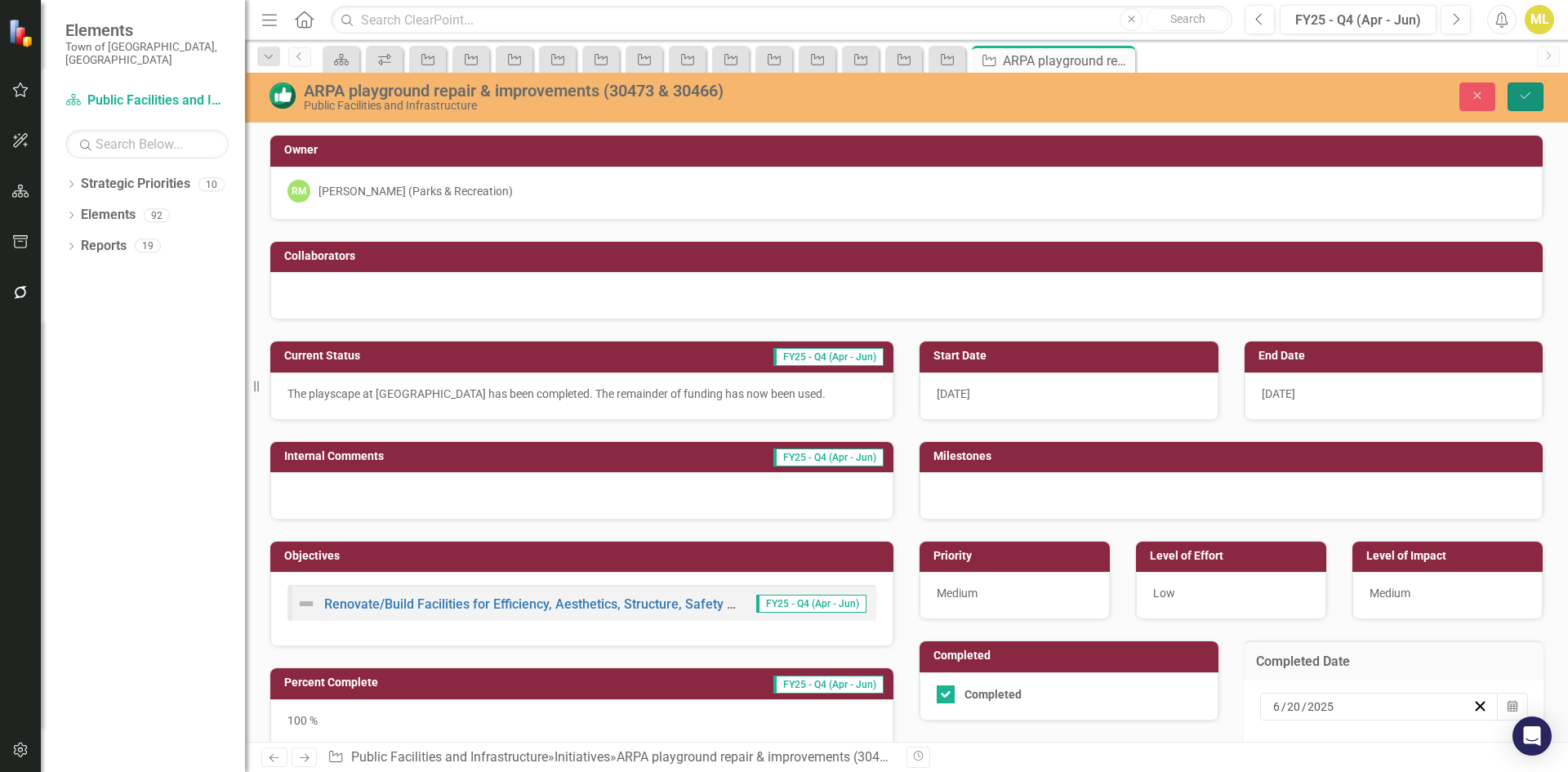
click at [1521, 93] on icon "Save" at bounding box center [1525, 95] width 15 height 12
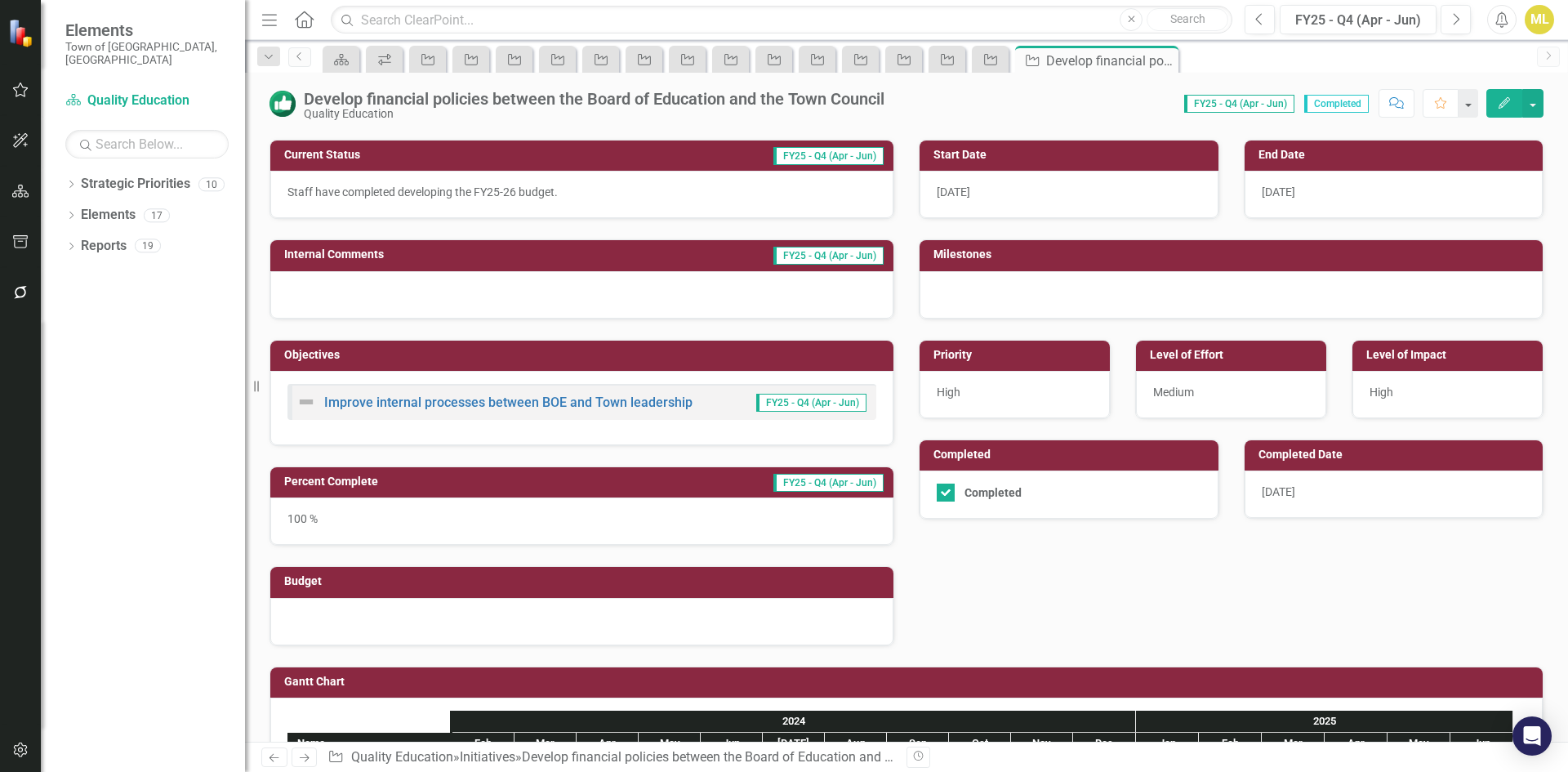
scroll to position [245, 0]
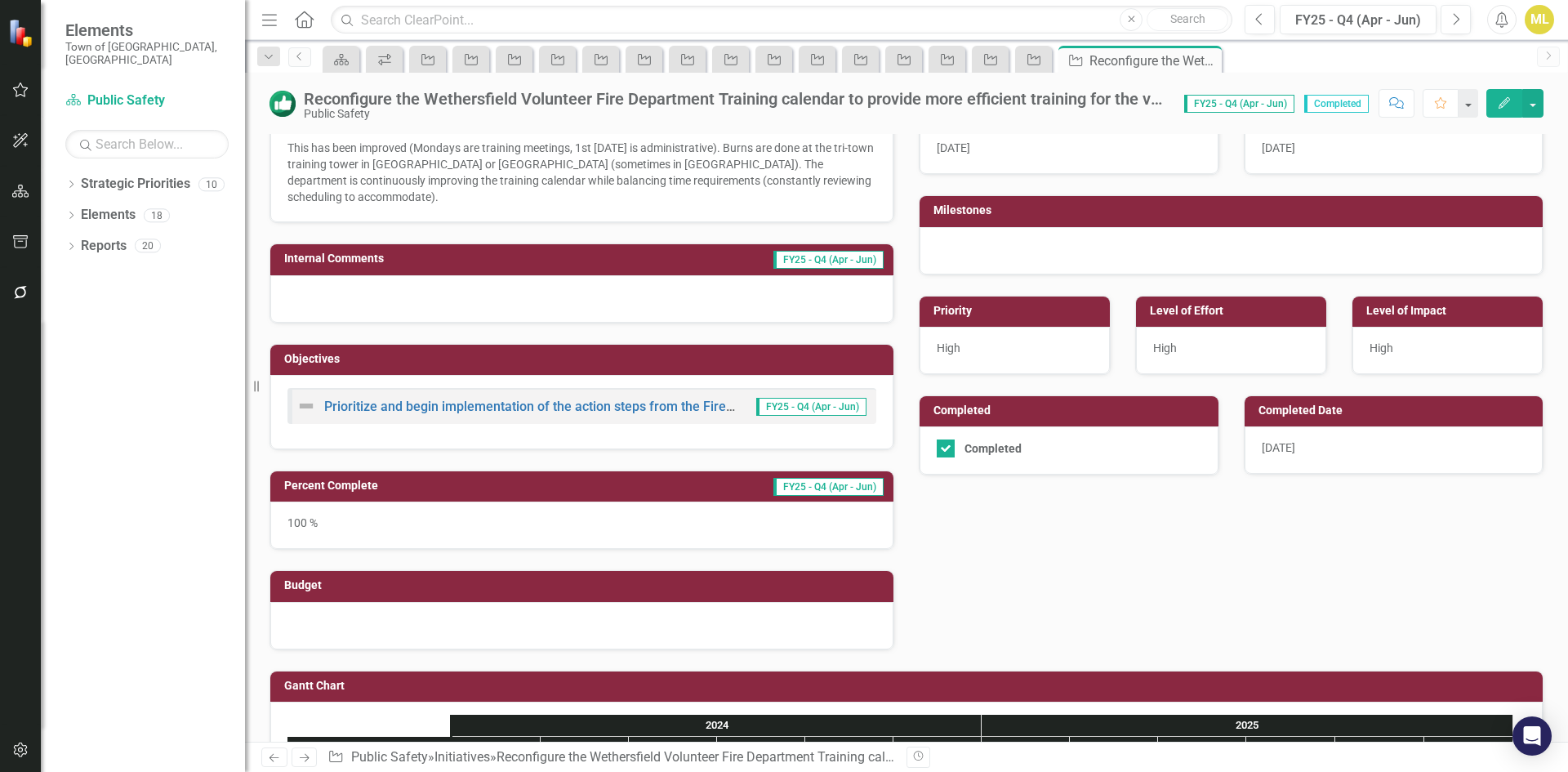
scroll to position [245, 0]
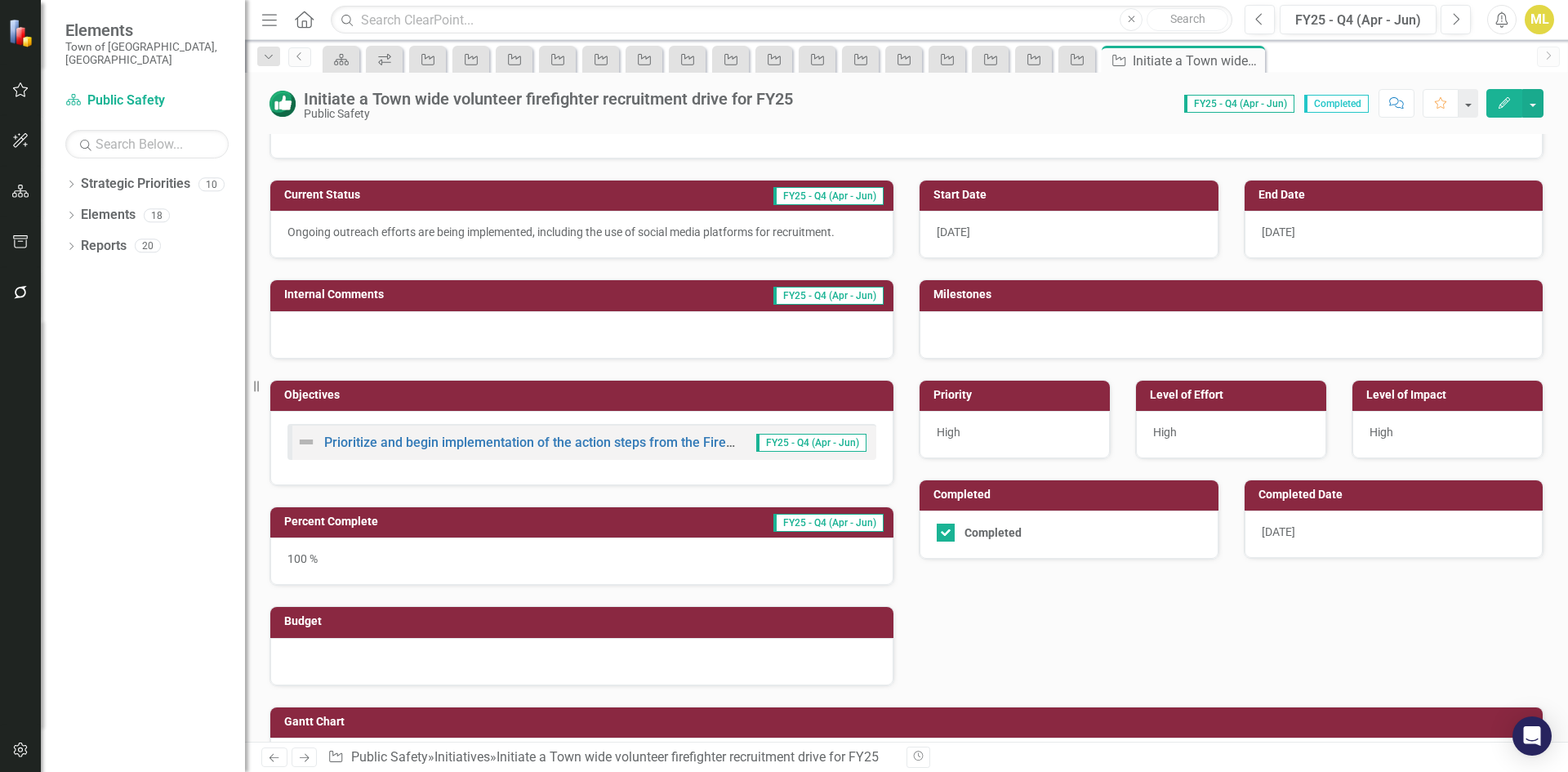
scroll to position [163, 0]
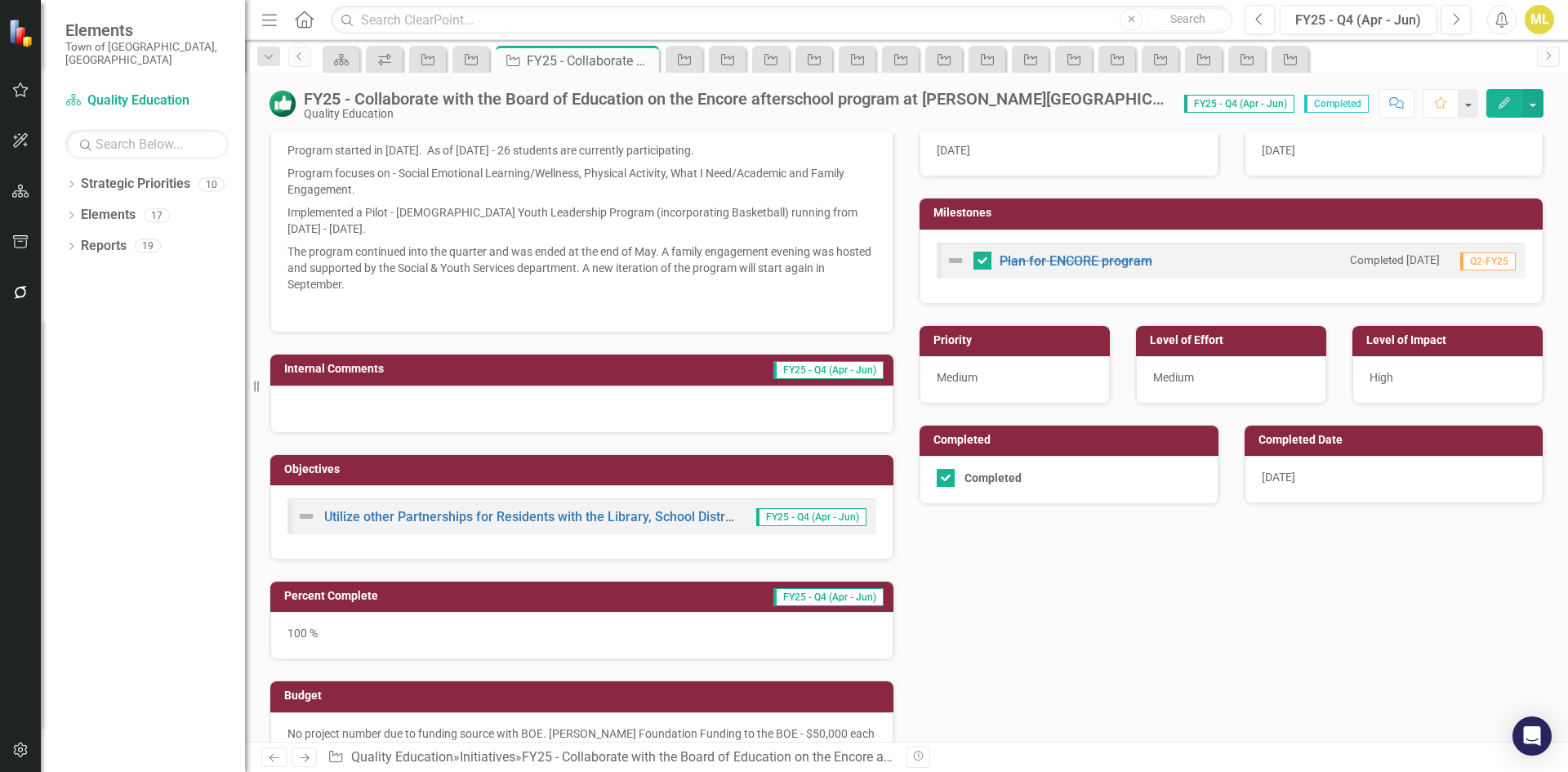
scroll to position [245, 0]
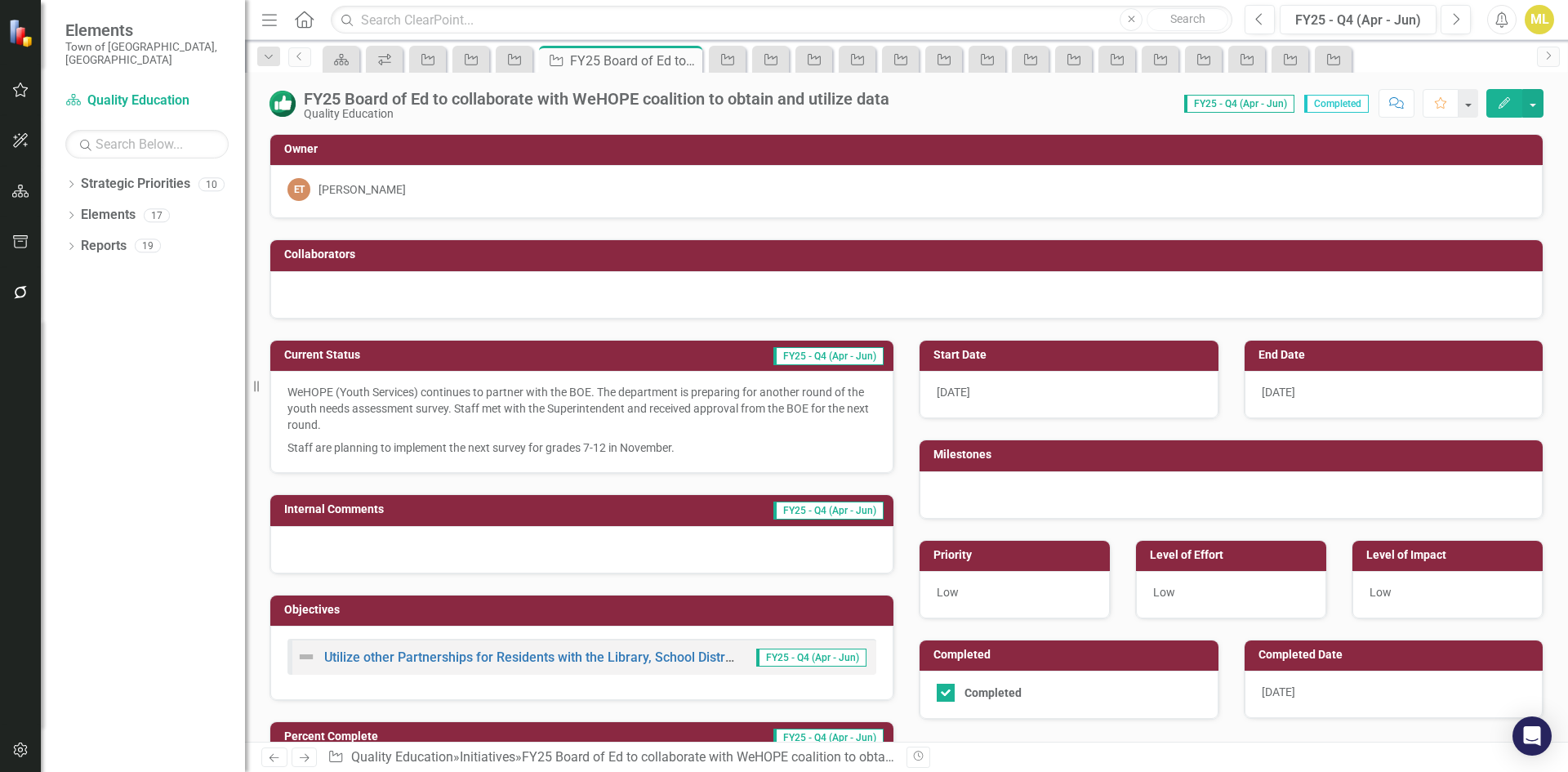
click at [1311, 695] on div "7/31/25" at bounding box center [1393, 695] width 299 height 48
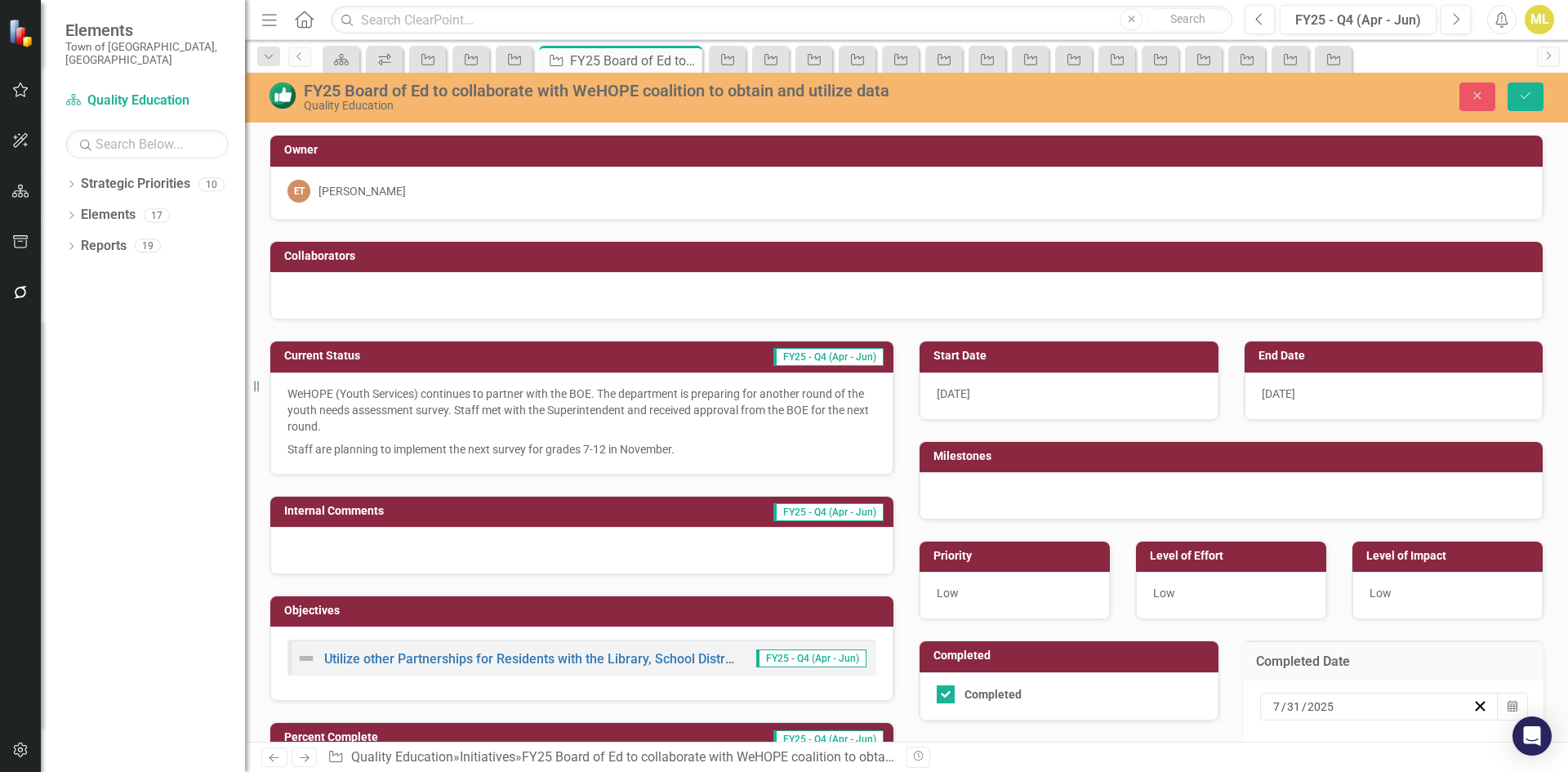
click at [1272, 702] on input "7" at bounding box center [1276, 706] width 9 height 16
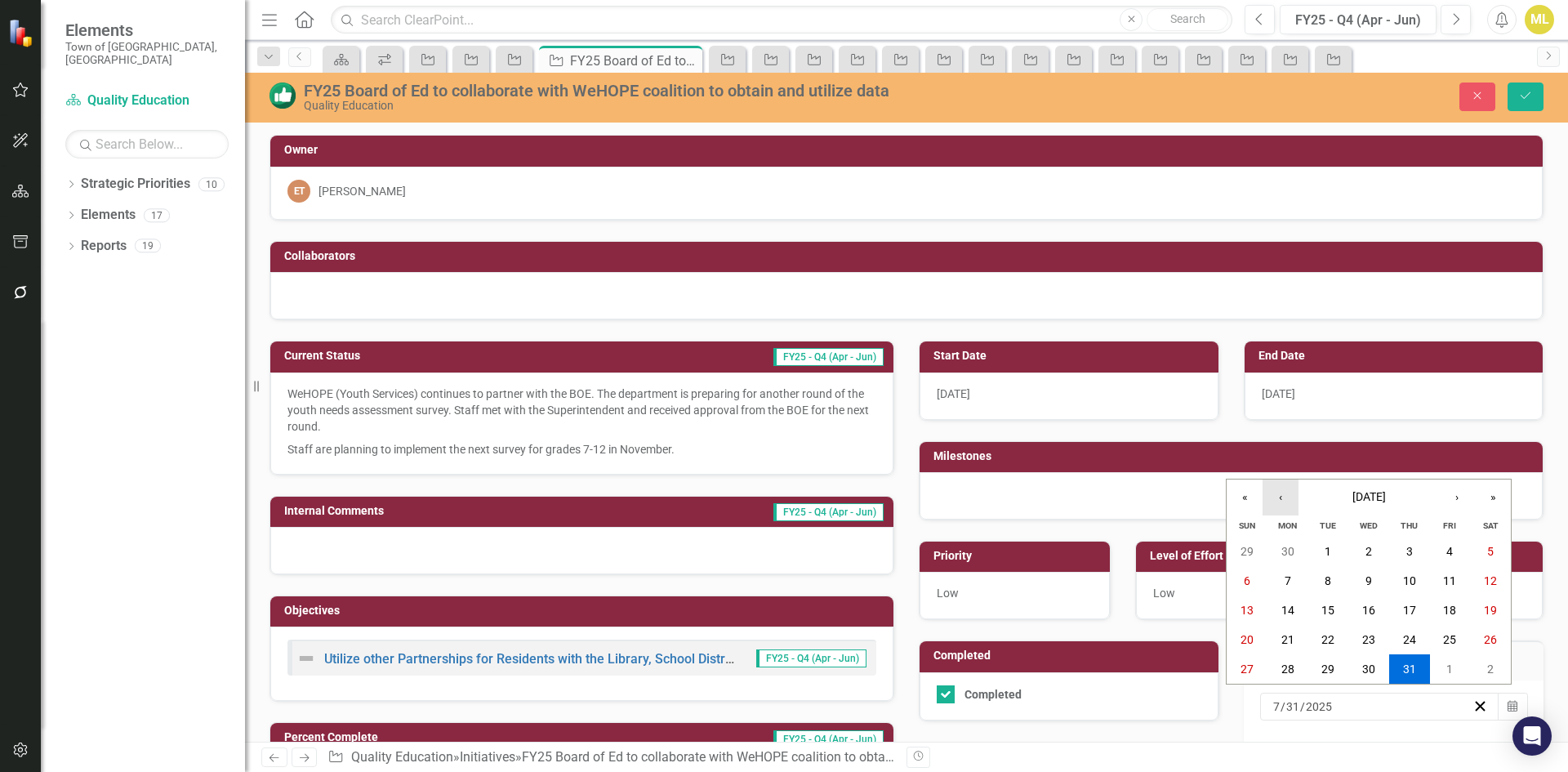
click at [1276, 496] on button "‹" at bounding box center [1281, 498] width 36 height 36
click at [1443, 609] on button "20" at bounding box center [1450, 611] width 41 height 30
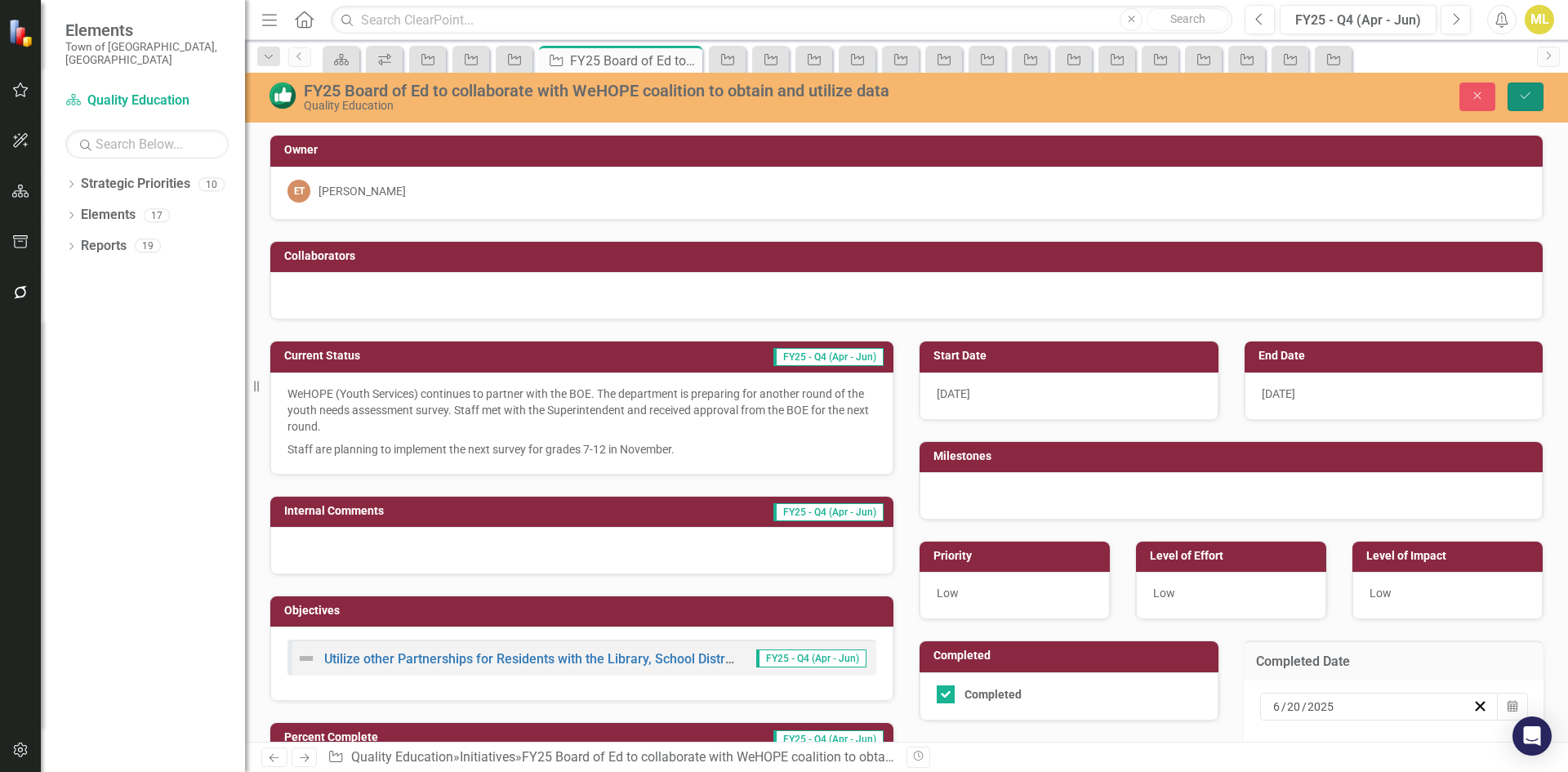
click at [1521, 93] on icon "Save" at bounding box center [1525, 95] width 15 height 12
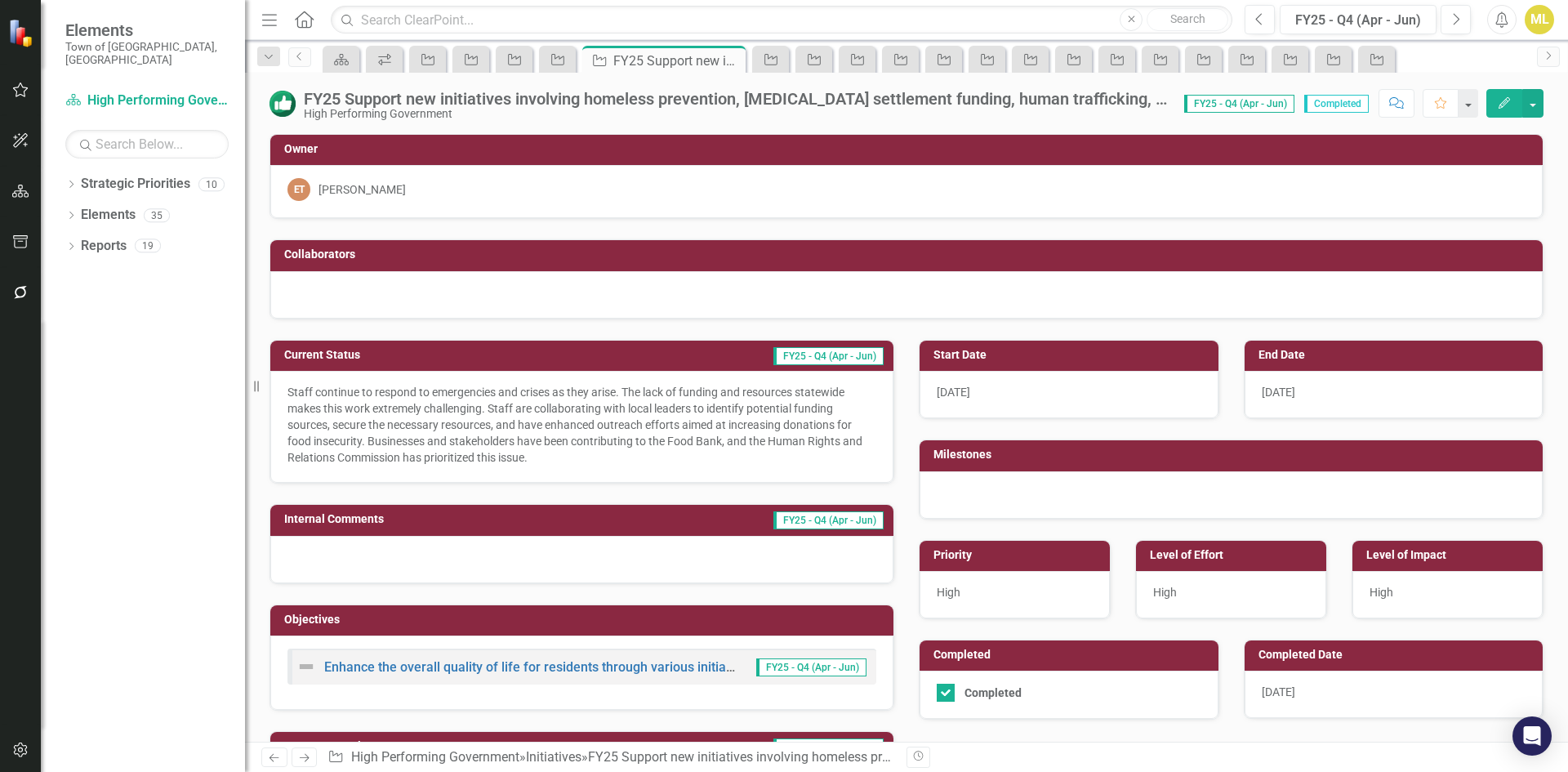
click at [1329, 681] on div "[DATE]" at bounding box center [1393, 695] width 299 height 48
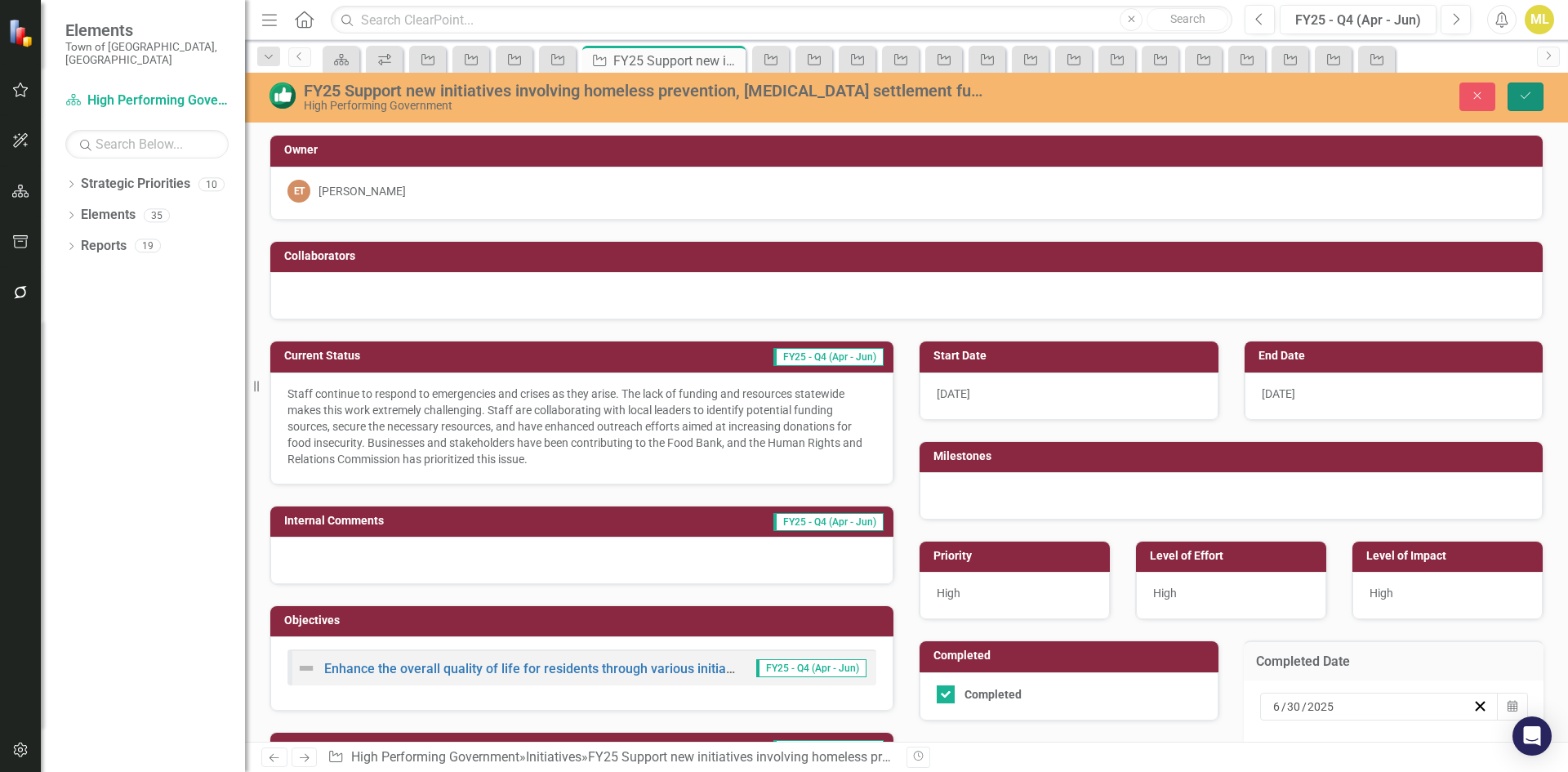
click at [1525, 98] on icon "submit" at bounding box center [1525, 95] width 10 height 7
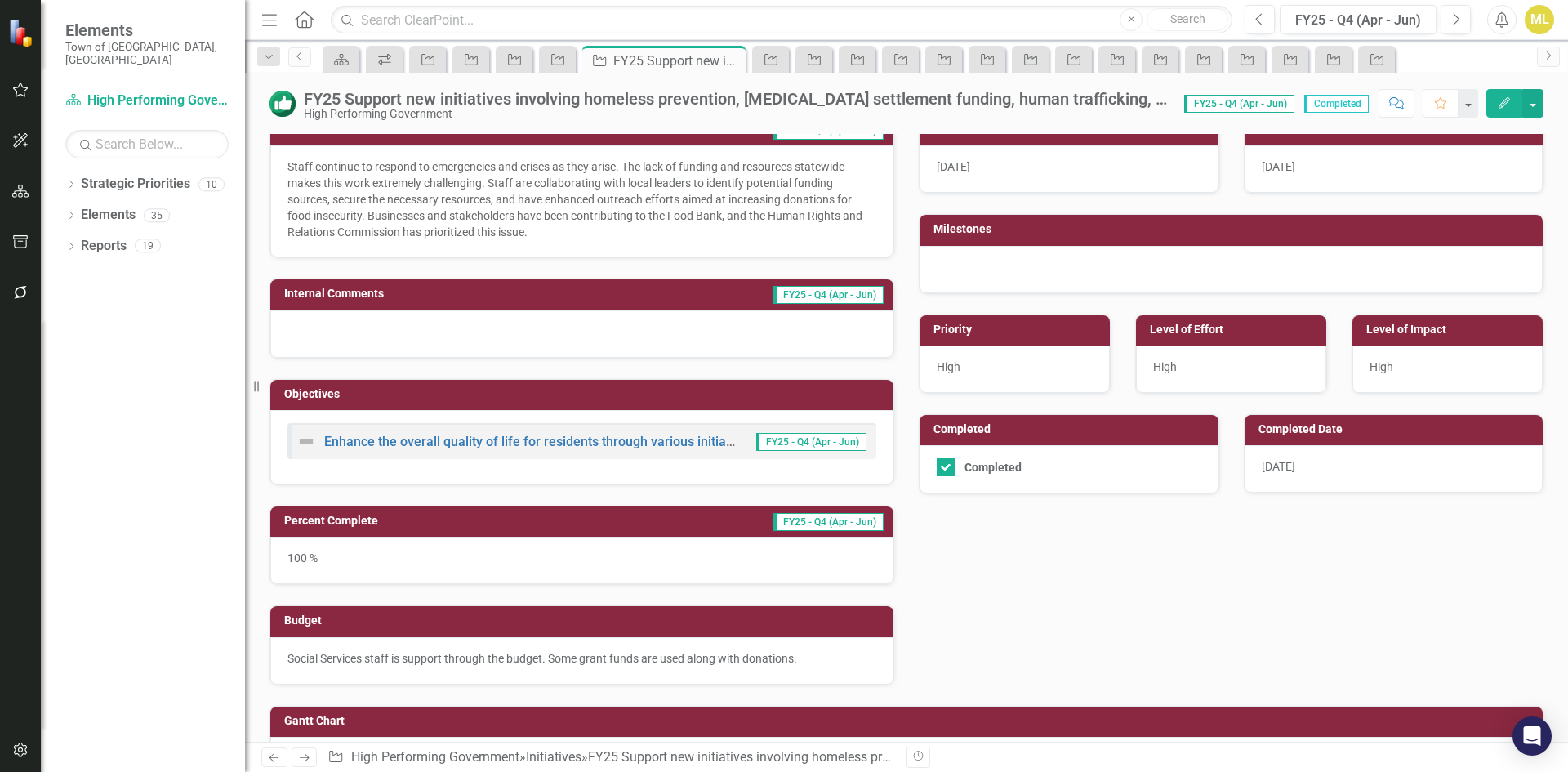
scroll to position [327, 0]
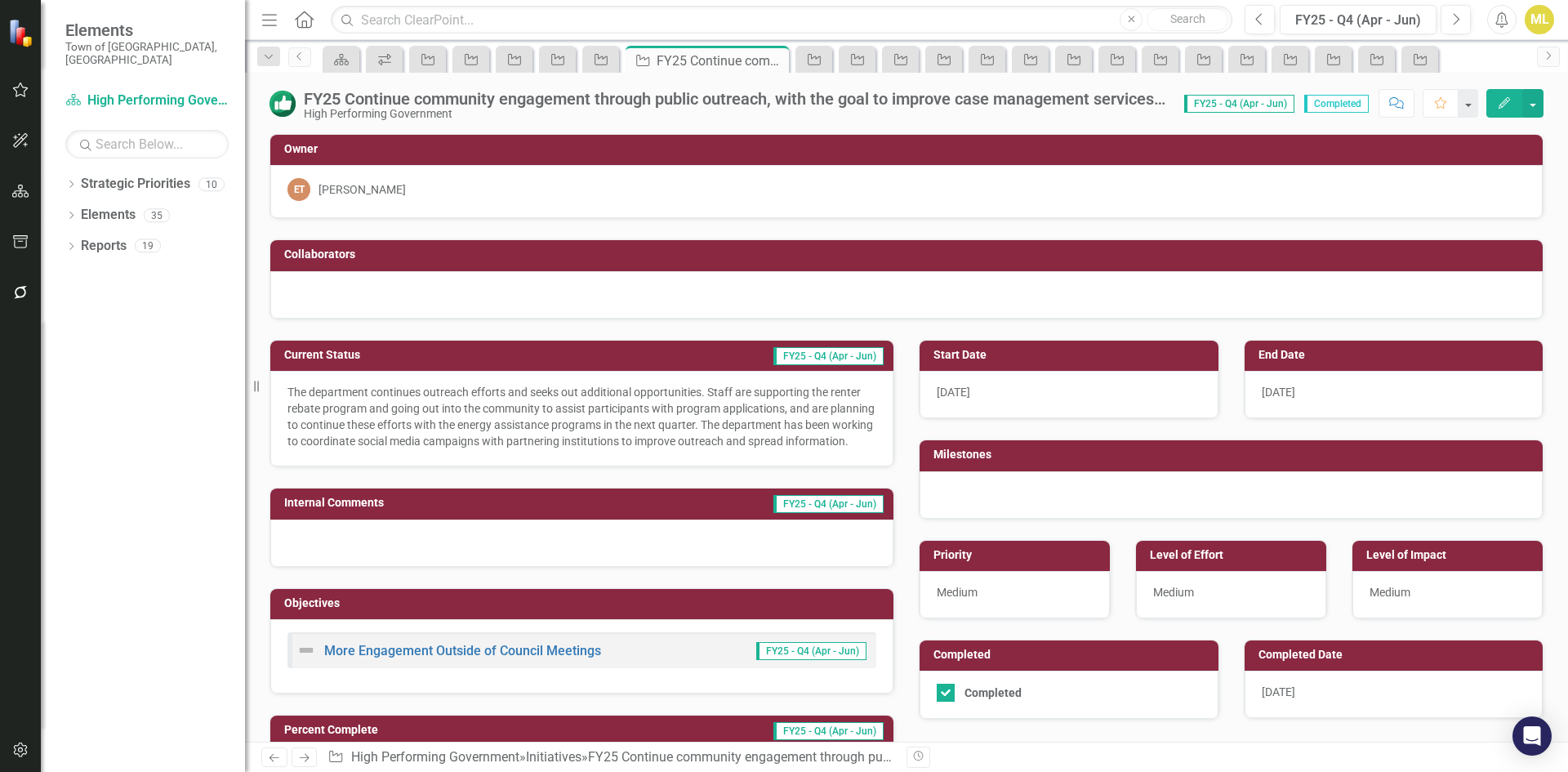
scroll to position [81, 0]
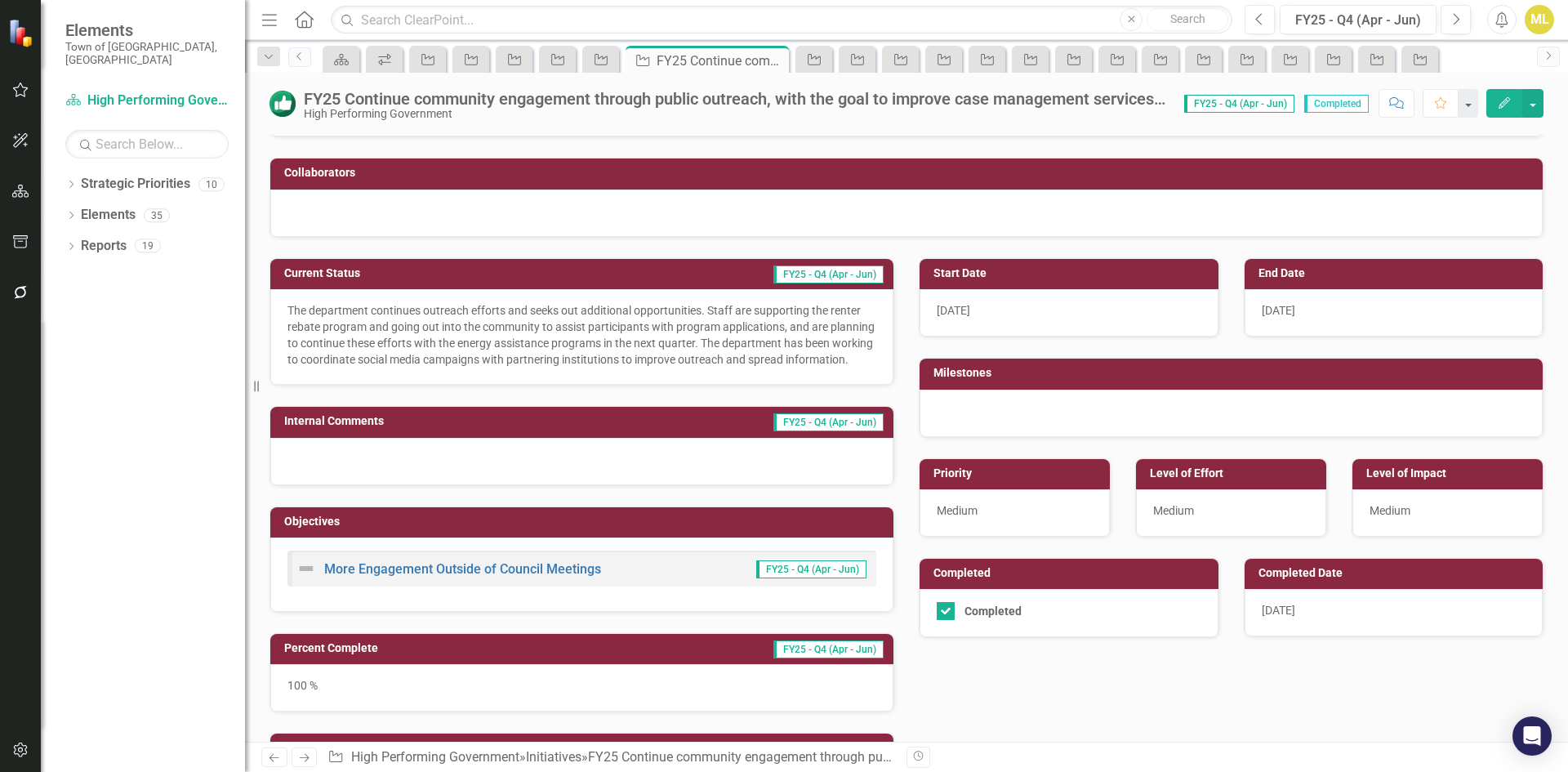
click at [1289, 613] on span "[DATE]" at bounding box center [1279, 610] width 34 height 13
click at [1289, 614] on span "[DATE]" at bounding box center [1279, 610] width 34 height 13
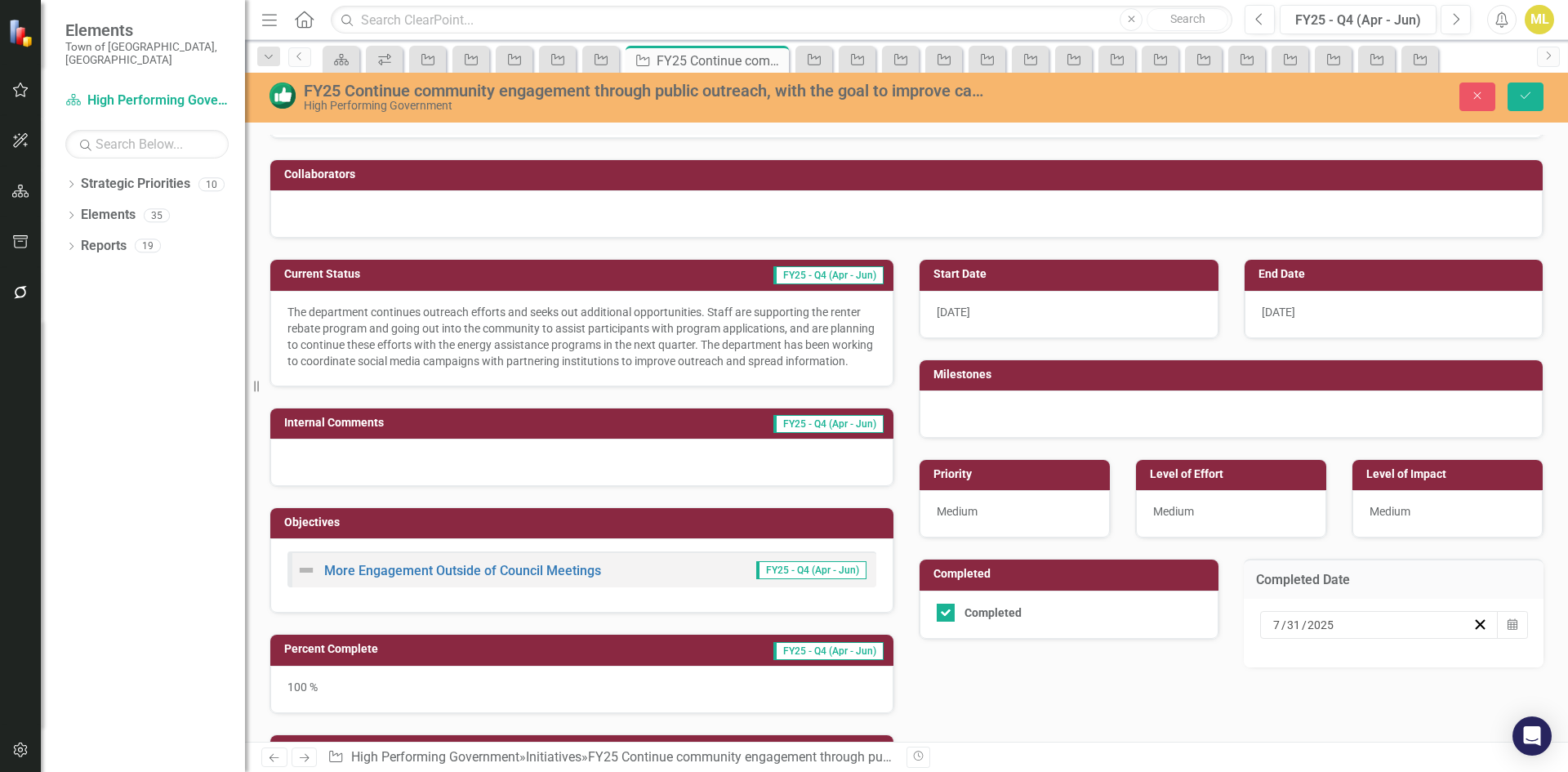
click at [1307, 628] on input "2025" at bounding box center [1321, 625] width 29 height 16
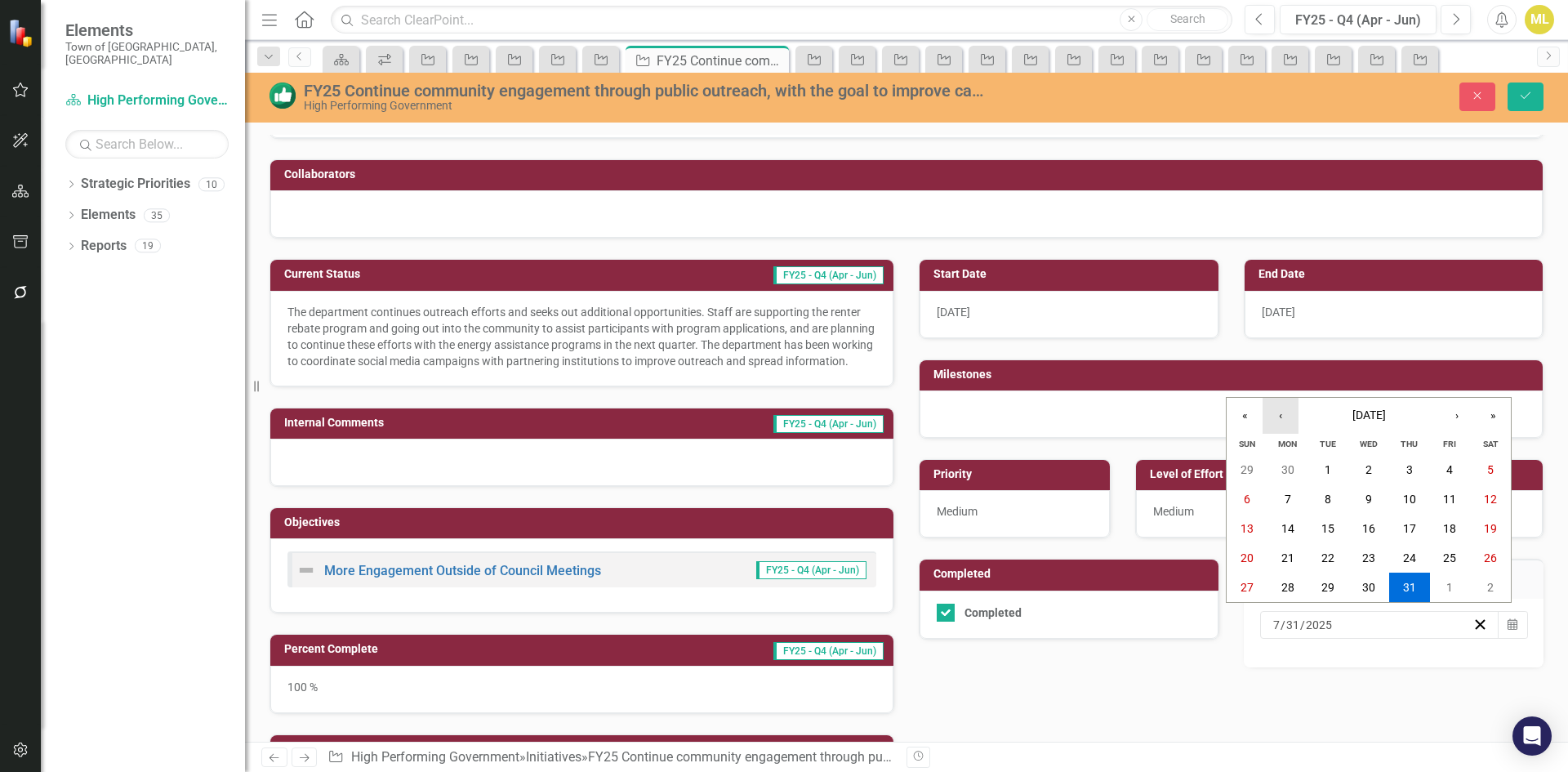
click at [1281, 420] on button "‹" at bounding box center [1281, 416] width 36 height 36
click at [1284, 591] on abbr "30" at bounding box center [1287, 587] width 13 height 13
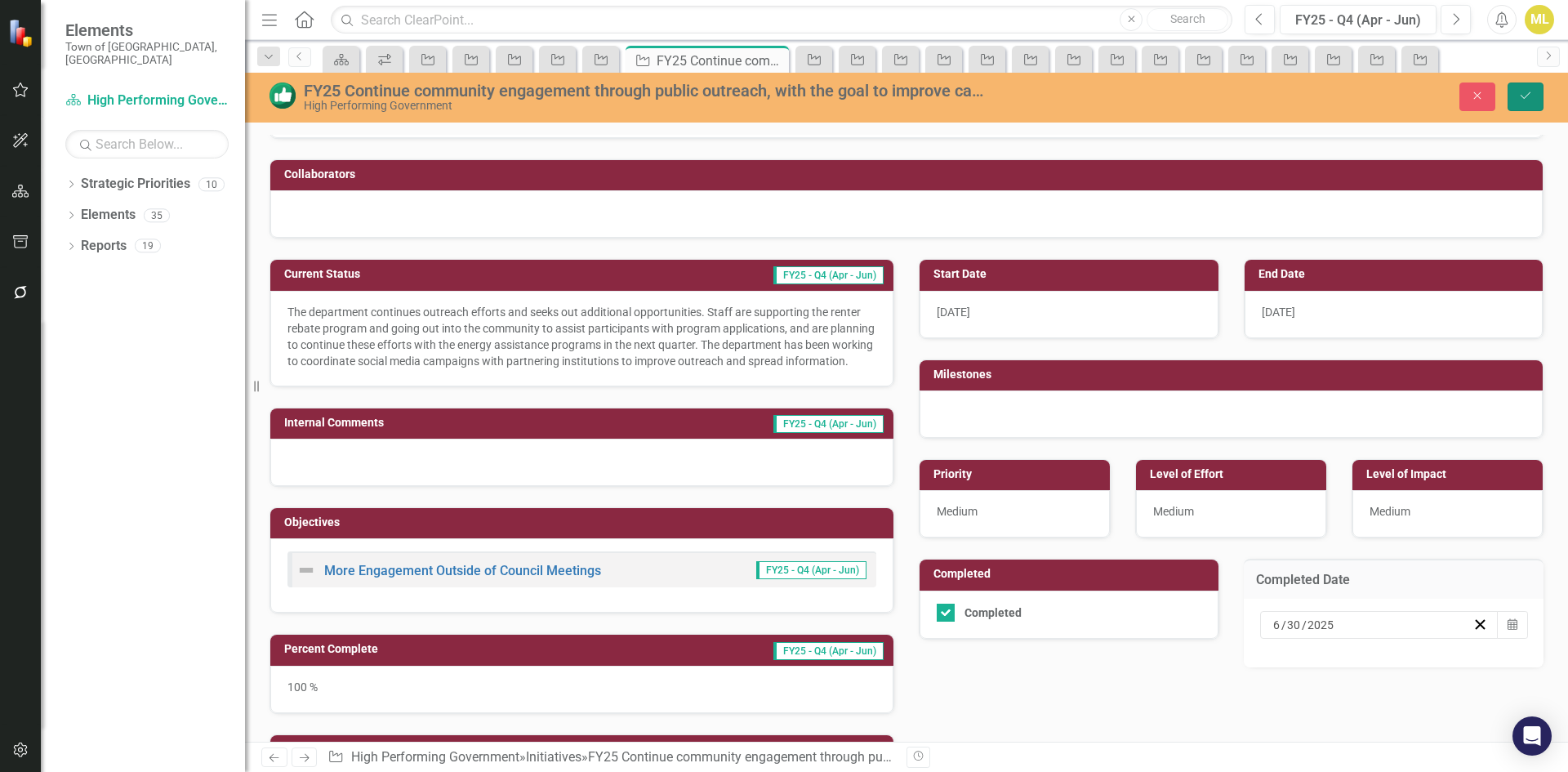
click at [1540, 89] on button "Save" at bounding box center [1525, 96] width 36 height 29
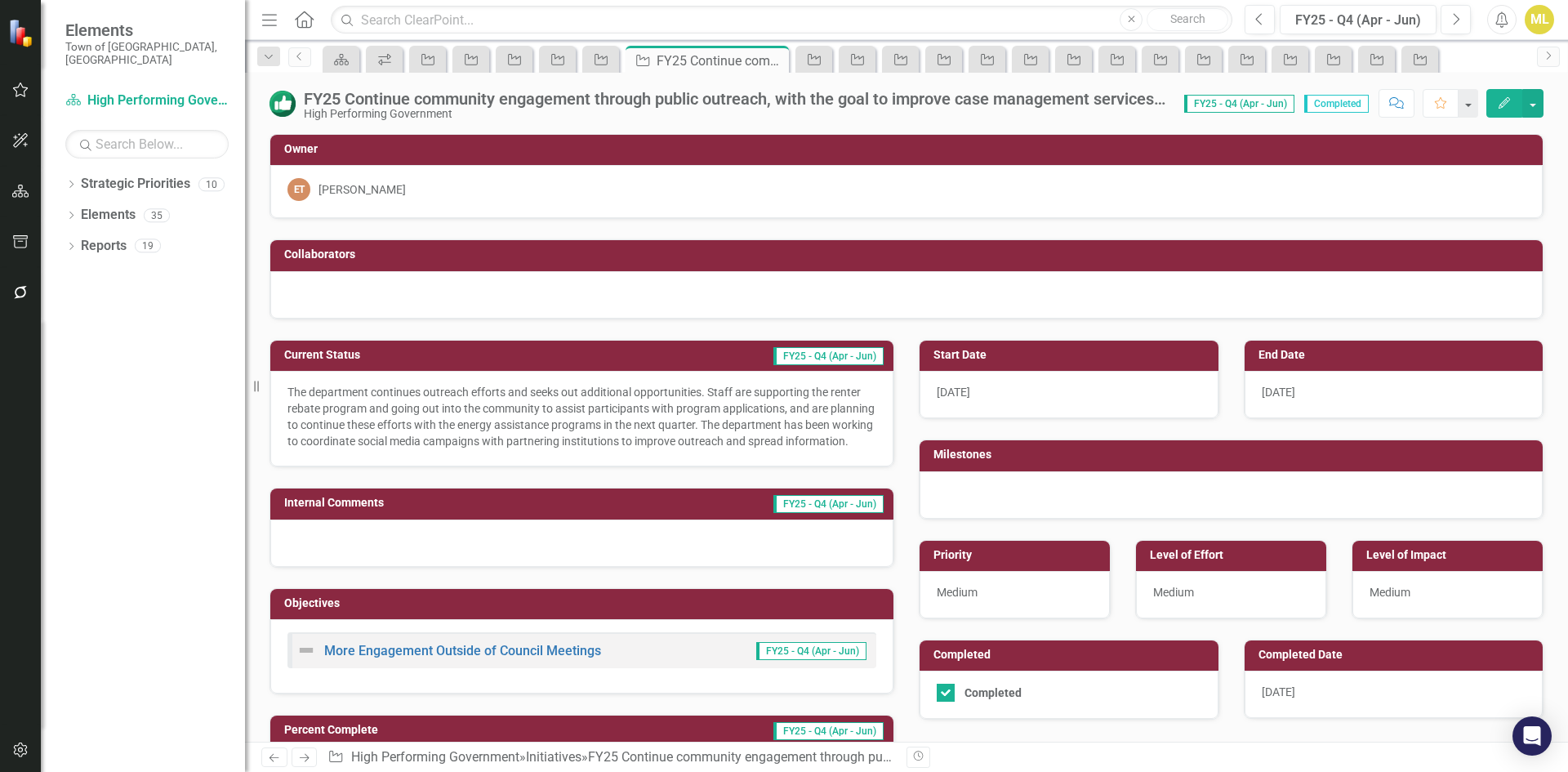
scroll to position [245, 0]
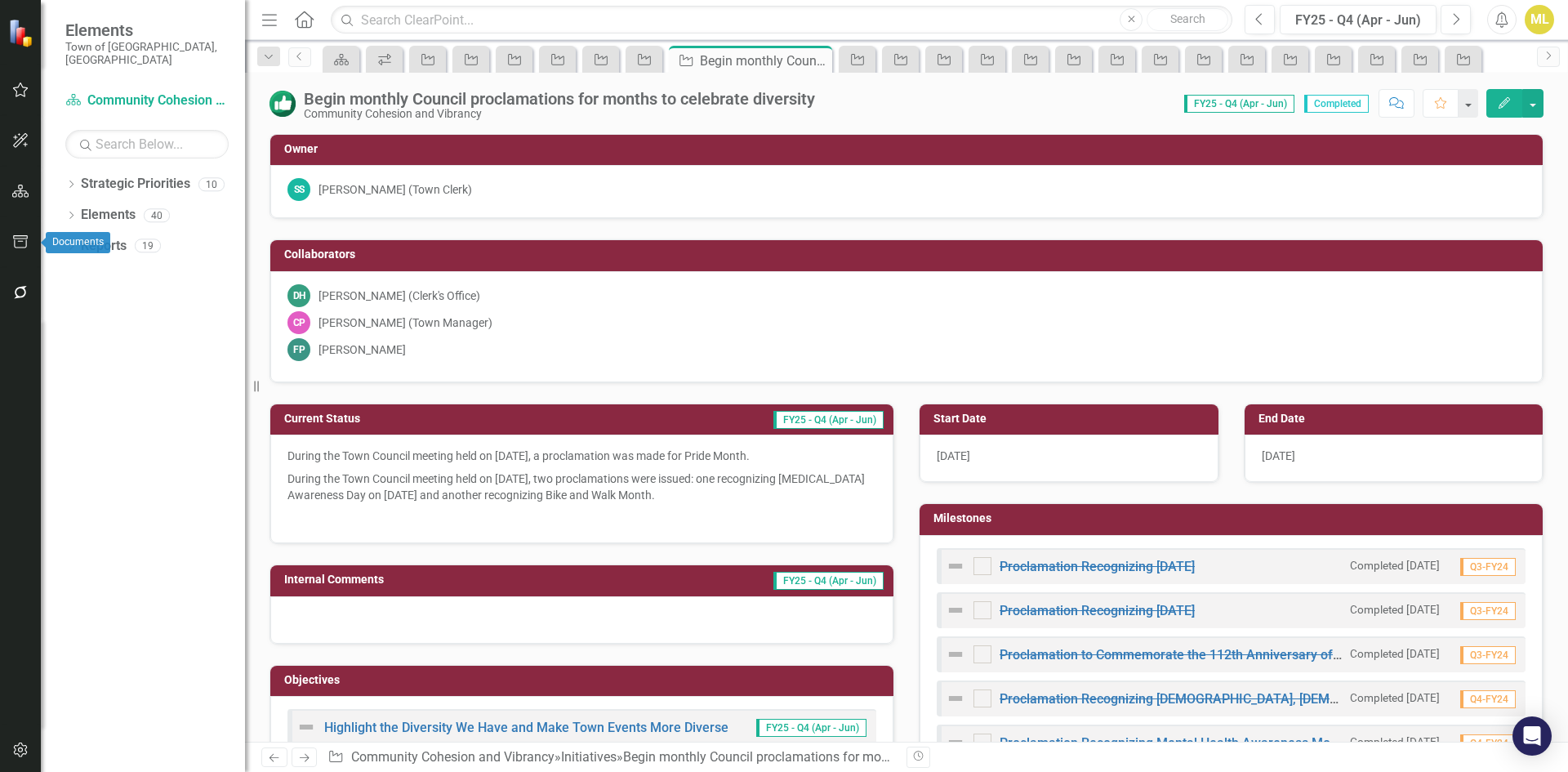
checkbox input "true"
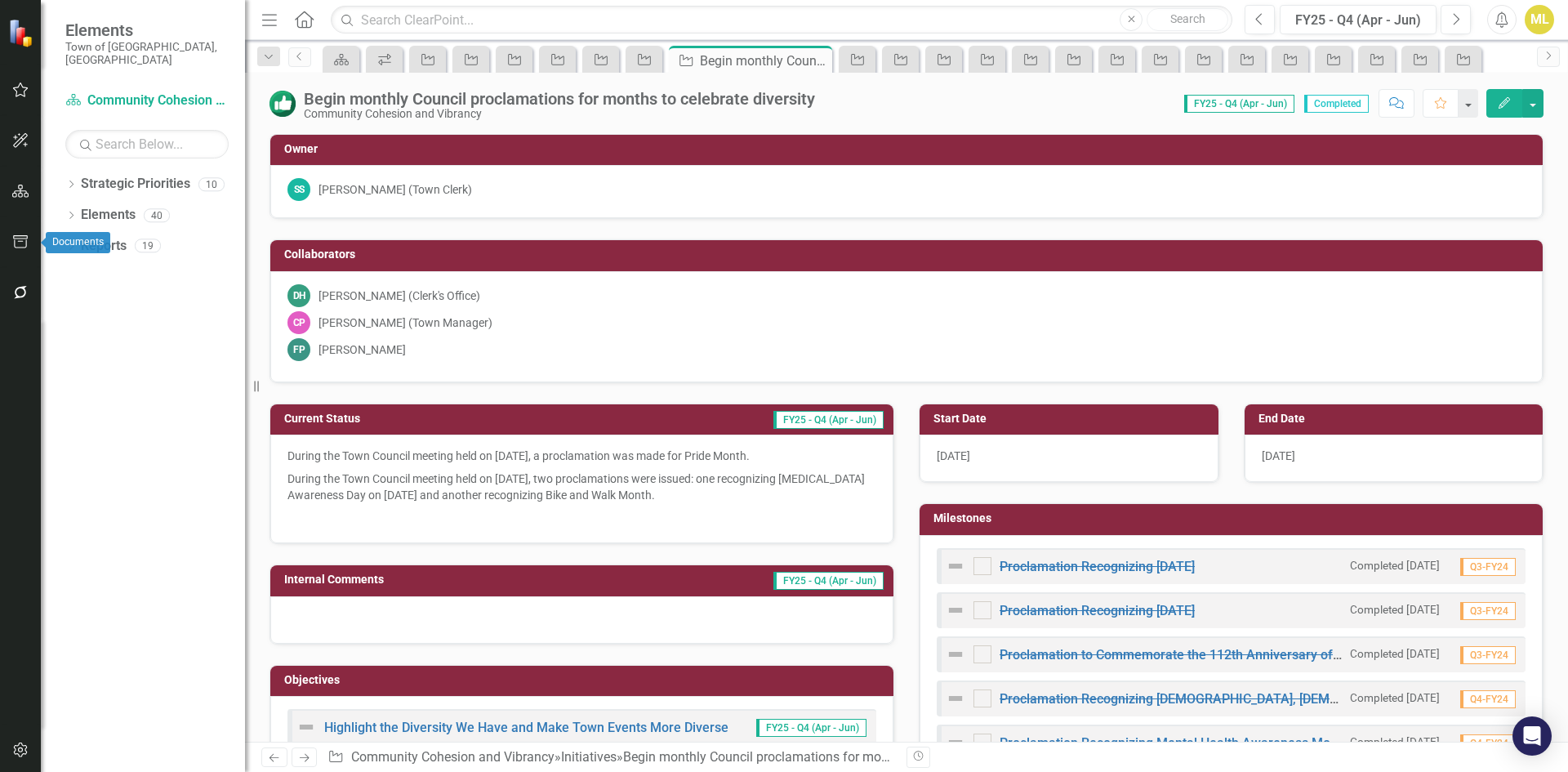
checkbox input "true"
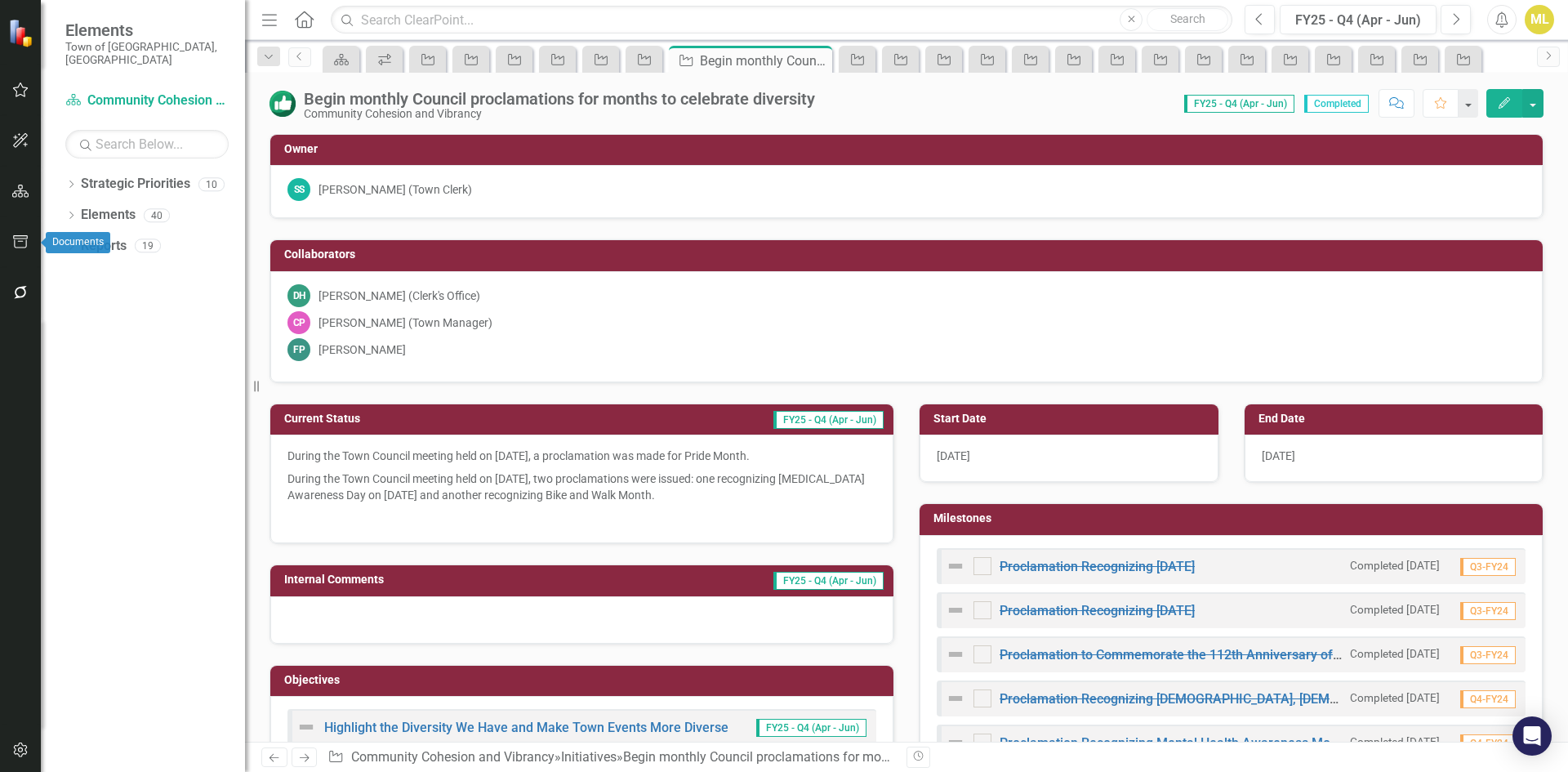
checkbox input "true"
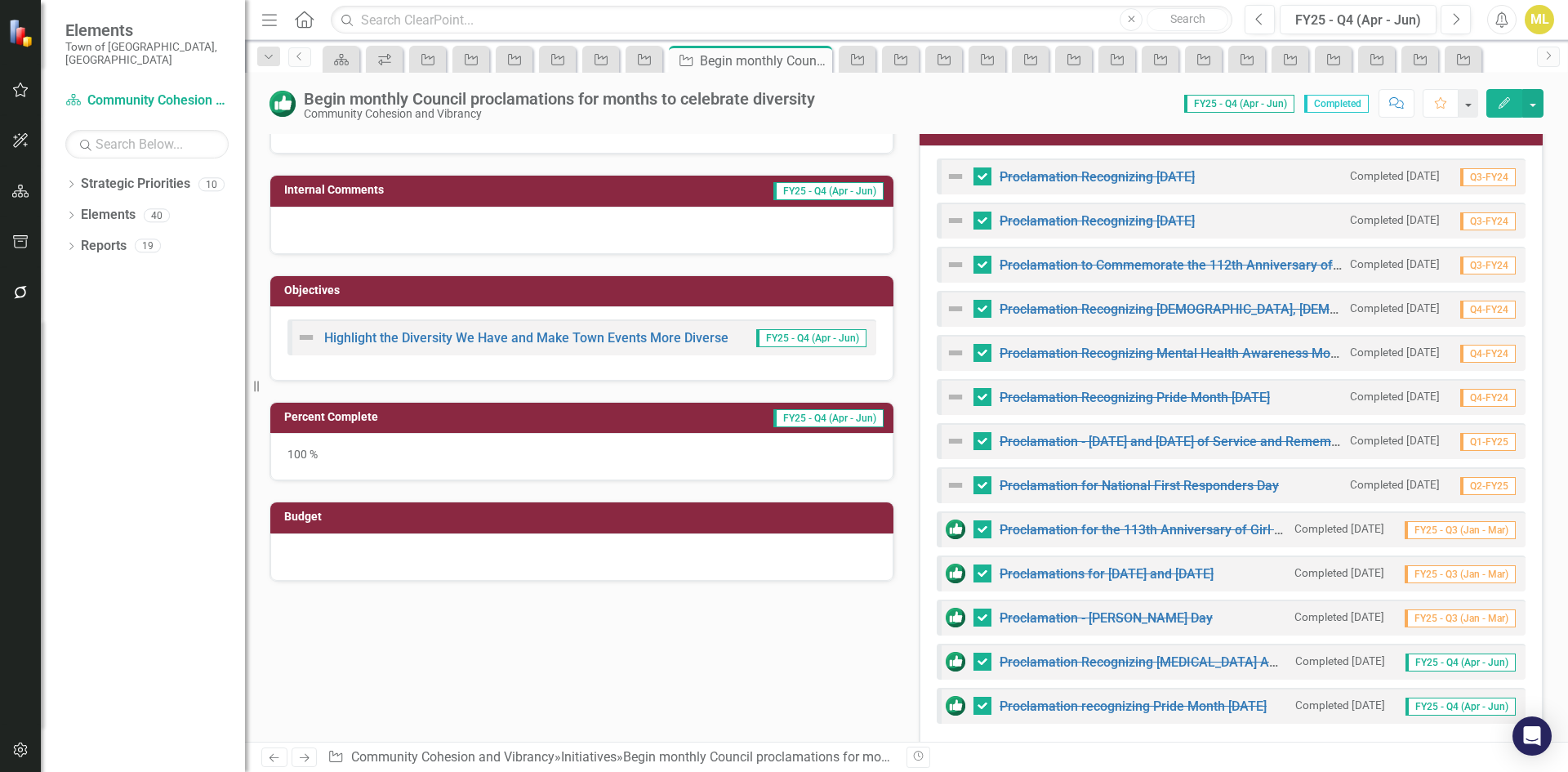
scroll to position [654, 0]
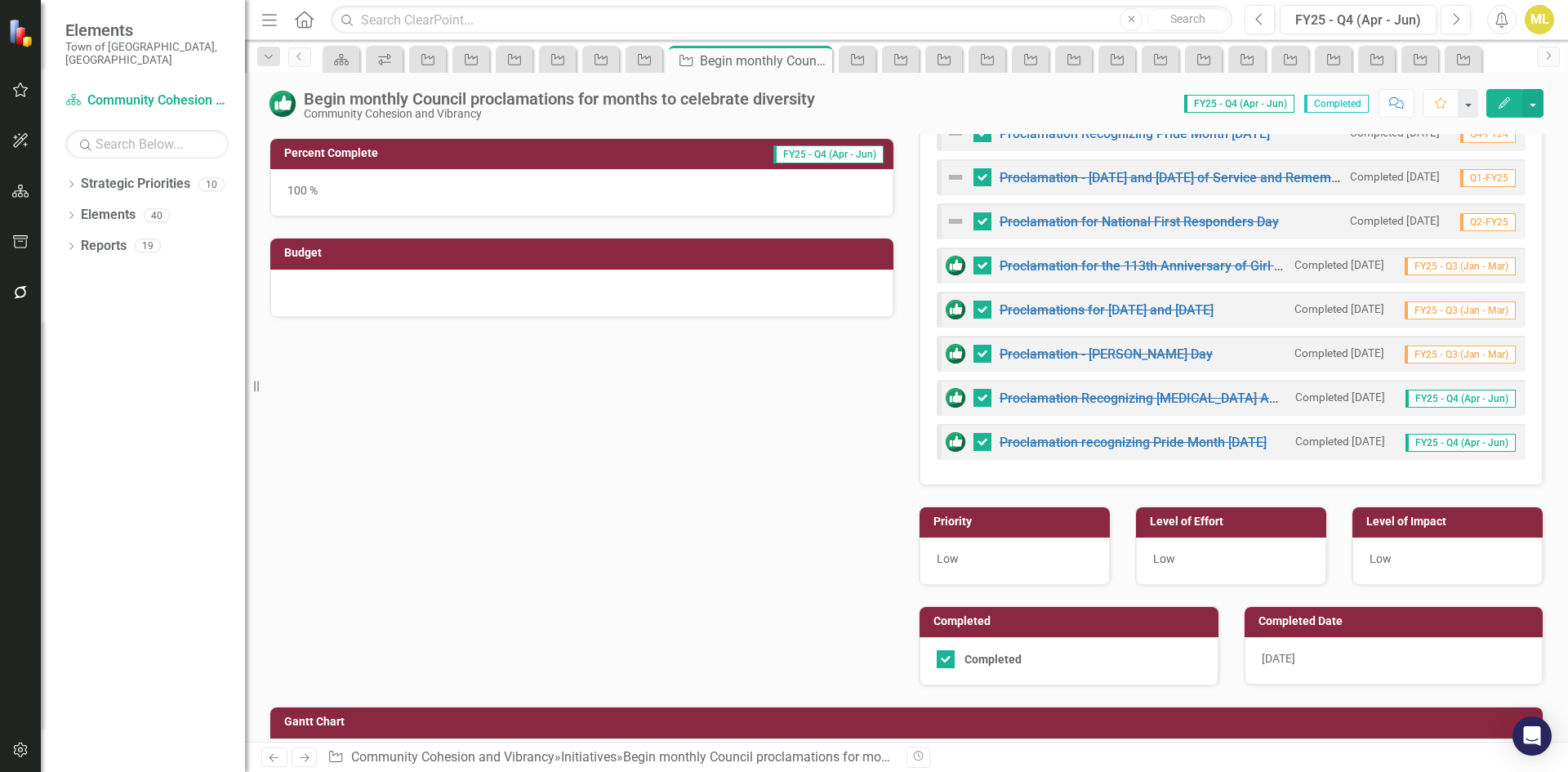
click at [1300, 655] on div "7/29/25" at bounding box center [1393, 662] width 299 height 48
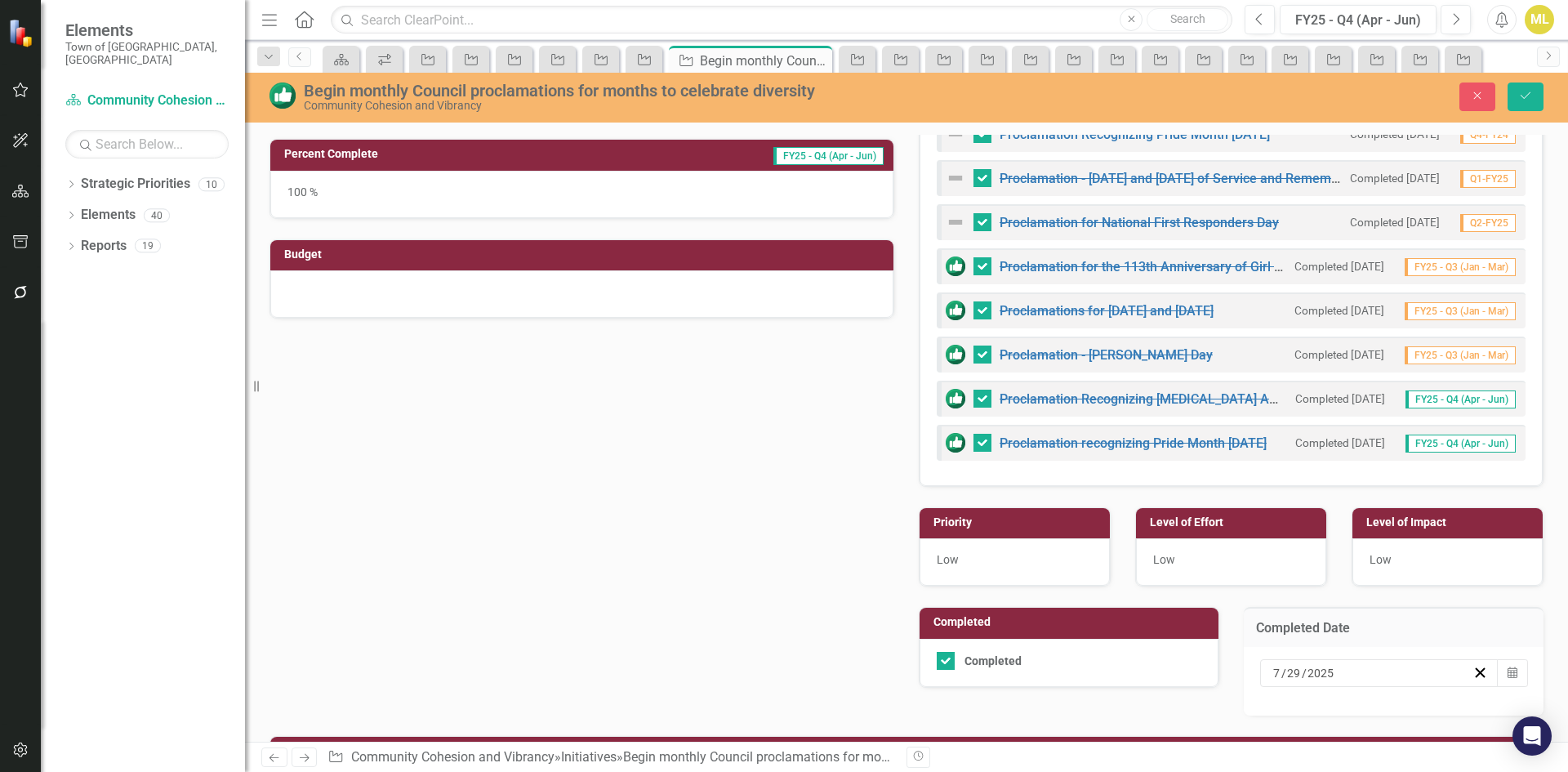
click at [1281, 673] on span "/" at bounding box center [1283, 673] width 5 height 15
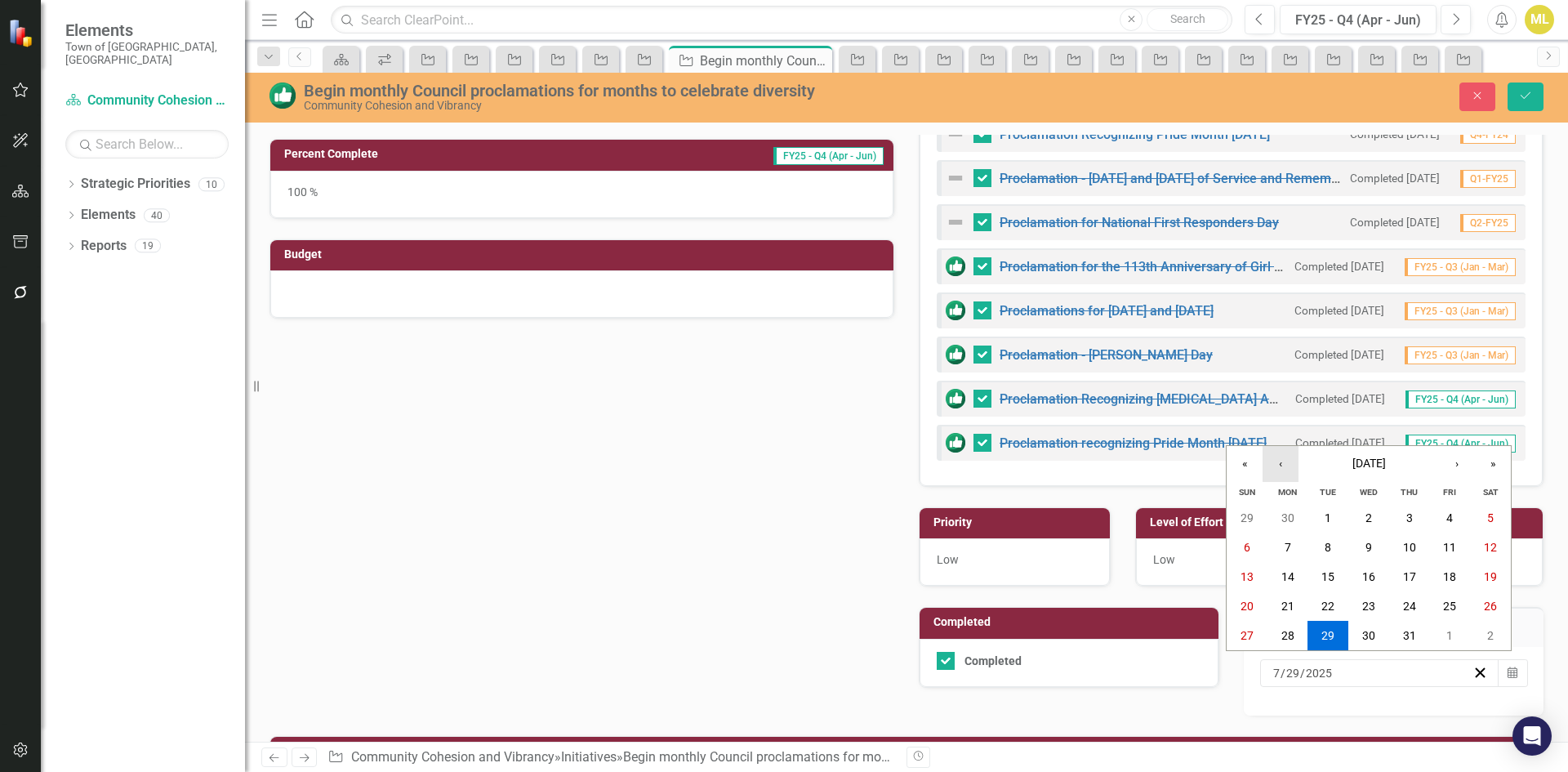
click at [1274, 467] on button "‹" at bounding box center [1281, 464] width 36 height 36
click at [1291, 516] on abbr "2" at bounding box center [1288, 518] width 7 height 13
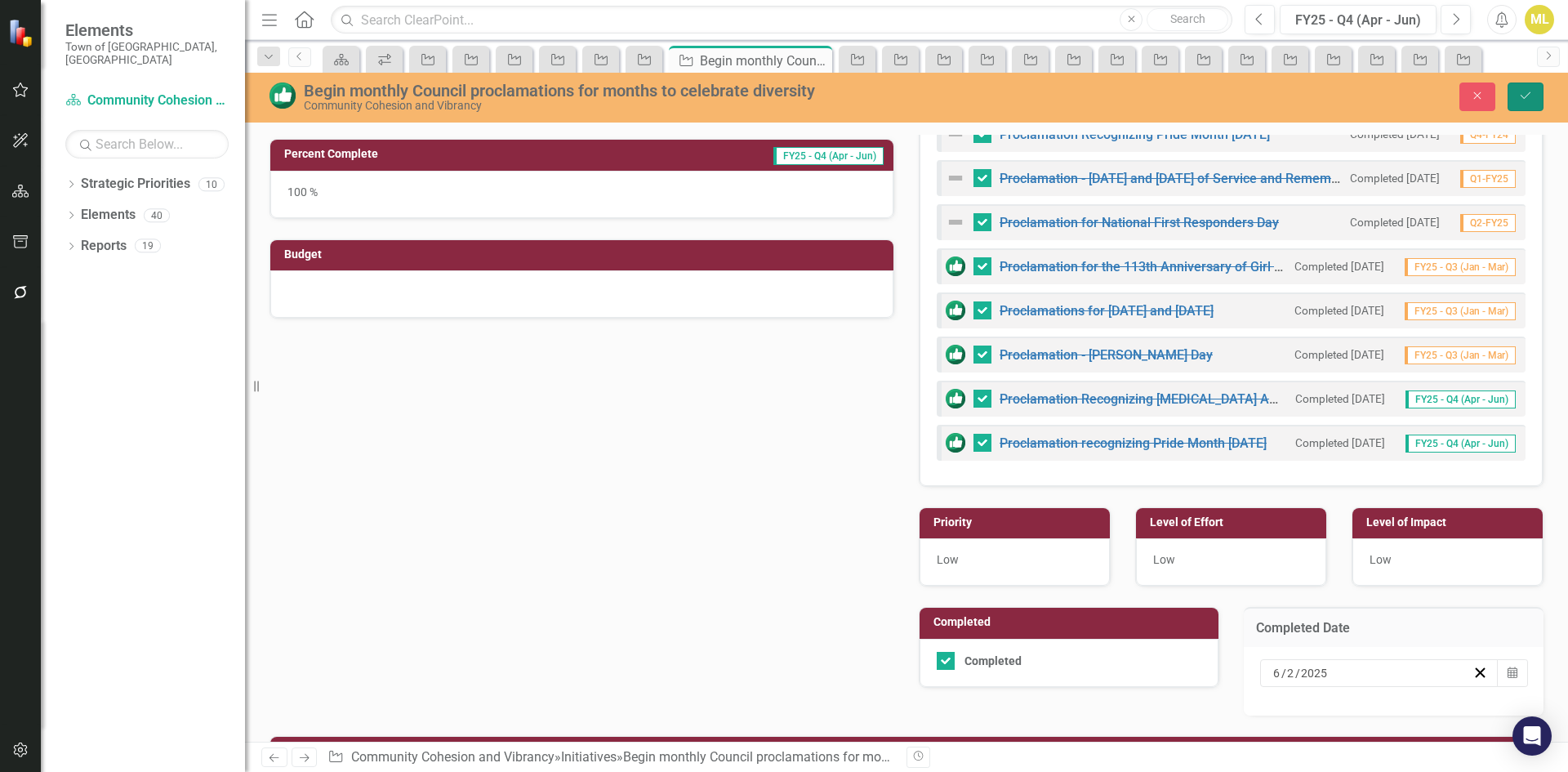
click at [1524, 95] on icon "Save" at bounding box center [1525, 95] width 15 height 12
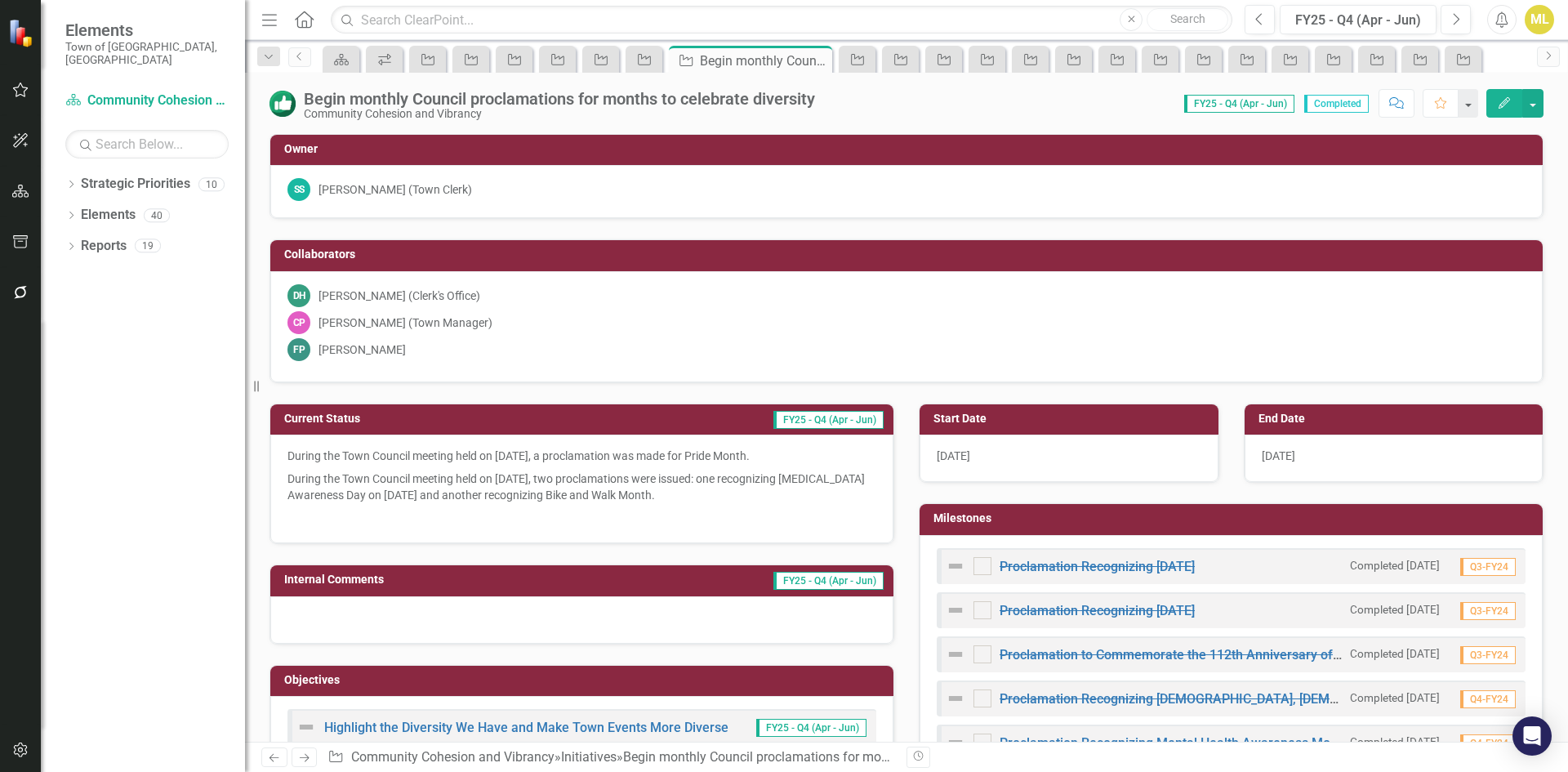
checkbox input "false"
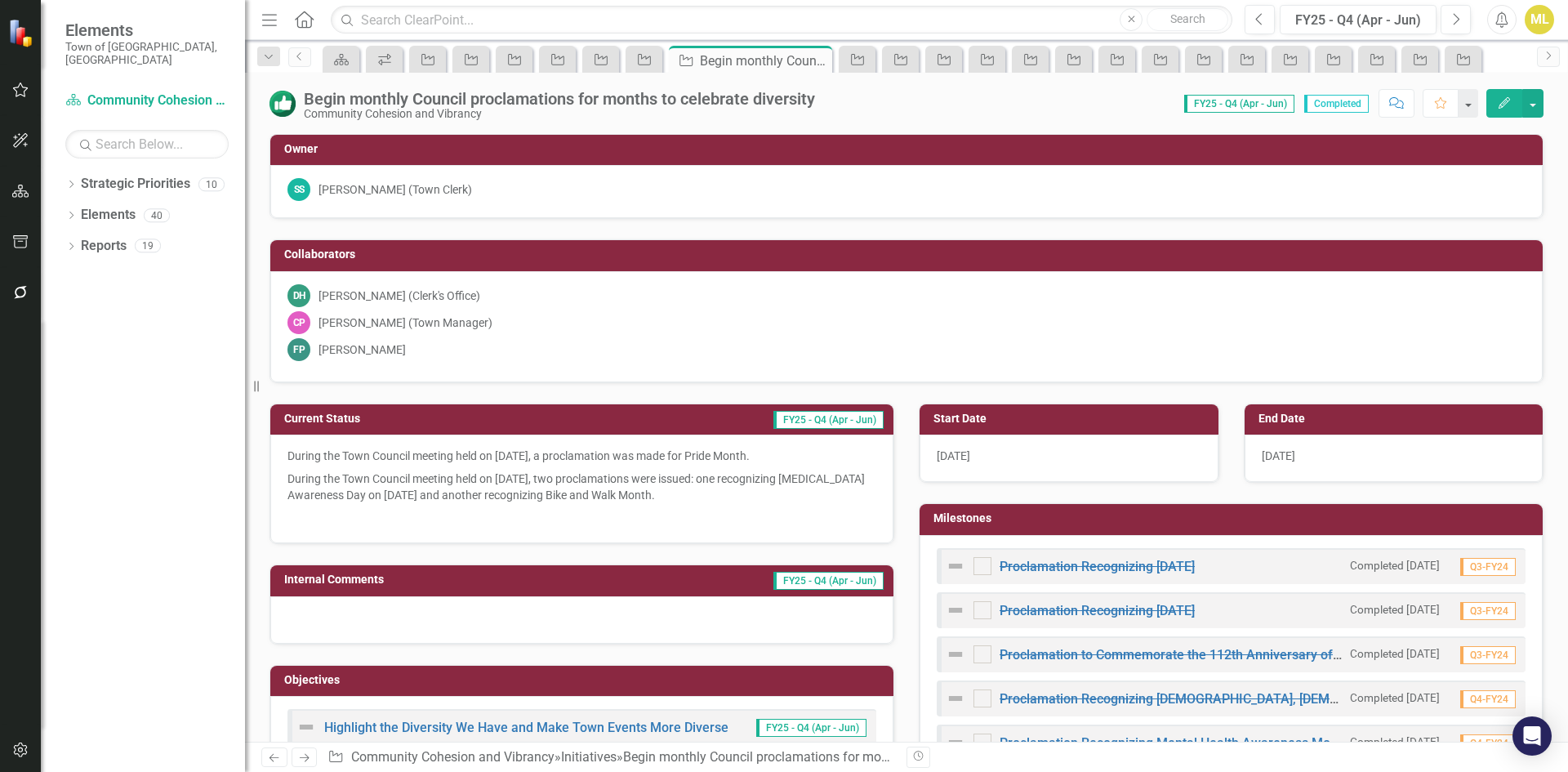
checkbox input "false"
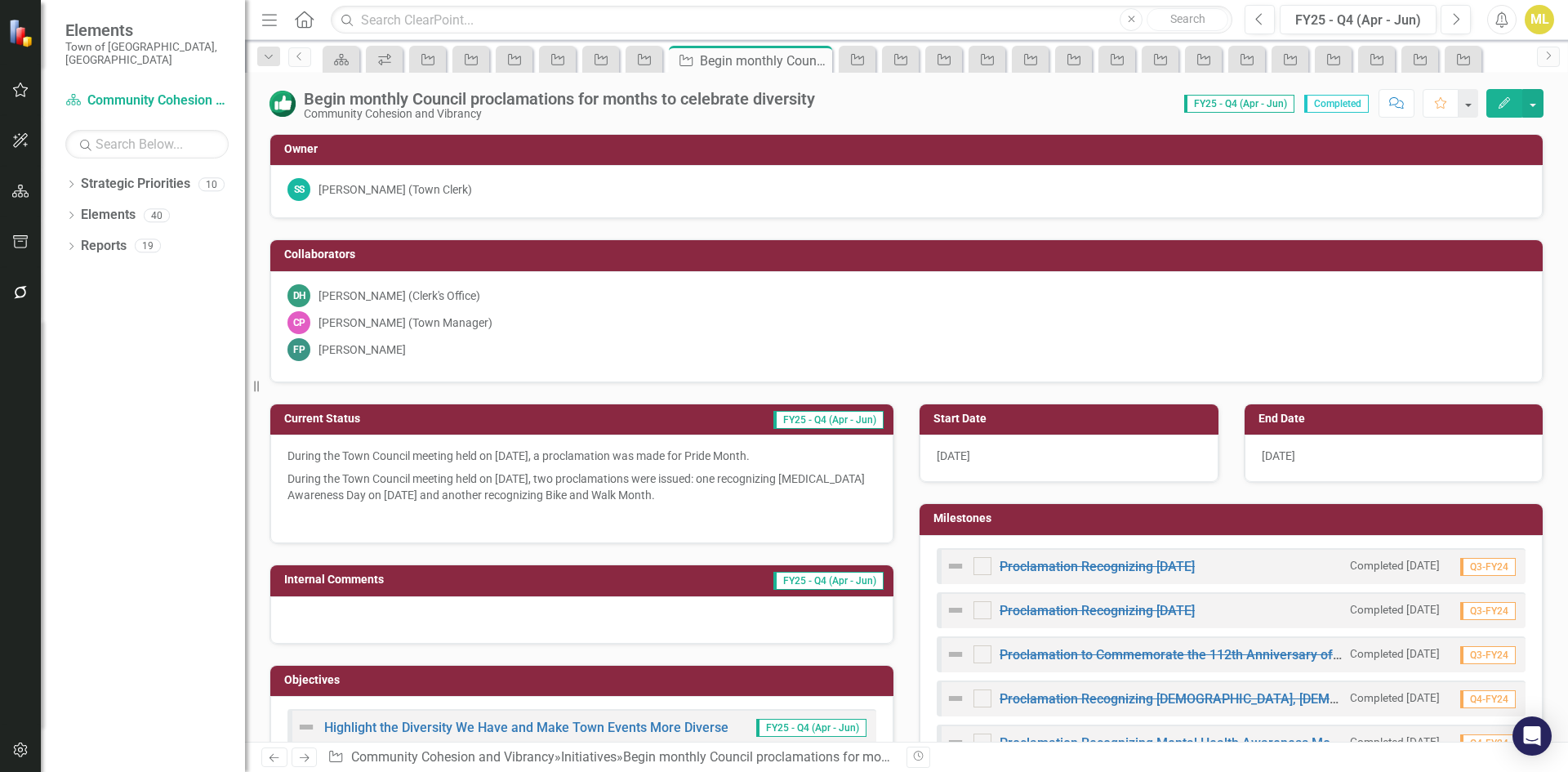
checkbox input "false"
checkbox input "true"
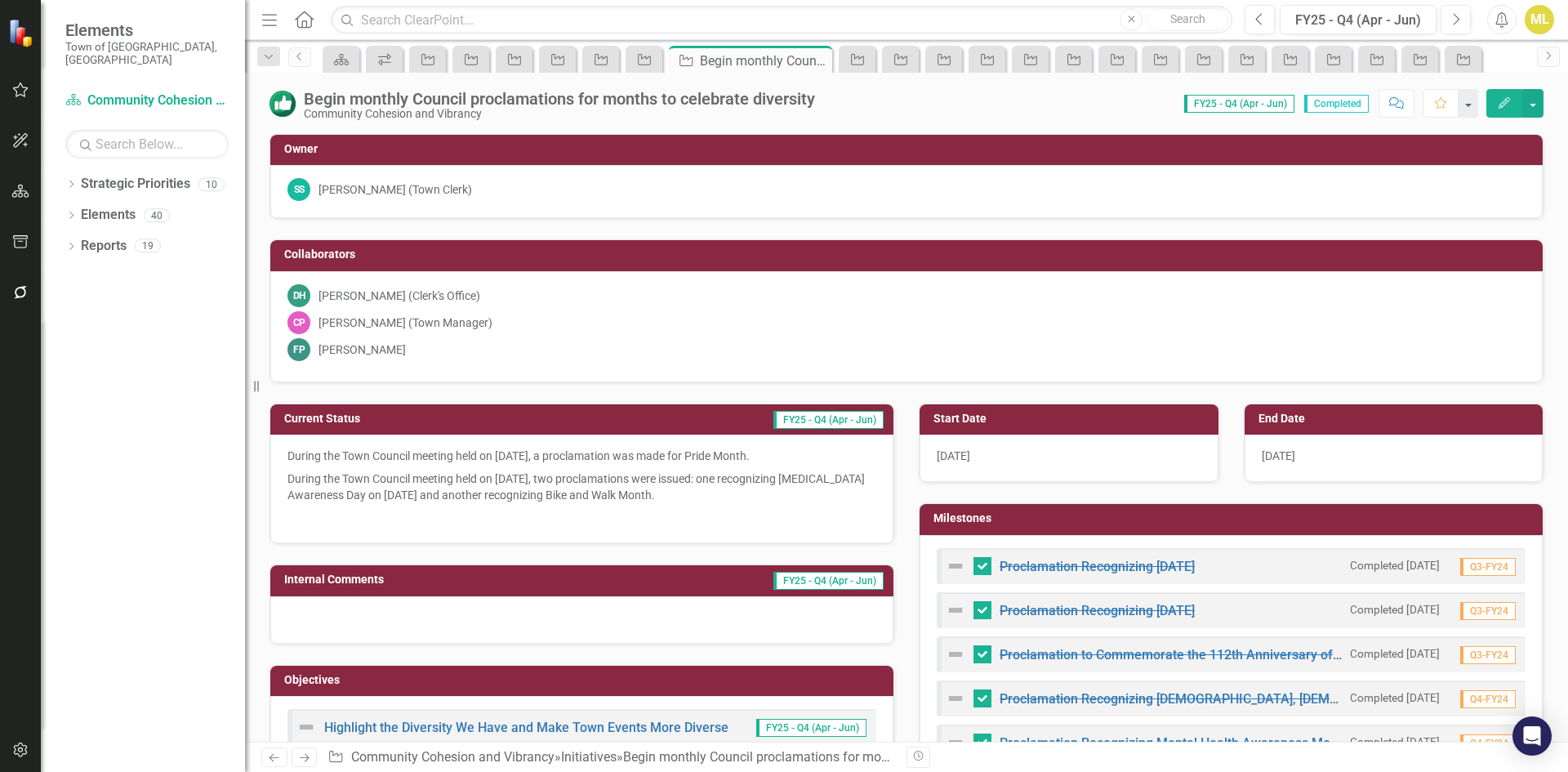
checkbox input "true"
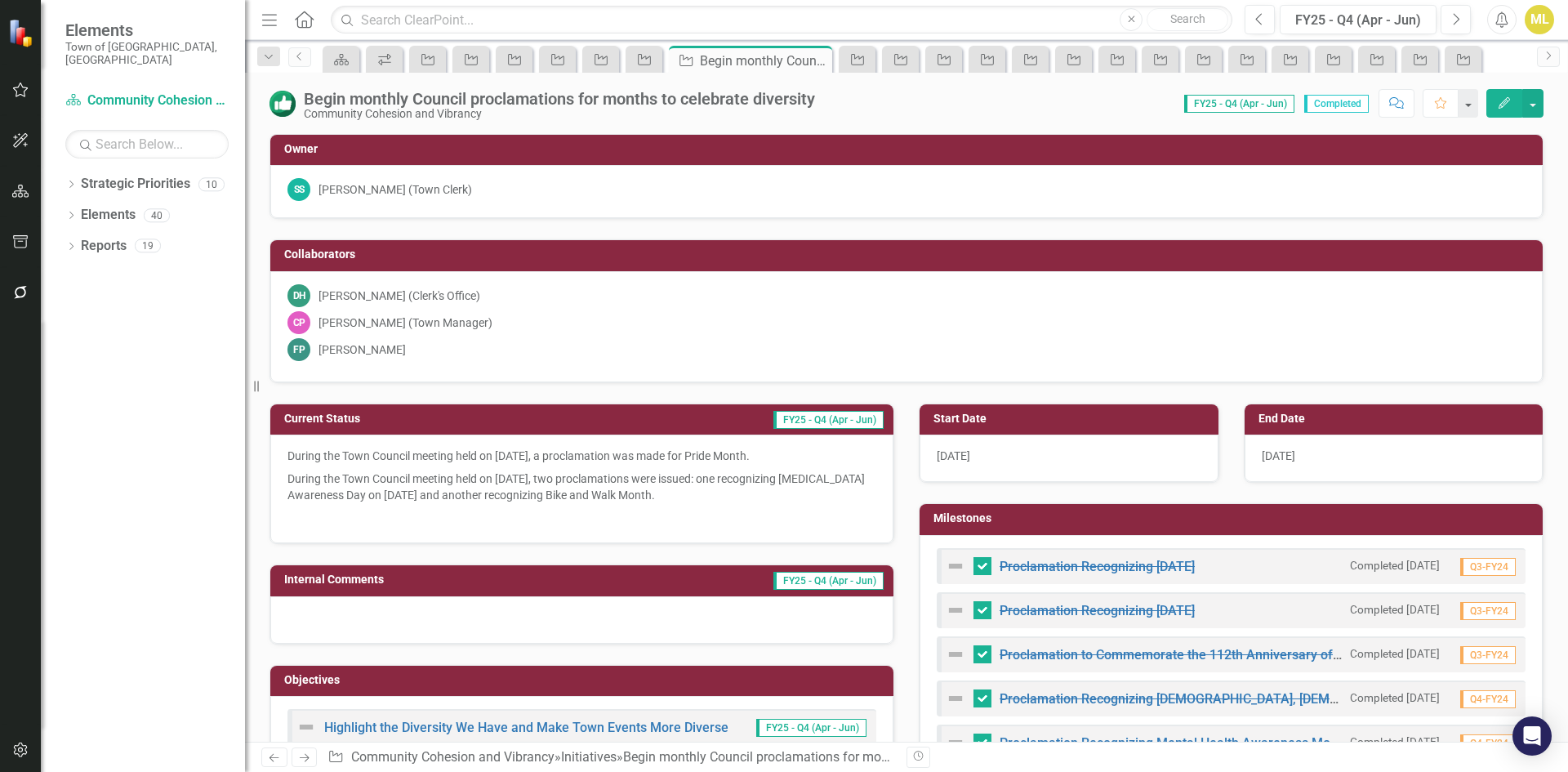
checkbox input "true"
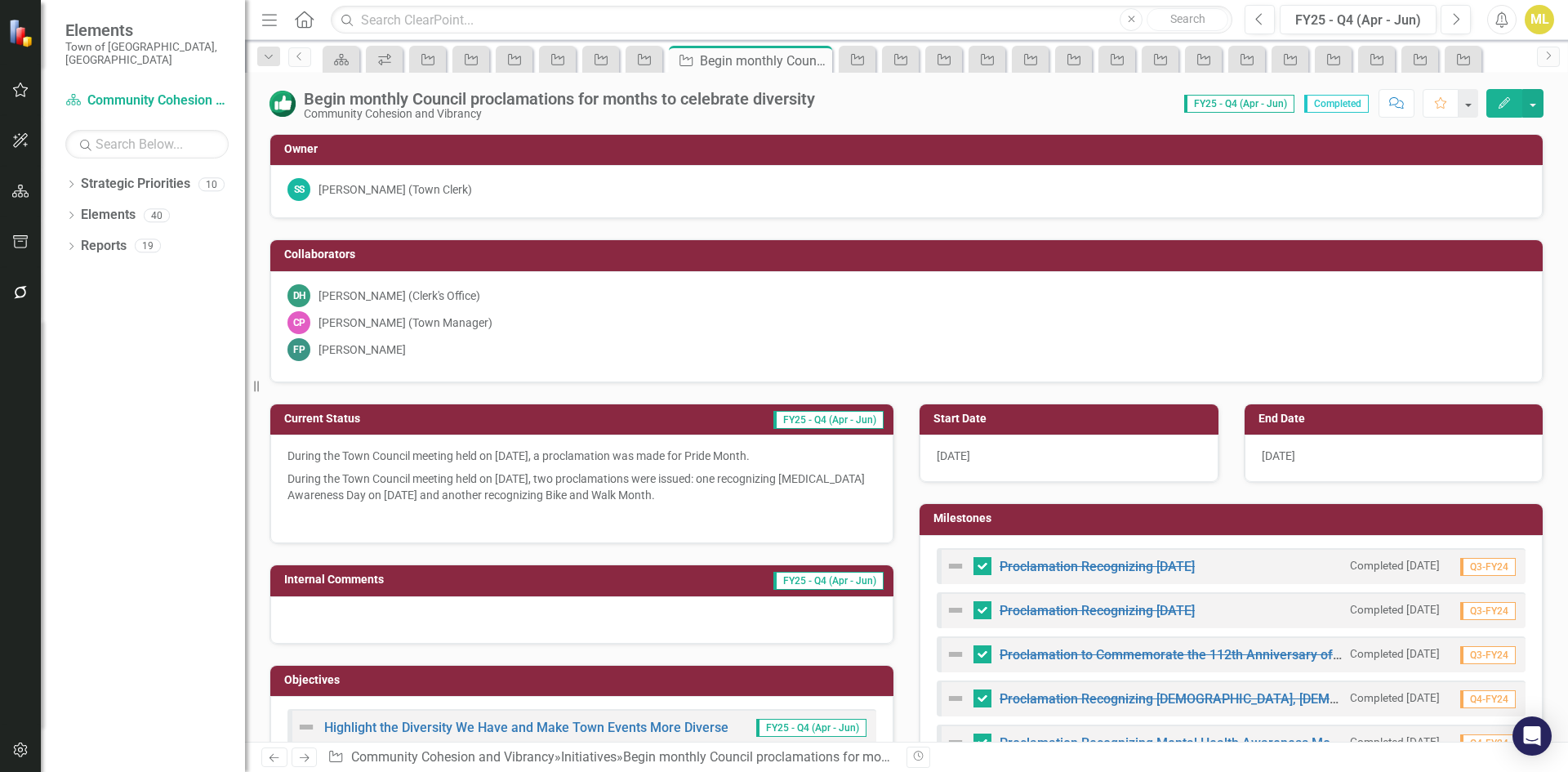
checkbox input "true"
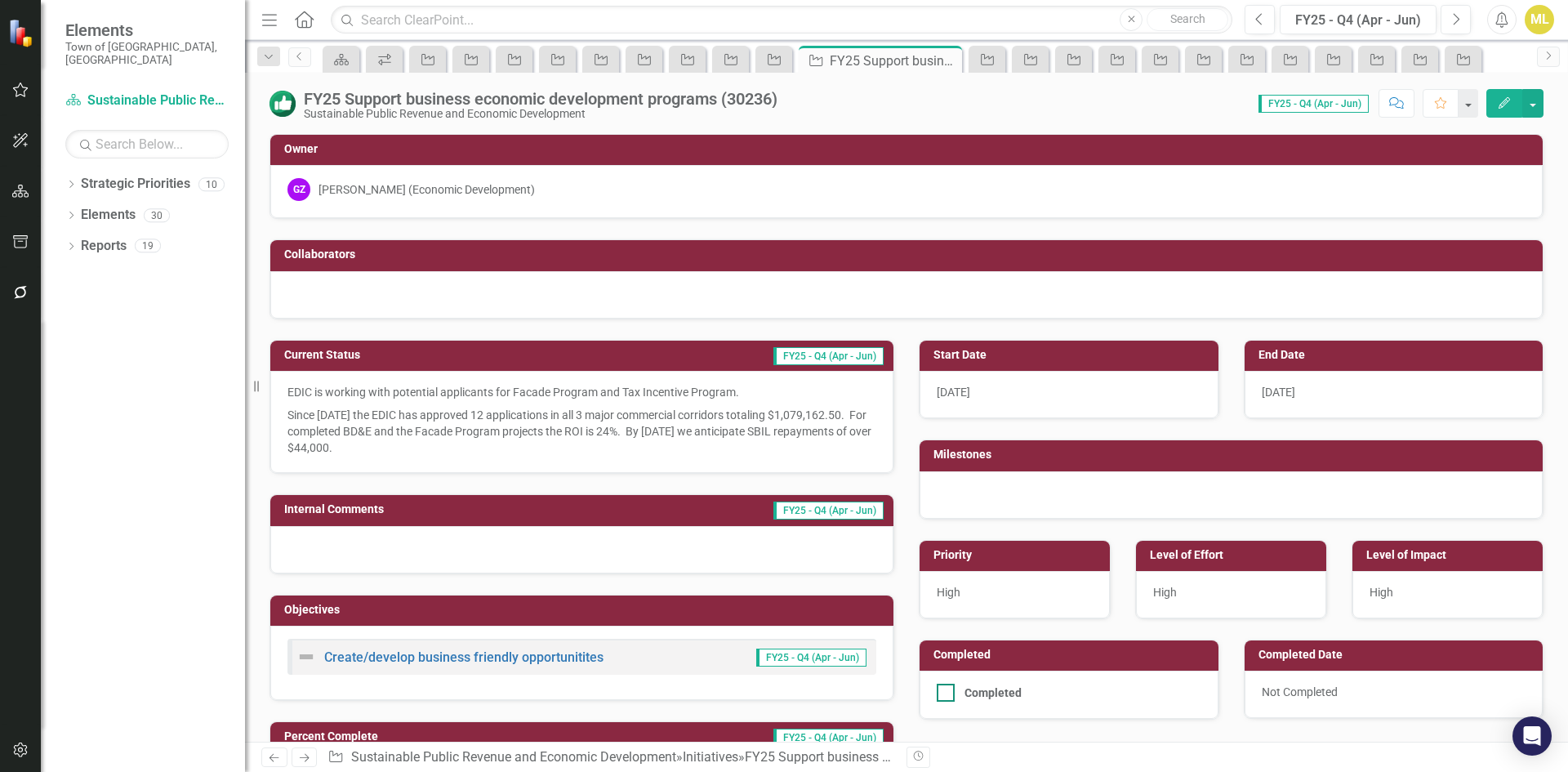
click at [943, 693] on div at bounding box center [945, 693] width 18 height 18
click at [943, 693] on input "Completed" at bounding box center [941, 689] width 11 height 11
checkbox input "true"
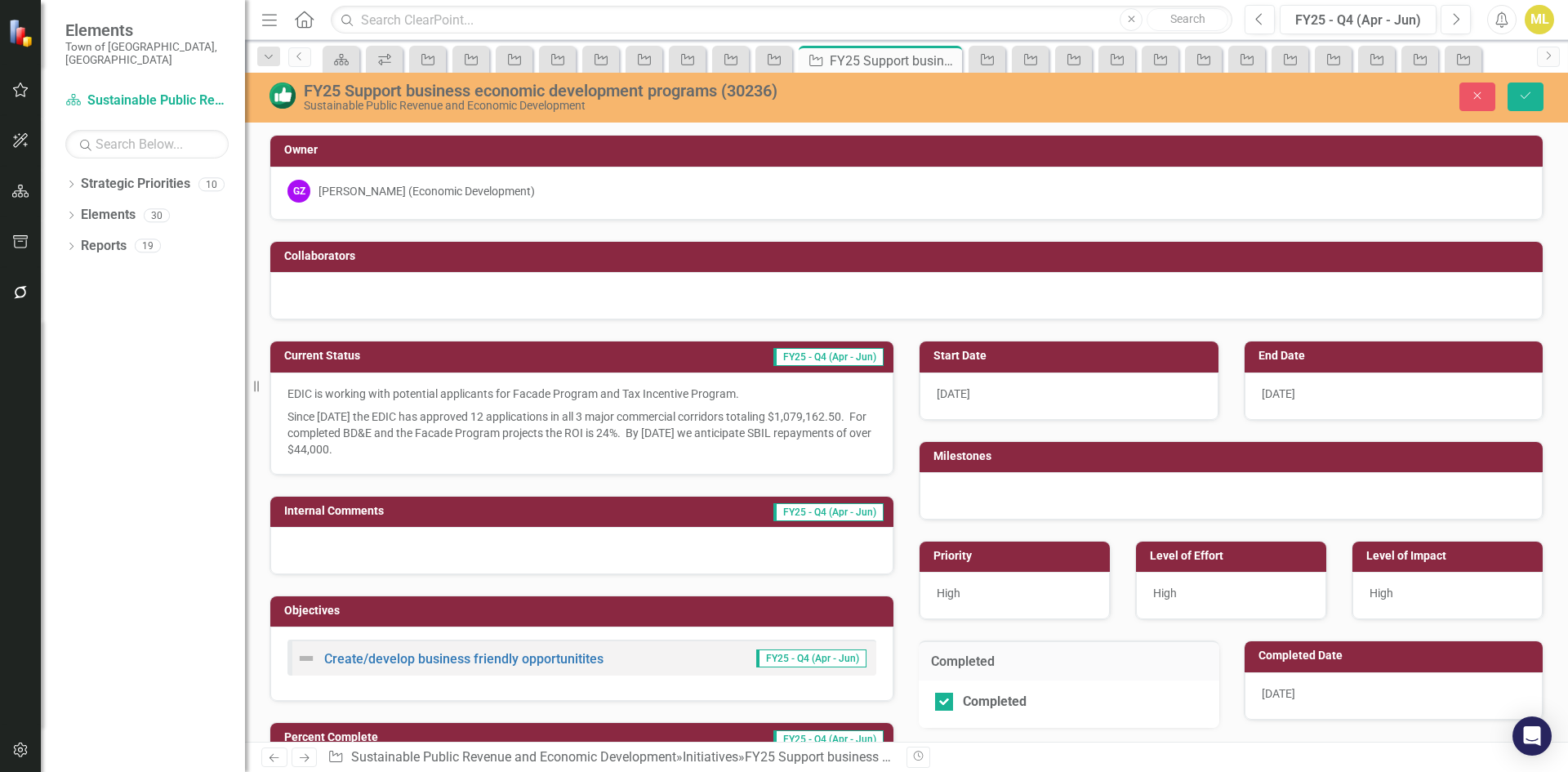
click at [1287, 693] on span "[DATE]" at bounding box center [1279, 694] width 34 height 13
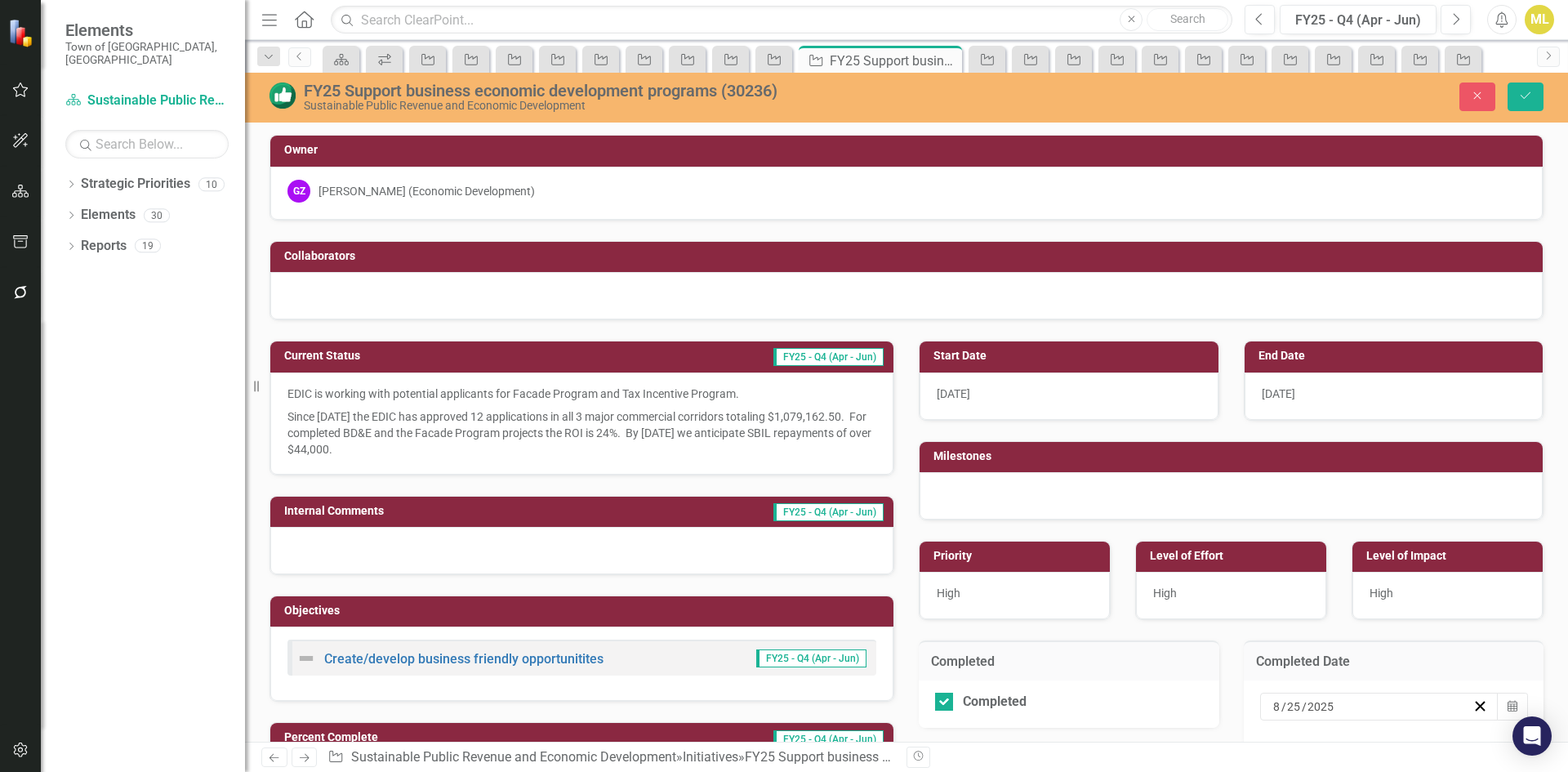
click at [1288, 703] on input "25" at bounding box center [1294, 706] width 16 height 16
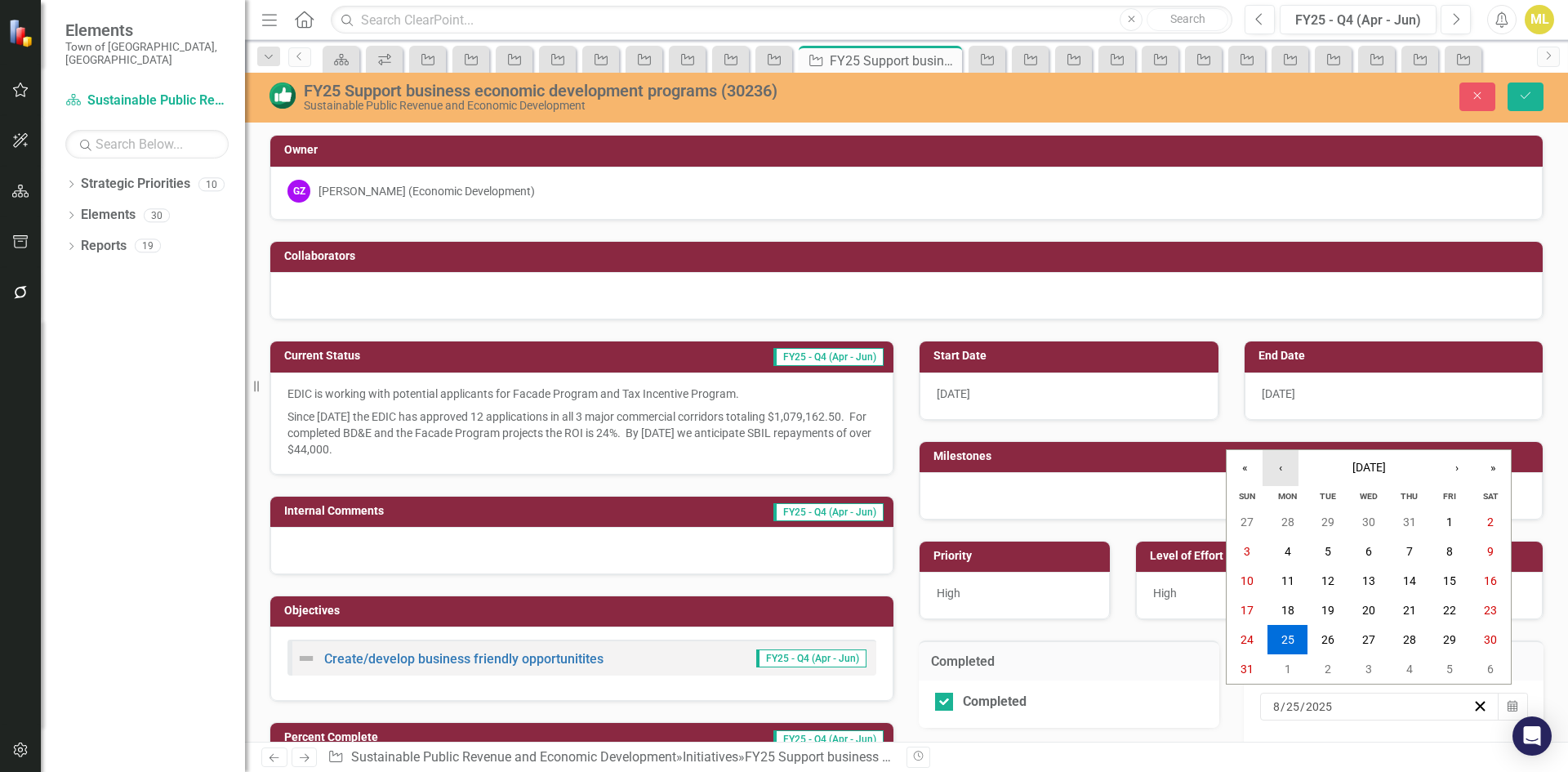
click at [1276, 472] on button "‹" at bounding box center [1281, 468] width 36 height 36
click at [1277, 468] on button "‹" at bounding box center [1281, 468] width 36 height 36
click at [1279, 647] on button "30" at bounding box center [1288, 640] width 41 height 30
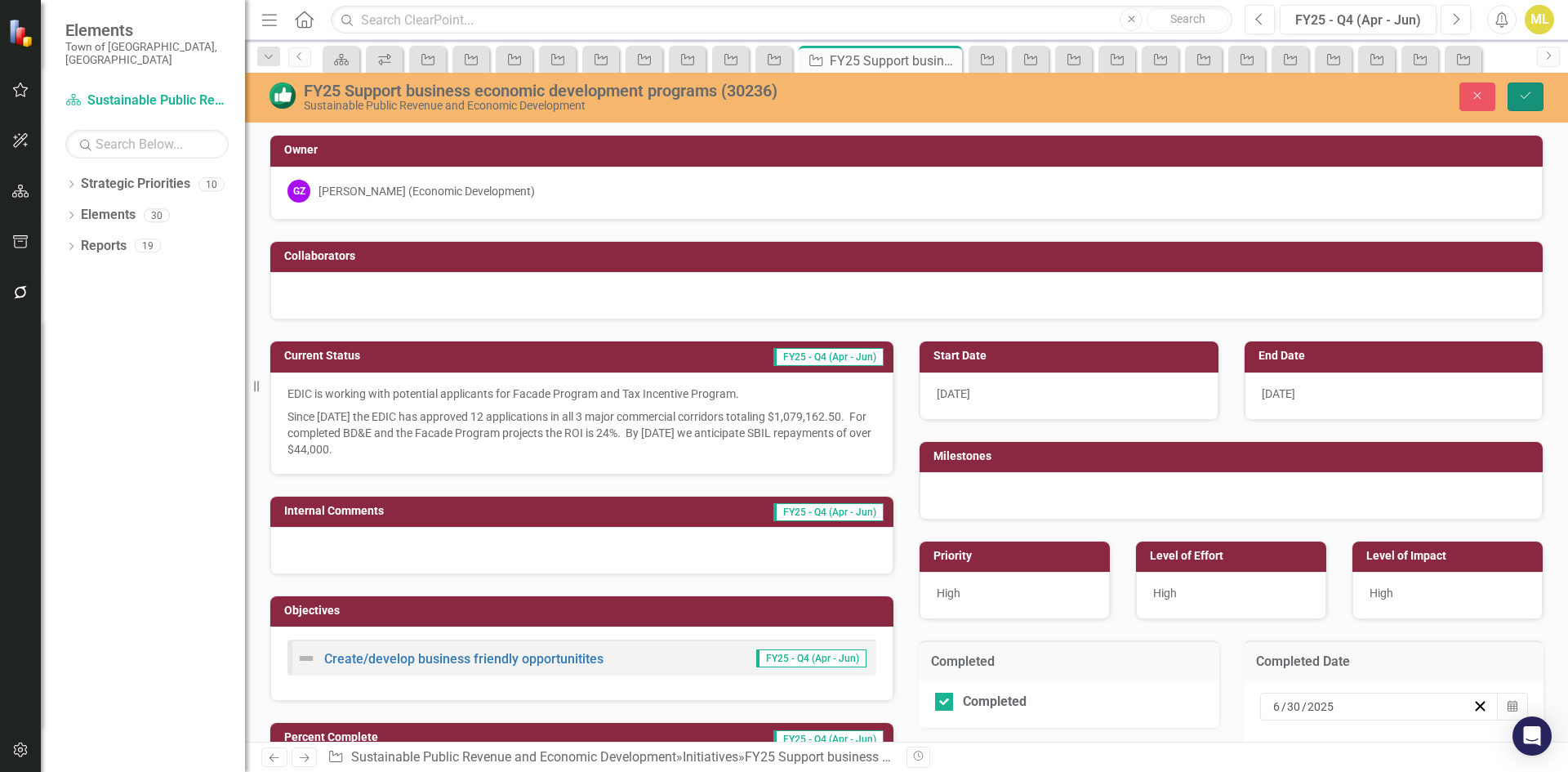
click at [1534, 92] on button "Save" at bounding box center [1525, 96] width 36 height 29
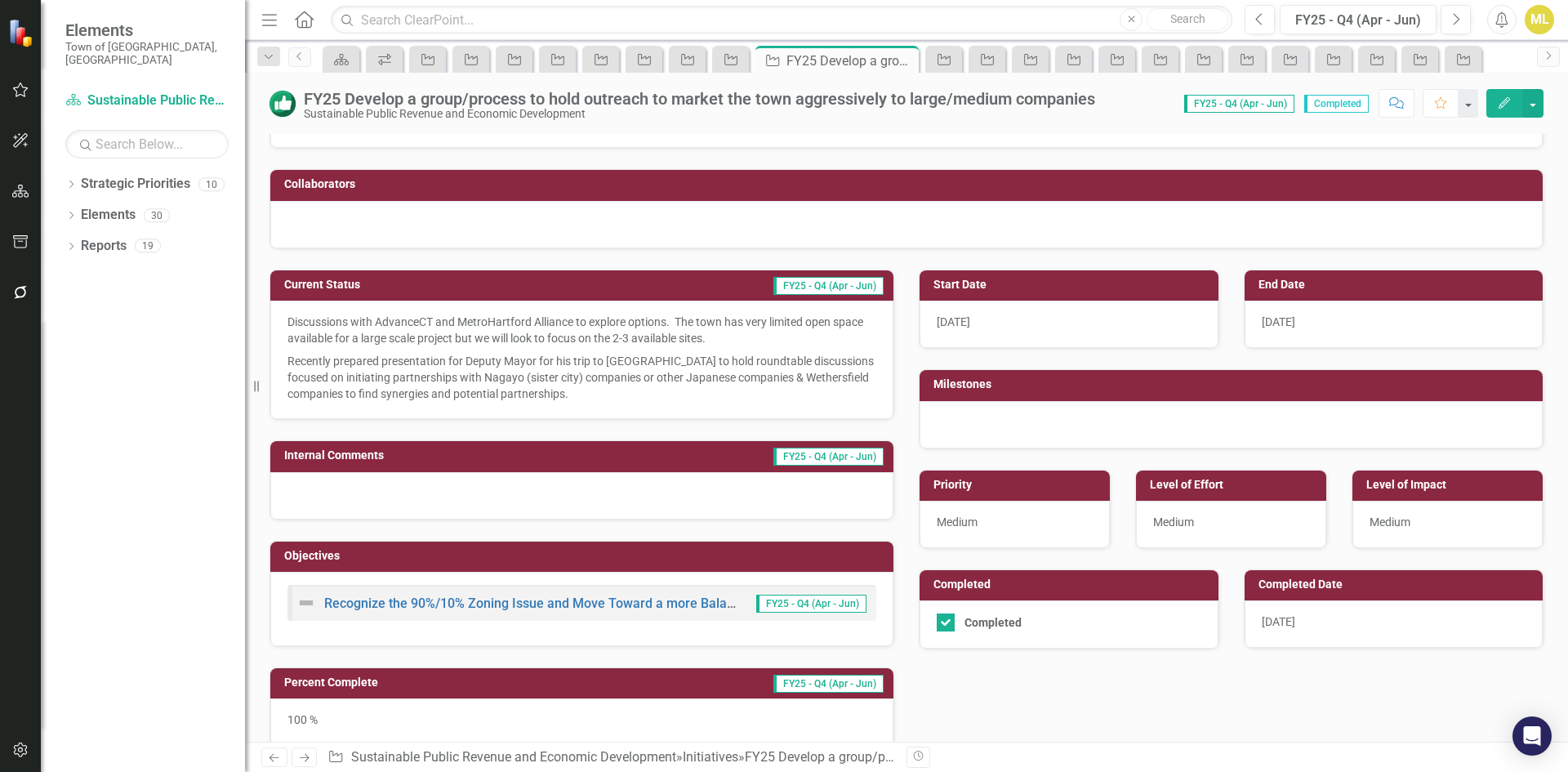
scroll to position [163, 0]
